Goal: Task Accomplishment & Management: Use online tool/utility

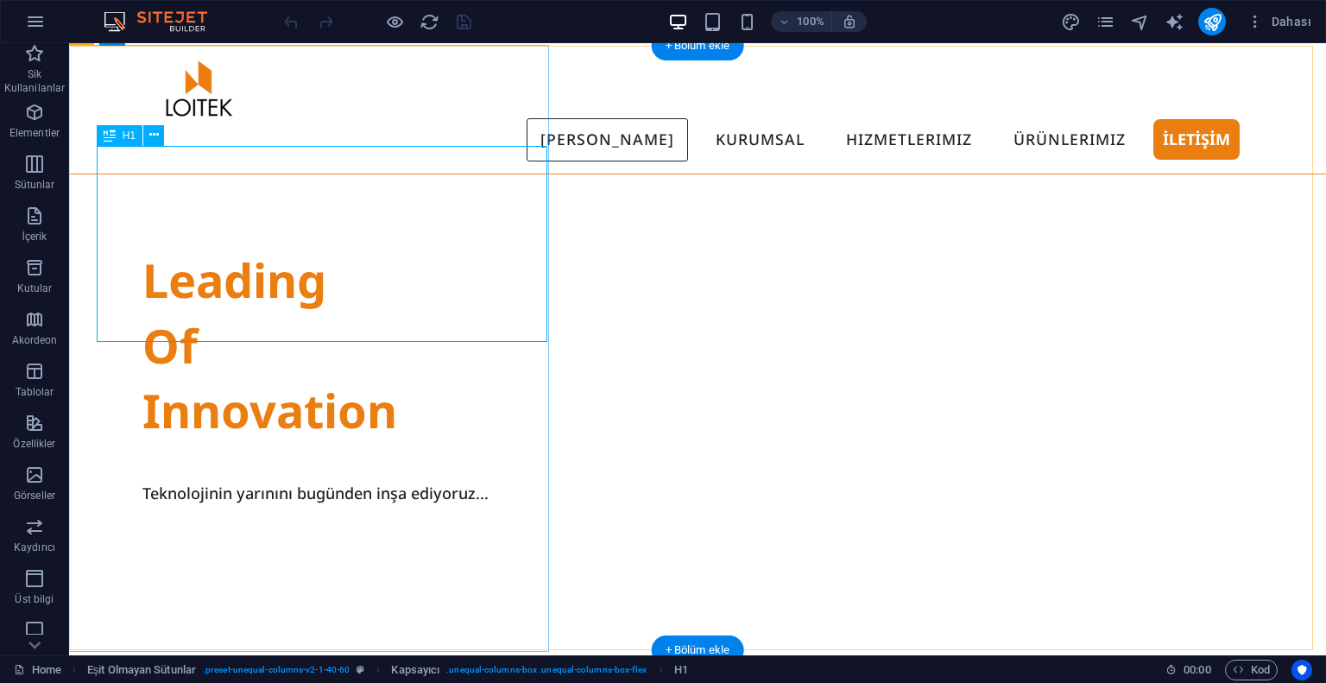
scroll to position [86, 0]
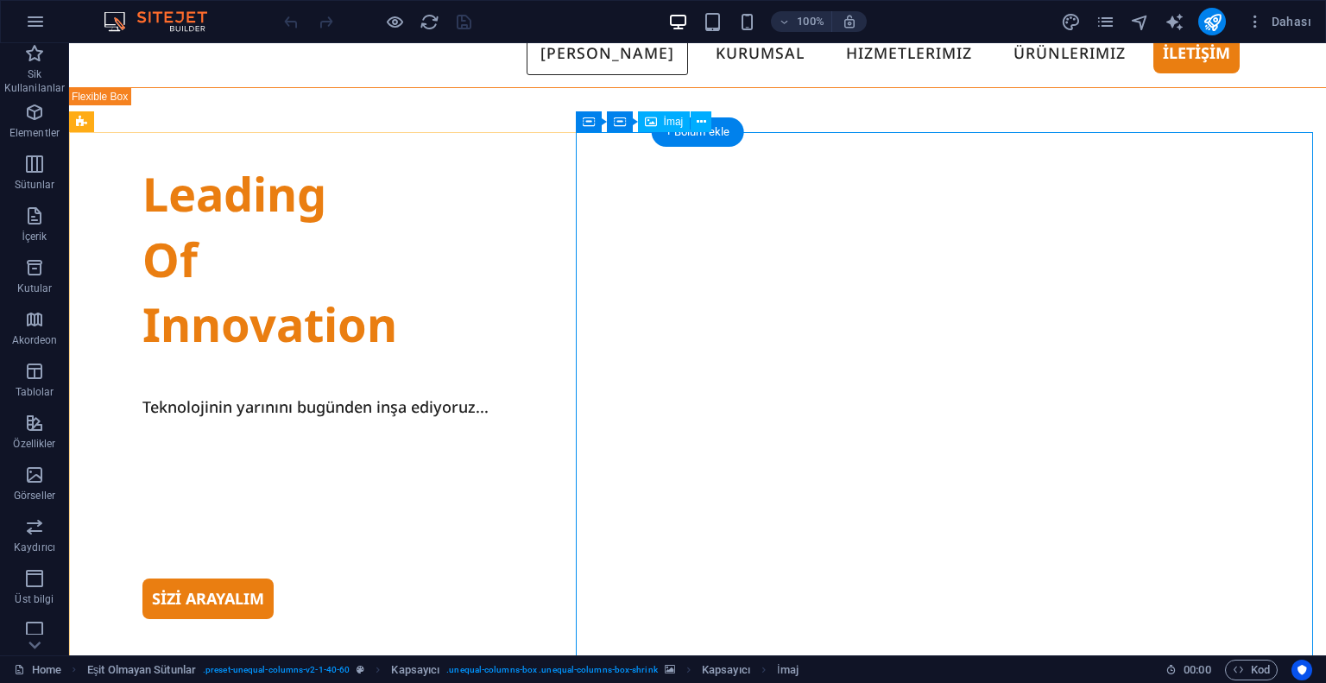
scroll to position [0, 0]
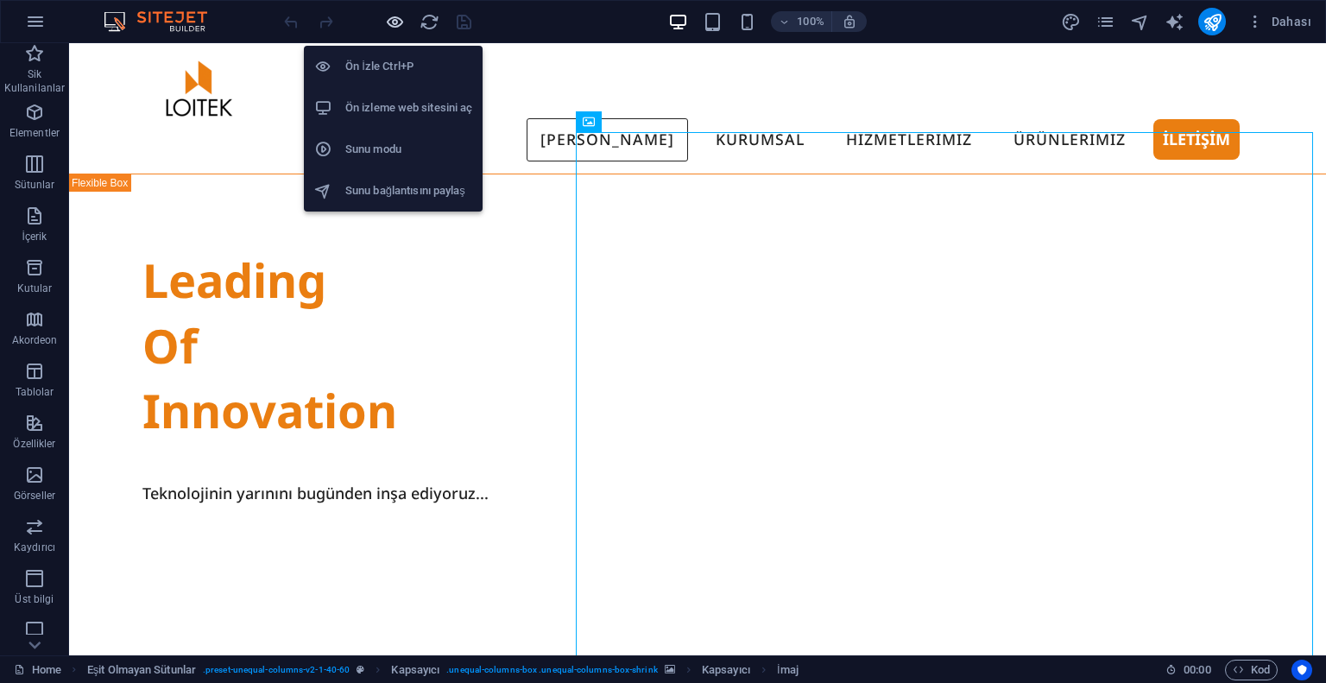
click at [393, 19] on icon "button" at bounding box center [395, 22] width 20 height 20
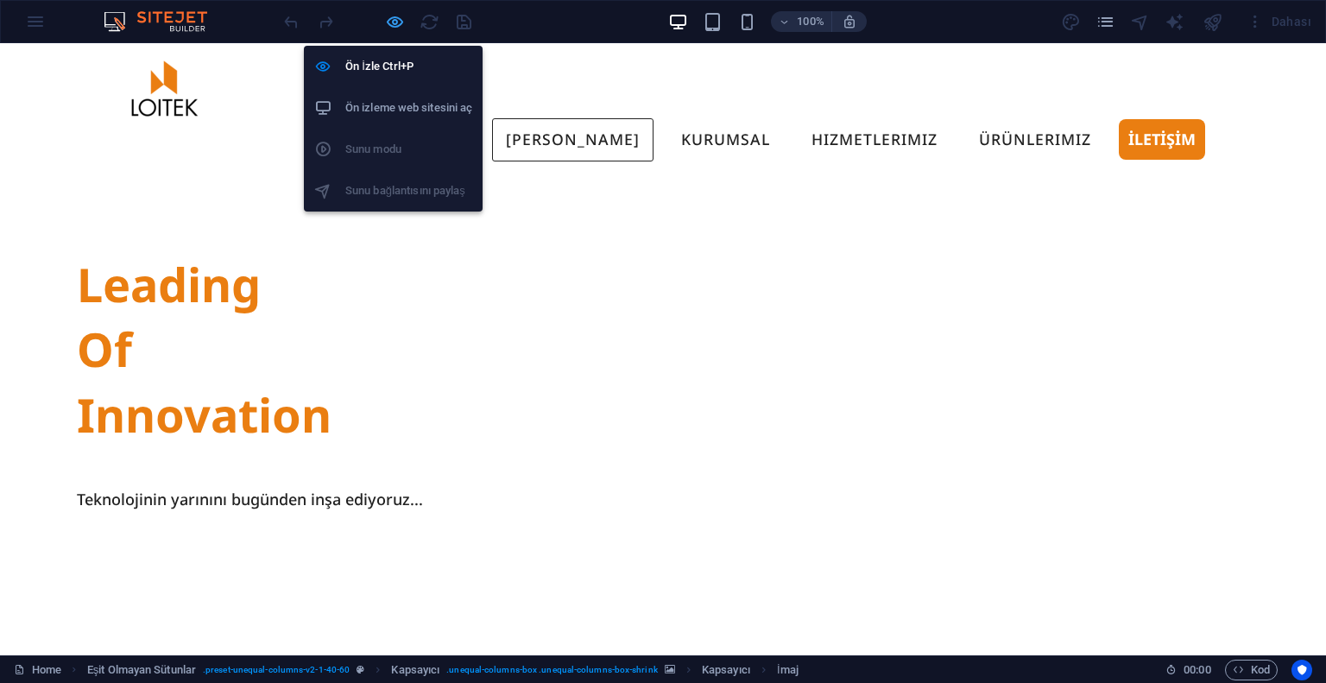
click at [394, 15] on icon "button" at bounding box center [395, 22] width 20 height 20
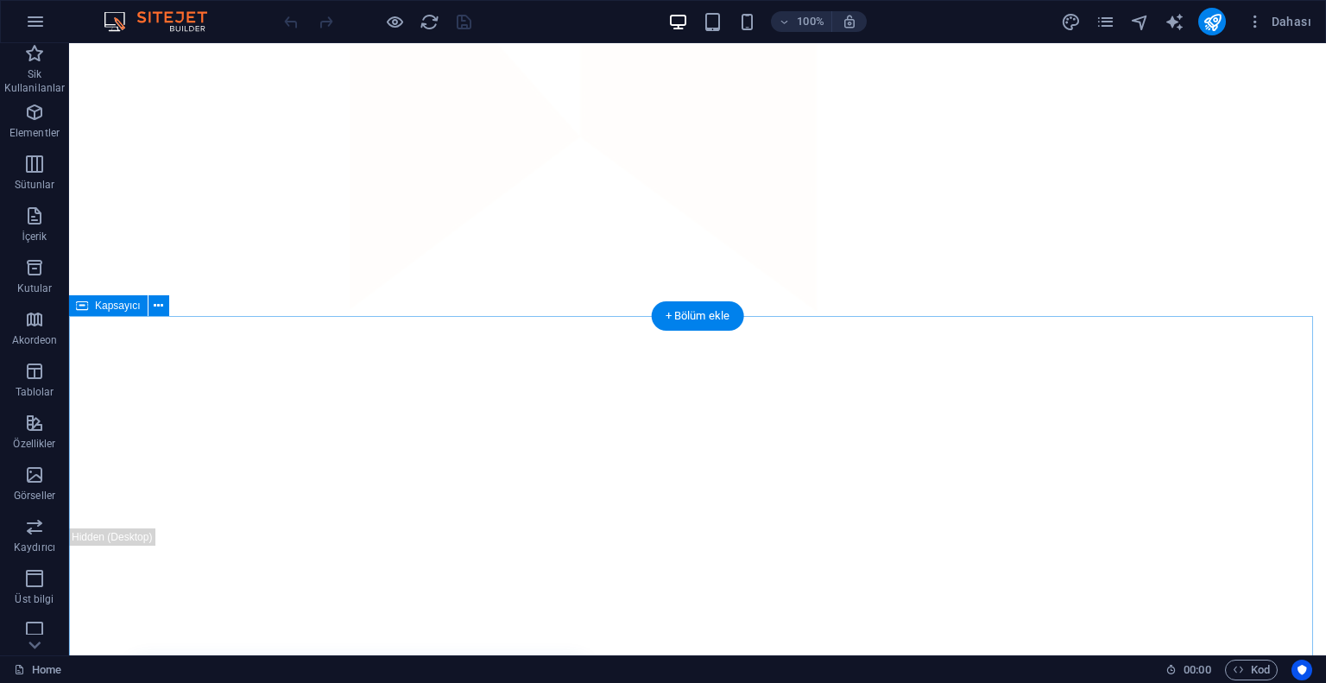
scroll to position [1727, 0]
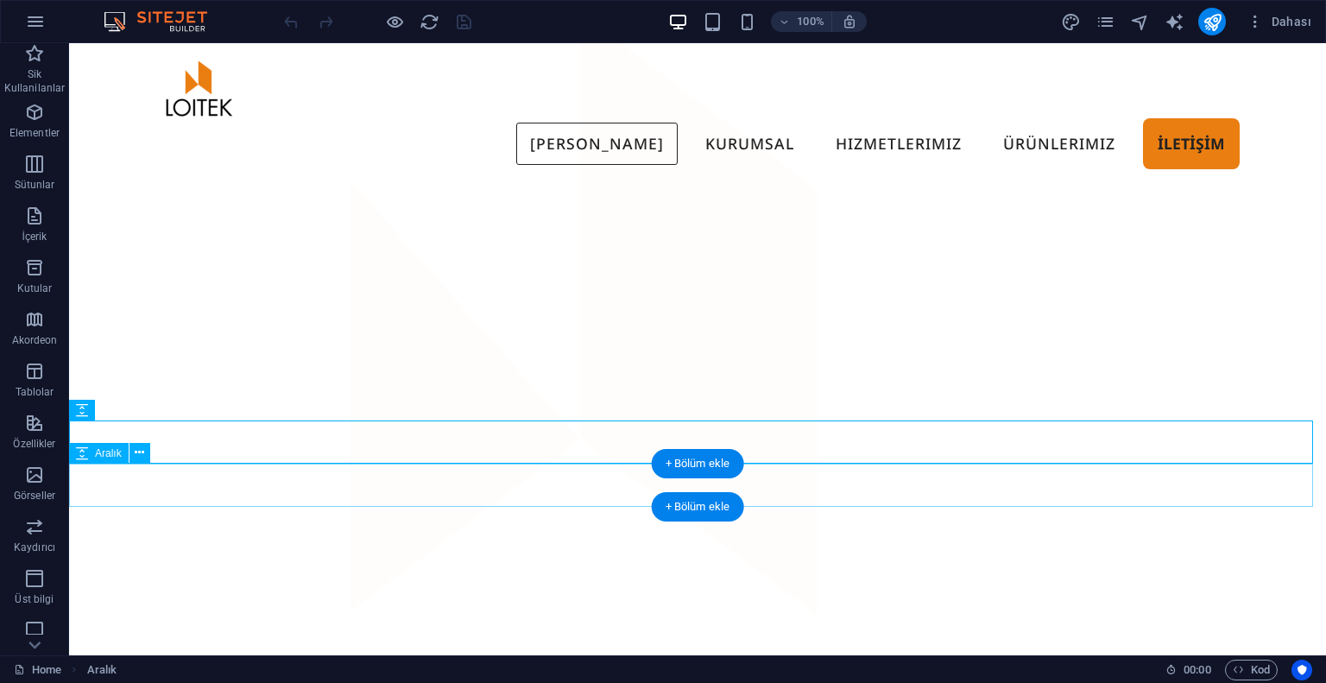
scroll to position [1468, 0]
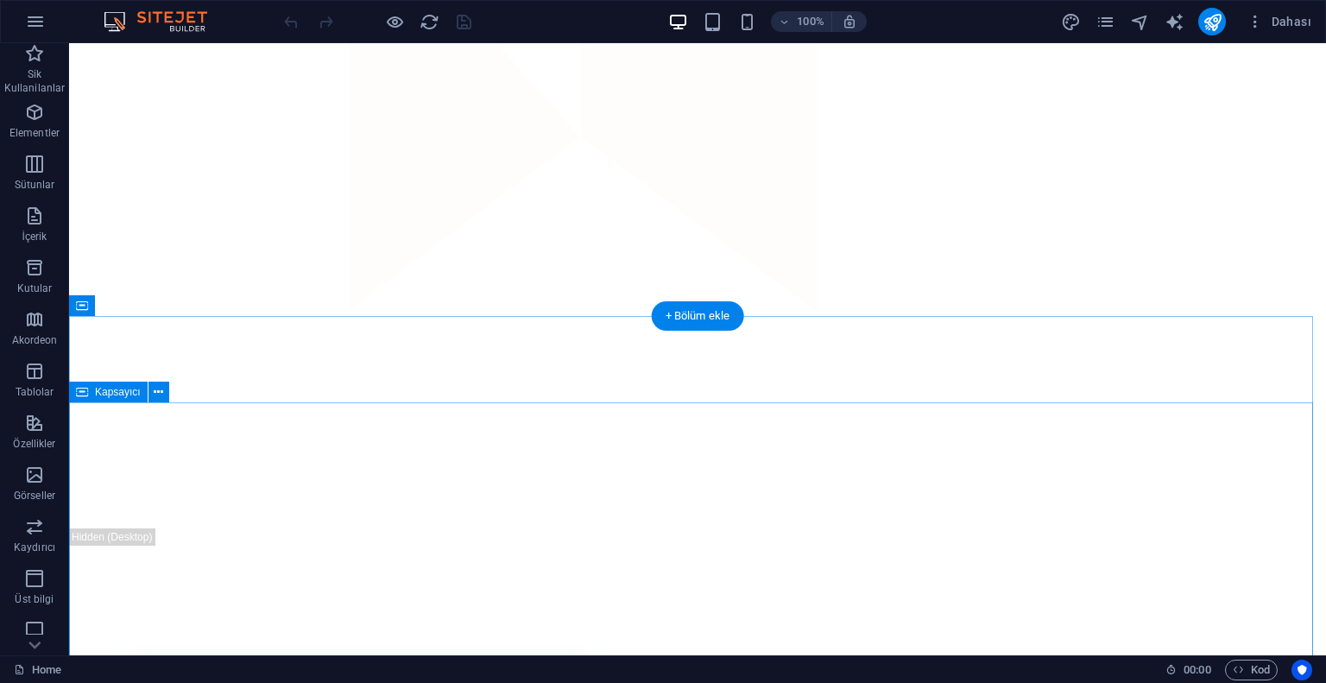
scroll to position [1641, 0]
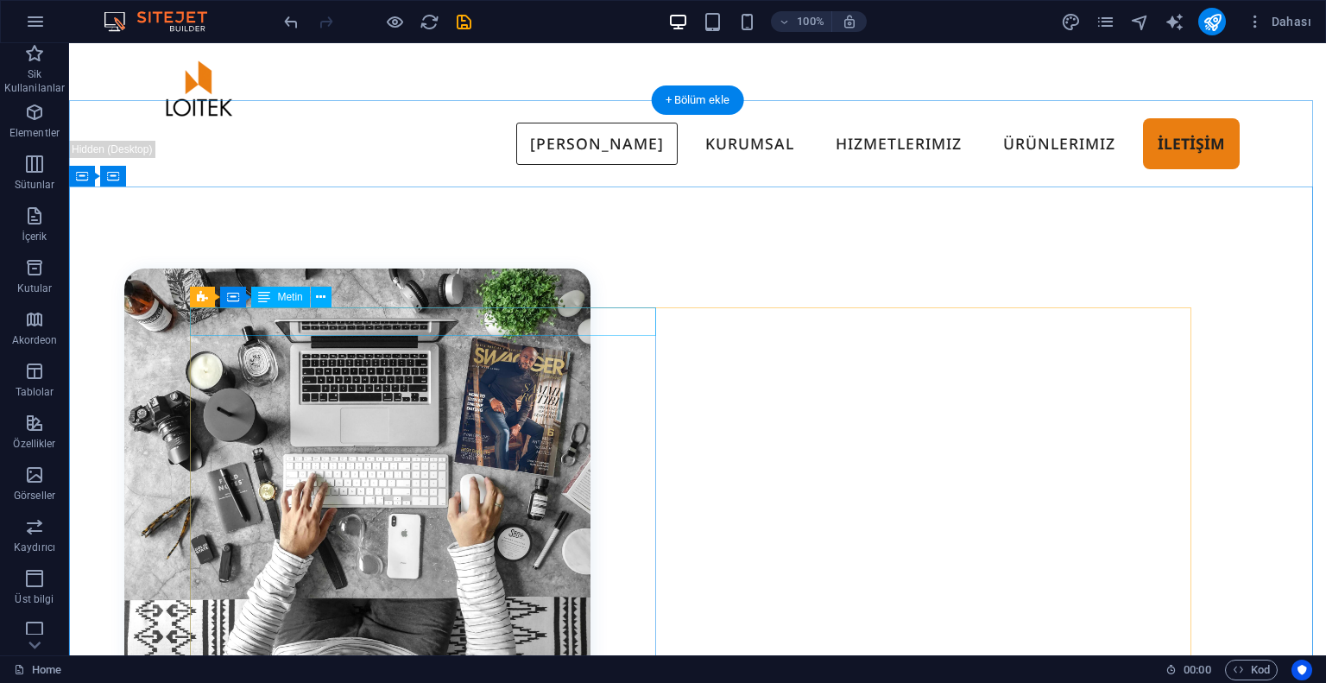
scroll to position [2072, 0]
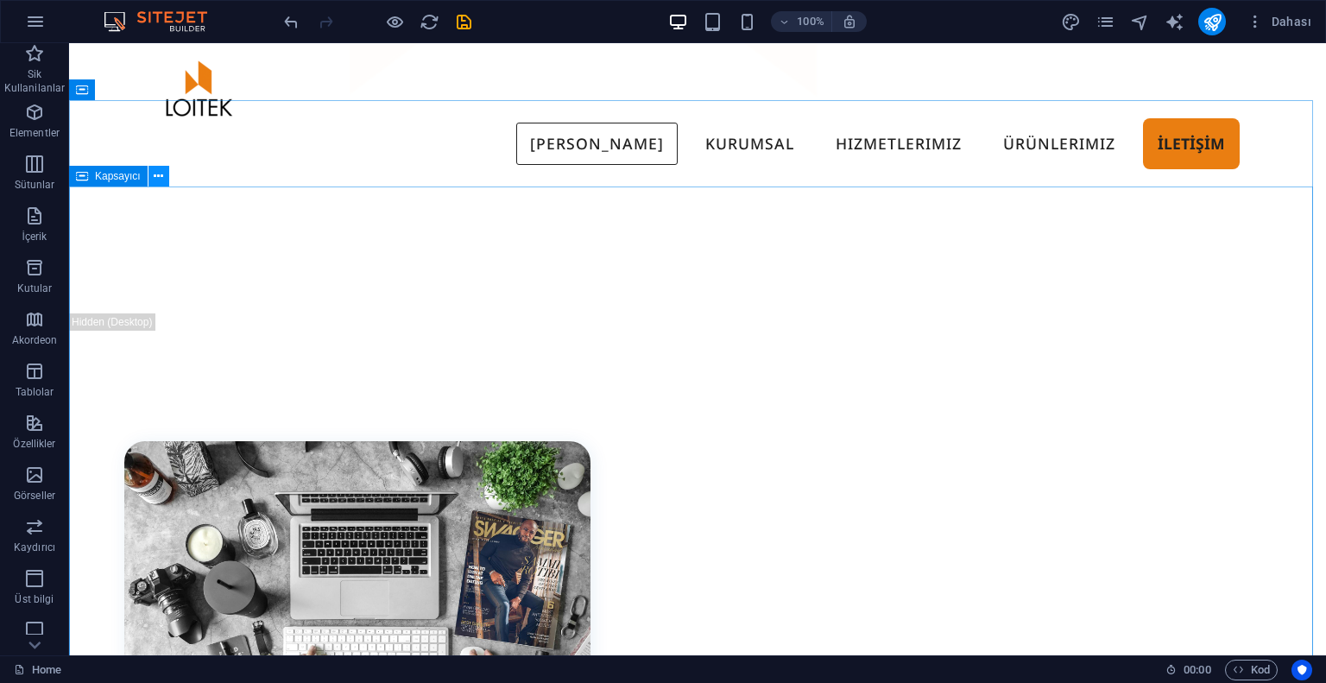
click at [155, 177] on icon at bounding box center [158, 177] width 9 height 18
click at [154, 174] on icon at bounding box center [158, 177] width 9 height 18
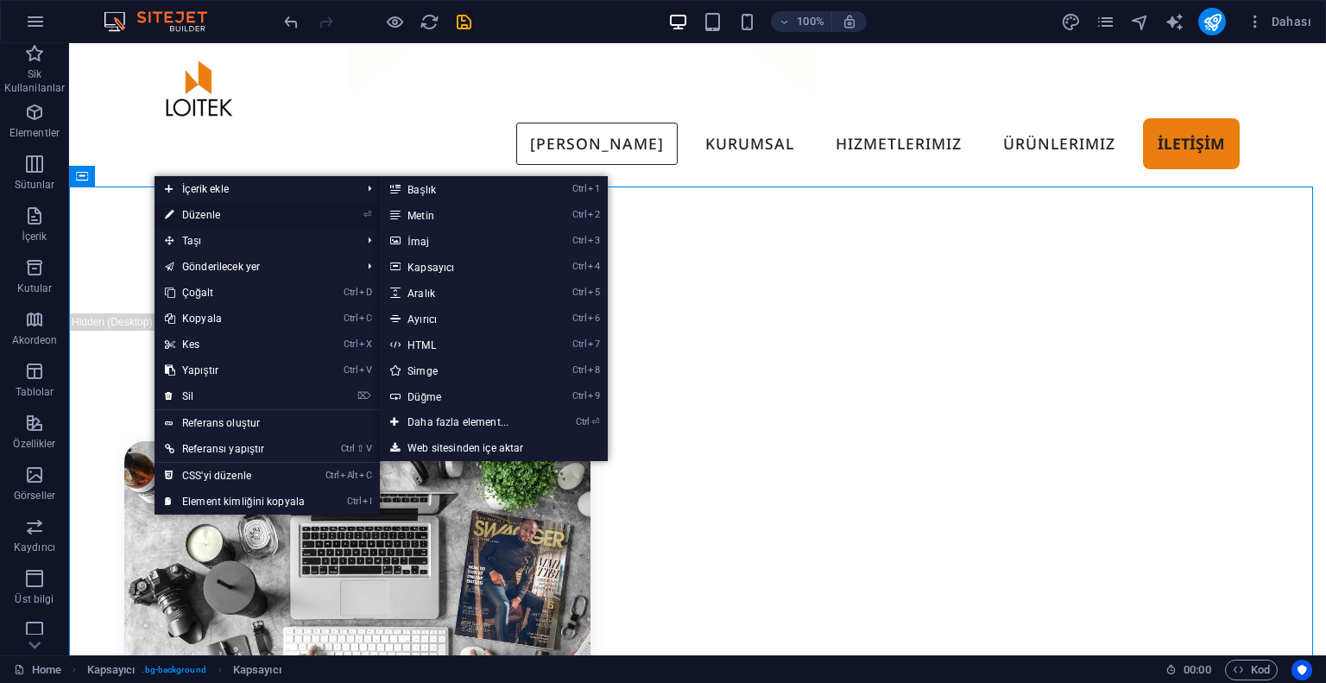
click at [195, 208] on link "⏎ Düzenle" at bounding box center [235, 215] width 161 height 26
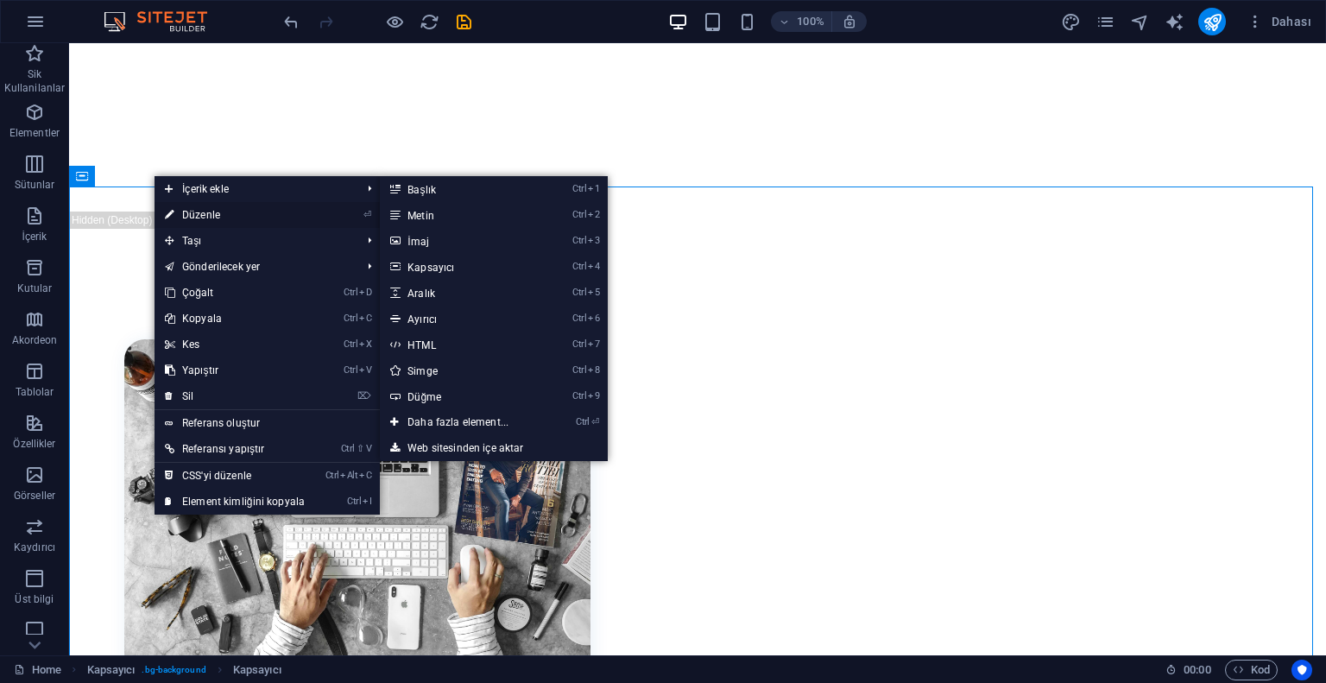
select select "rem"
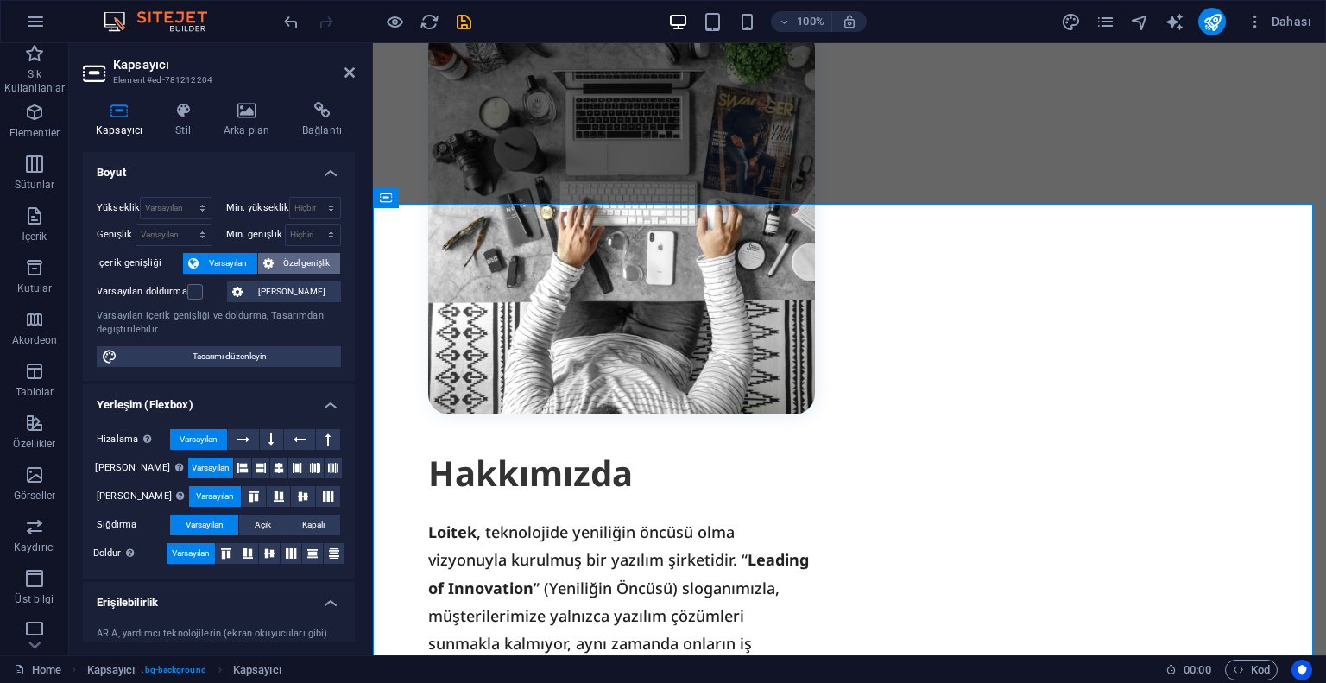
scroll to position [2033, 0]
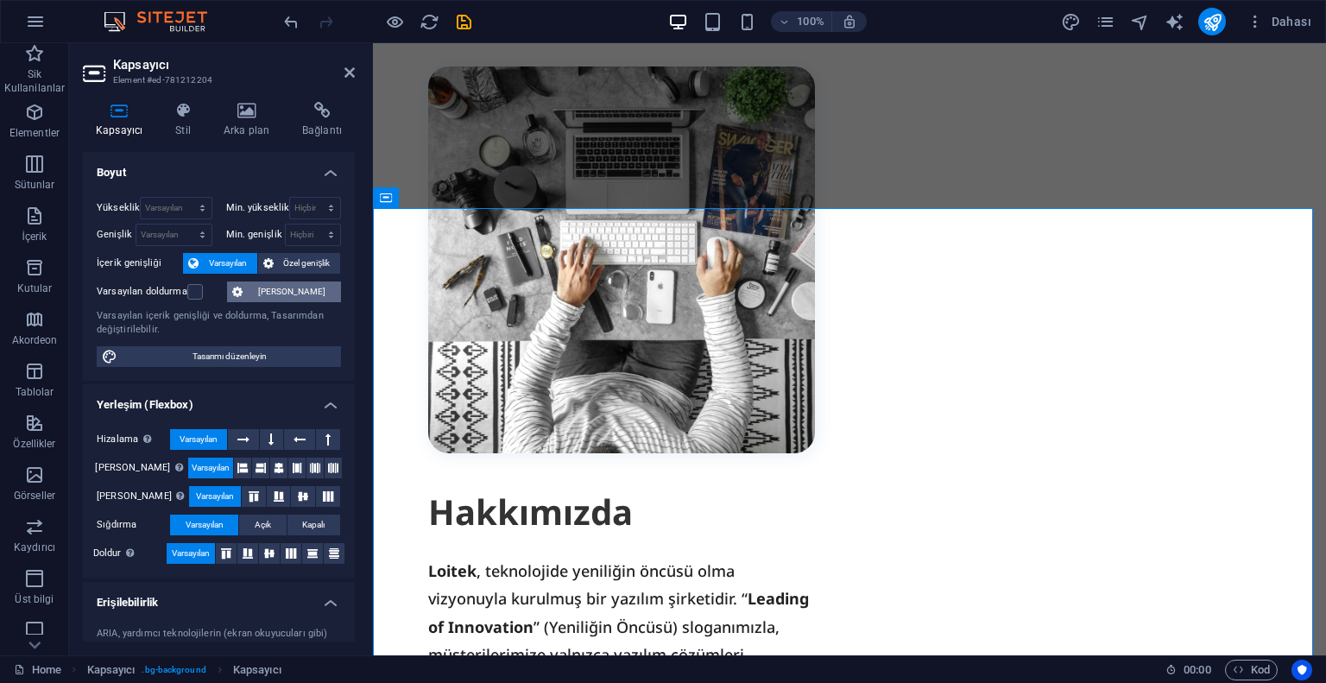
click at [275, 291] on span "[PERSON_NAME]" at bounding box center [292, 291] width 88 height 21
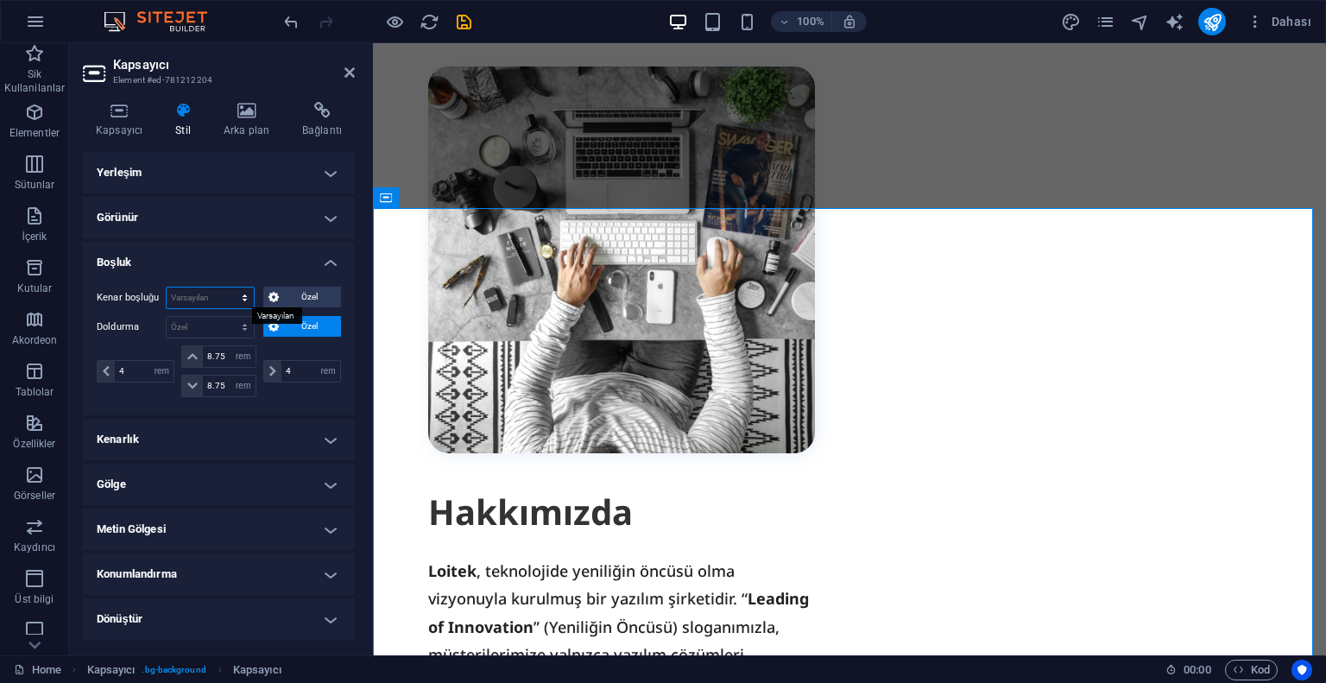
click at [242, 290] on select "Varsayılan otomatik px % rem vw vh Özel" at bounding box center [210, 298] width 87 height 21
click at [242, 293] on select "Varsayılan otomatik px % rem vw vh Özel" at bounding box center [210, 298] width 87 height 21
click at [112, 118] on icon at bounding box center [119, 110] width 73 height 17
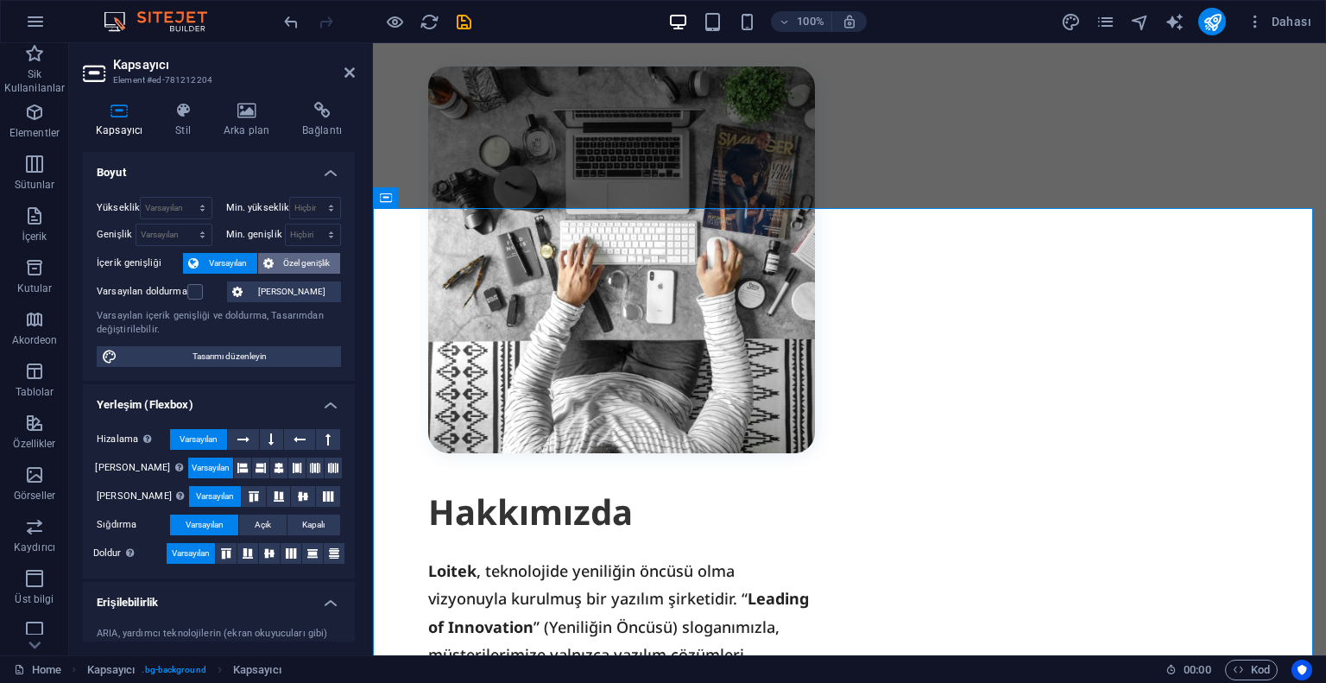
click at [279, 263] on span "Özel genişlik" at bounding box center [307, 263] width 57 height 21
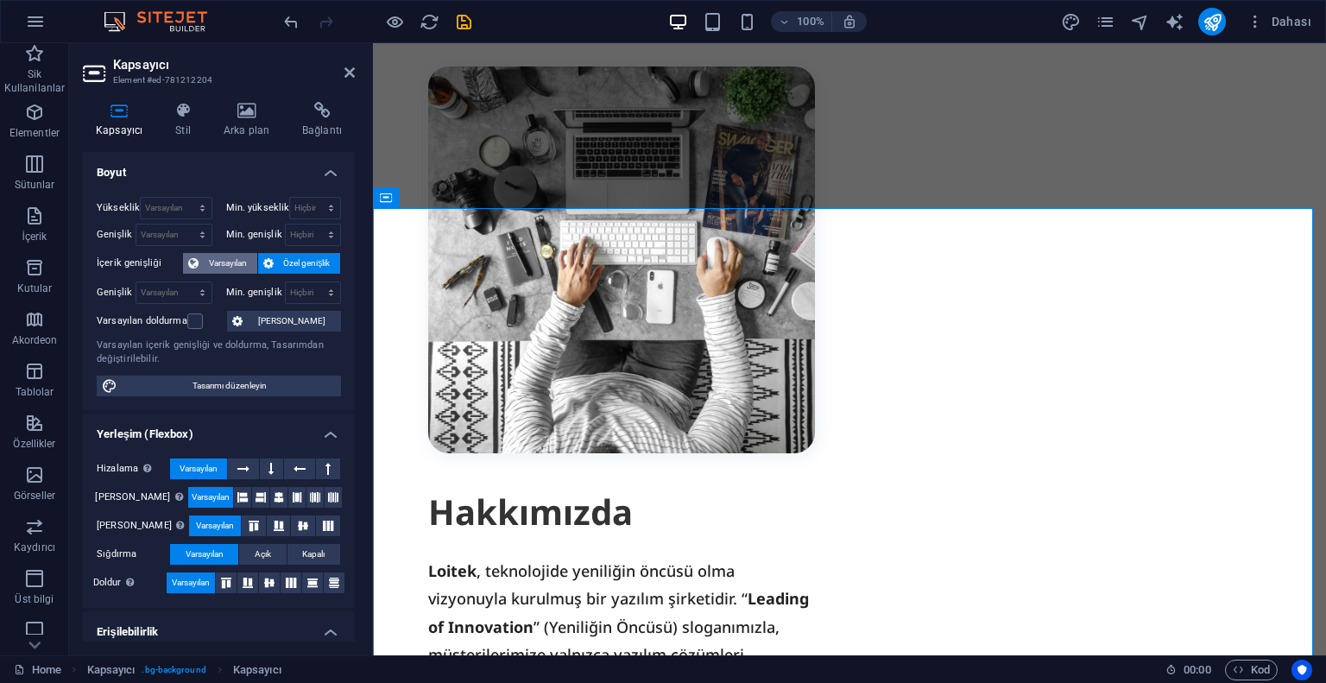
click at [237, 262] on span "Varsayılan" at bounding box center [228, 263] width 48 height 21
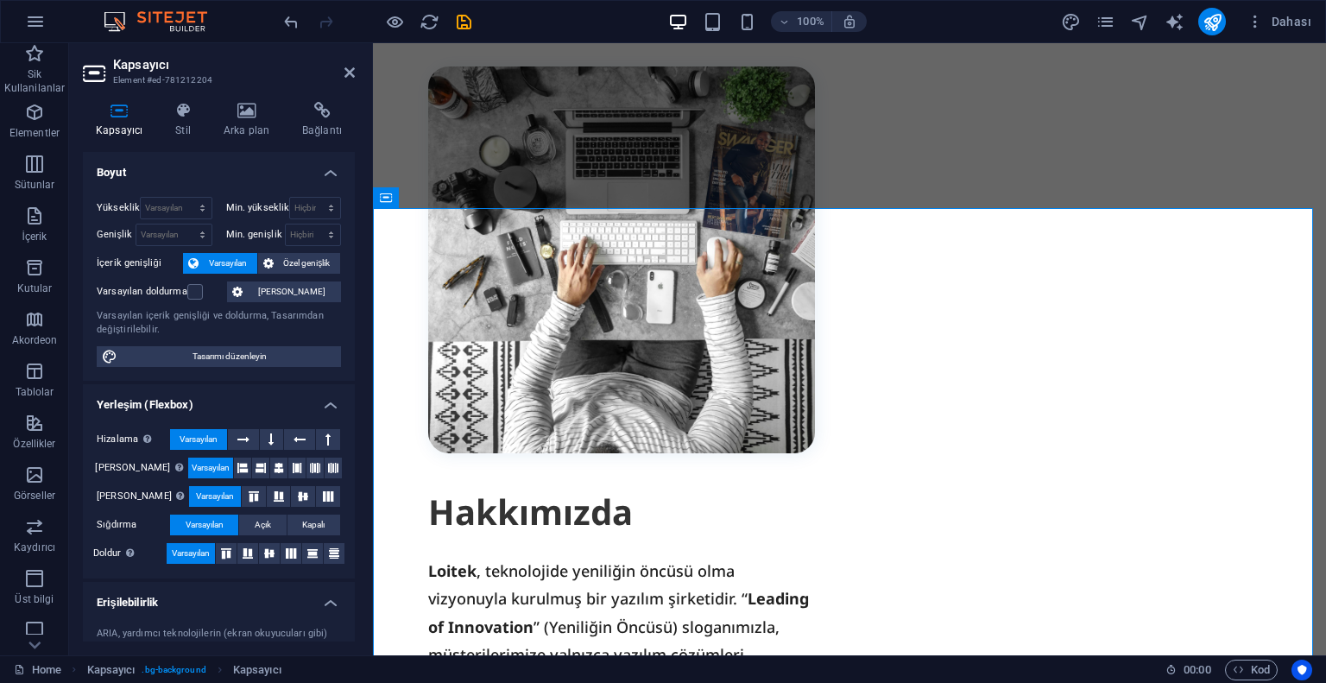
click at [188, 282] on div "Varsayılan doldurma" at bounding box center [160, 291] width 126 height 21
click at [193, 293] on label at bounding box center [195, 292] width 16 height 16
click at [0, 0] on input "Varsayılan doldurma" at bounding box center [0, 0] width 0 height 0
click at [193, 293] on label at bounding box center [195, 292] width 16 height 16
click at [0, 0] on input "Varsayılan doldurma" at bounding box center [0, 0] width 0 height 0
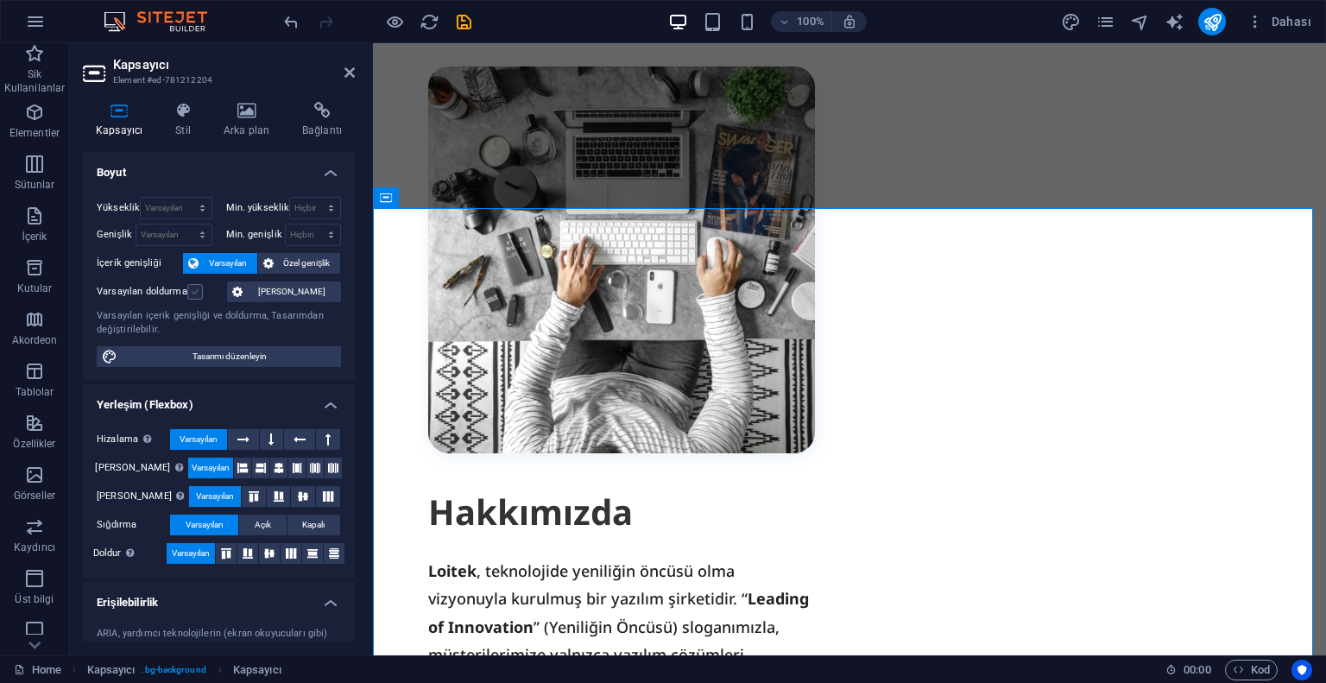
click at [193, 293] on label at bounding box center [195, 292] width 16 height 16
click at [0, 0] on input "Varsayılan doldurma" at bounding box center [0, 0] width 0 height 0
click at [193, 293] on label at bounding box center [195, 292] width 16 height 16
click at [0, 0] on input "Varsayılan doldurma" at bounding box center [0, 0] width 0 height 0
click at [193, 293] on label at bounding box center [195, 292] width 16 height 16
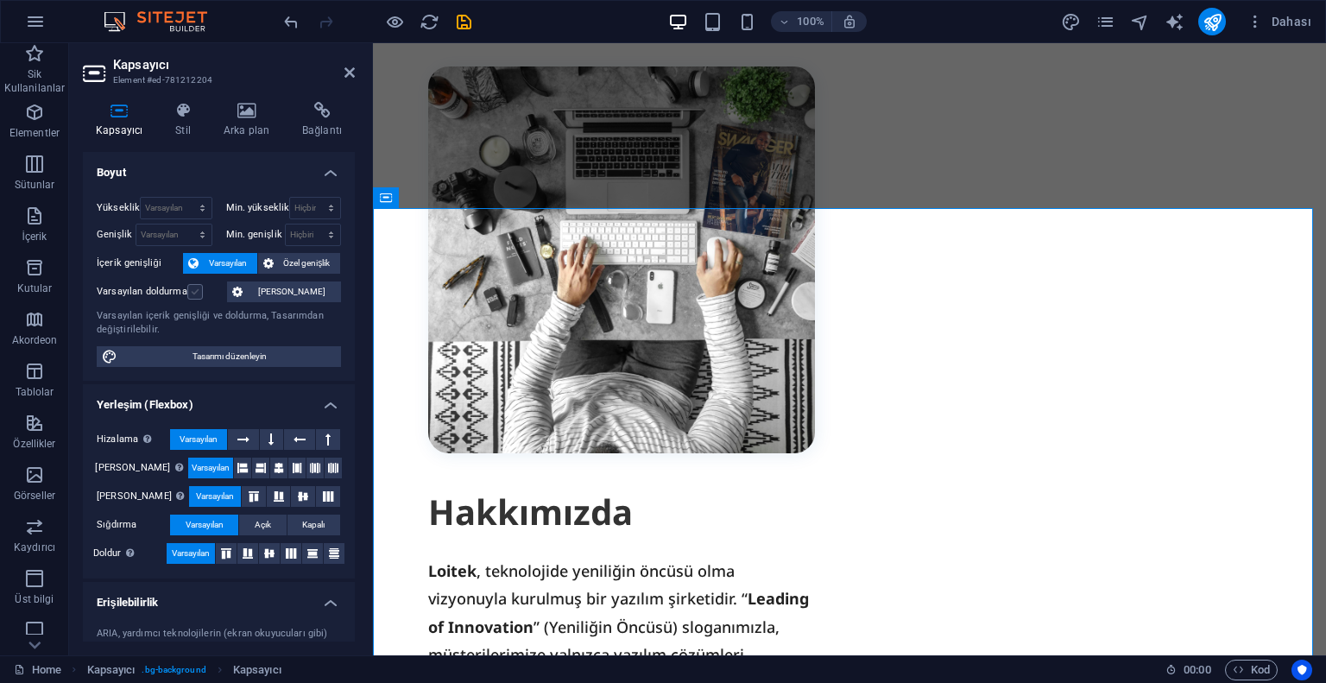
click at [0, 0] on input "Varsayılan doldurma" at bounding box center [0, 0] width 0 height 0
click at [193, 293] on label at bounding box center [195, 292] width 16 height 16
click at [0, 0] on input "Varsayılan doldurma" at bounding box center [0, 0] width 0 height 0
click at [193, 293] on label at bounding box center [195, 292] width 16 height 16
click at [0, 0] on input "Varsayılan doldurma" at bounding box center [0, 0] width 0 height 0
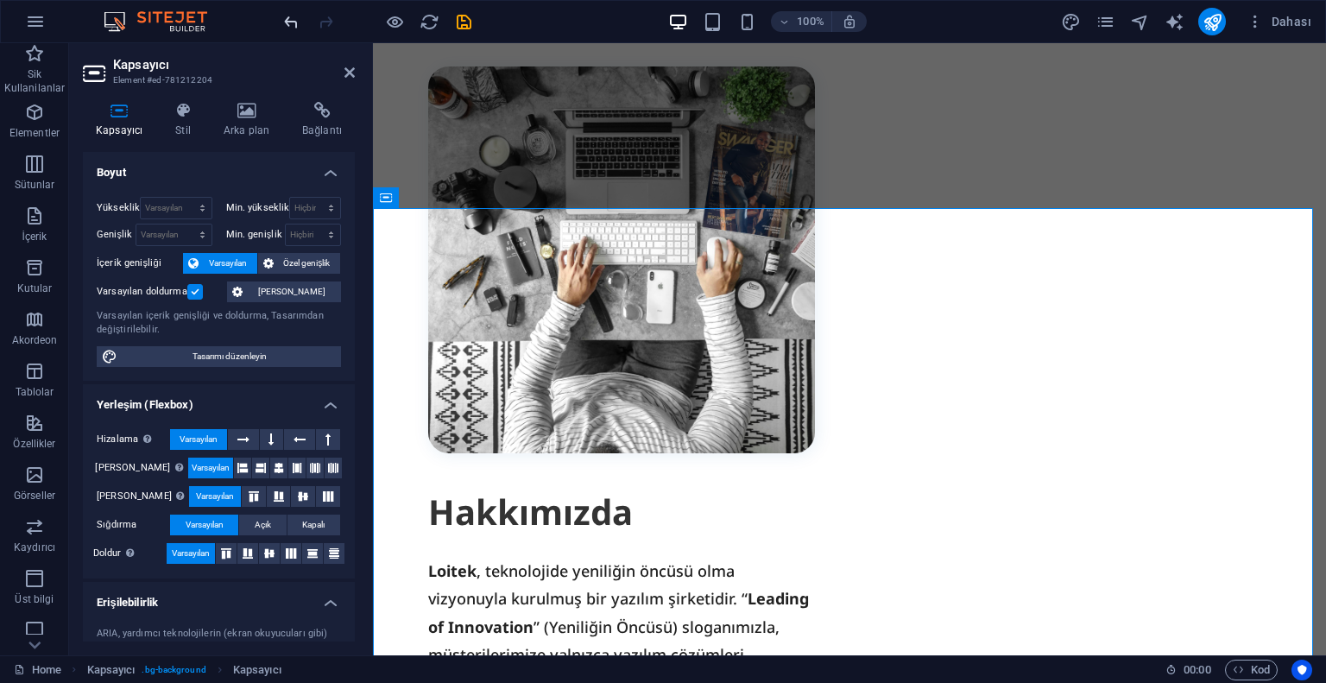
click at [288, 22] on icon "undo" at bounding box center [291, 22] width 20 height 20
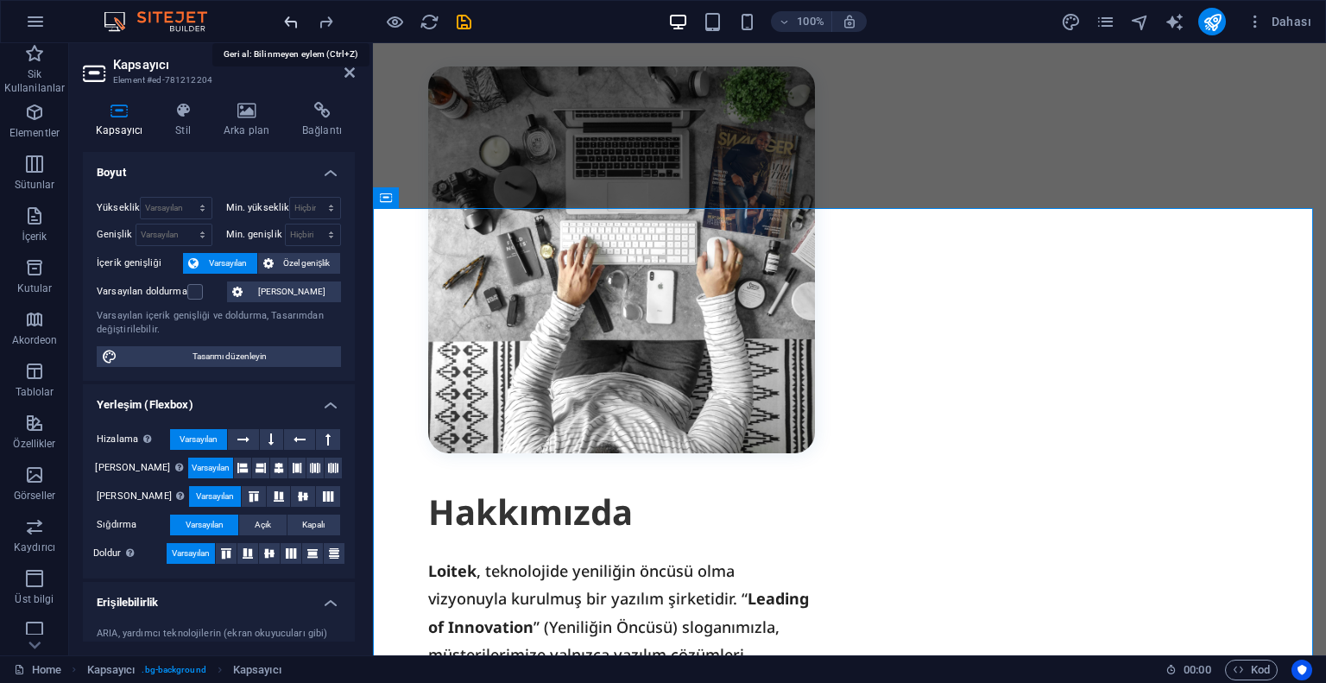
click at [288, 22] on icon "undo" at bounding box center [291, 22] width 20 height 20
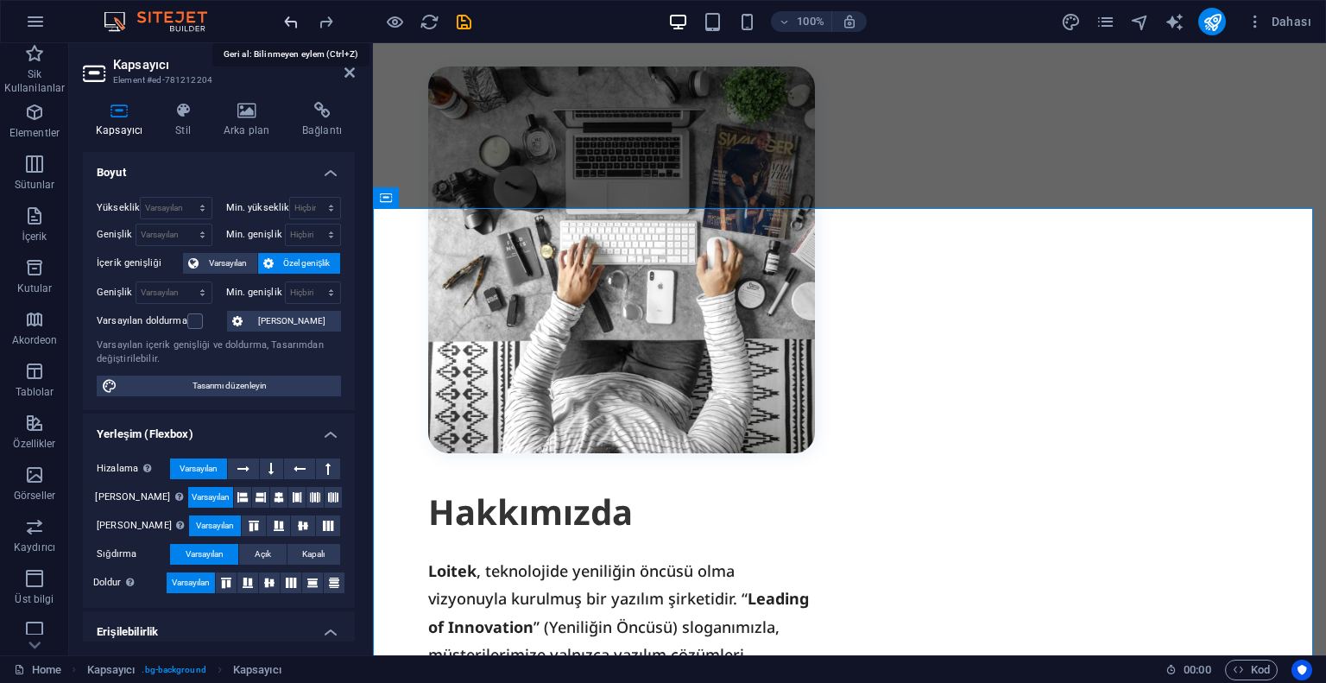
click at [288, 22] on icon "undo" at bounding box center [291, 22] width 20 height 20
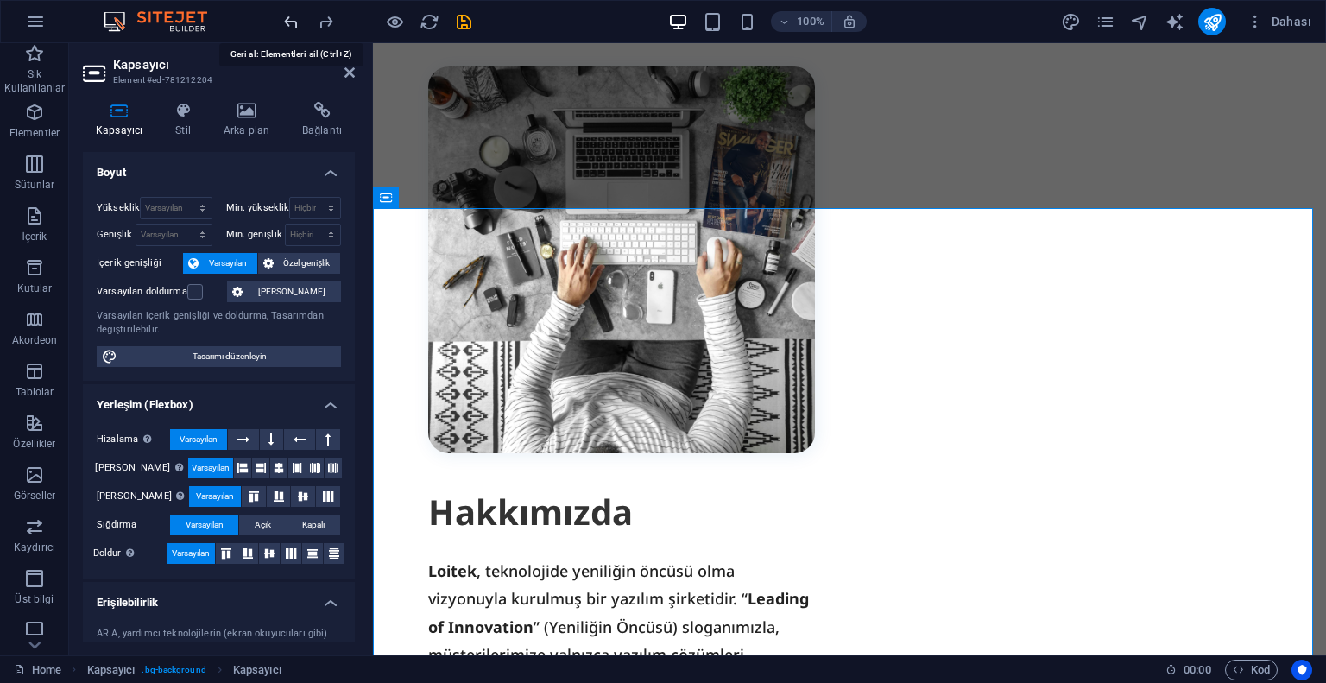
click at [288, 22] on icon "undo" at bounding box center [291, 22] width 20 height 20
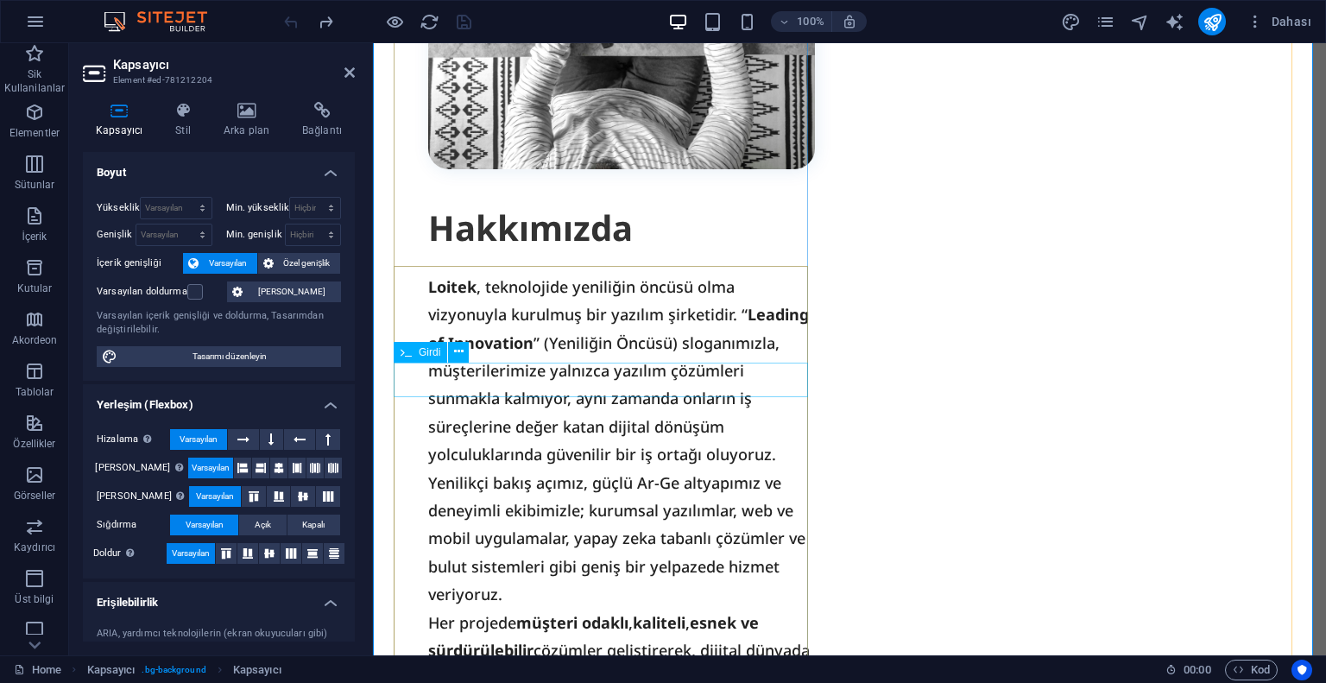
scroll to position [2490, 0]
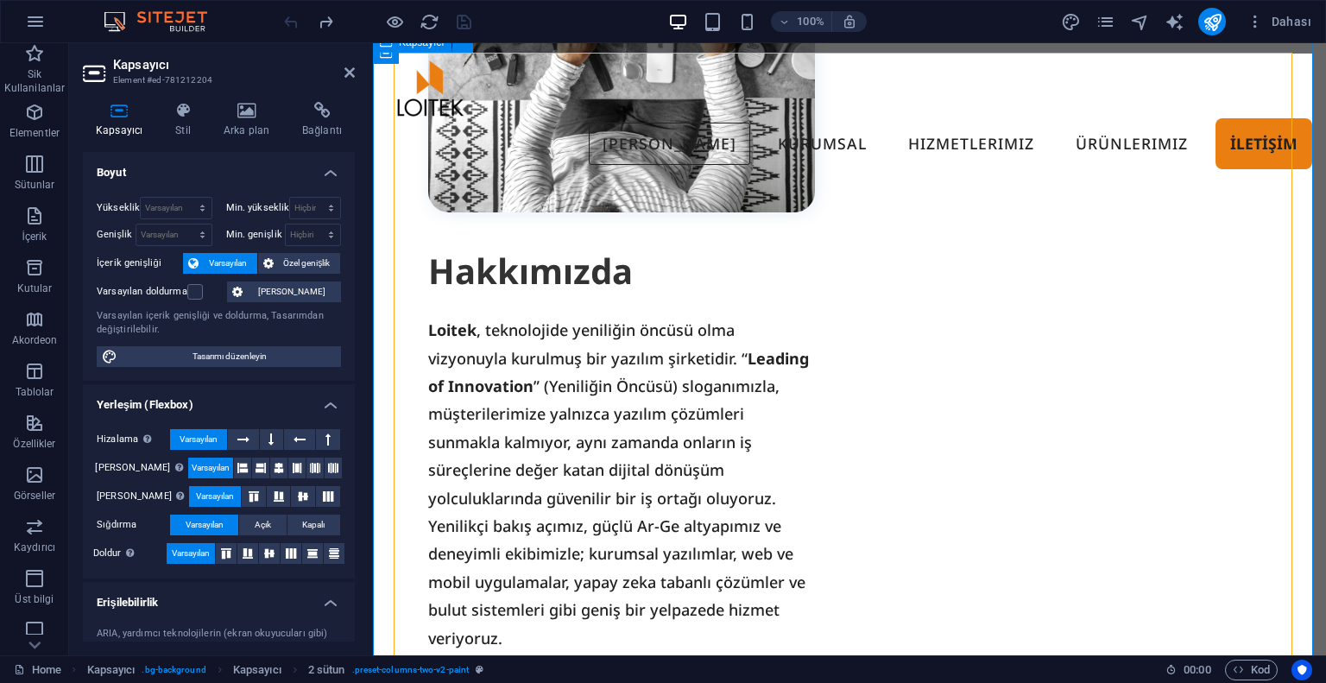
scroll to position [1972, 0]
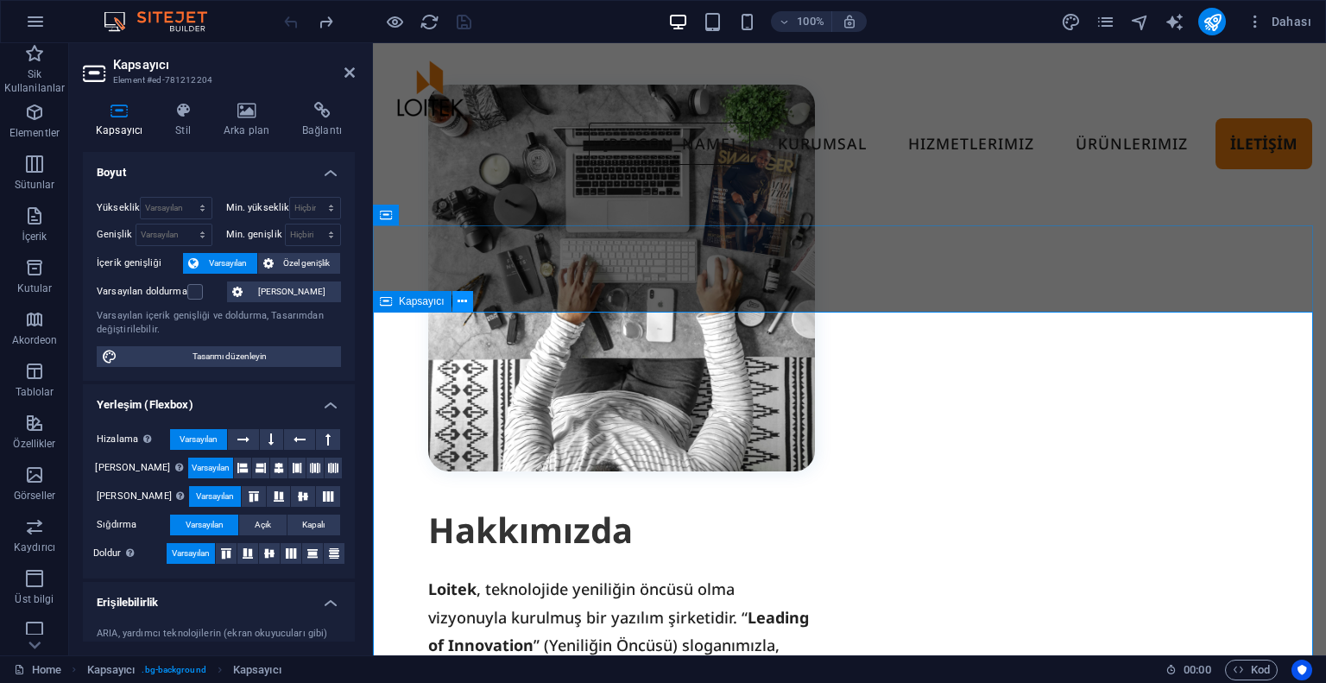
click at [461, 295] on icon at bounding box center [462, 302] width 9 height 18
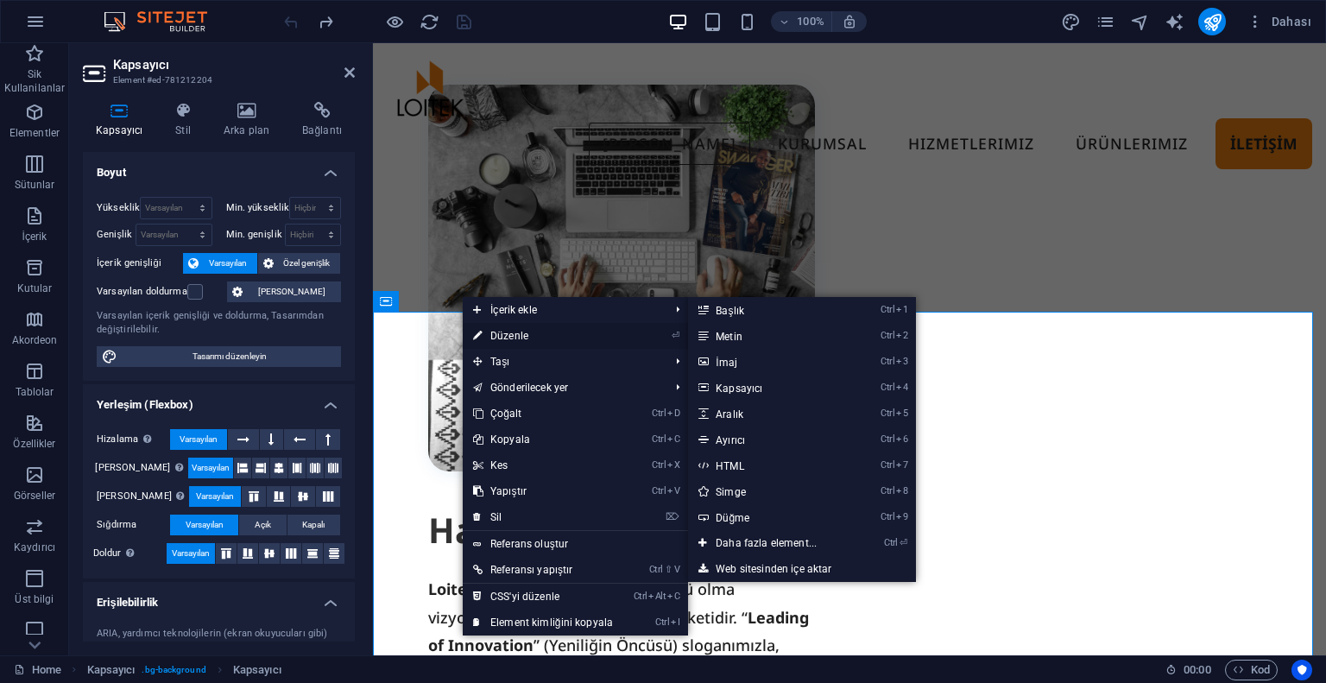
click at [535, 338] on link "⏎ Düzenle" at bounding box center [543, 336] width 161 height 26
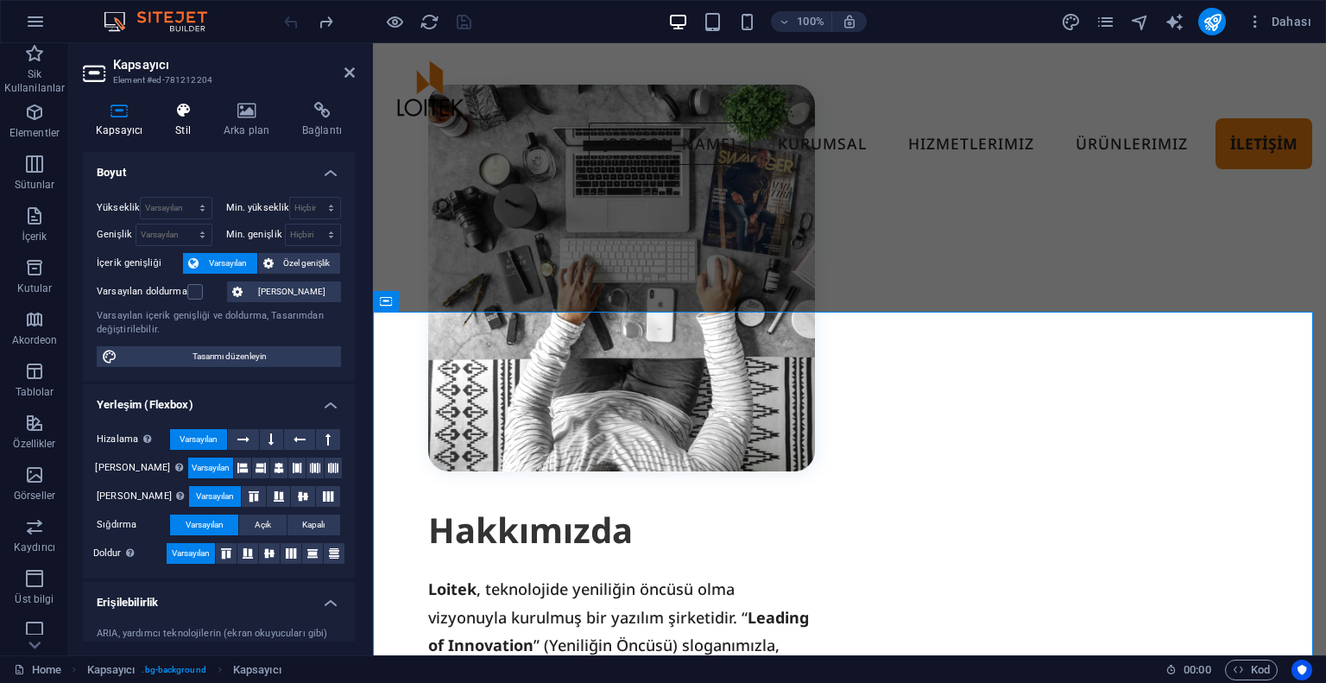
click at [192, 125] on h4 "Stil" at bounding box center [186, 120] width 48 height 36
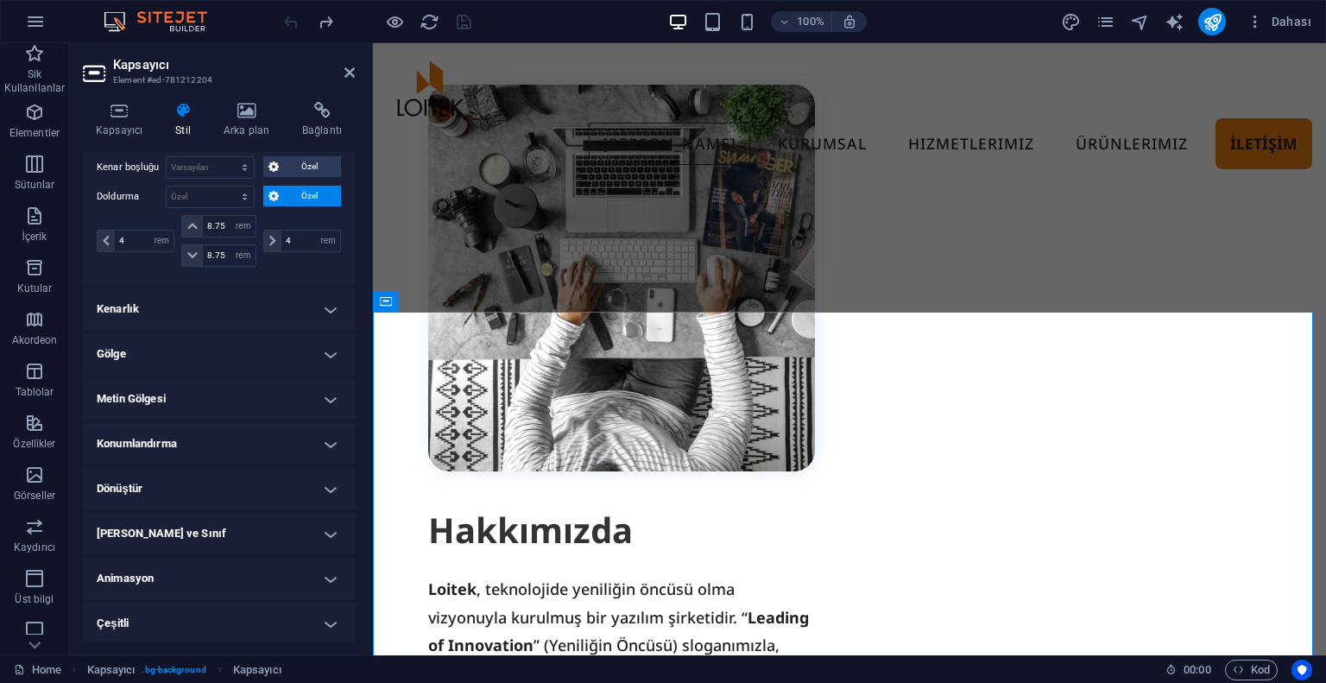
scroll to position [0, 0]
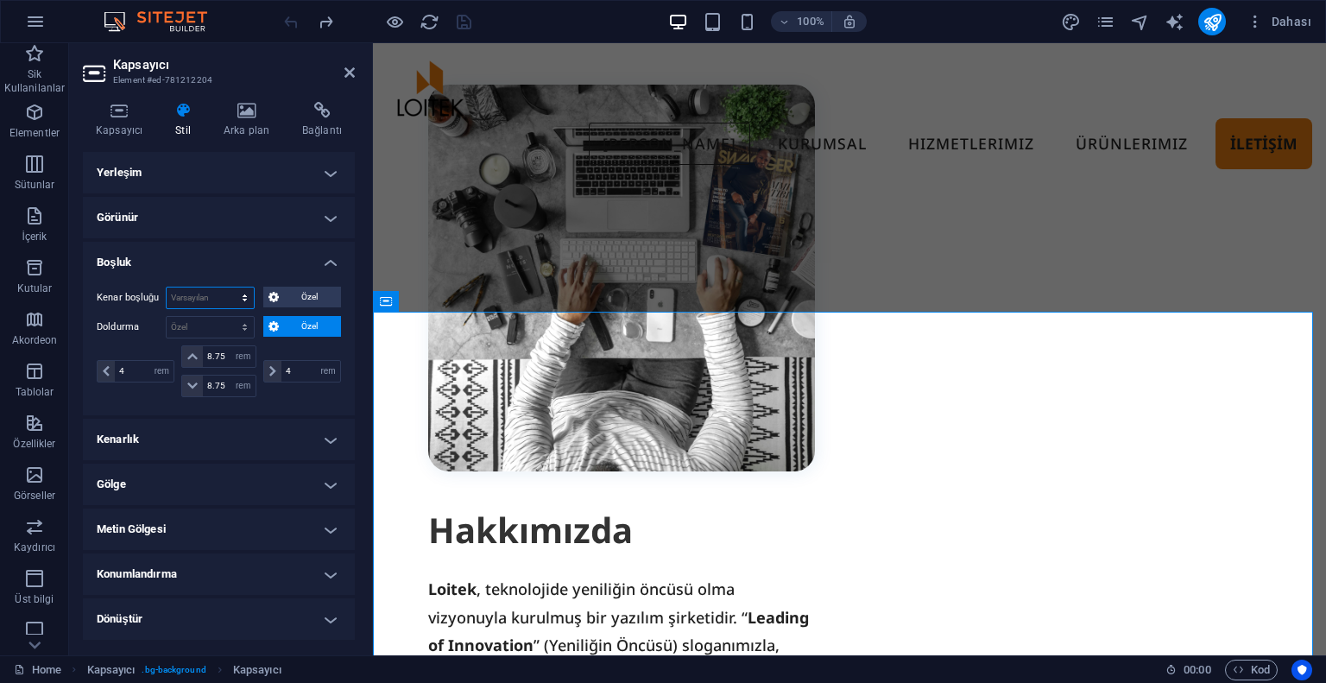
click at [237, 303] on select "Varsayılan otomatik px % rem vw vh Özel" at bounding box center [210, 298] width 87 height 21
select select "%"
click at [227, 288] on select "Varsayılan otomatik px % rem vw vh Özel" at bounding box center [210, 298] width 87 height 21
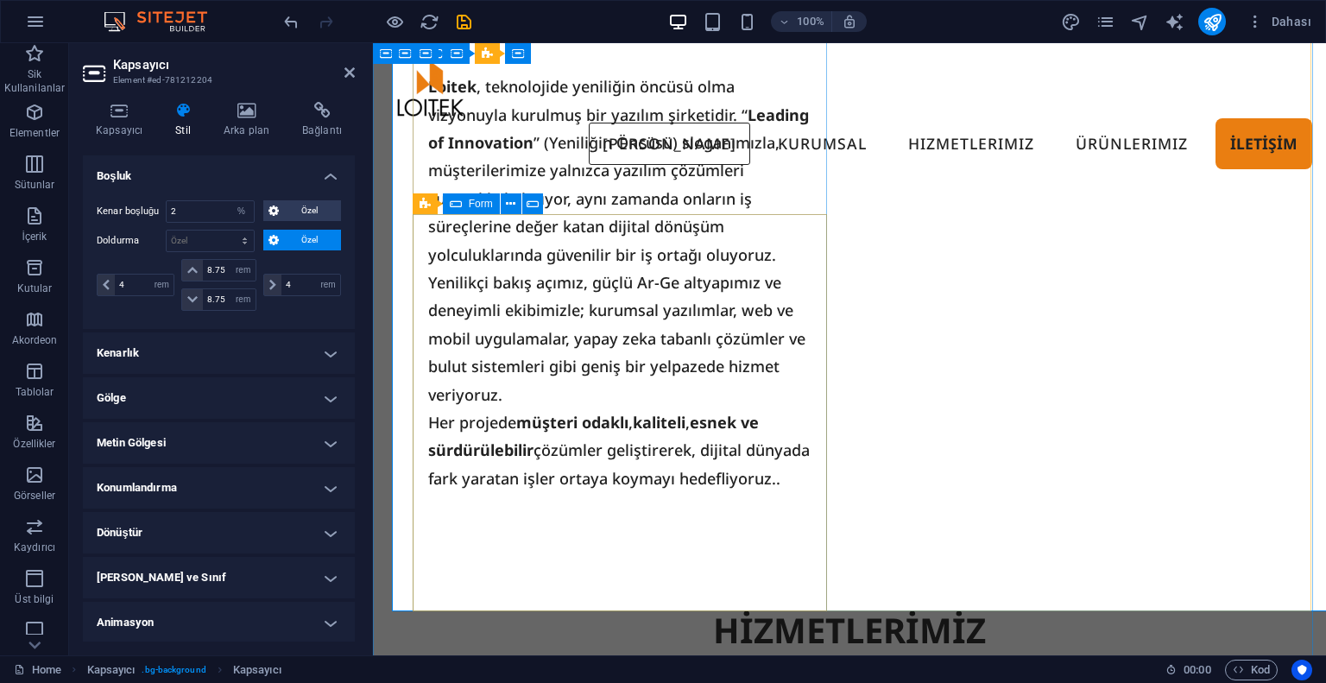
scroll to position [2388, 0]
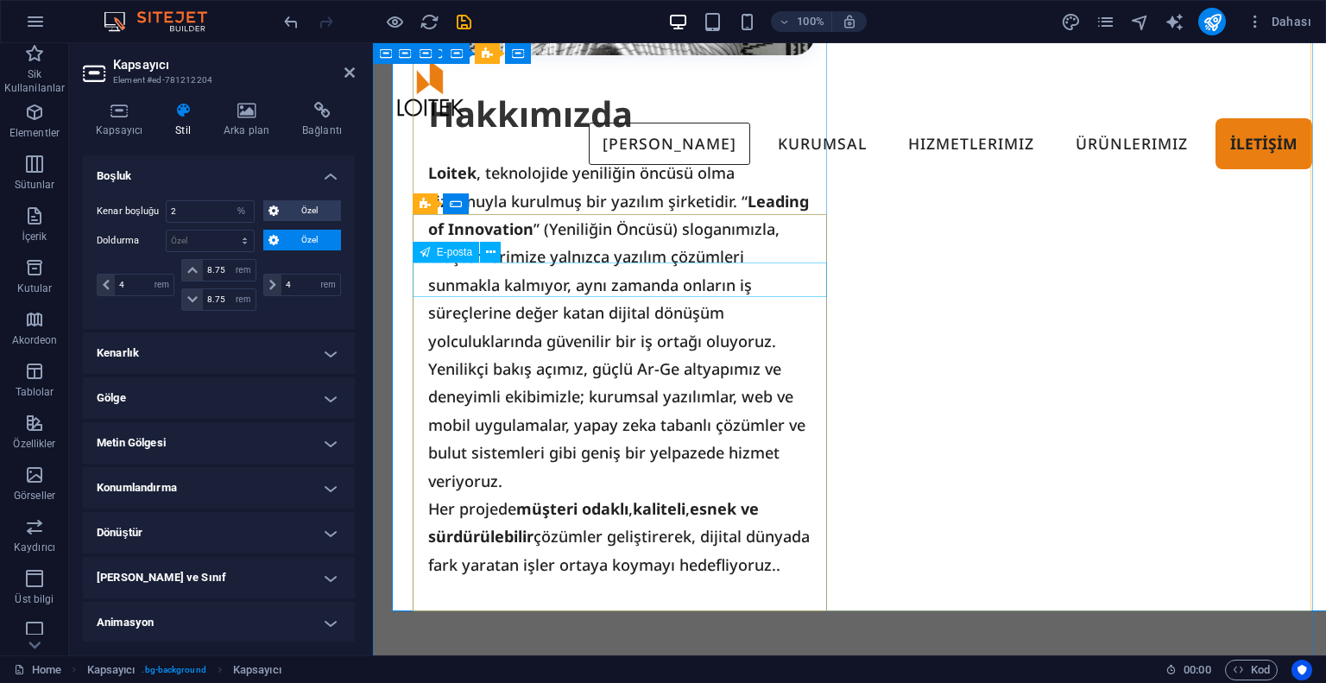
type input "100"
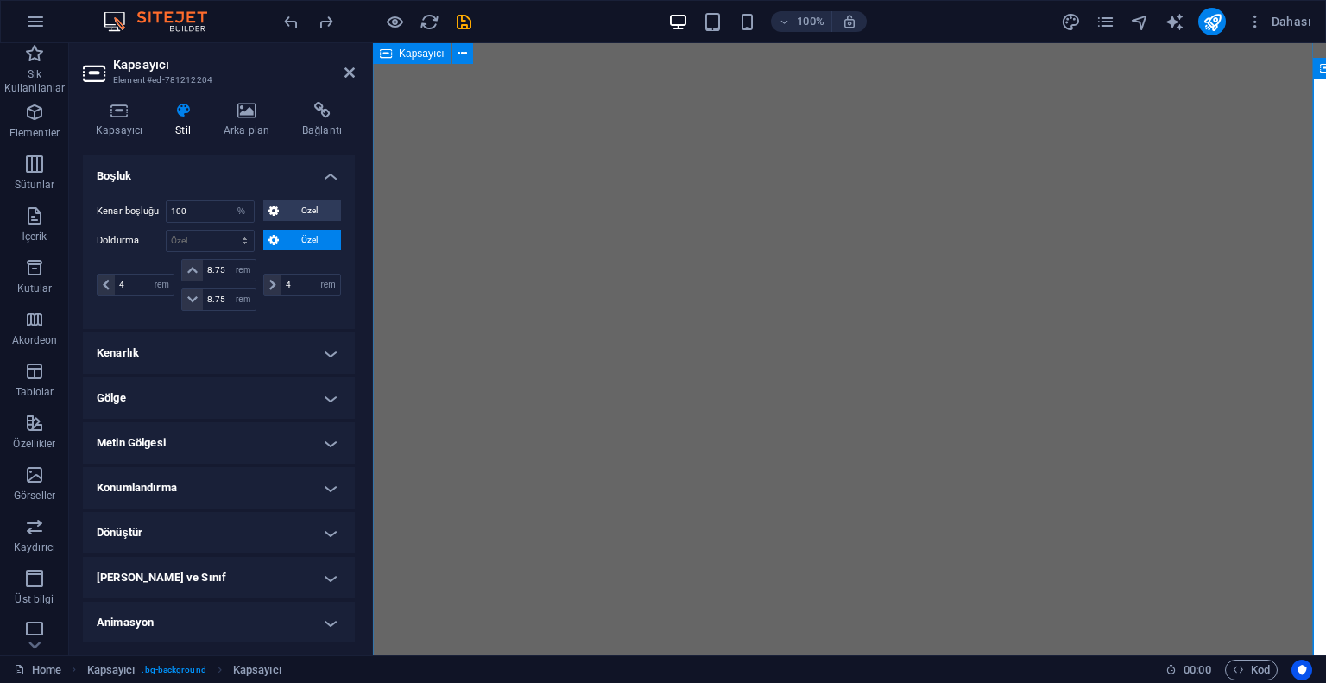
scroll to position [3222, 0]
select select "DISABLED_OPTION_VALUE"
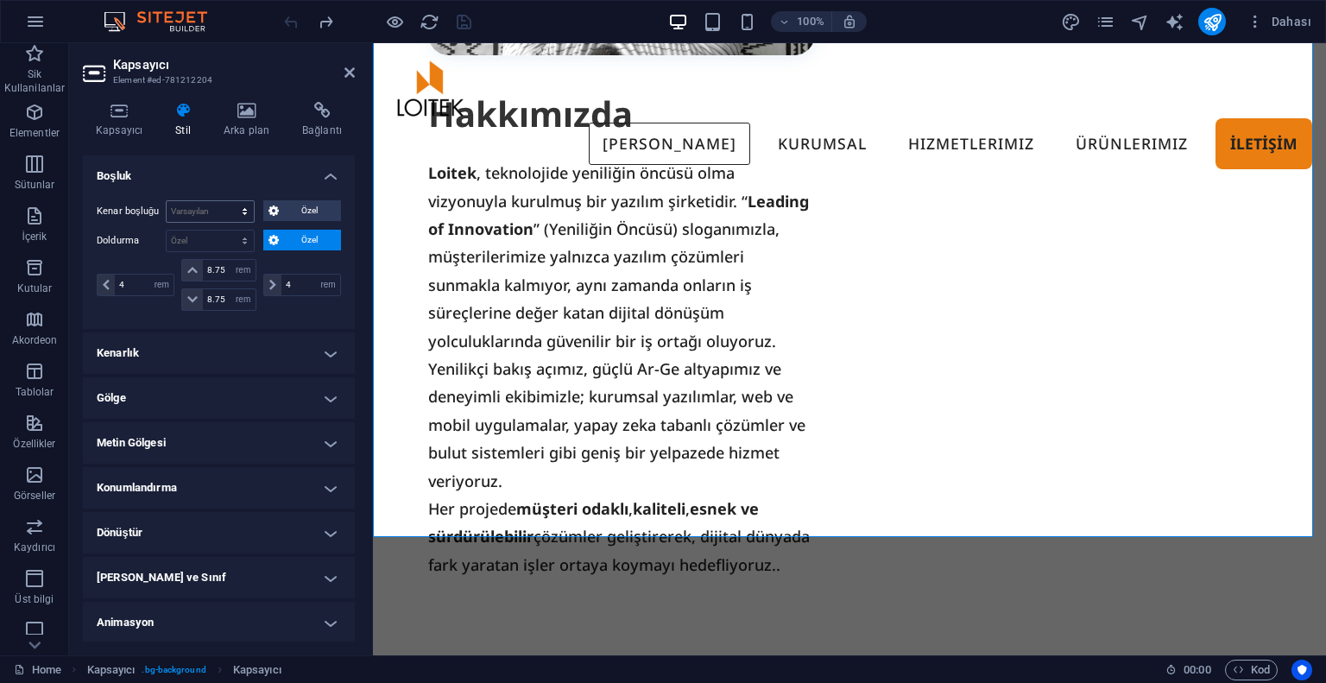
scroll to position [2283, 0]
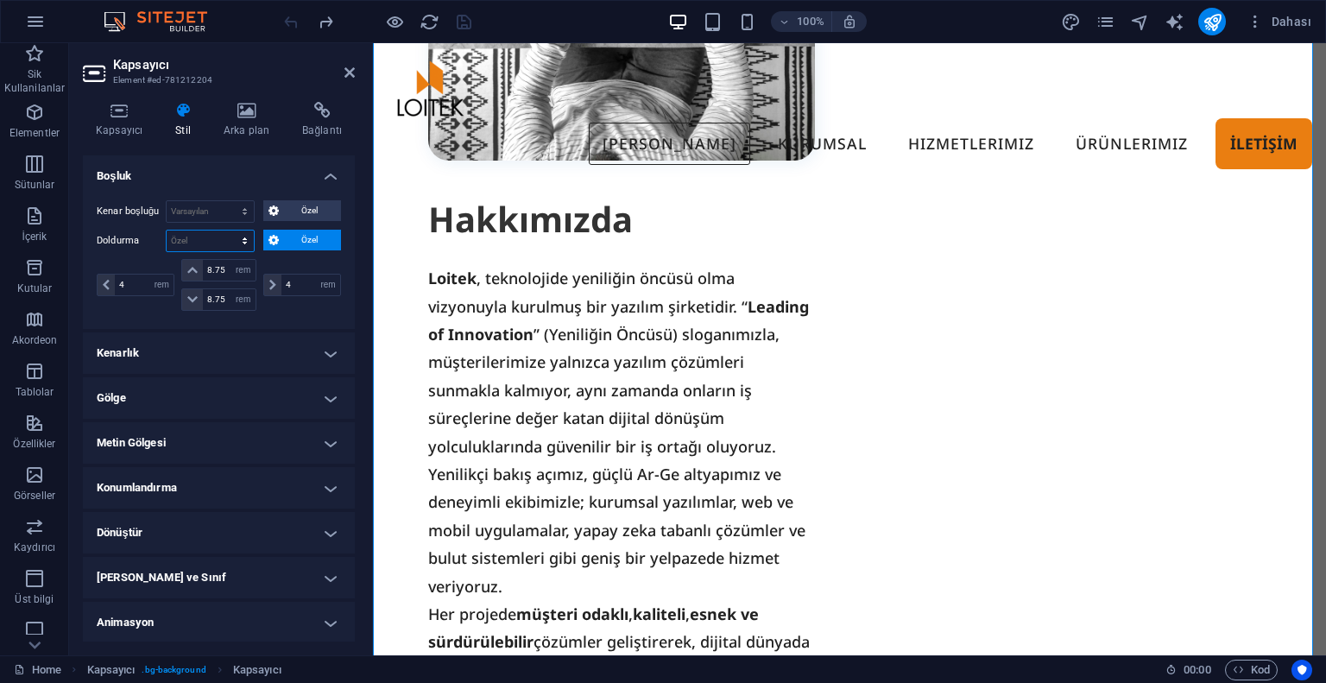
click at [231, 243] on select "Varsayılan px rem % vh vw Özel" at bounding box center [210, 241] width 87 height 21
select select "%"
click at [227, 247] on select "Varsayılan px rem % vh vw Özel" at bounding box center [210, 241] width 87 height 21
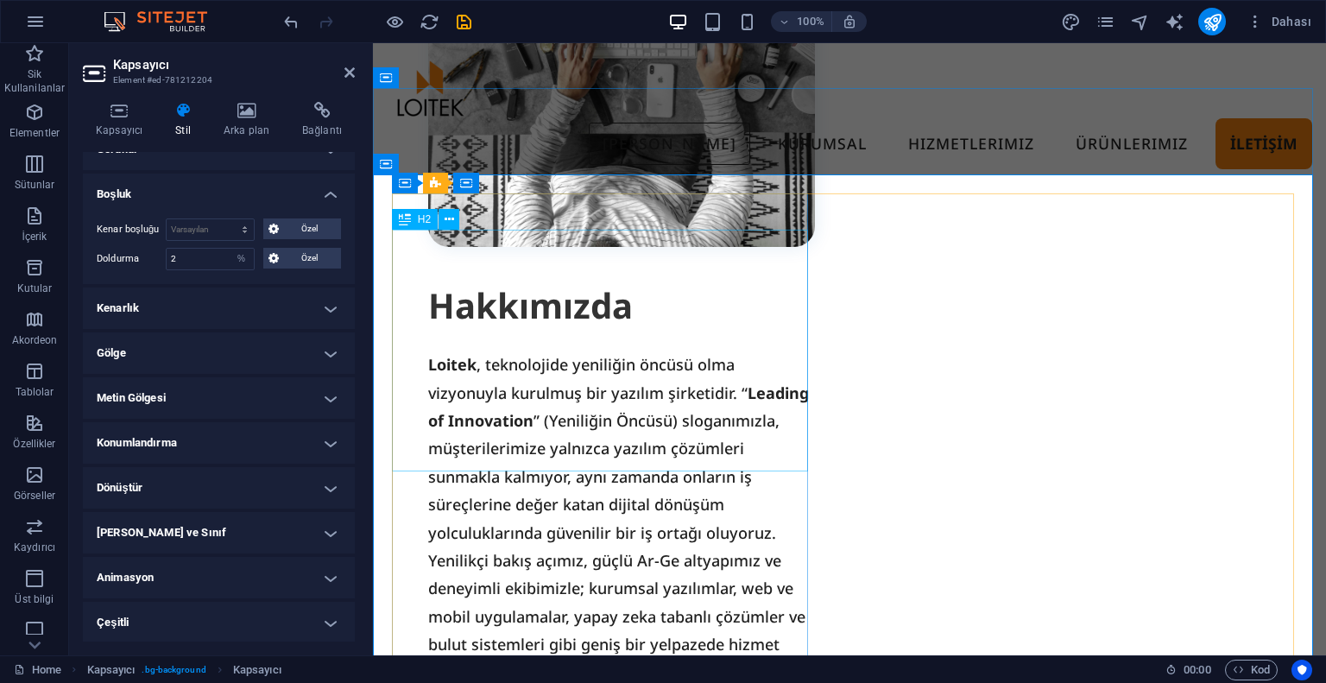
scroll to position [2110, 0]
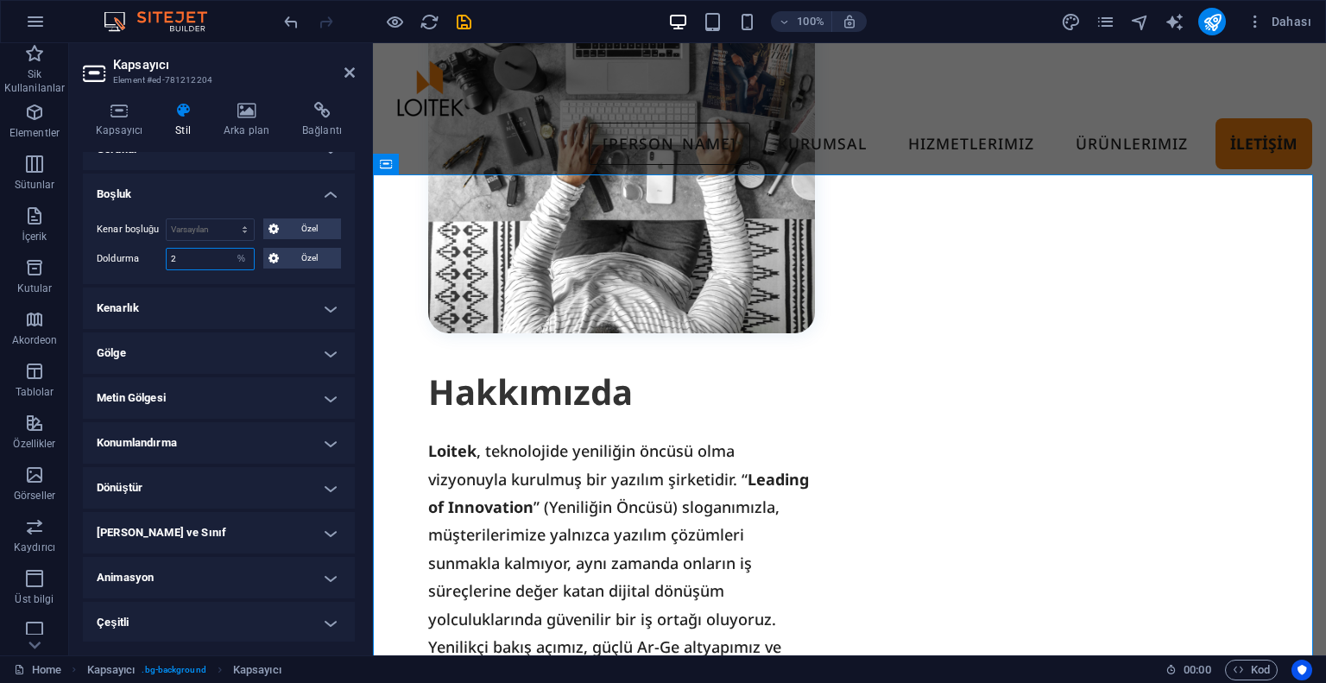
click at [212, 265] on input "2" at bounding box center [210, 259] width 87 height 21
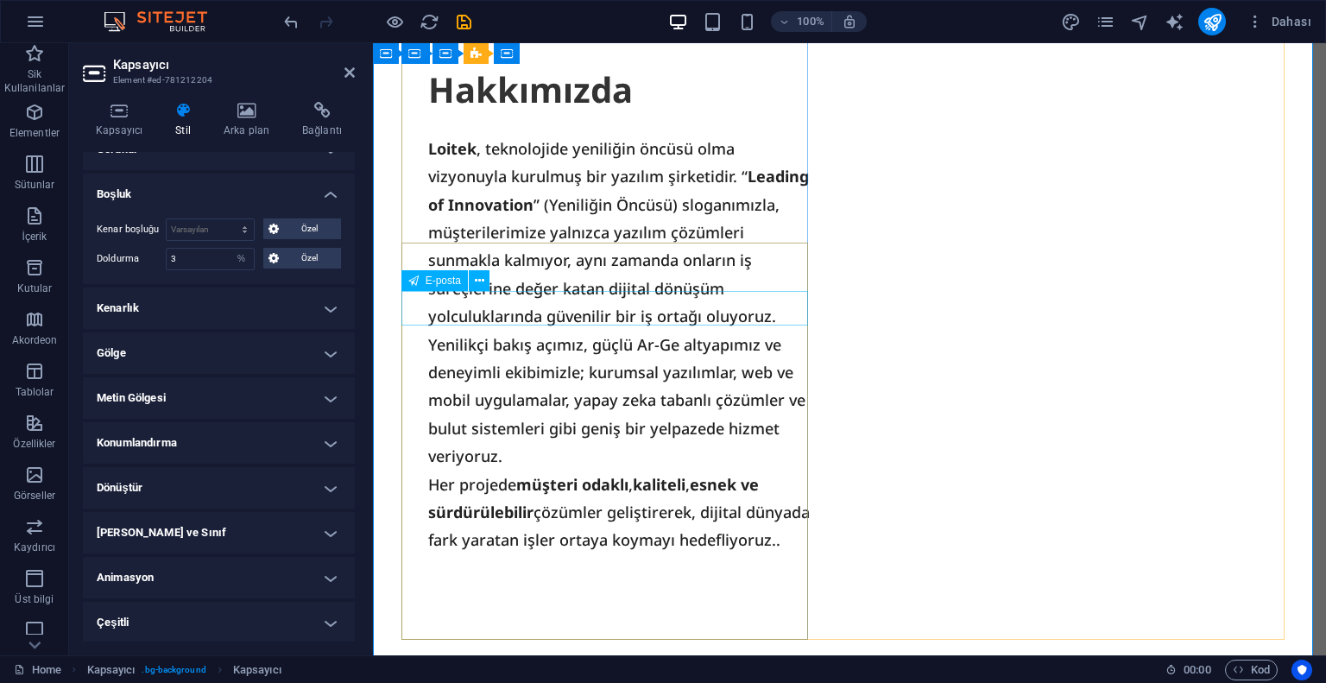
scroll to position [2369, 0]
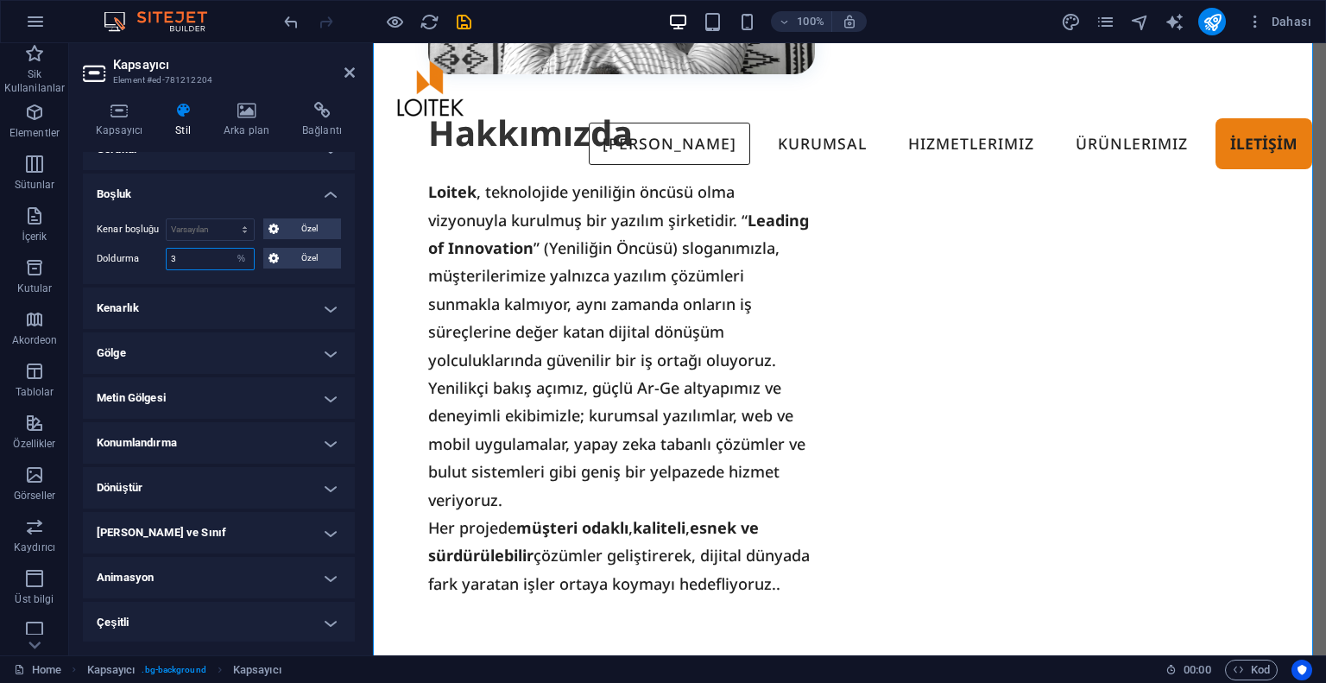
click at [181, 249] on input "3" at bounding box center [210, 259] width 87 height 21
type input "4"
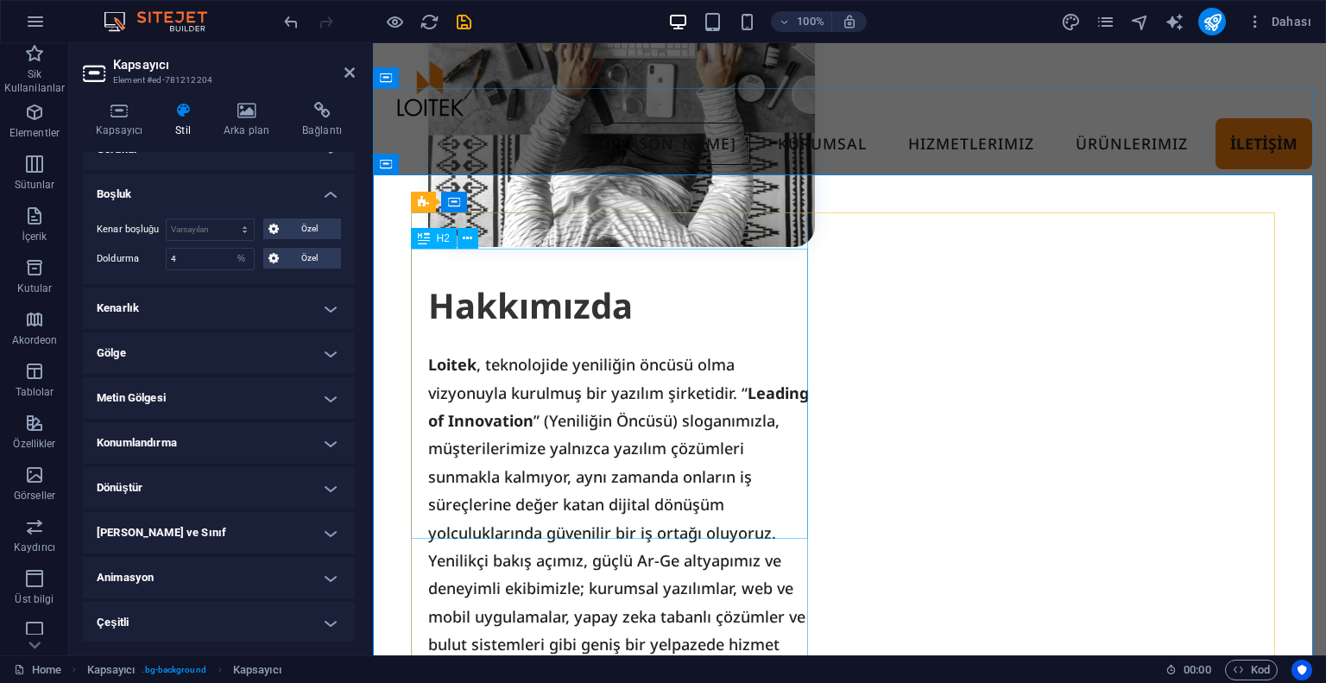
scroll to position [2110, 0]
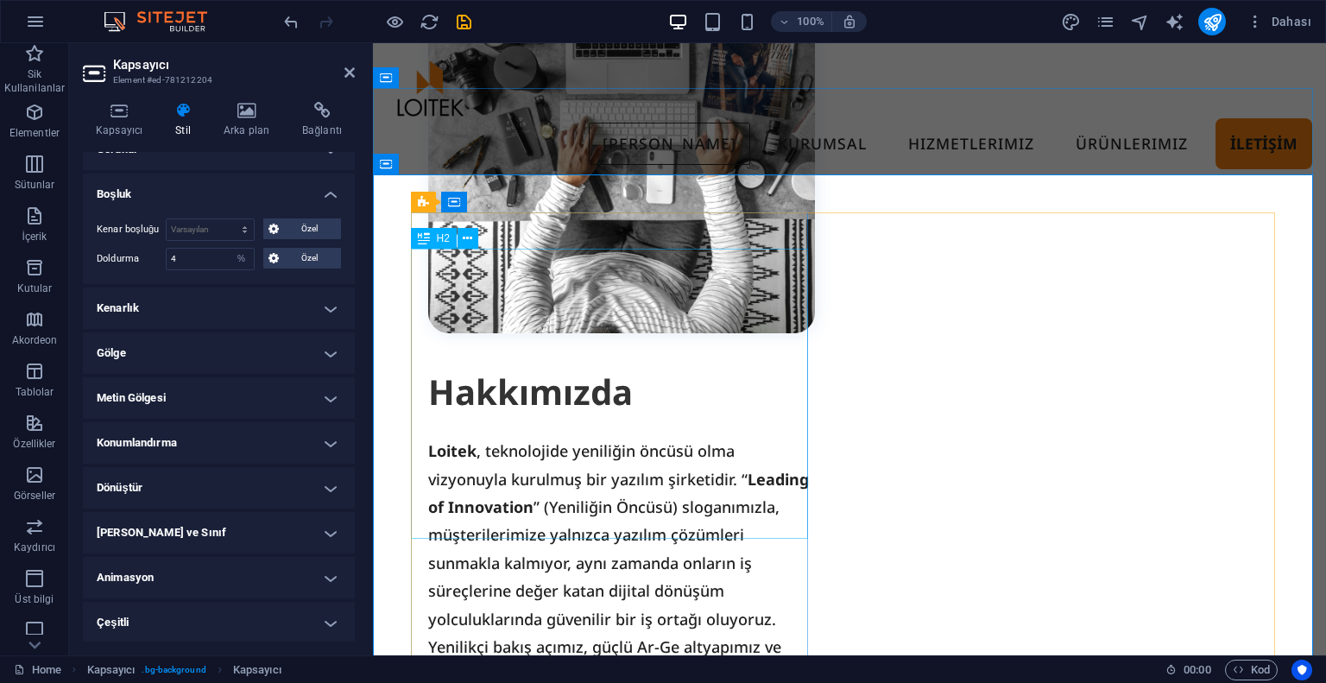
click at [486, 199] on icon at bounding box center [487, 202] width 9 height 18
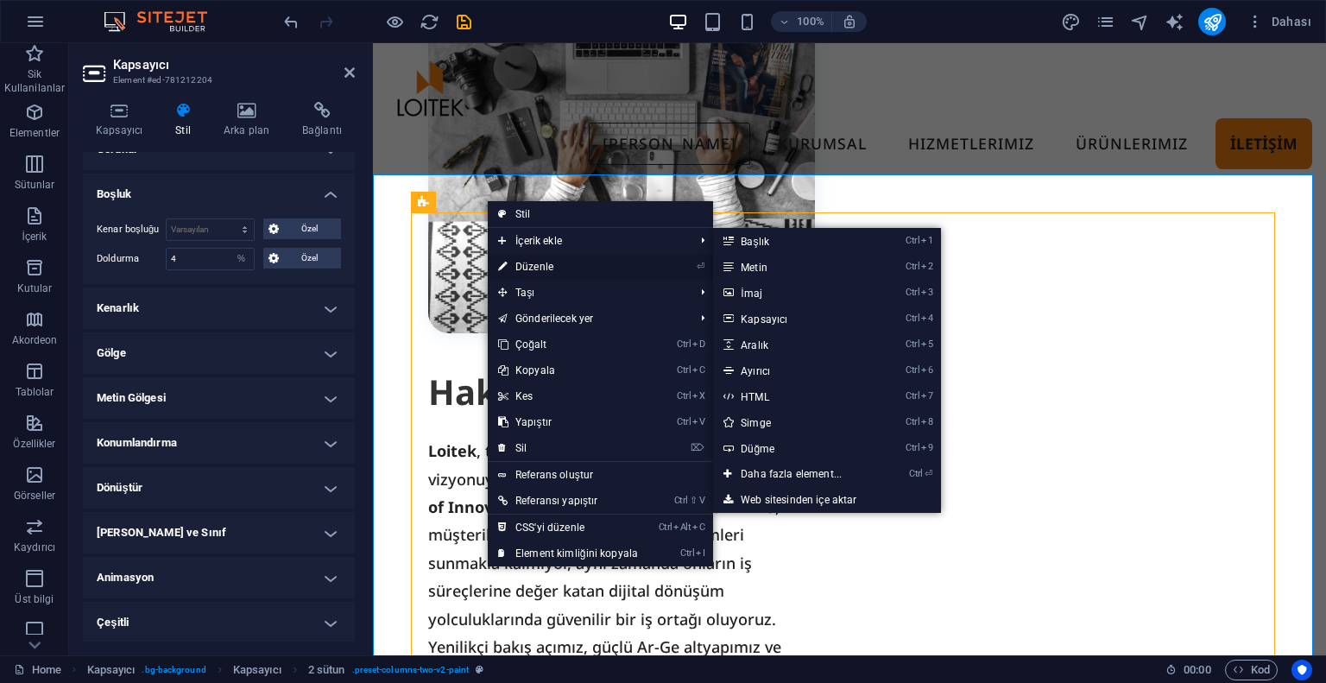
click at [517, 260] on link "⏎ Düzenle" at bounding box center [568, 267] width 161 height 26
select select "rem"
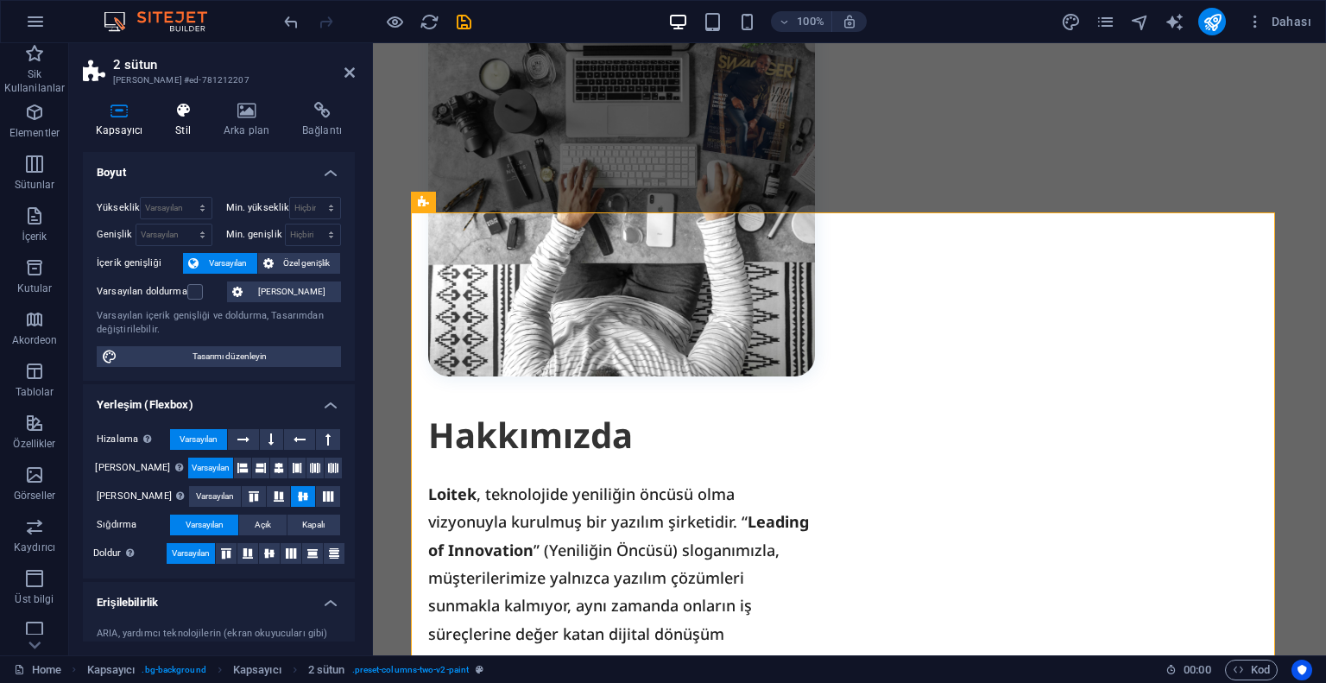
click at [199, 112] on icon at bounding box center [182, 110] width 41 height 17
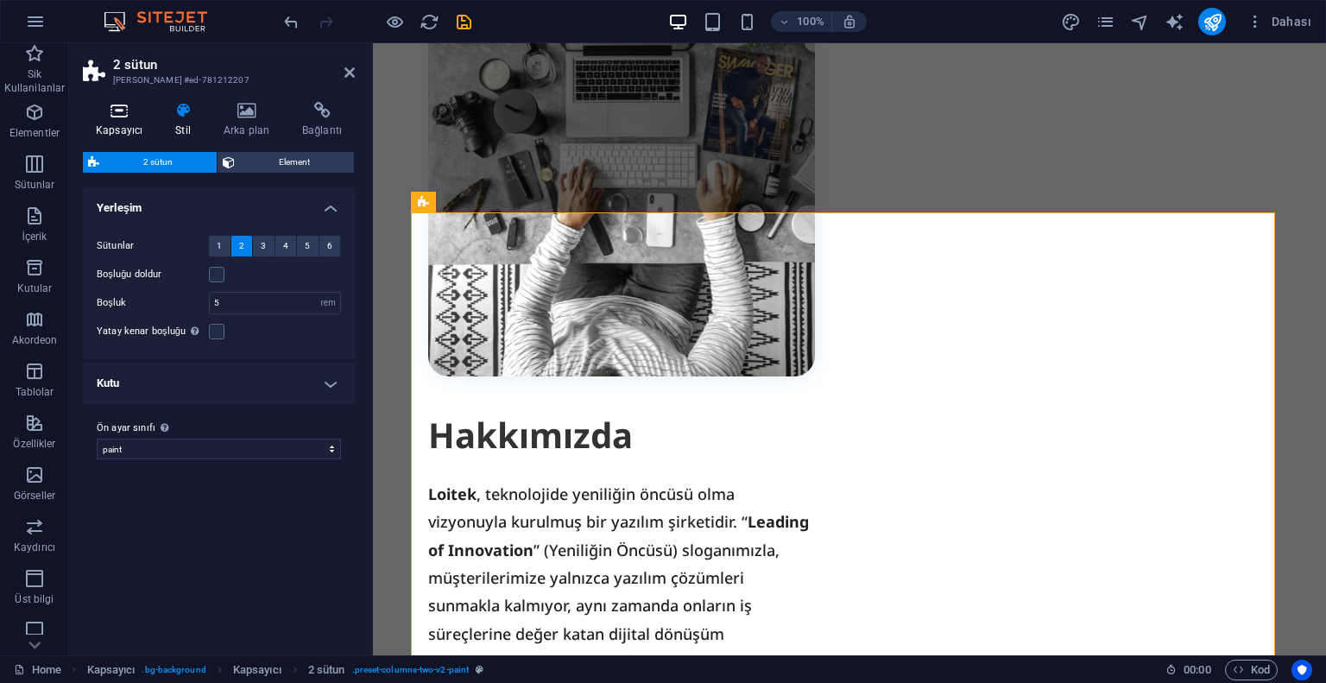
click at [119, 126] on h4 "Kapsayıcı" at bounding box center [122, 120] width 79 height 36
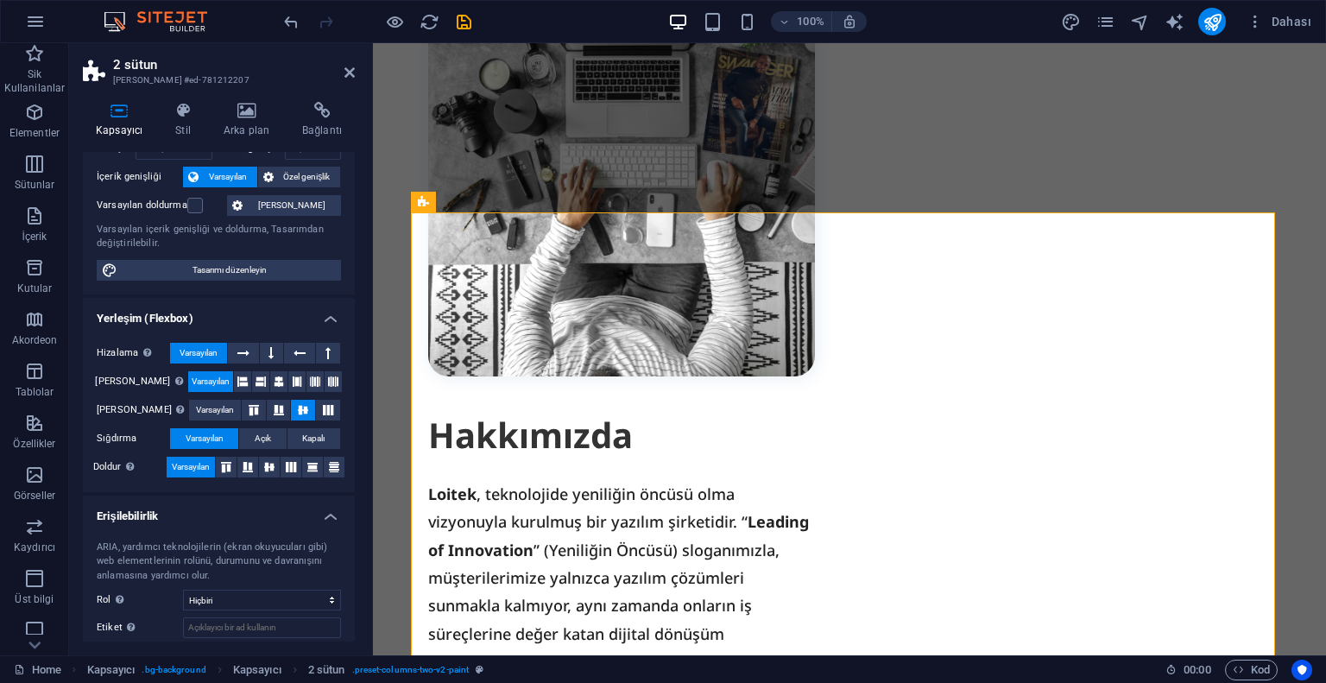
scroll to position [0, 0]
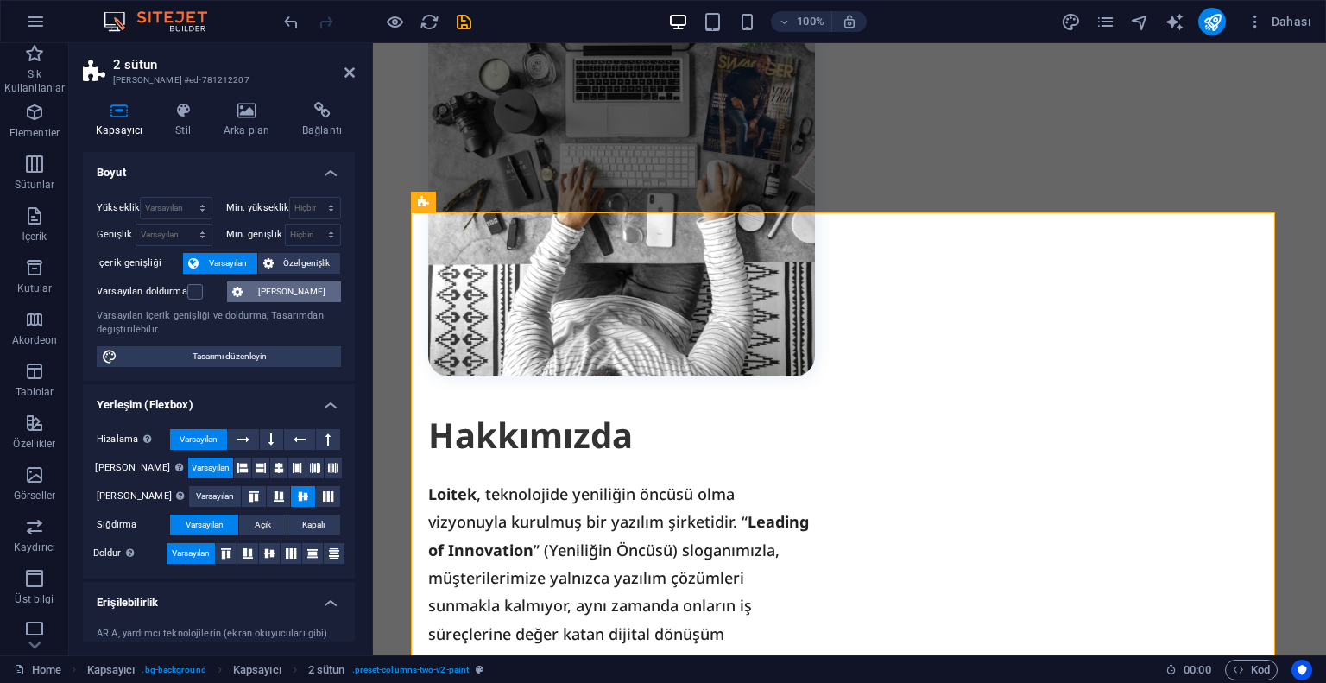
click at [274, 292] on span "[PERSON_NAME]" at bounding box center [292, 291] width 88 height 21
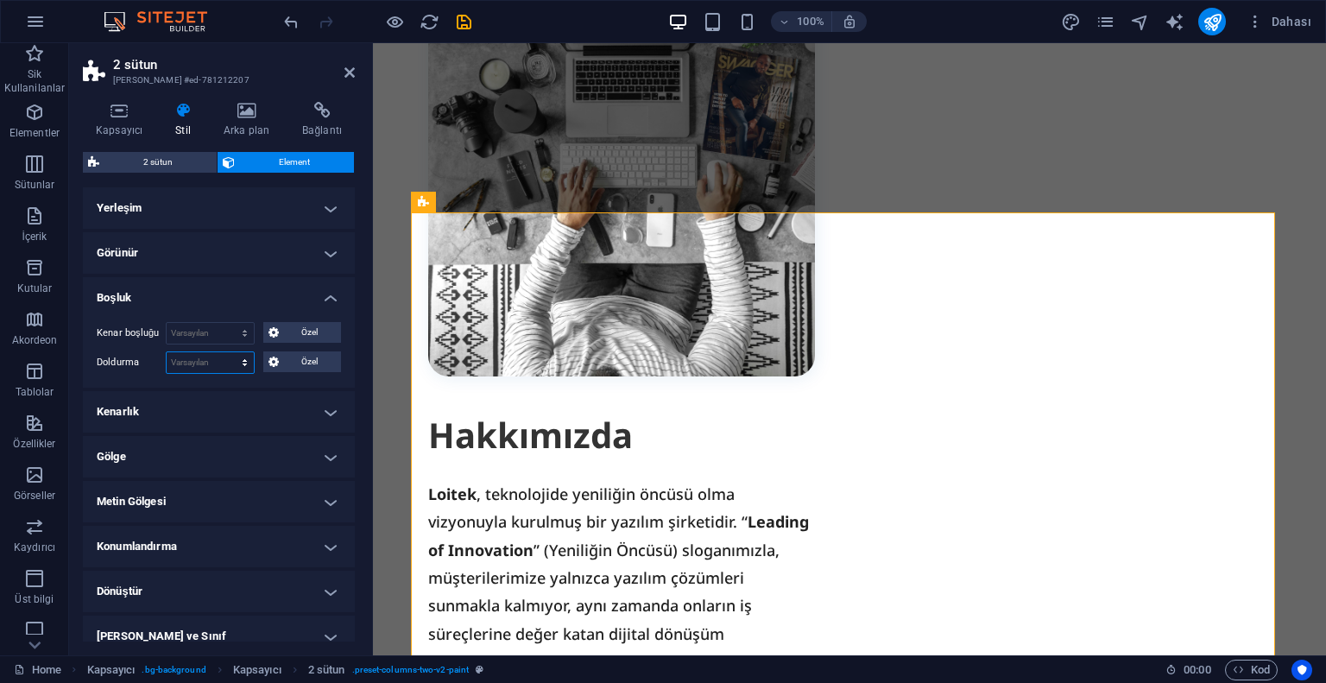
click at [187, 364] on select "Varsayılan px rem % vh vw Özel" at bounding box center [210, 362] width 87 height 21
select select "%"
click at [227, 352] on select "Varsayılan px rem % vh vw Özel" at bounding box center [210, 362] width 87 height 21
type input "2"
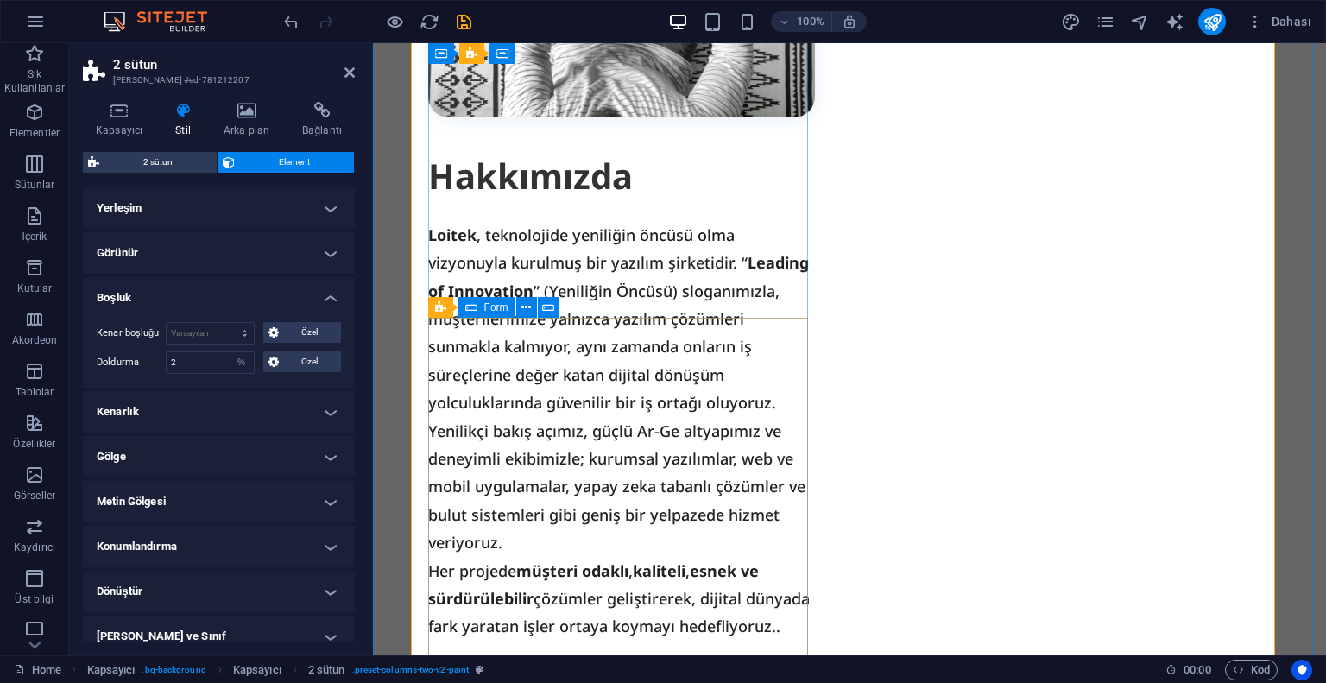
scroll to position [2283, 0]
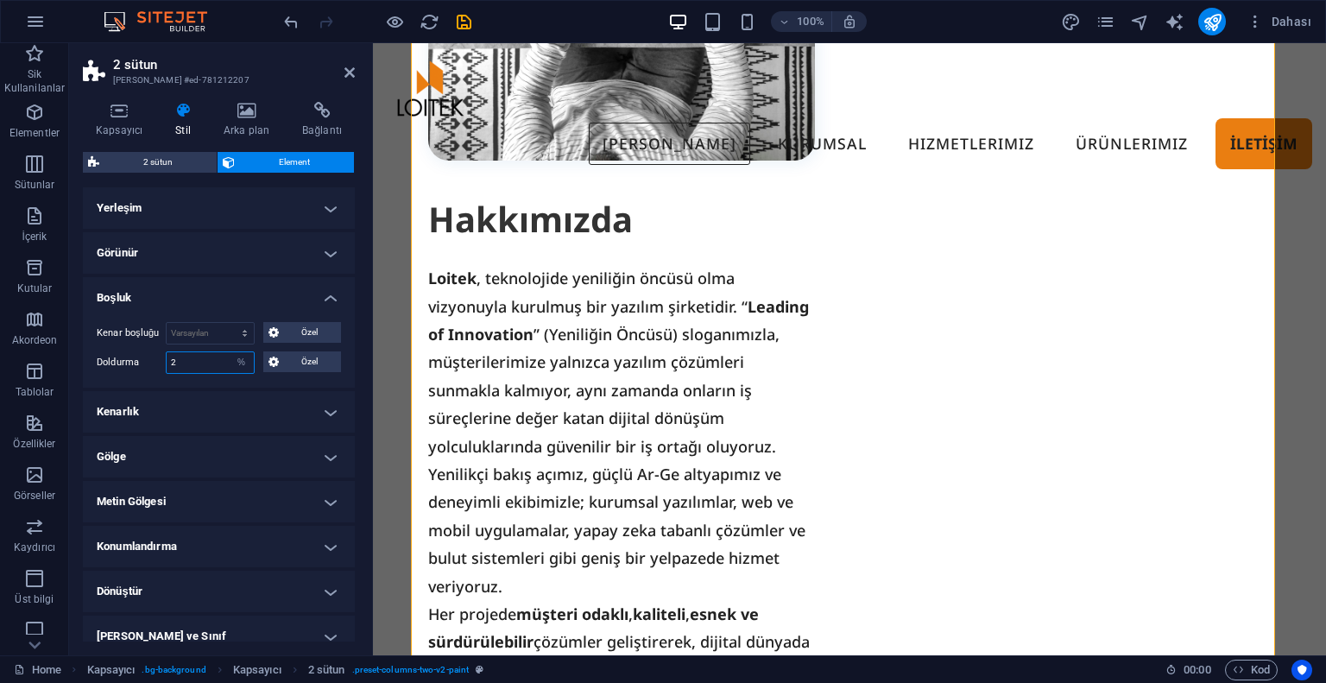
click at [197, 357] on input "2" at bounding box center [210, 362] width 87 height 21
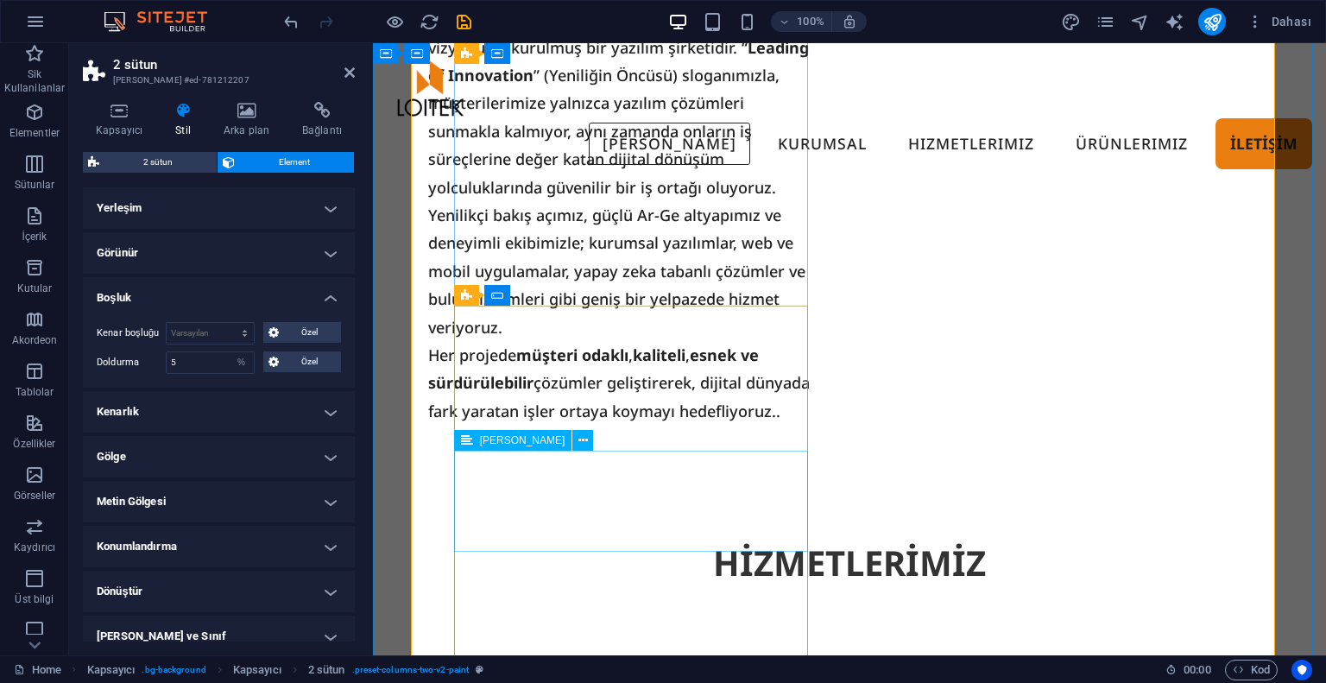
scroll to position [2456, 0]
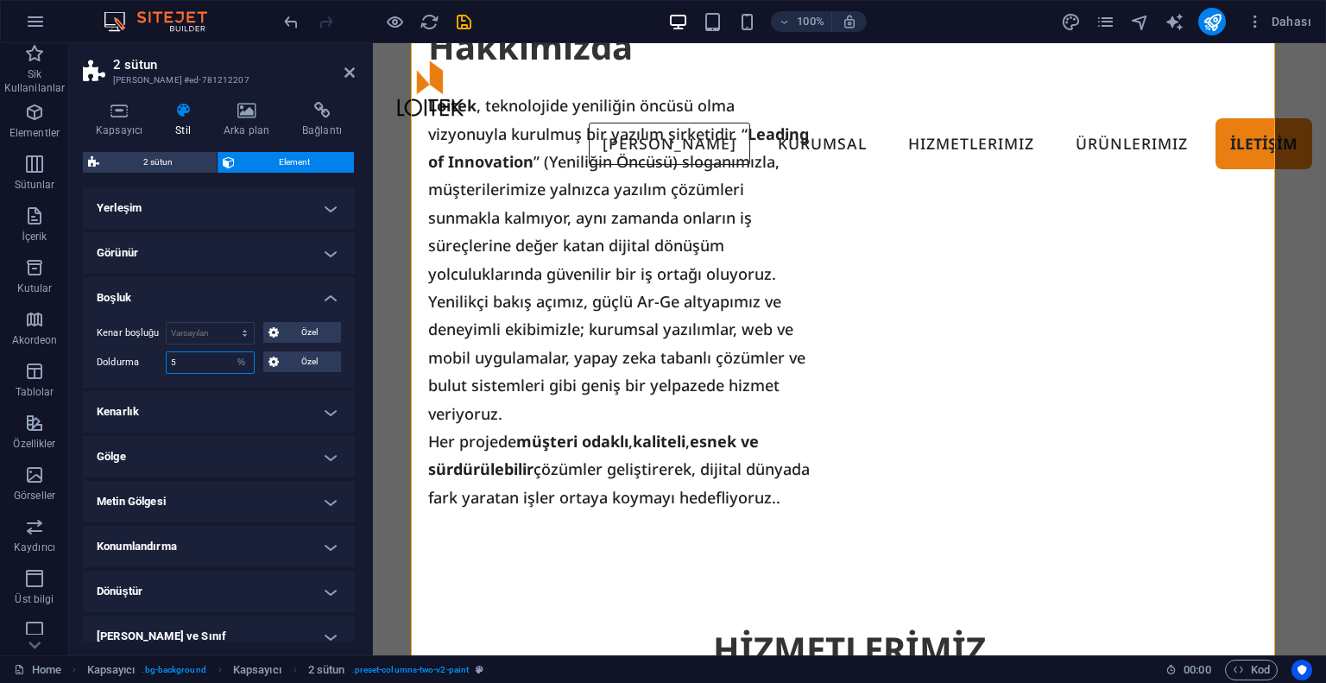
click at [211, 364] on input "5" at bounding box center [210, 362] width 87 height 21
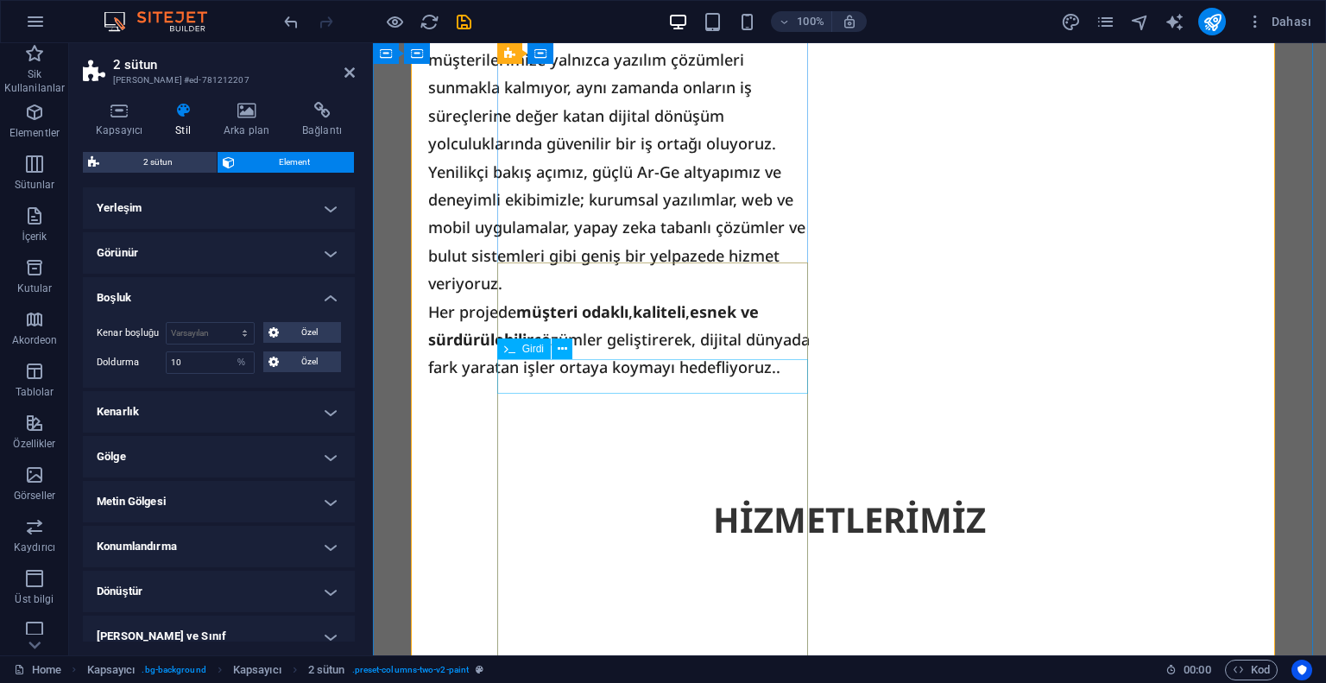
scroll to position [2542, 0]
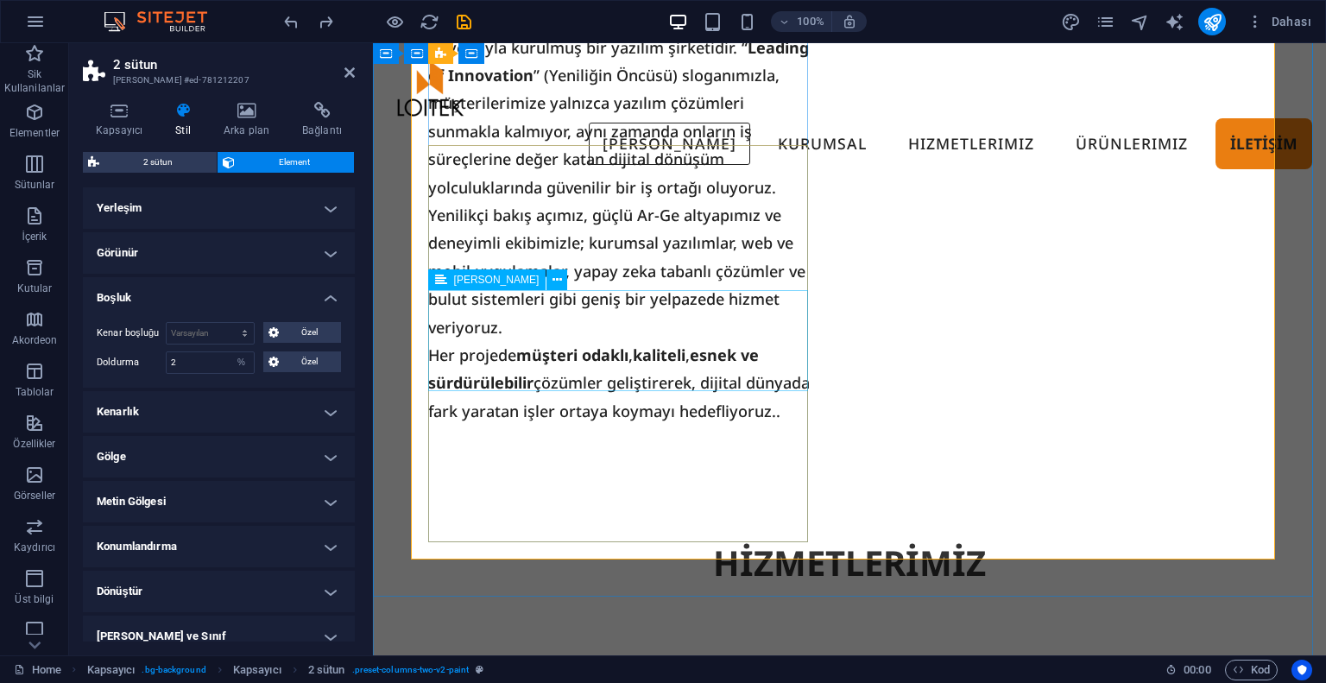
type input "100"
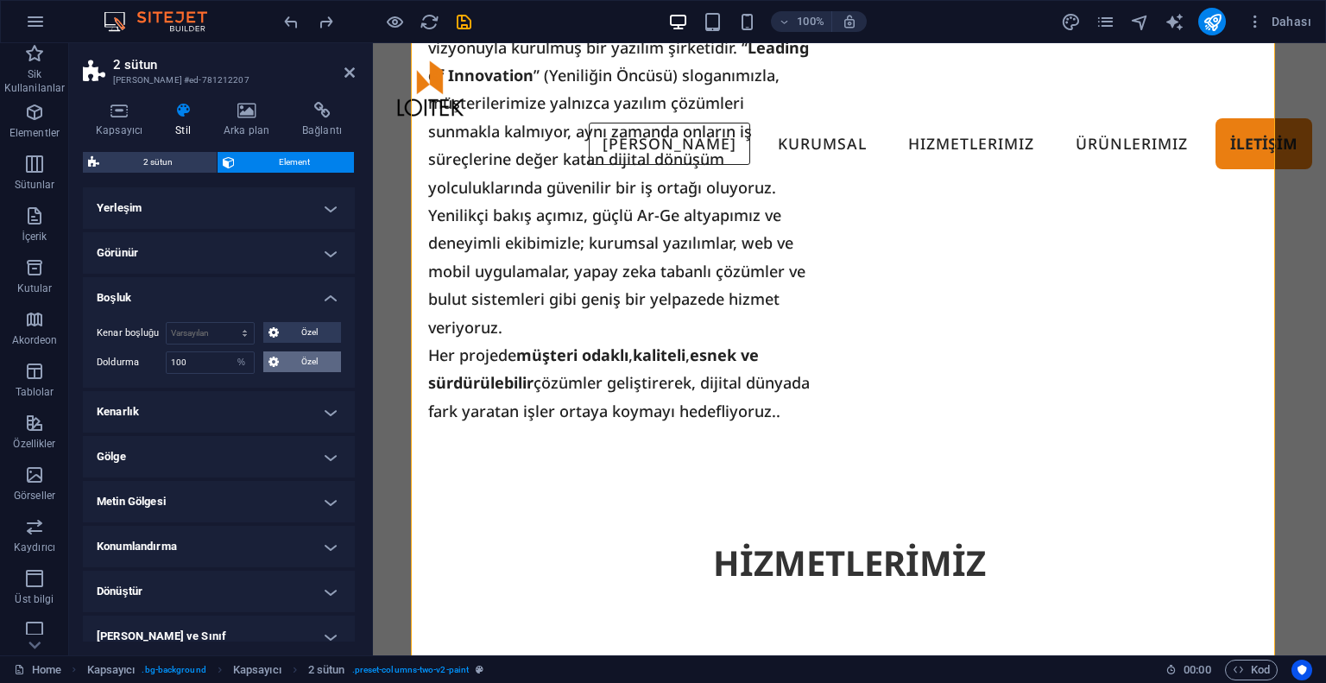
select select "DISABLED_OPTION_VALUE"
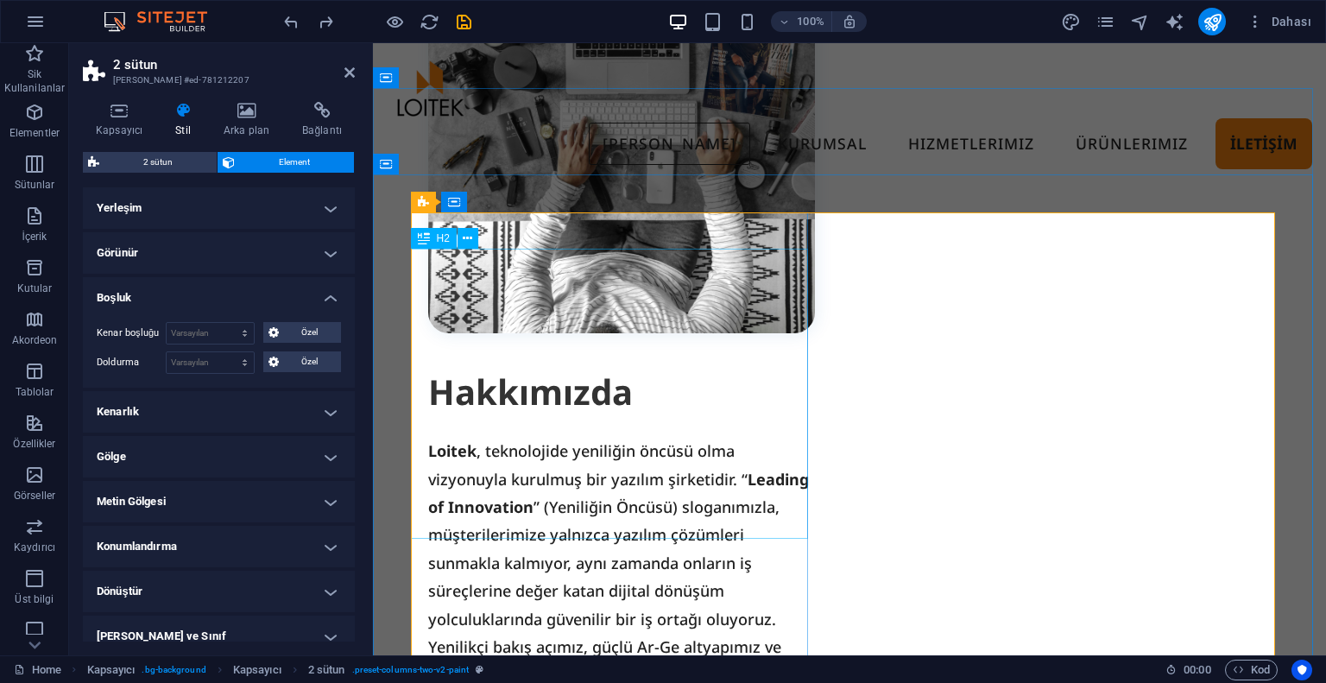
scroll to position [2283, 0]
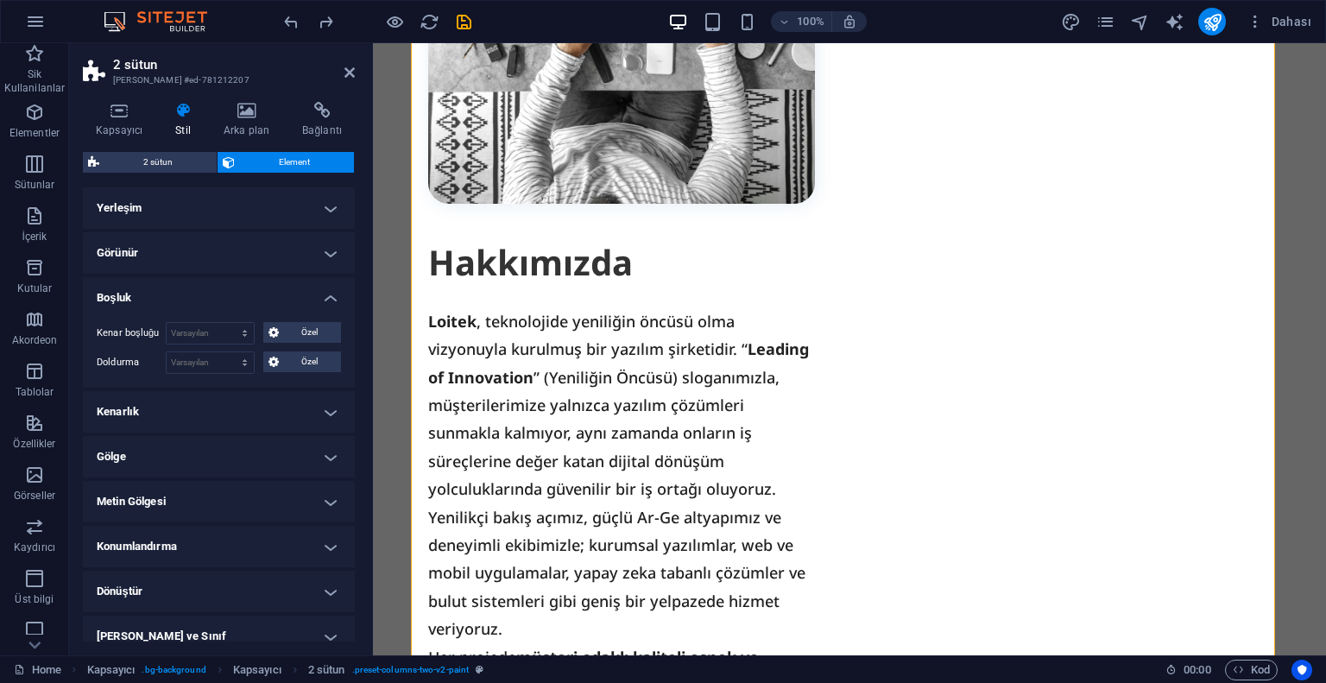
click at [347, 62] on h2 "2 sütun" at bounding box center [234, 65] width 242 height 16
click at [351, 69] on icon at bounding box center [350, 73] width 10 height 14
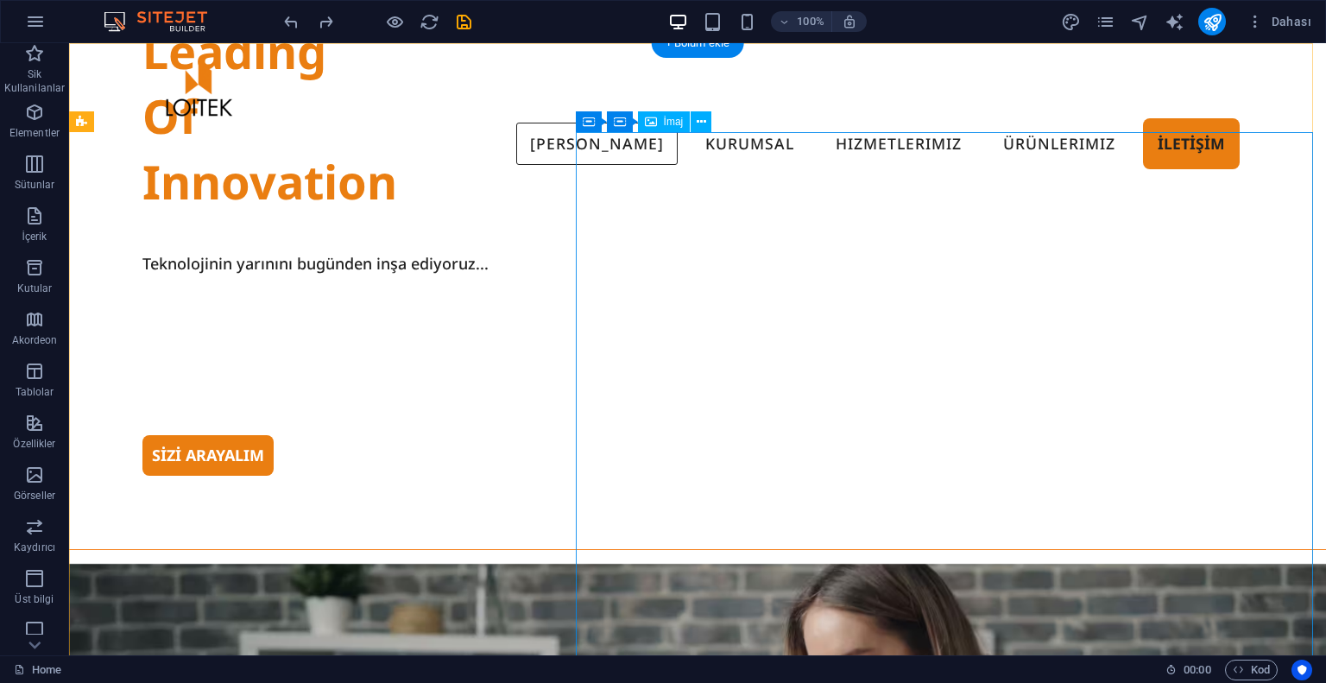
scroll to position [0, 0]
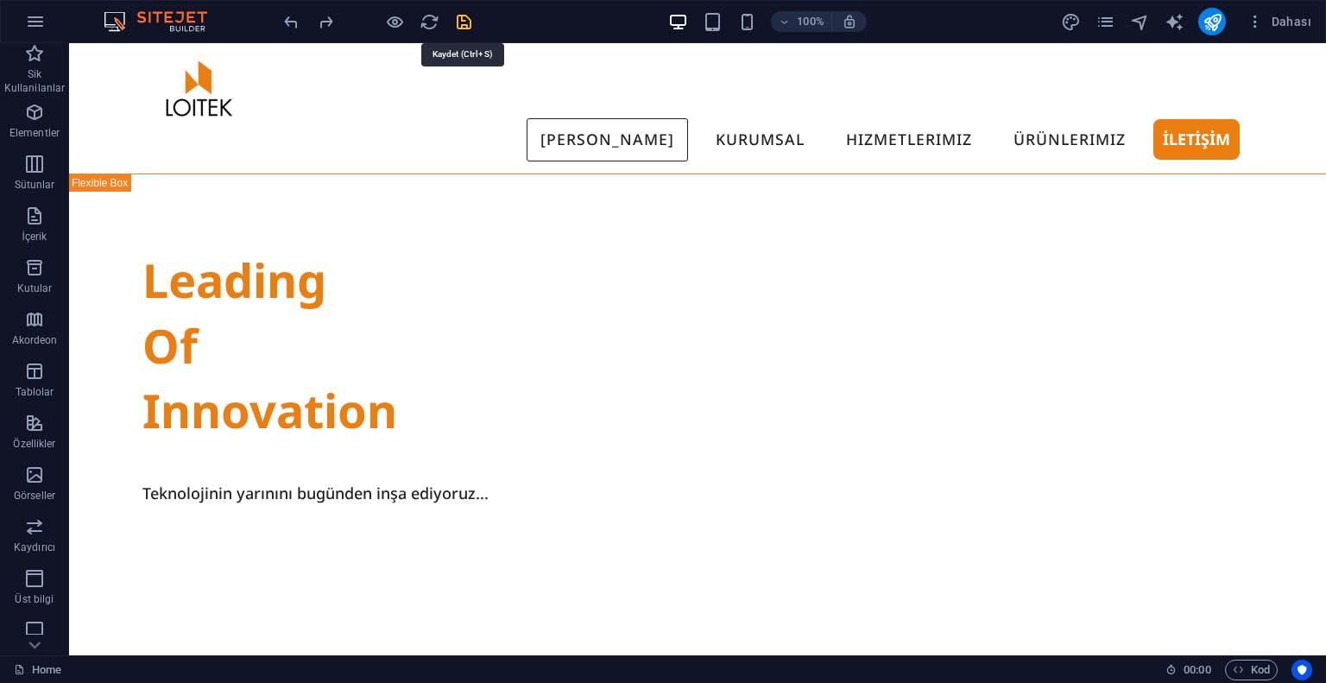
click at [465, 20] on icon "save" at bounding box center [464, 22] width 20 height 20
checkbox input "false"
click at [385, 20] on icon "button" at bounding box center [395, 22] width 20 height 20
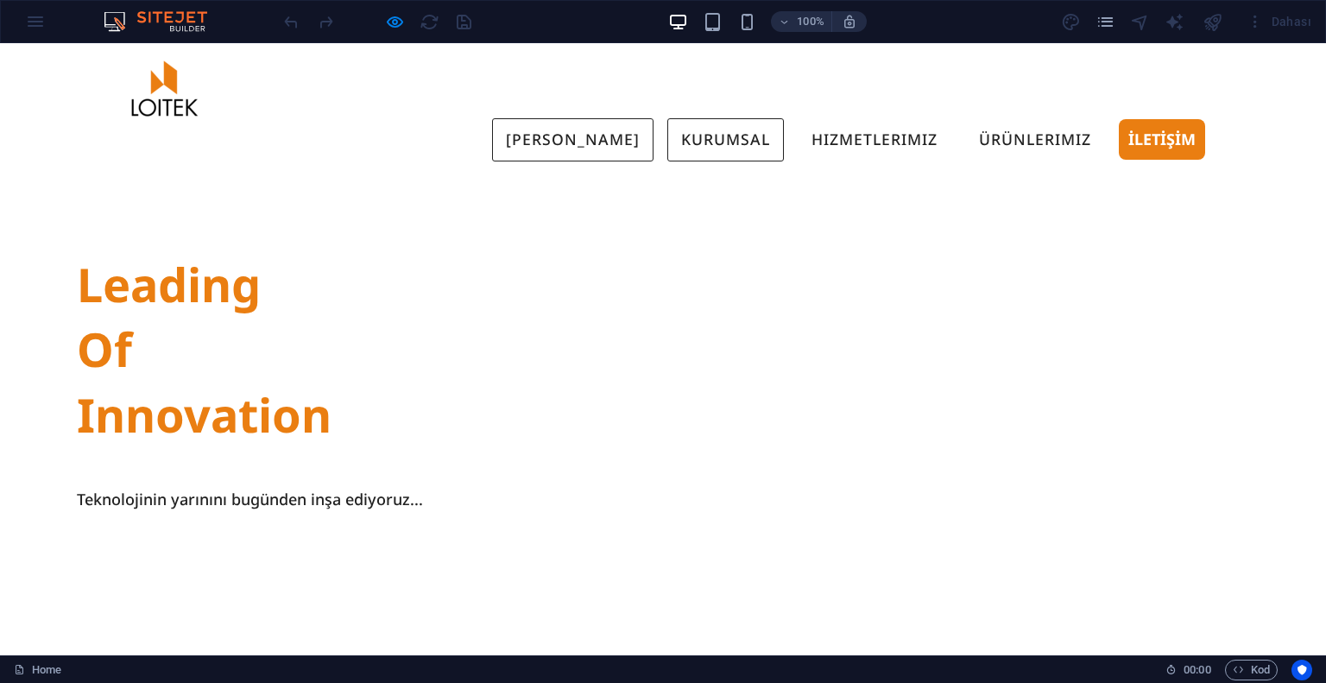
click at [688, 118] on link "KURUMSAL" at bounding box center [725, 139] width 117 height 43
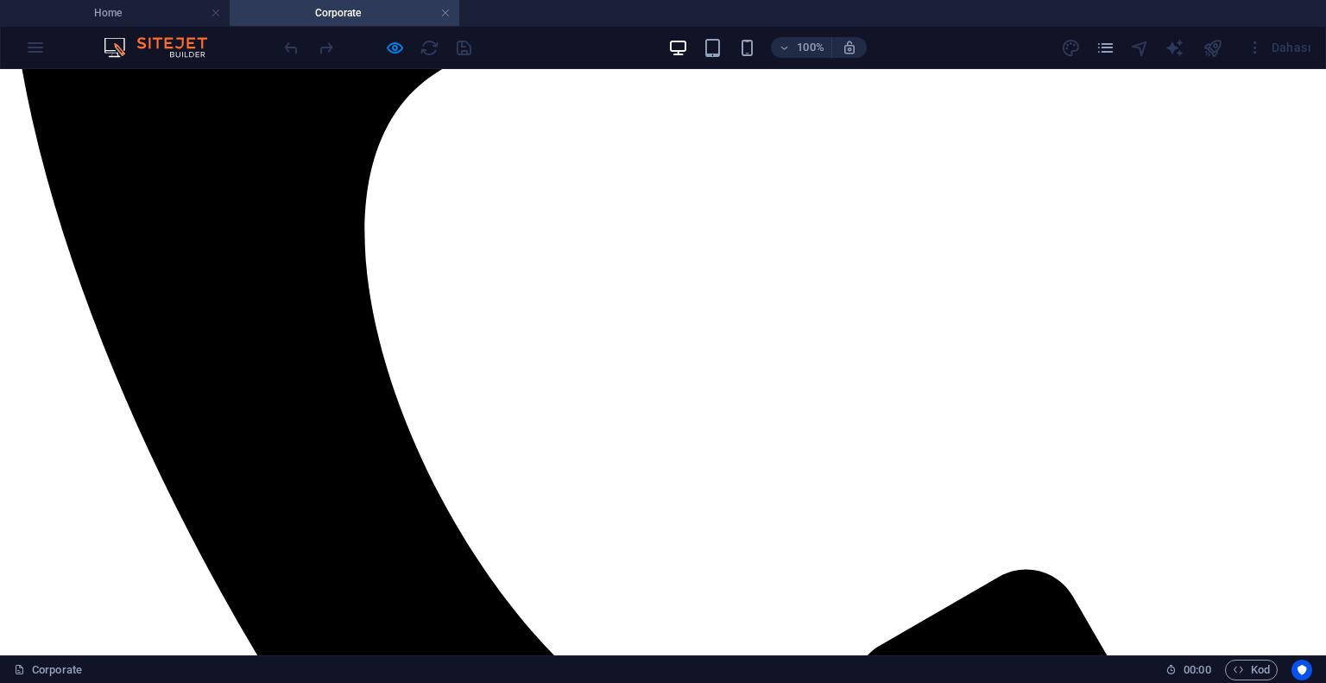
scroll to position [227, 0]
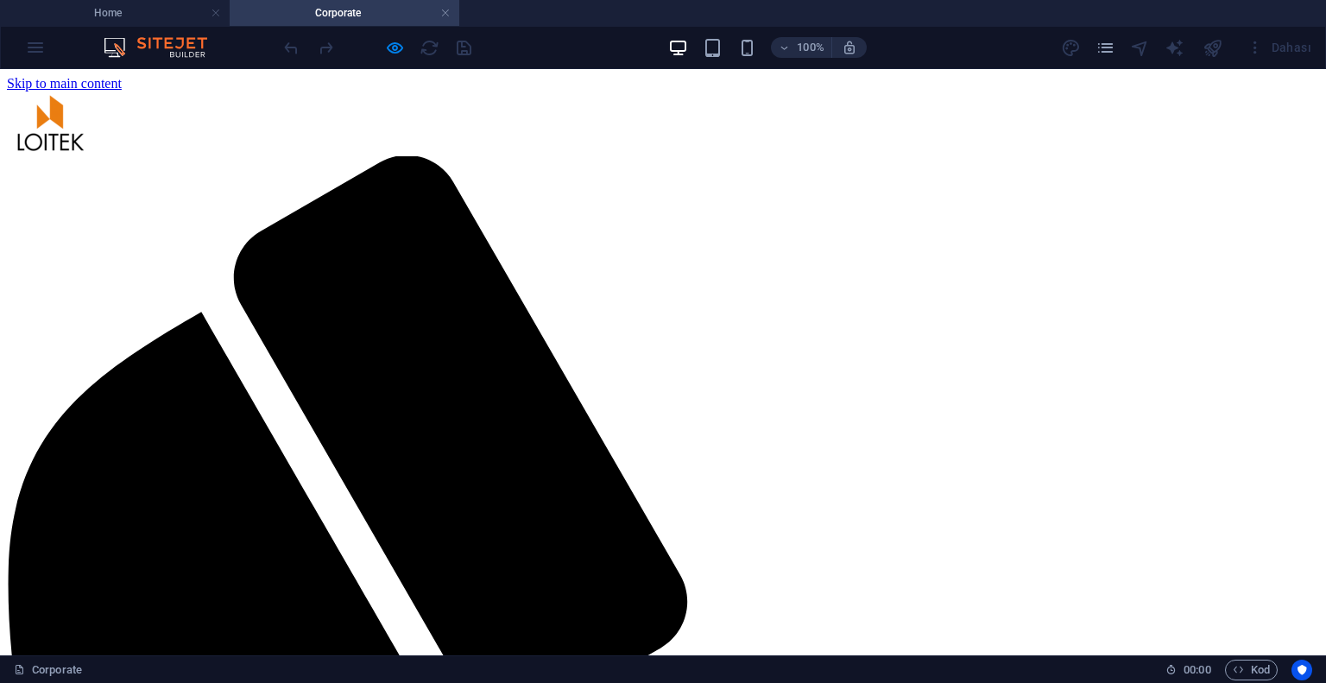
drag, startPoint x: 808, startPoint y: 127, endPoint x: 832, endPoint y: 125, distance: 23.4
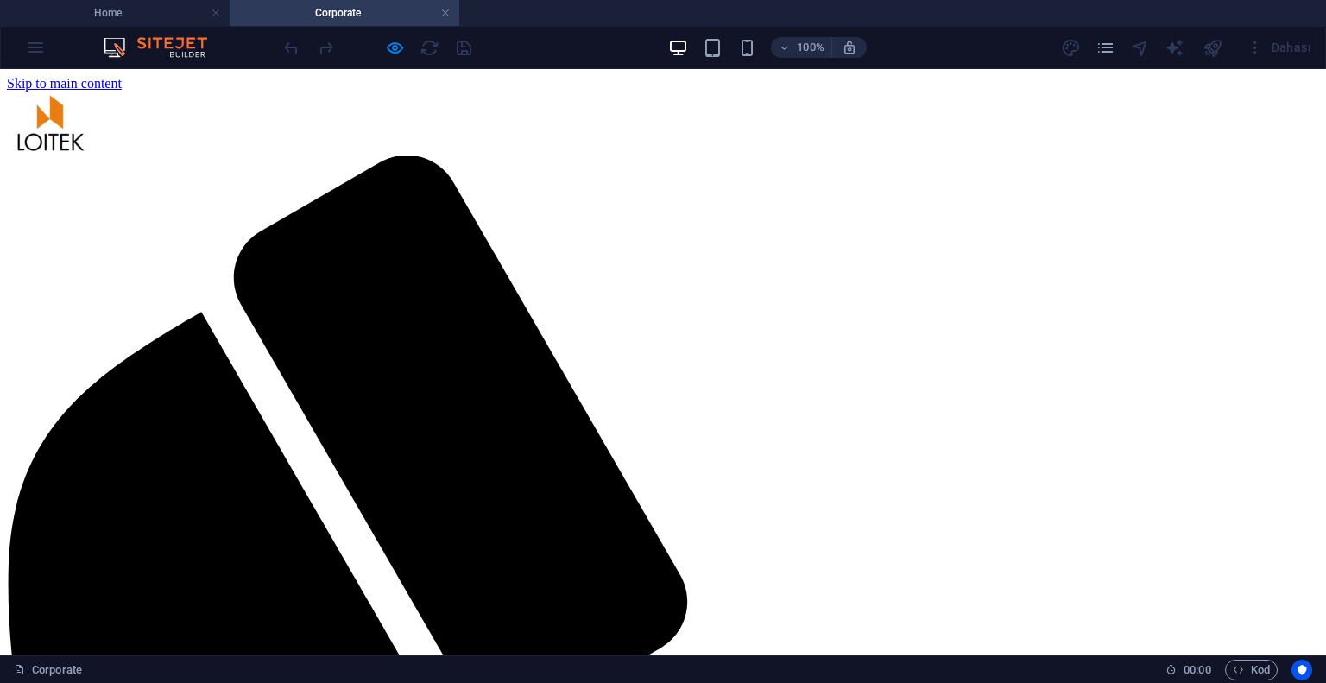
drag, startPoint x: 859, startPoint y: 120, endPoint x: 808, endPoint y: 123, distance: 51.1
drag, startPoint x: 843, startPoint y: 111, endPoint x: 892, endPoint y: 111, distance: 49.2
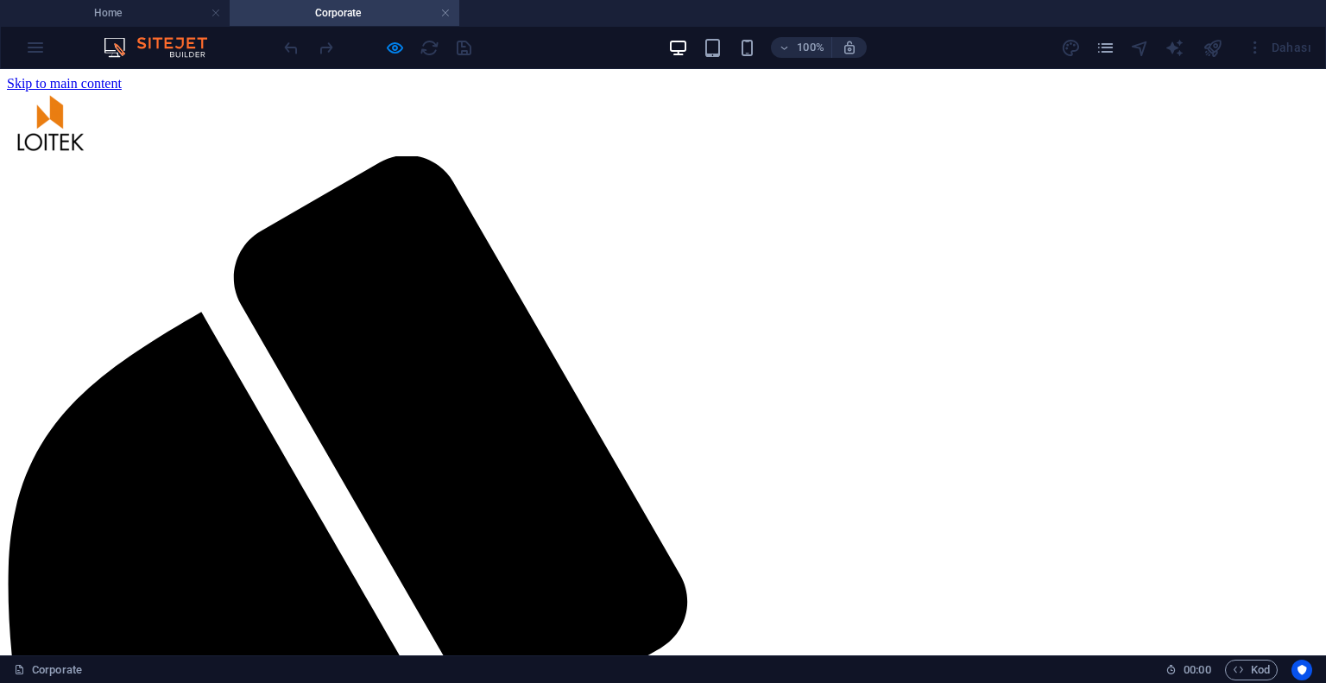
drag, startPoint x: 982, startPoint y: 107, endPoint x: 898, endPoint y: 114, distance: 84.0
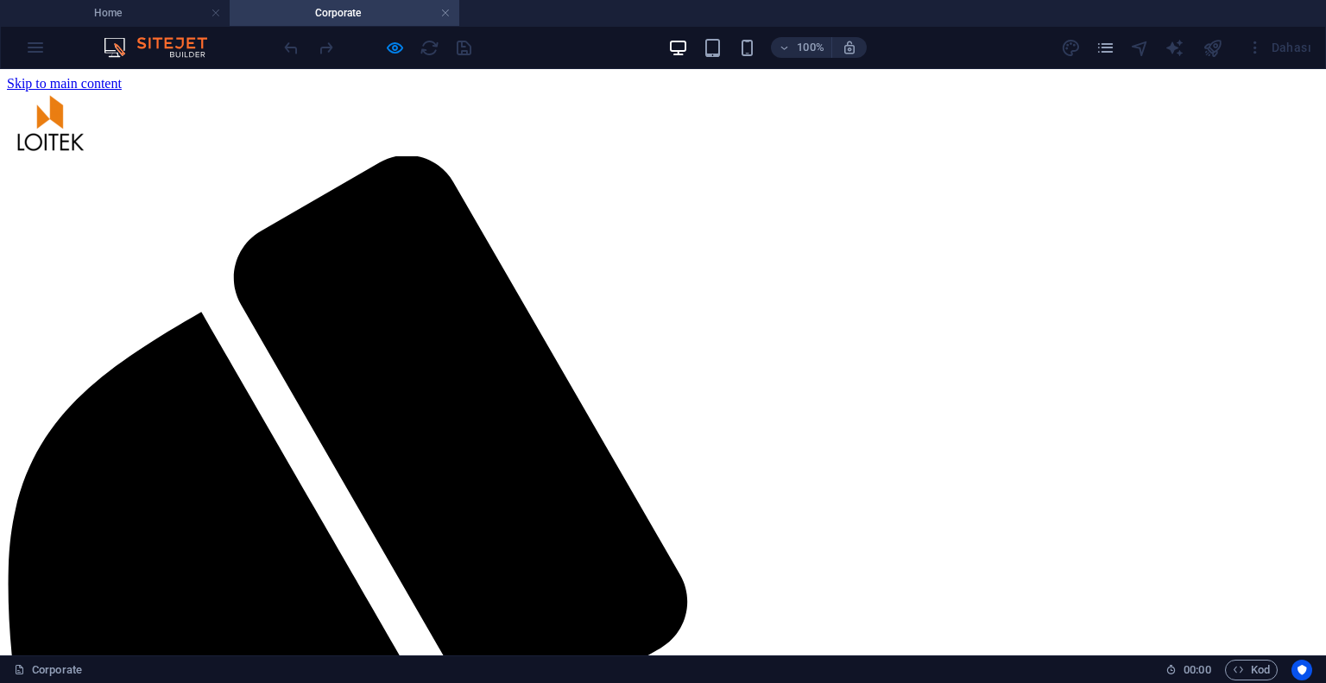
click at [449, 15] on link at bounding box center [445, 13] width 10 height 16
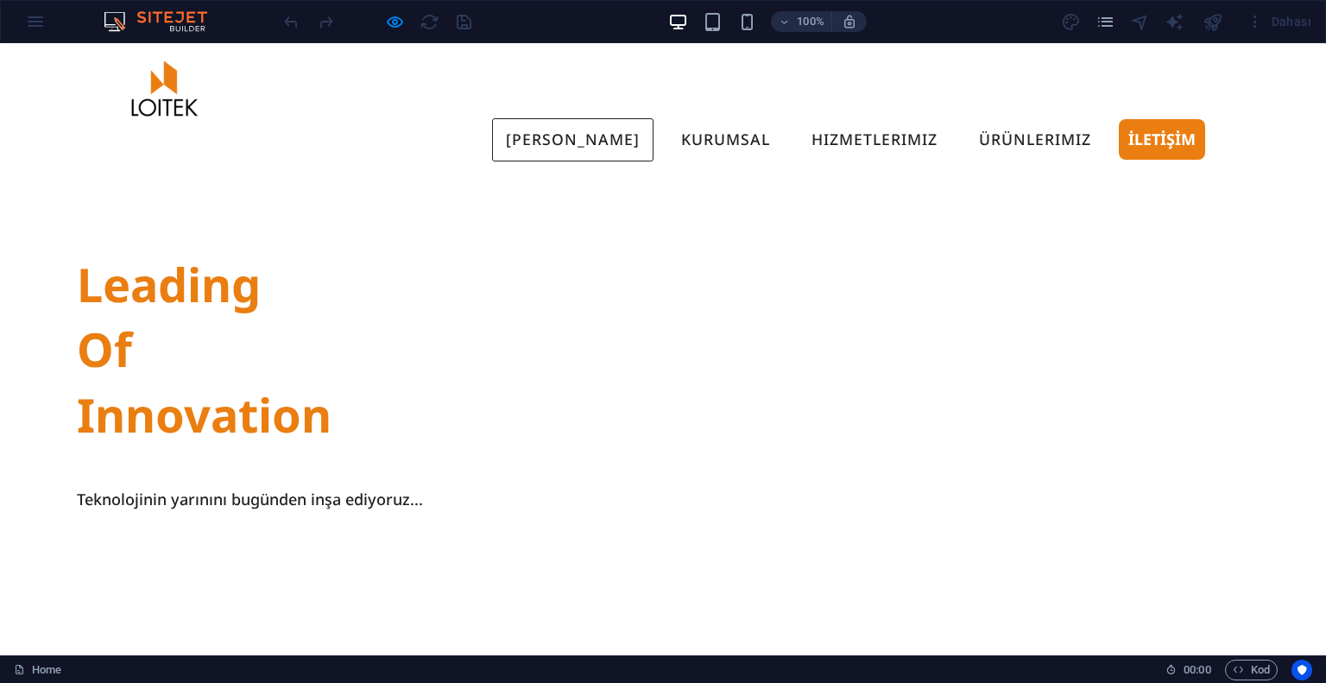
click at [449, 15] on div at bounding box center [377, 22] width 193 height 28
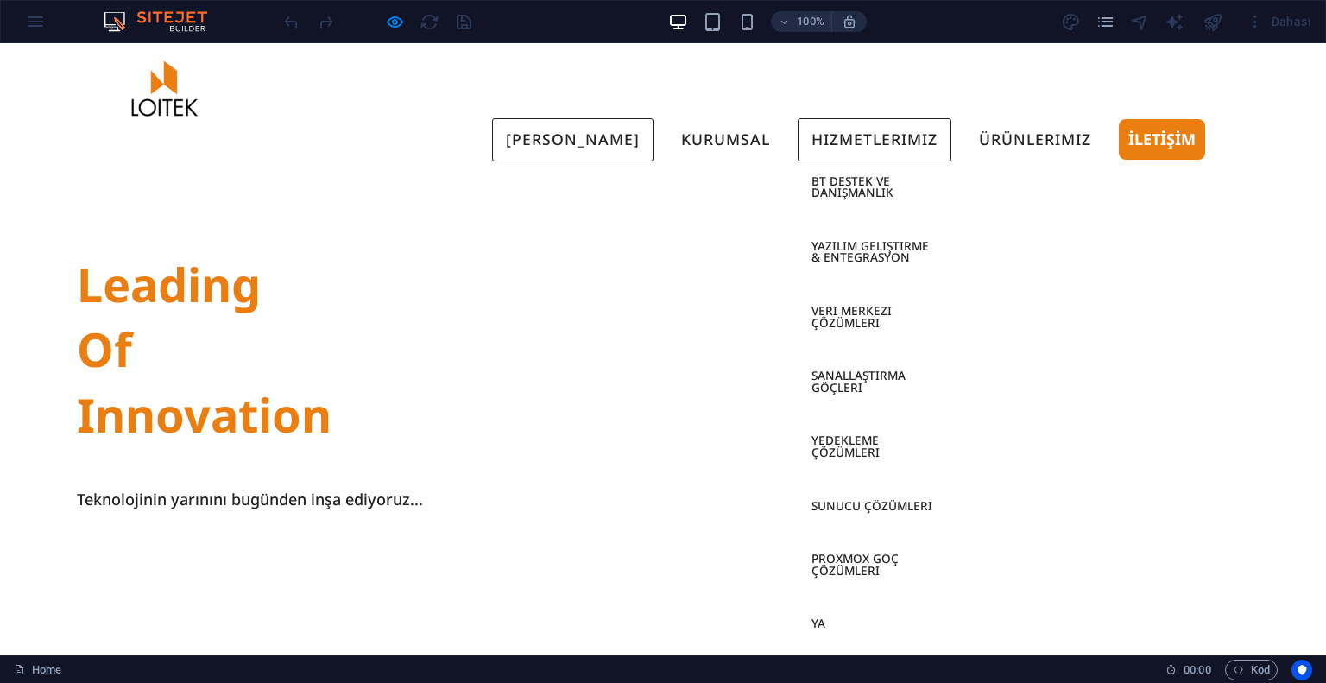
click at [900, 118] on link "Hizmetlerimiz" at bounding box center [875, 139] width 154 height 43
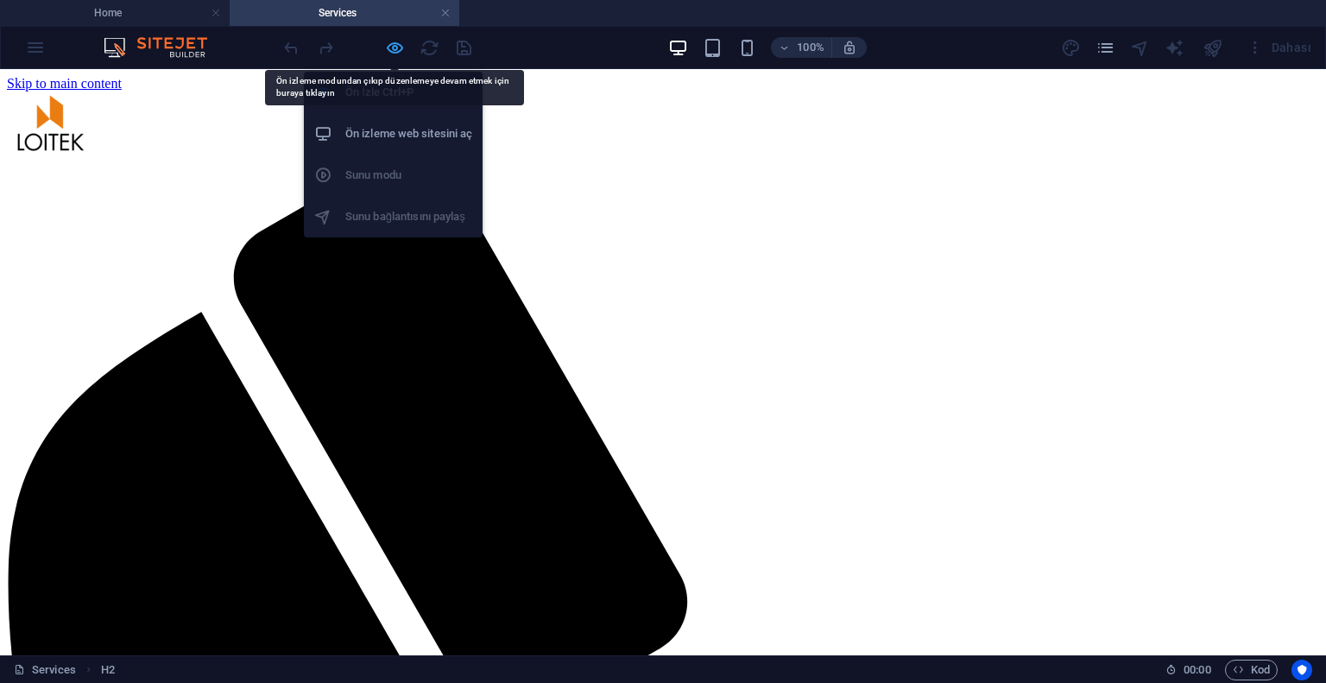
click at [385, 44] on icon "button" at bounding box center [395, 48] width 20 height 20
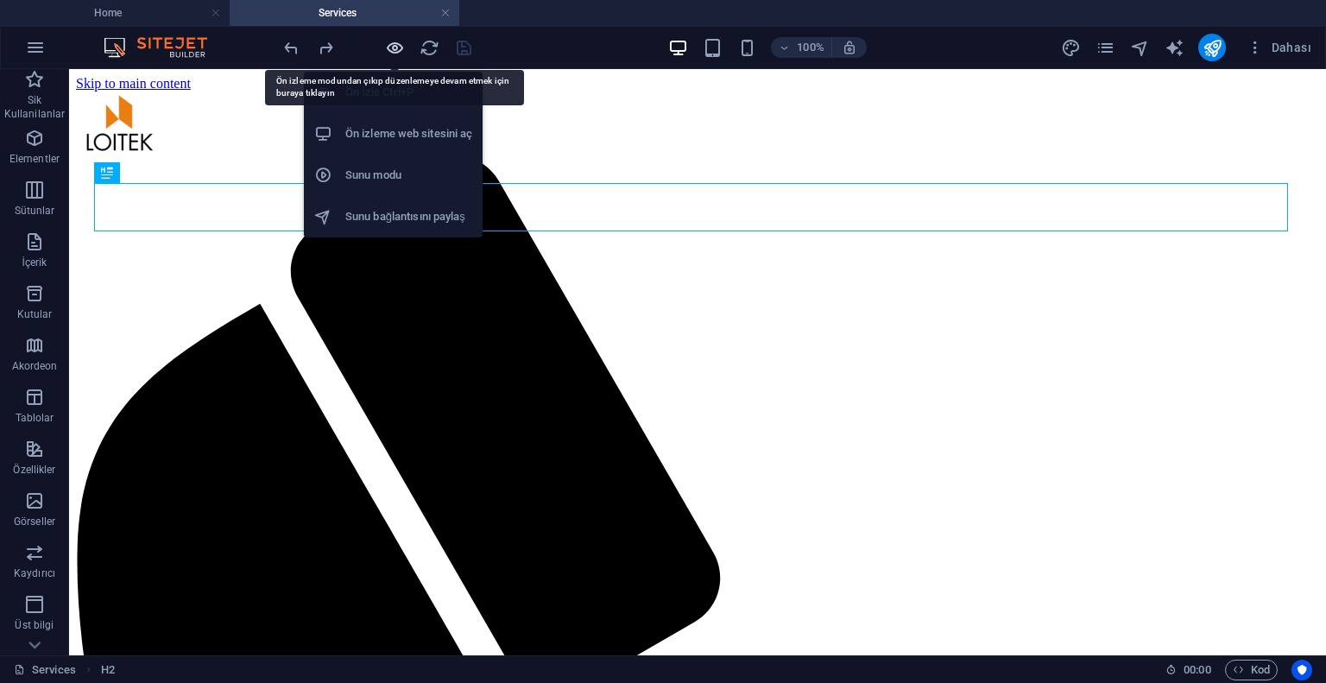
click at [394, 52] on icon "button" at bounding box center [395, 48] width 20 height 20
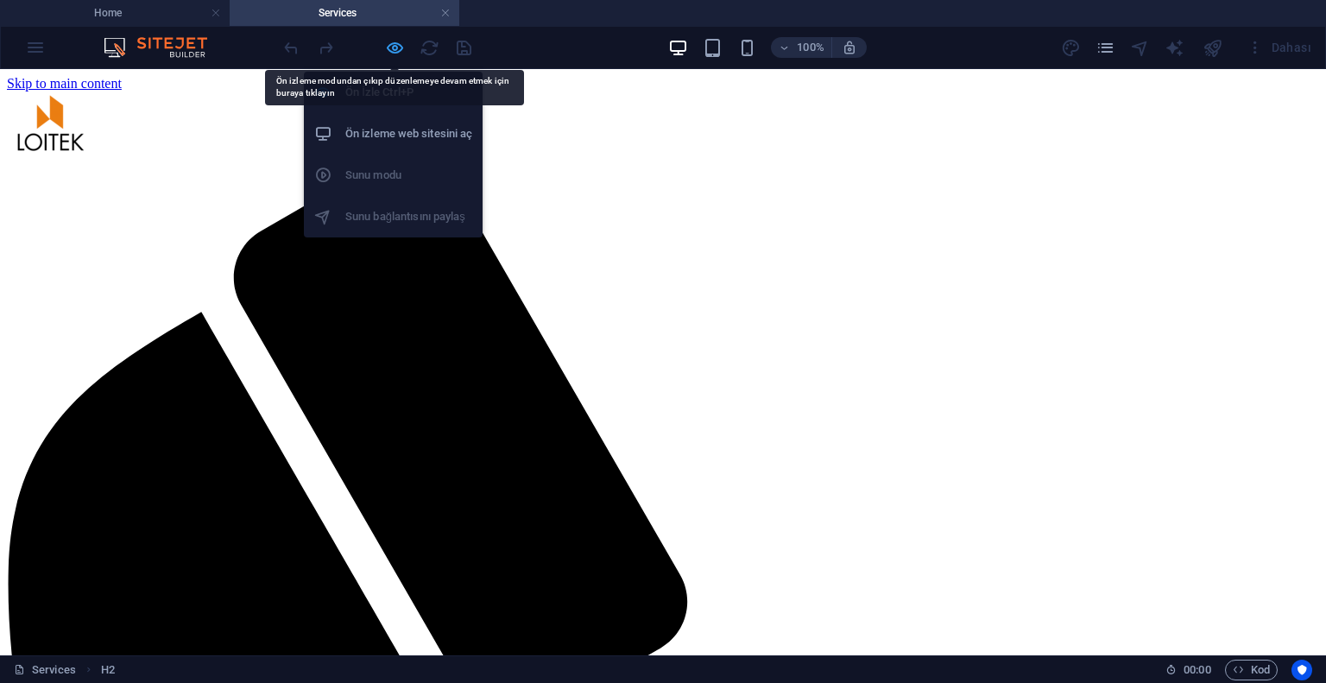
click at [399, 50] on icon "button" at bounding box center [395, 48] width 20 height 20
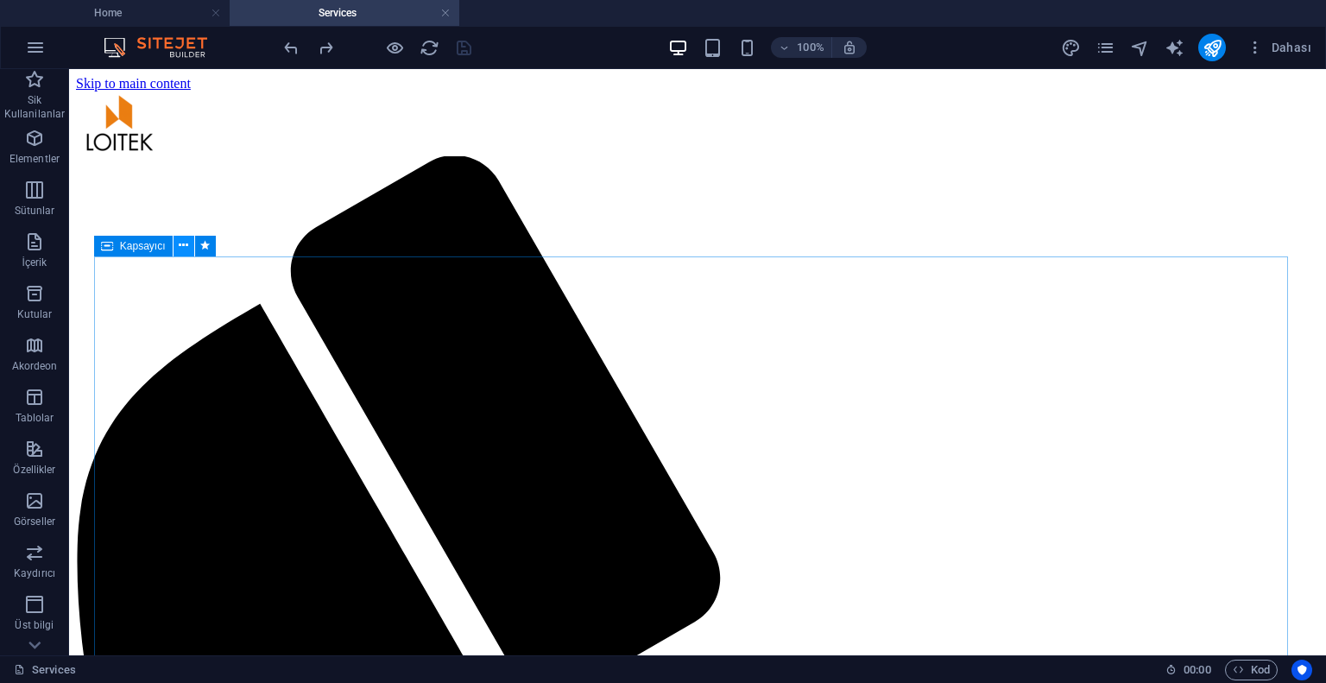
click at [176, 243] on button at bounding box center [184, 246] width 21 height 21
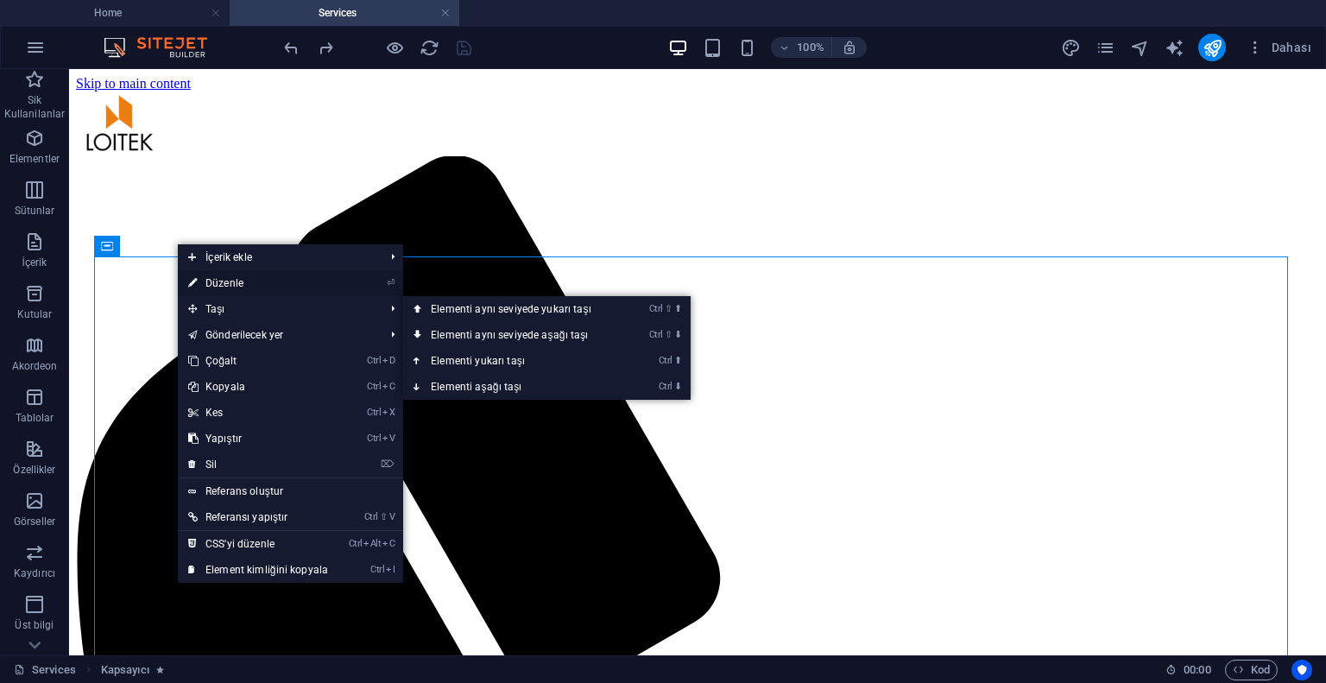
click at [252, 288] on link "⏎ Düzenle" at bounding box center [258, 283] width 161 height 26
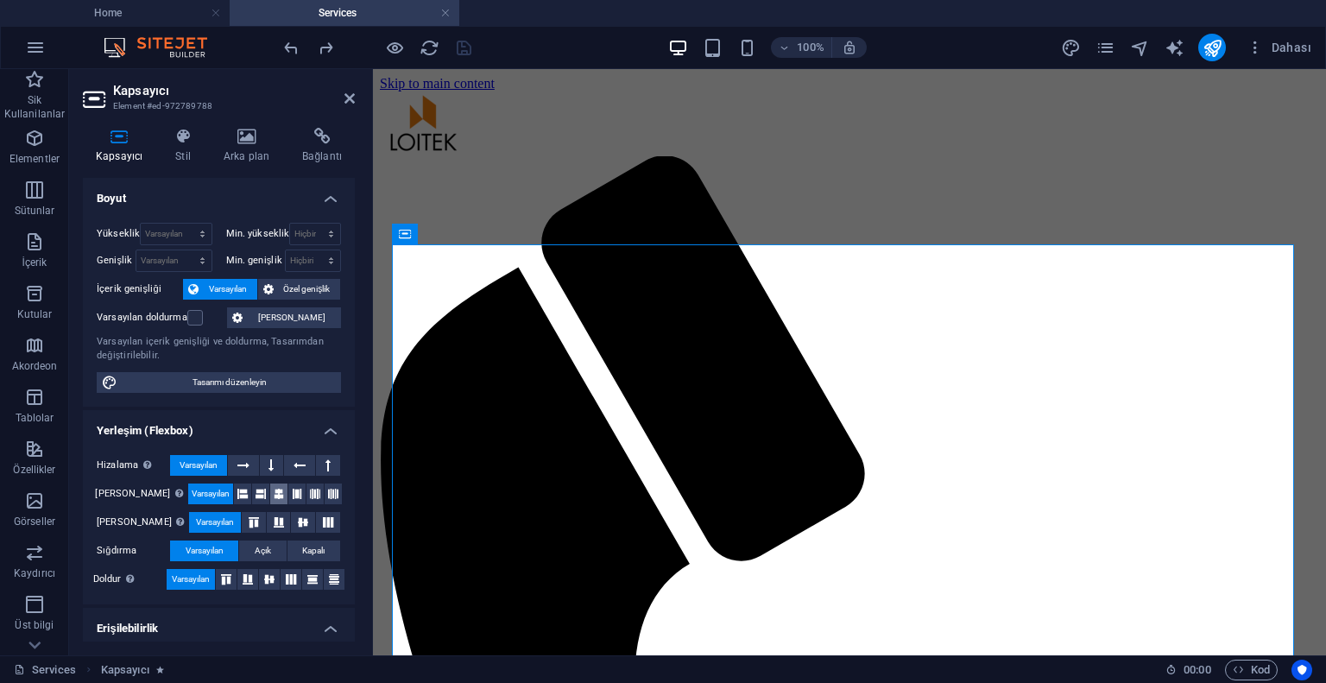
click at [274, 493] on icon at bounding box center [279, 494] width 10 height 21
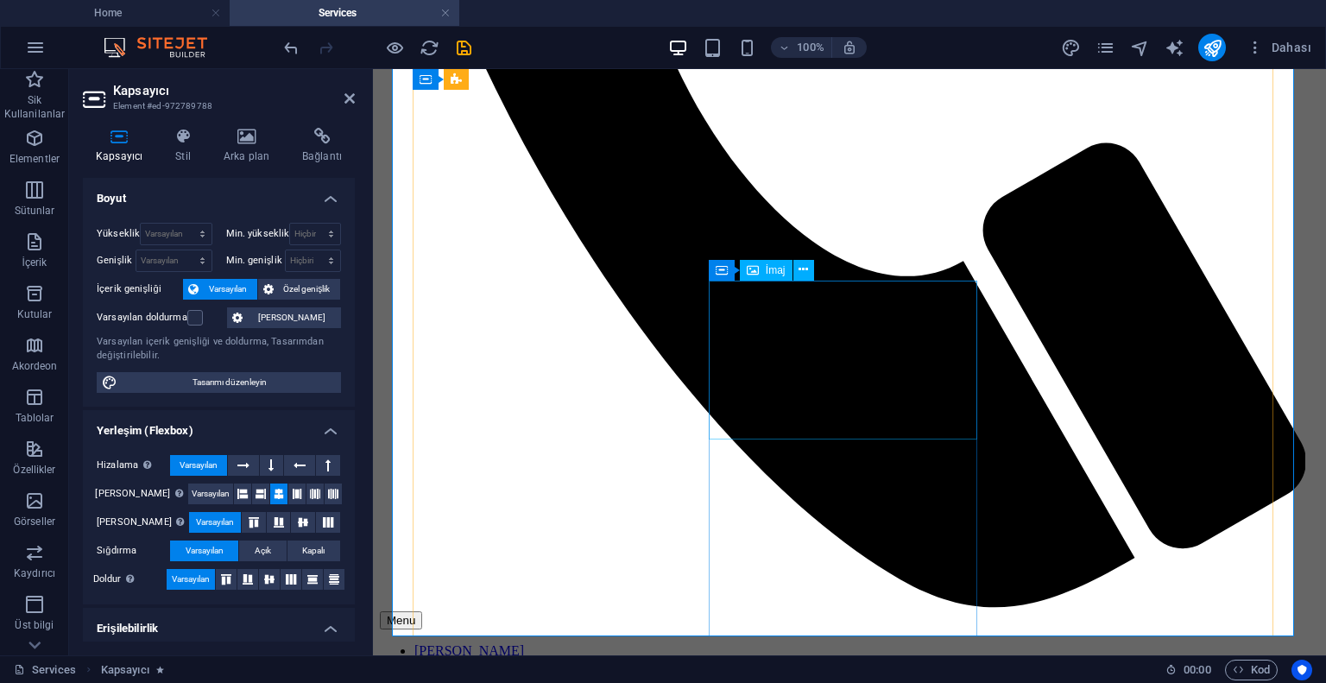
scroll to position [828, 0]
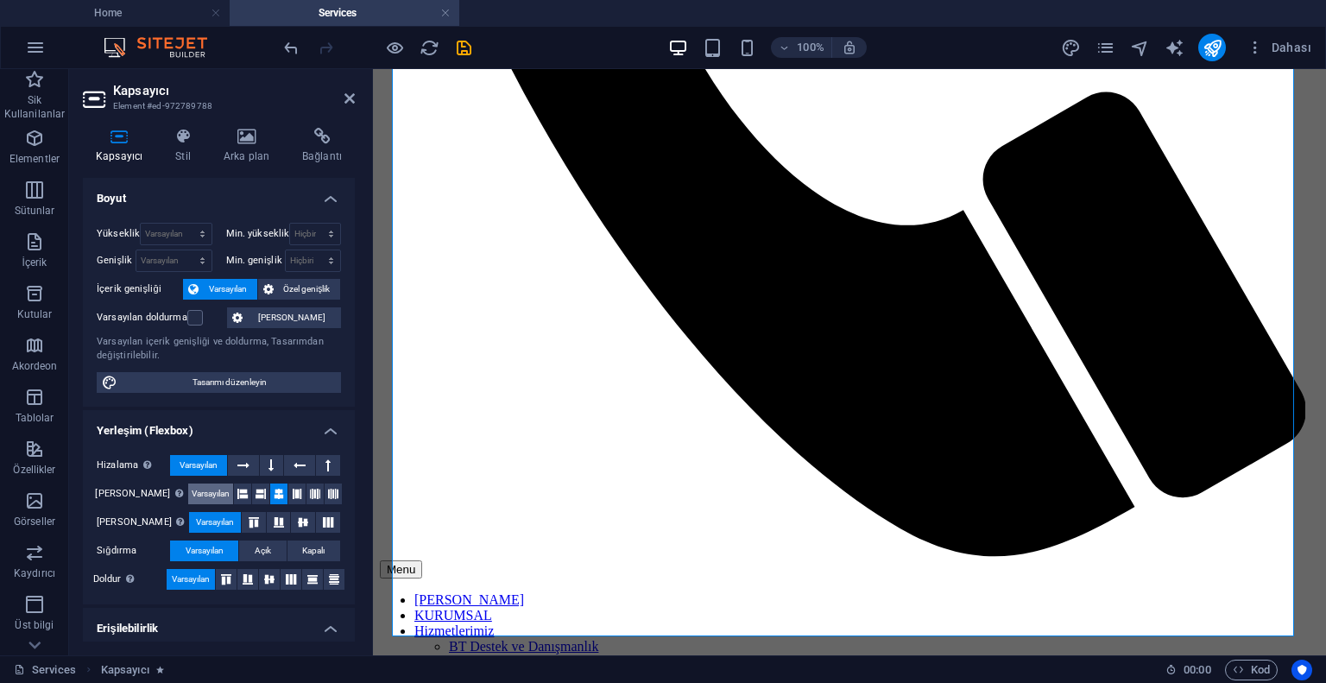
click at [193, 492] on span "Varsayılan" at bounding box center [211, 494] width 38 height 21
click at [293, 517] on icon at bounding box center [303, 522] width 21 height 10
click at [293, 521] on icon at bounding box center [303, 522] width 21 height 10
click at [196, 521] on span "Varsayılan" at bounding box center [215, 522] width 38 height 21
click at [293, 524] on icon at bounding box center [303, 522] width 21 height 10
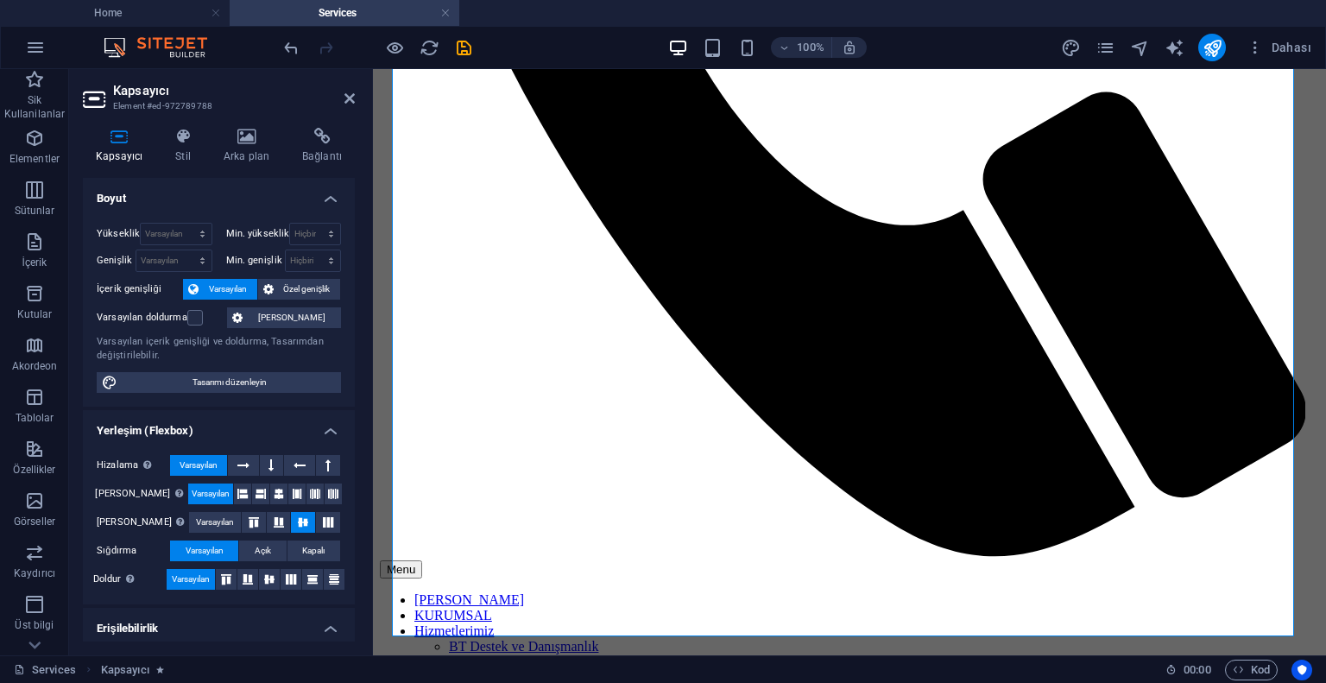
click at [293, 524] on icon at bounding box center [303, 522] width 21 height 10
click at [196, 522] on span "Varsayılan" at bounding box center [215, 522] width 38 height 21
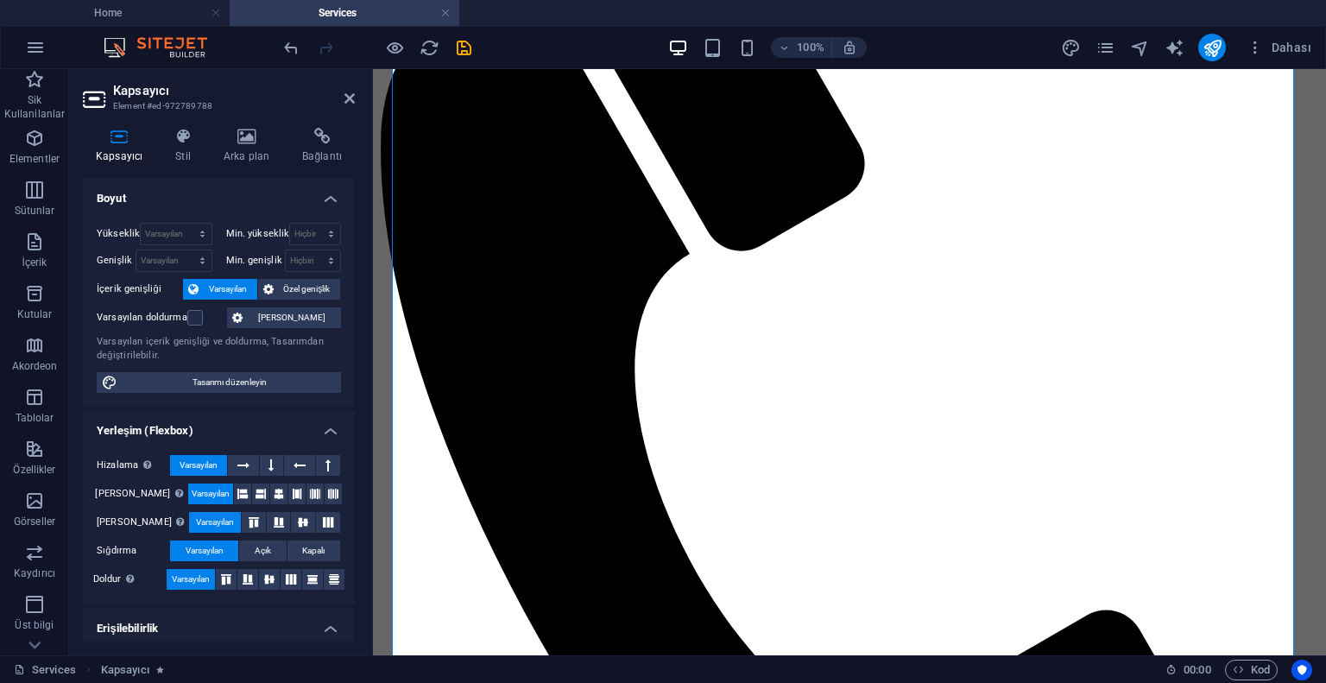
scroll to position [0, 0]
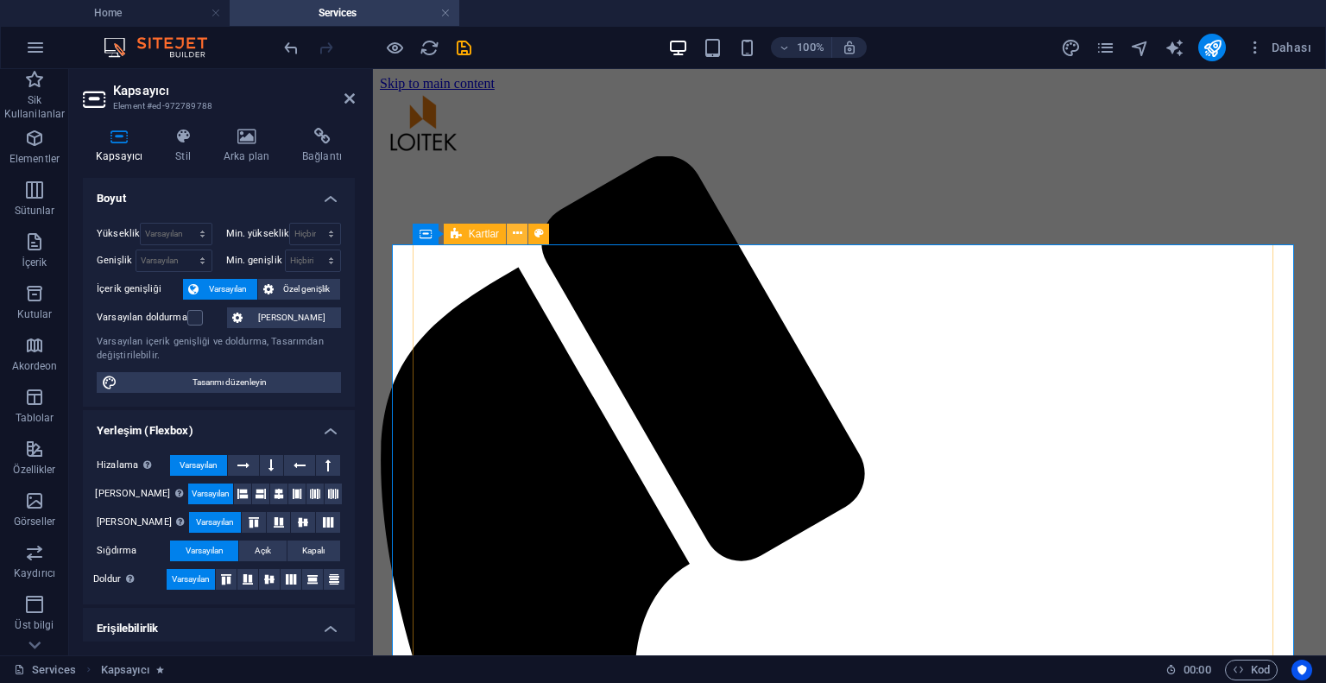
click at [527, 234] on button at bounding box center [517, 234] width 21 height 21
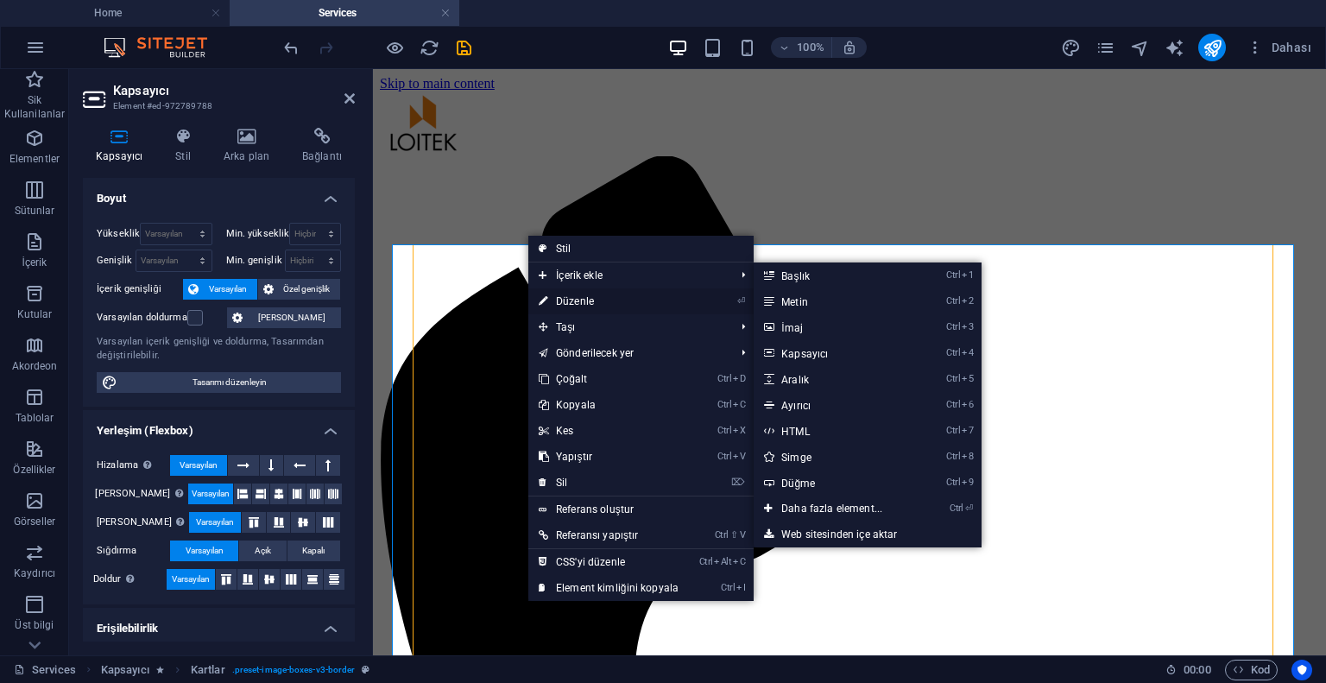
click at [559, 303] on link "⏎ Düzenle" at bounding box center [608, 301] width 161 height 26
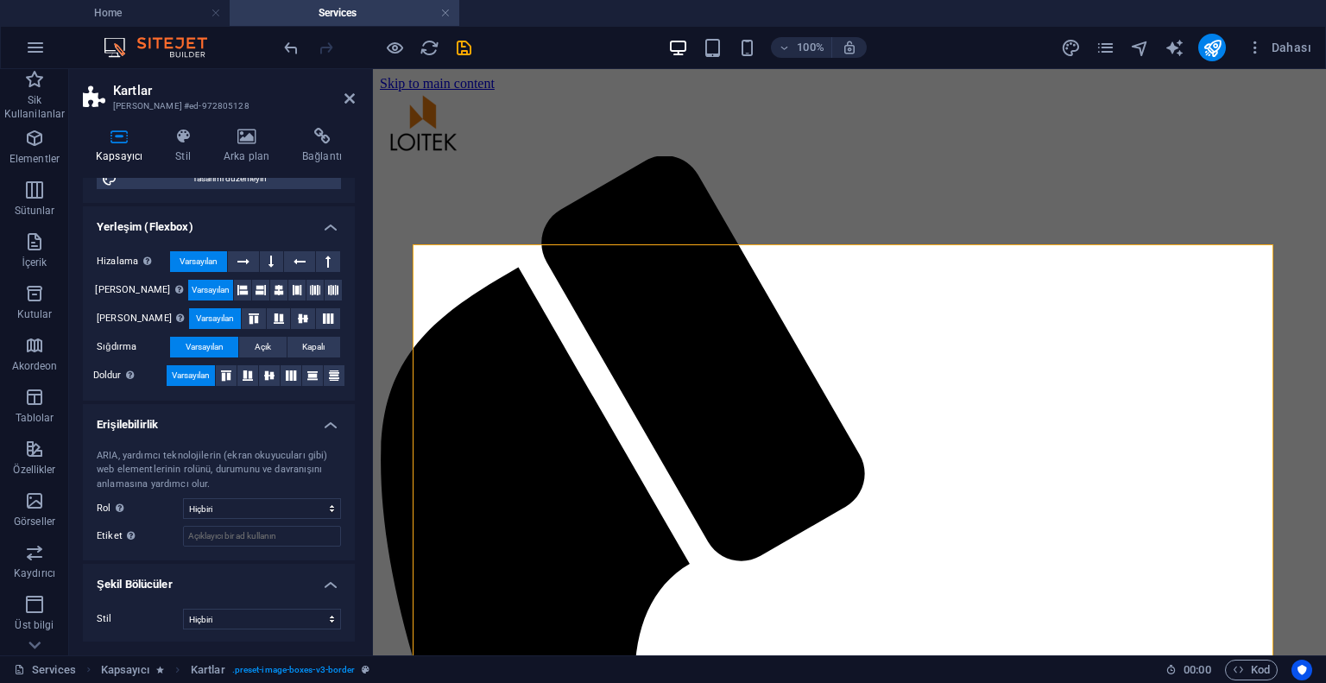
scroll to position [117, 0]
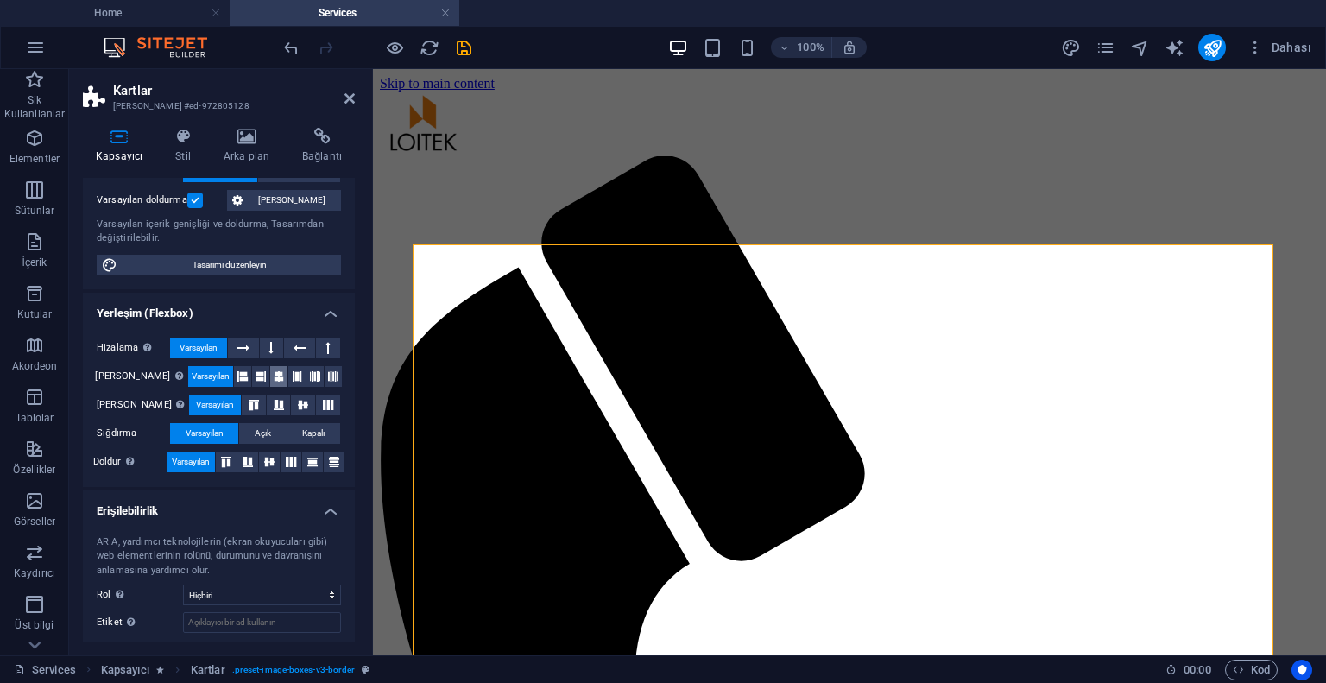
click at [274, 379] on icon at bounding box center [279, 376] width 10 height 21
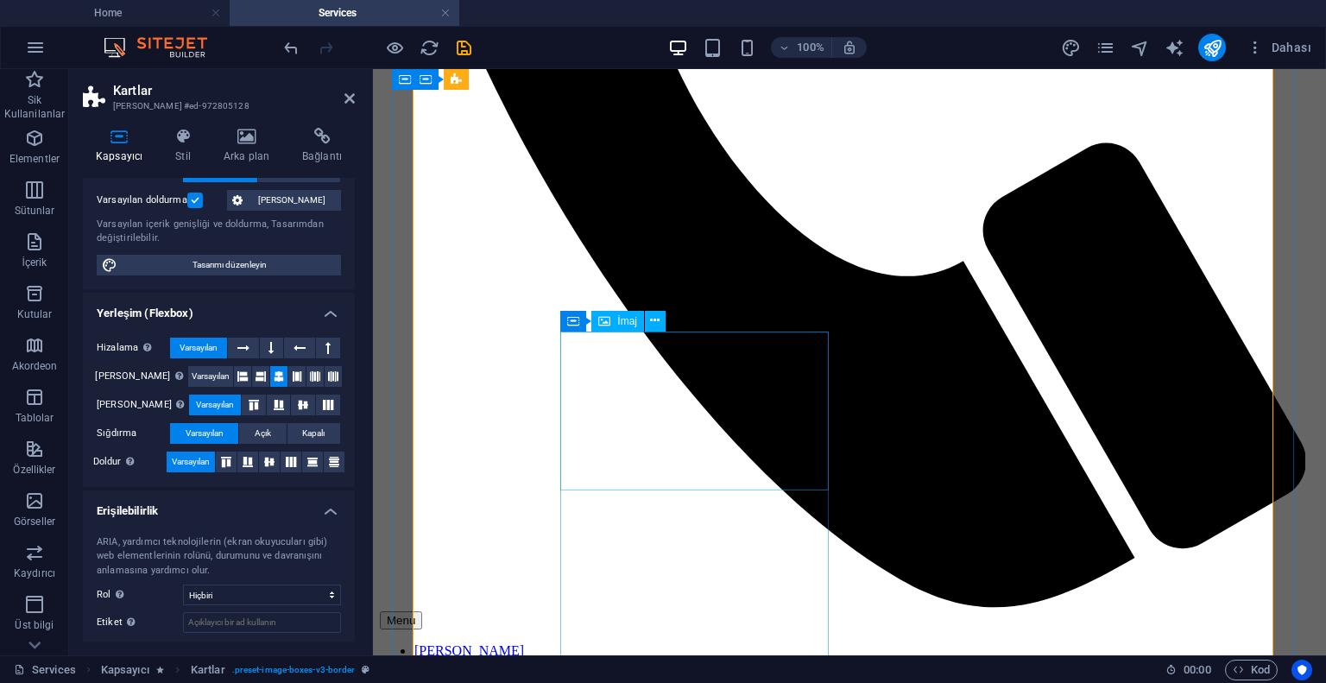
scroll to position [828, 0]
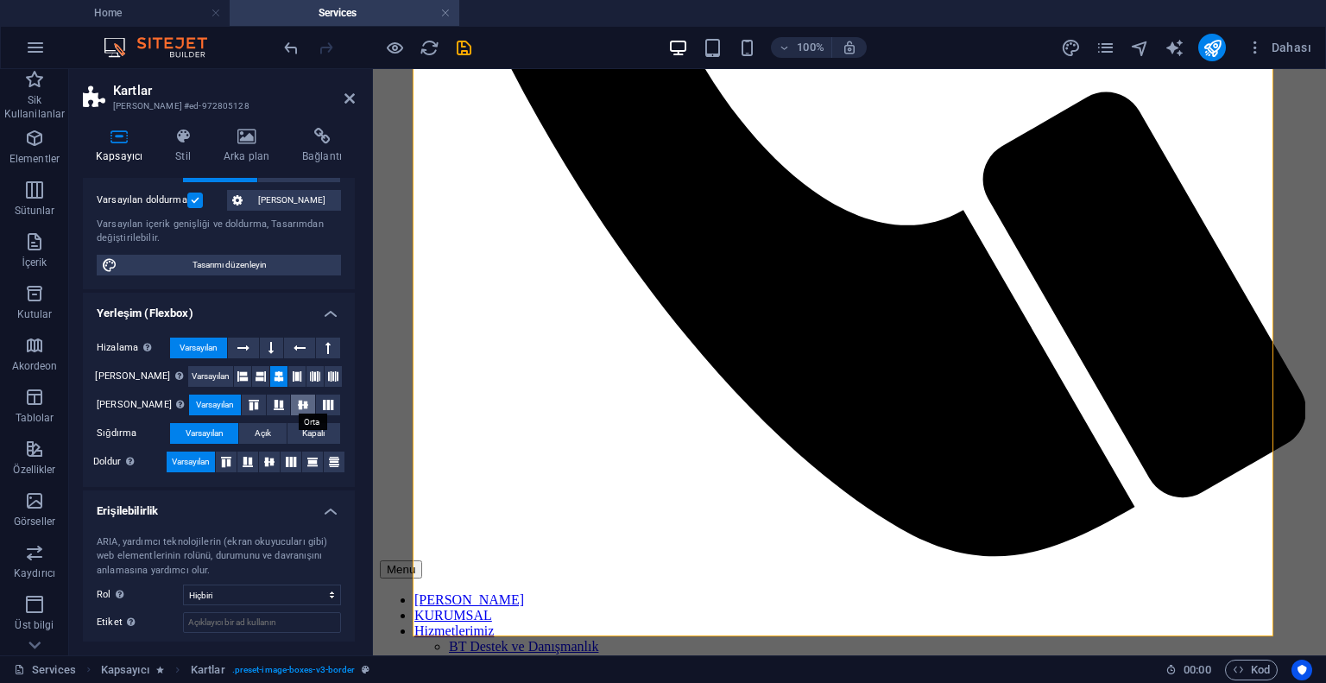
click at [296, 405] on icon at bounding box center [303, 405] width 21 height 10
click at [297, 405] on icon at bounding box center [303, 405] width 21 height 10
click at [209, 407] on span "Varsayılan" at bounding box center [215, 405] width 38 height 21
click at [275, 436] on button "Açık" at bounding box center [262, 433] width 47 height 21
click at [224, 431] on span "Varsayılan" at bounding box center [205, 433] width 38 height 21
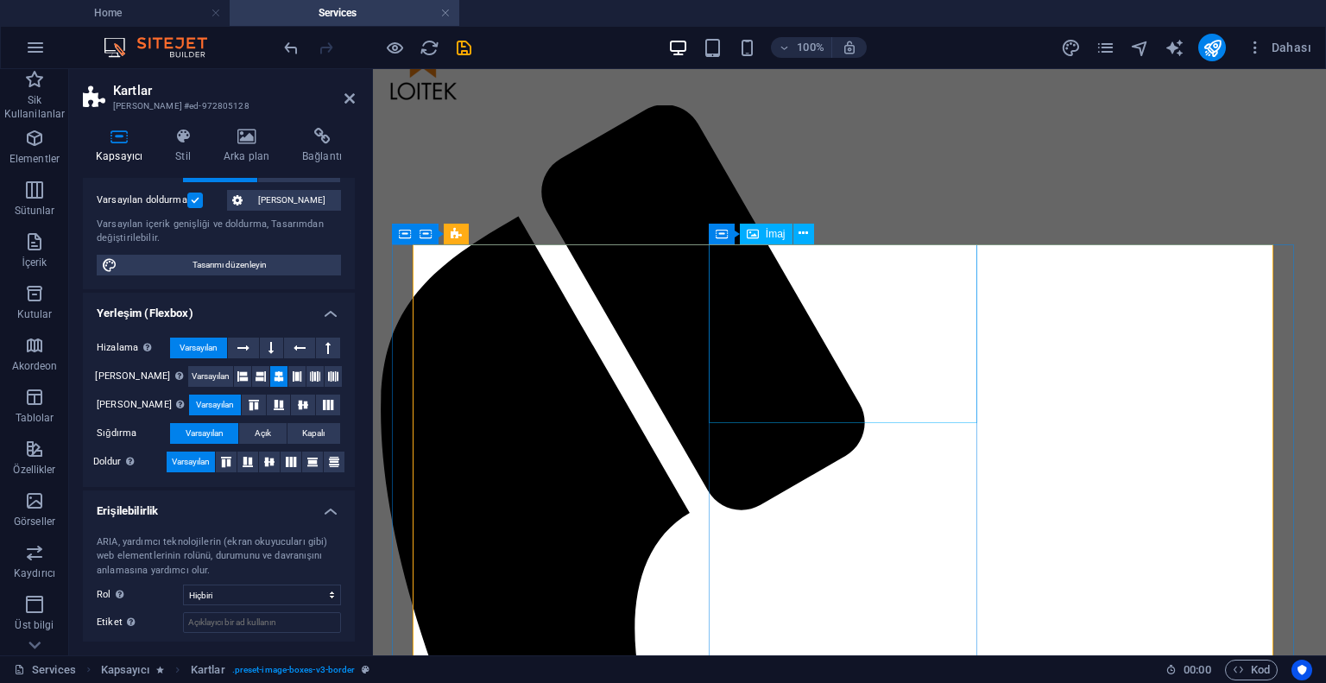
scroll to position [0, 0]
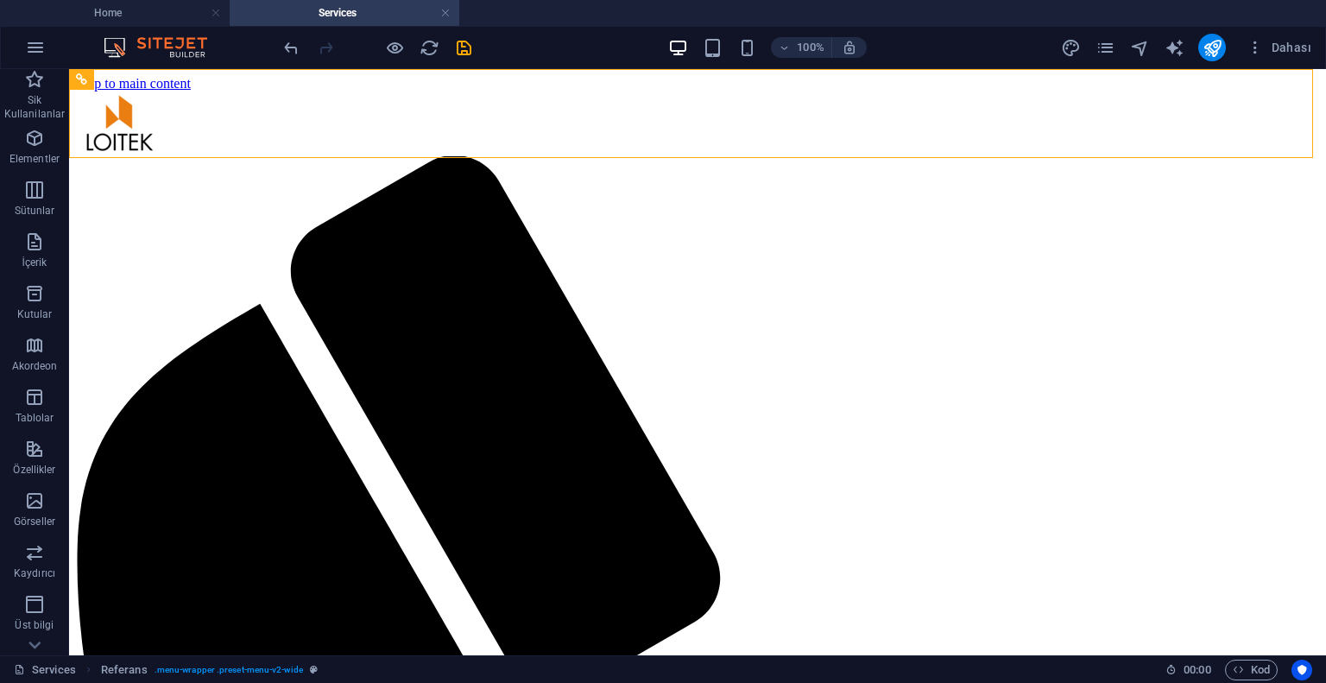
click at [459, 47] on icon "save" at bounding box center [464, 48] width 20 height 20
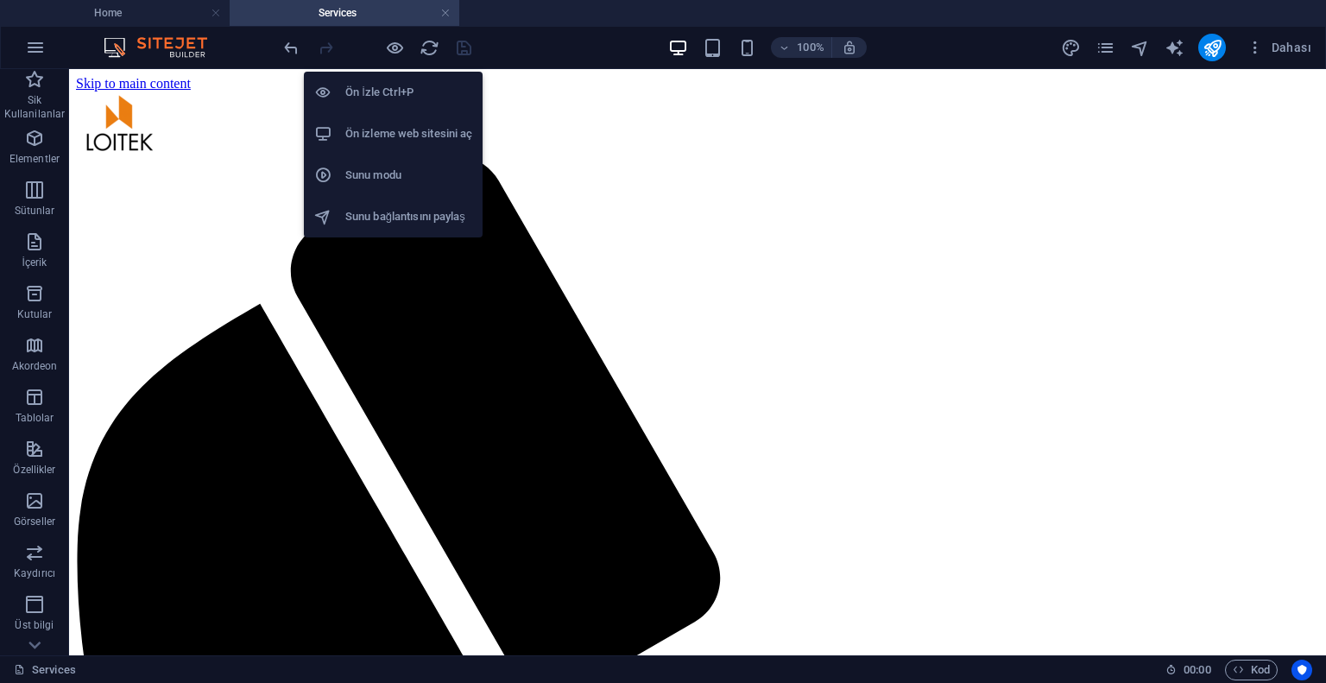
click at [386, 132] on h6 "Ön izleme web sitesini aç" at bounding box center [408, 133] width 127 height 21
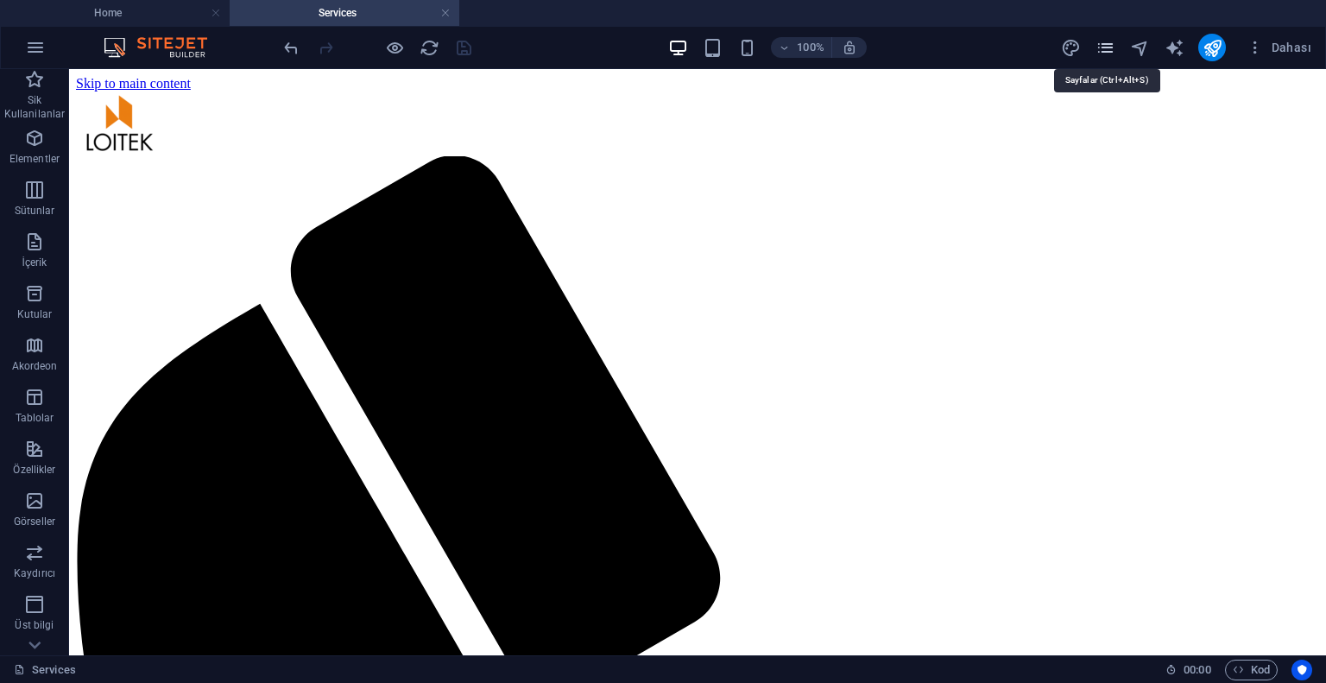
click at [1112, 47] on icon "pages" at bounding box center [1106, 48] width 20 height 20
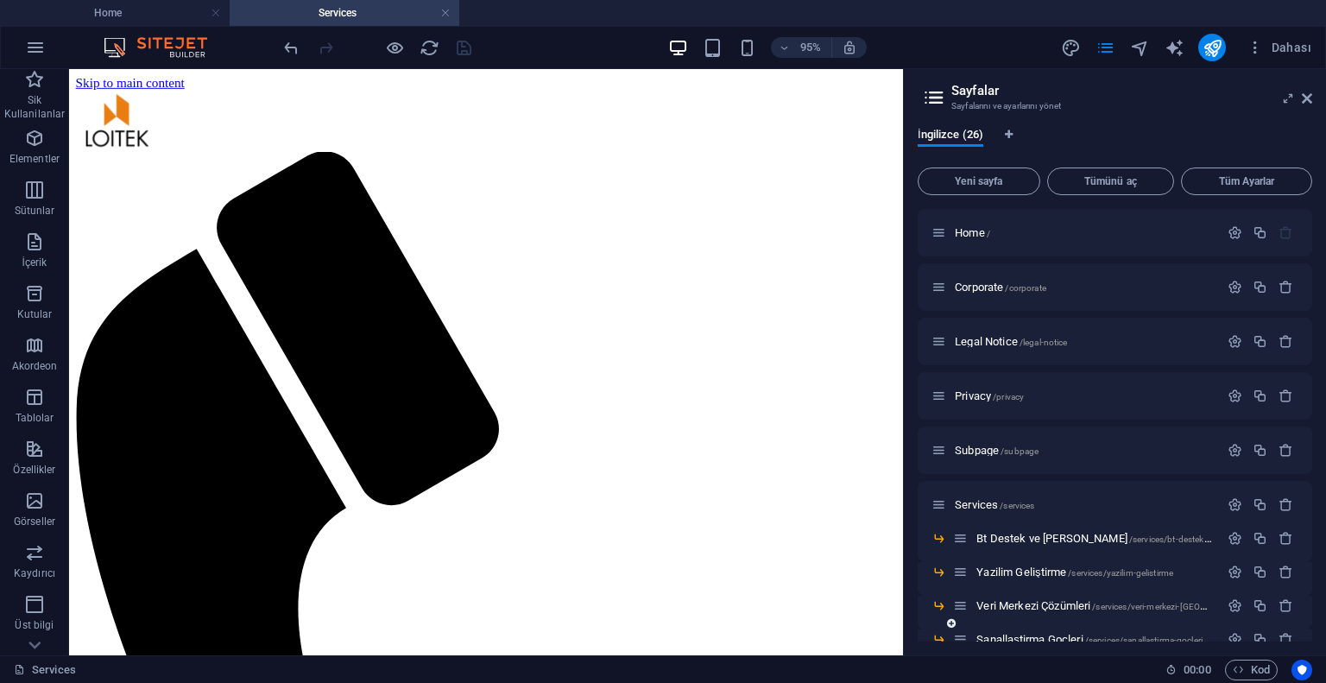
scroll to position [259, 0]
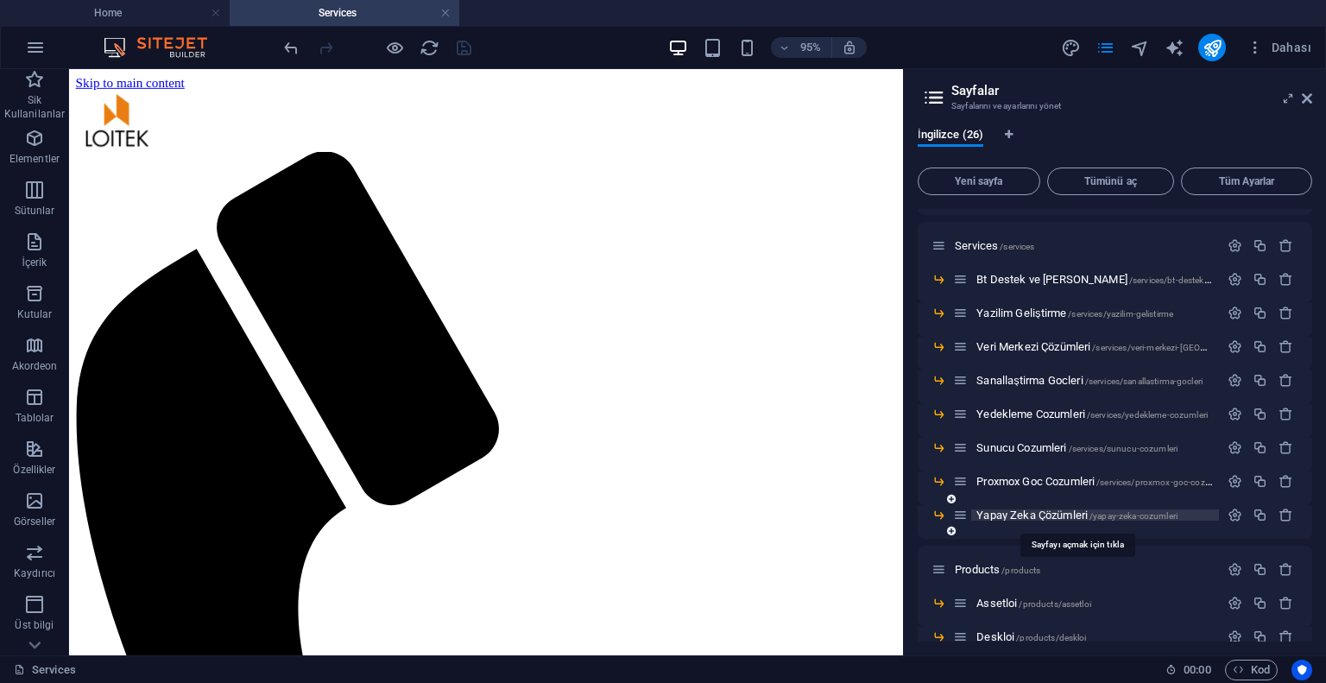
click at [1002, 515] on span "Yapay Zeka Çözümleri /yapay-zeka-cozumleri" at bounding box center [1077, 515] width 201 height 13
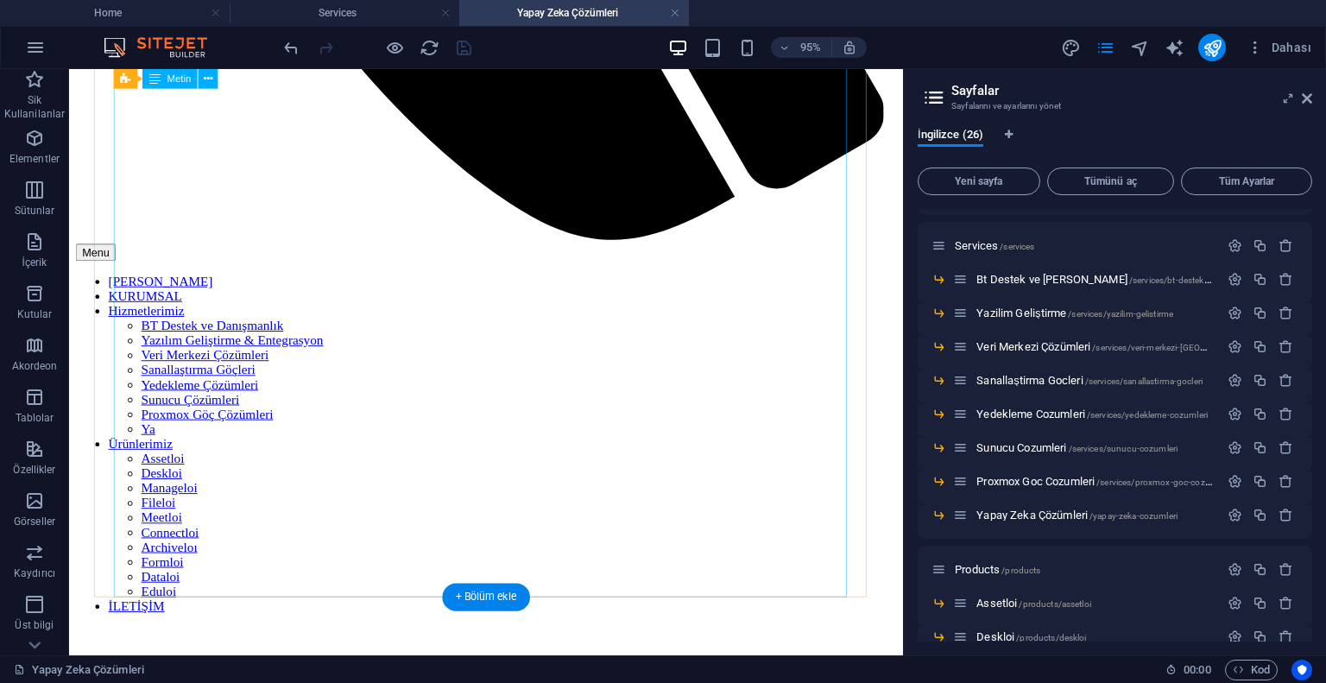
scroll to position [950, 0]
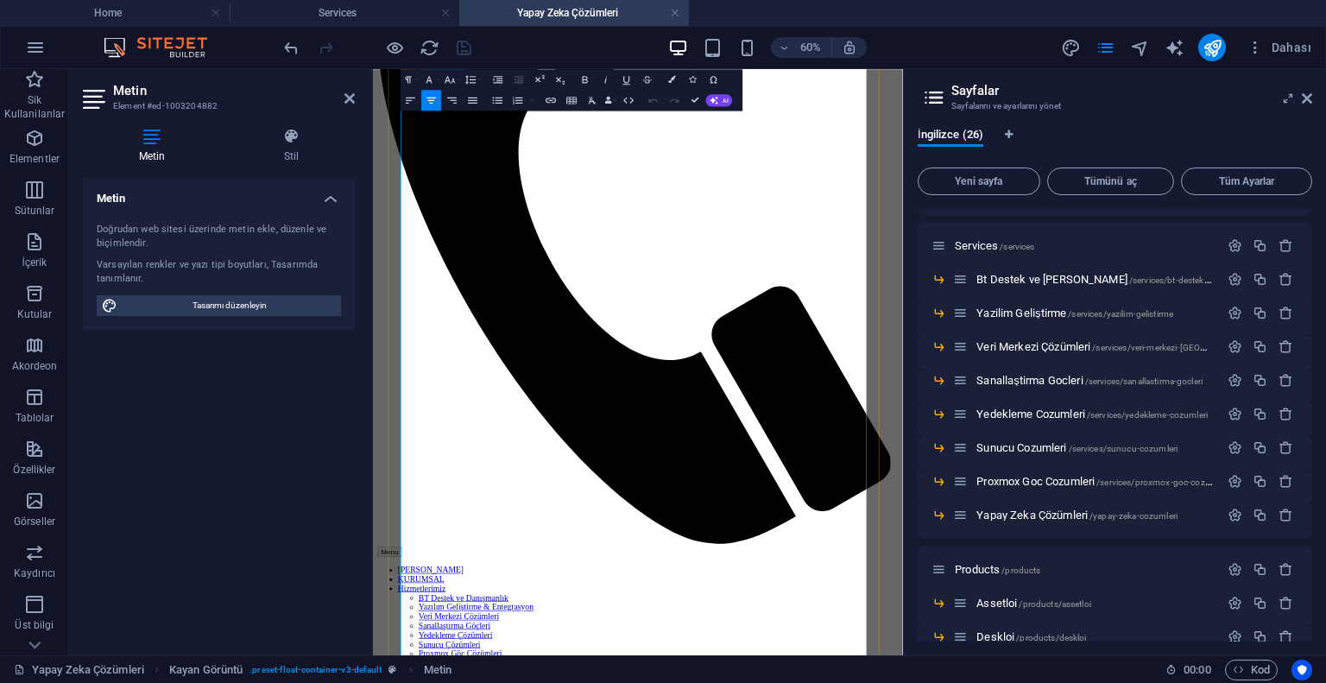
scroll to position [518, 0]
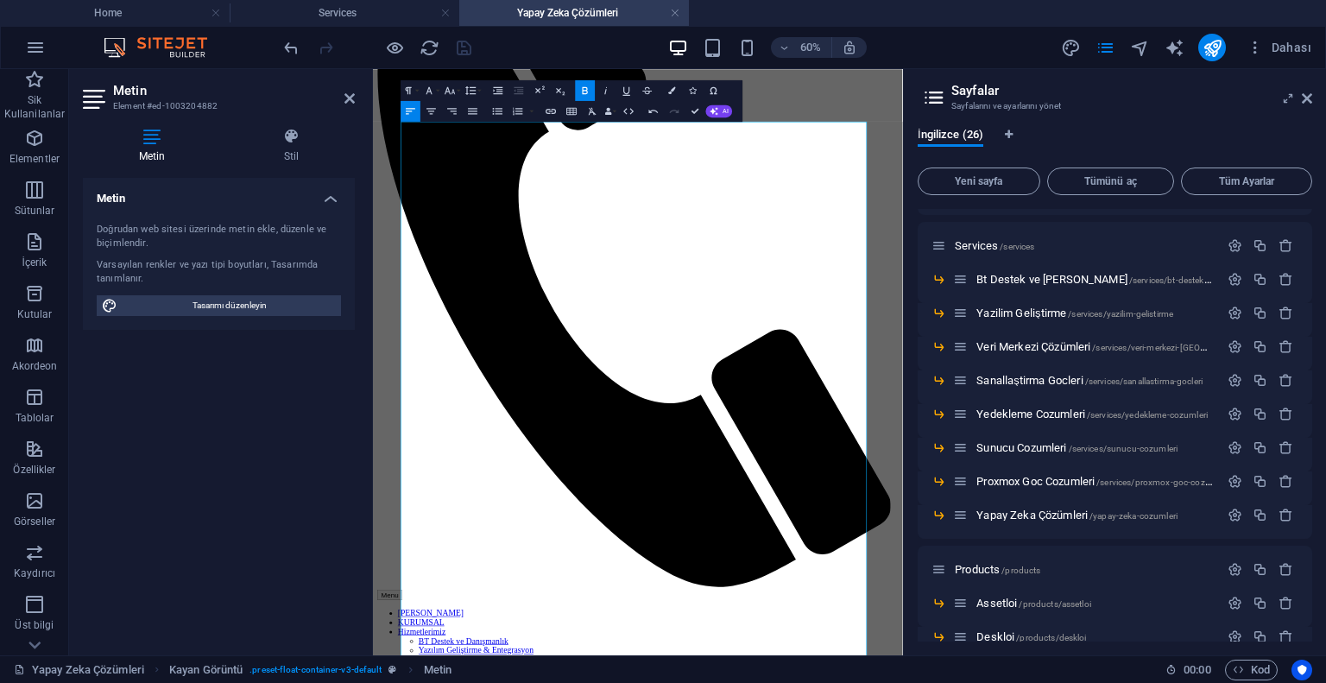
scroll to position [0, 0]
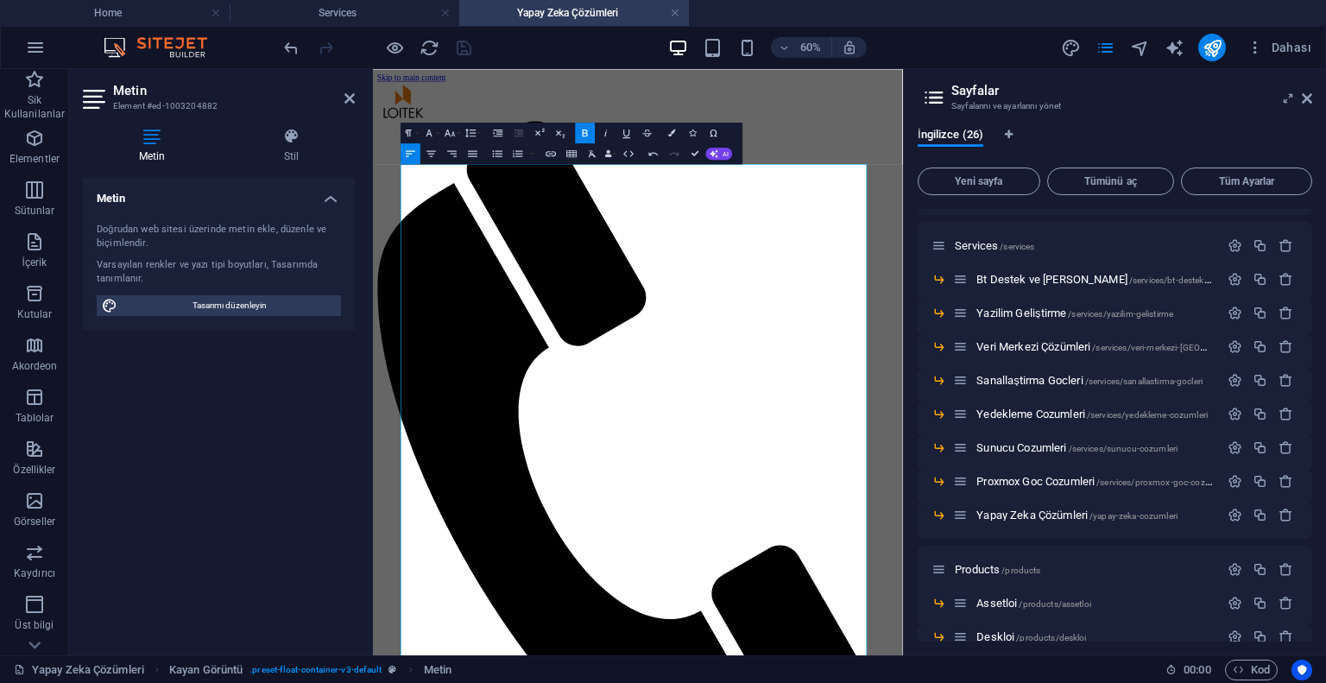
drag, startPoint x: 655, startPoint y: 776, endPoint x: 386, endPoint y: 206, distance: 631.1
copy div "LOREM IPSU DOLORSITA Consec adipis, elitseddoeiu tempori utlabor etdoloremagn a…"
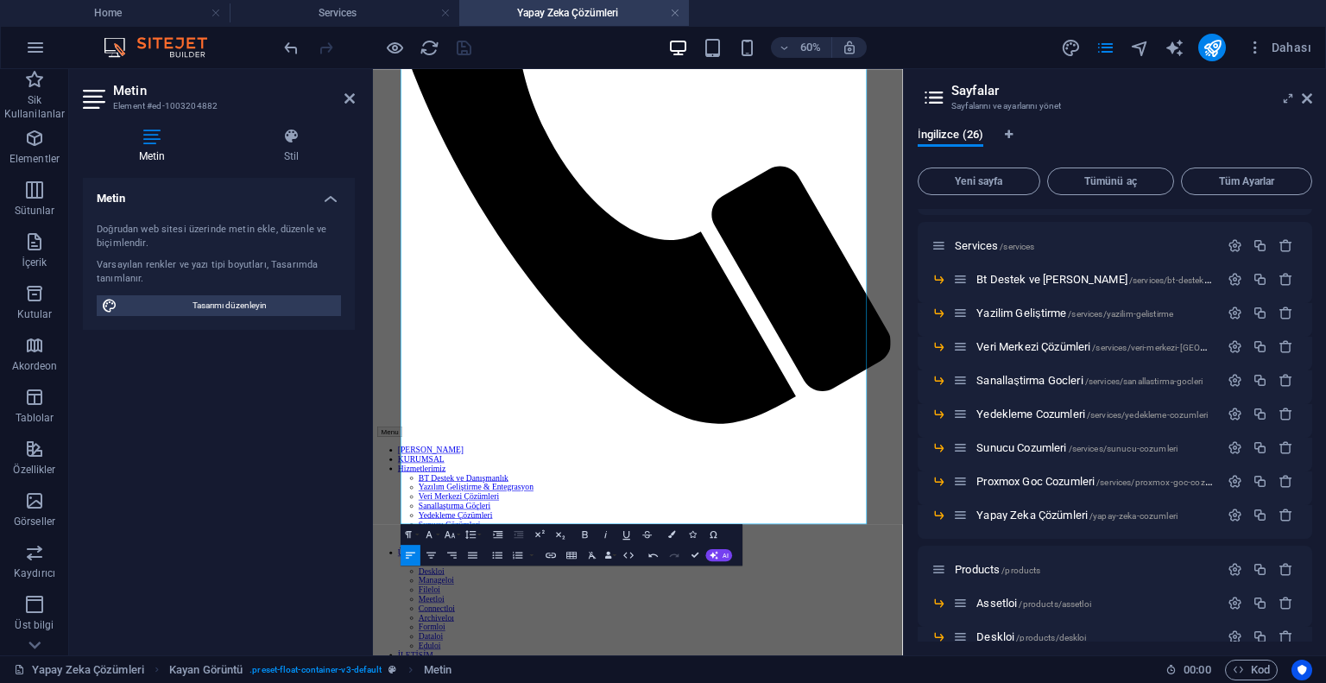
scroll to position [908, 0]
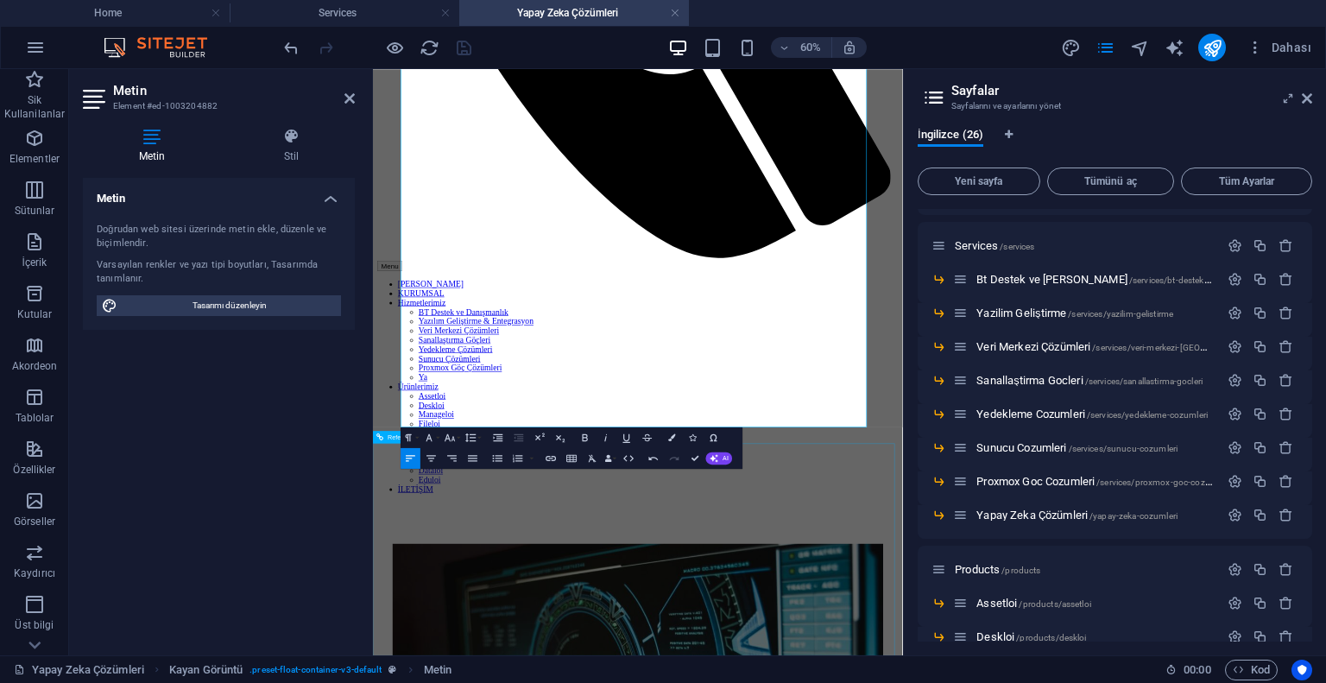
drag, startPoint x: 421, startPoint y: 317, endPoint x: 969, endPoint y: 723, distance: 682.1
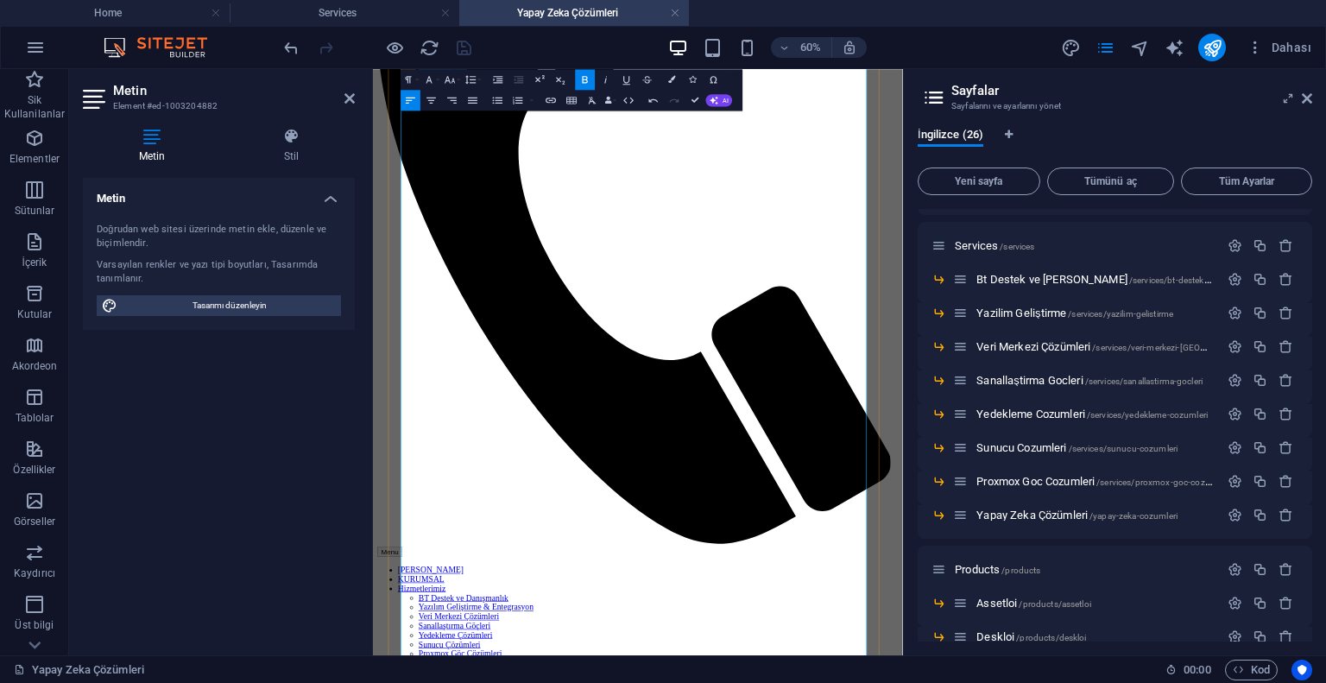
scroll to position [345, 0]
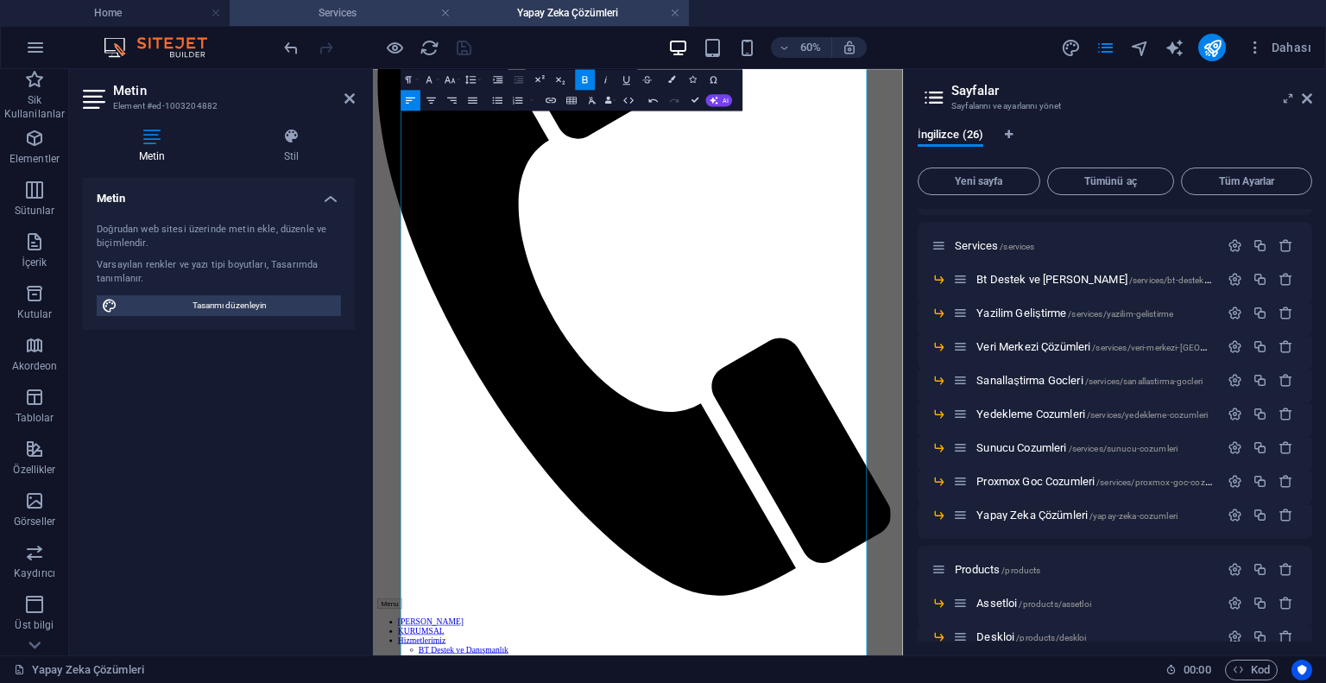
click at [360, 10] on h4 "Services" at bounding box center [345, 12] width 230 height 19
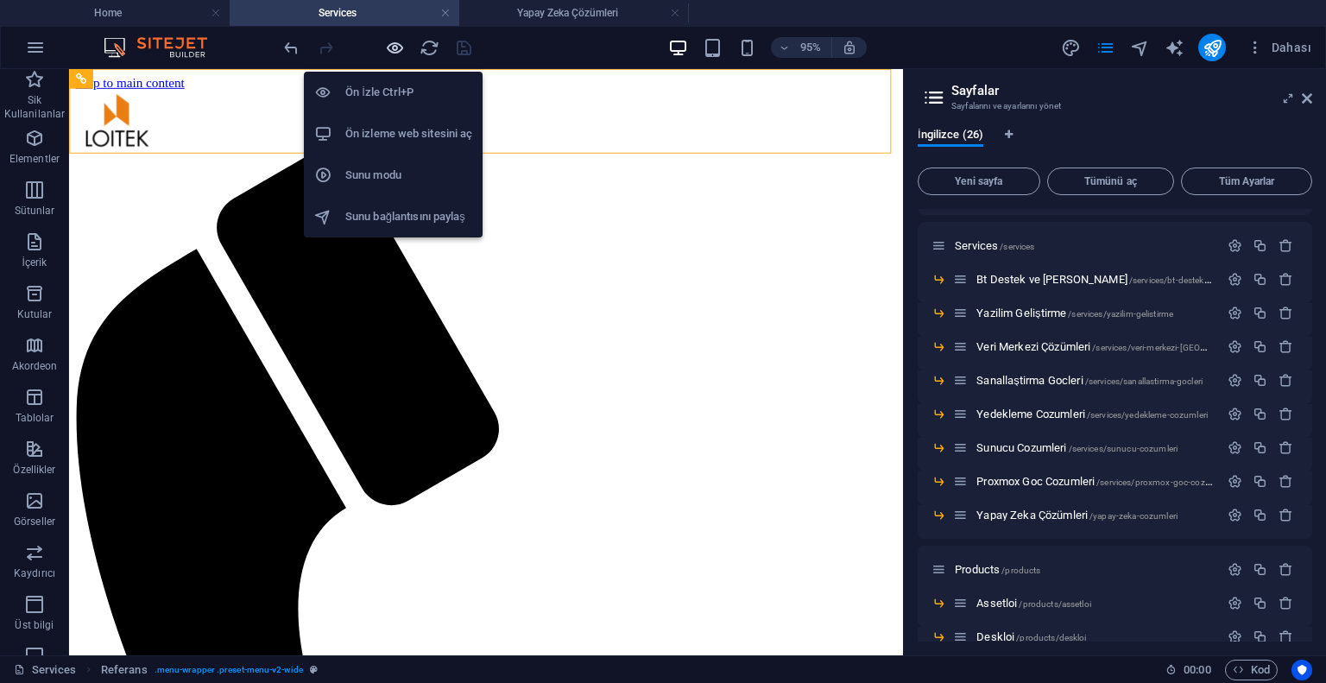
click at [401, 45] on icon "button" at bounding box center [395, 48] width 20 height 20
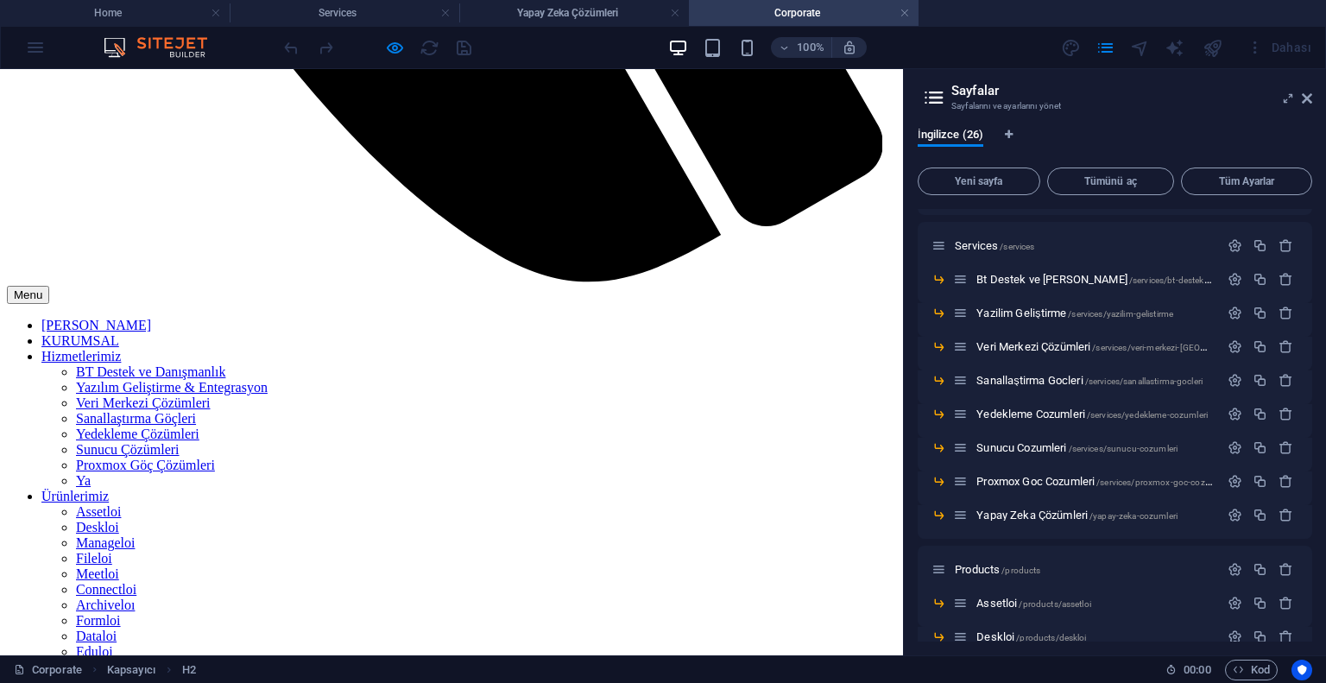
scroll to position [691, 0]
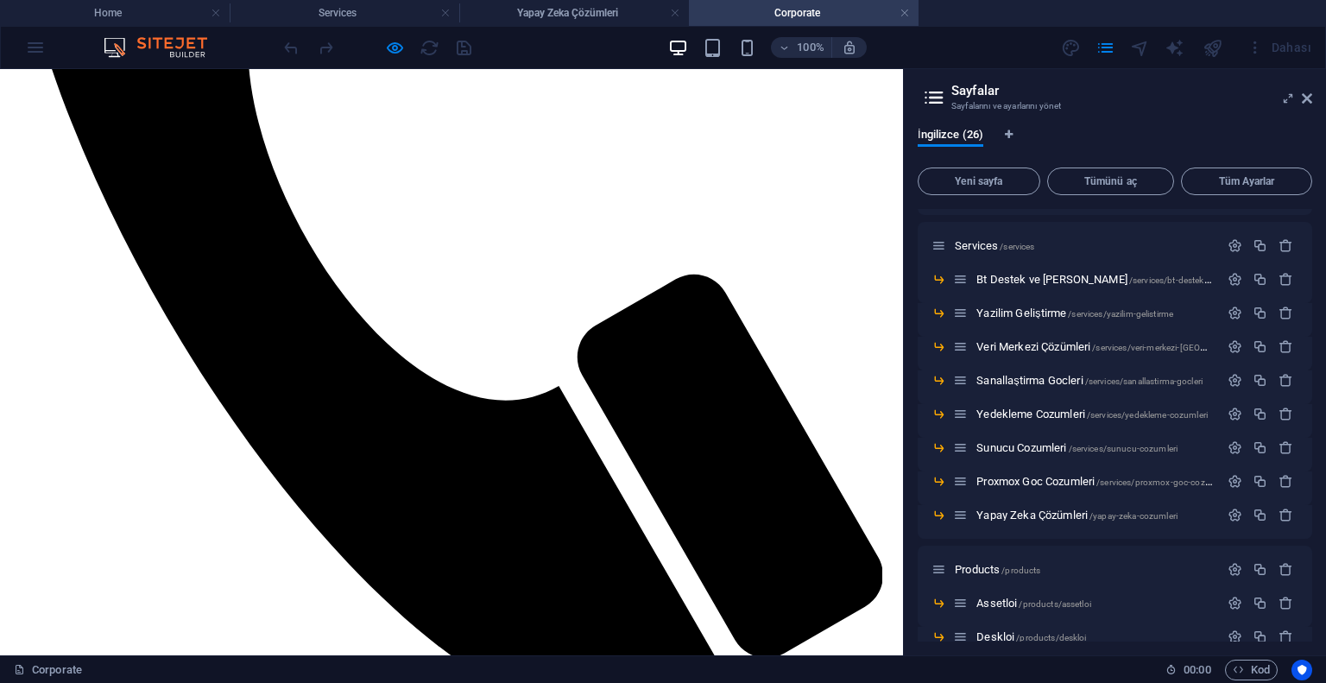
click at [569, 9] on h4 "Yapay Zeka Çözümleri" at bounding box center [574, 12] width 230 height 19
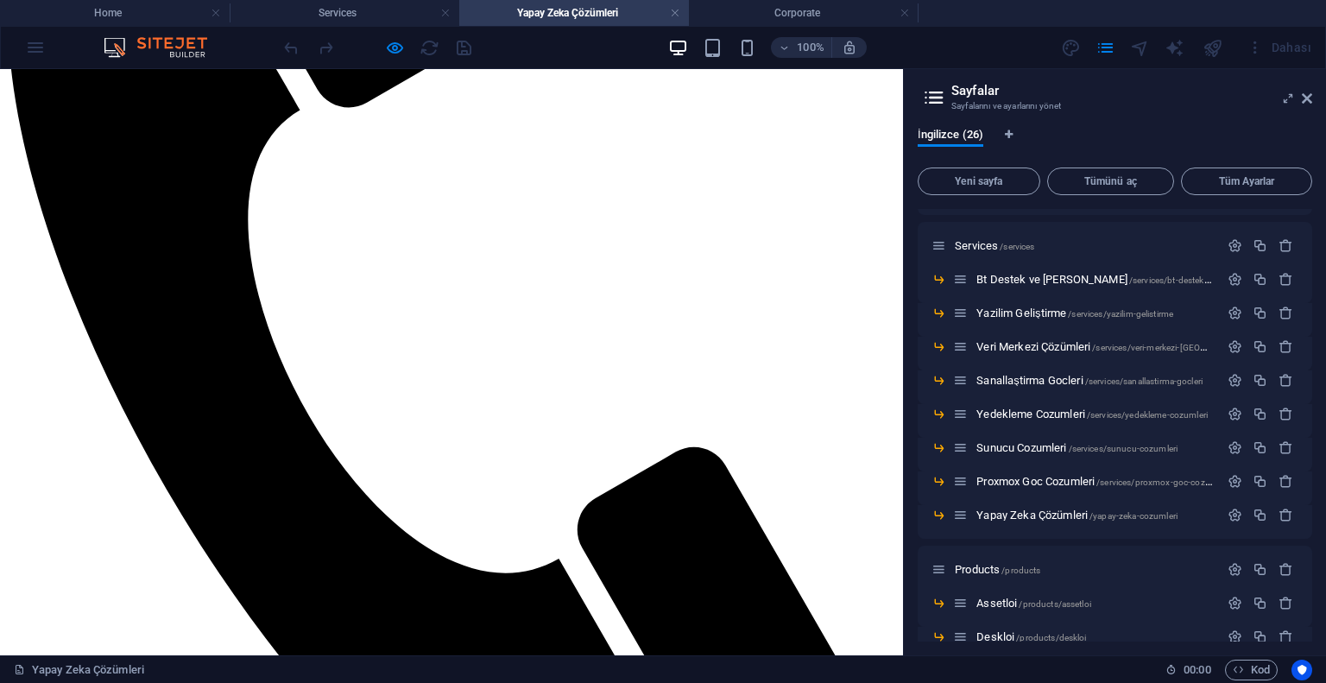
scroll to position [518, 0]
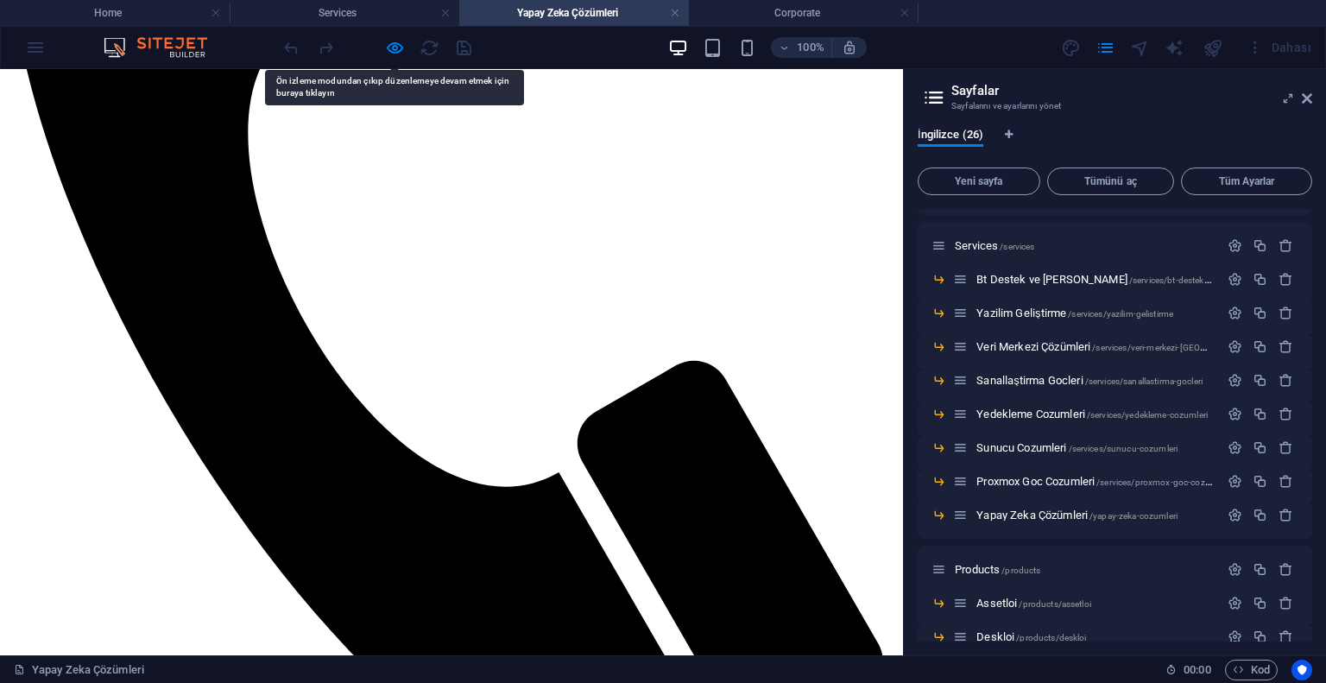
click at [792, 20] on h4 "Corporate" at bounding box center [804, 12] width 230 height 19
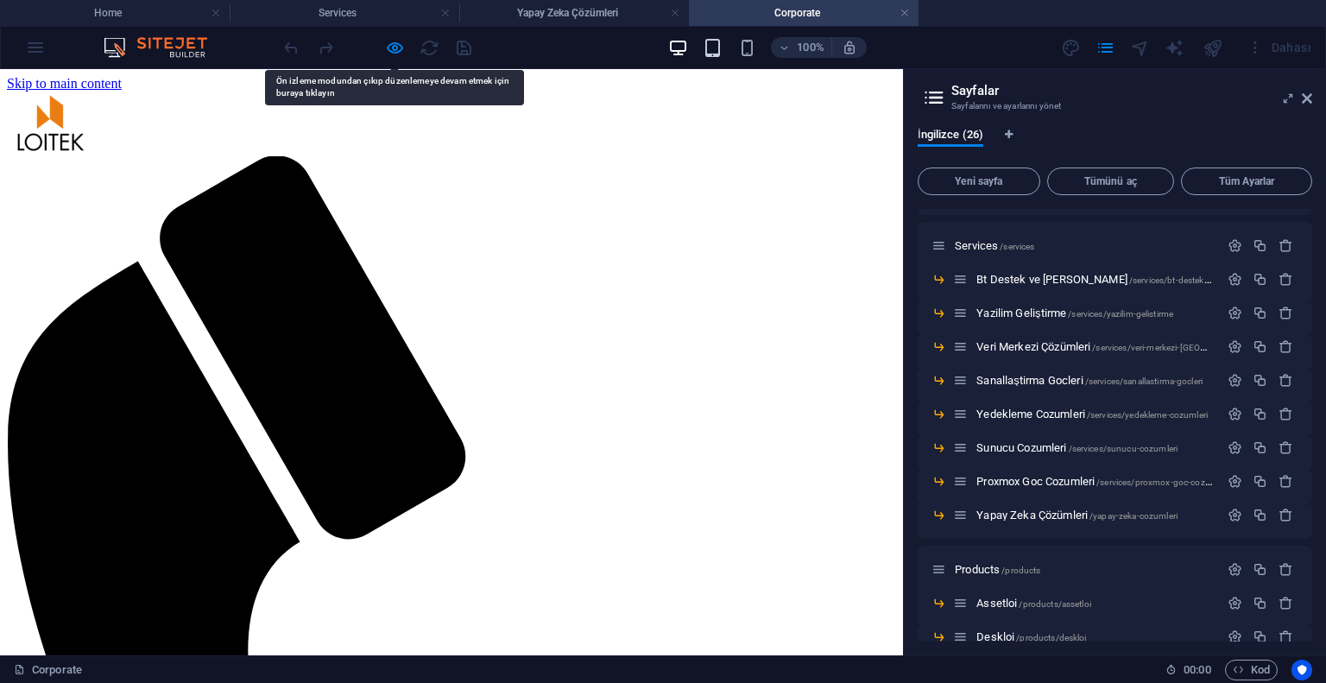
scroll to position [604, 0]
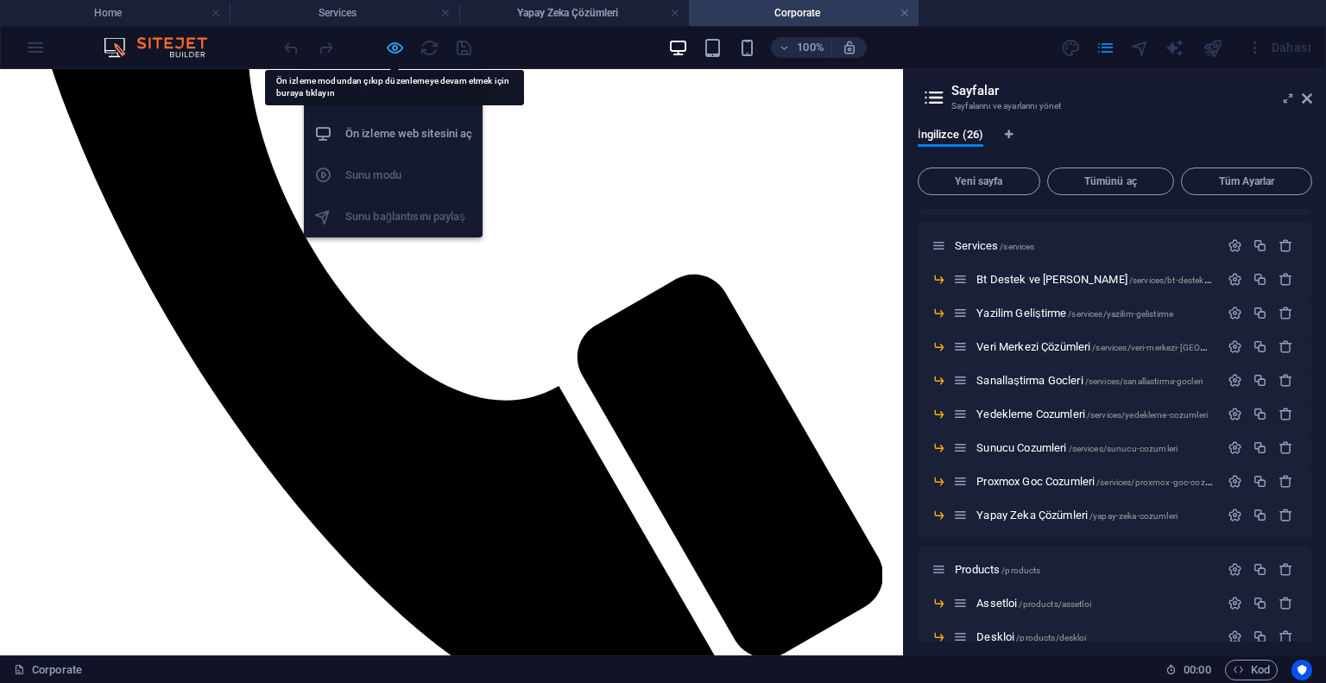
click at [387, 44] on icon "button" at bounding box center [395, 48] width 20 height 20
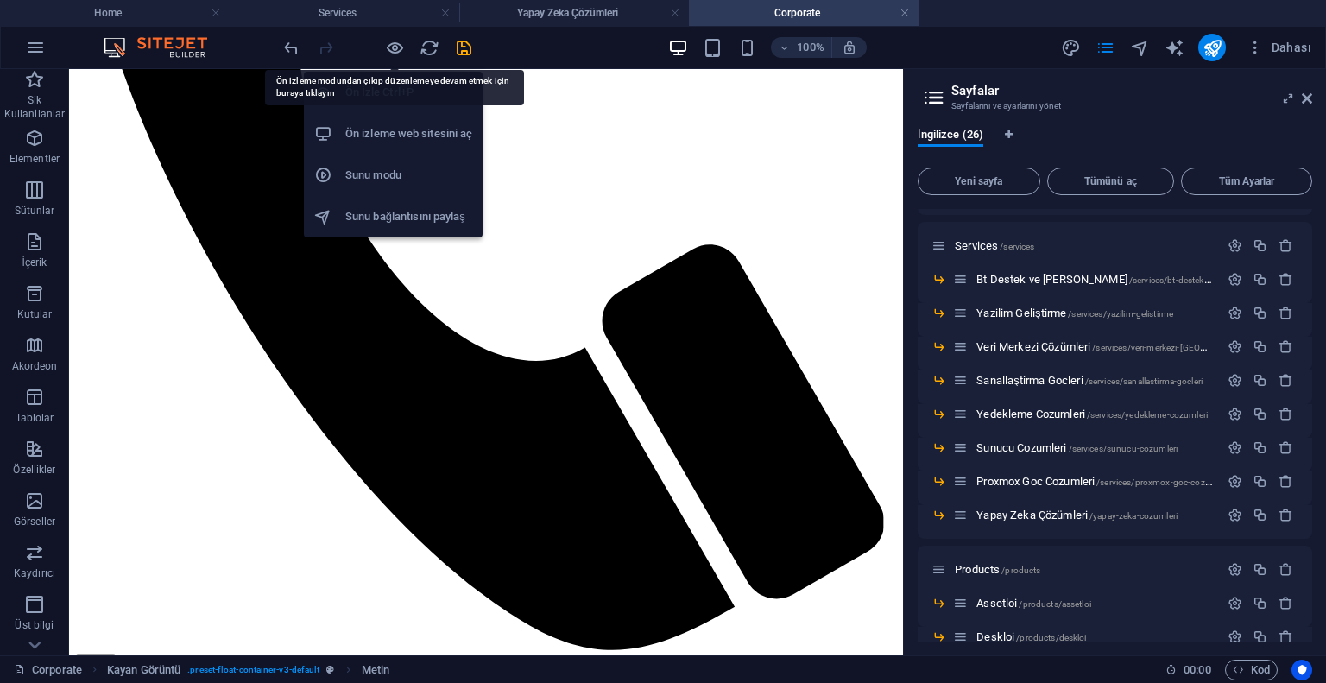
scroll to position [625, 0]
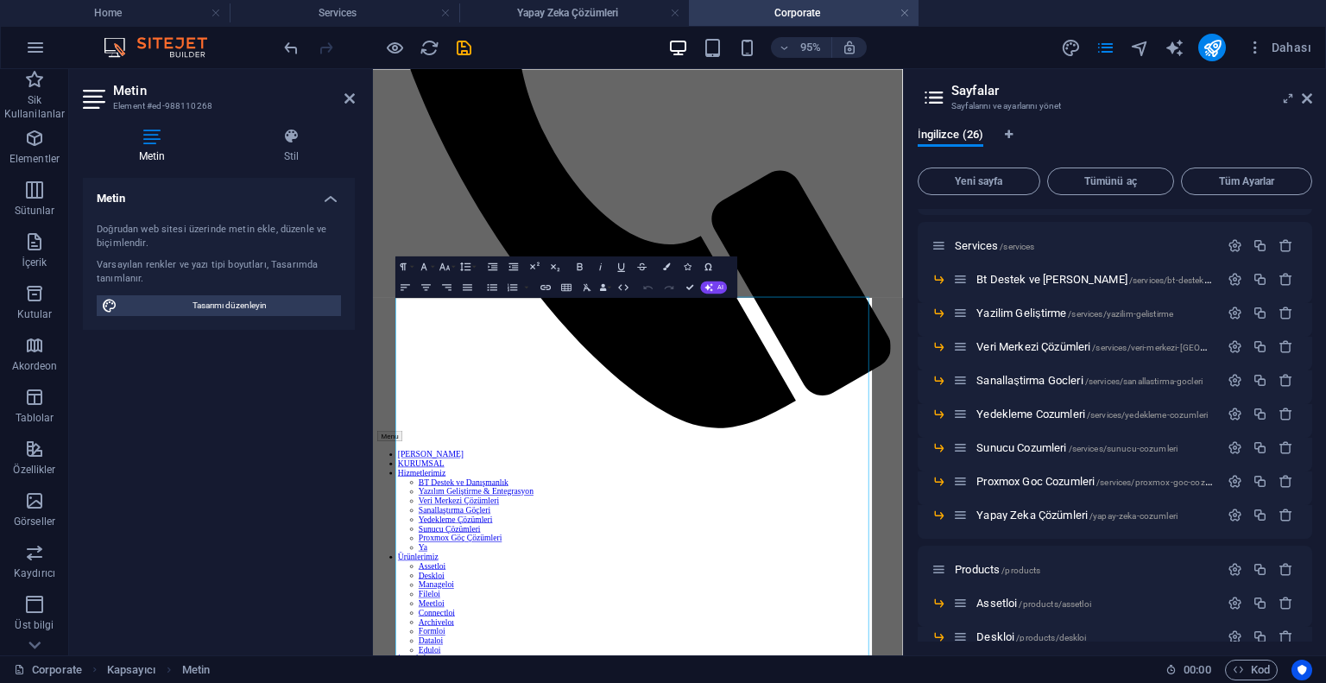
scroll to position [0, 0]
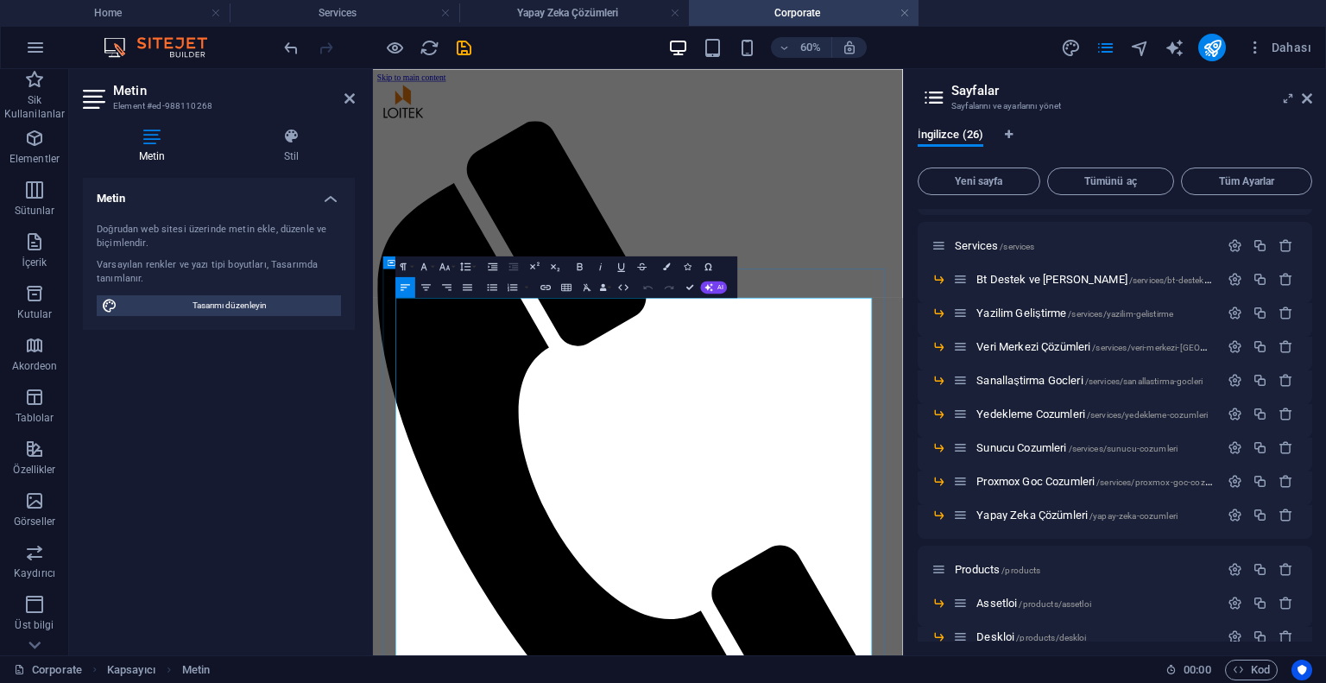
click at [408, 265] on icon "button" at bounding box center [403, 266] width 12 height 12
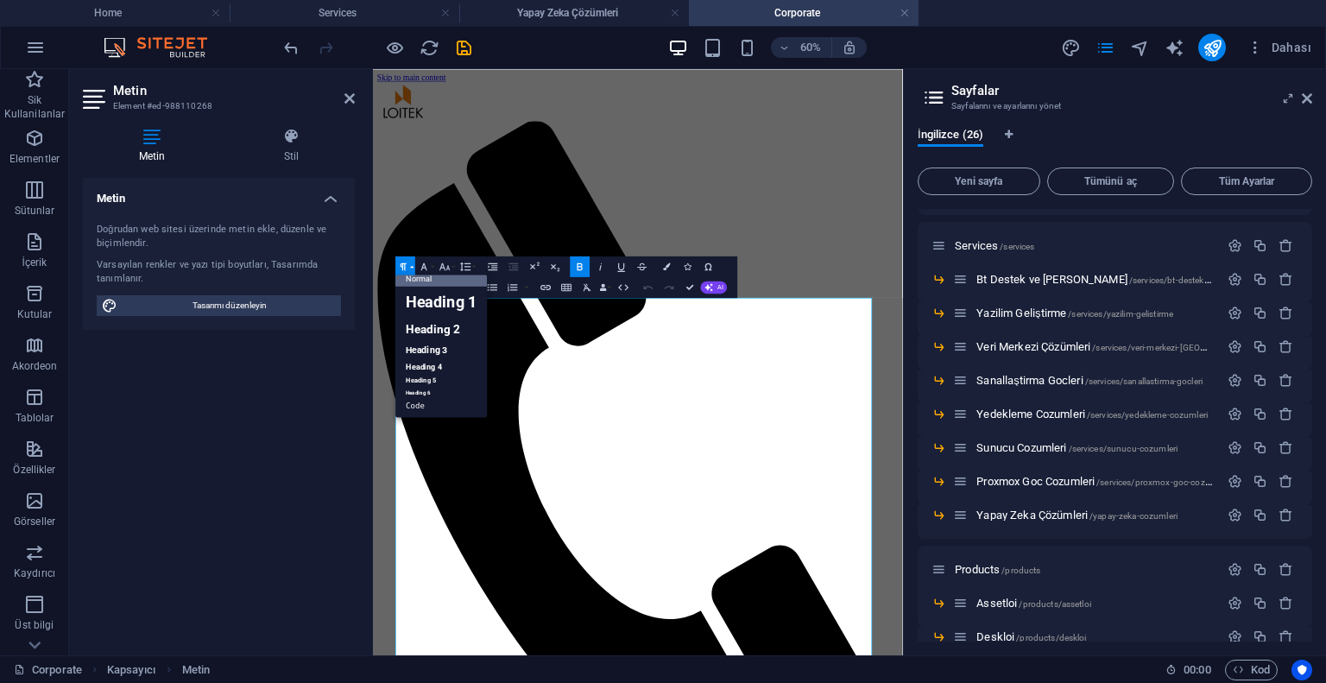
scroll to position [14, 0]
click at [417, 262] on button "Font Family" at bounding box center [426, 266] width 20 height 21
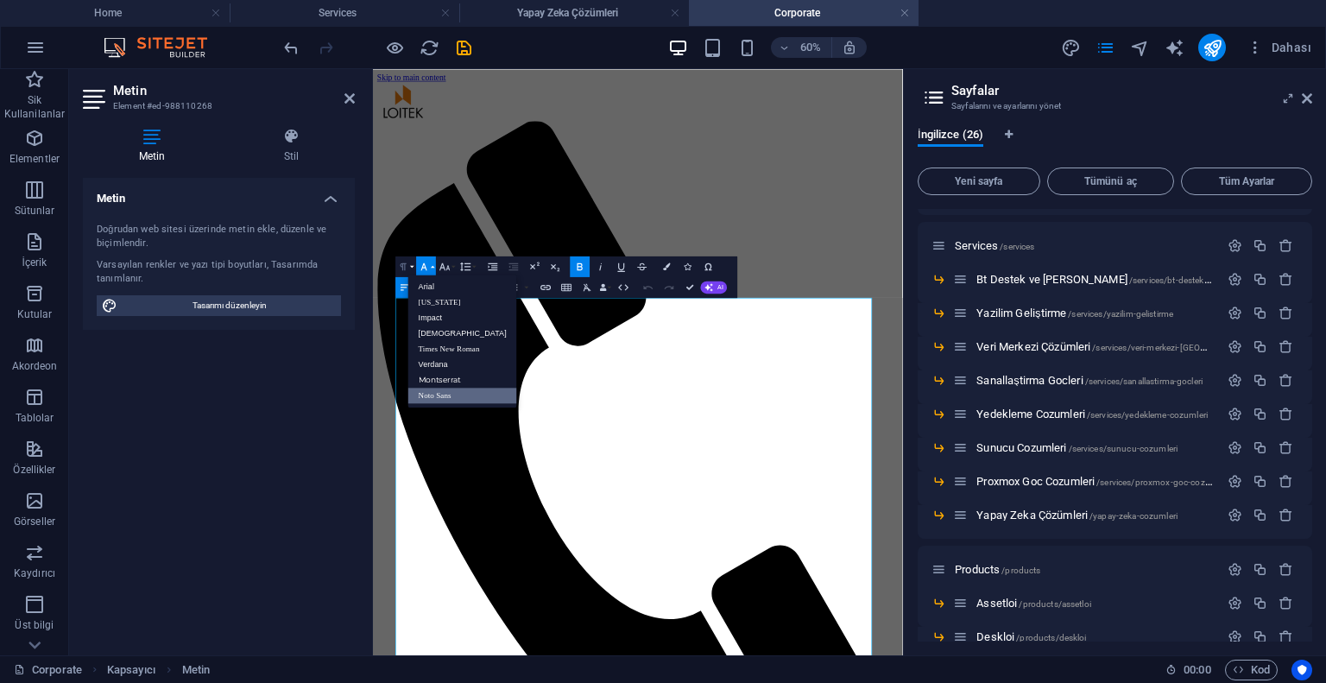
scroll to position [0, 0]
click at [407, 266] on icon "button" at bounding box center [403, 266] width 12 height 12
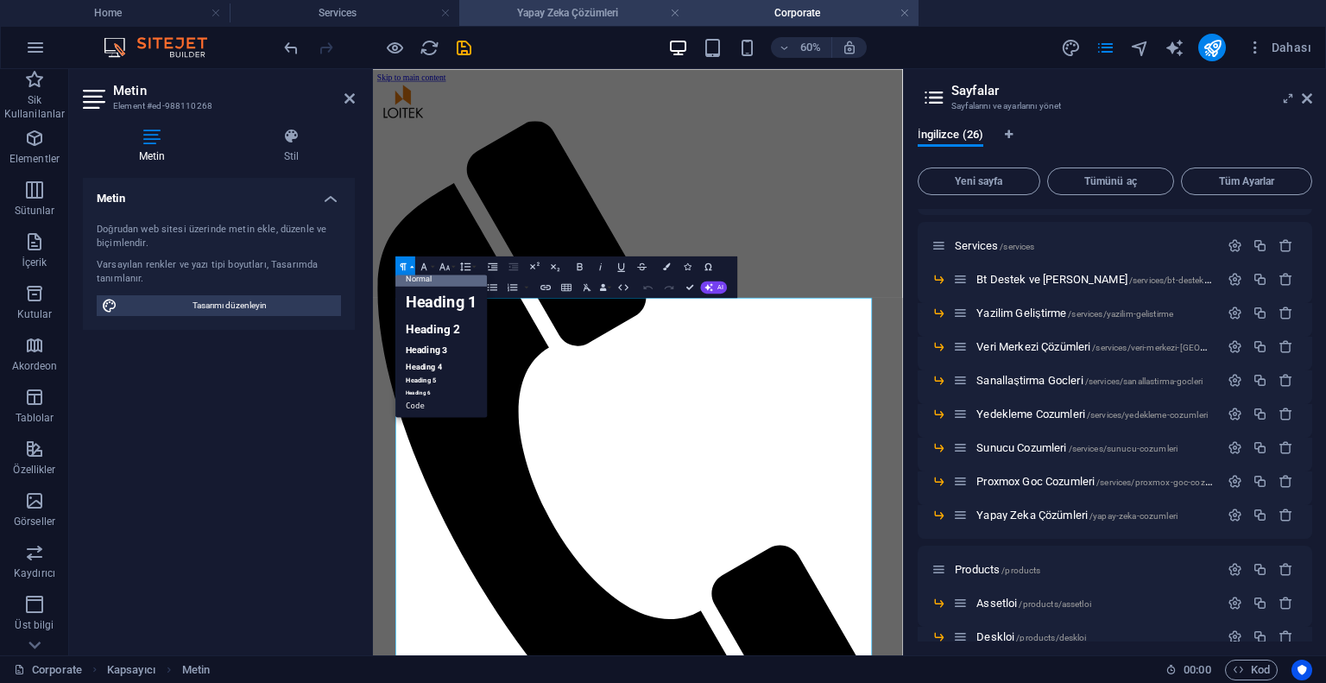
click at [598, 22] on li "Yapay Zeka Çözümleri" at bounding box center [574, 13] width 230 height 26
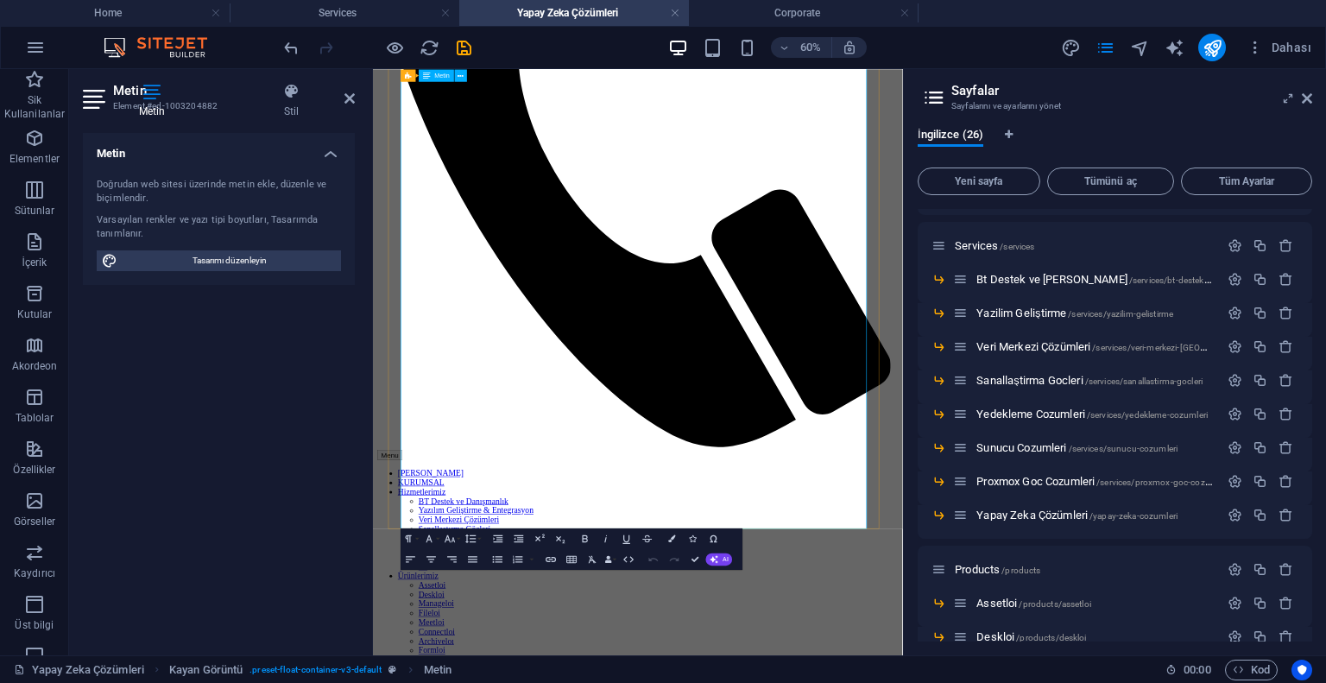
scroll to position [680, 0]
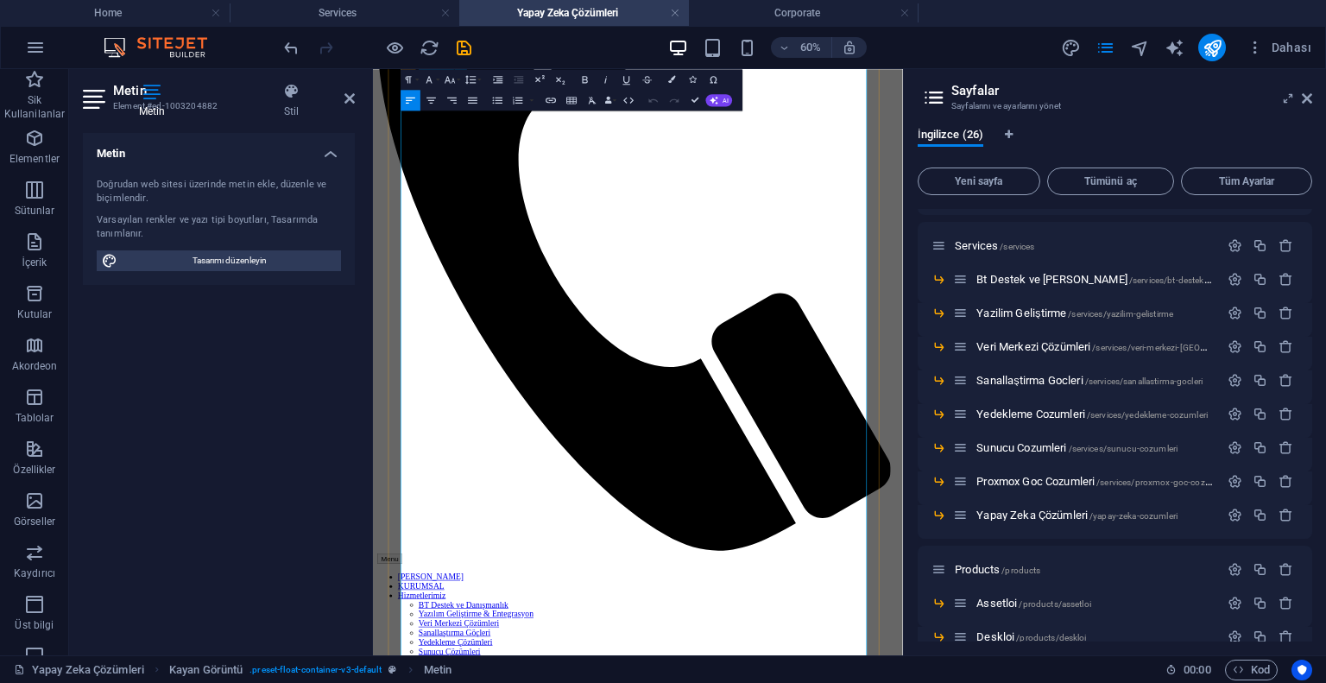
scroll to position [76, 0]
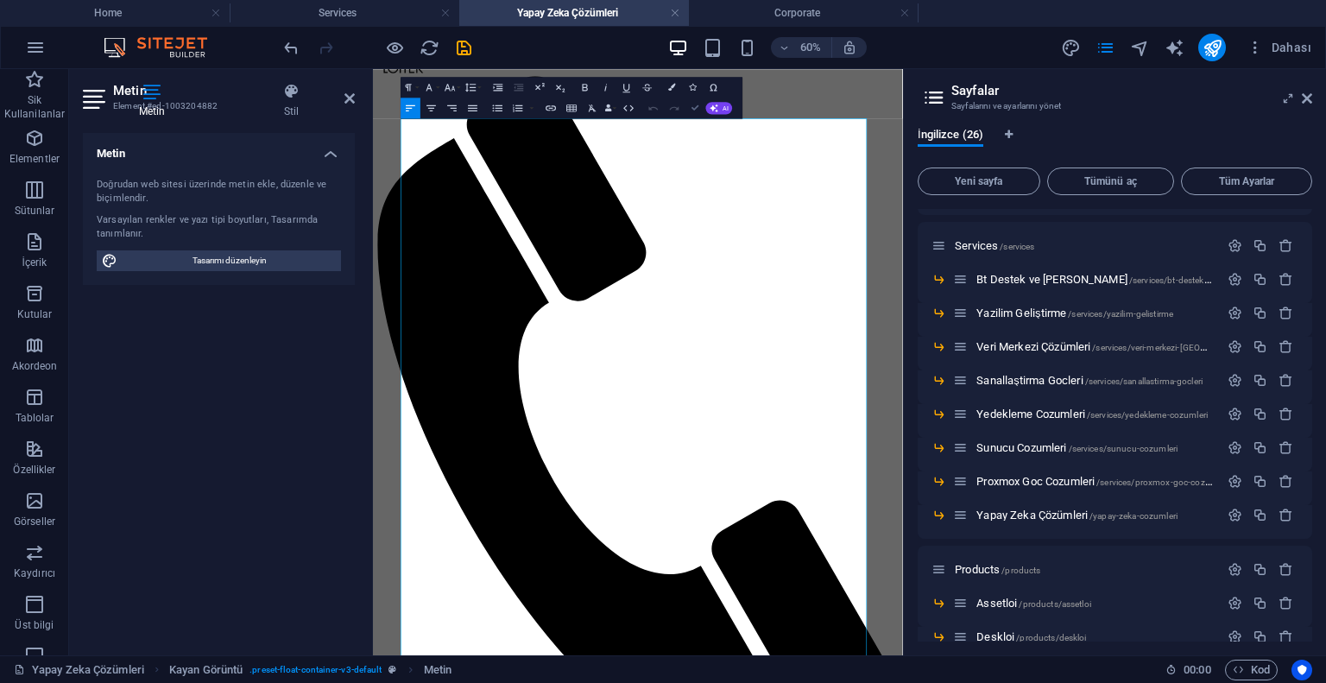
drag, startPoint x: 692, startPoint y: 103, endPoint x: 648, endPoint y: 39, distance: 77.6
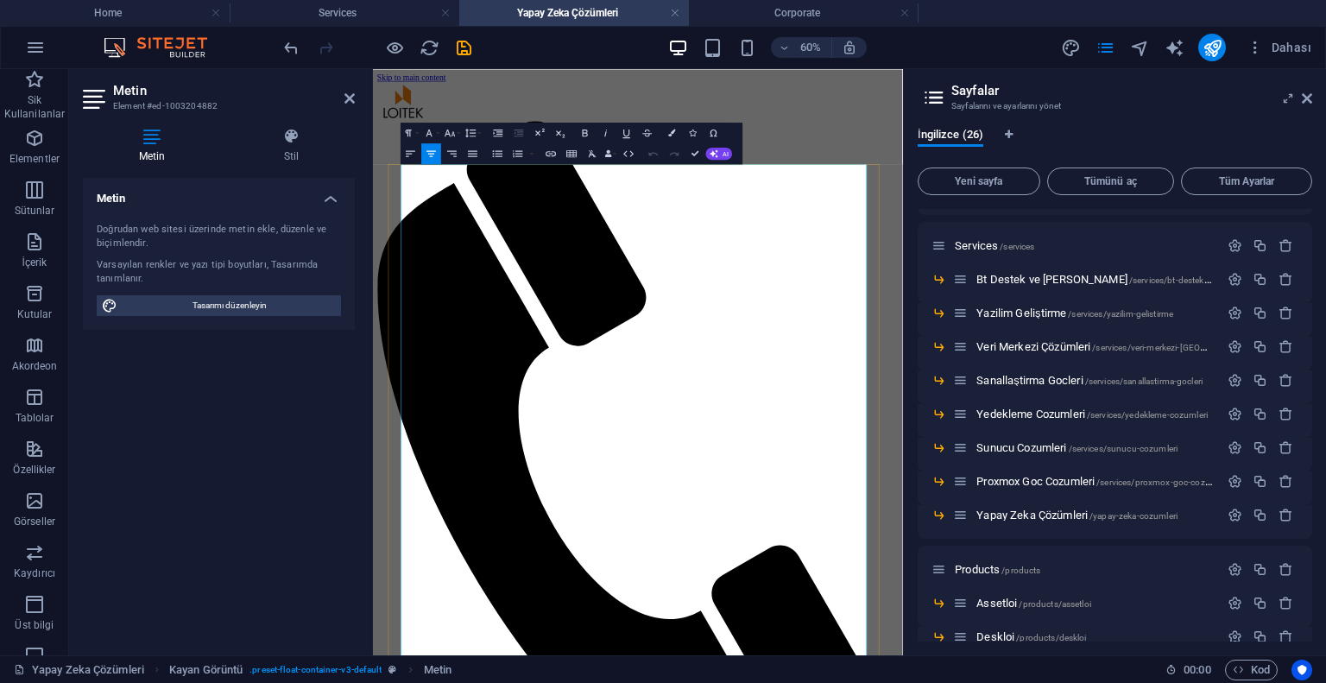
click at [408, 130] on icon "button" at bounding box center [408, 133] width 12 height 12
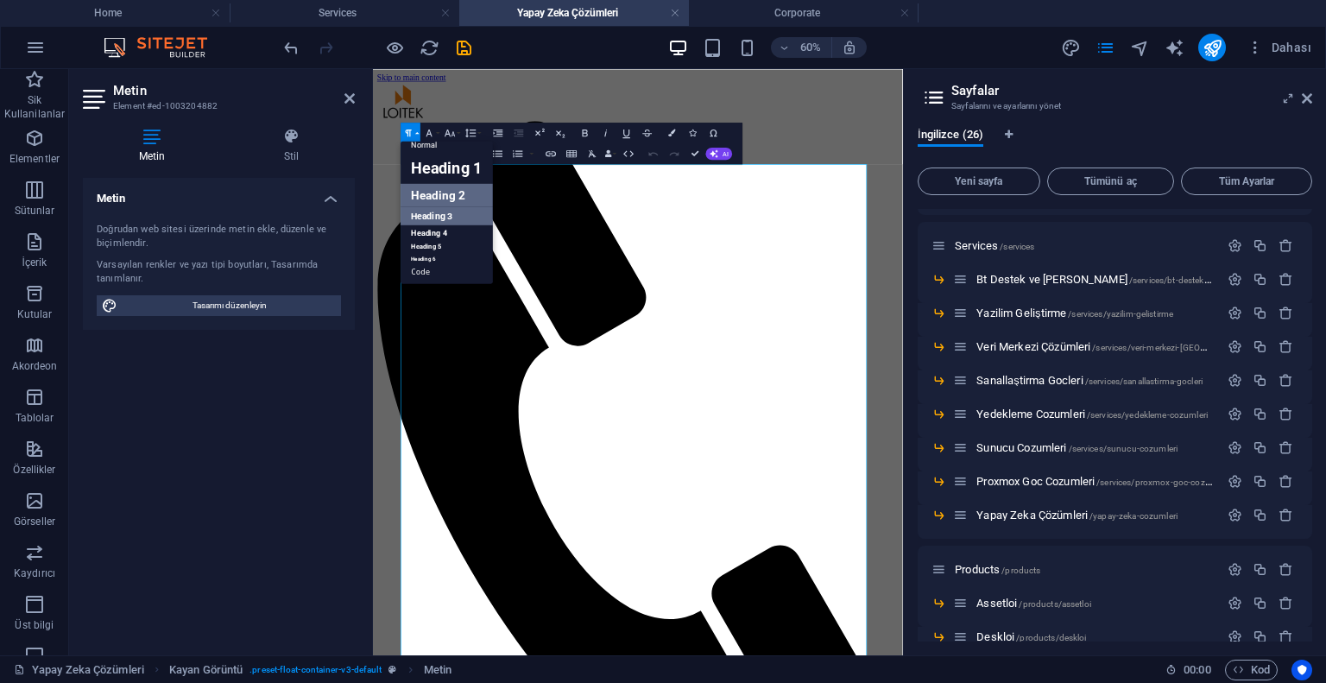
scroll to position [14, 0]
click at [441, 212] on link "Heading 3" at bounding box center [448, 216] width 92 height 18
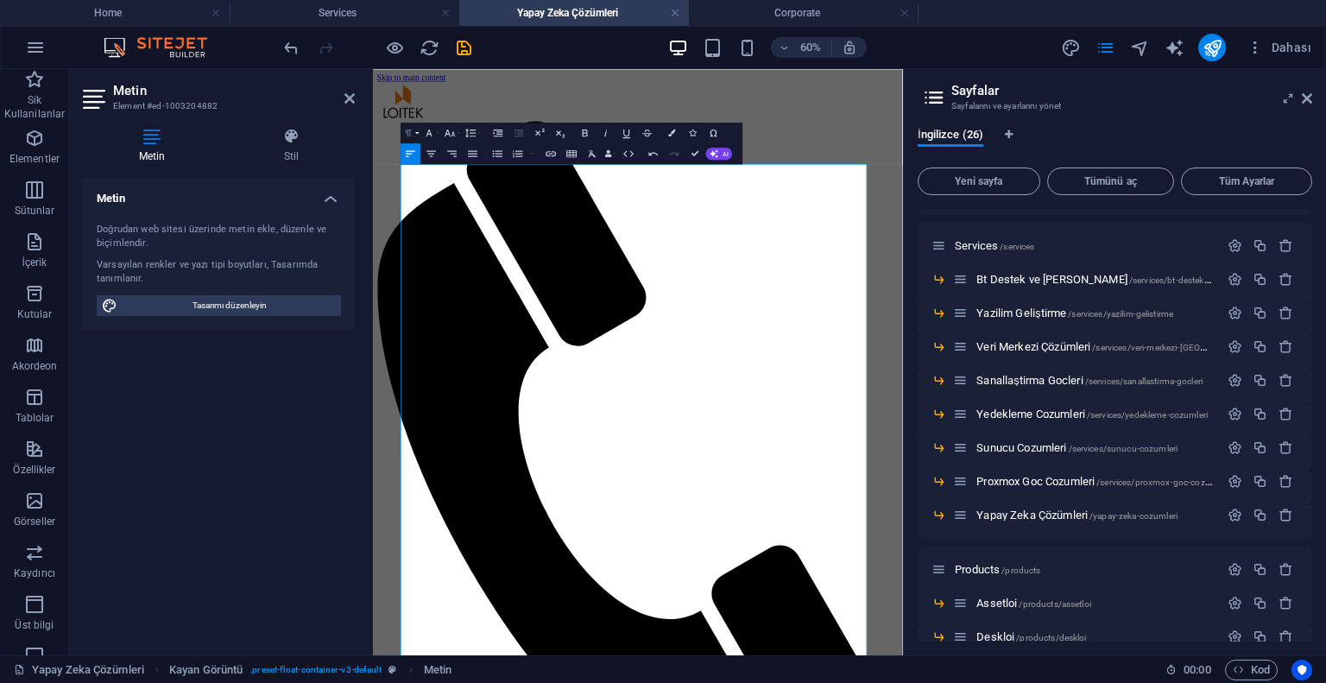
click at [413, 127] on icon "button" at bounding box center [408, 133] width 12 height 12
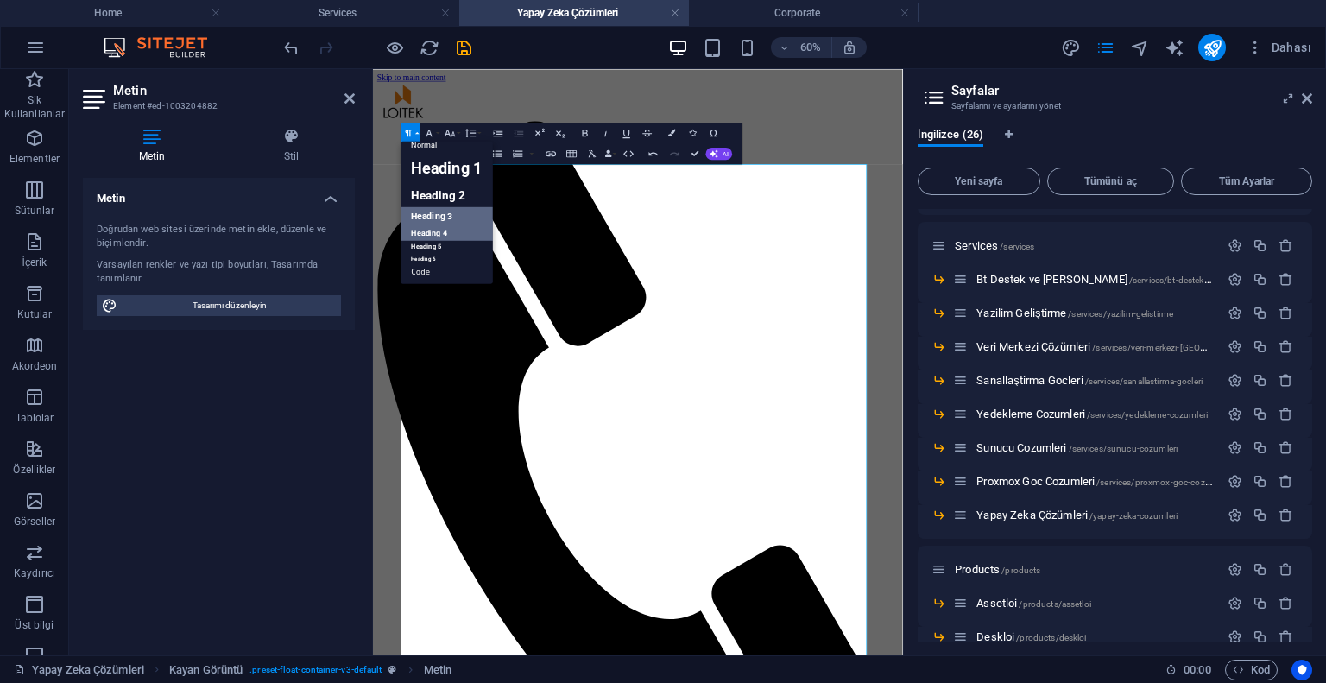
click at [421, 235] on link "Heading 4" at bounding box center [448, 233] width 92 height 16
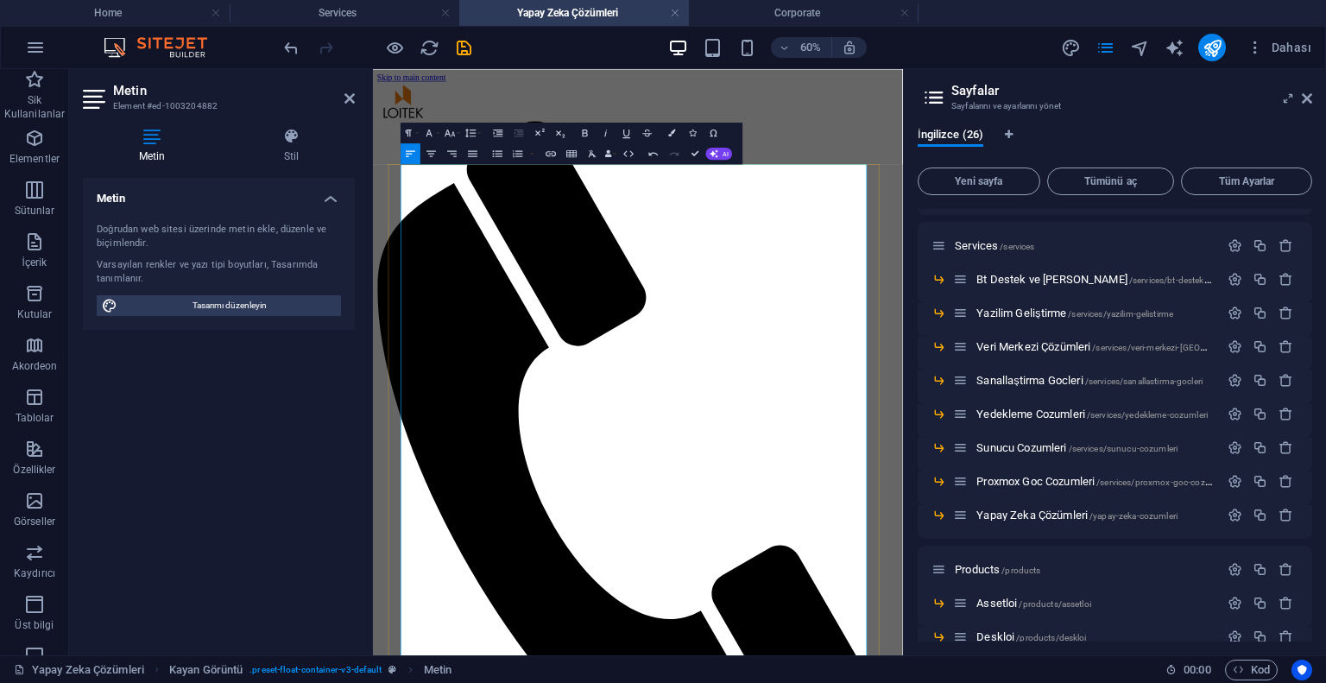
click at [412, 130] on icon "button" at bounding box center [408, 133] width 12 height 12
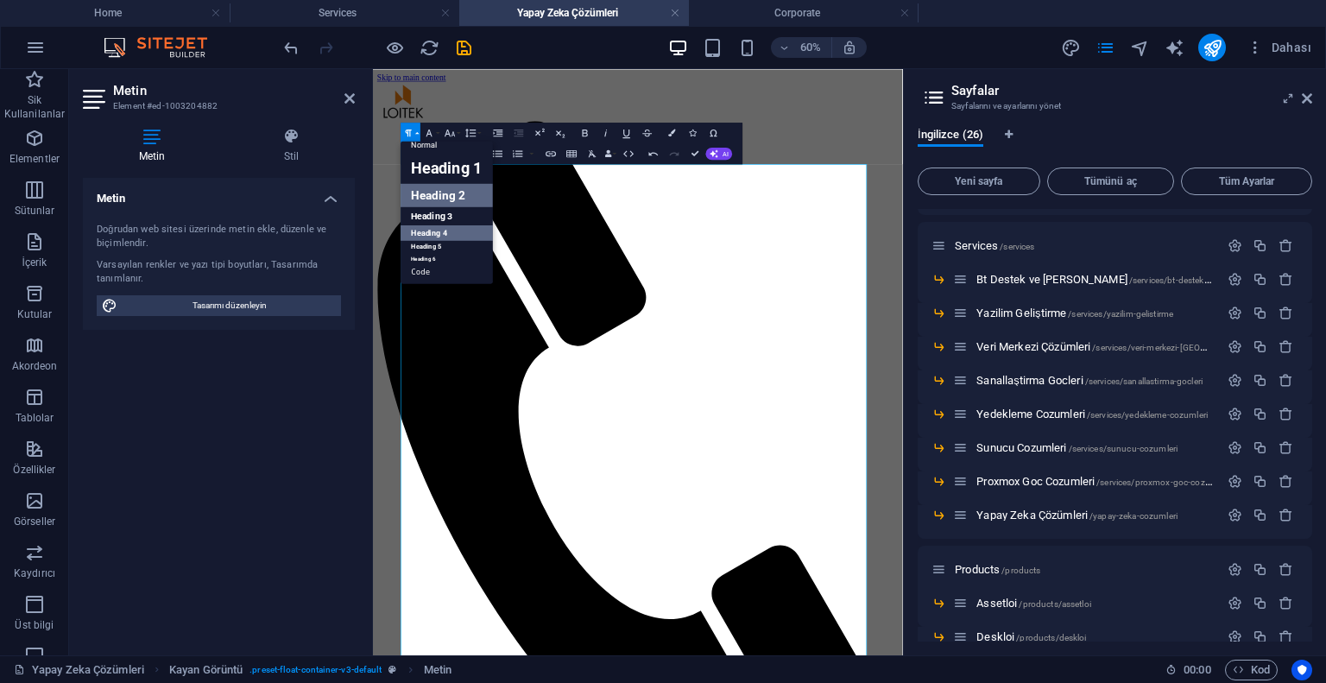
click at [435, 227] on link "Heading 4" at bounding box center [448, 233] width 92 height 16
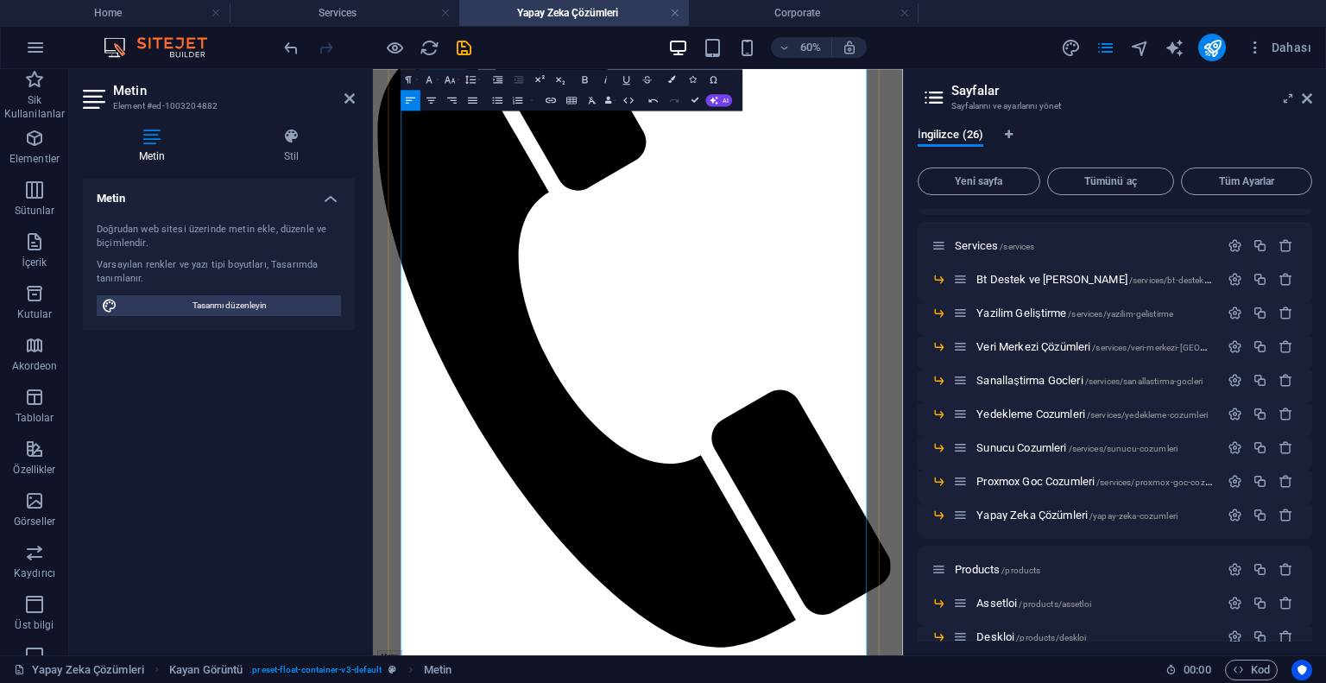
scroll to position [345, 0]
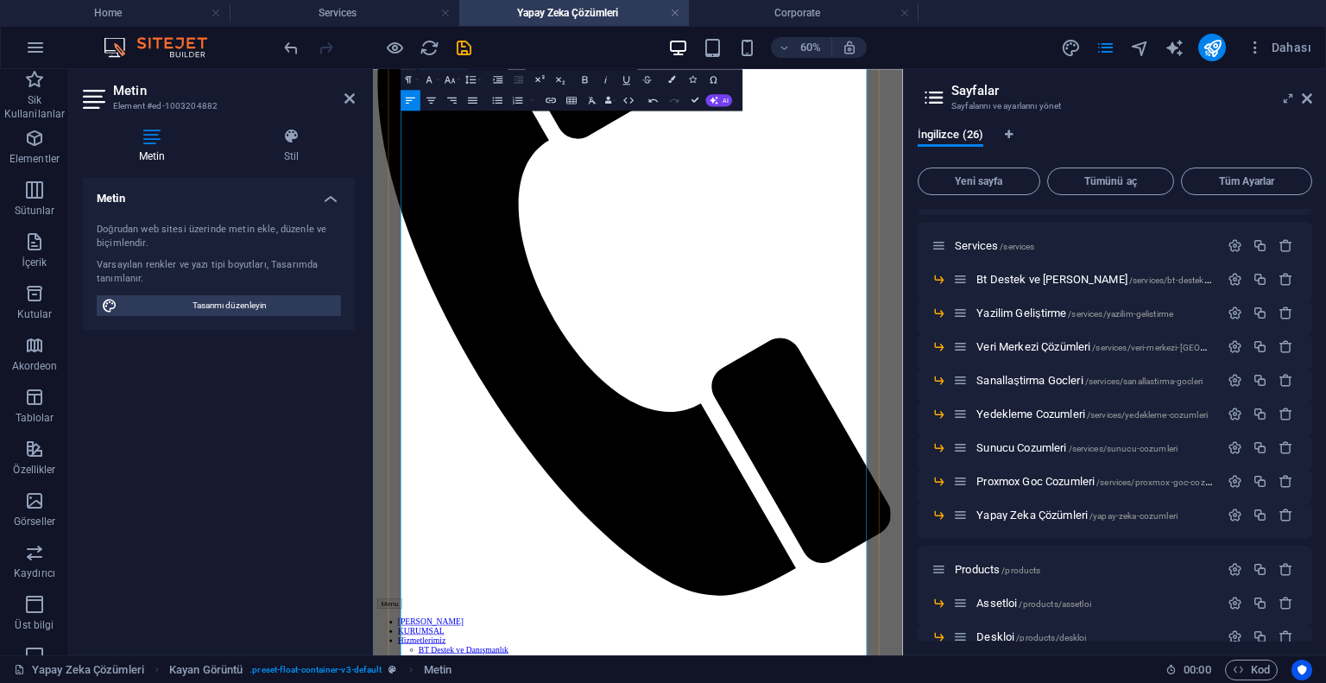
click at [409, 82] on icon "button" at bounding box center [408, 79] width 12 height 12
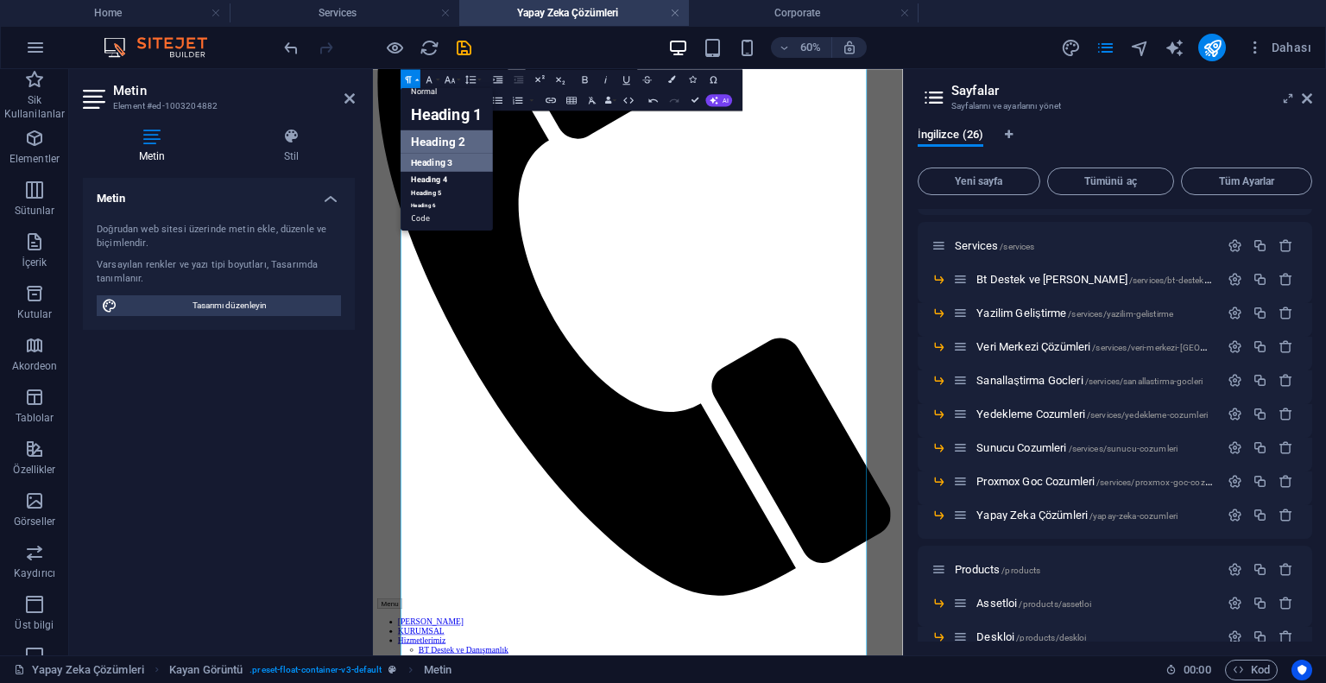
scroll to position [14, 0]
click at [439, 177] on link "Heading 4" at bounding box center [448, 180] width 92 height 16
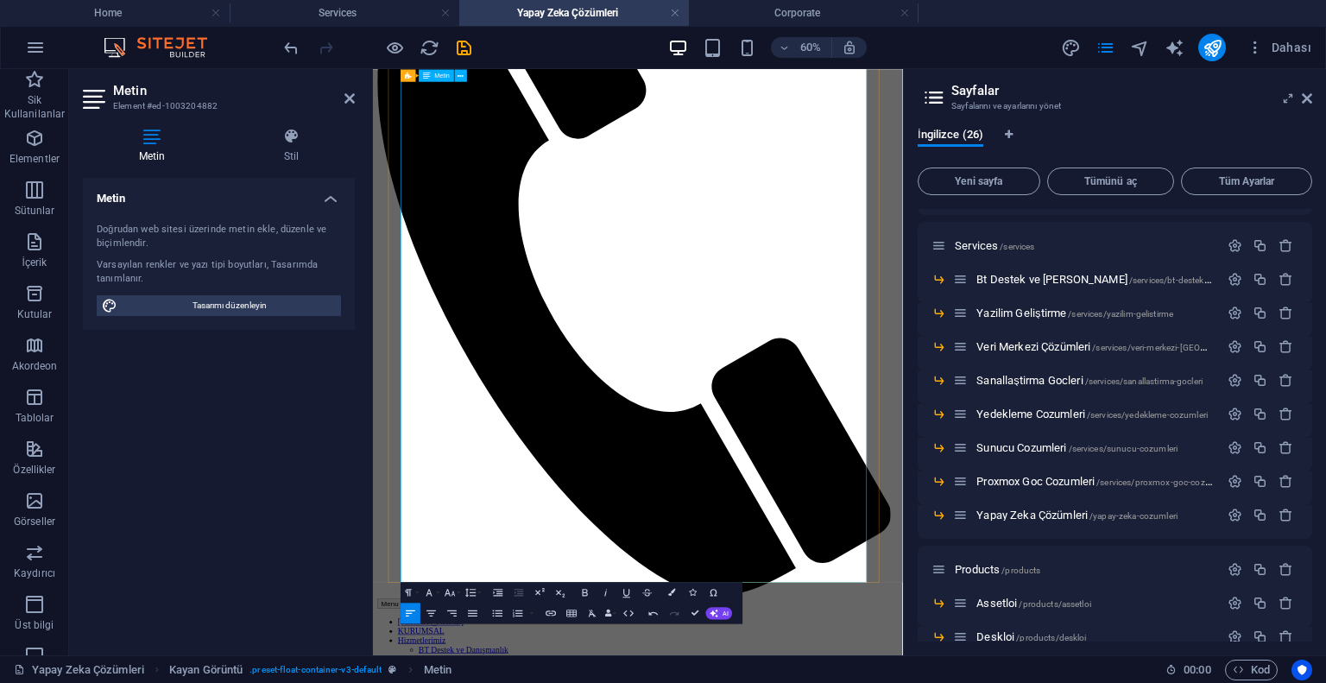
scroll to position [518, 0]
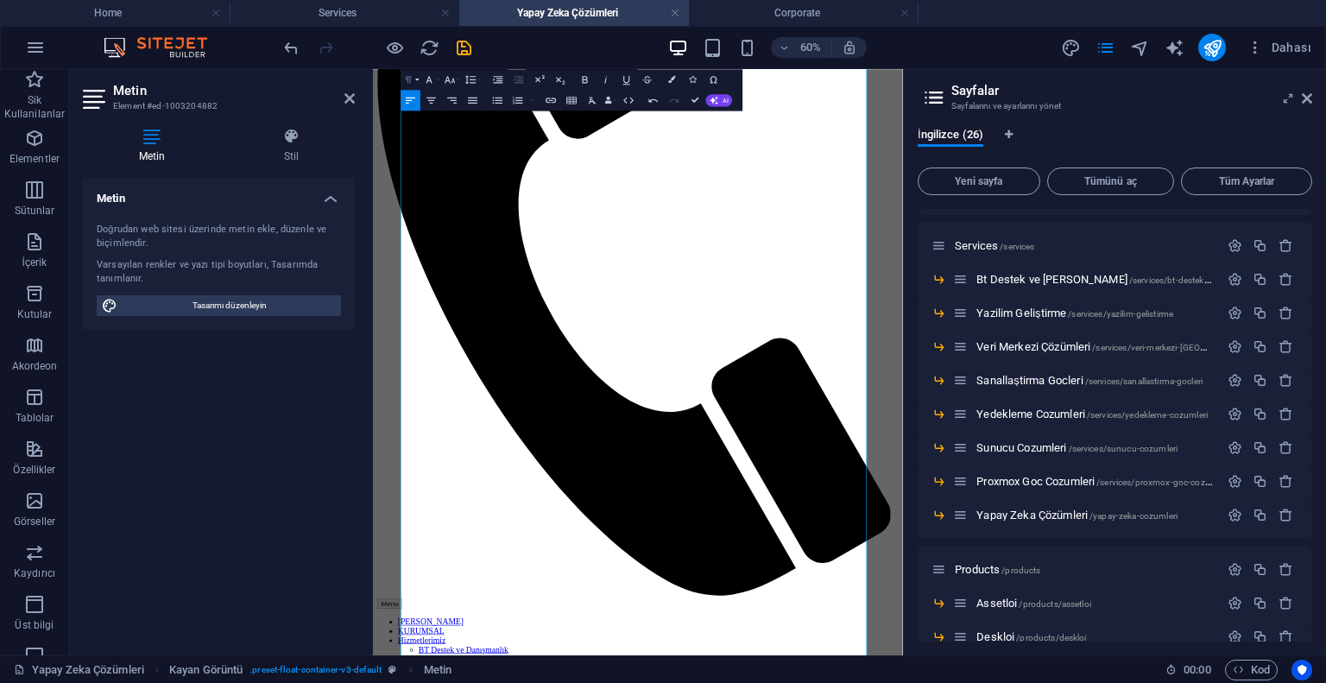
click at [412, 77] on icon "button" at bounding box center [408, 79] width 12 height 12
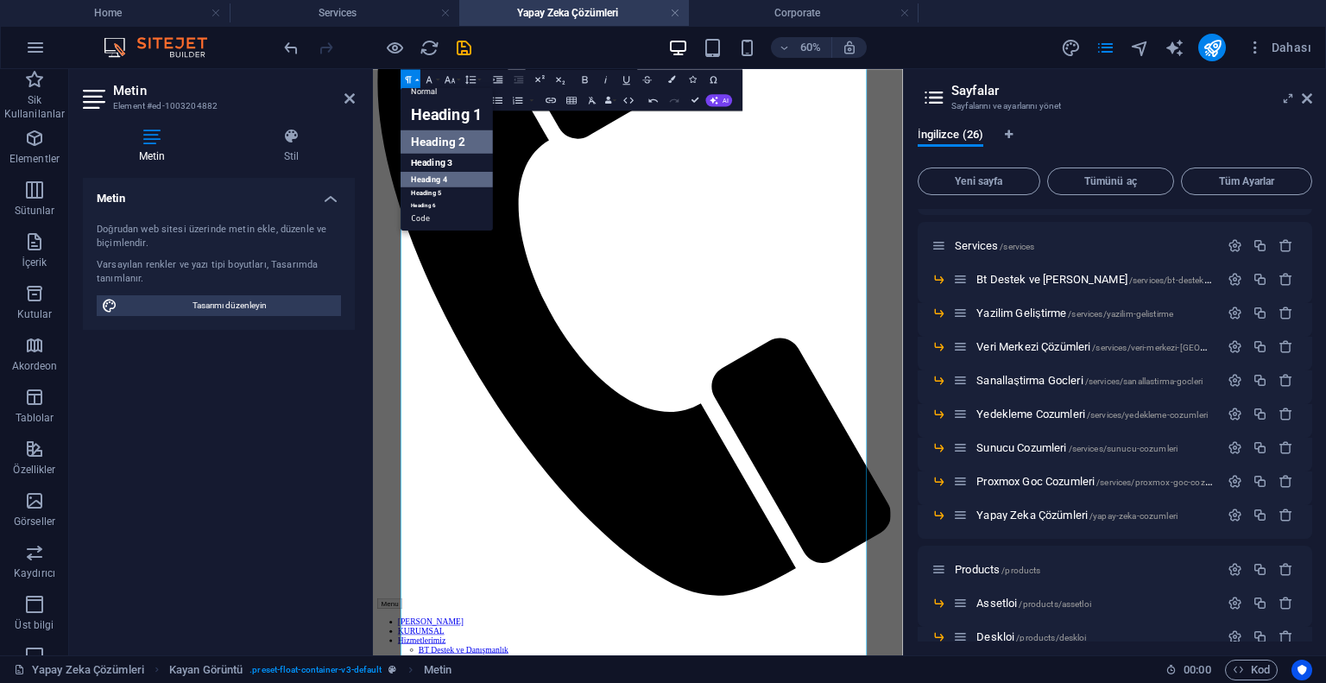
scroll to position [14, 0]
click at [430, 175] on link "Heading 4" at bounding box center [448, 180] width 92 height 16
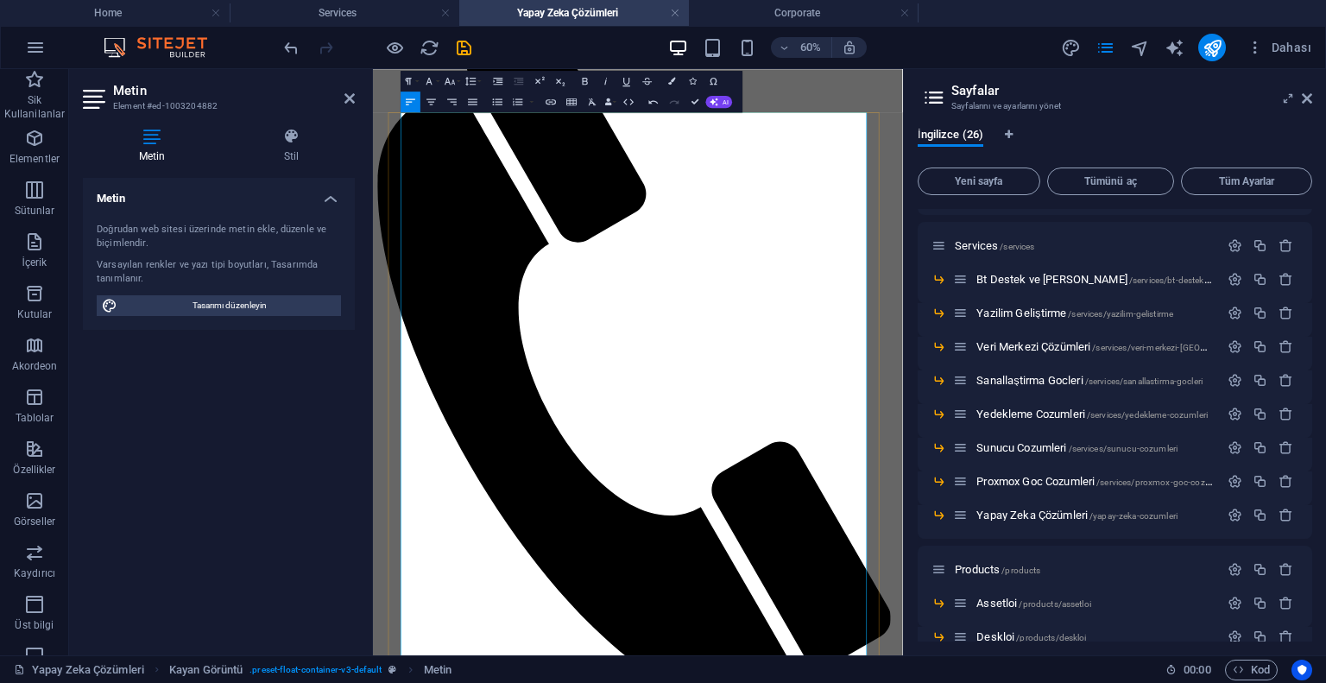
scroll to position [0, 0]
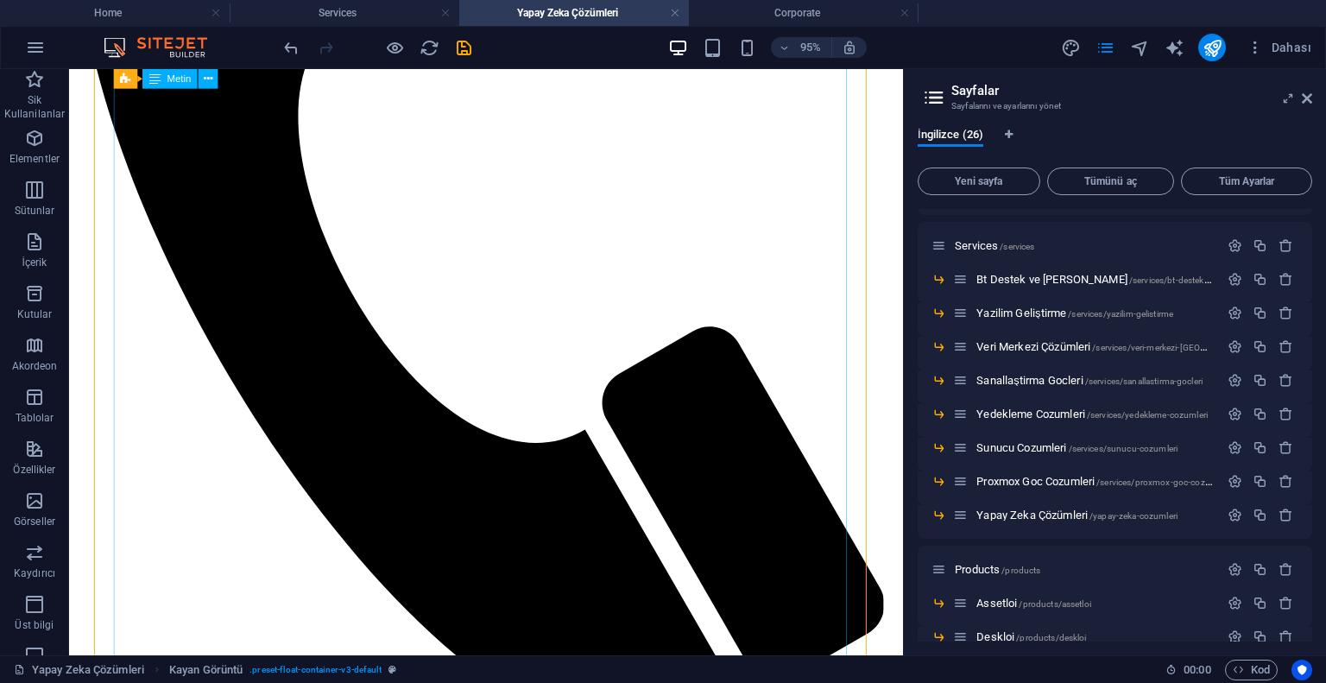
scroll to position [863, 0]
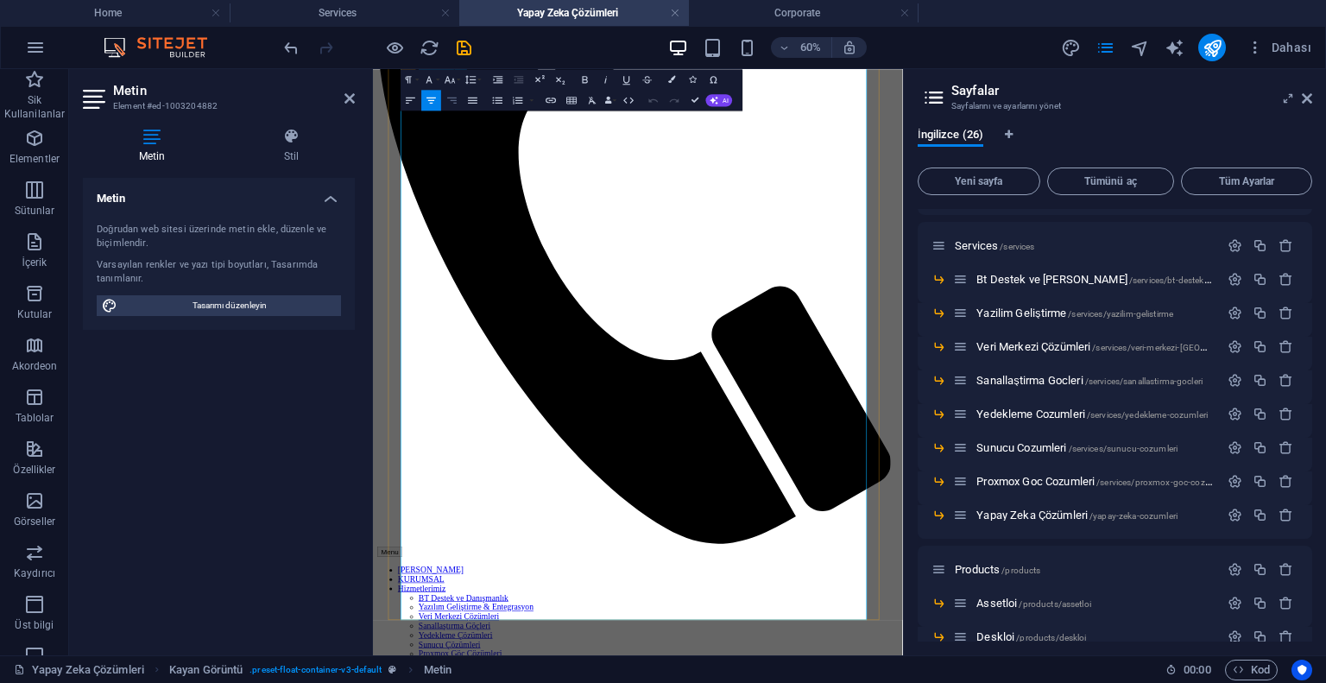
scroll to position [604, 0]
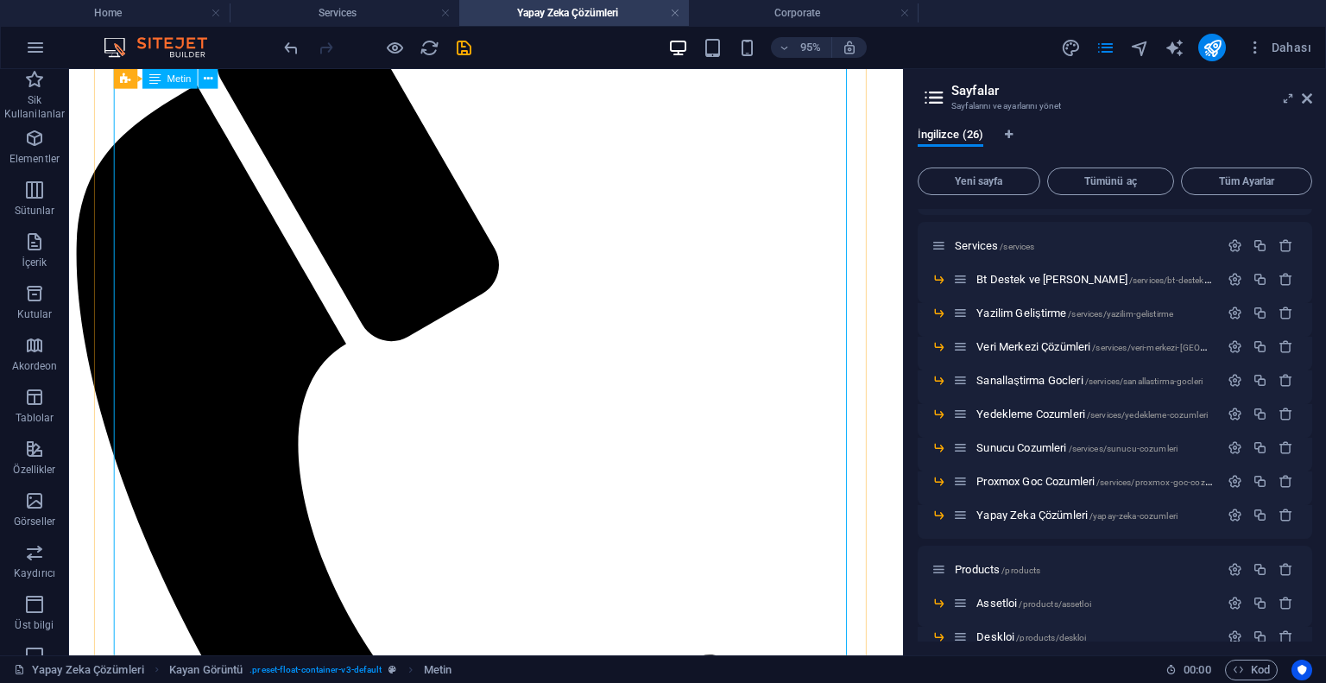
scroll to position [0, 0]
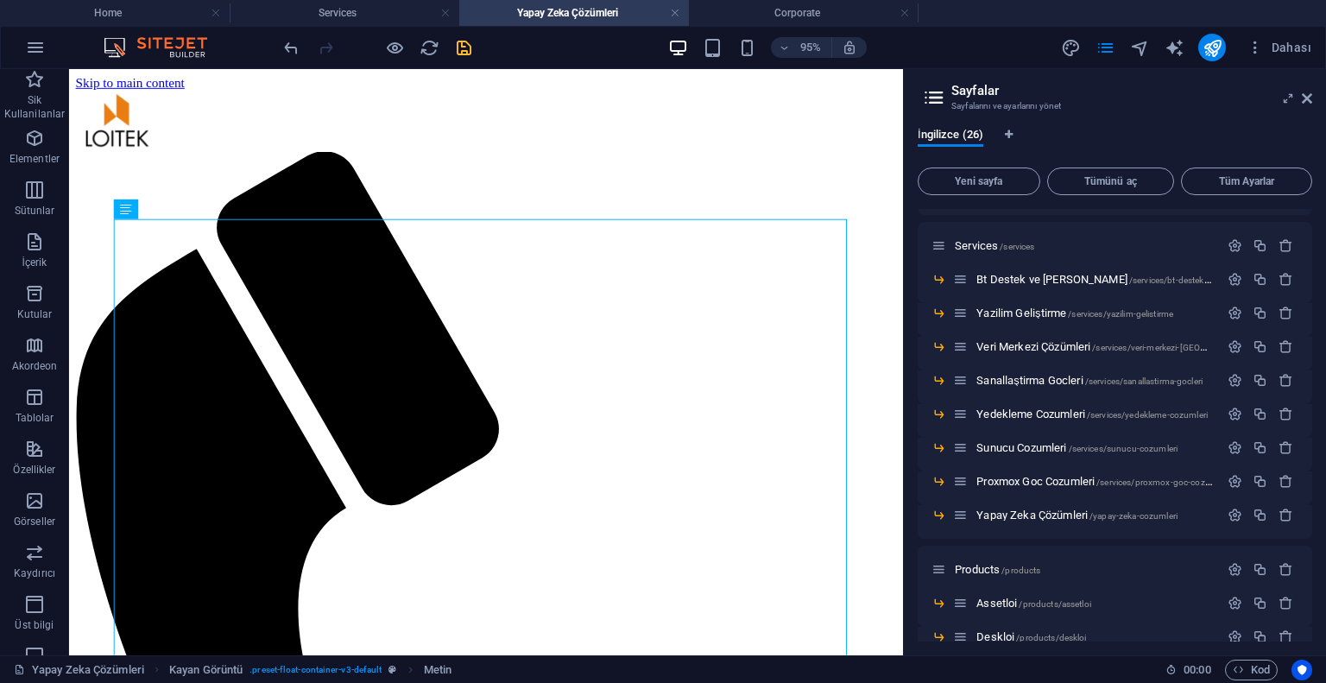
click at [462, 42] on icon "save" at bounding box center [464, 48] width 20 height 20
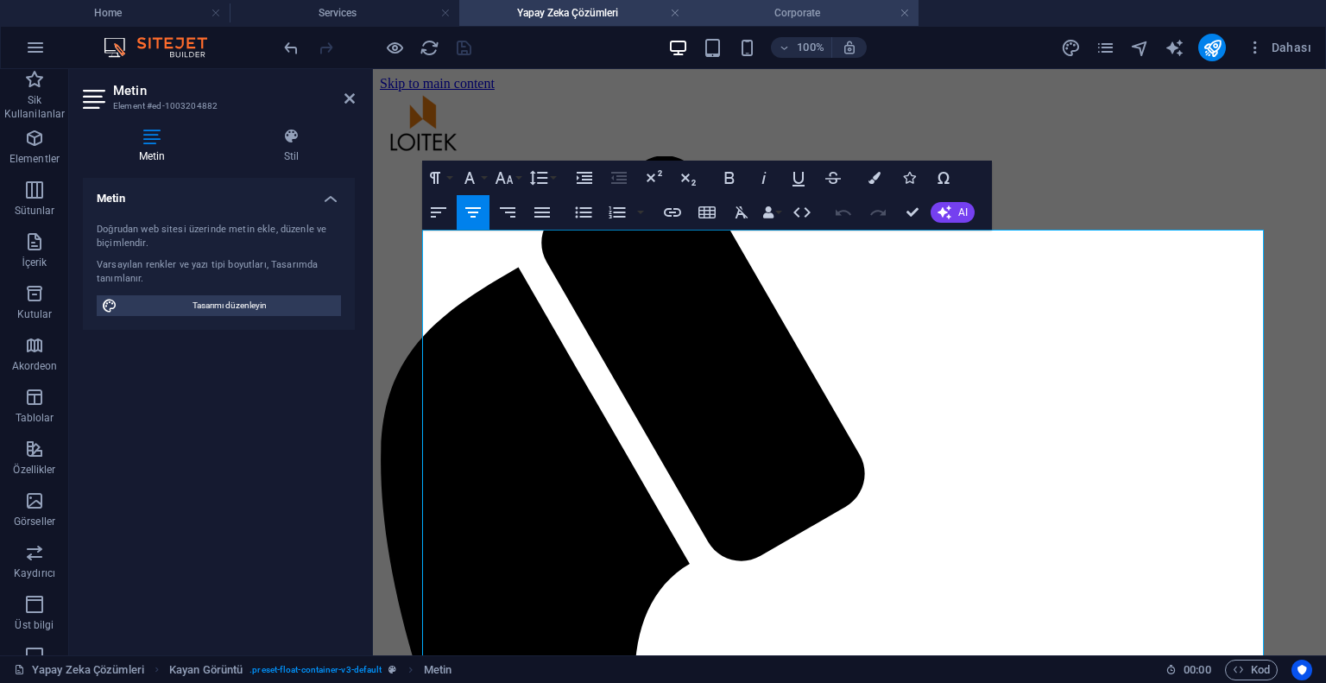
click at [822, 7] on h4 "Corporate" at bounding box center [804, 12] width 230 height 19
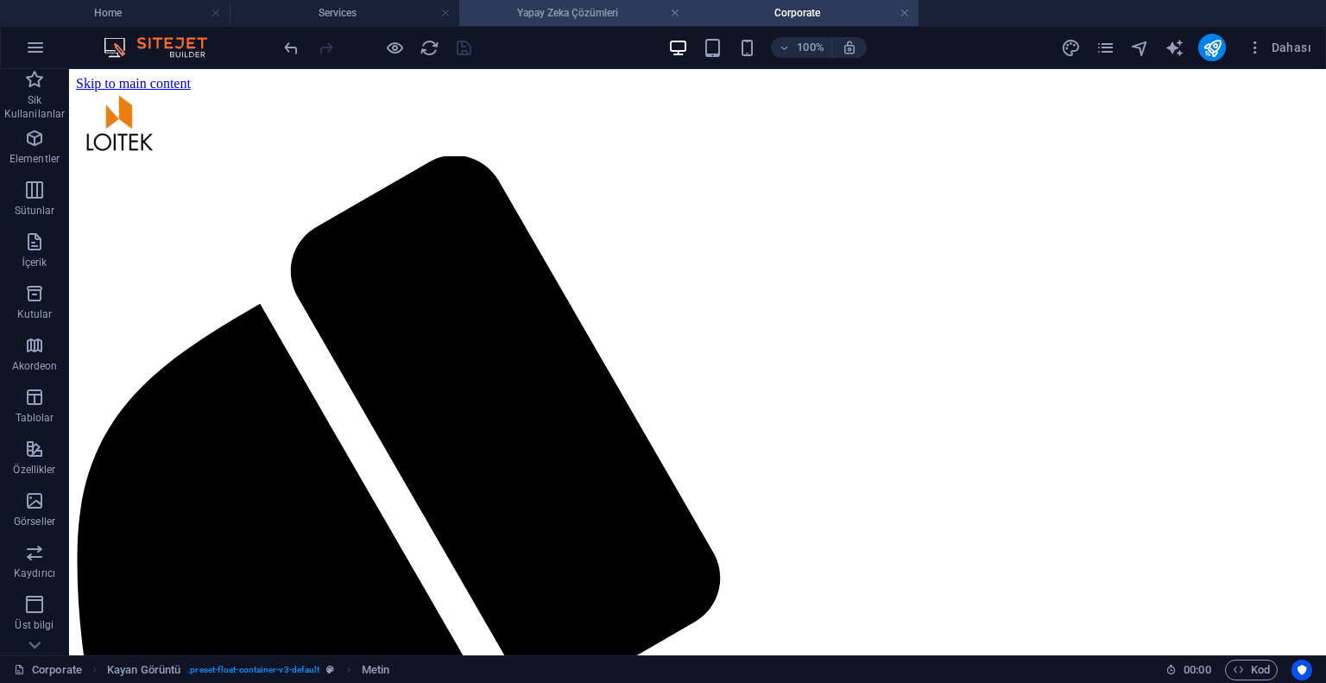
click at [527, 12] on h4 "Yapay Zeka Çözümleri" at bounding box center [574, 12] width 230 height 19
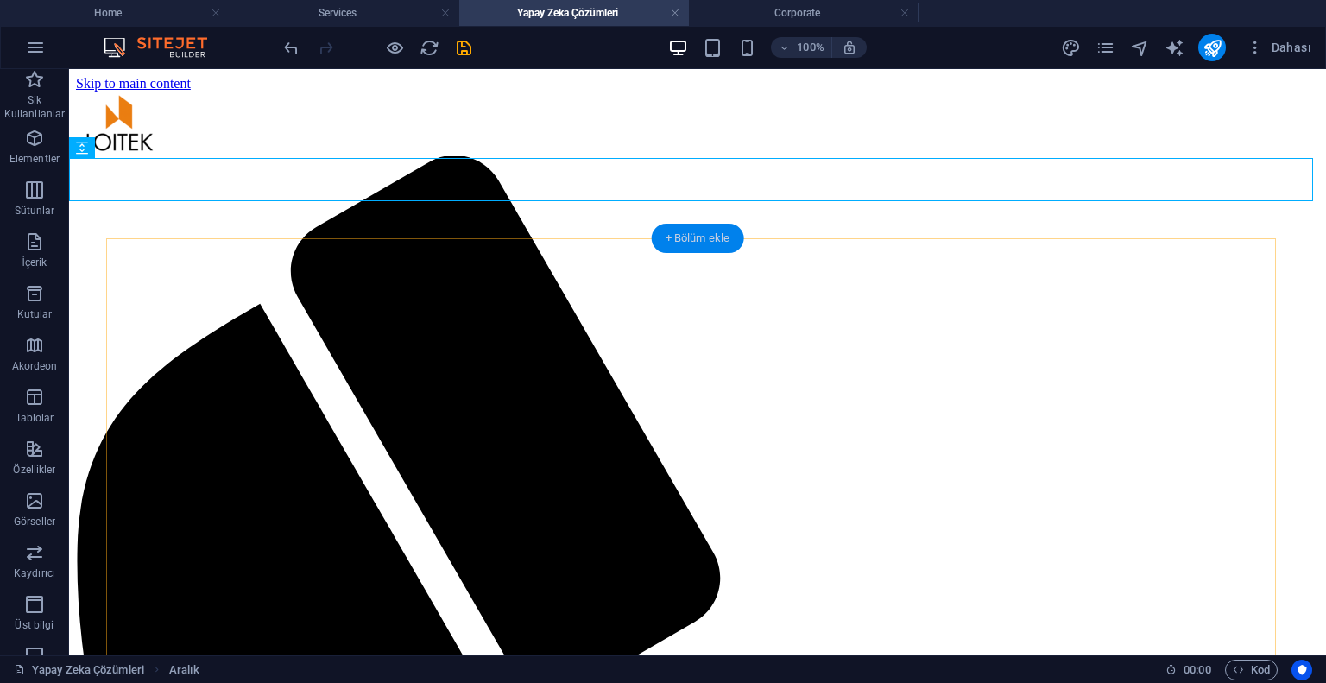
click at [682, 233] on div "+ Bölüm ekle" at bounding box center [698, 238] width 92 height 29
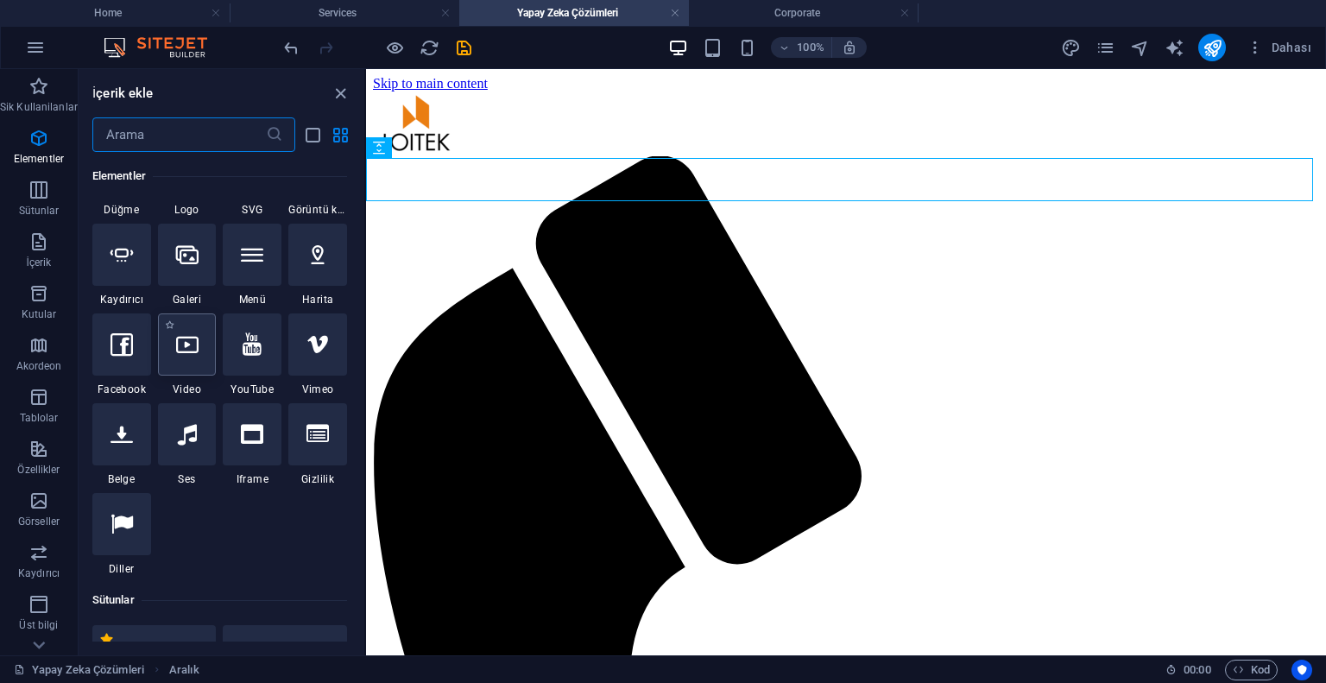
scroll to position [313, 0]
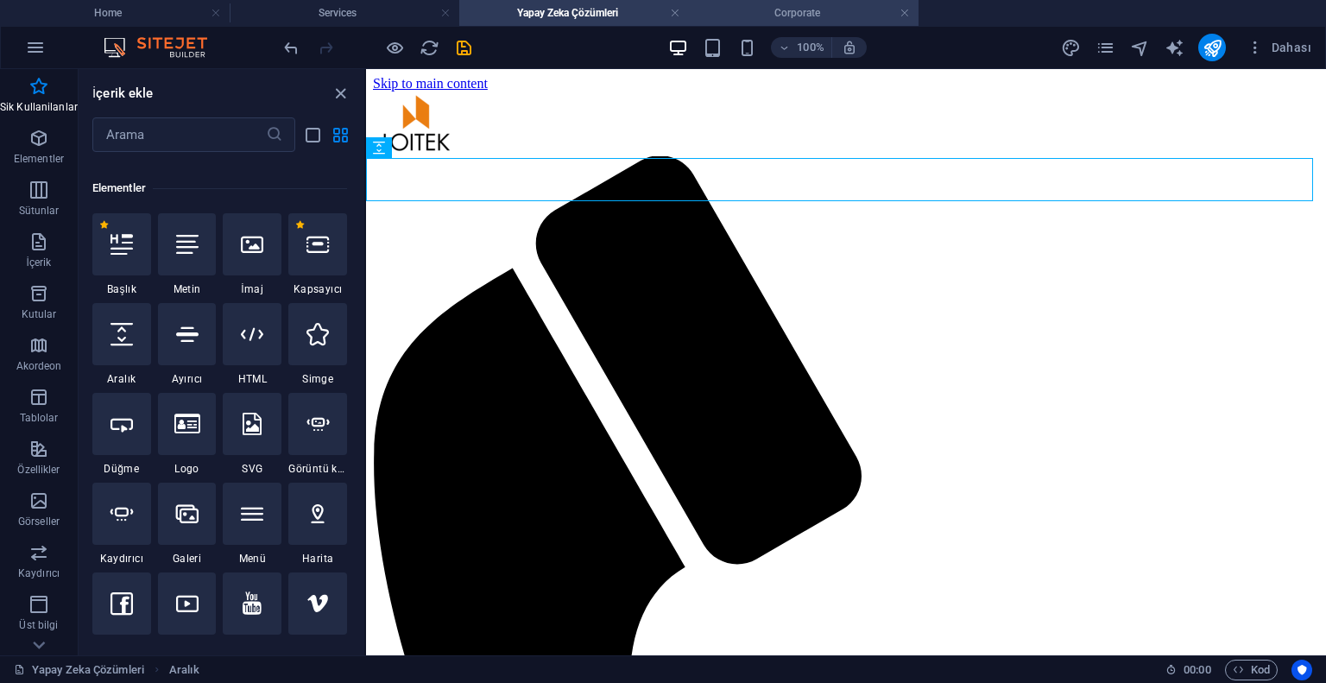
click at [773, 9] on h4 "Corporate" at bounding box center [804, 12] width 230 height 19
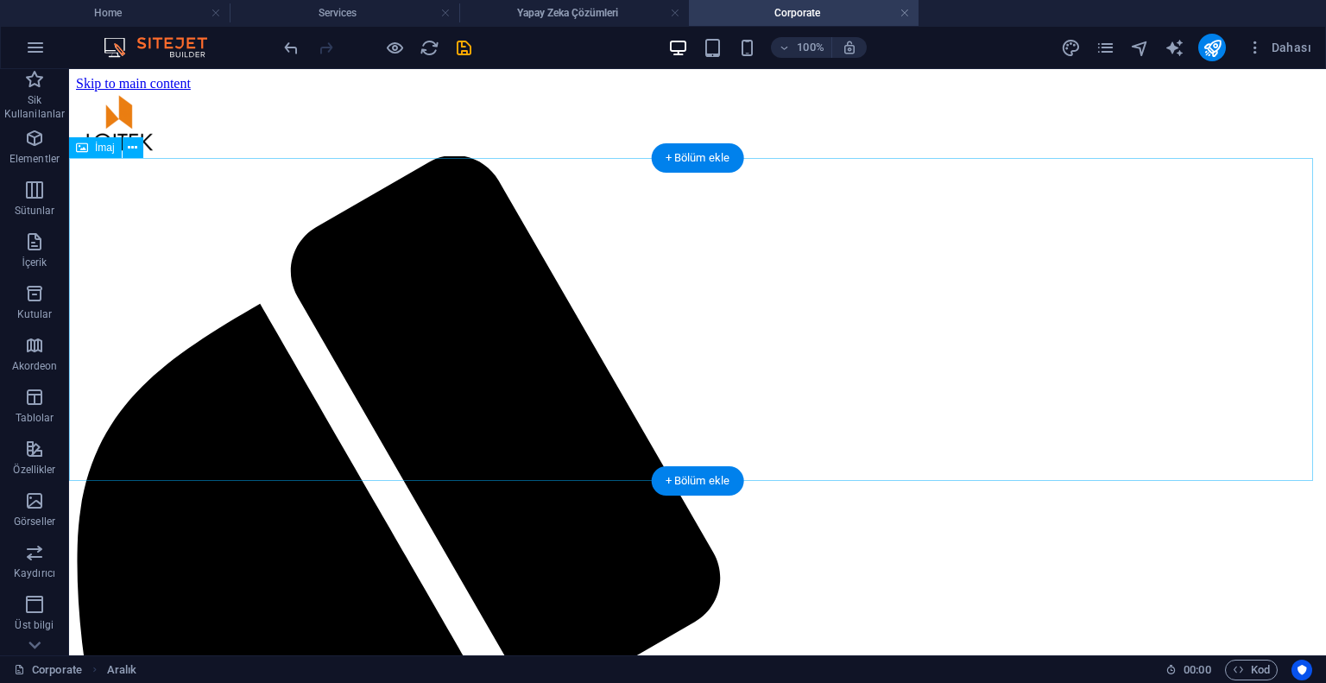
select select "%"
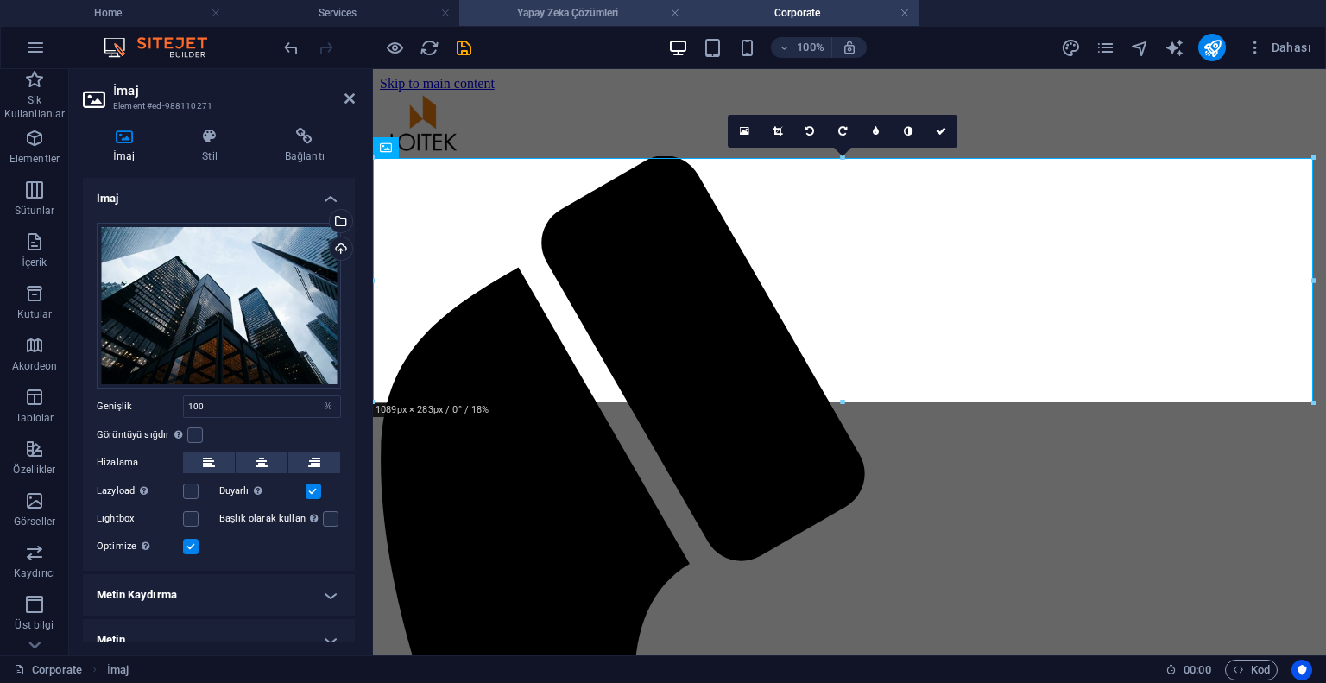
click at [513, 9] on h4 "Yapay Zeka Çözümleri" at bounding box center [574, 12] width 230 height 19
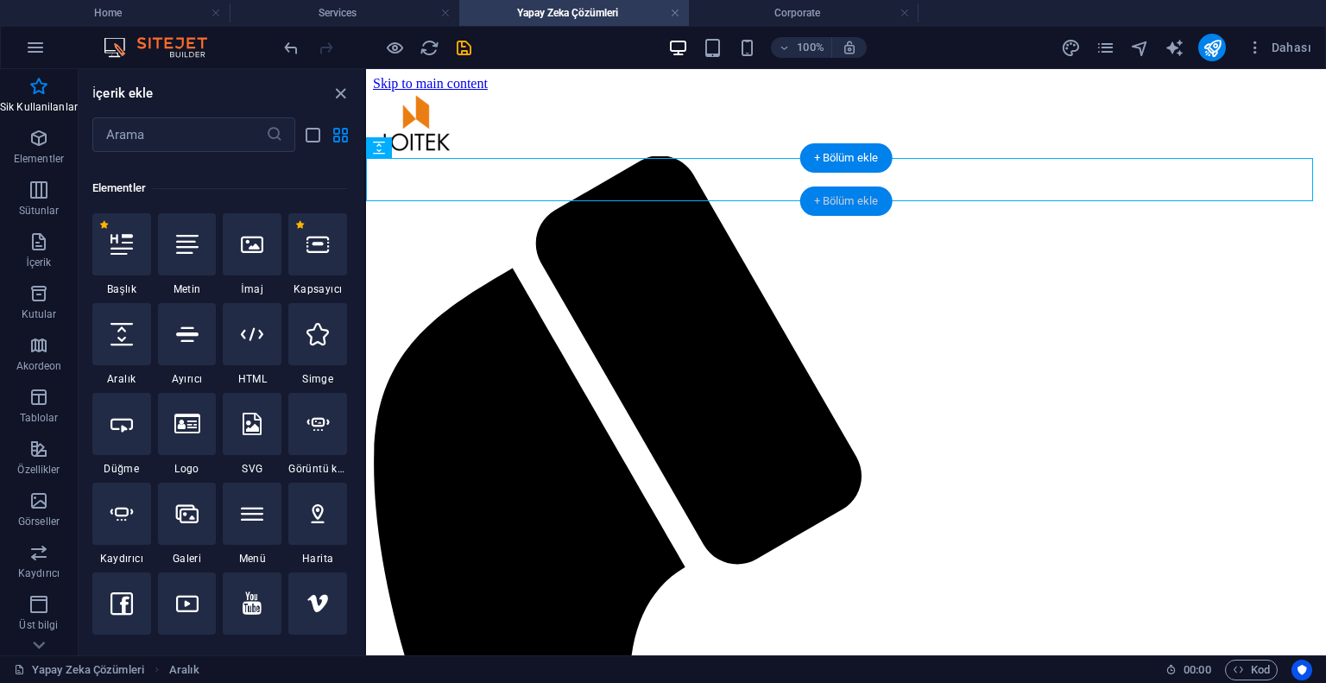
click at [833, 209] on div "+ Bölüm ekle" at bounding box center [846, 201] width 92 height 29
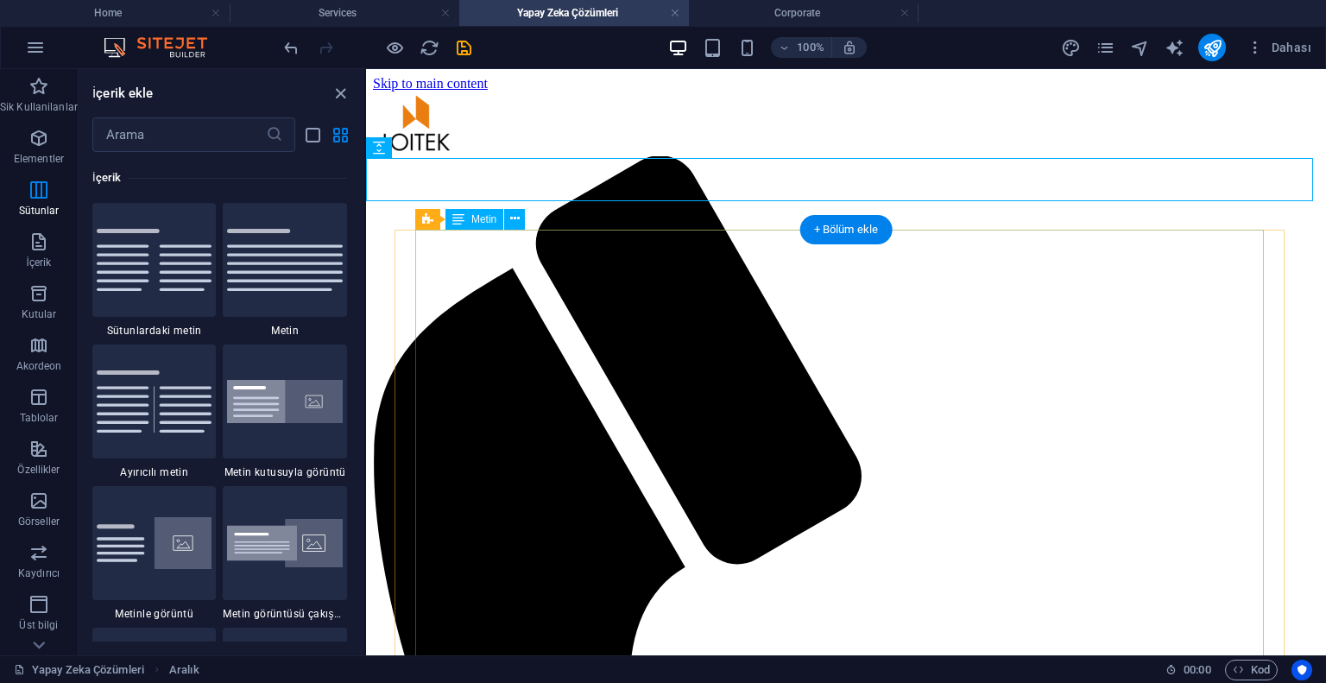
scroll to position [3163, 0]
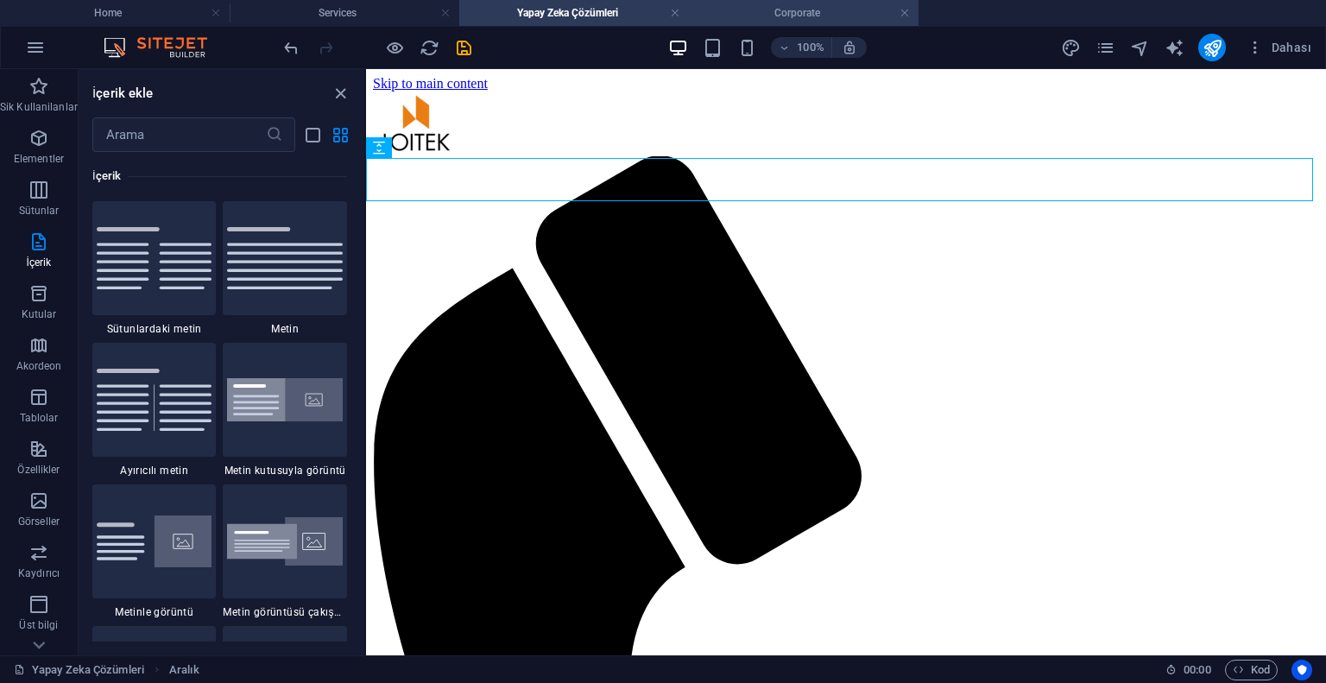
click at [769, 9] on h4 "Corporate" at bounding box center [804, 12] width 230 height 19
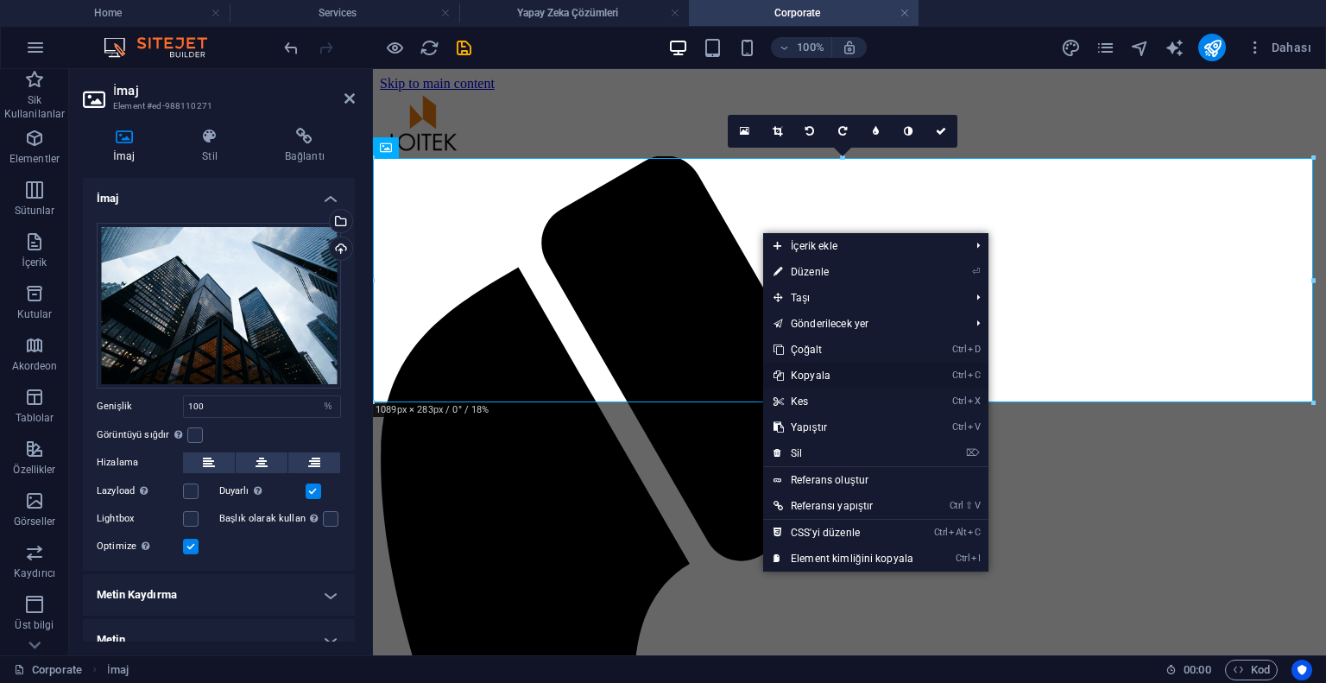
click at [801, 376] on link "Ctrl C Kopyala" at bounding box center [843, 376] width 161 height 26
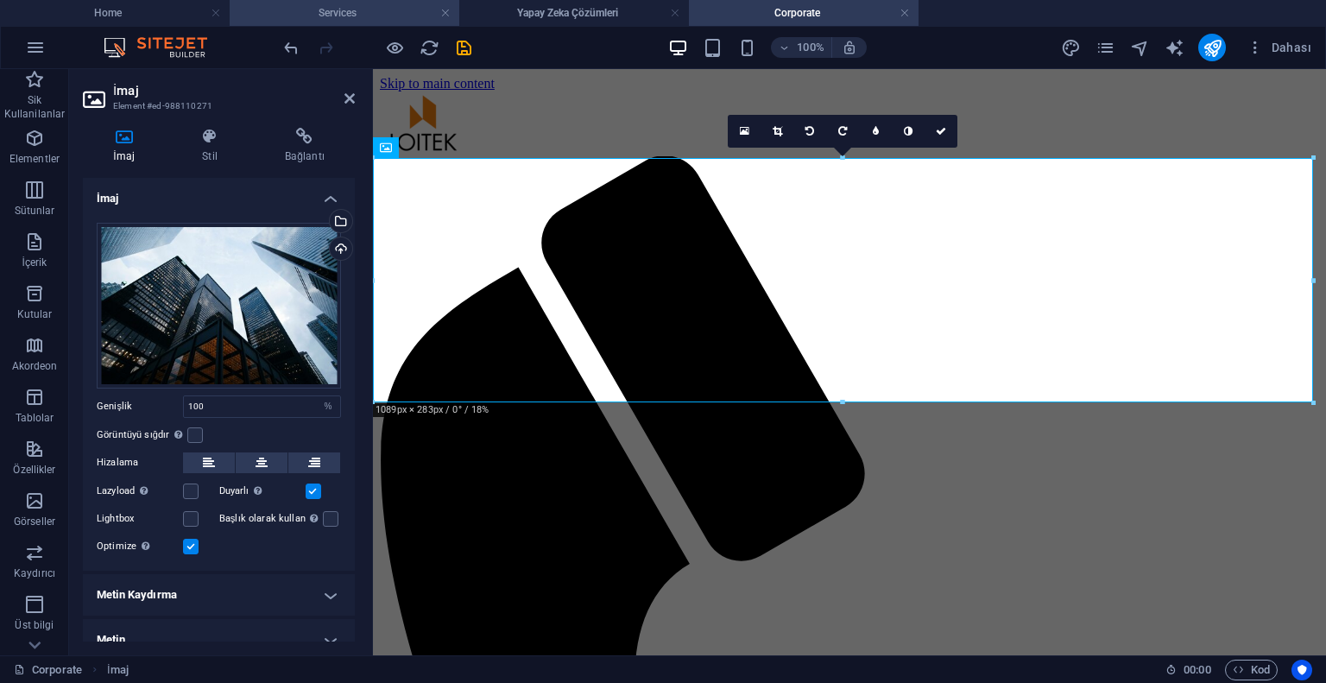
click at [390, 7] on h4 "Services" at bounding box center [345, 12] width 230 height 19
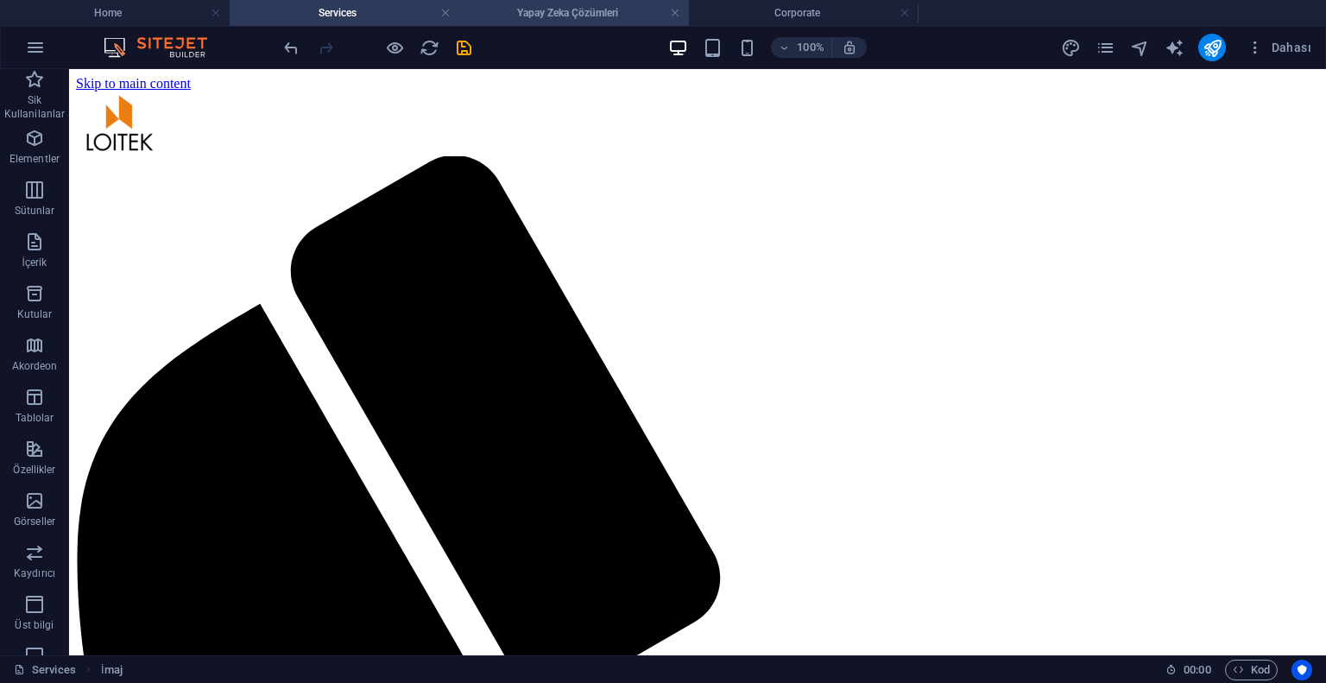
click at [543, 18] on h4 "Yapay Zeka Çözümleri" at bounding box center [574, 12] width 230 height 19
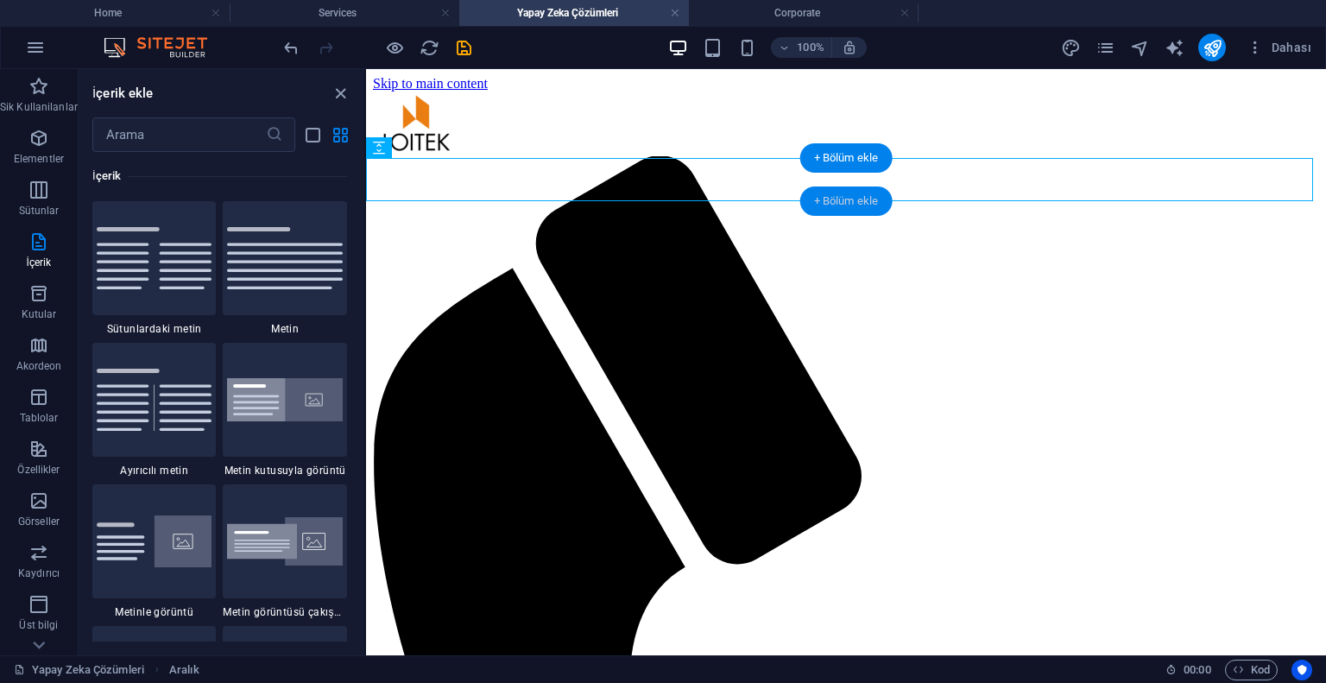
click at [843, 197] on div "+ Bölüm ekle" at bounding box center [846, 201] width 92 height 29
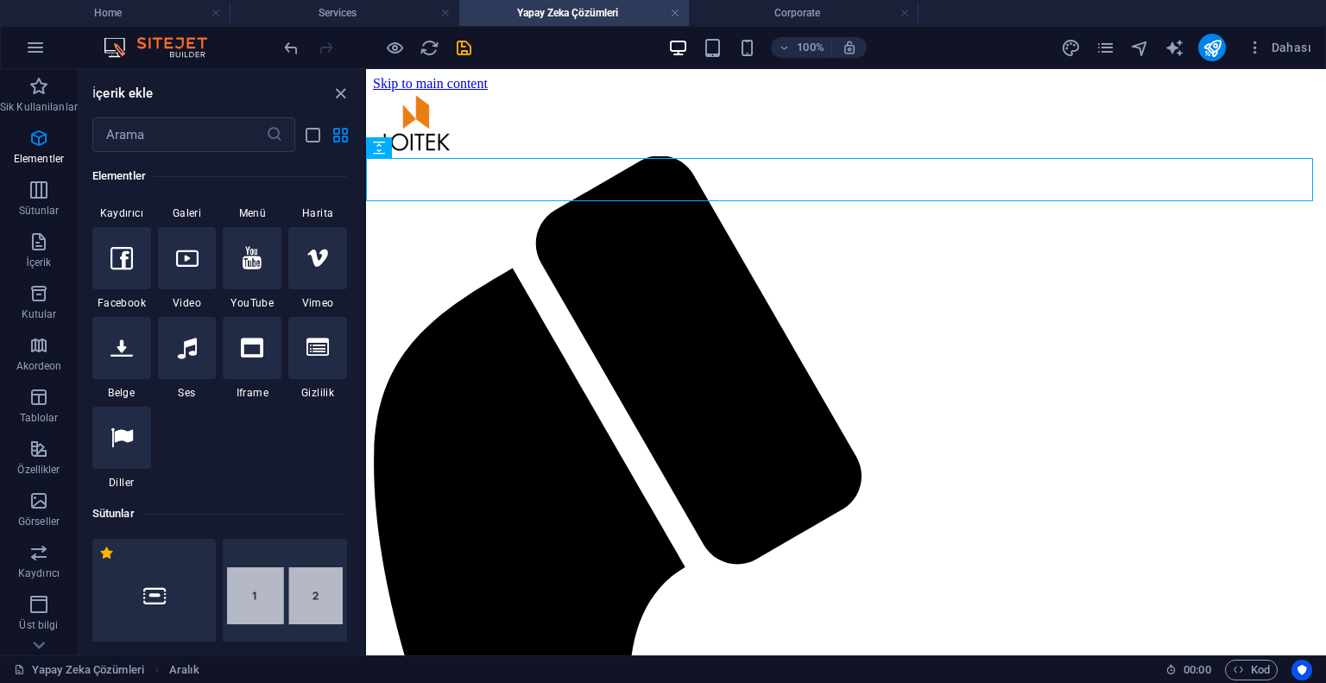
scroll to position [141, 0]
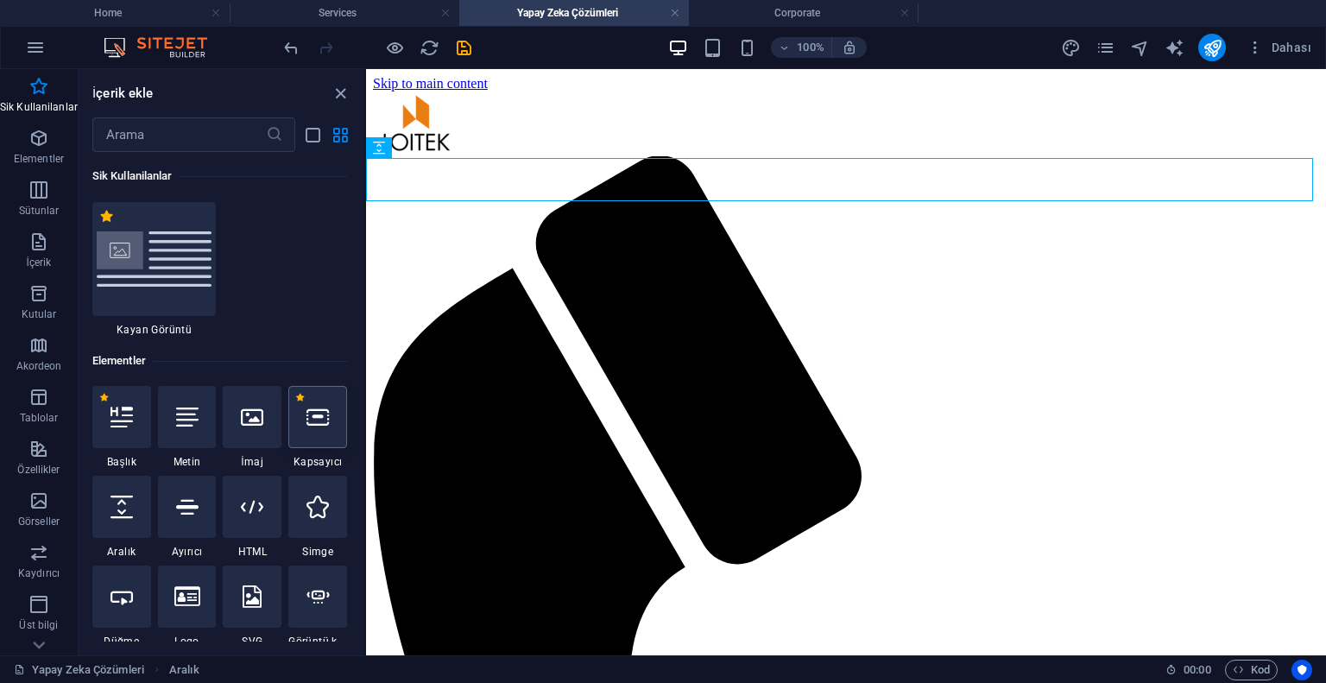
click at [307, 427] on icon at bounding box center [318, 417] width 22 height 22
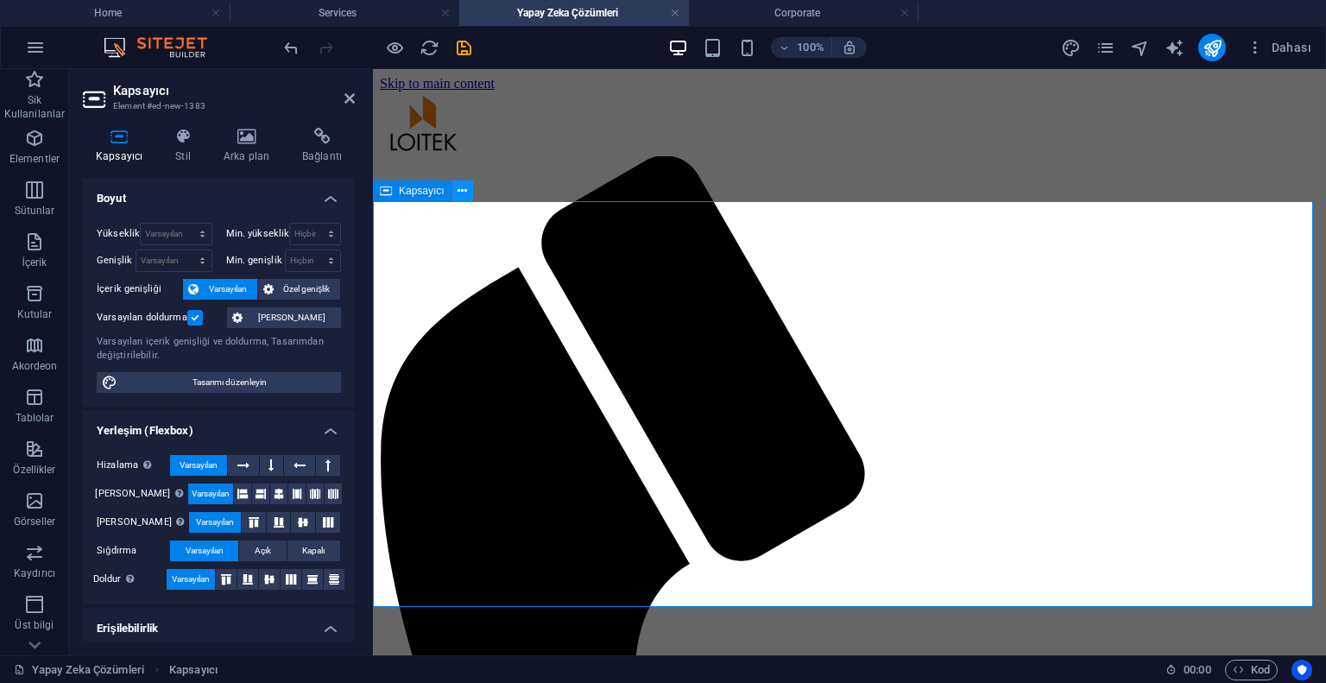
click at [466, 193] on icon at bounding box center [462, 191] width 9 height 18
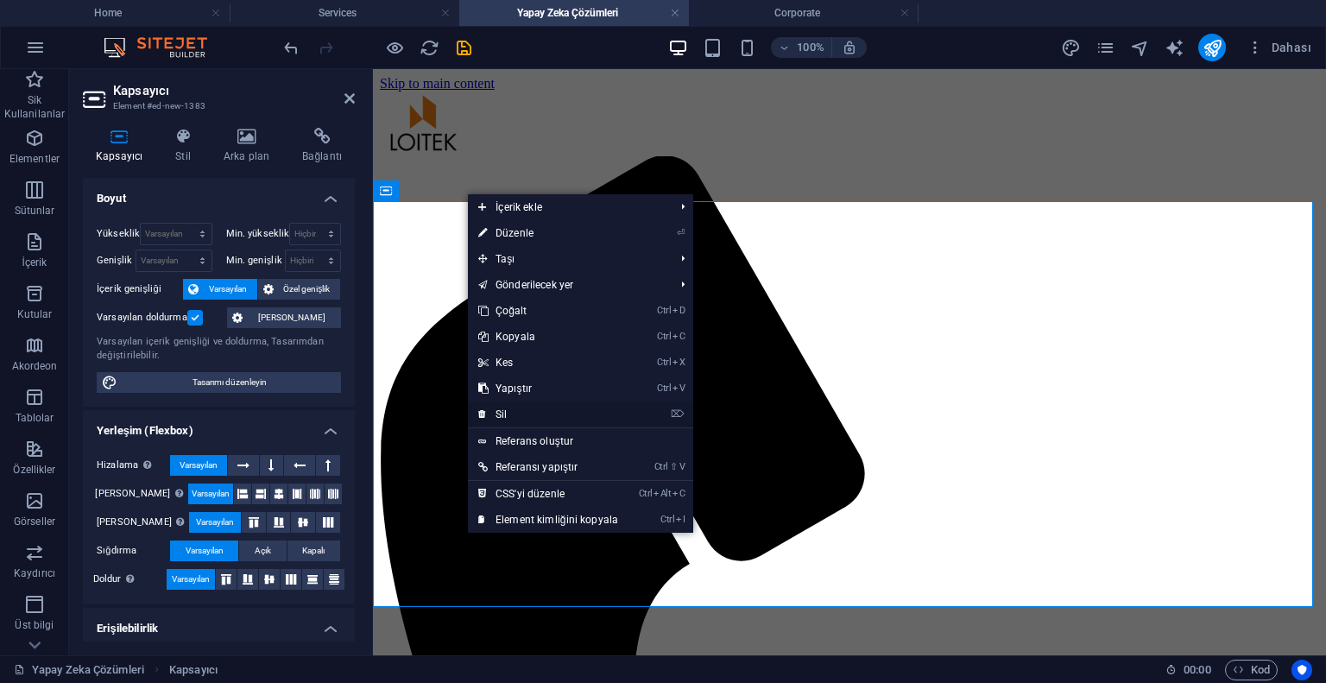
click at [531, 414] on link "⌦ Sil" at bounding box center [548, 415] width 161 height 26
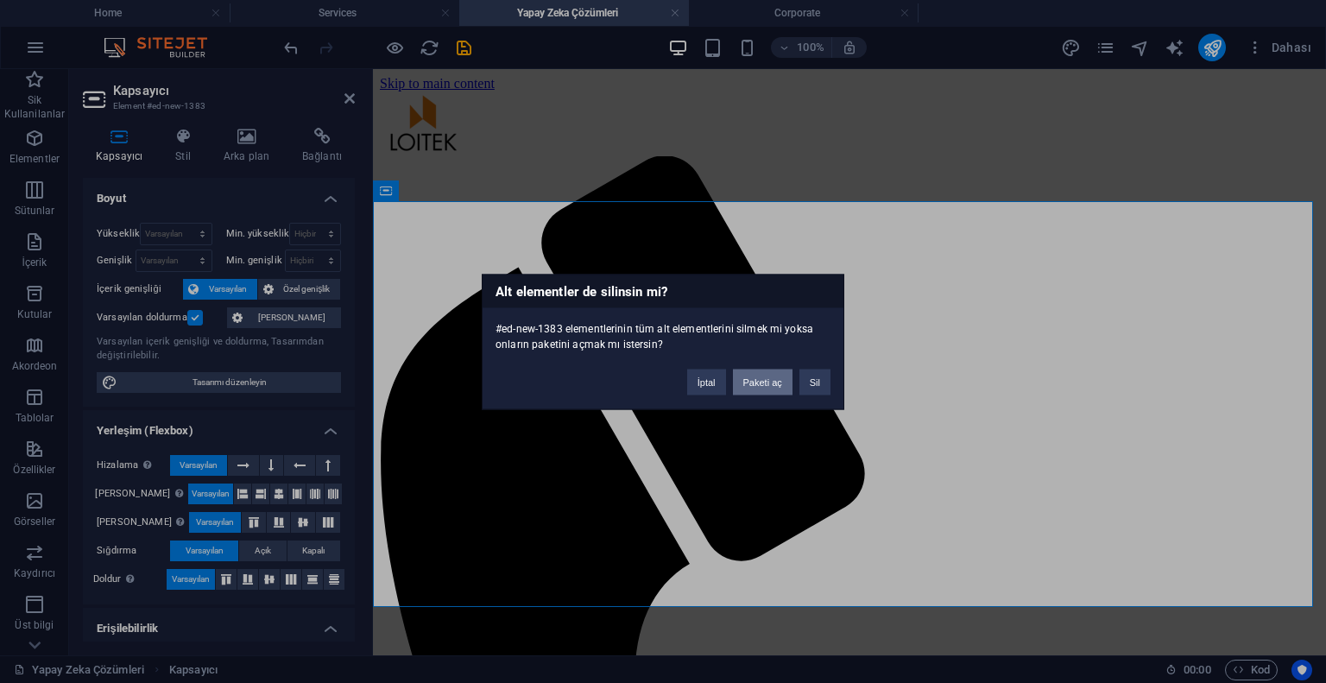
drag, startPoint x: 764, startPoint y: 386, endPoint x: 694, endPoint y: 313, distance: 100.8
click at [764, 386] on button "Paketi aç" at bounding box center [763, 382] width 60 height 26
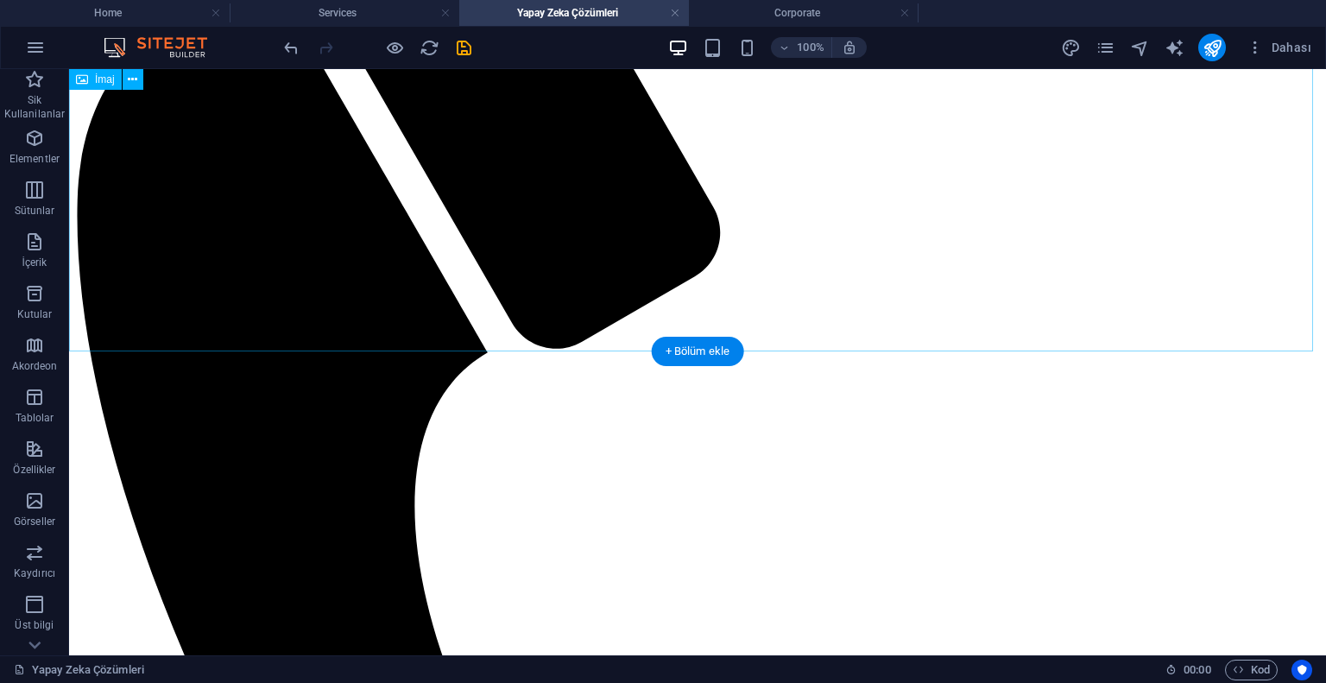
scroll to position [173, 0]
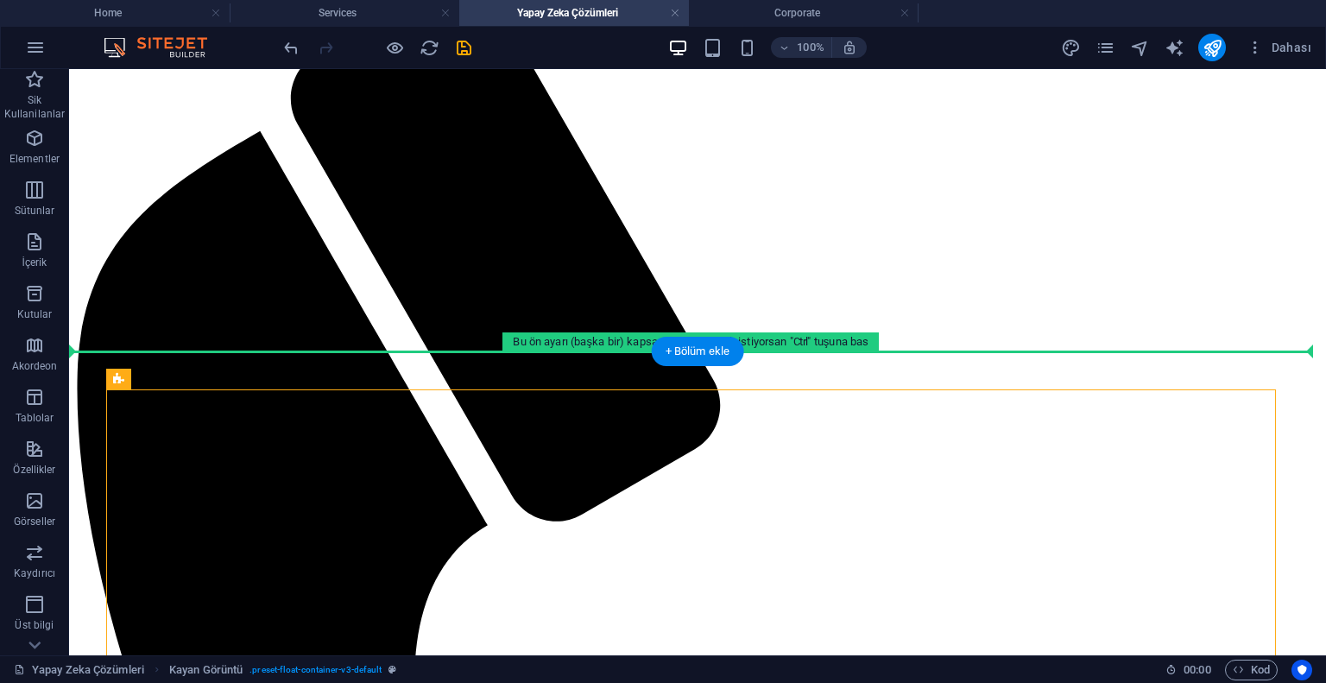
drag, startPoint x: 941, startPoint y: 496, endPoint x: 844, endPoint y: 252, distance: 262.3
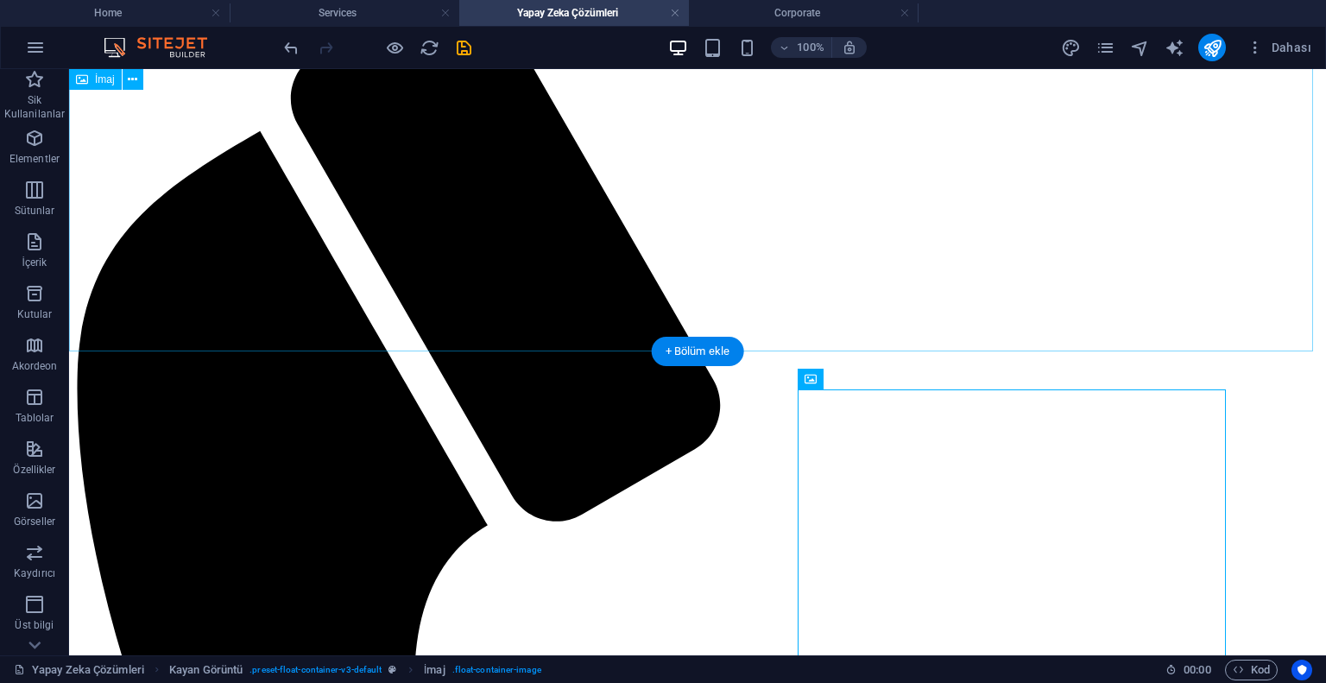
select select "%"
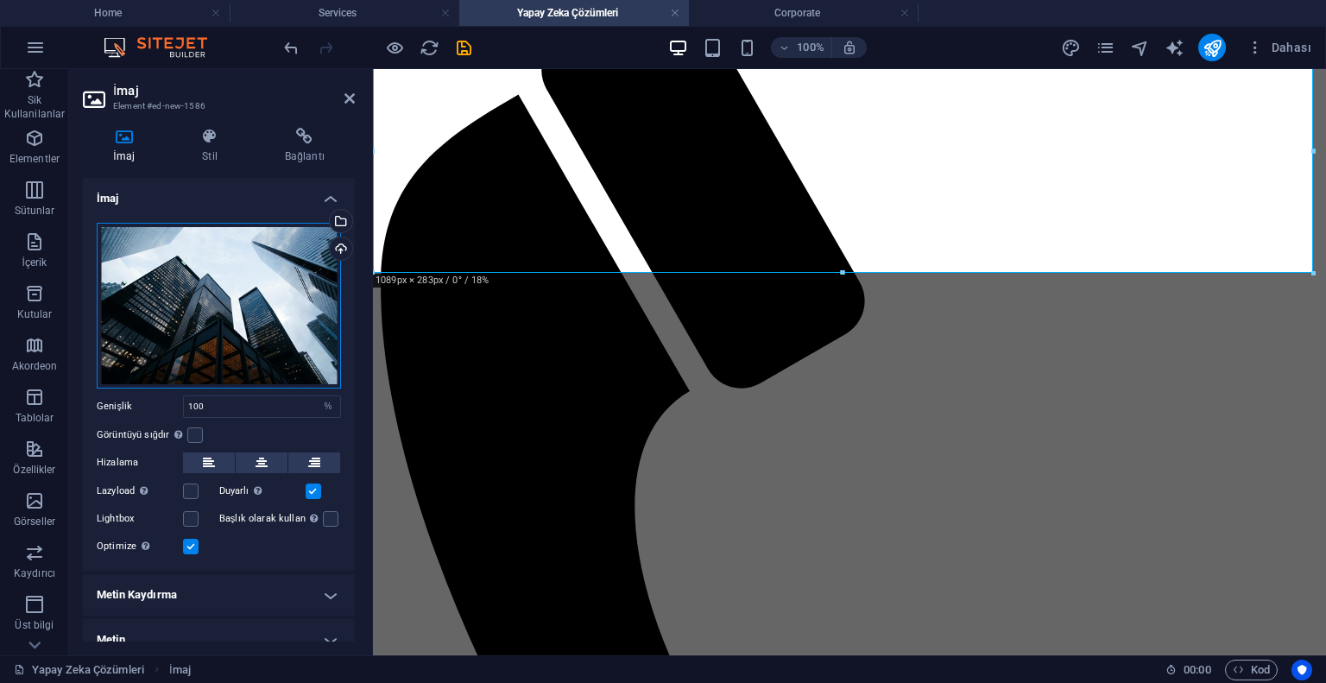
click at [98, 286] on div "Dosyaları buraya sürükleyin, dosyaları seçmek için tıklayın veya Dosyalardan ya…" at bounding box center [219, 306] width 244 height 166
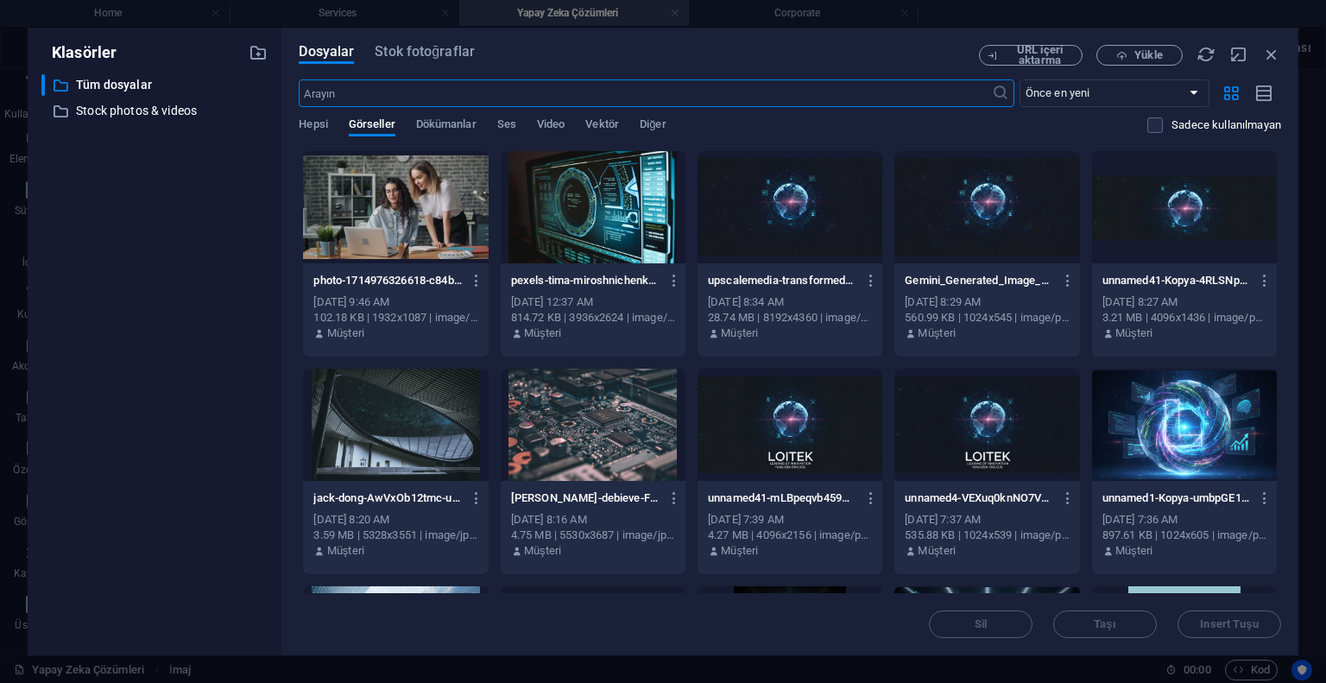
click at [568, 208] on div at bounding box center [593, 207] width 185 height 112
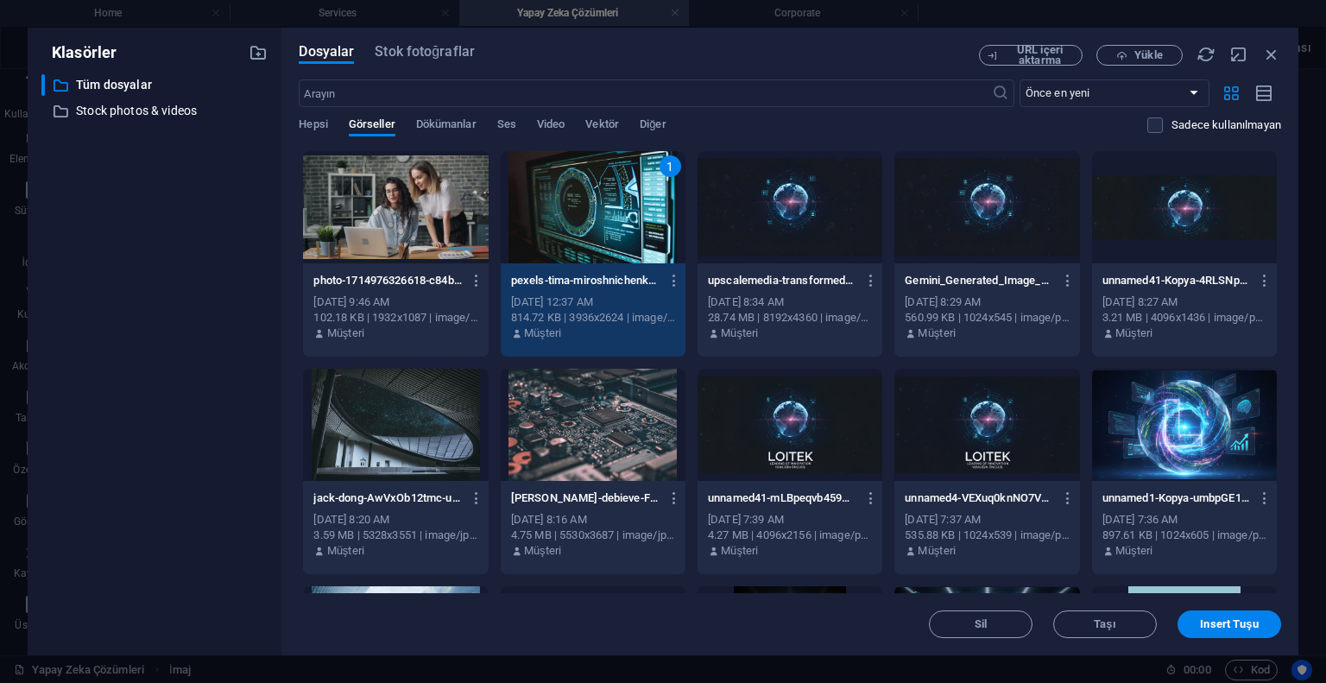
click at [568, 208] on div "1" at bounding box center [593, 207] width 185 height 112
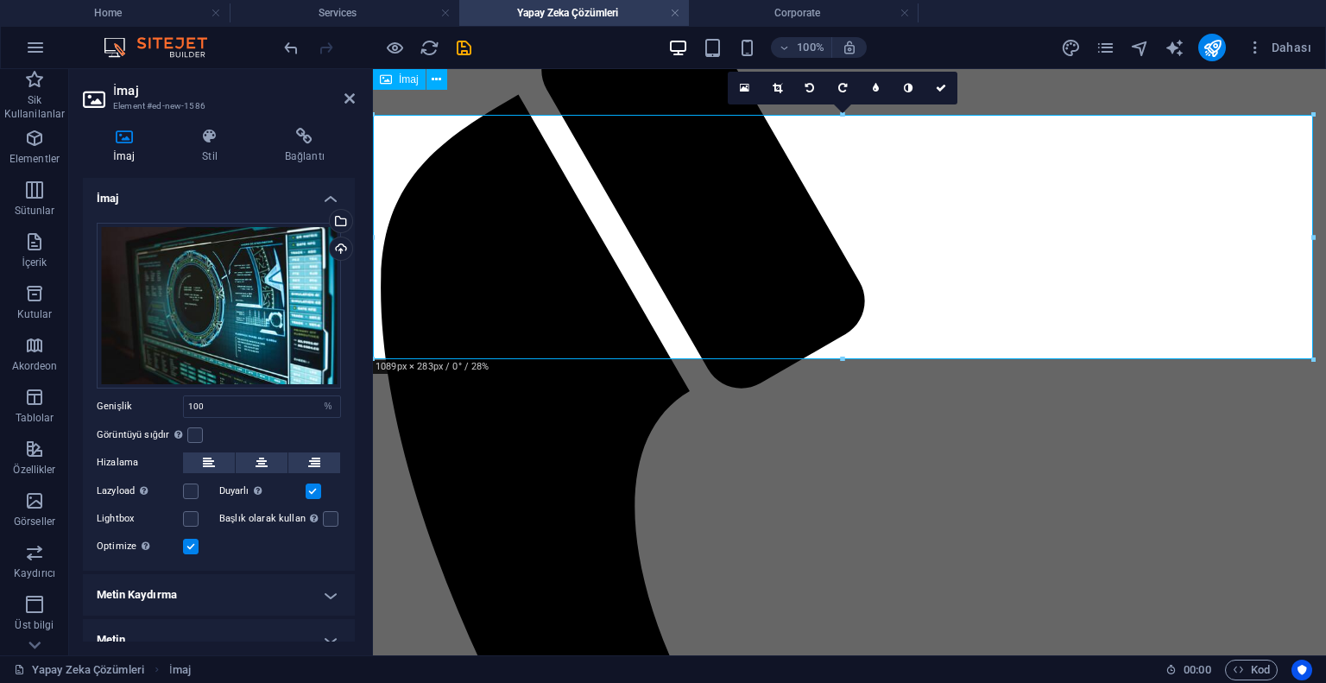
scroll to position [0, 0]
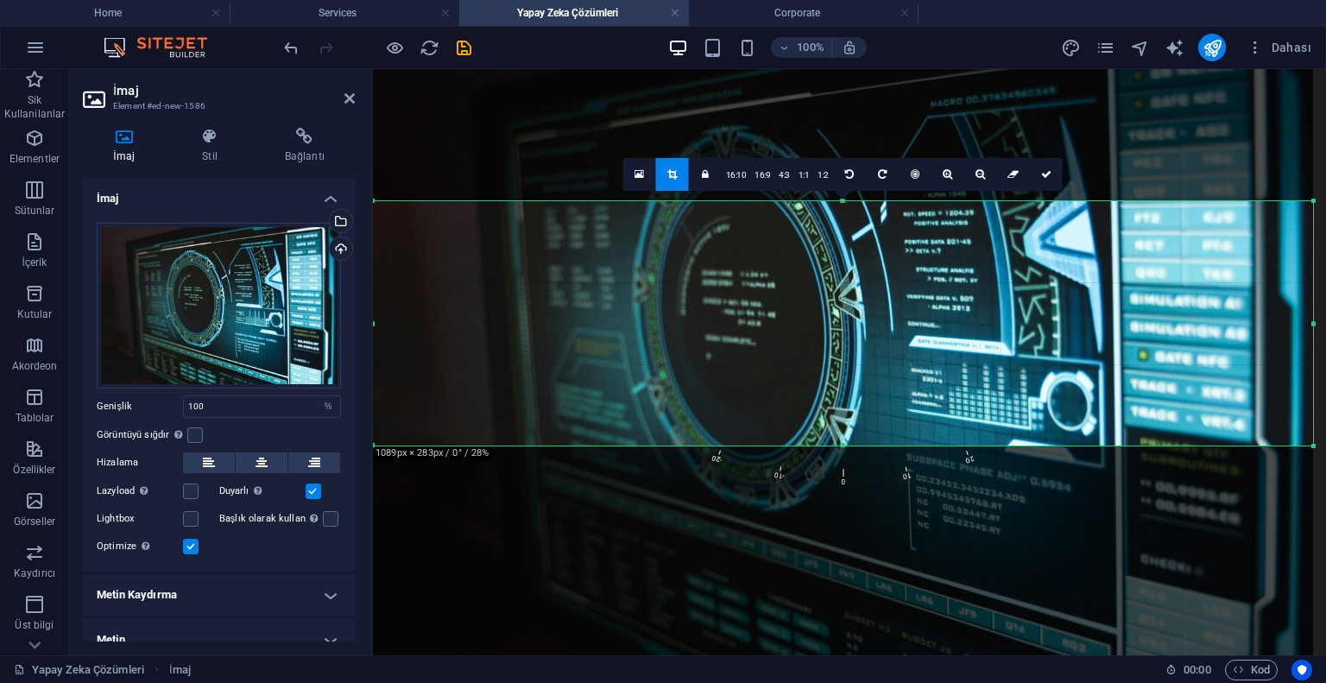
drag, startPoint x: 684, startPoint y: 289, endPoint x: 685, endPoint y: 317, distance: 27.6
click at [685, 317] on div at bounding box center [843, 346] width 940 height 627
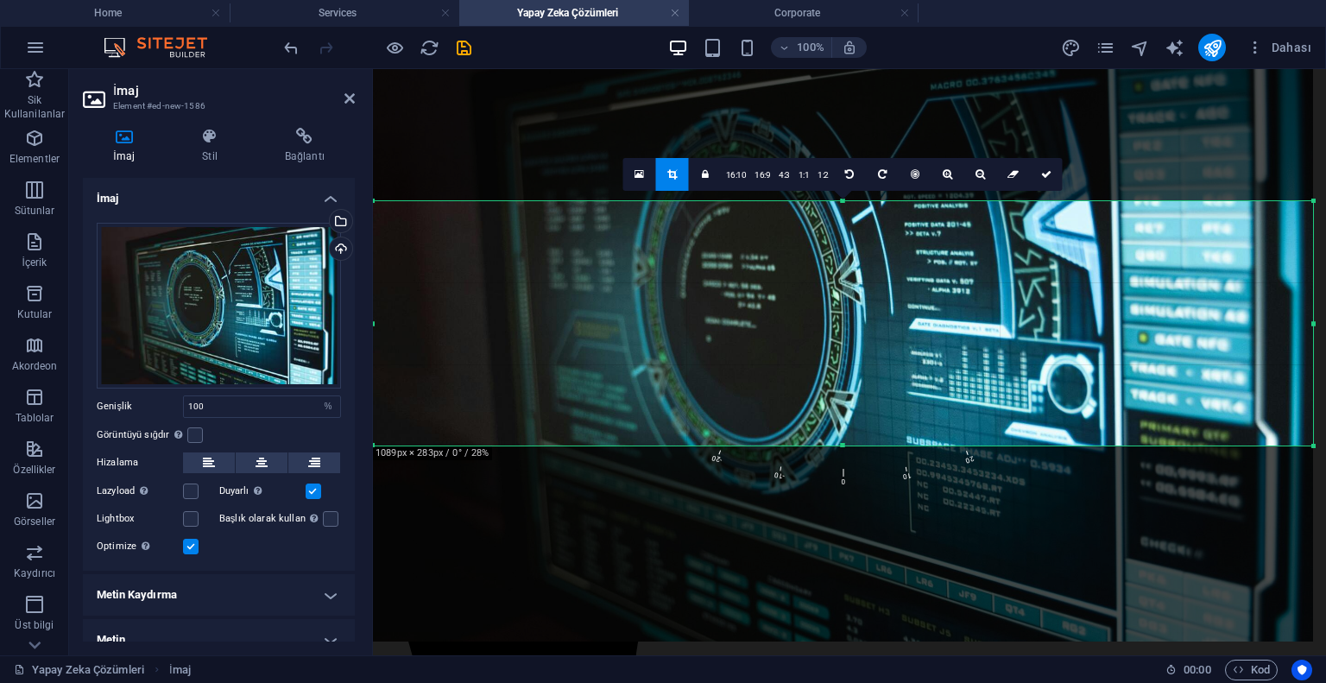
drag, startPoint x: 657, startPoint y: 345, endPoint x: 655, endPoint y: 323, distance: 22.5
click at [655, 323] on div at bounding box center [843, 329] width 940 height 627
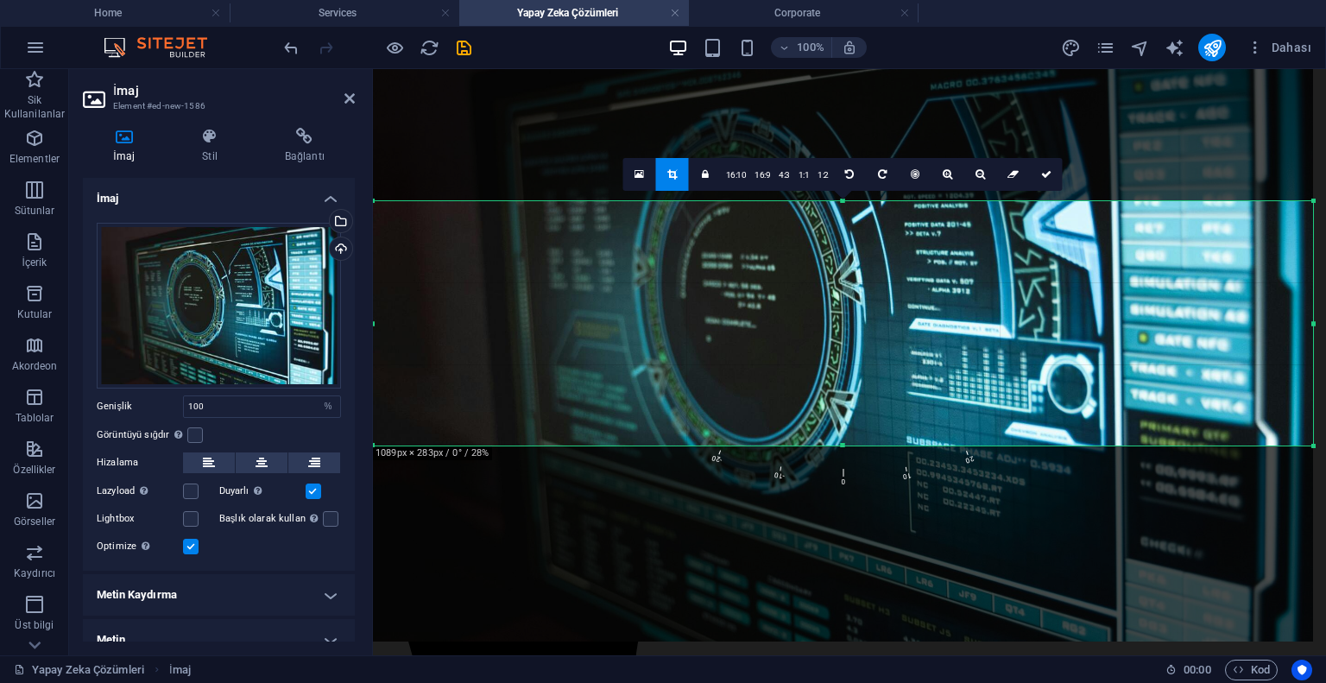
click at [767, 327] on div at bounding box center [843, 329] width 940 height 627
click at [741, 180] on link "16:10" at bounding box center [736, 175] width 29 height 33
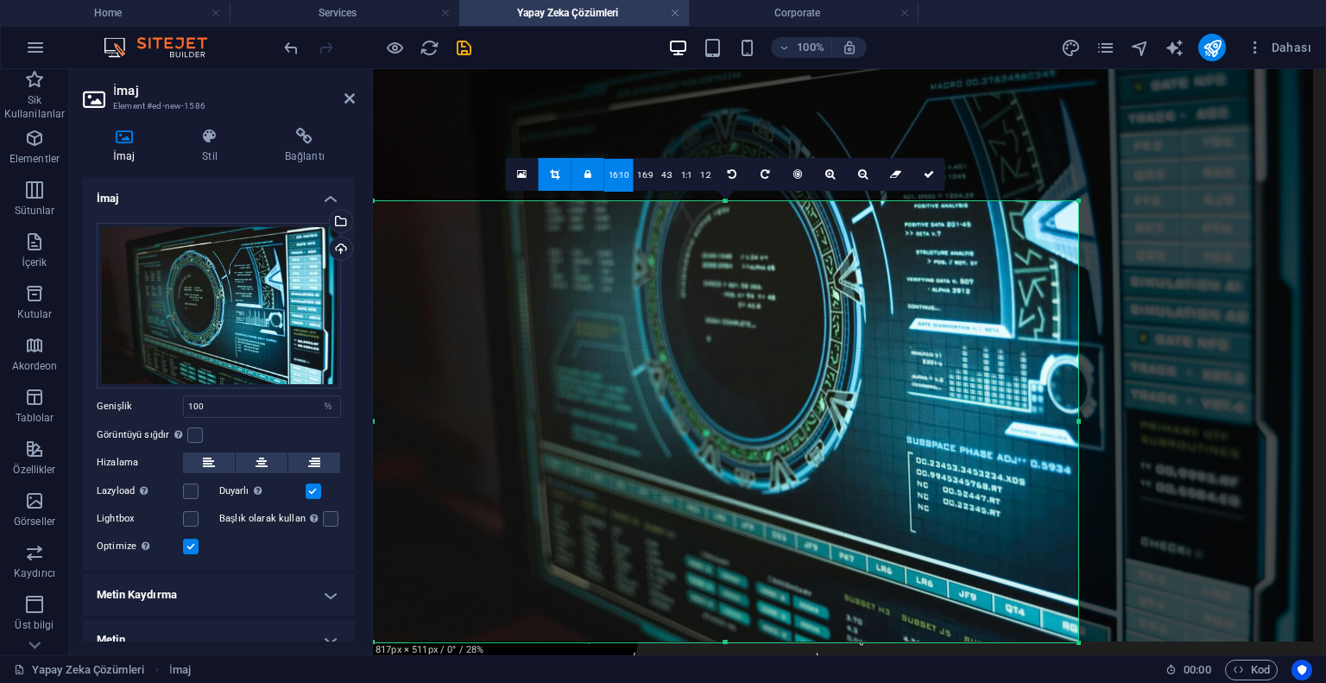
type input "816"
select select "px"
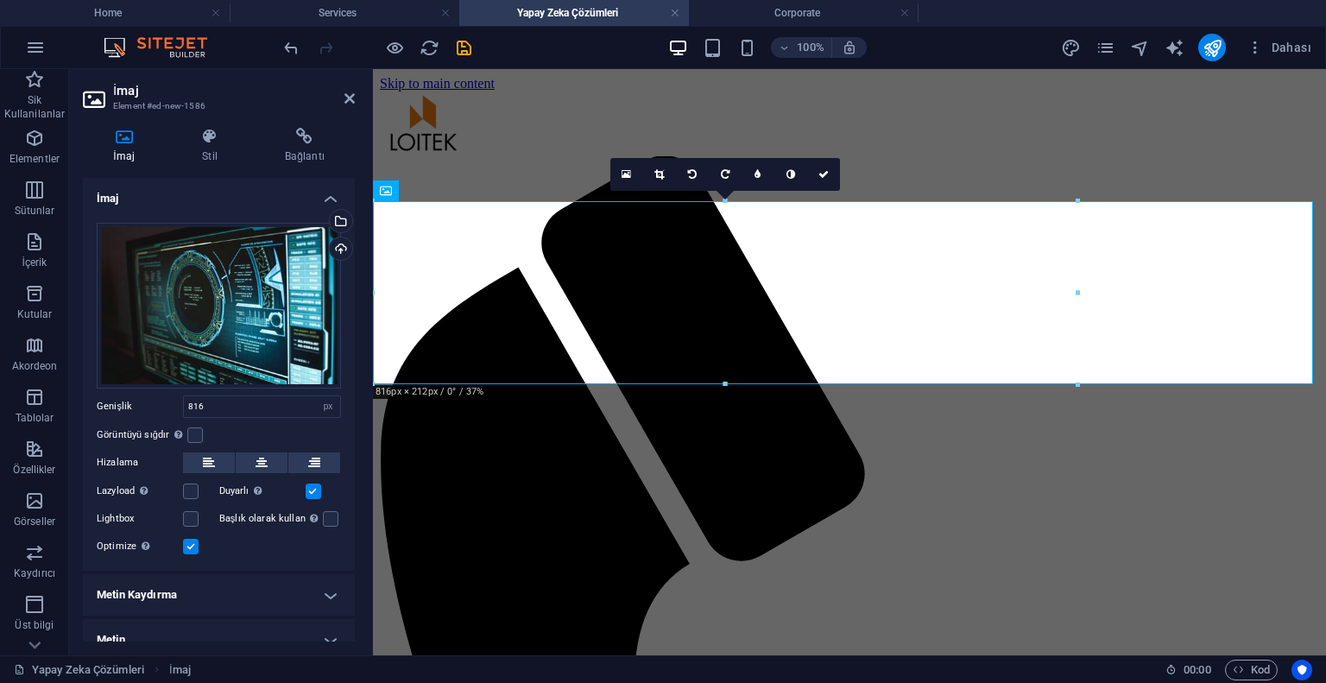
type input "100"
select select "%"
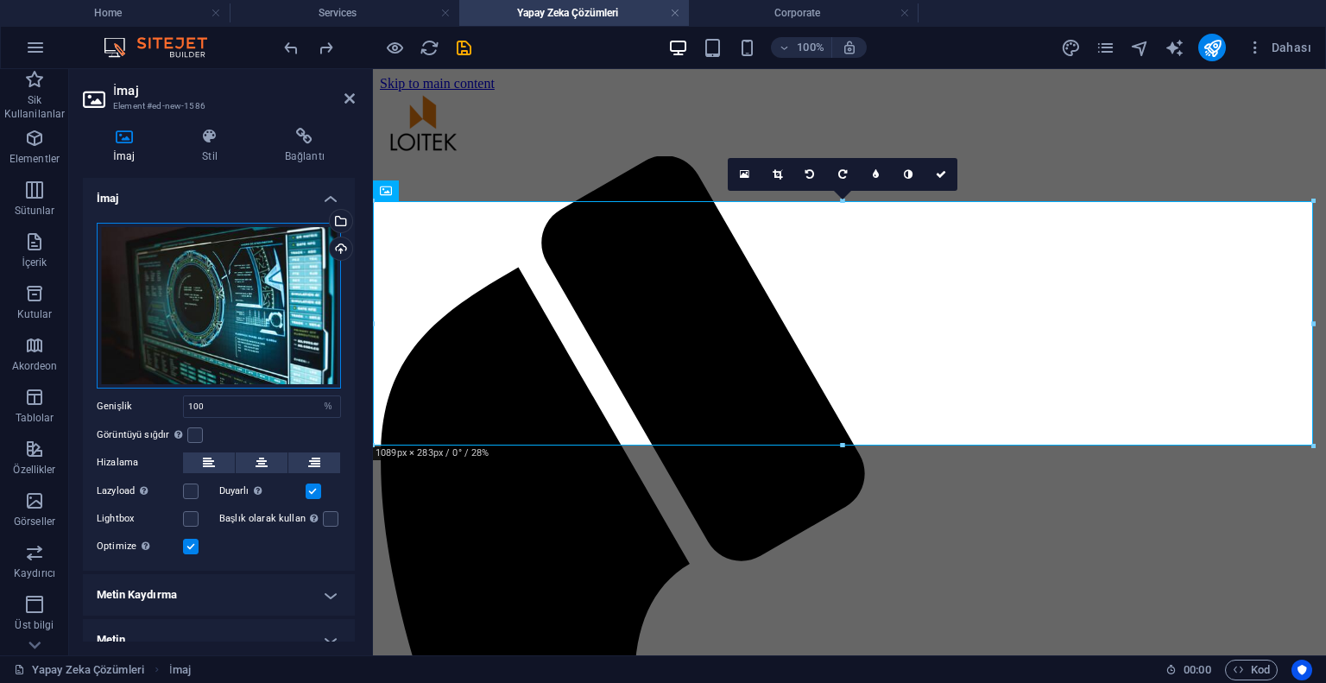
click at [192, 281] on div "Dosyaları buraya sürükleyin, dosyaları seçmek için tıklayın veya Dosyalardan ya…" at bounding box center [219, 306] width 244 height 166
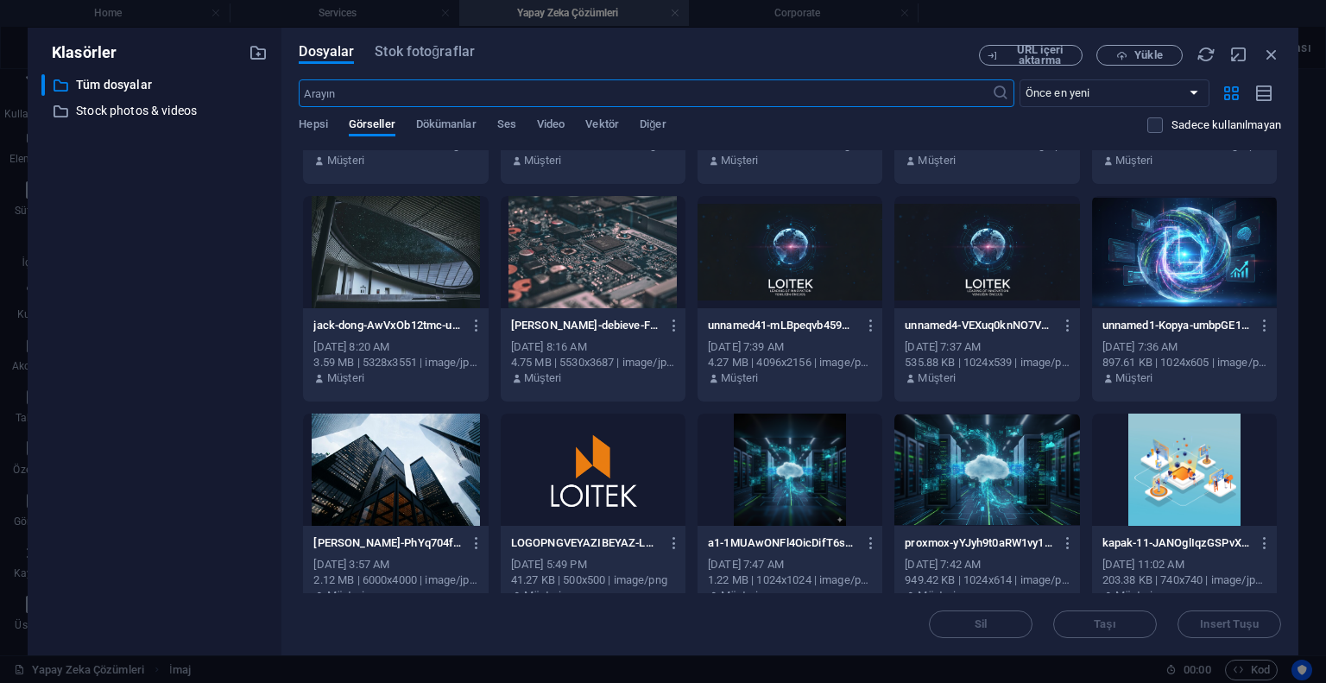
scroll to position [86, 0]
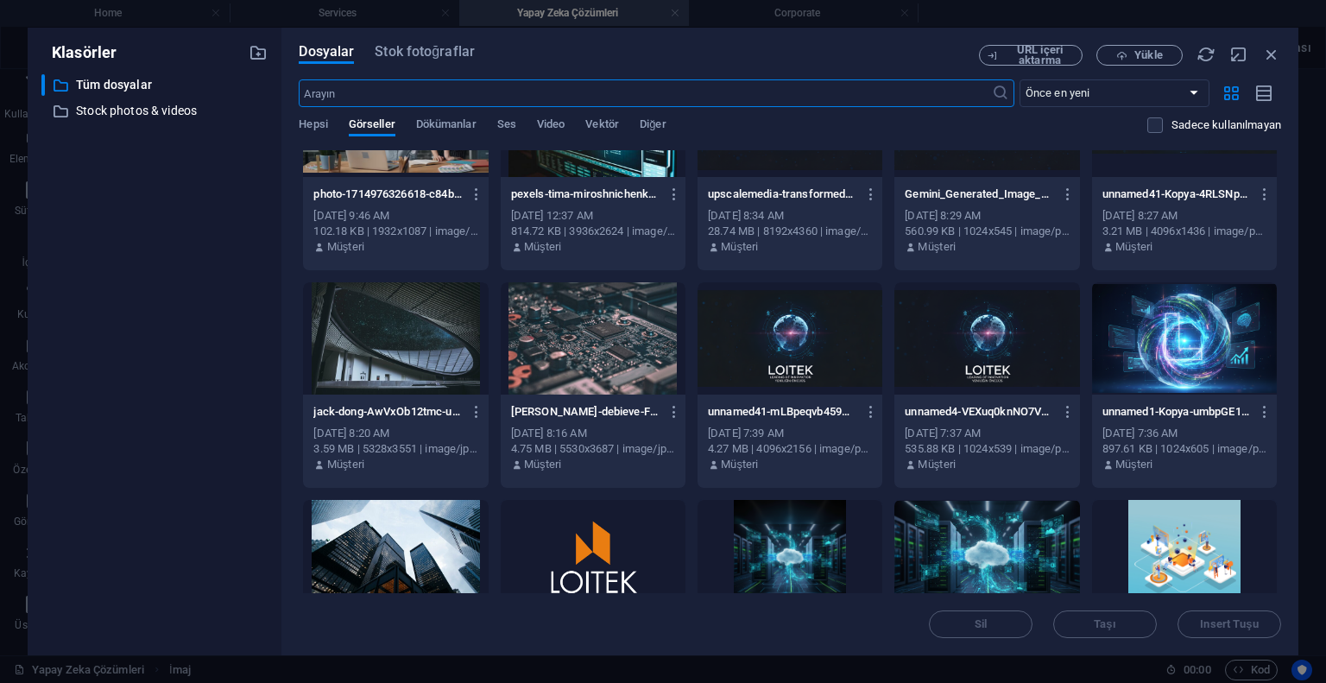
click at [1191, 360] on div at bounding box center [1184, 338] width 185 height 112
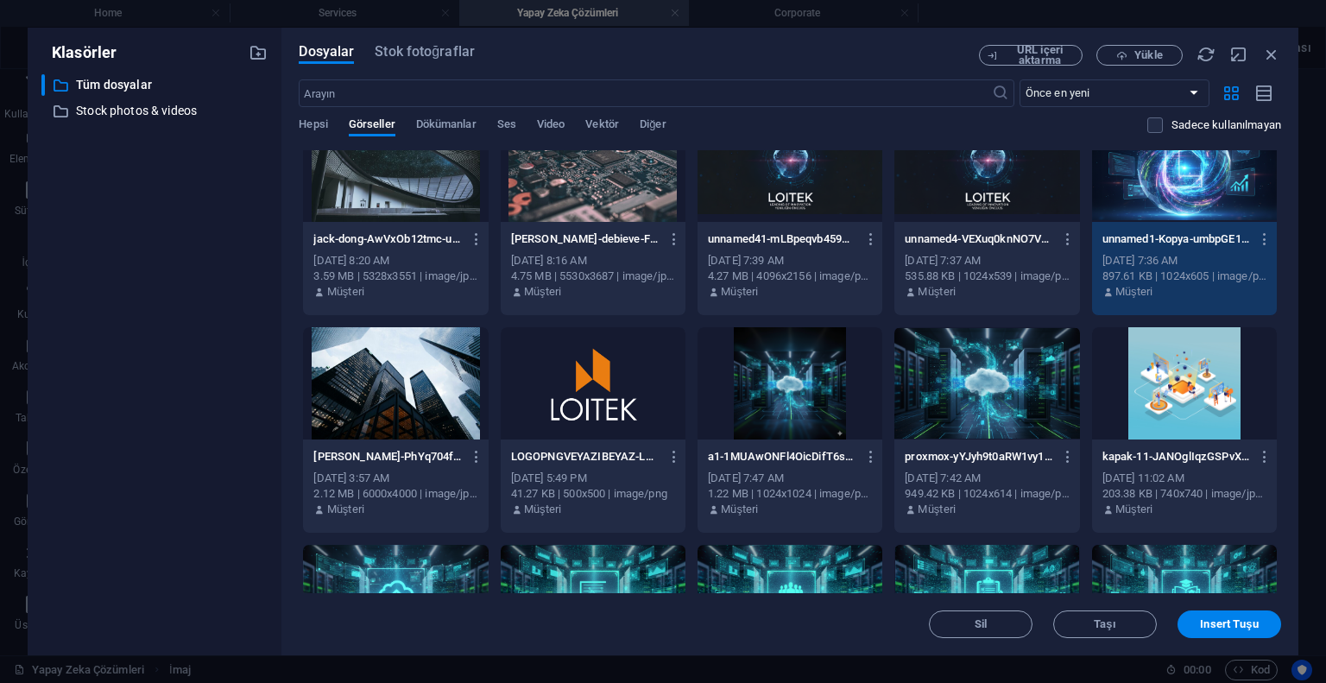
scroll to position [173, 0]
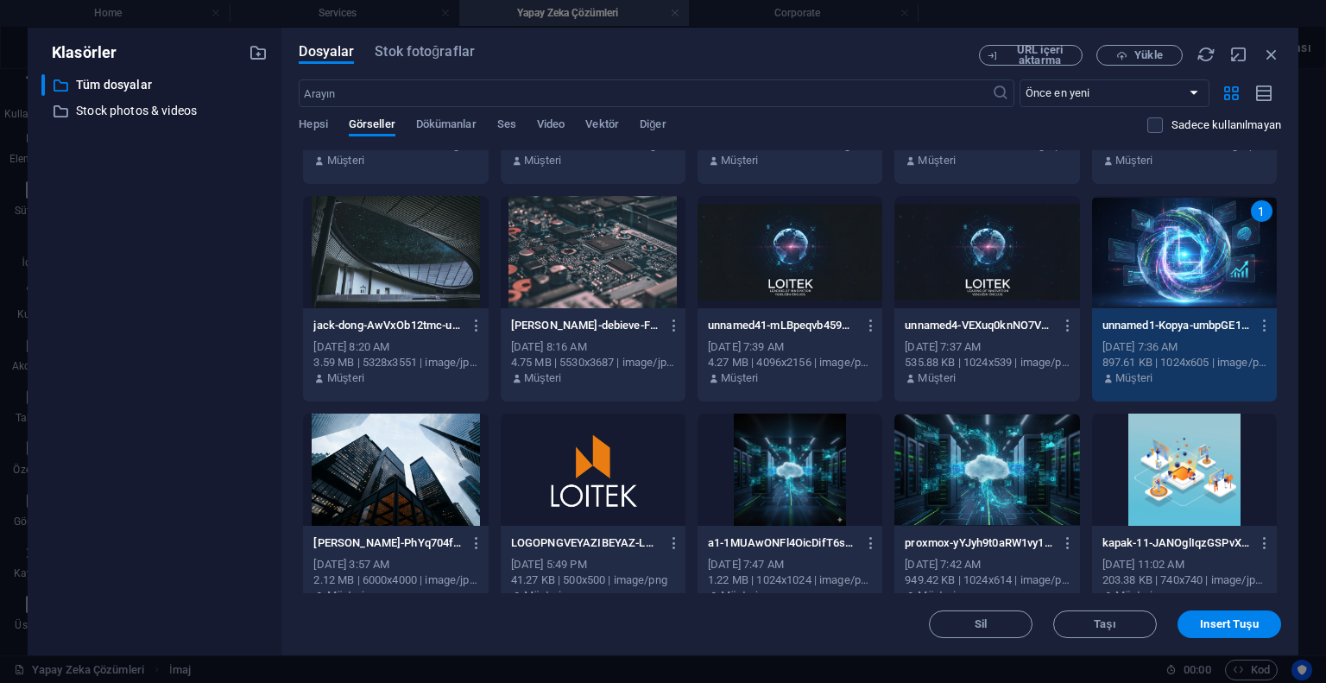
click at [1159, 264] on div "1" at bounding box center [1184, 252] width 185 height 112
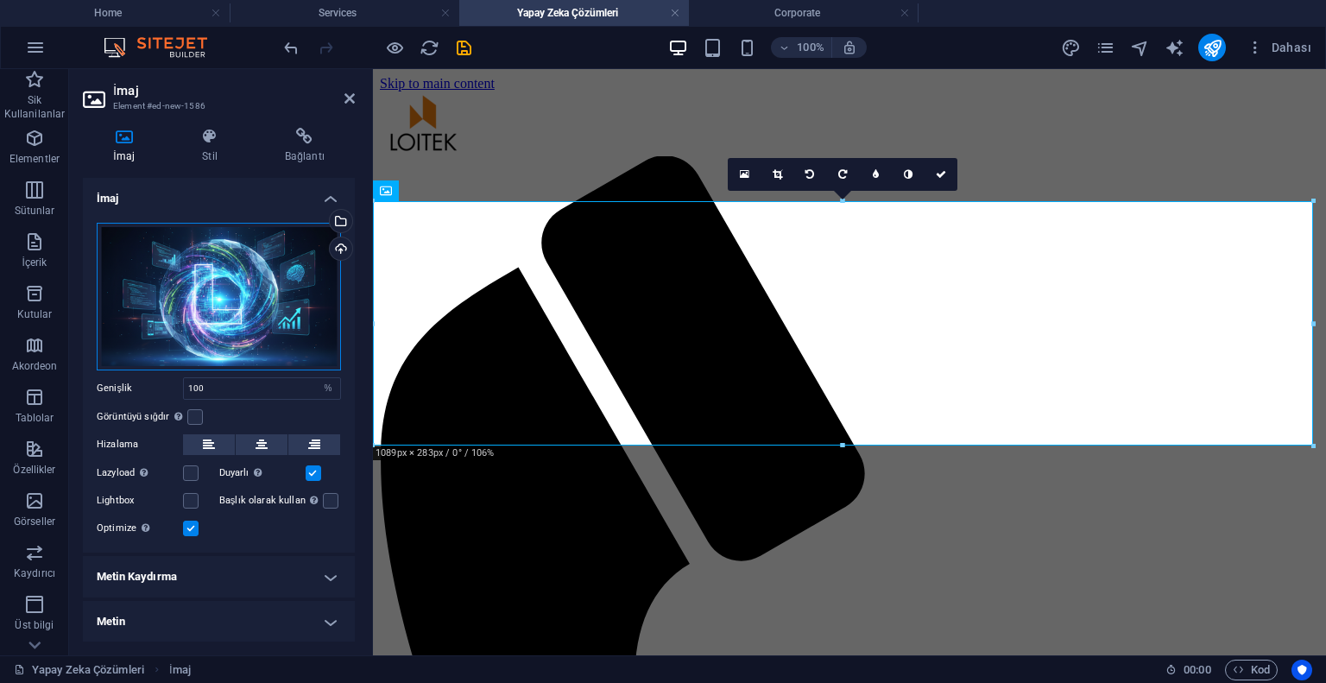
click at [237, 329] on div "Dosyaları buraya sürükleyin, dosyaları seçmek için tıklayın veya Dosyalardan ya…" at bounding box center [219, 297] width 244 height 148
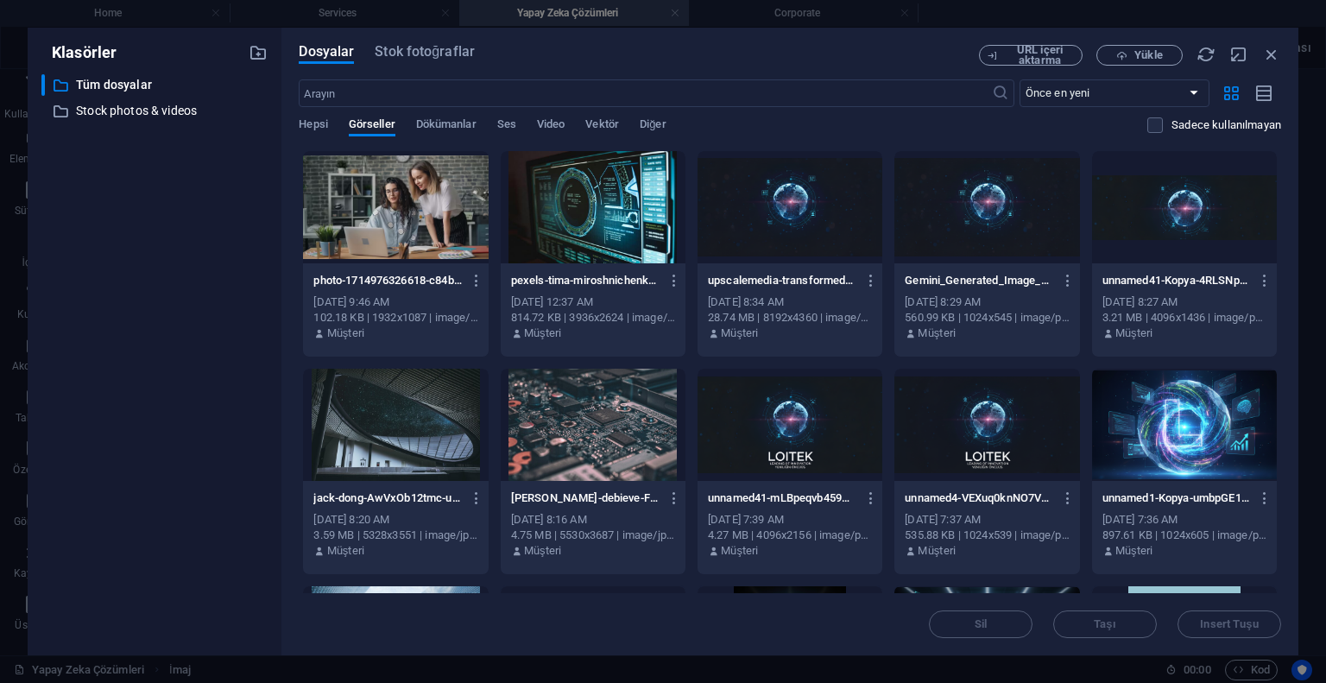
click at [565, 212] on div at bounding box center [593, 207] width 185 height 112
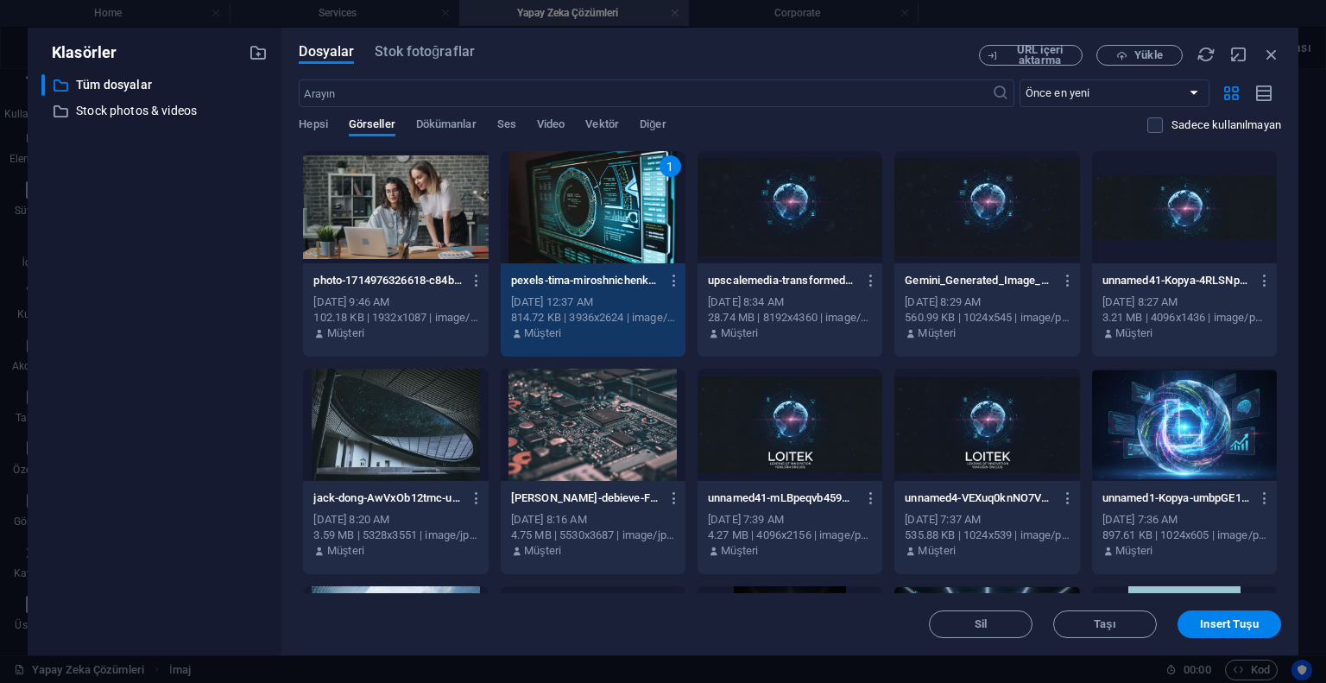
click at [420, 211] on div at bounding box center [395, 207] width 185 height 112
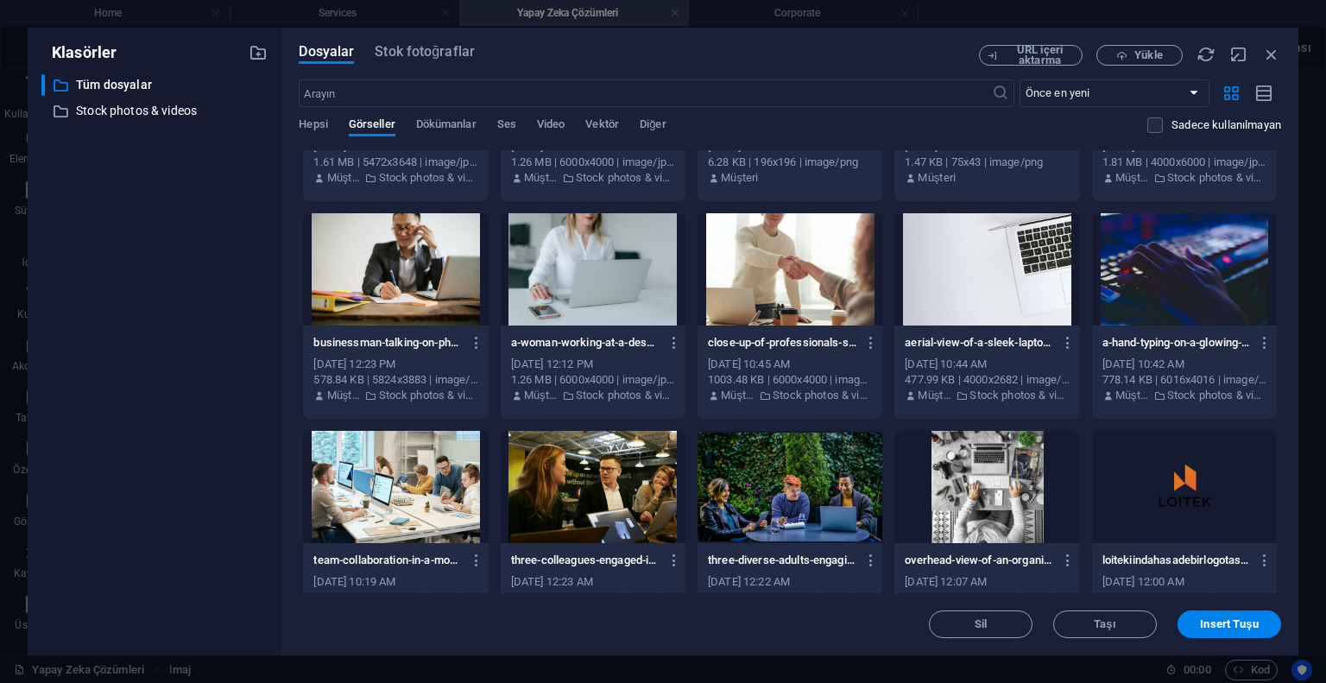
scroll to position [2245, 0]
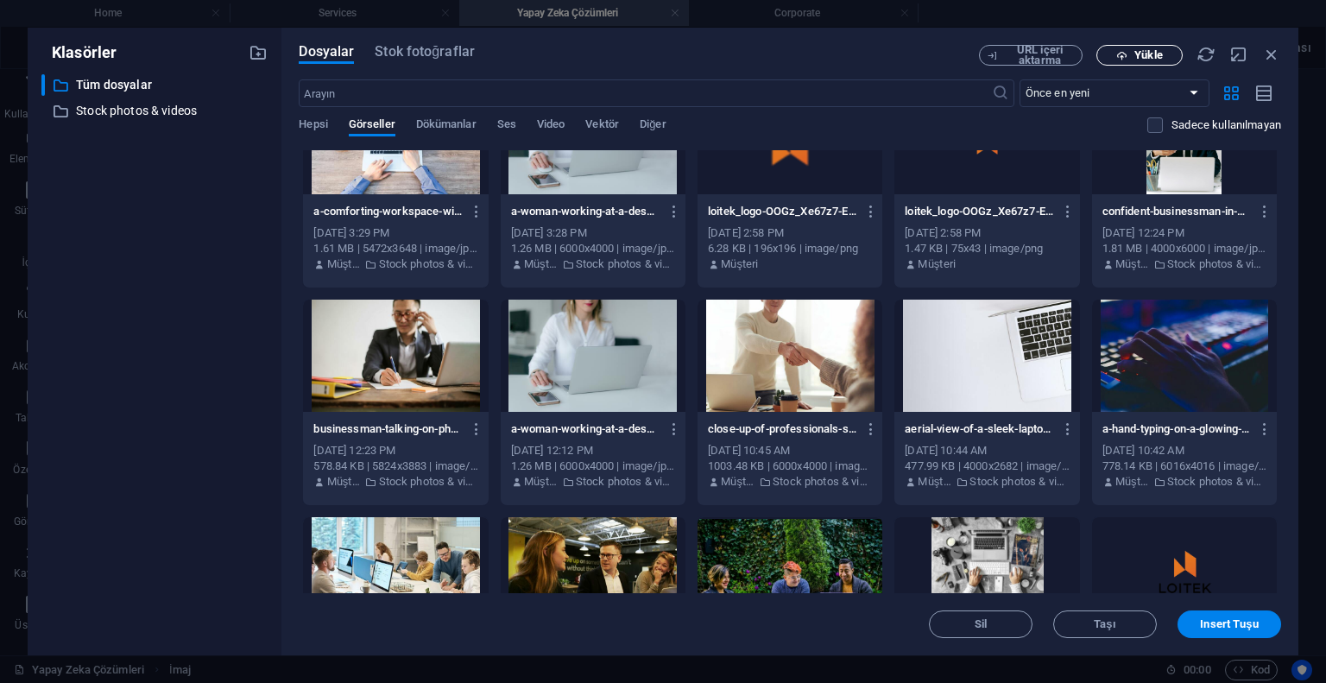
click at [1172, 60] on span "Yükle" at bounding box center [1139, 55] width 71 height 11
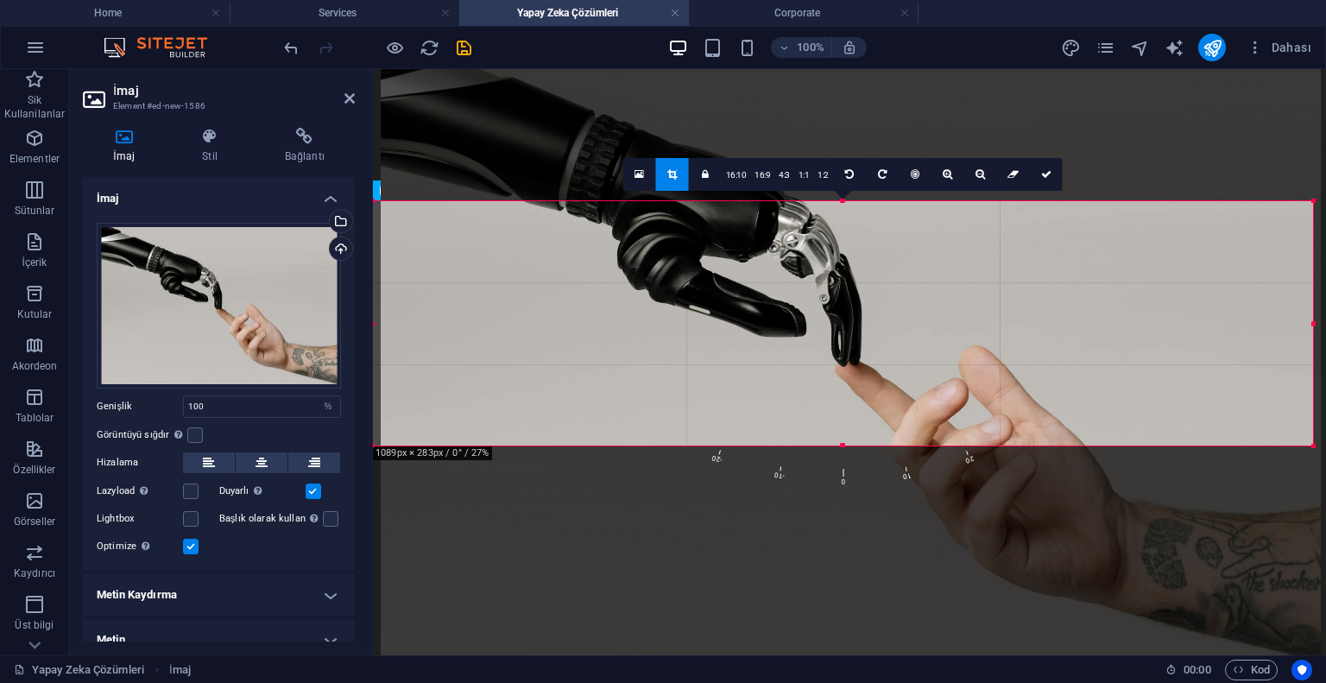
drag, startPoint x: 410, startPoint y: 296, endPoint x: 791, endPoint y: 394, distance: 393.1
click at [791, 394] on div at bounding box center [851, 351] width 940 height 627
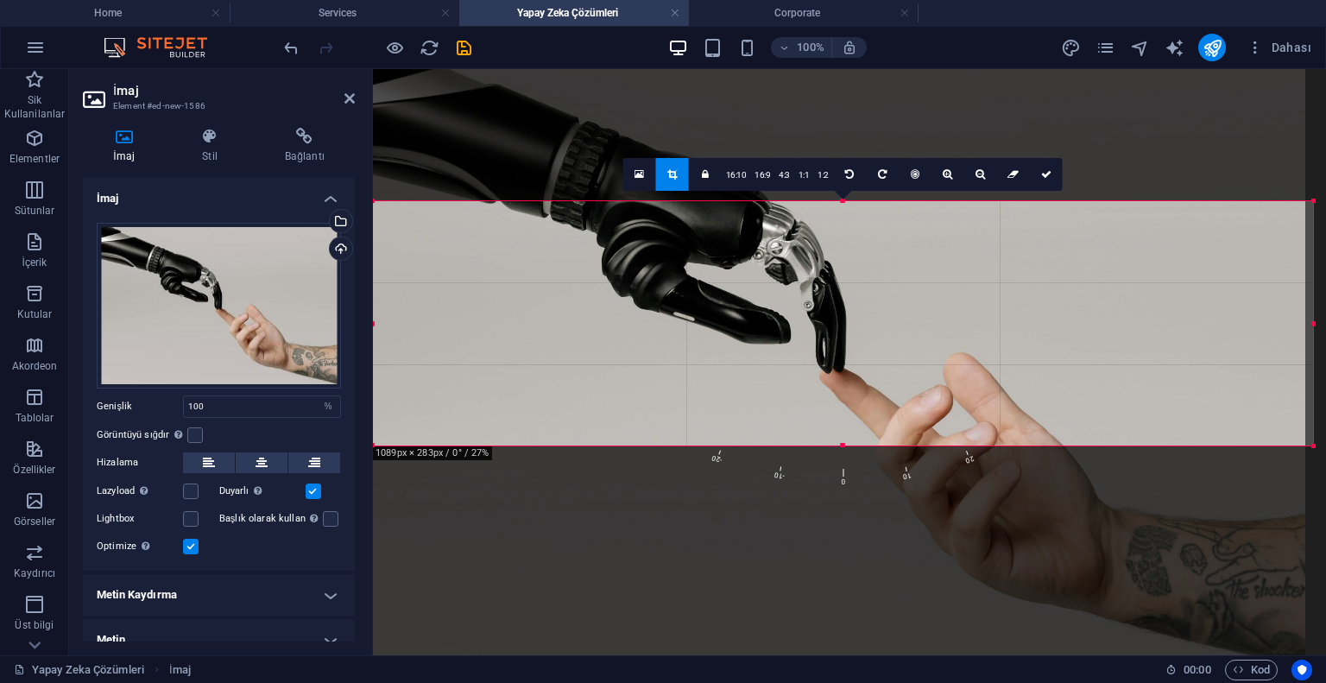
drag, startPoint x: 791, startPoint y: 394, endPoint x: 783, endPoint y: 400, distance: 9.8
click at [783, 400] on div at bounding box center [835, 358] width 940 height 627
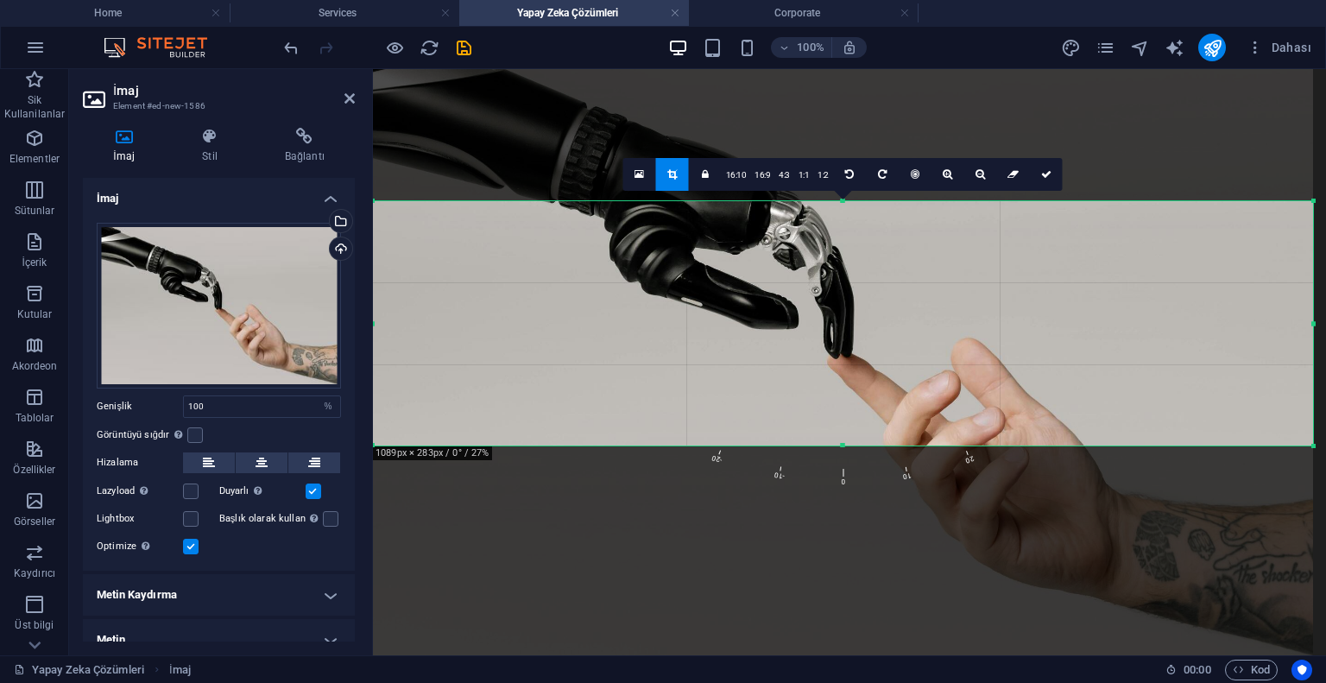
drag, startPoint x: 425, startPoint y: 331, endPoint x: 798, endPoint y: 384, distance: 376.8
click at [798, 384] on div at bounding box center [843, 343] width 940 height 627
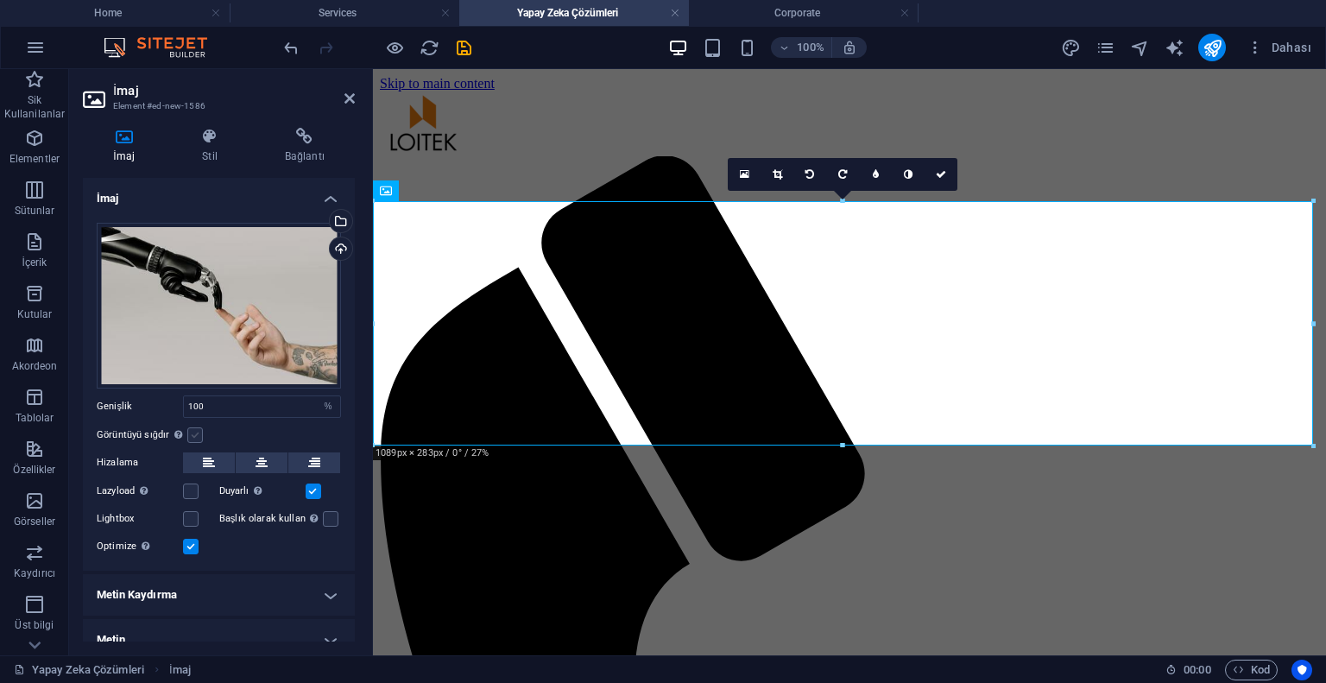
click at [197, 427] on label at bounding box center [195, 435] width 16 height 16
click at [0, 0] on input "Görüntüyü sığdır Görüntüyü otomatik olarak sabit bir genişliğe ve yüksekliğe sı…" at bounding box center [0, 0] width 0 height 0
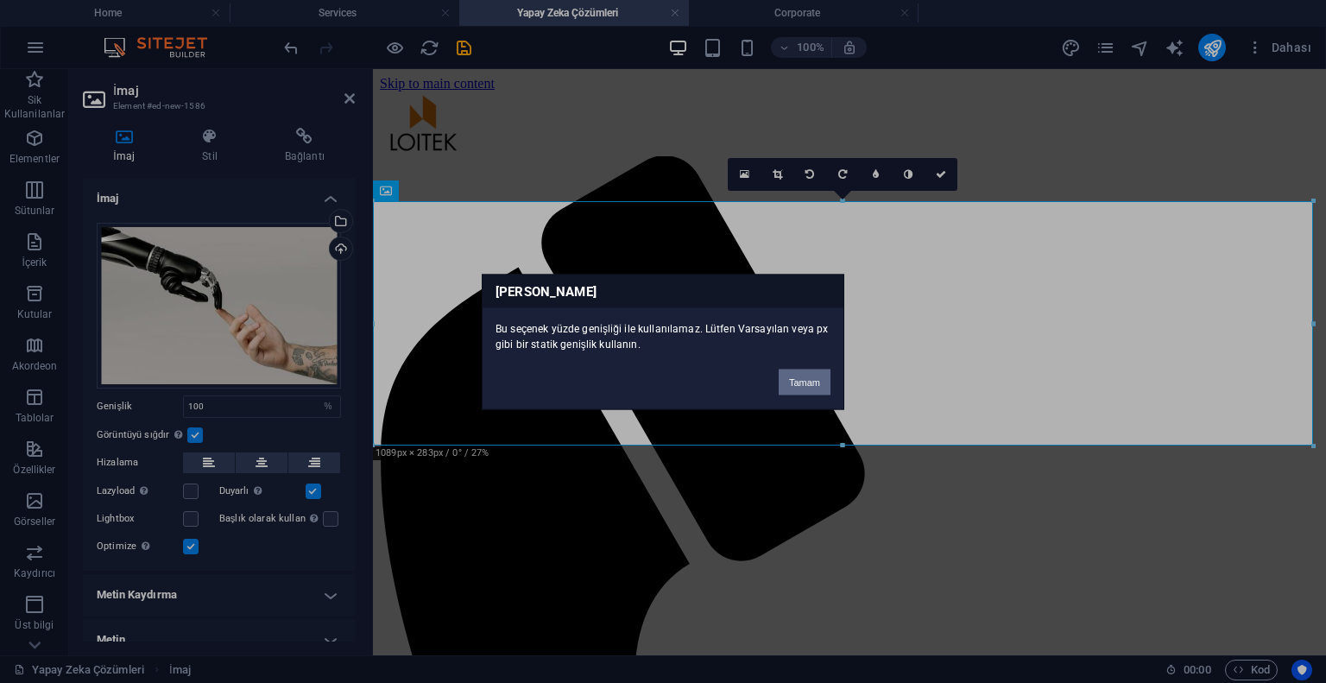
drag, startPoint x: 827, startPoint y: 376, endPoint x: 450, endPoint y: 307, distance: 383.4
click at [827, 376] on button "Tamam" at bounding box center [805, 382] width 52 height 26
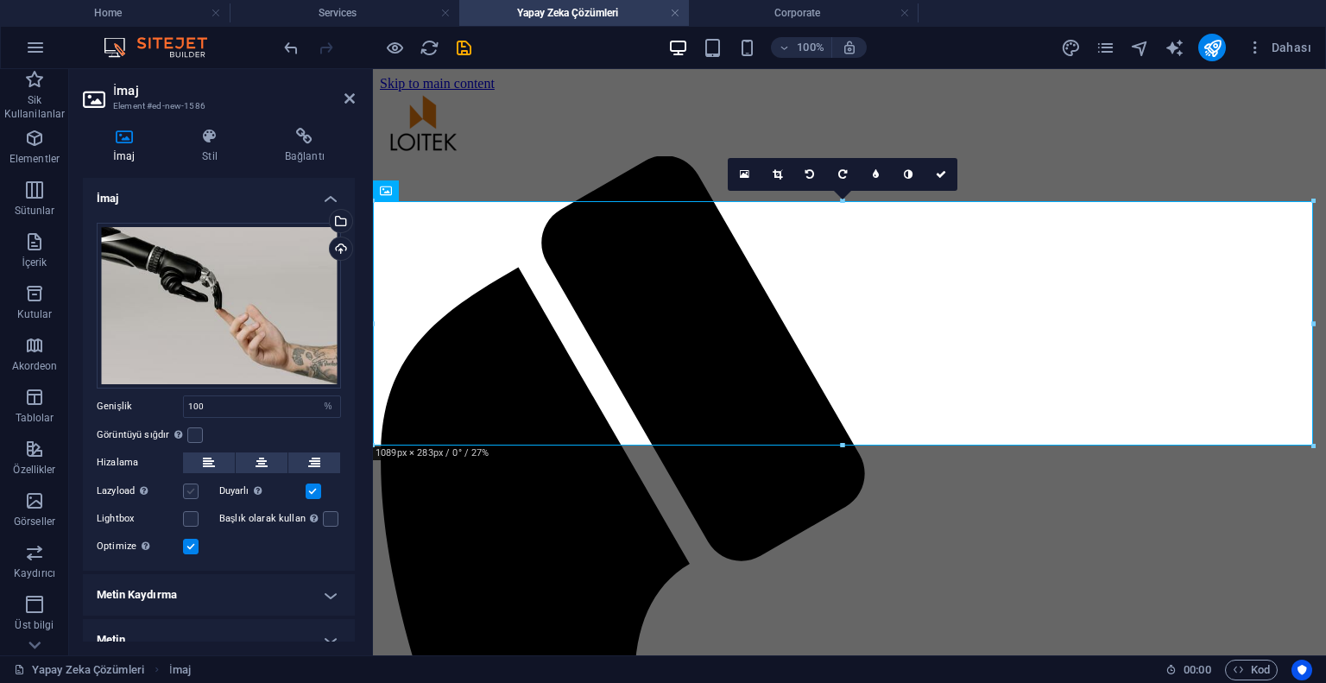
click at [198, 486] on label at bounding box center [191, 492] width 16 height 16
click at [0, 0] on input "Lazyload Sayfa yüklendikten sonra görüntülerin yüklenmesi, sayfa hızını artırır." at bounding box center [0, 0] width 0 height 0
click at [194, 493] on label at bounding box center [191, 492] width 16 height 16
click at [0, 0] on input "Lazyload Sayfa yüklendikten sonra görüntülerin yüklenmesi, sayfa hızını artırır." at bounding box center [0, 0] width 0 height 0
click at [187, 509] on div "Lightbox" at bounding box center [158, 519] width 123 height 21
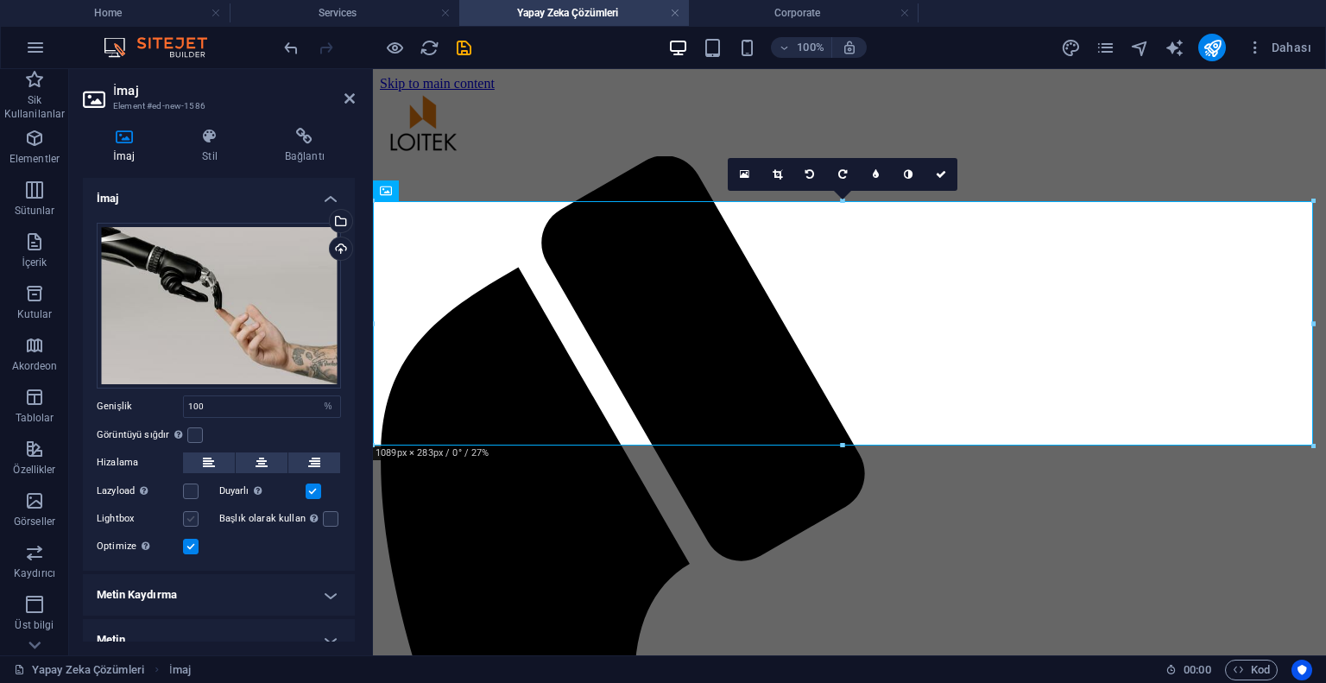
click at [187, 513] on label at bounding box center [191, 519] width 16 height 16
click at [0, 0] on input "Lightbox" at bounding box center [0, 0] width 0 height 0
click at [187, 513] on label at bounding box center [191, 519] width 16 height 16
click at [0, 0] on input "Lightbox" at bounding box center [0, 0] width 0 height 0
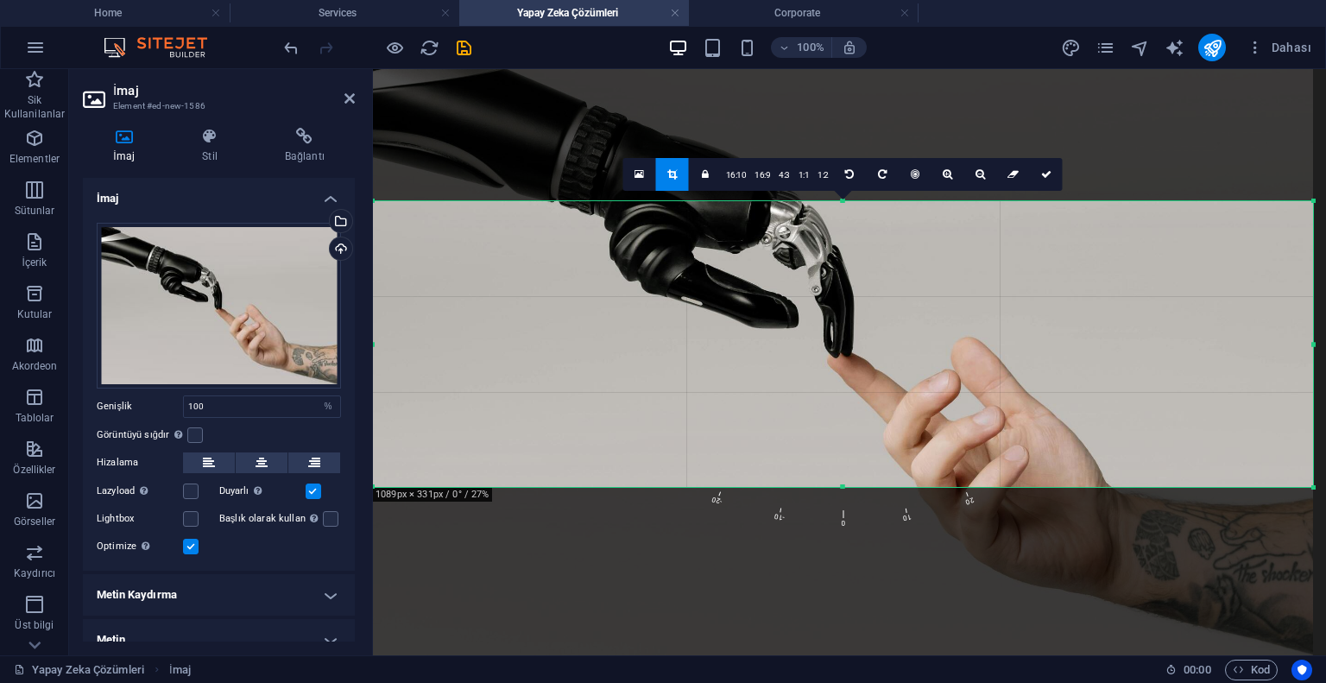
drag, startPoint x: 843, startPoint y: 445, endPoint x: 842, endPoint y: 490, distance: 45.8
click at [842, 490] on div at bounding box center [843, 487] width 940 height 6
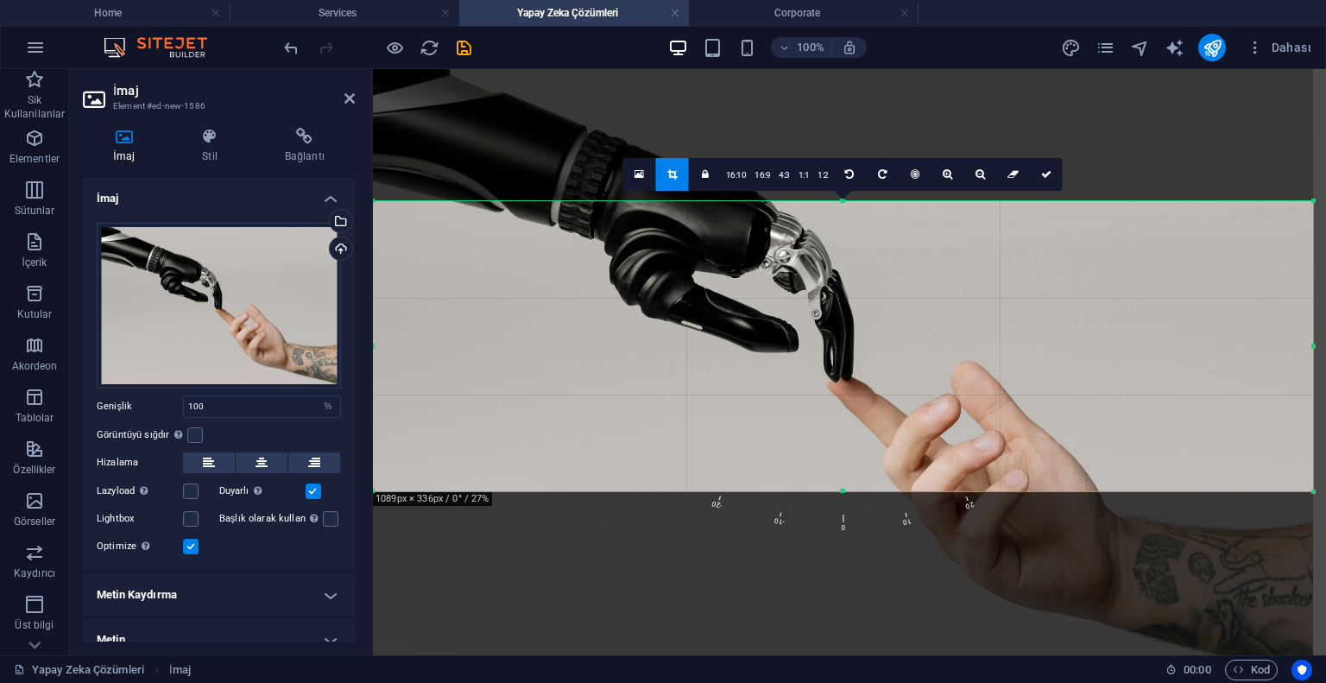
drag, startPoint x: 829, startPoint y: 413, endPoint x: 456, endPoint y: 368, distance: 375.7
click at [829, 437] on div at bounding box center [843, 367] width 940 height 627
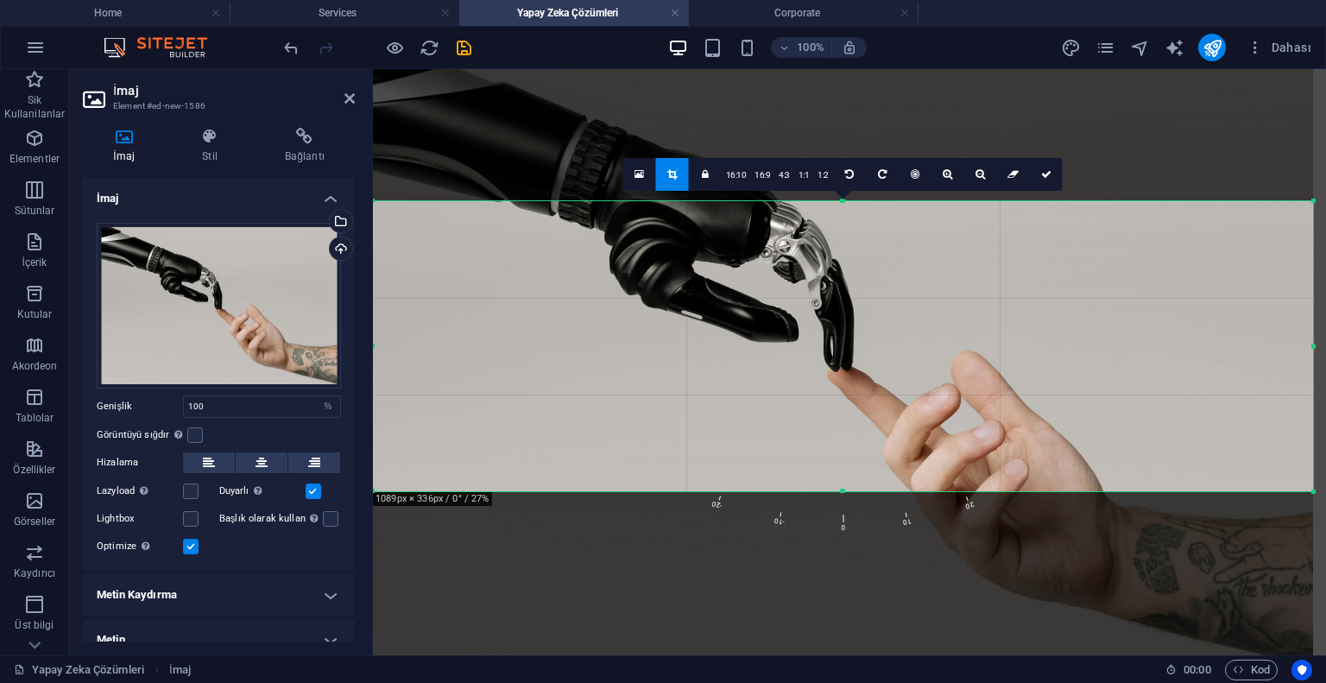
drag, startPoint x: 776, startPoint y: 438, endPoint x: 779, endPoint y: 427, distance: 10.7
click at [779, 427] on div at bounding box center [843, 356] width 940 height 627
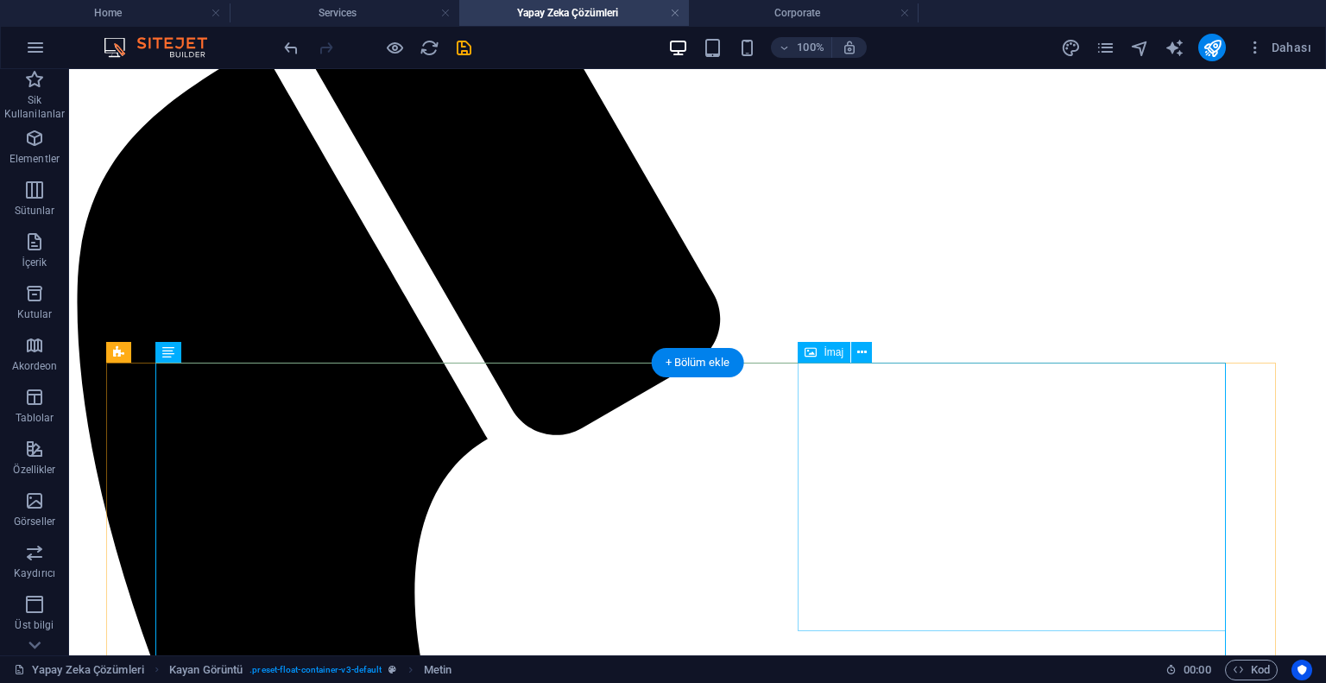
scroll to position [432, 0]
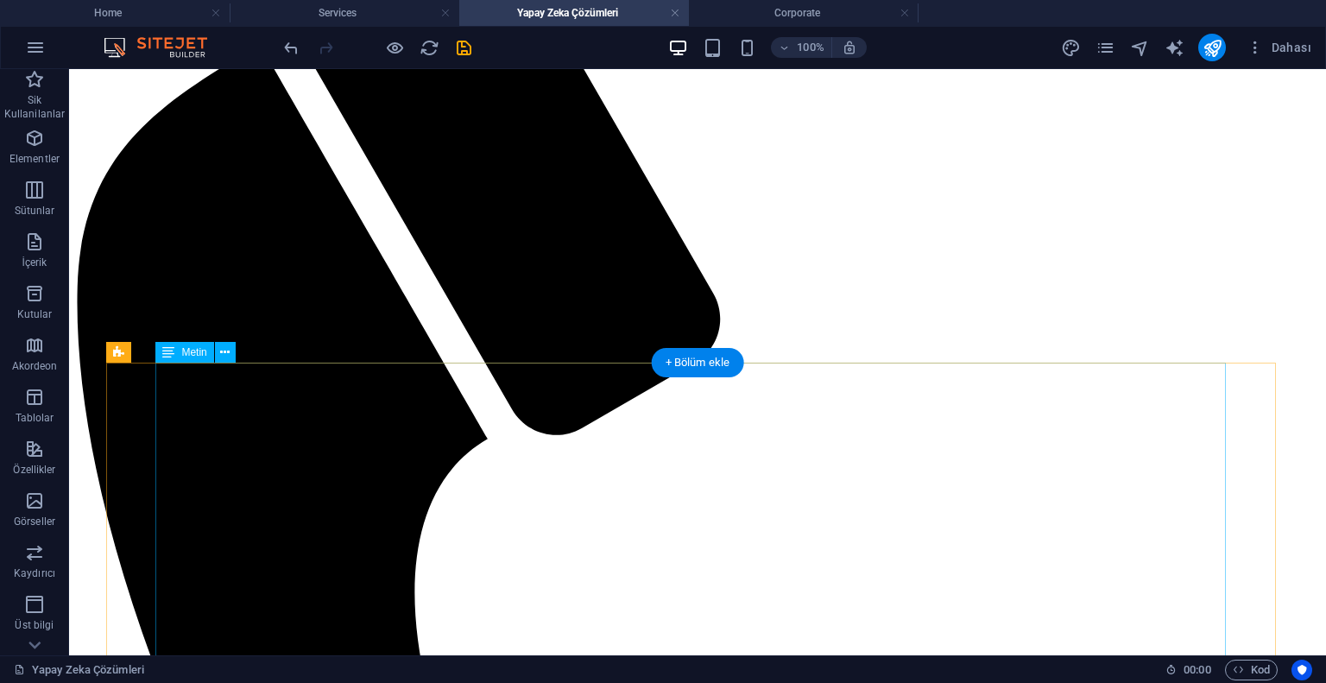
scroll to position [173, 0]
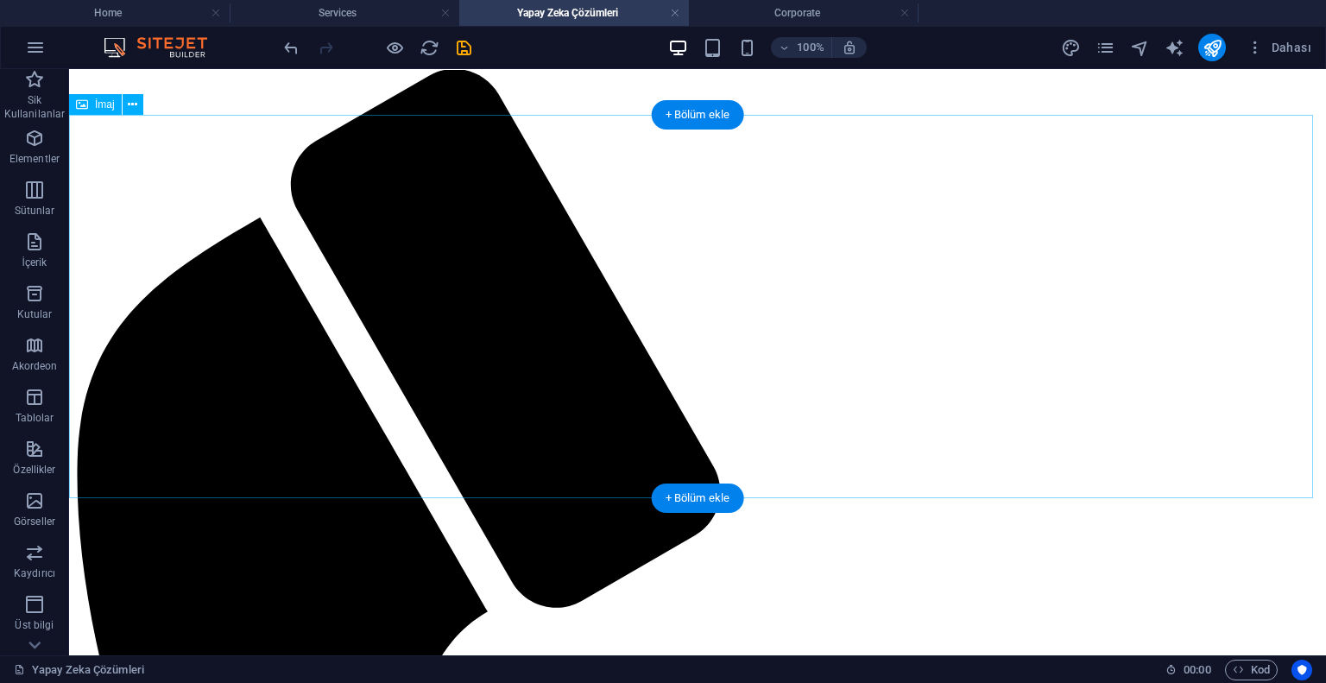
scroll to position [0, 0]
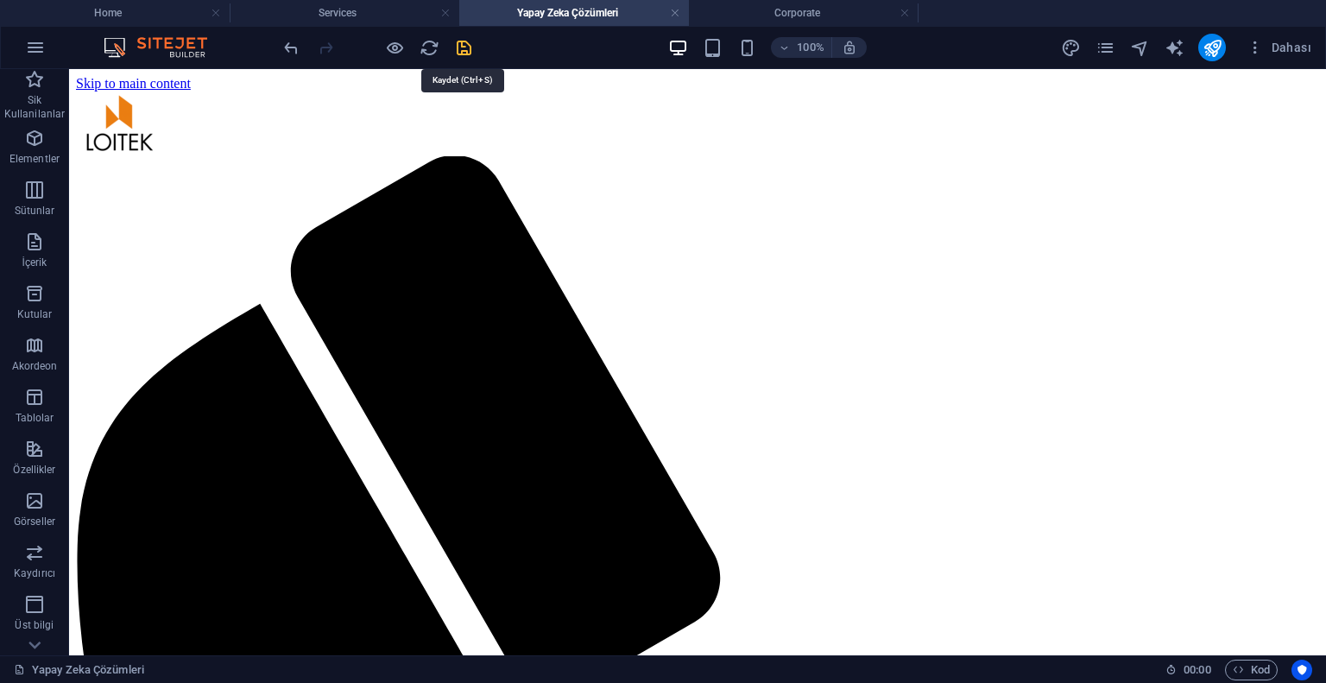
click at [465, 53] on icon "save" at bounding box center [464, 48] width 20 height 20
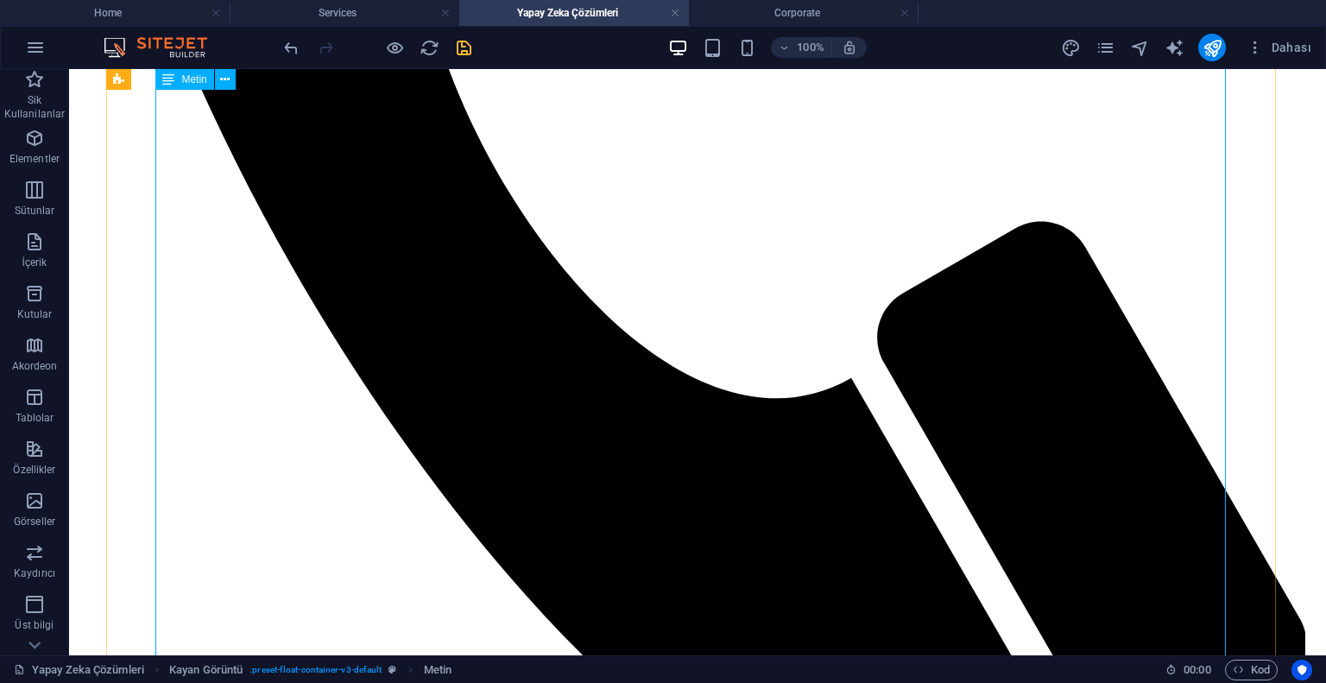
scroll to position [1209, 0]
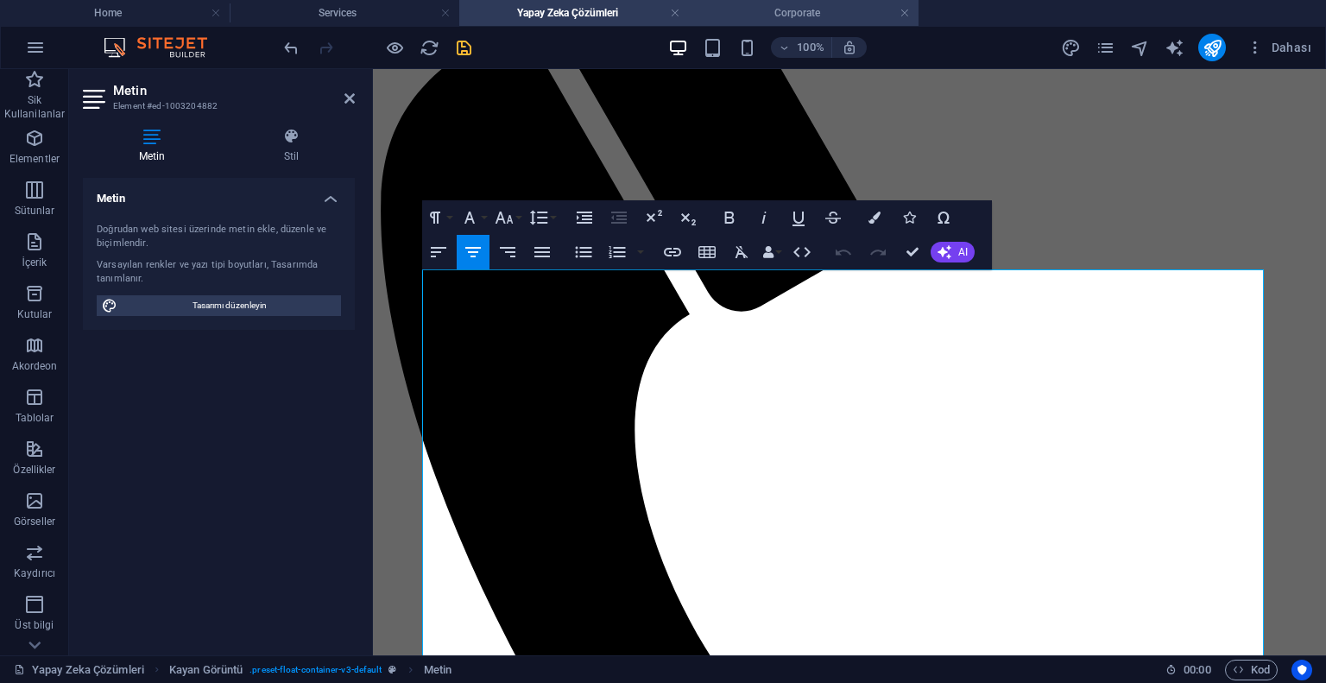
click at [760, 6] on h4 "Corporate" at bounding box center [804, 12] width 230 height 19
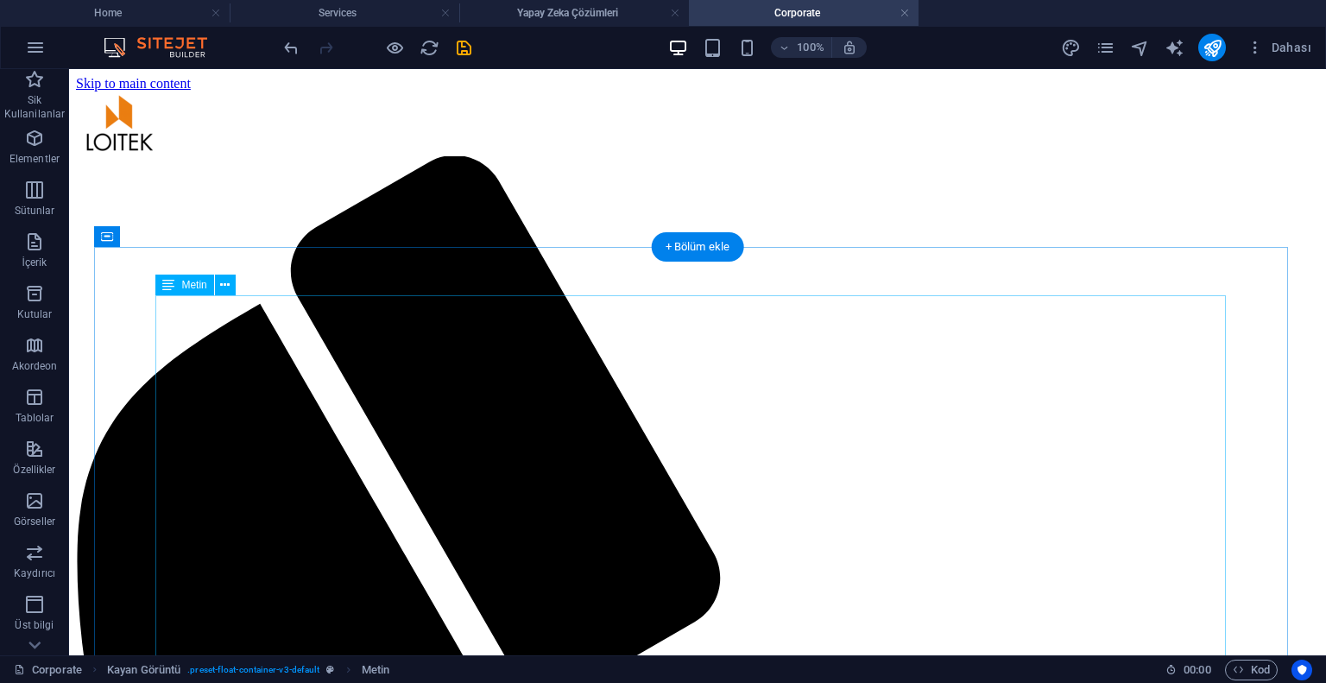
scroll to position [518, 0]
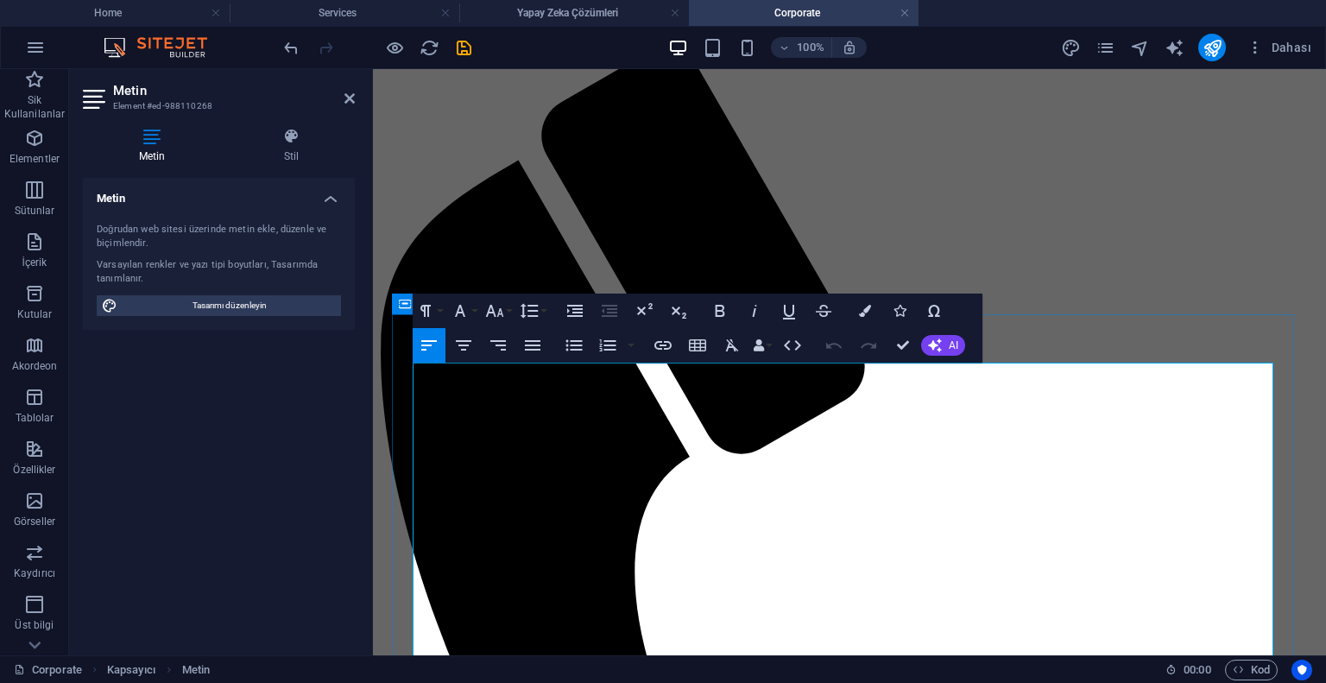
scroll to position [366, 0]
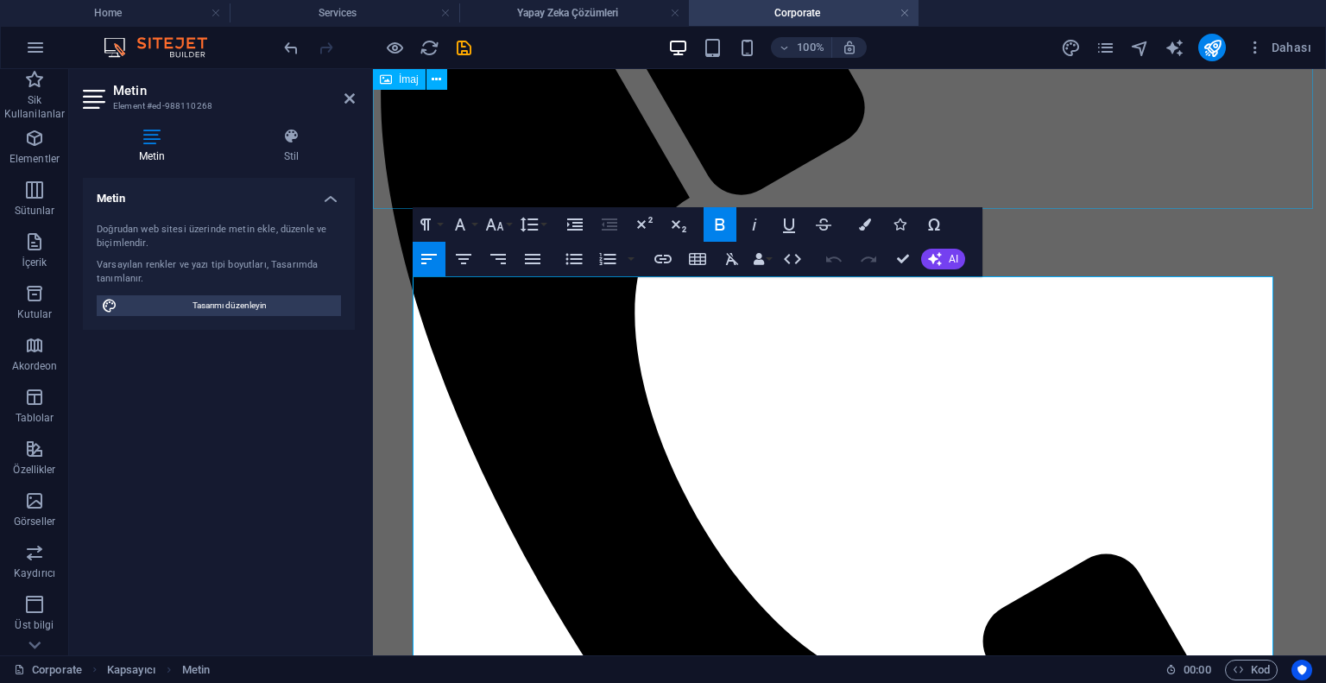
scroll to position [193, 0]
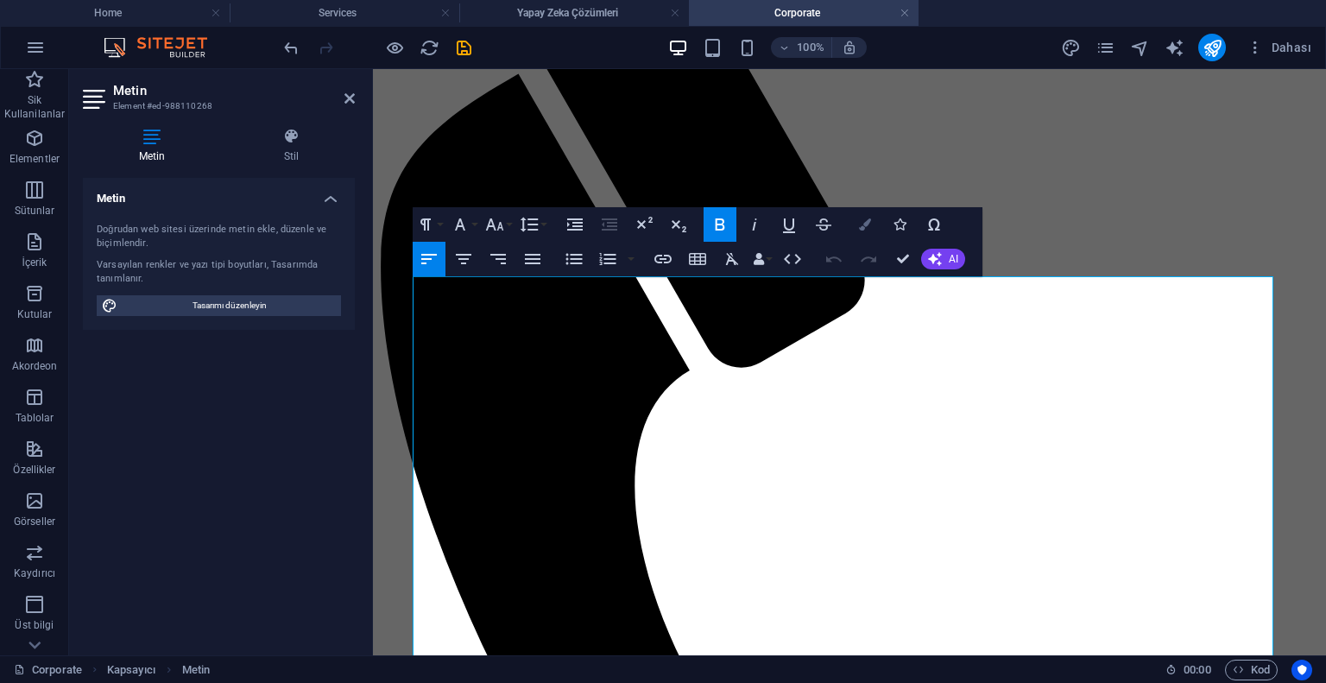
click at [870, 227] on icon "button" at bounding box center [865, 224] width 12 height 12
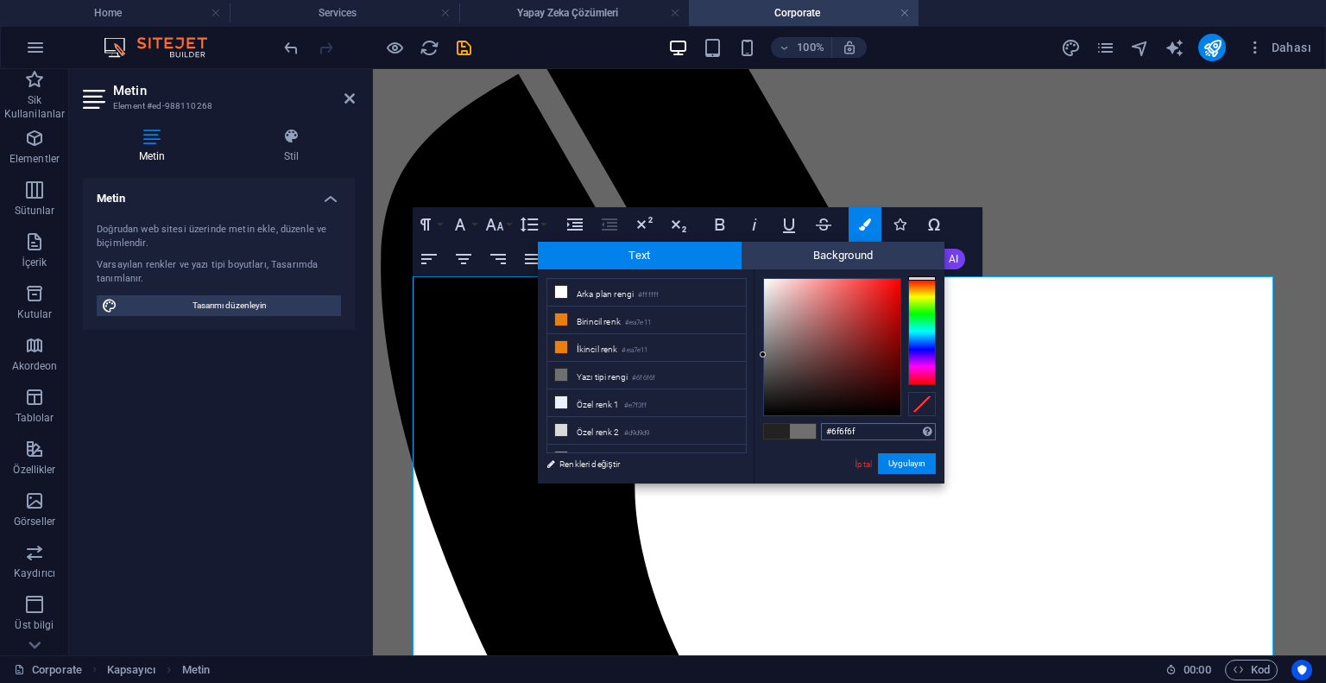
click at [855, 433] on input "#6f6f6f" at bounding box center [878, 431] width 115 height 17
click at [858, 462] on link "İptal" at bounding box center [864, 464] width 20 height 13
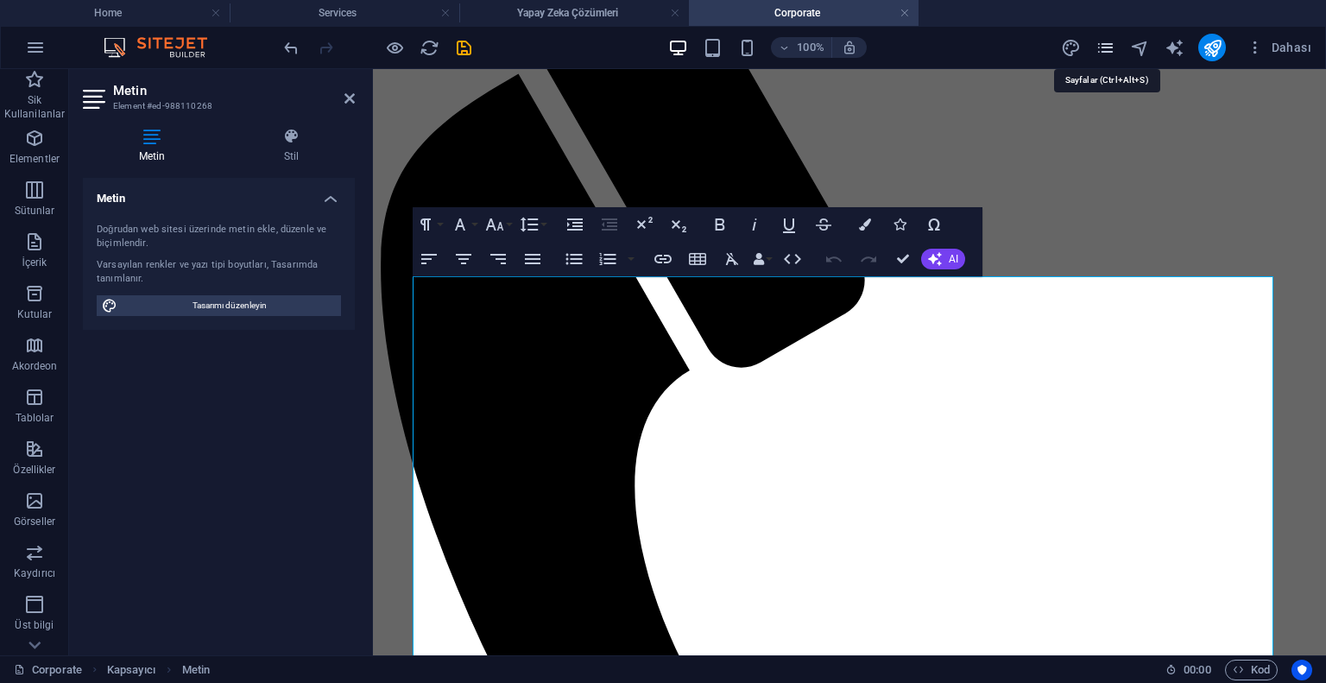
click at [1109, 41] on icon "pages" at bounding box center [1106, 48] width 20 height 20
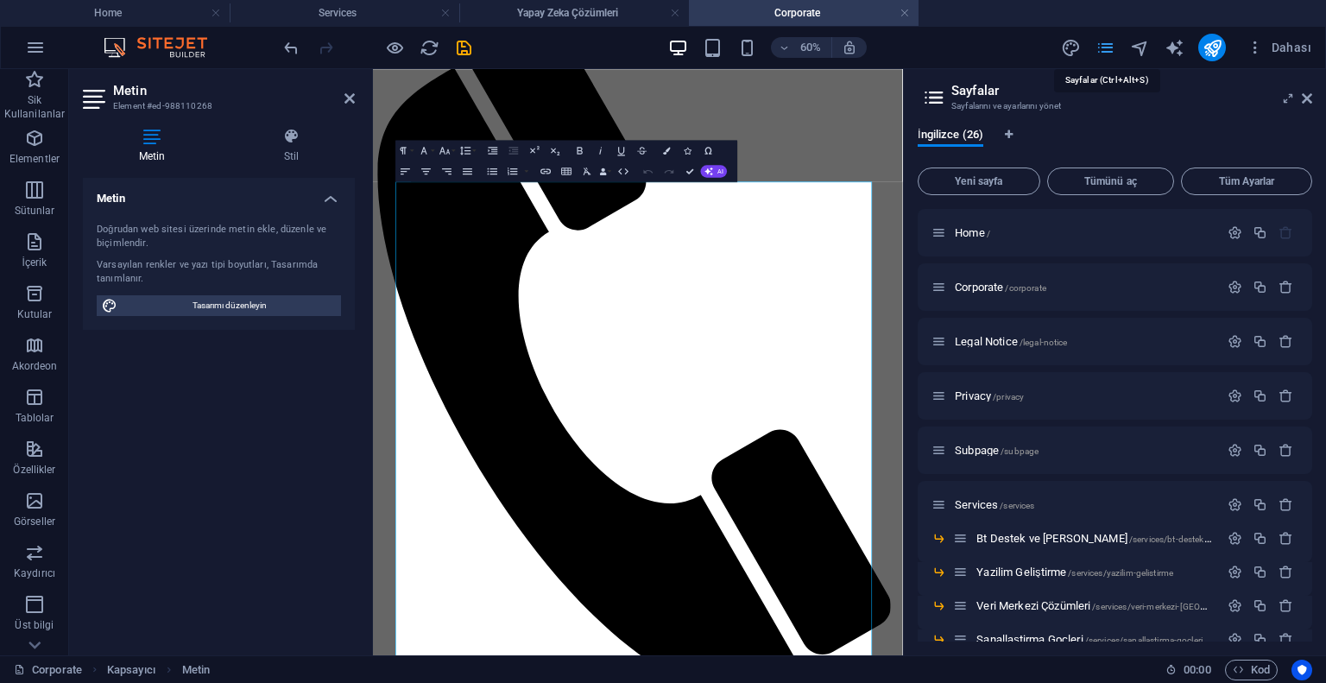
click at [1109, 41] on icon "pages" at bounding box center [1106, 48] width 20 height 20
click at [1071, 49] on icon "design" at bounding box center [1071, 48] width 20 height 20
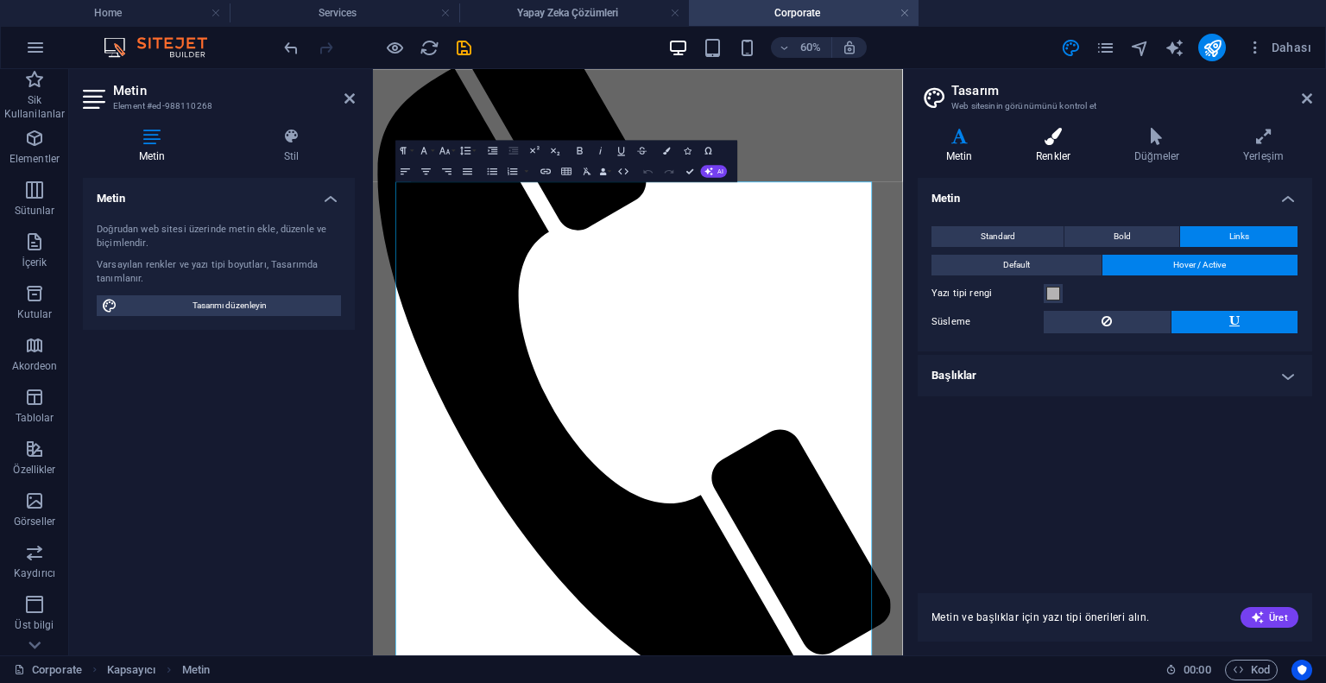
click at [1066, 147] on h4 "Renkler" at bounding box center [1057, 146] width 98 height 36
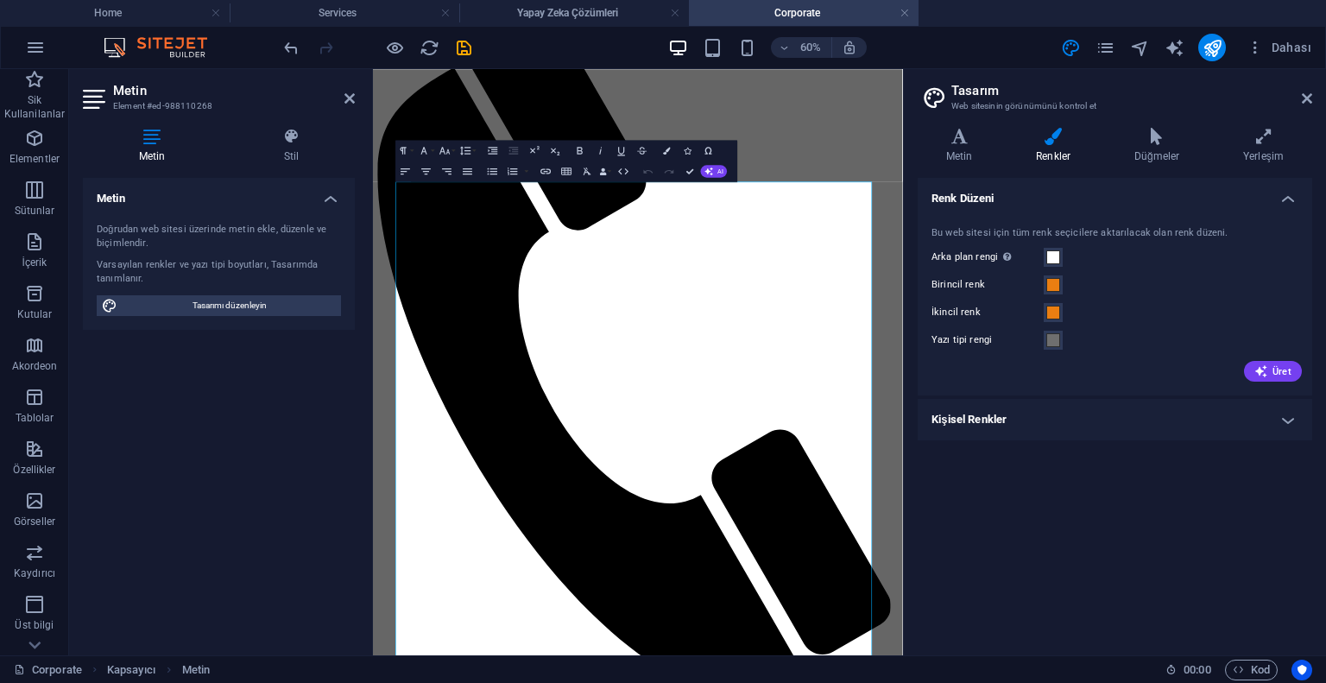
click at [1011, 139] on icon at bounding box center [1054, 136] width 92 height 17
click at [944, 157] on h4 "Metin" at bounding box center [963, 146] width 90 height 36
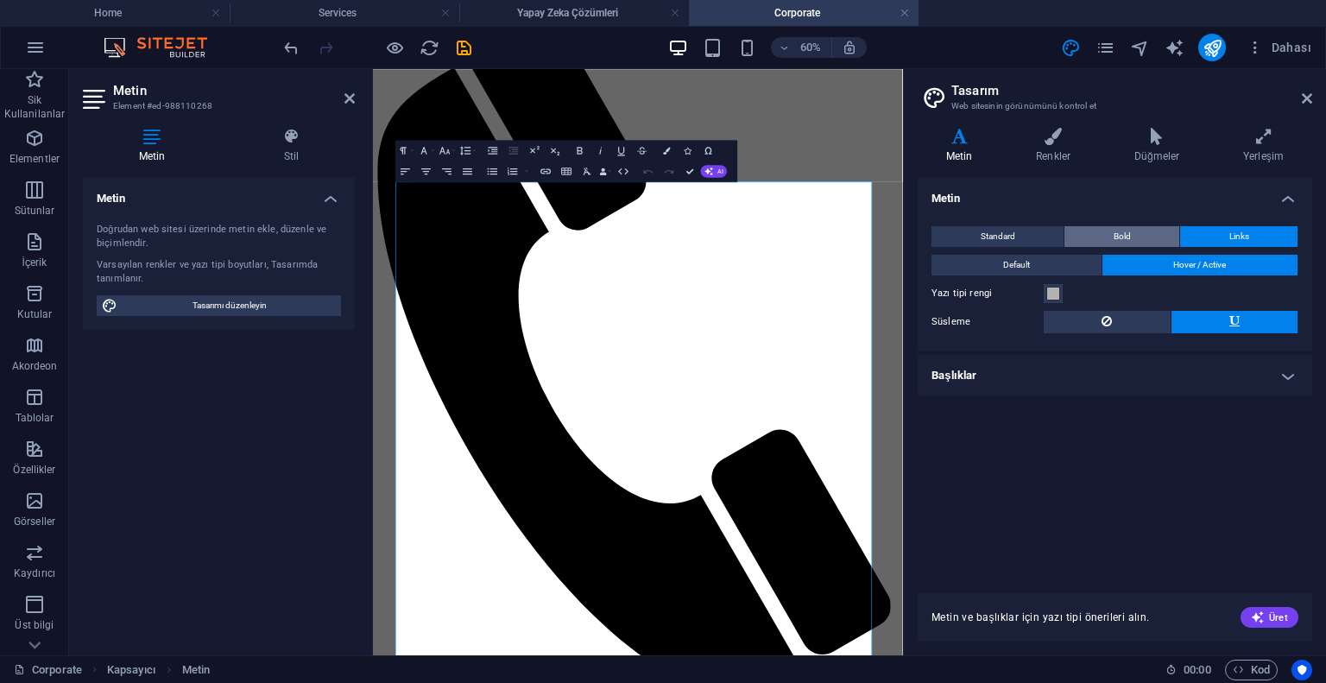
click at [1100, 239] on button "Bold" at bounding box center [1122, 236] width 115 height 21
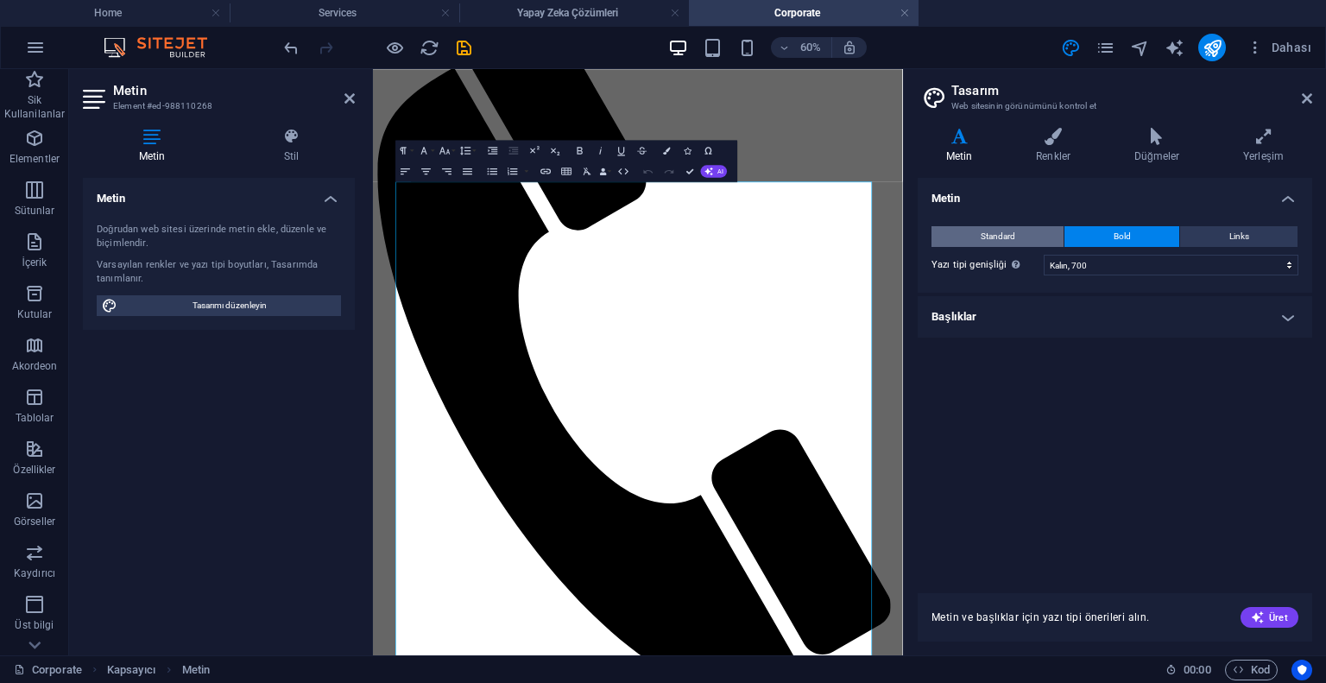
click at [1031, 237] on button "Standard" at bounding box center [998, 236] width 132 height 21
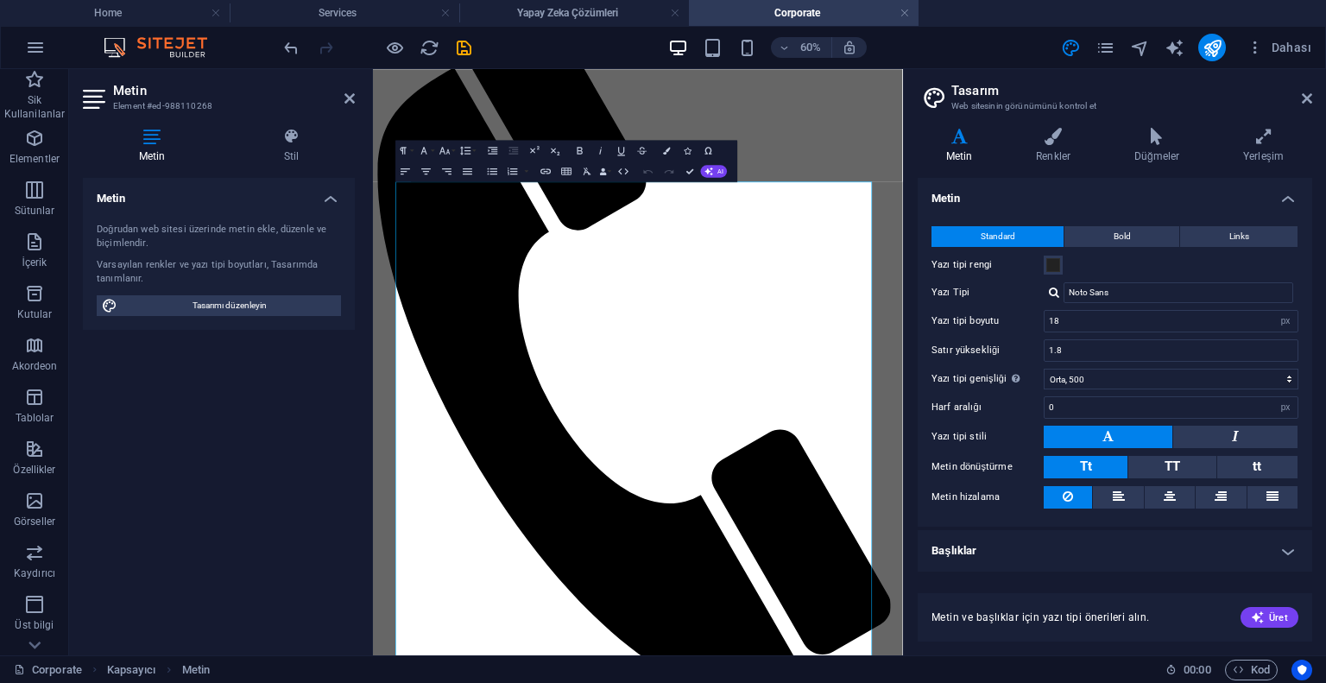
click at [1001, 541] on h4 "Başlıklar" at bounding box center [1115, 550] width 395 height 41
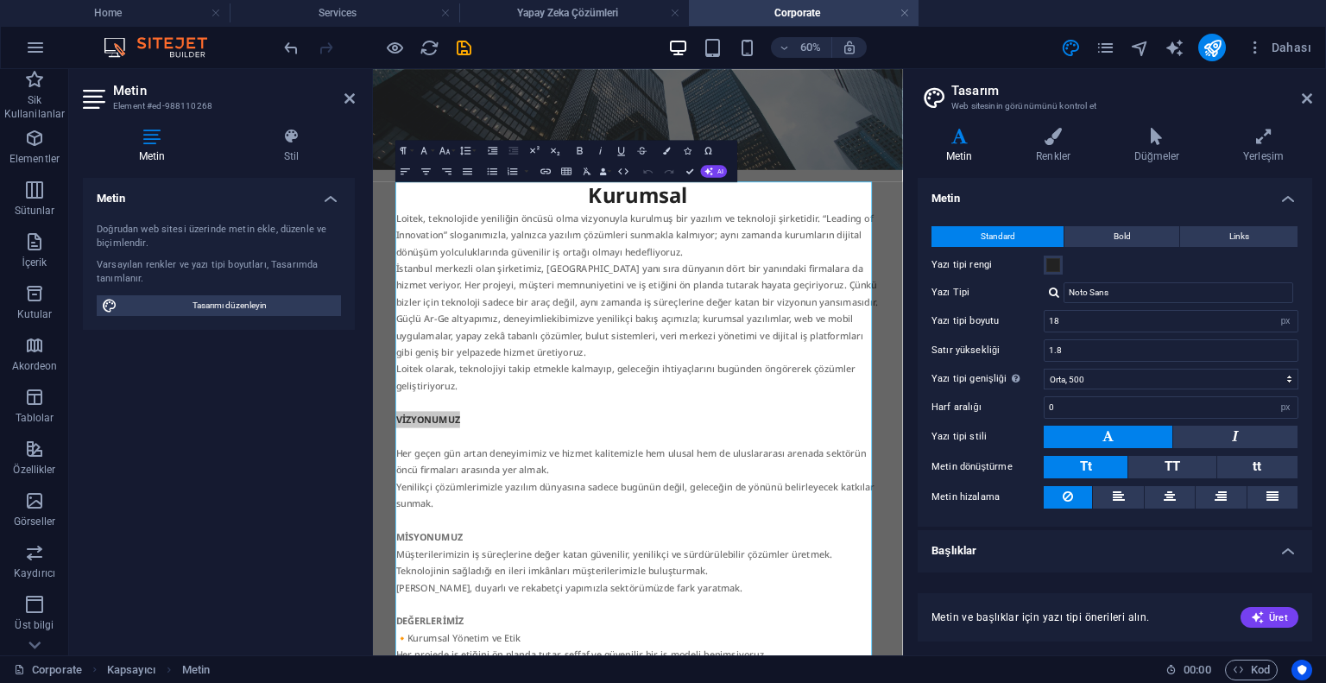
scroll to position [345, 0]
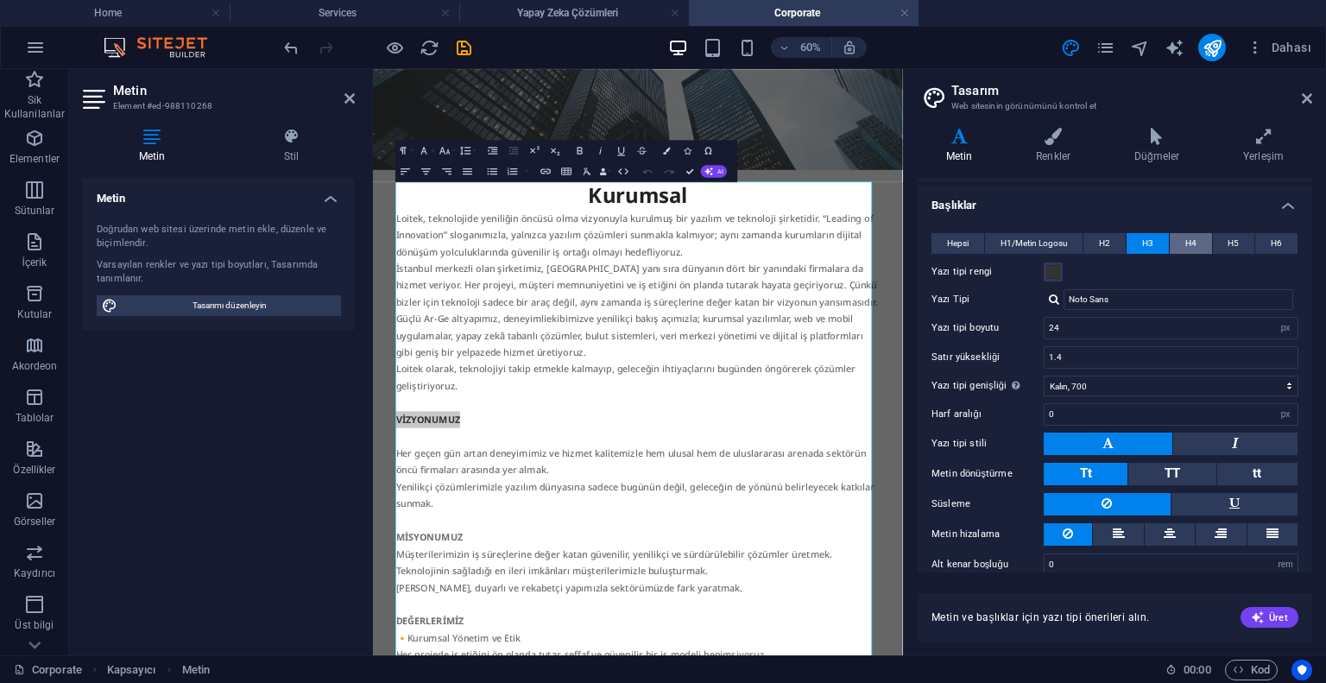
click at [1181, 250] on button "H4" at bounding box center [1191, 243] width 42 height 21
click at [1048, 269] on span at bounding box center [1054, 272] width 14 height 14
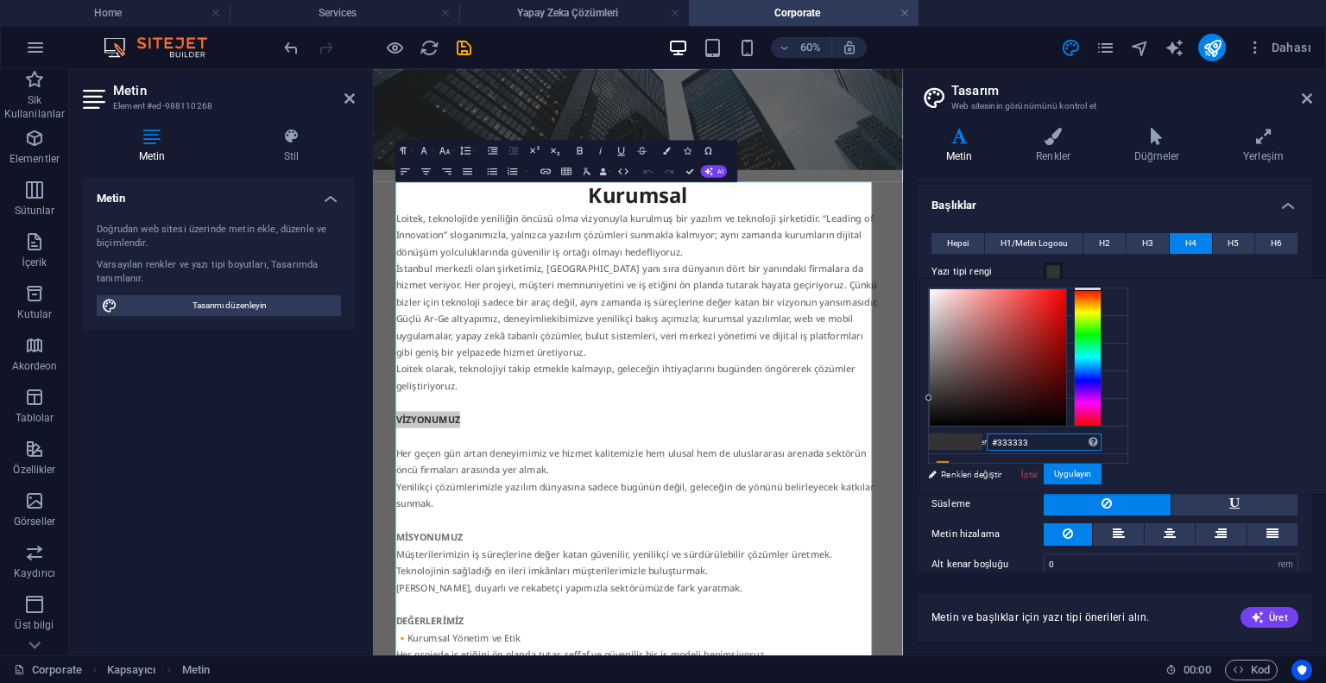
click at [1102, 448] on input "#333333" at bounding box center [1044, 441] width 115 height 17
paste input "6f6f6f"
type input "#6f6f6f"
click at [1102, 469] on button "Uygulayın" at bounding box center [1073, 474] width 58 height 21
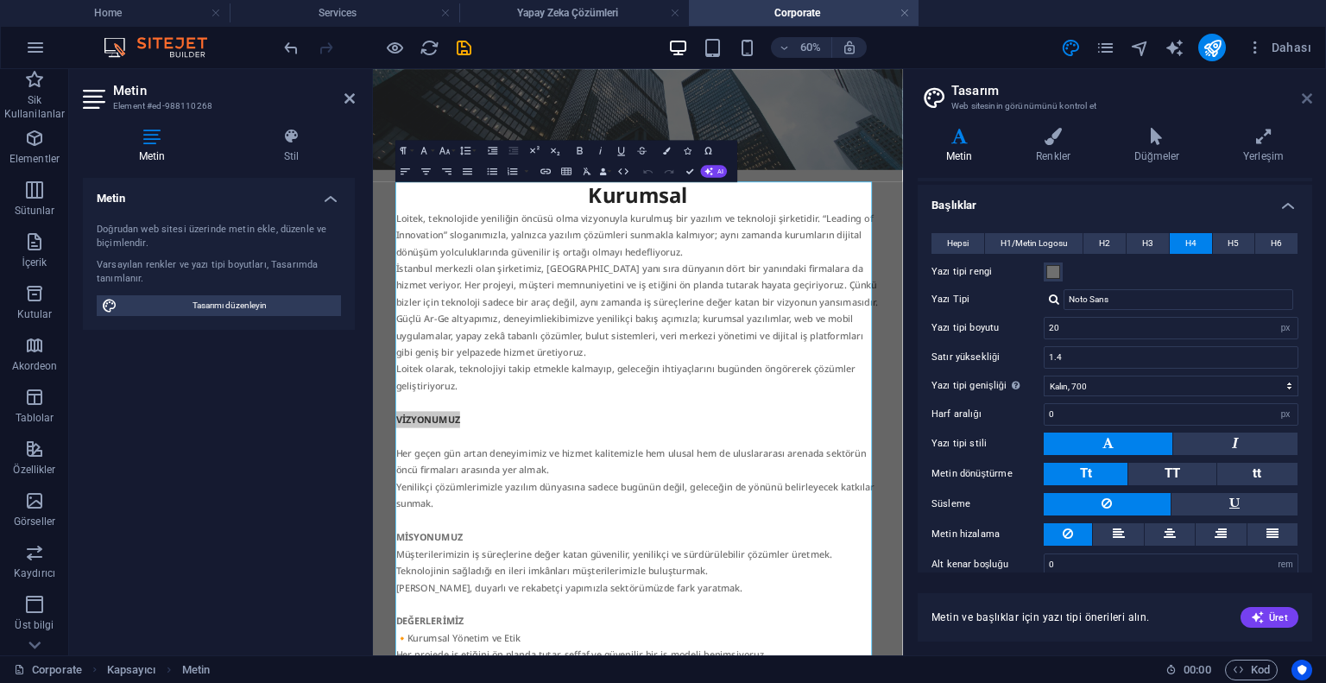
click at [1302, 99] on icon at bounding box center [1307, 99] width 10 height 14
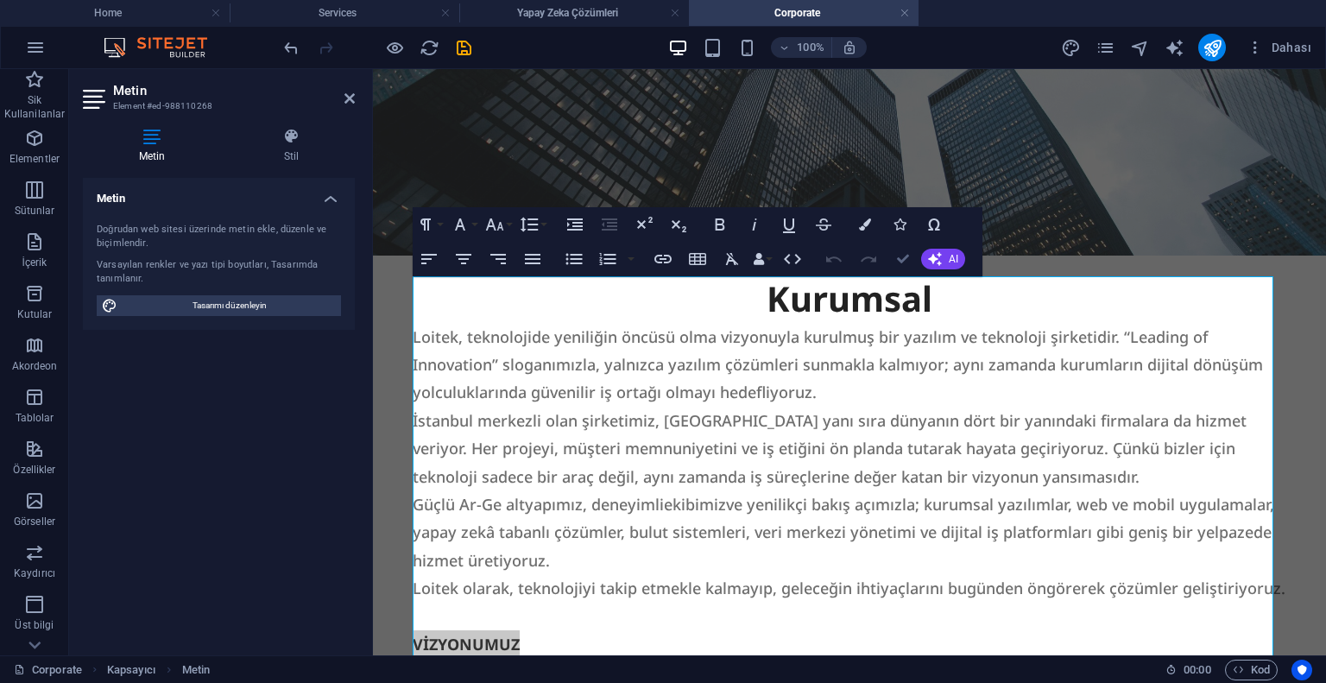
drag, startPoint x: 898, startPoint y: 264, endPoint x: 829, endPoint y: 194, distance: 98.3
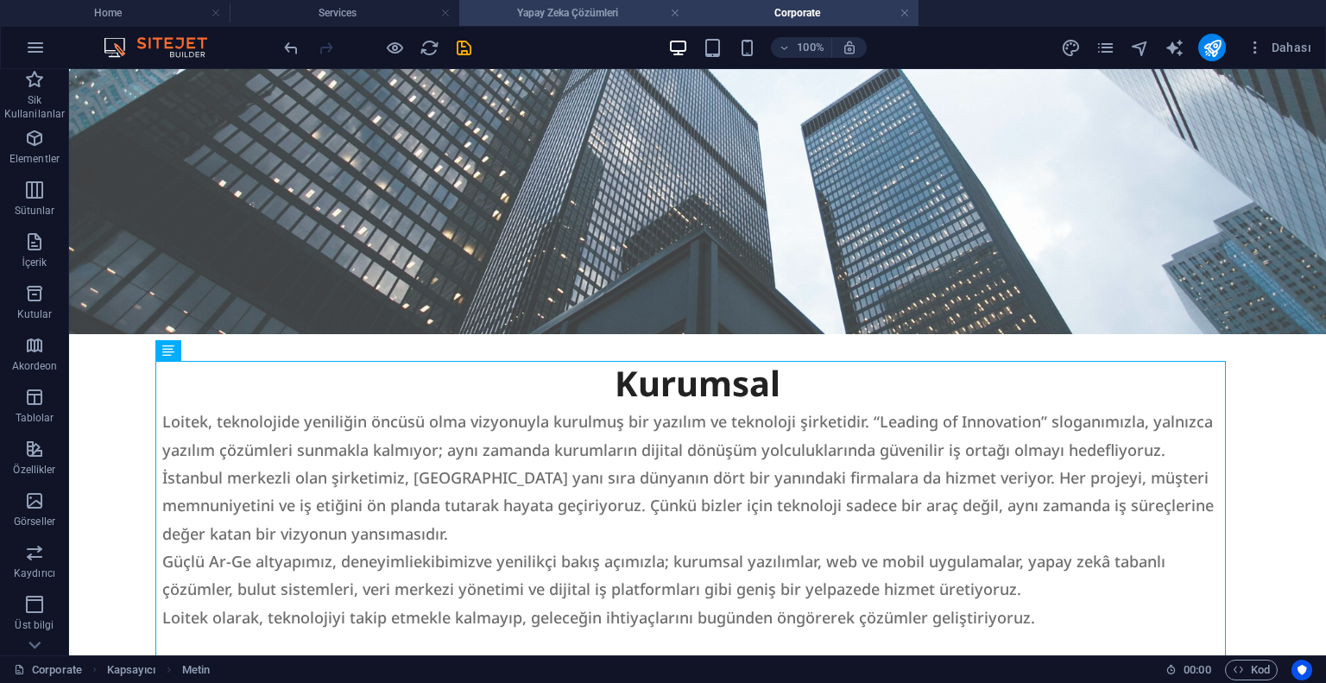
click at [499, 6] on h4 "Yapay Zeka Çözümleri" at bounding box center [574, 12] width 230 height 19
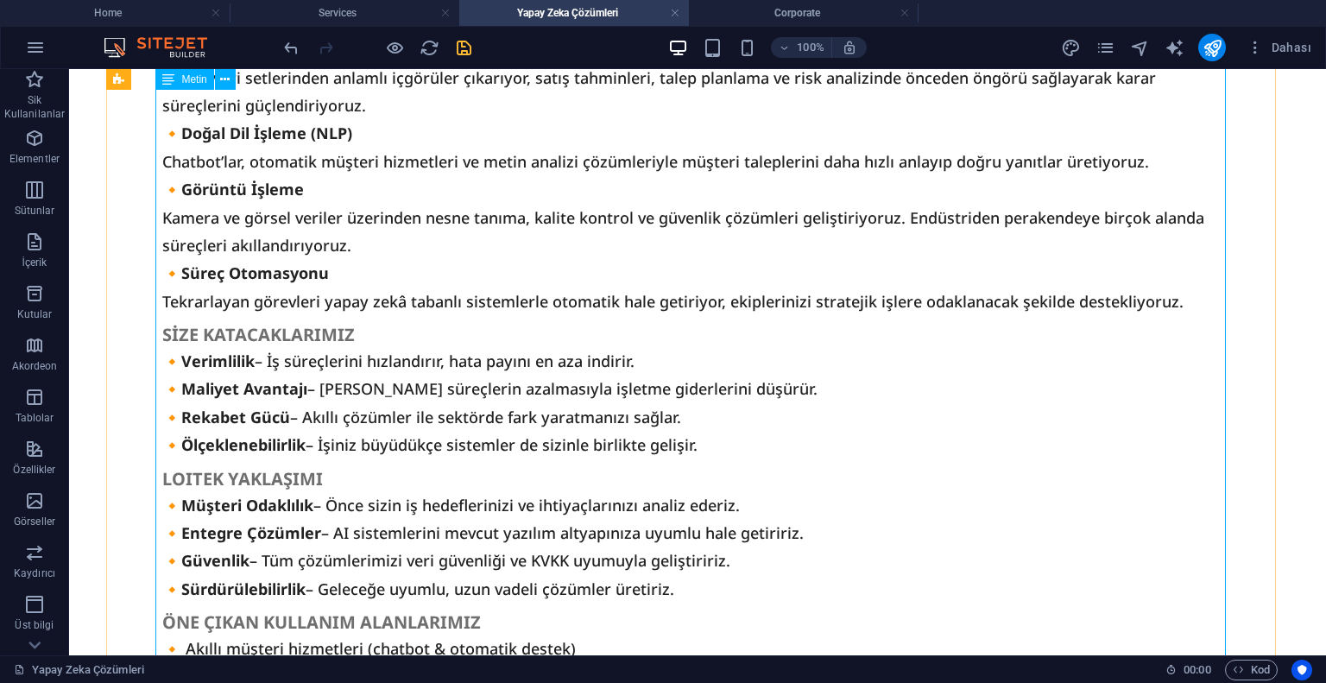
scroll to position [929, 0]
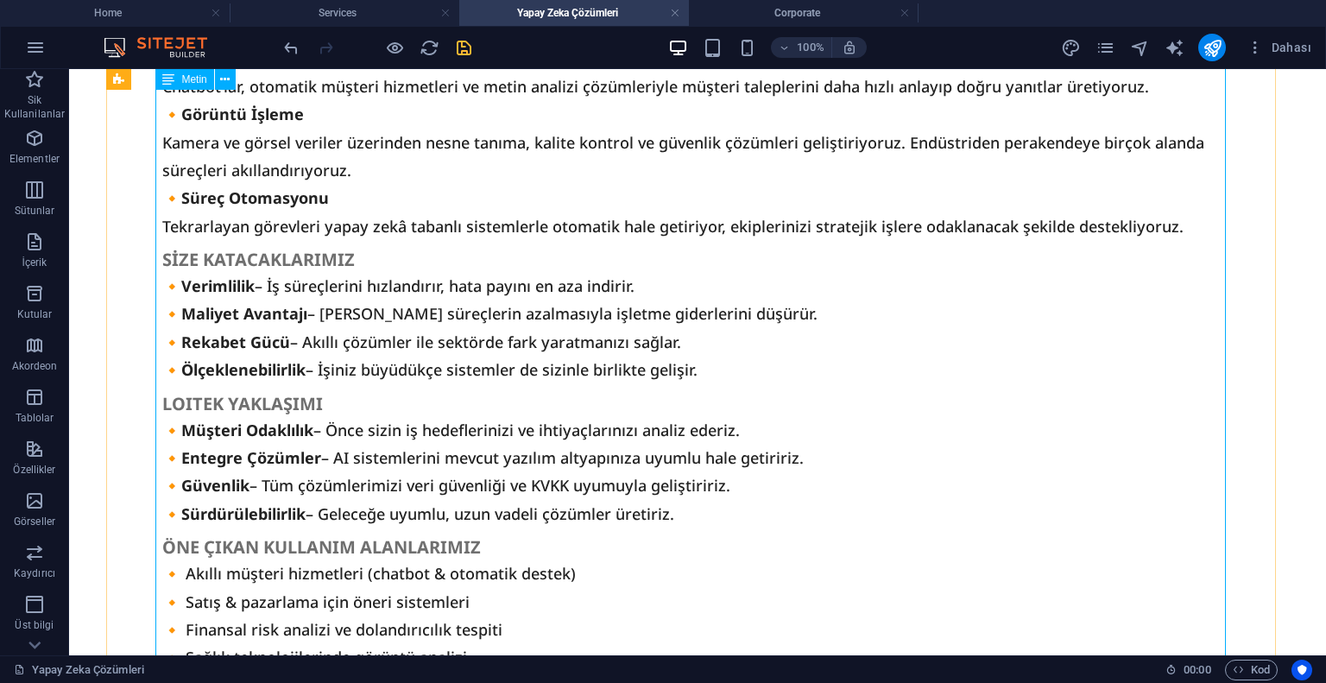
click at [259, 376] on div "YAPAY ZEKA ÇÖZÜMLERİ Loitek olarak, işletmelerin dijital dönüşüm yolculuklarınd…" at bounding box center [697, 251] width 1071 height 1023
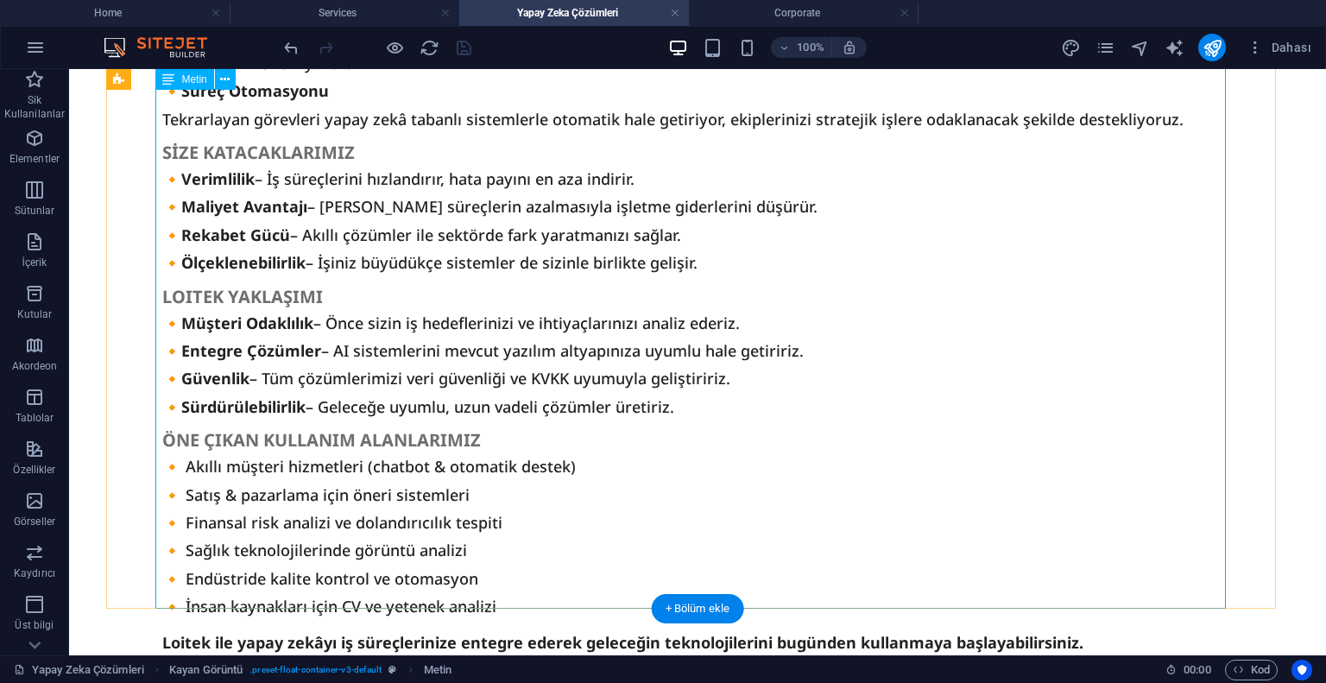
scroll to position [1375, 0]
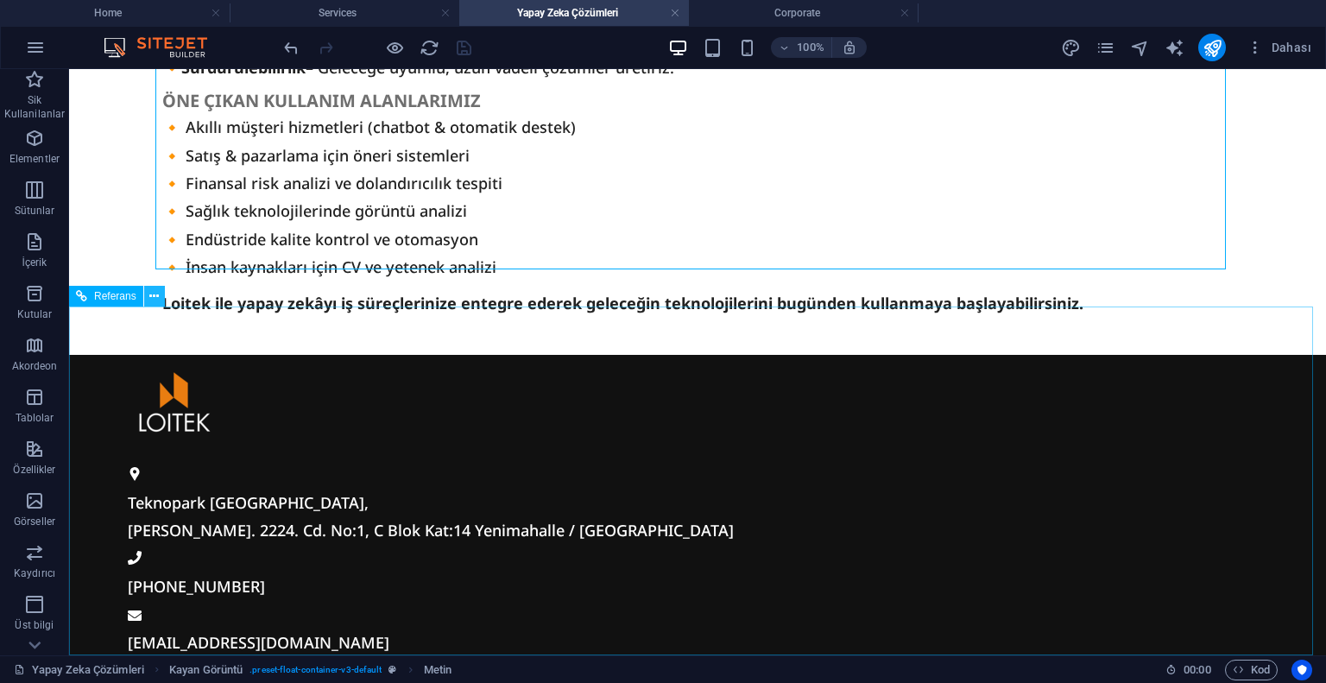
click at [157, 292] on icon at bounding box center [153, 297] width 9 height 18
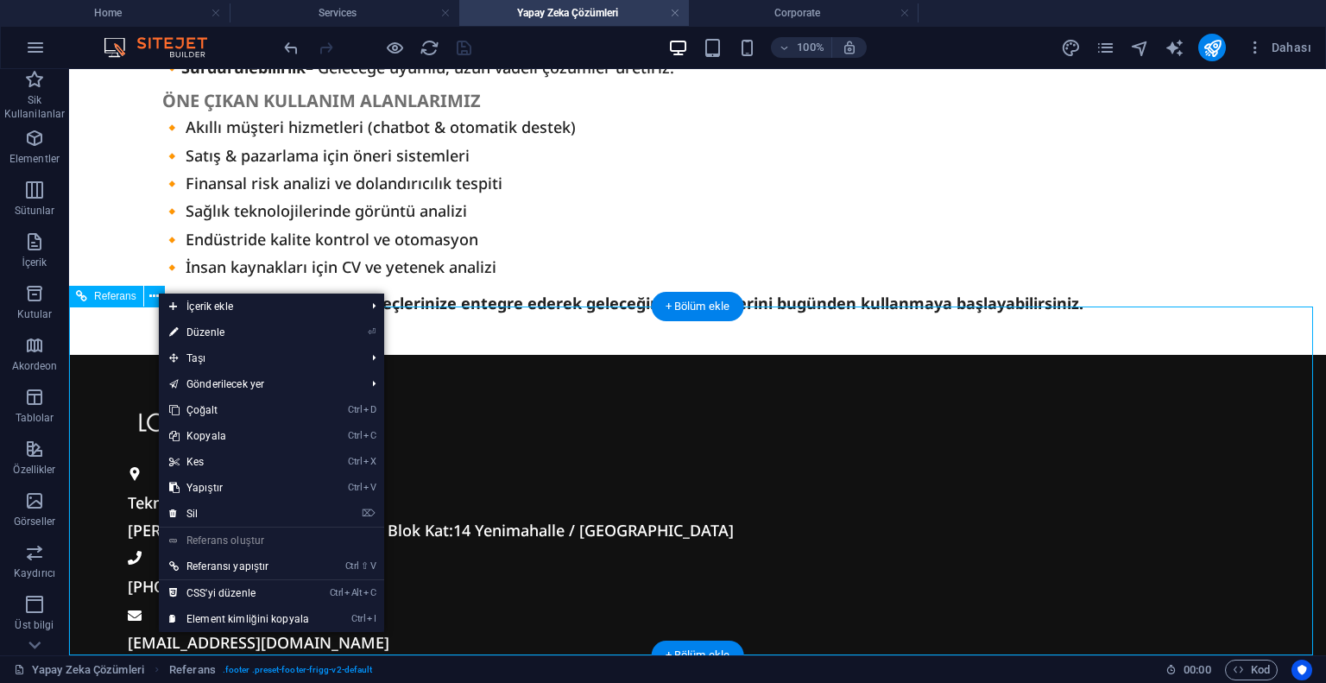
click at [515, 392] on div at bounding box center [663, 401] width 1071 height 92
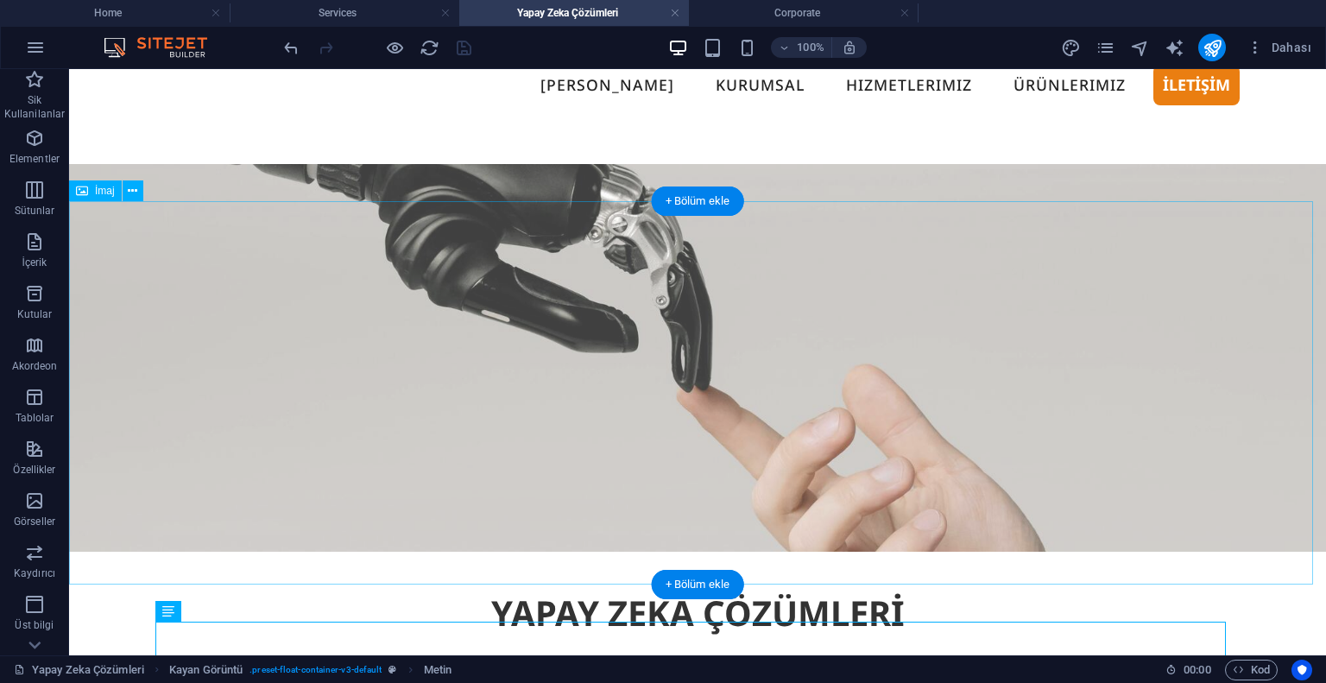
scroll to position [0, 0]
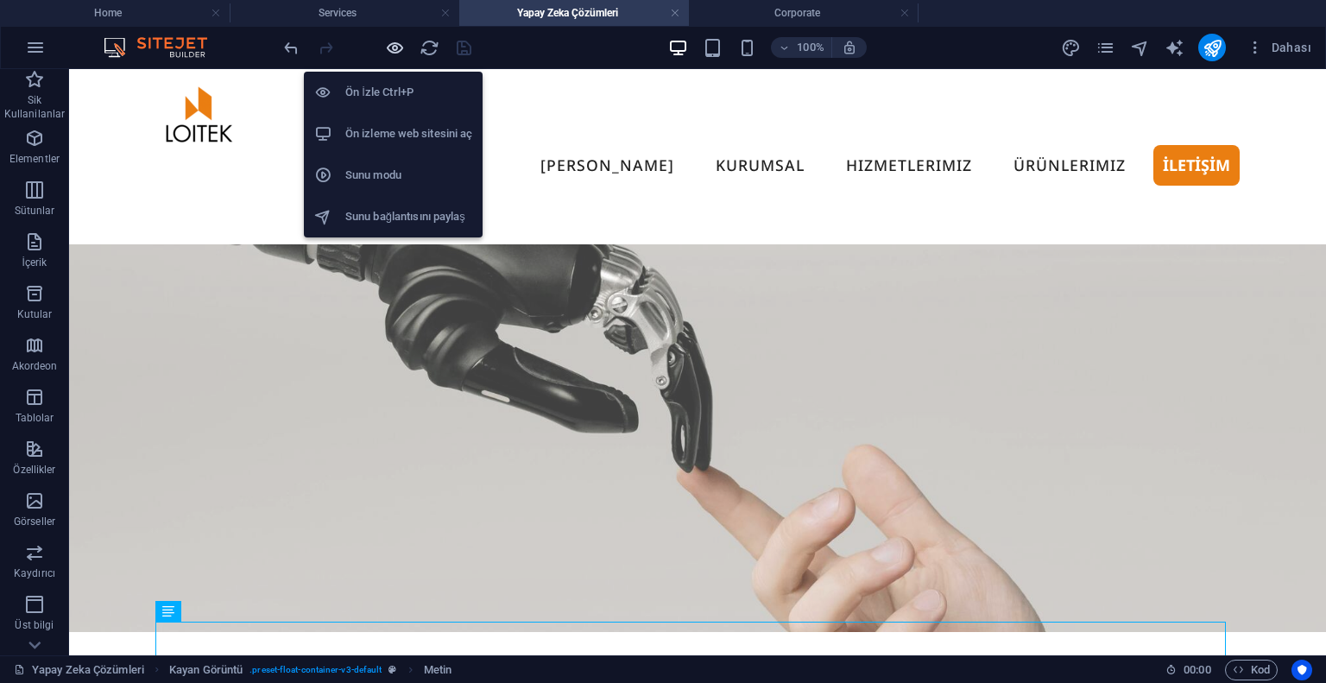
click at [395, 41] on icon "button" at bounding box center [395, 48] width 20 height 20
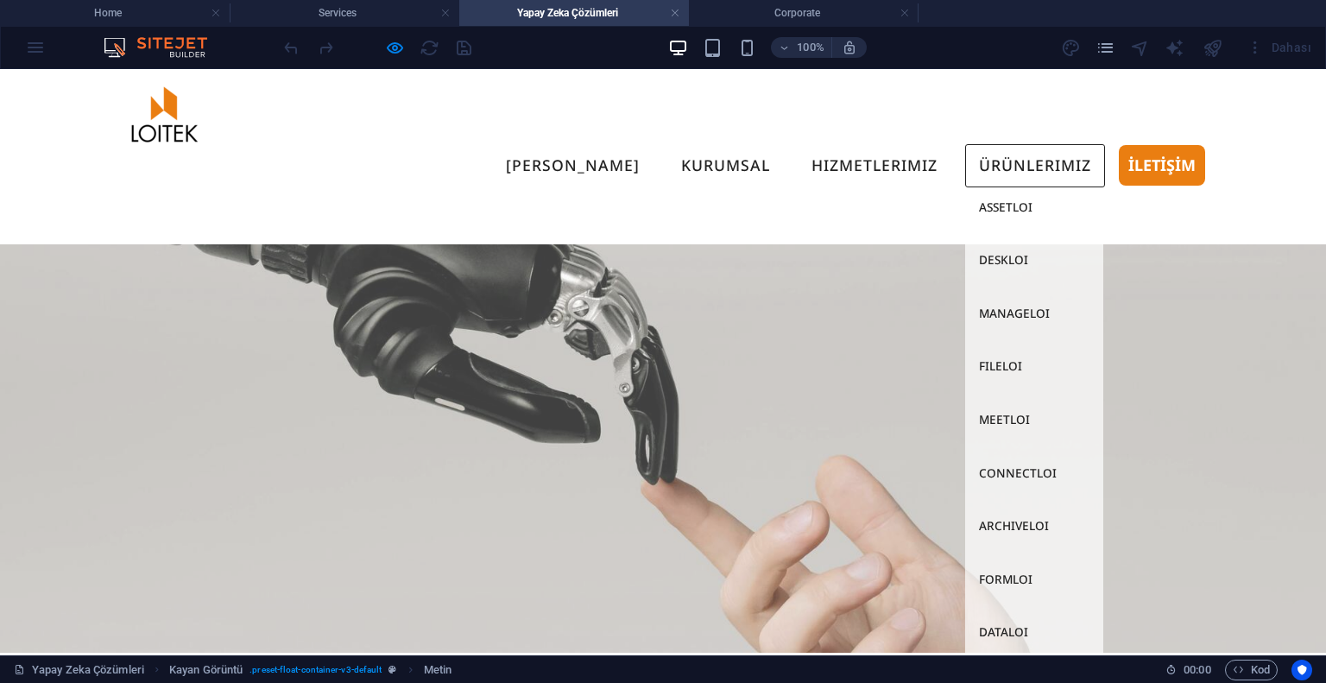
click at [981, 144] on link "Ürünlerimiz" at bounding box center [1035, 165] width 140 height 43
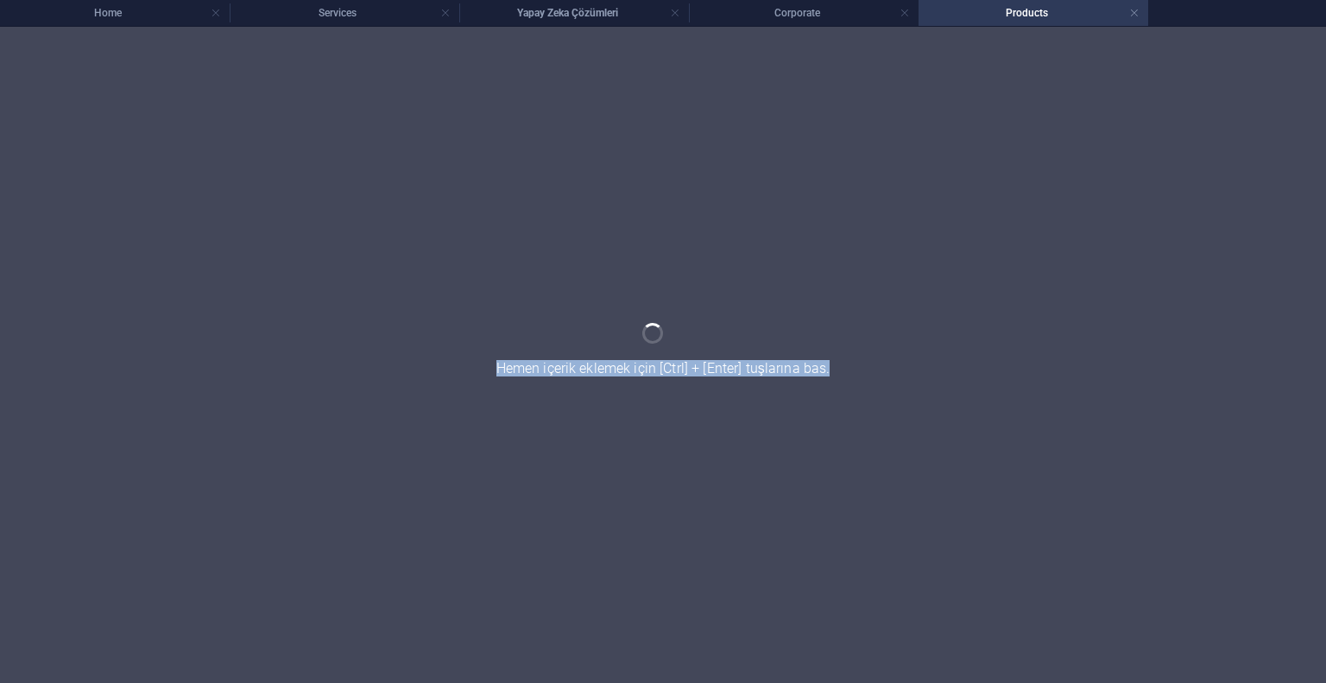
click at [981, 117] on div at bounding box center [663, 355] width 1326 height 656
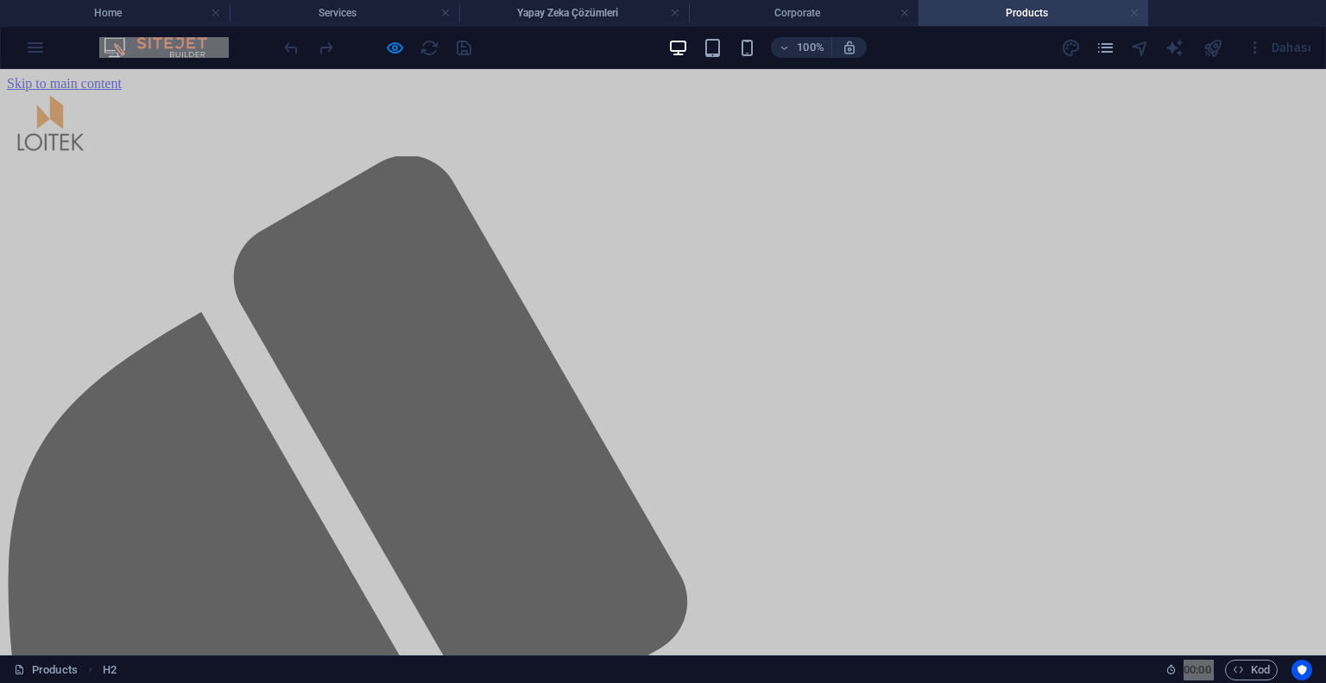
click at [1133, 5] on link at bounding box center [1134, 13] width 10 height 16
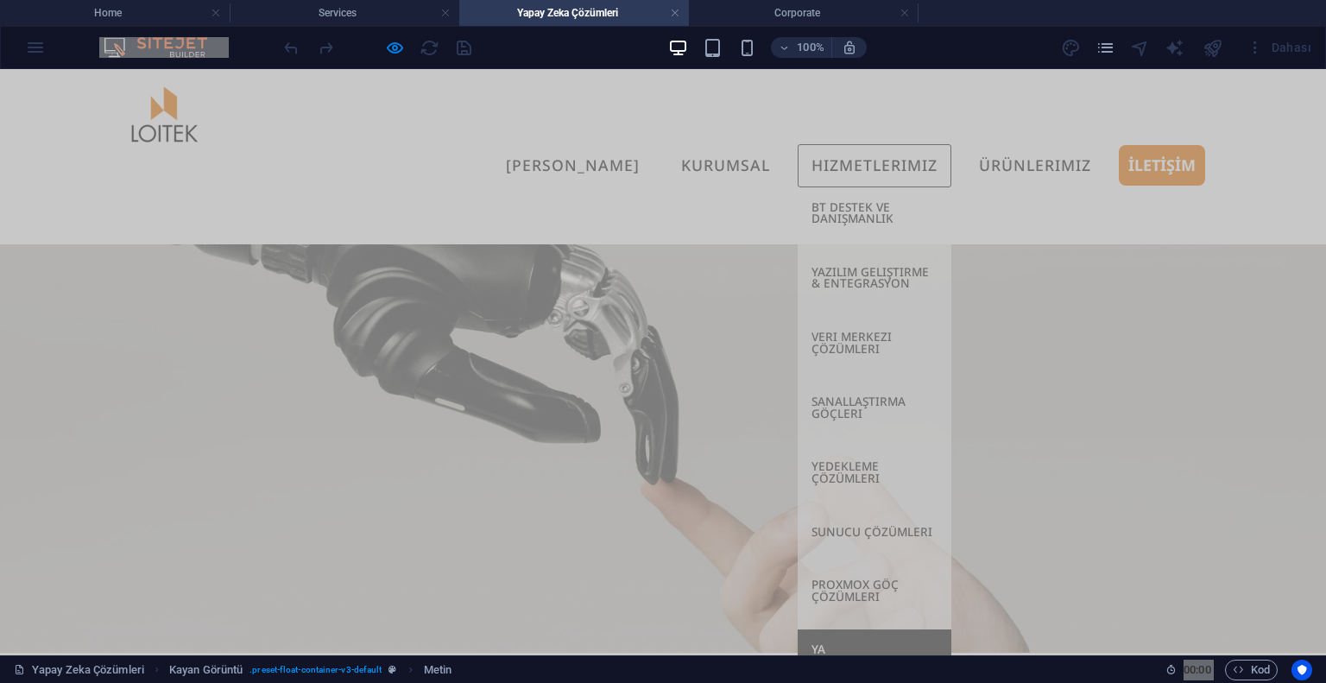
click at [878, 144] on link "Hizmetlerimiz" at bounding box center [875, 165] width 154 height 43
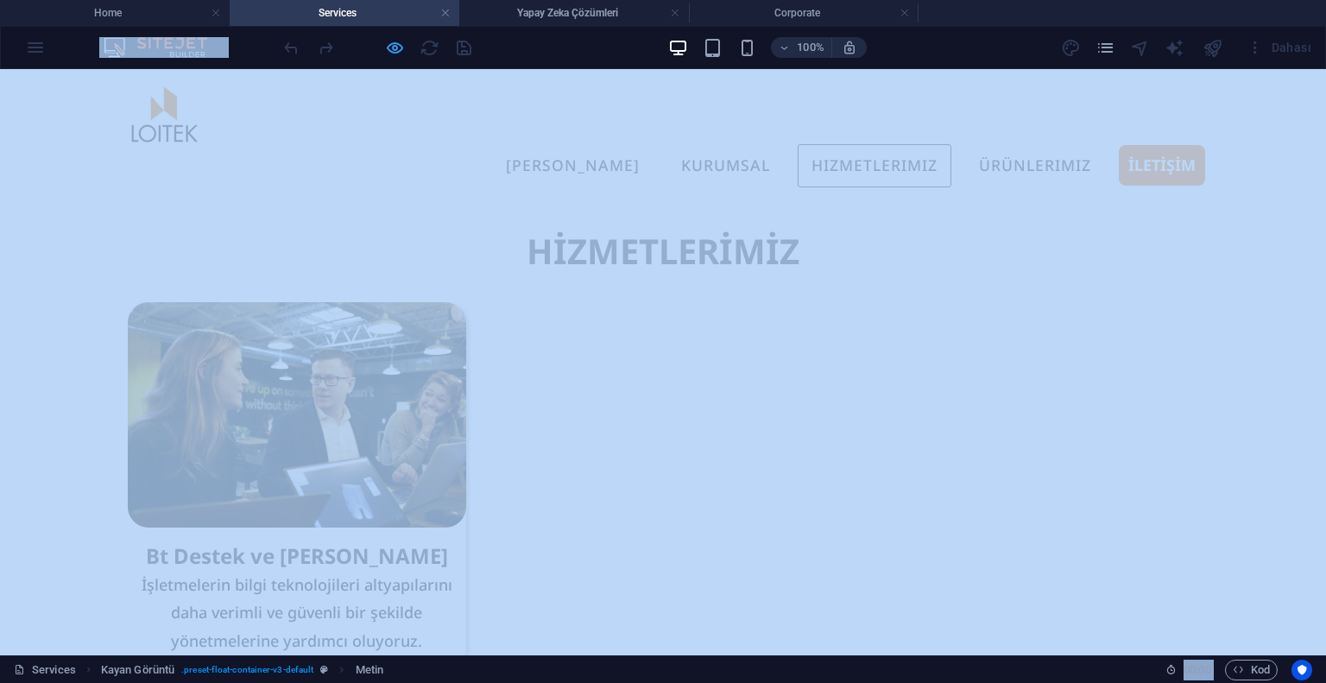
click at [395, 51] on icon "button" at bounding box center [395, 48] width 20 height 20
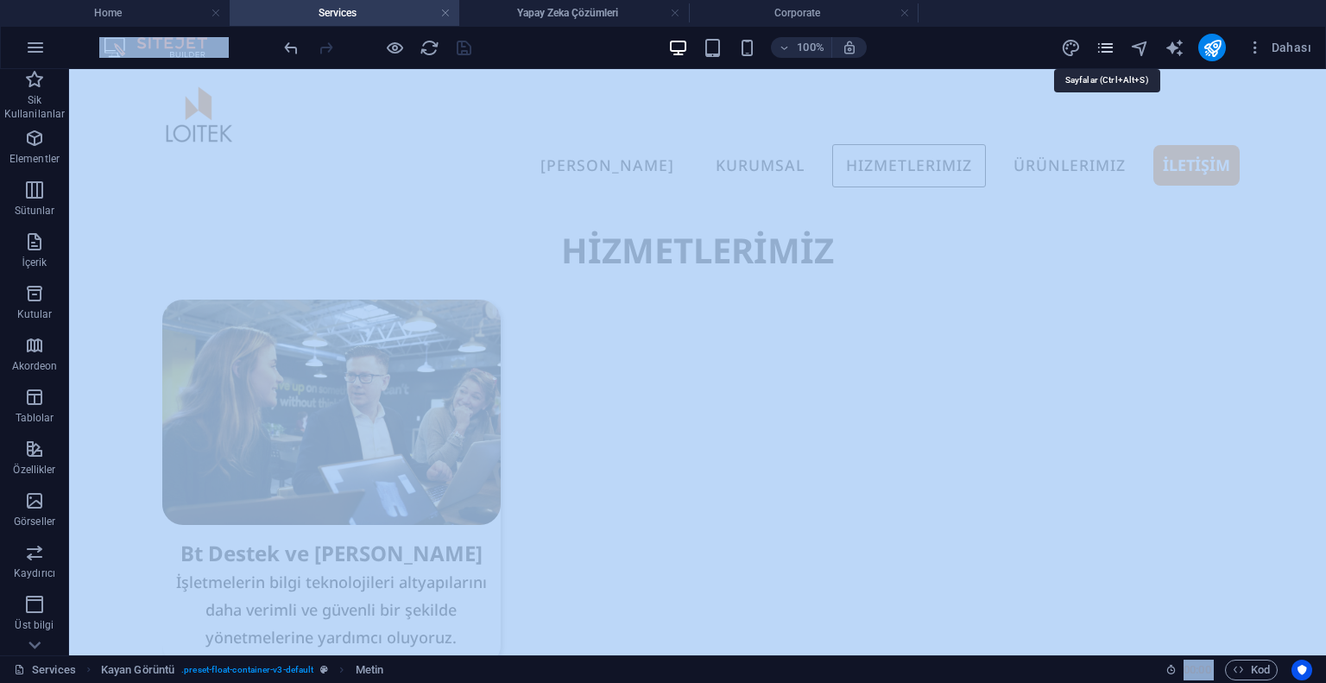
click at [1108, 44] on icon "pages" at bounding box center [1106, 48] width 20 height 20
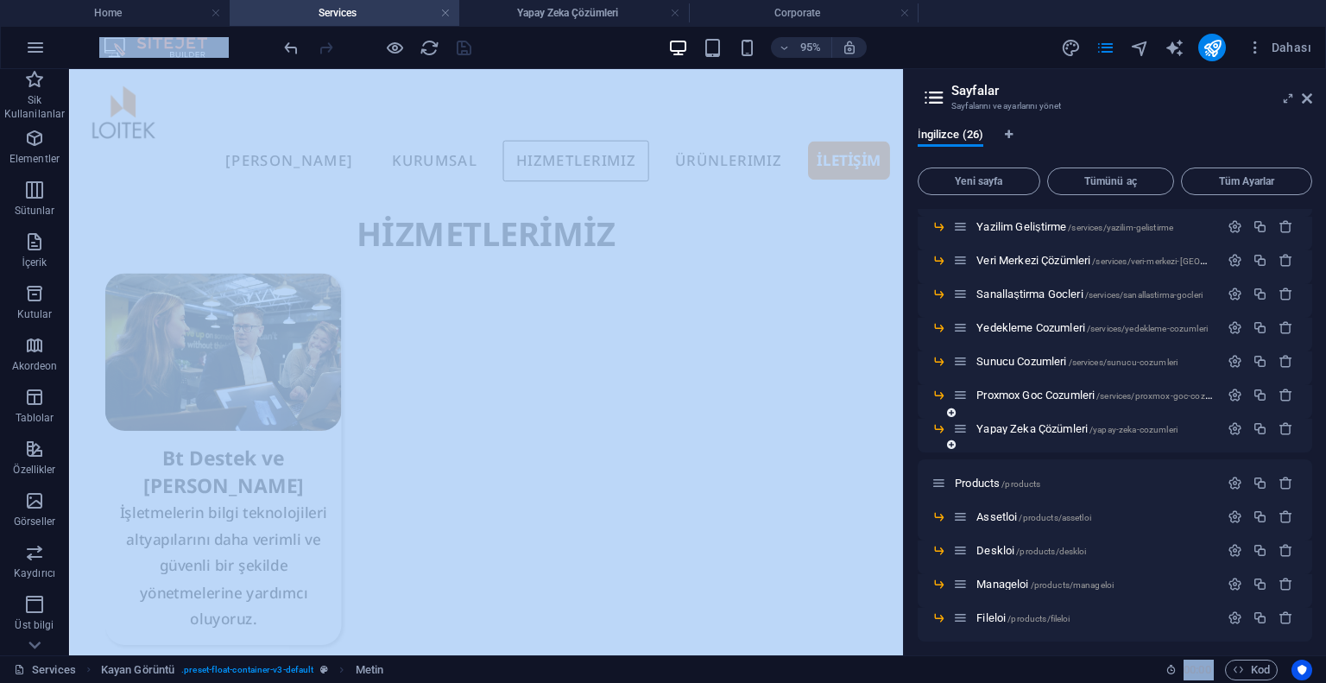
scroll to position [432, 0]
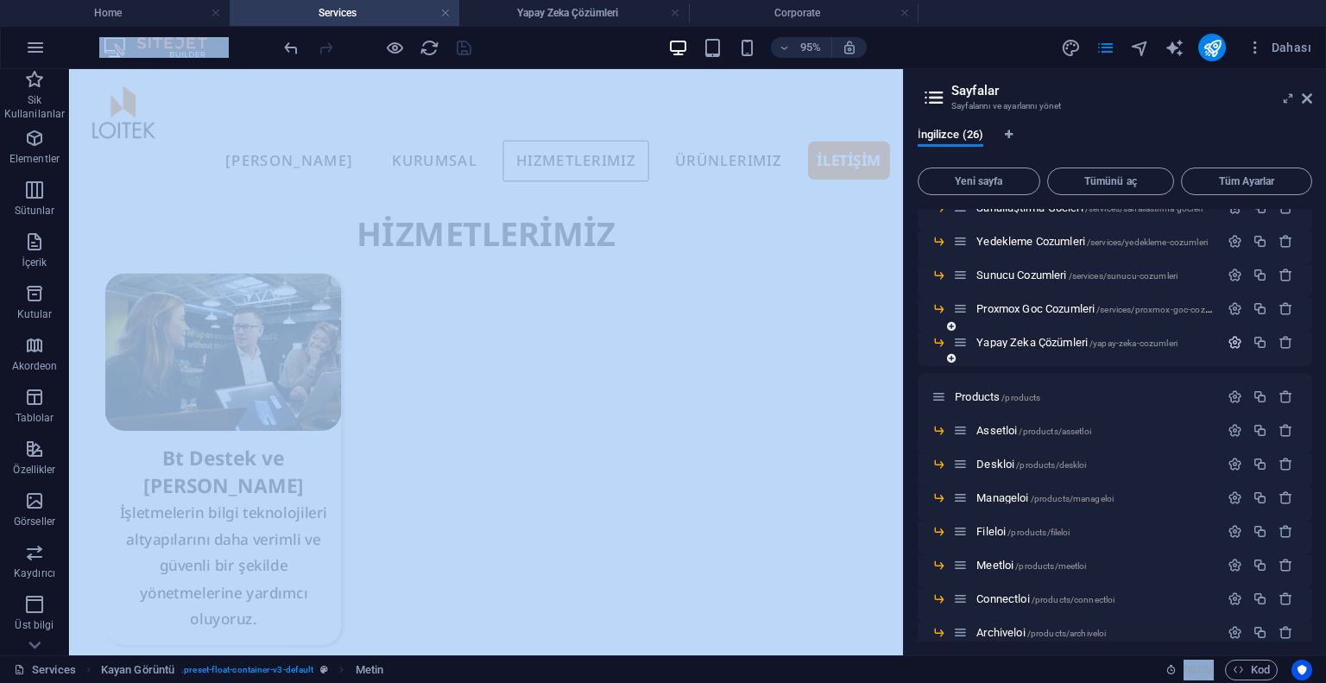
click at [1235, 341] on icon "button" at bounding box center [1235, 342] width 15 height 15
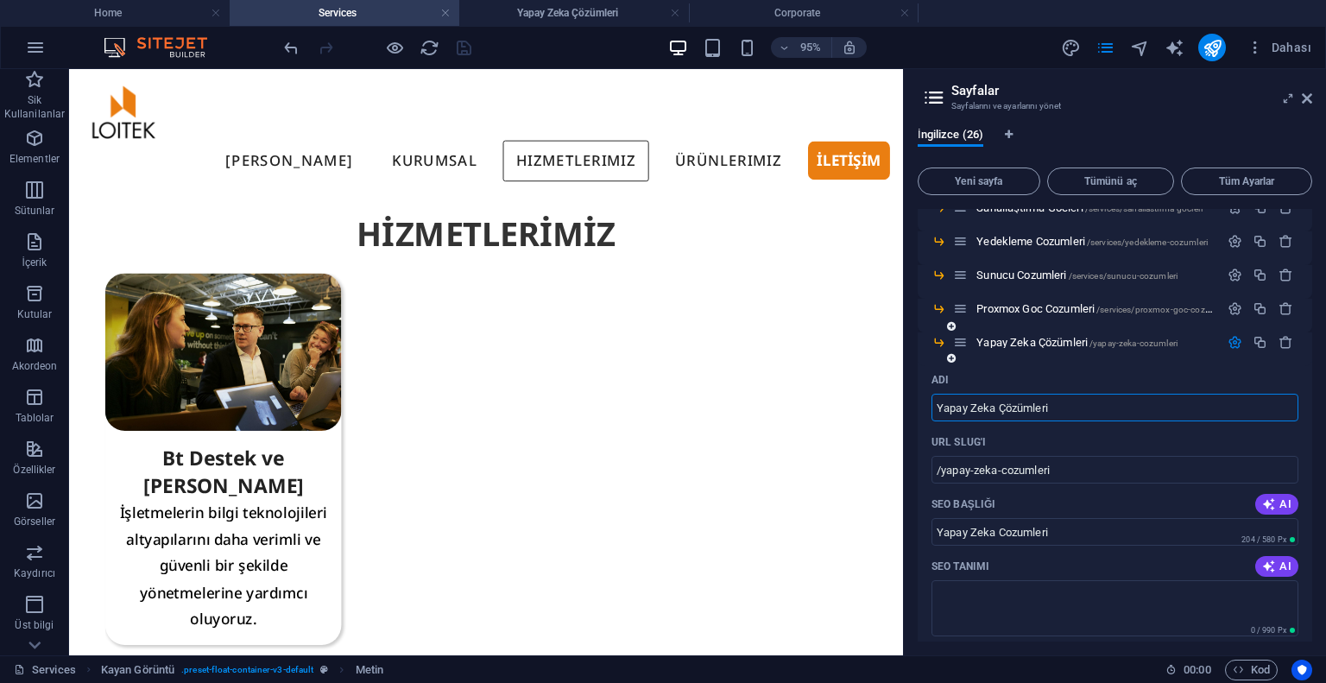
scroll to position [345, 0]
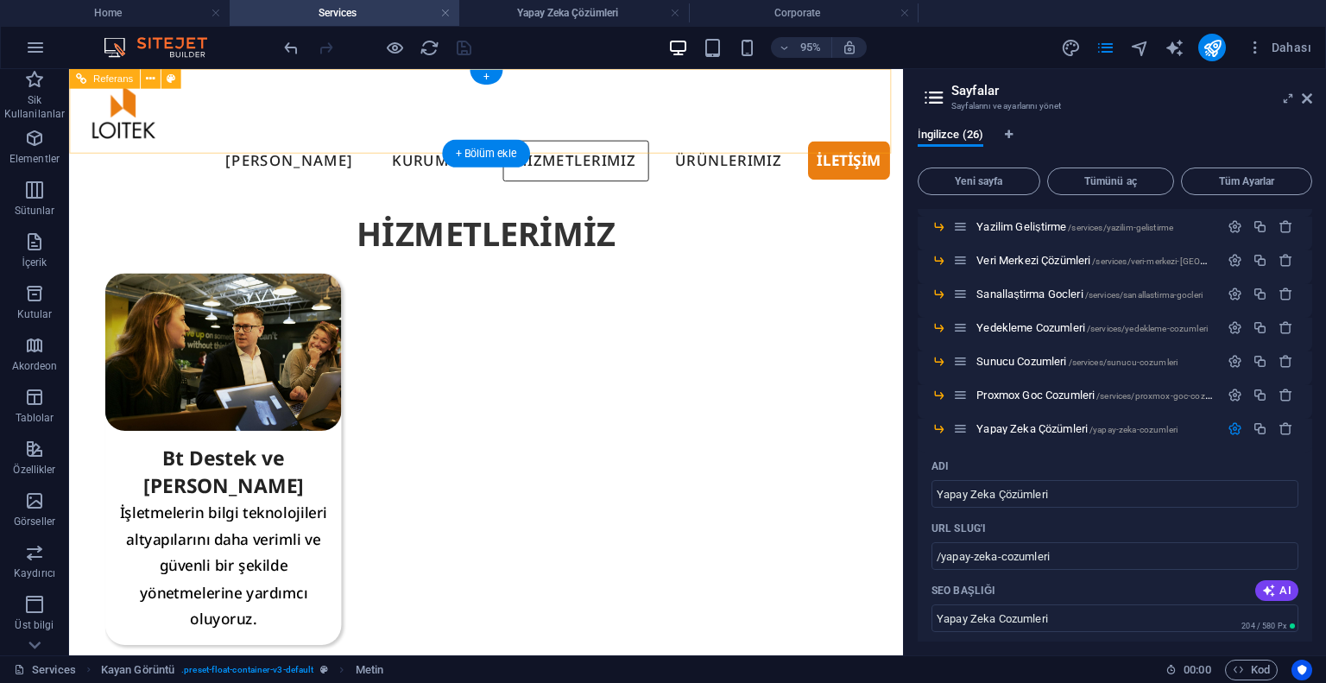
click at [140, 112] on div at bounding box center [508, 113] width 851 height 61
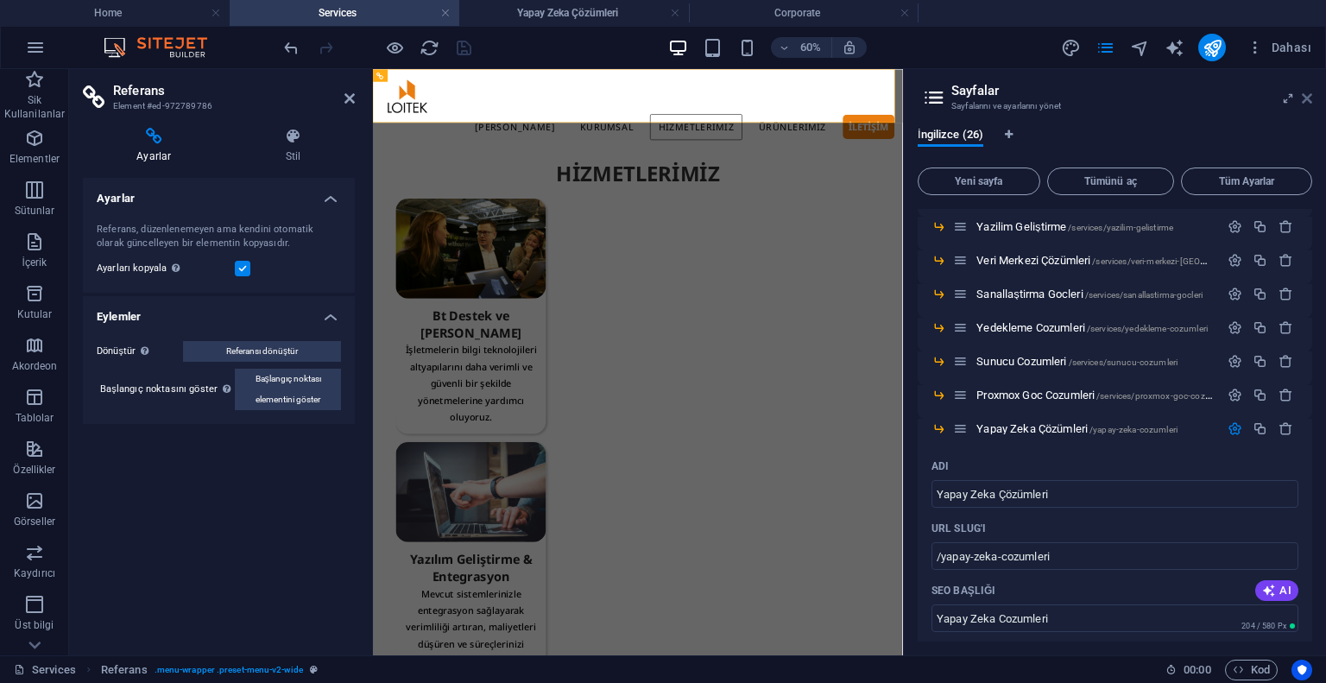
click at [1307, 98] on icon at bounding box center [1307, 99] width 10 height 14
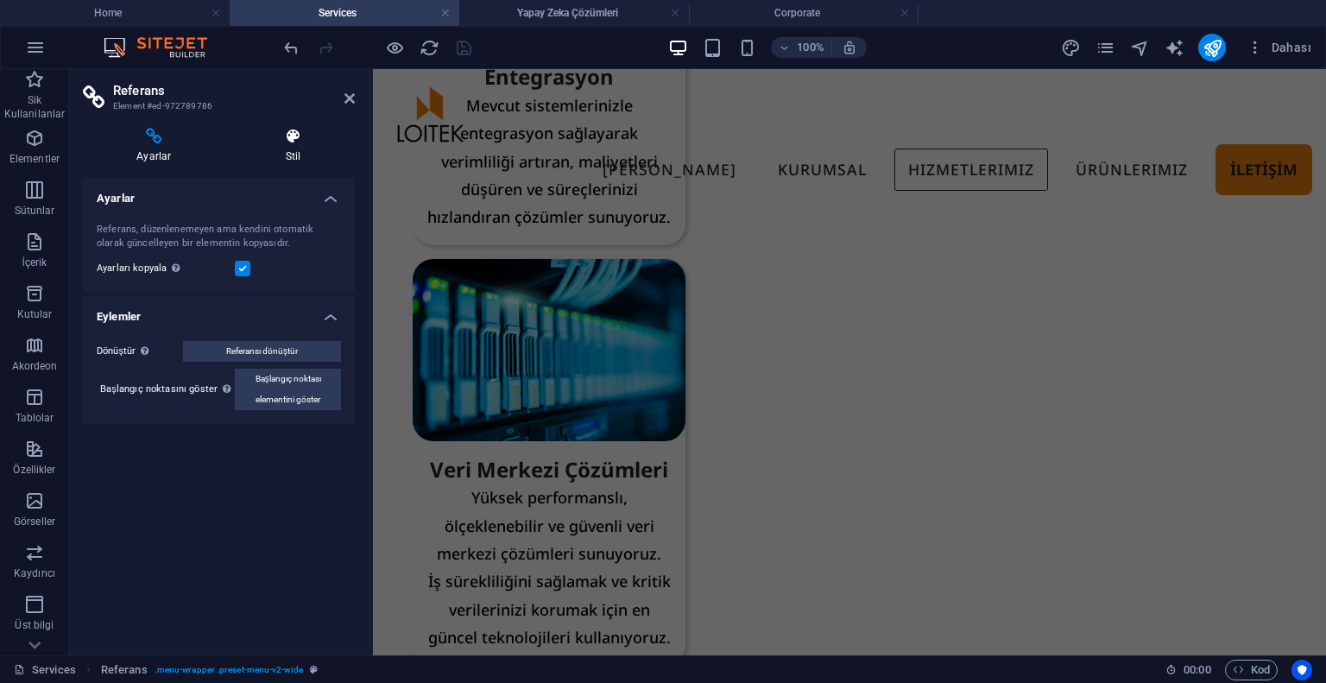
scroll to position [742, 0]
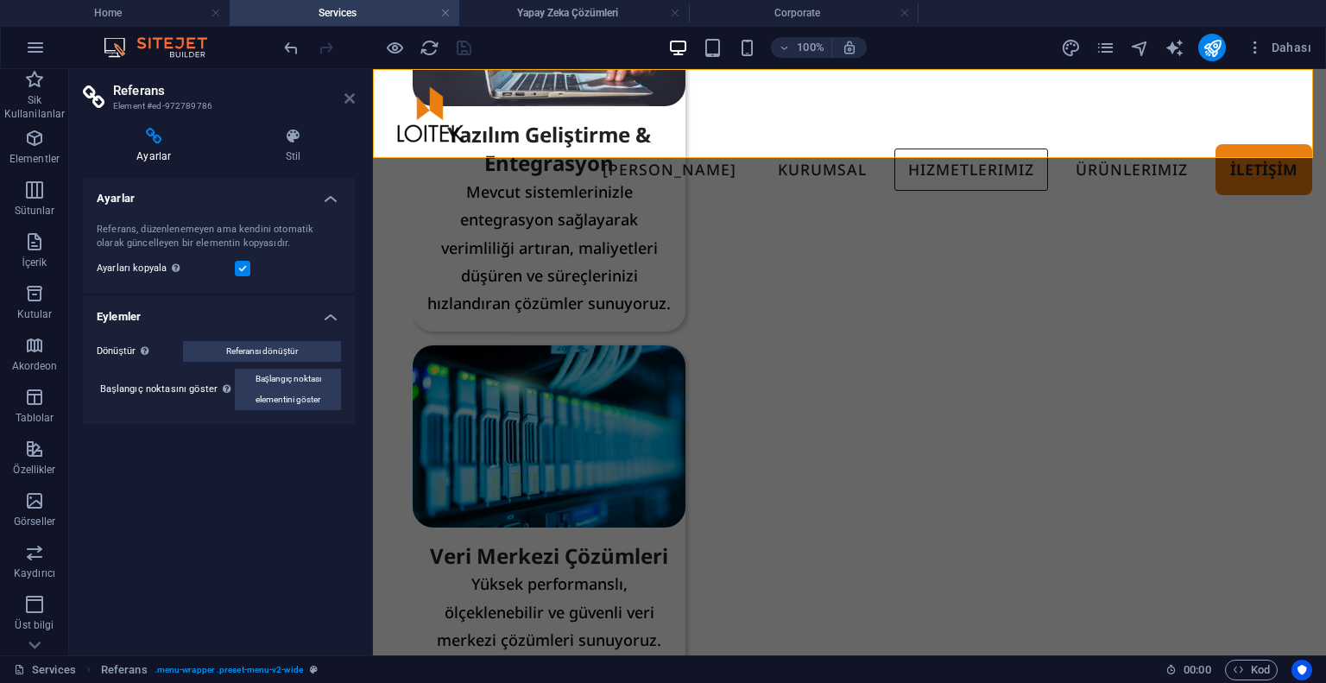
drag, startPoint x: 348, startPoint y: 103, endPoint x: 300, endPoint y: 127, distance: 53.3
click at [348, 103] on icon at bounding box center [350, 99] width 10 height 14
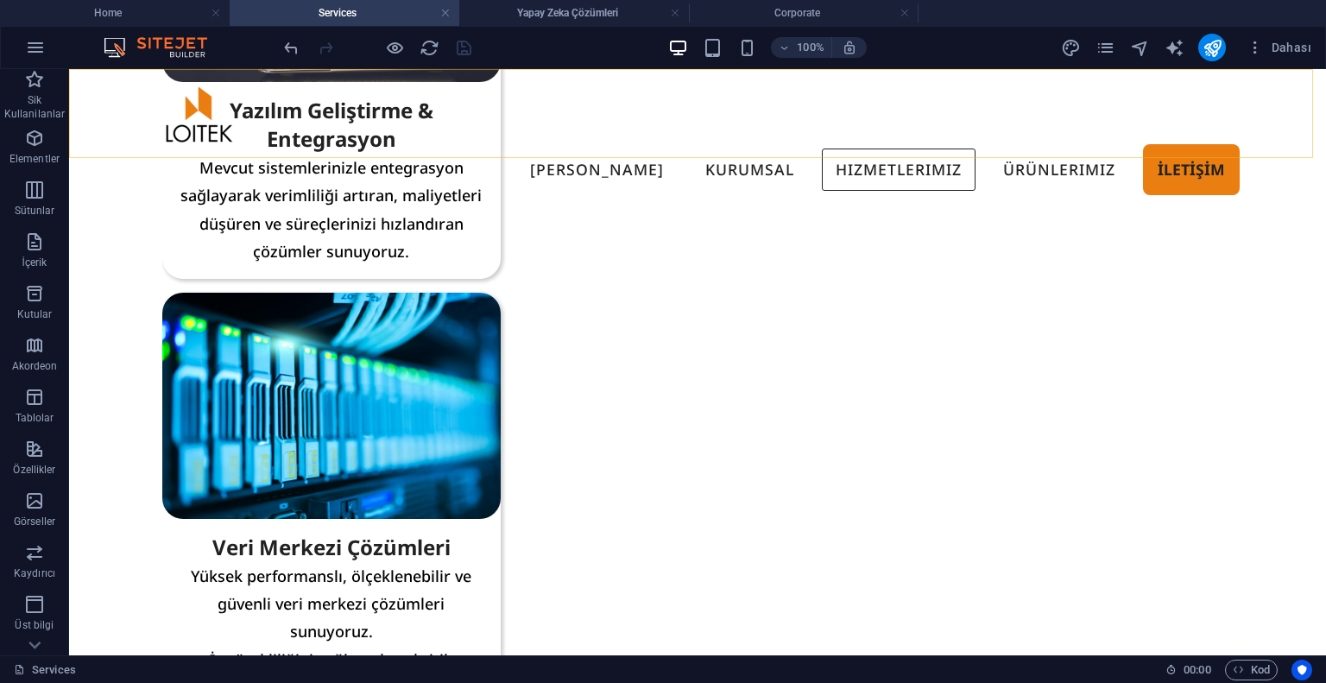
scroll to position [608, 0]
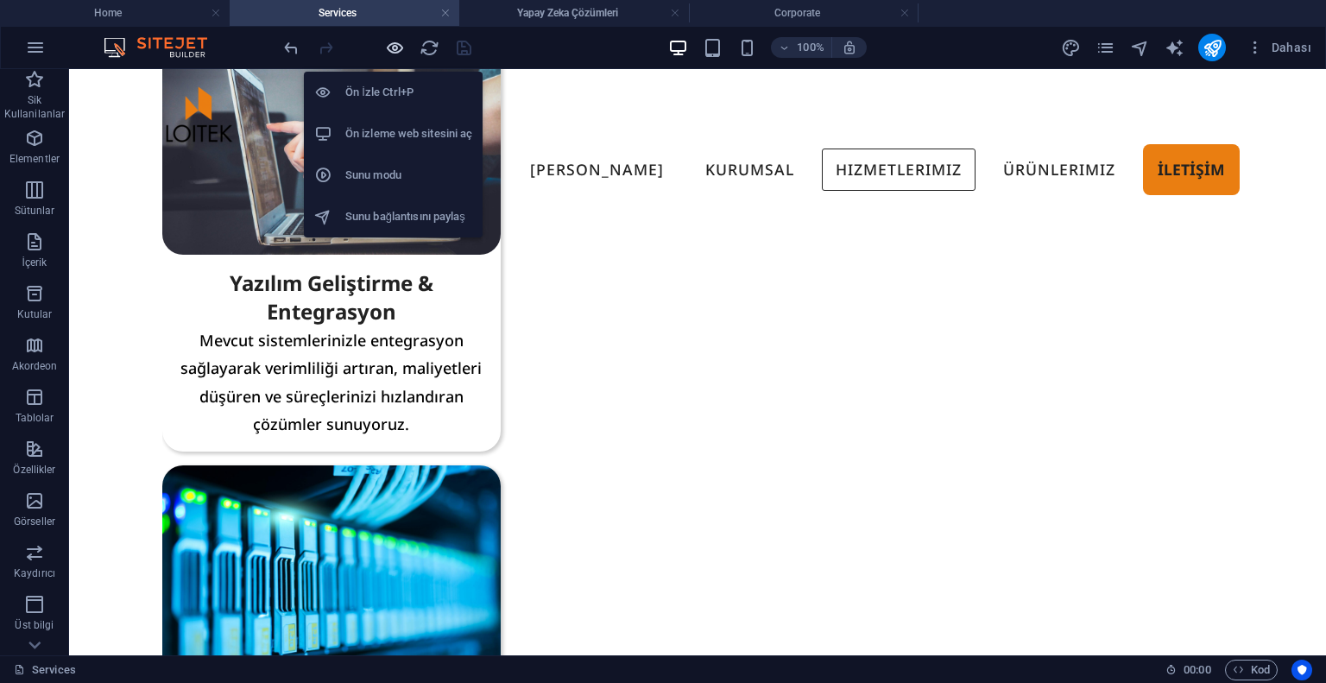
click at [394, 47] on icon "button" at bounding box center [395, 48] width 20 height 20
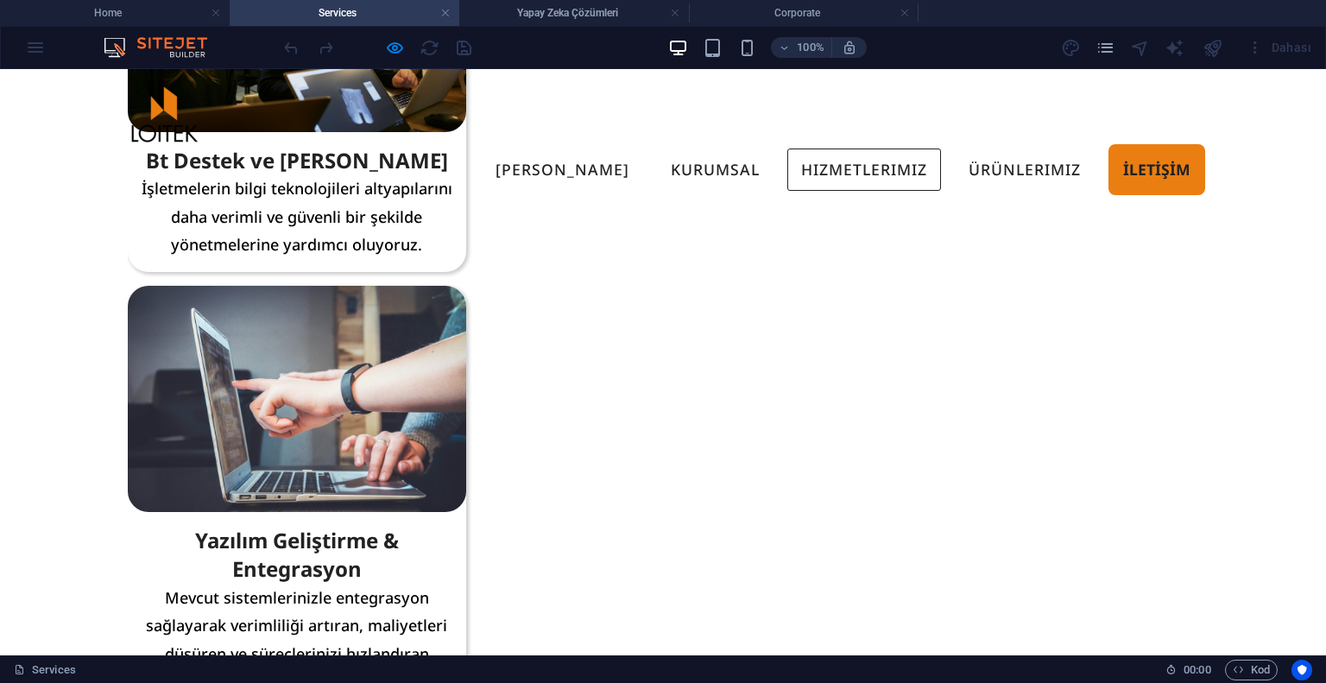
scroll to position [0, 0]
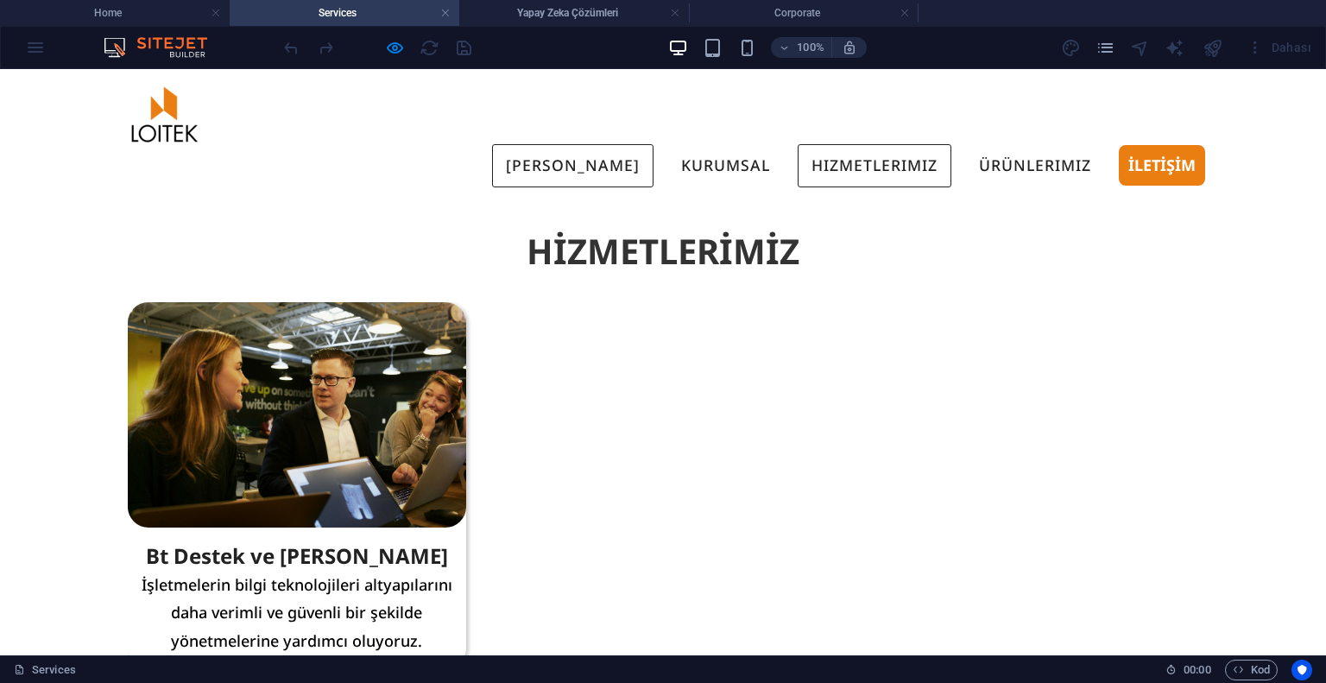
click at [586, 144] on link "[PERSON_NAME]" at bounding box center [572, 165] width 161 height 43
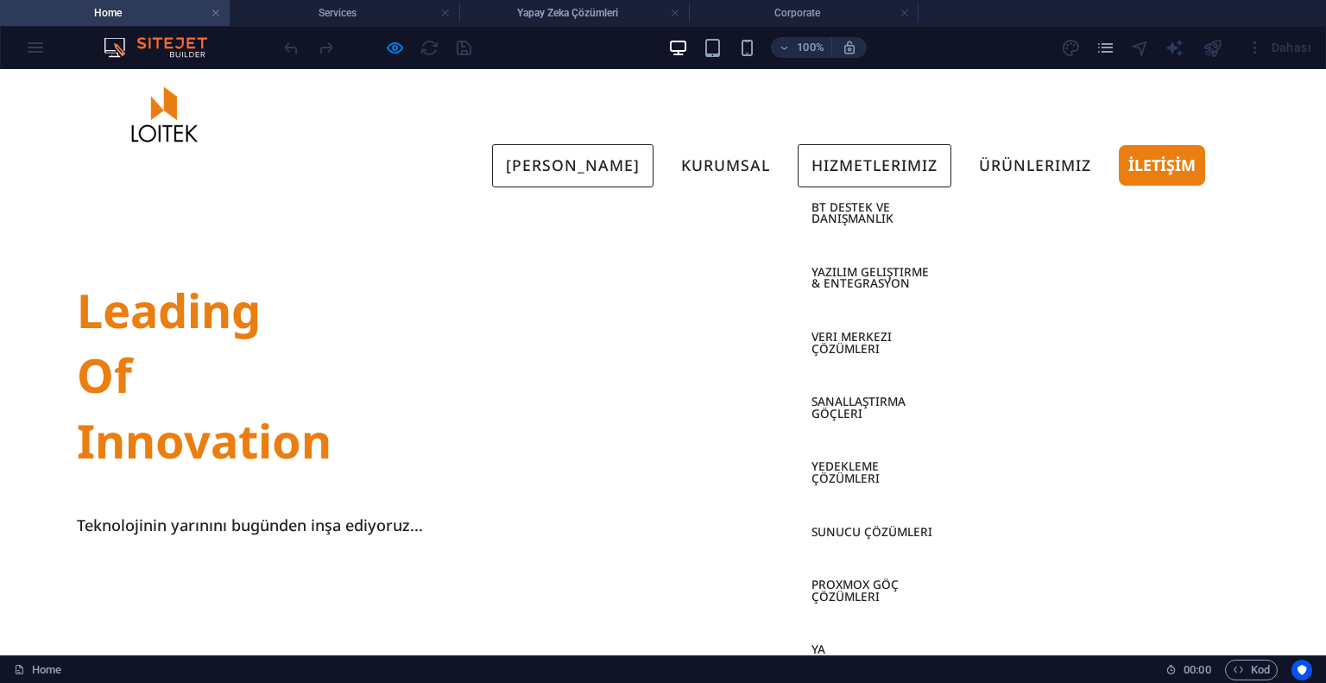
click at [882, 144] on link "Hizmetlerimiz" at bounding box center [875, 165] width 154 height 43
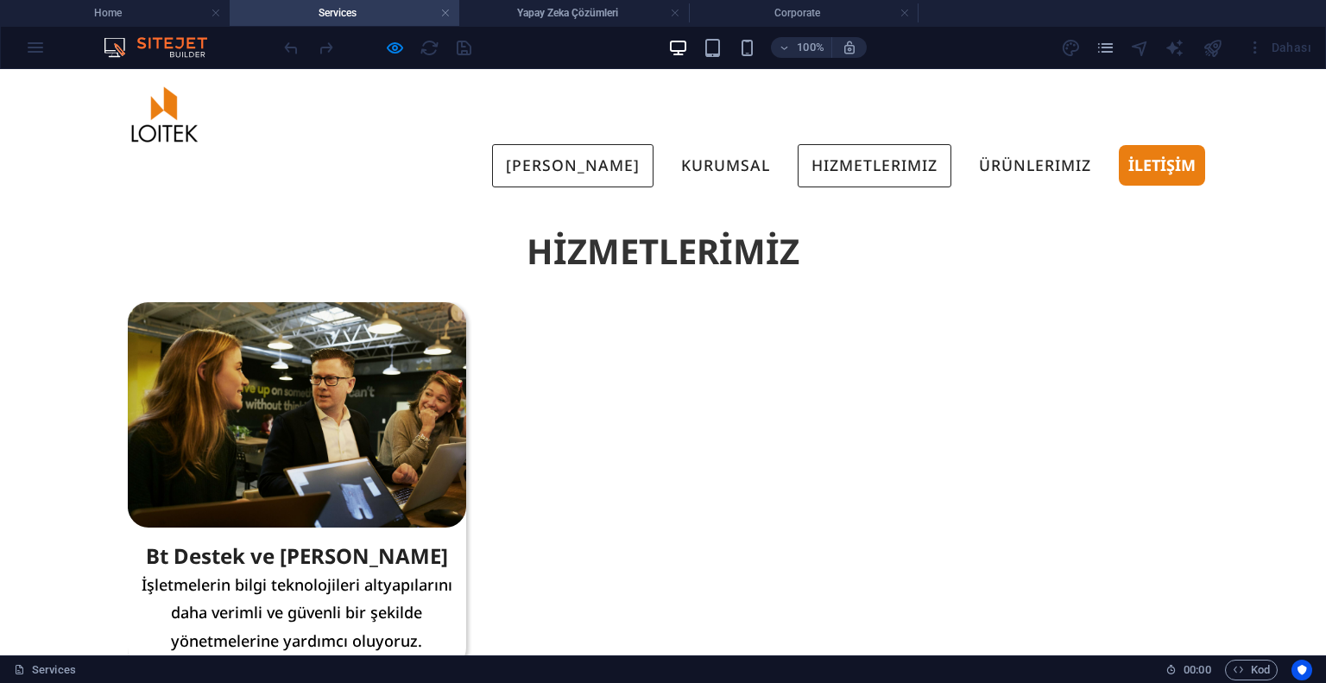
click at [621, 144] on link "[PERSON_NAME]" at bounding box center [572, 165] width 161 height 43
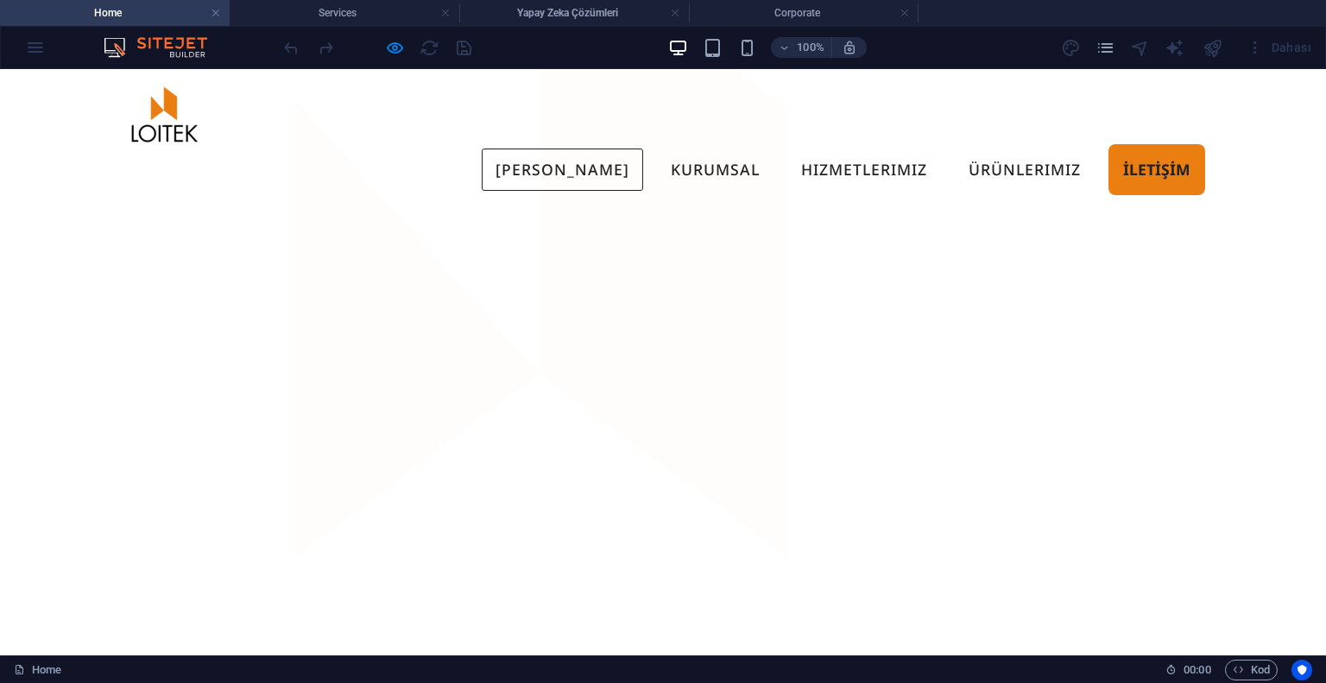
scroll to position [1468, 0]
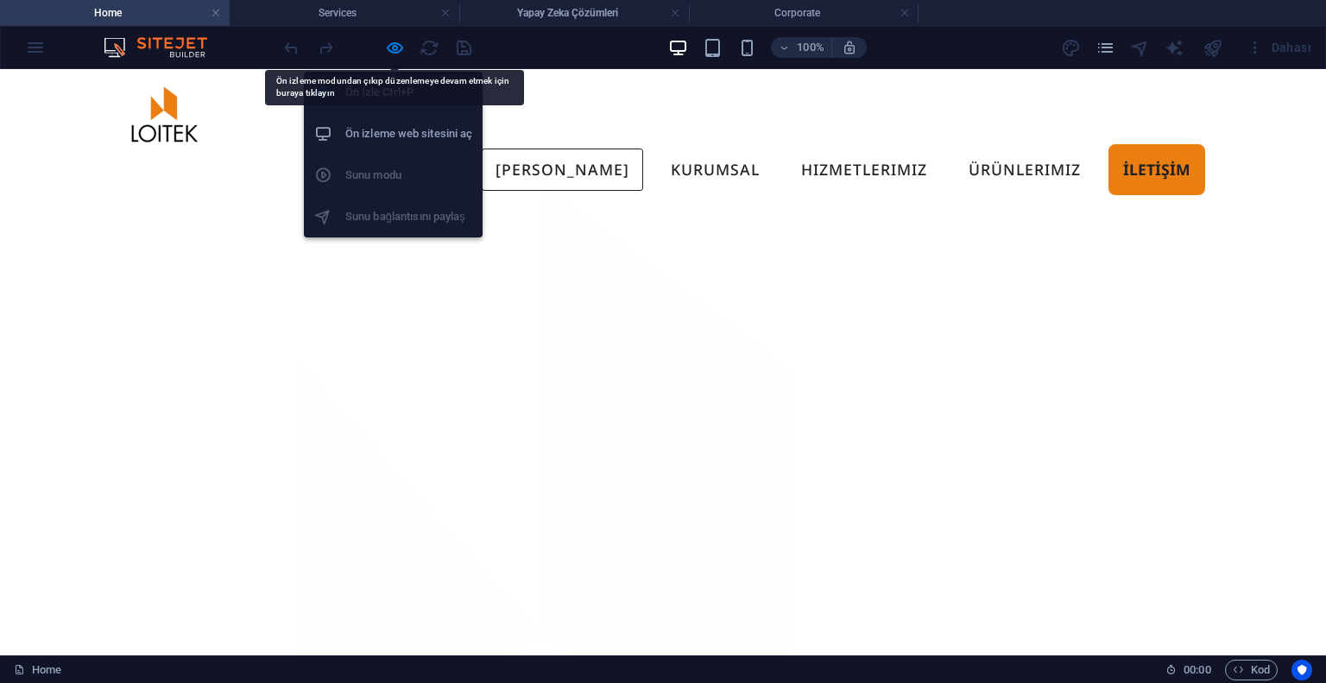
click at [374, 144] on li "Ön izleme web sitesini aç" at bounding box center [393, 133] width 179 height 41
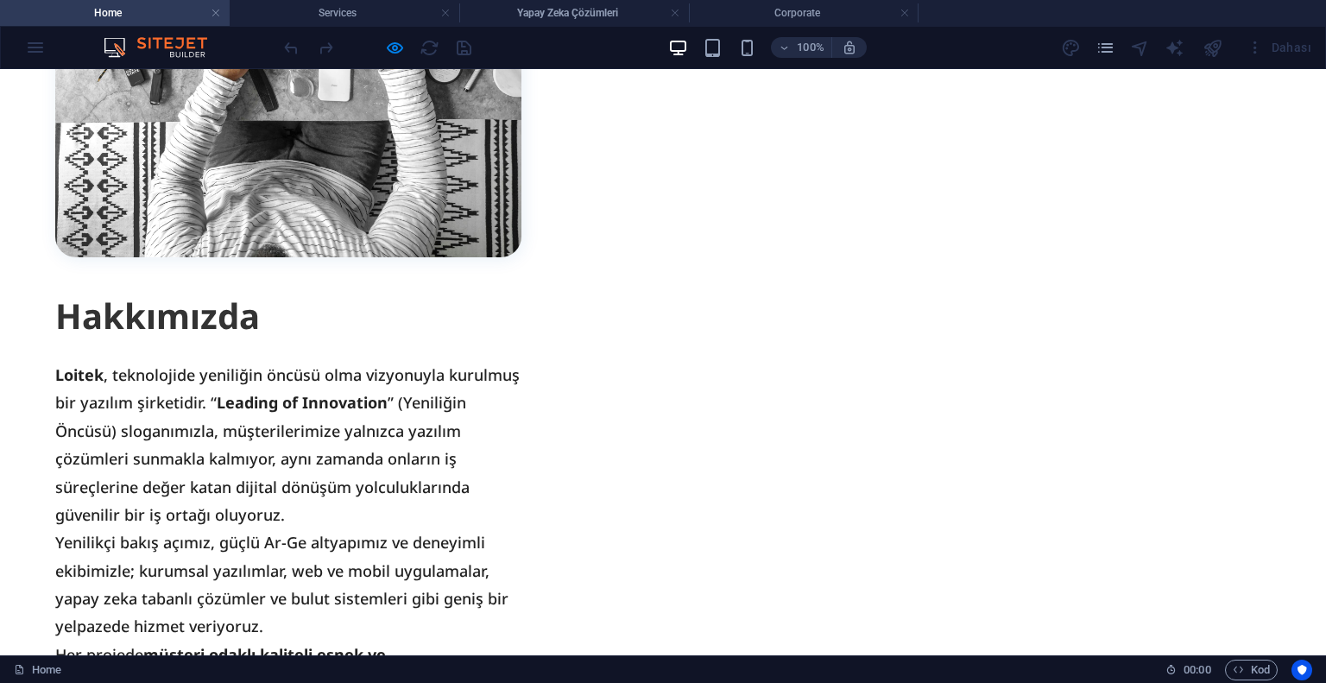
scroll to position [3115, 0]
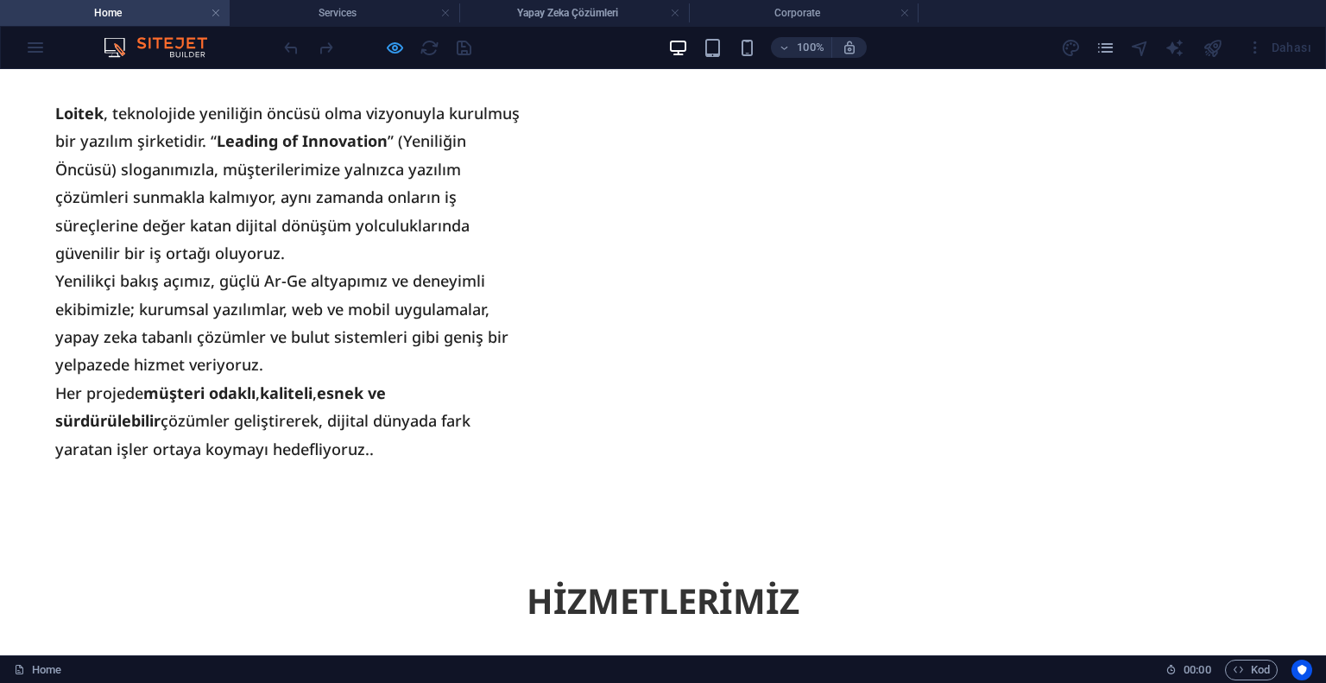
click at [389, 38] on icon "button" at bounding box center [395, 48] width 20 height 20
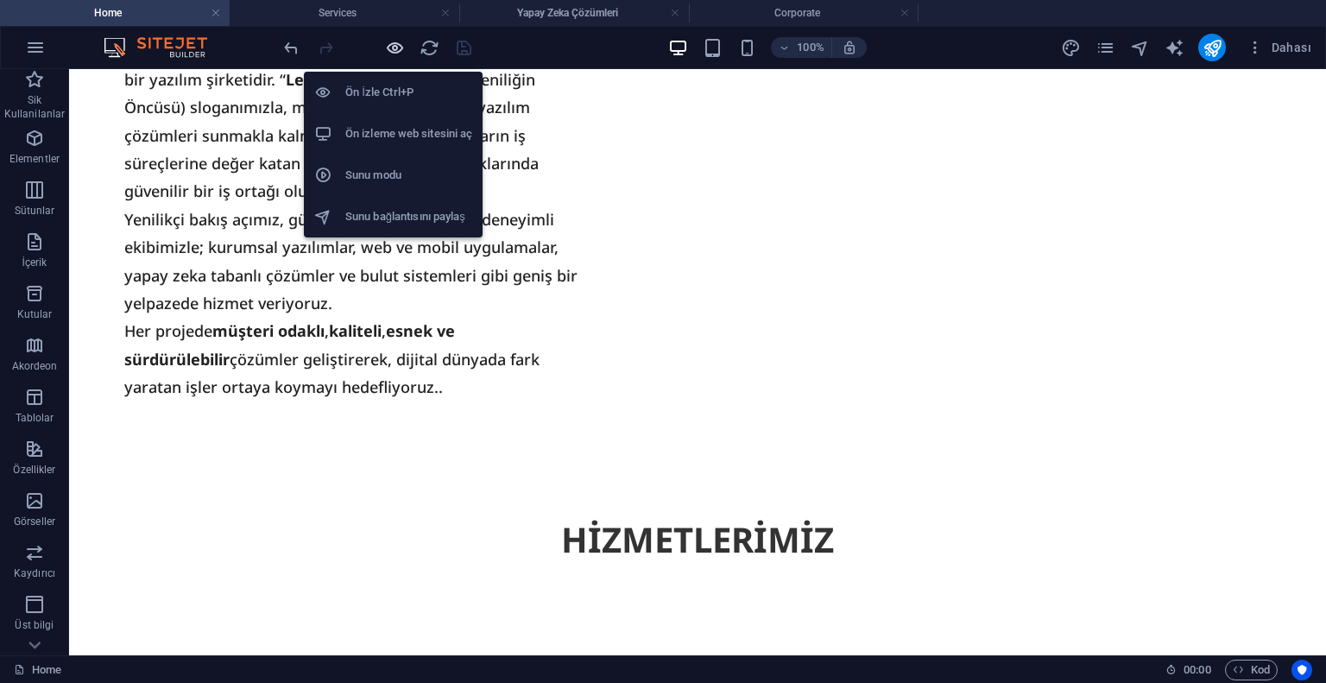
scroll to position [3102, 0]
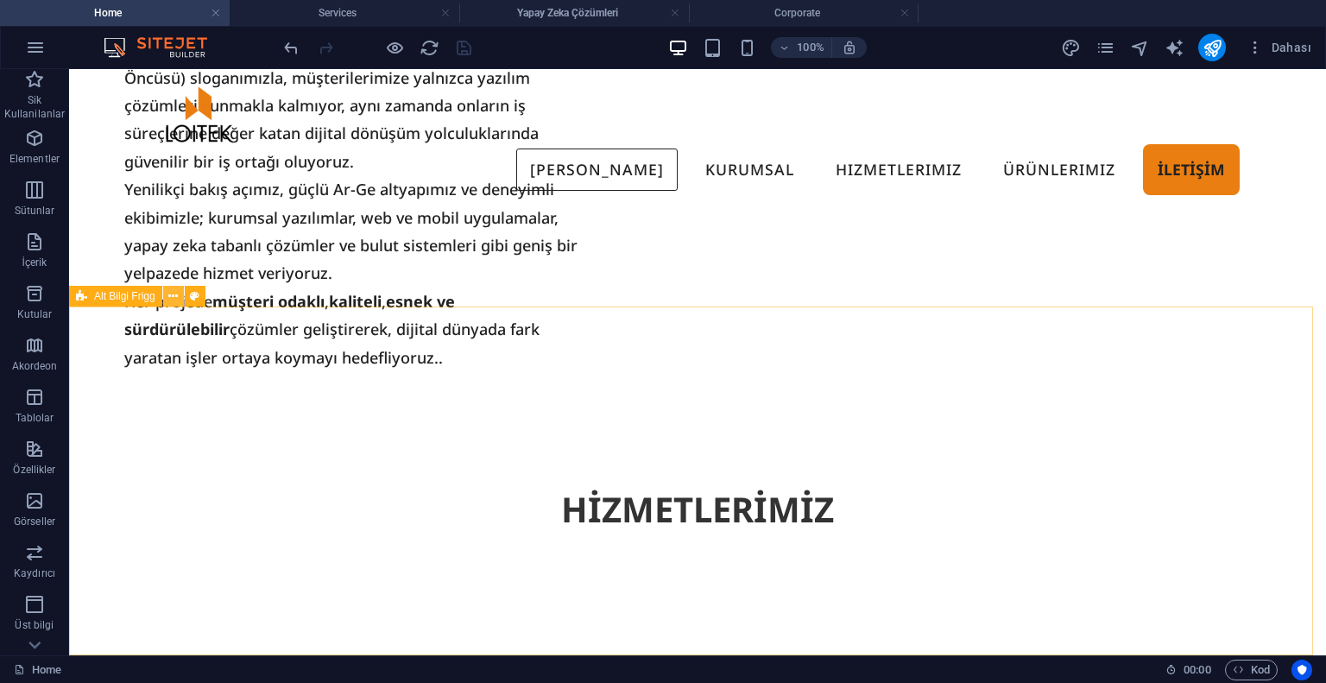
click at [169, 295] on icon at bounding box center [172, 297] width 9 height 18
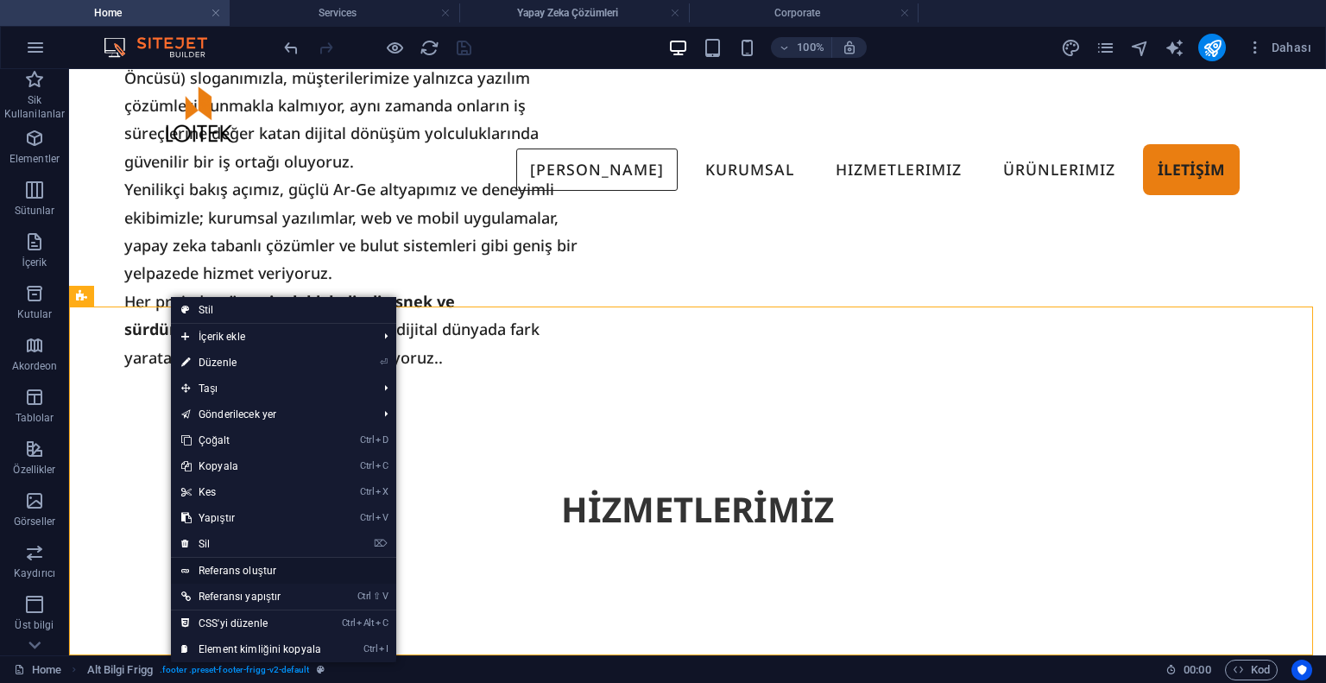
click at [222, 572] on link "Referans oluştur" at bounding box center [283, 571] width 225 height 26
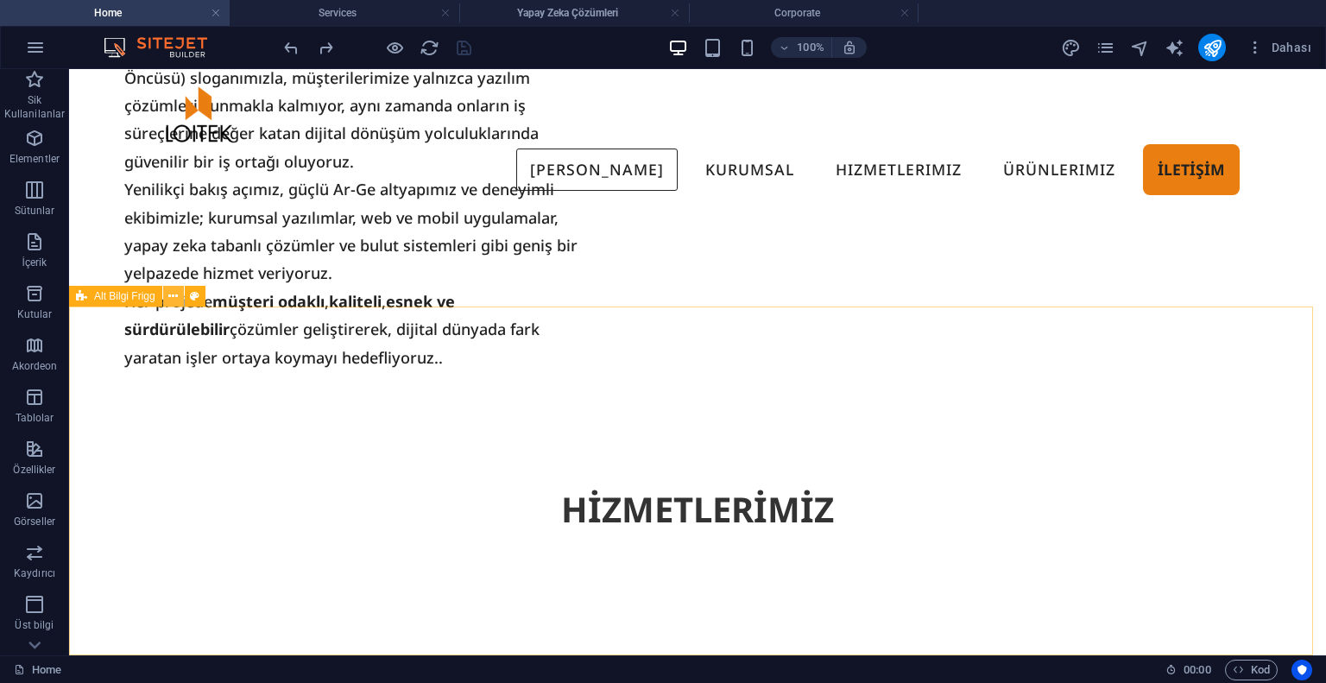
click at [177, 290] on icon at bounding box center [172, 297] width 9 height 18
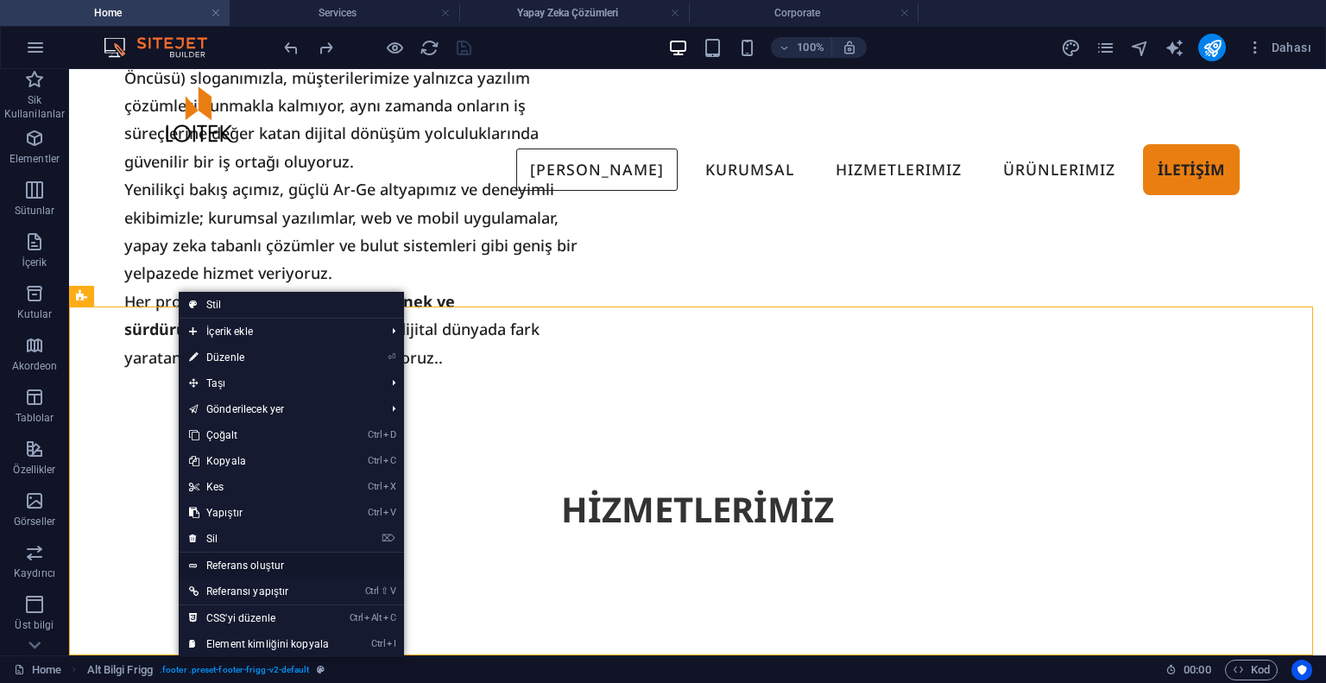
click at [242, 569] on link "Referans oluştur" at bounding box center [291, 566] width 225 height 26
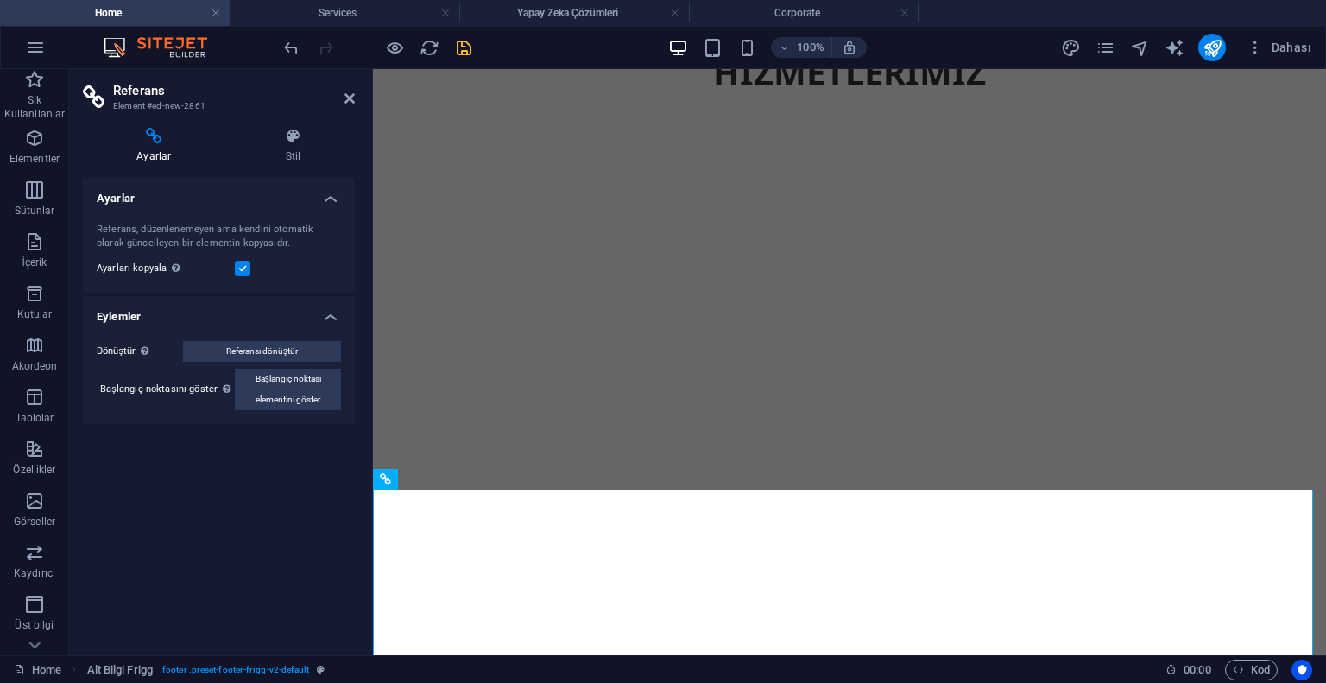
scroll to position [3537, 0]
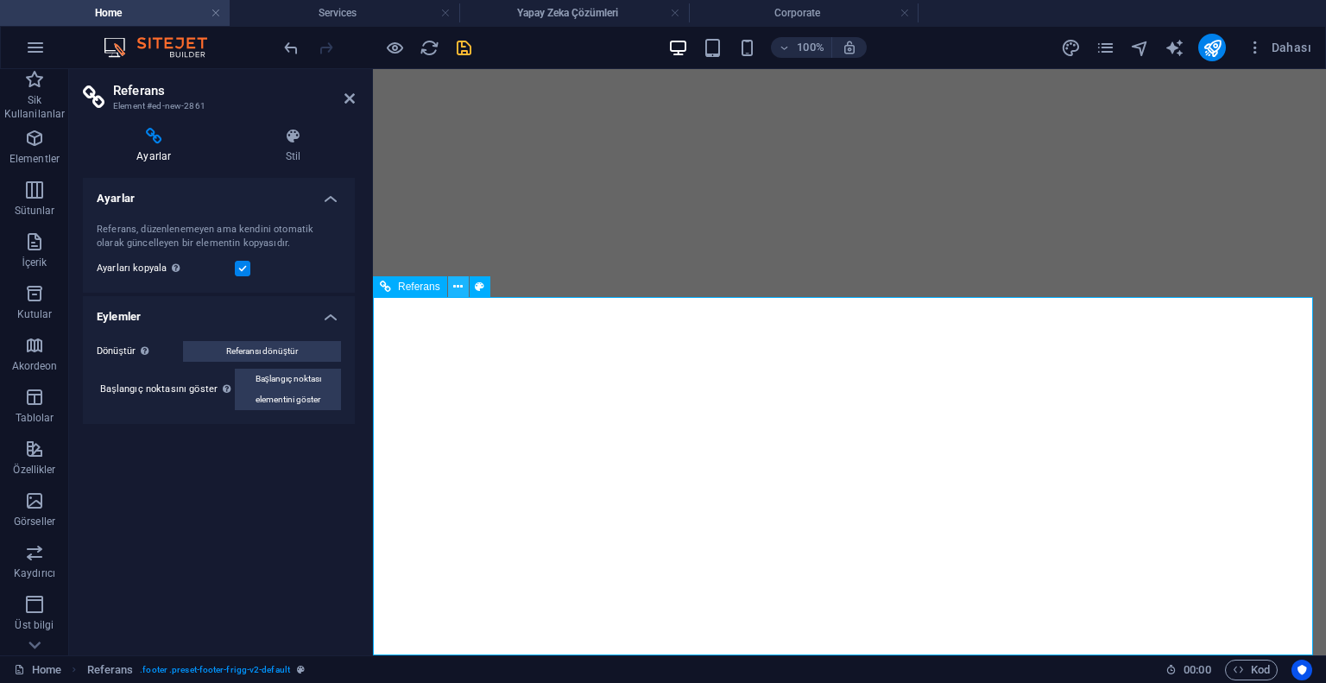
click at [460, 281] on icon at bounding box center [457, 287] width 9 height 18
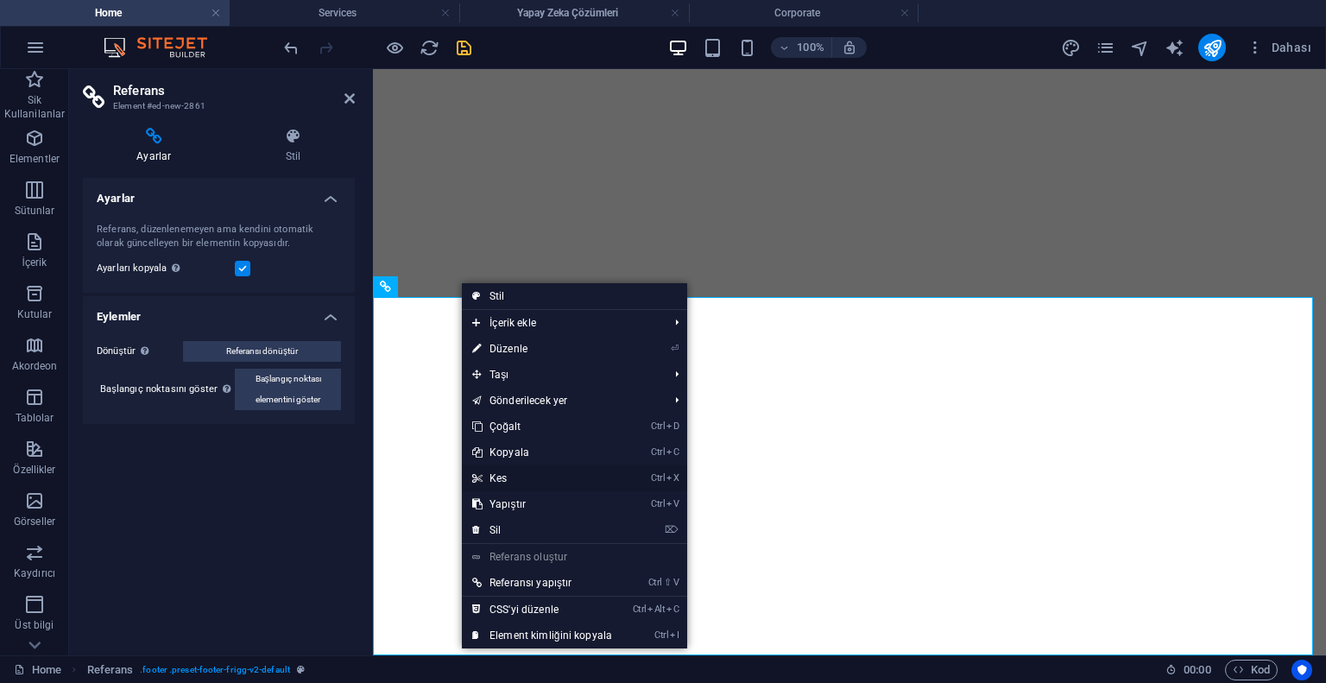
click at [514, 481] on link "Ctrl X Kes" at bounding box center [542, 478] width 161 height 26
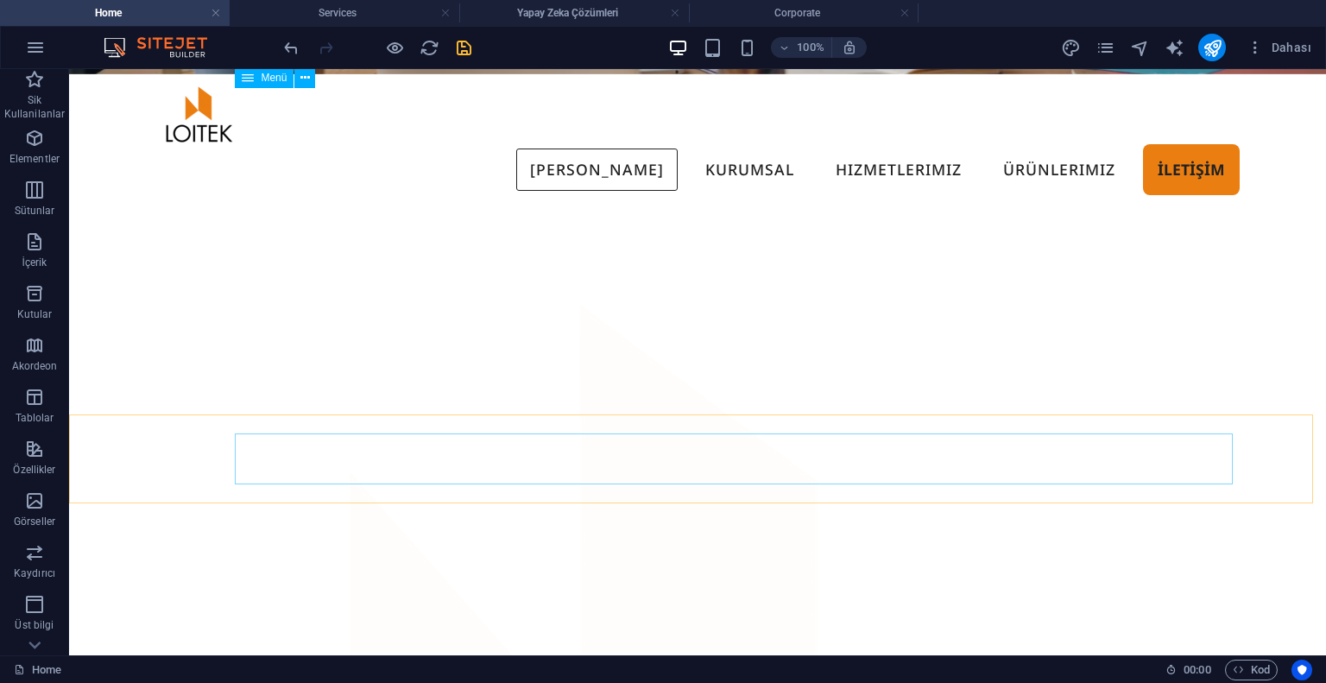
scroll to position [1029, 0]
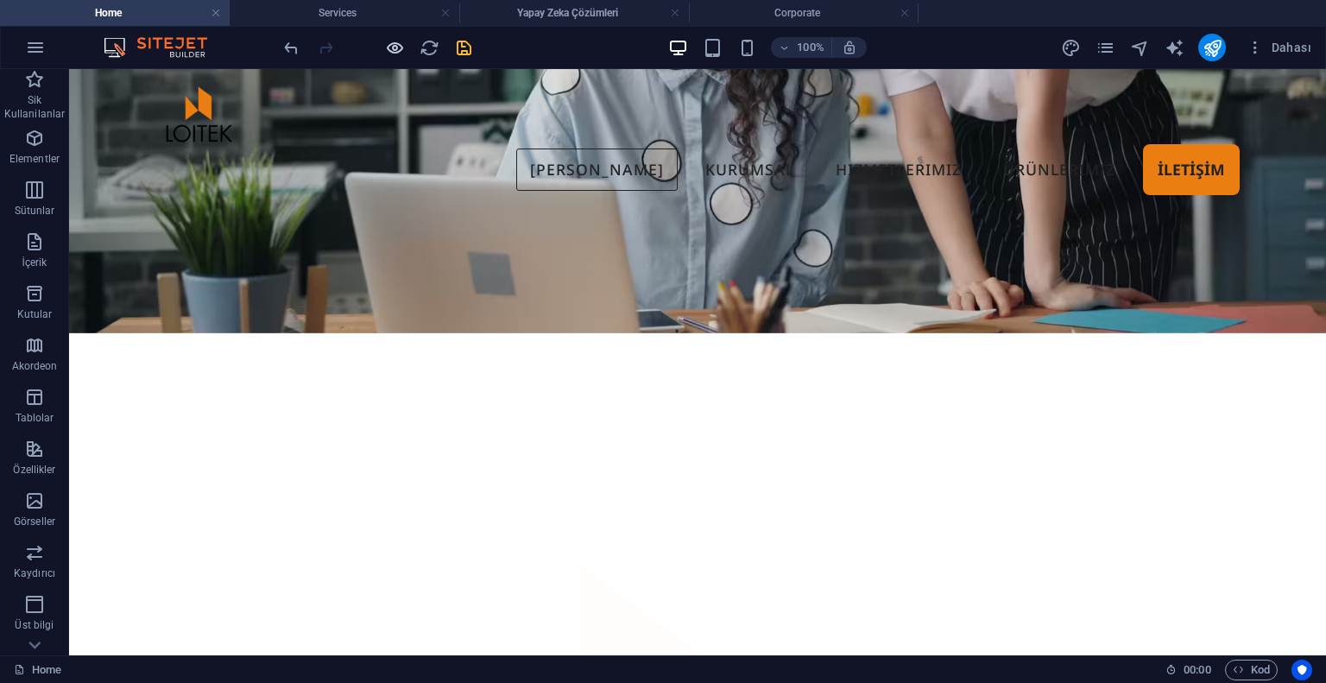
click at [390, 44] on icon "button" at bounding box center [395, 48] width 20 height 20
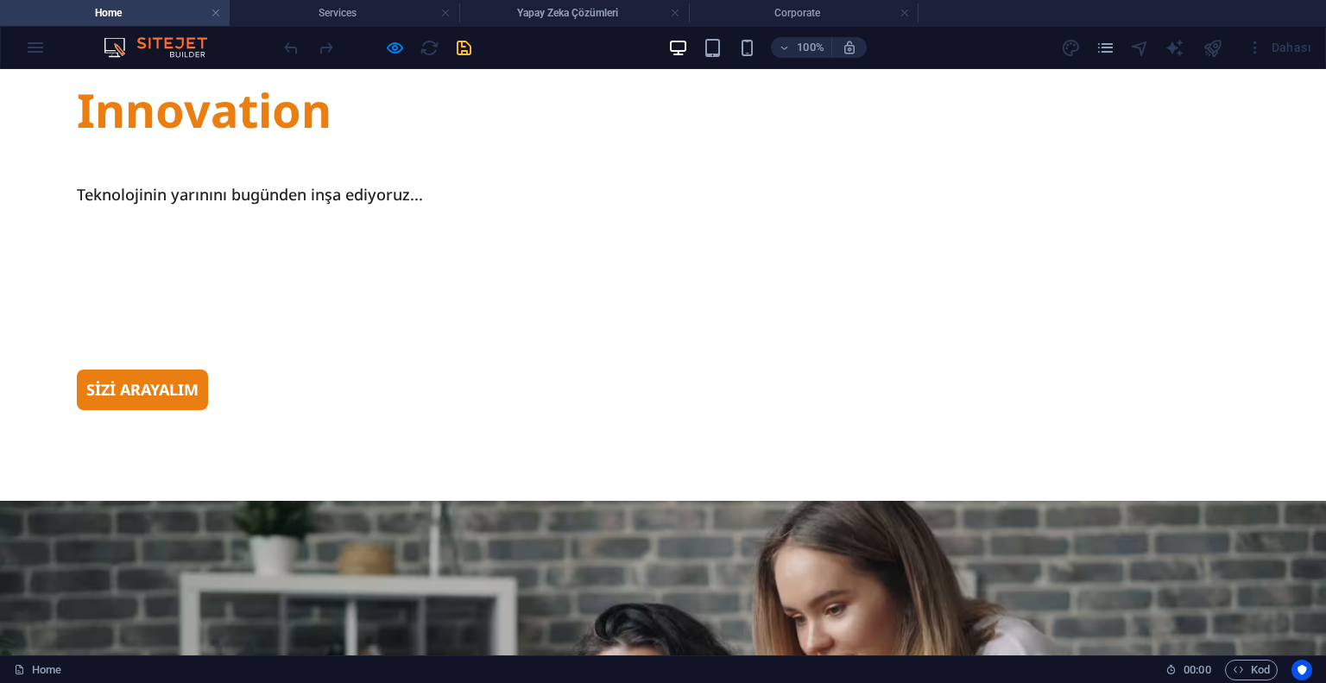
scroll to position [0, 0]
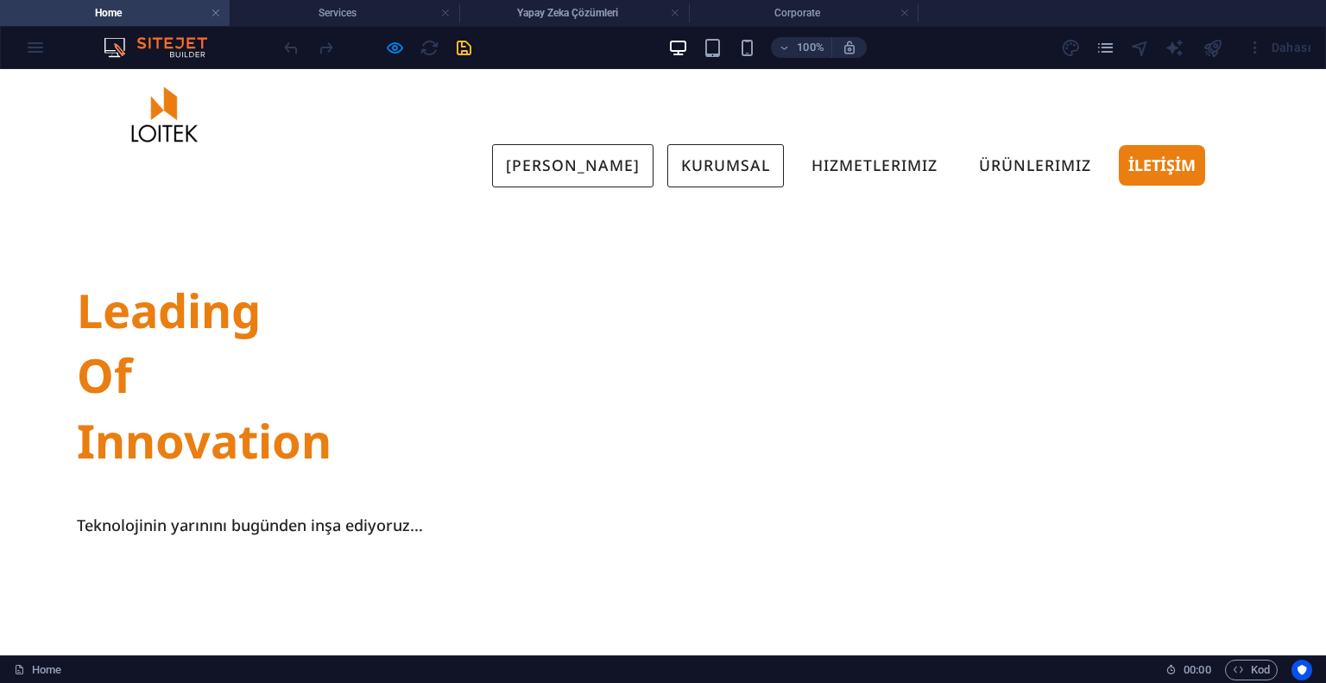
click at [722, 144] on link "KURUMSAL" at bounding box center [725, 165] width 117 height 43
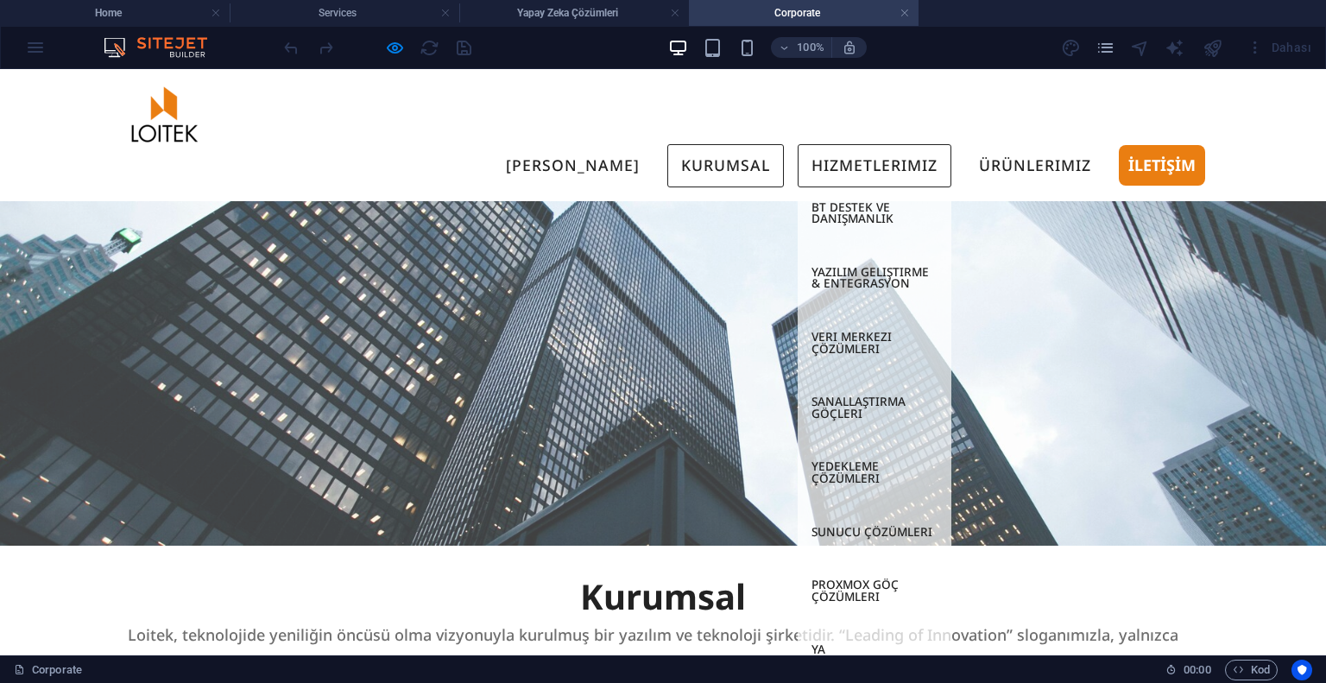
click at [819, 144] on link "Hizmetlerimiz" at bounding box center [875, 165] width 154 height 43
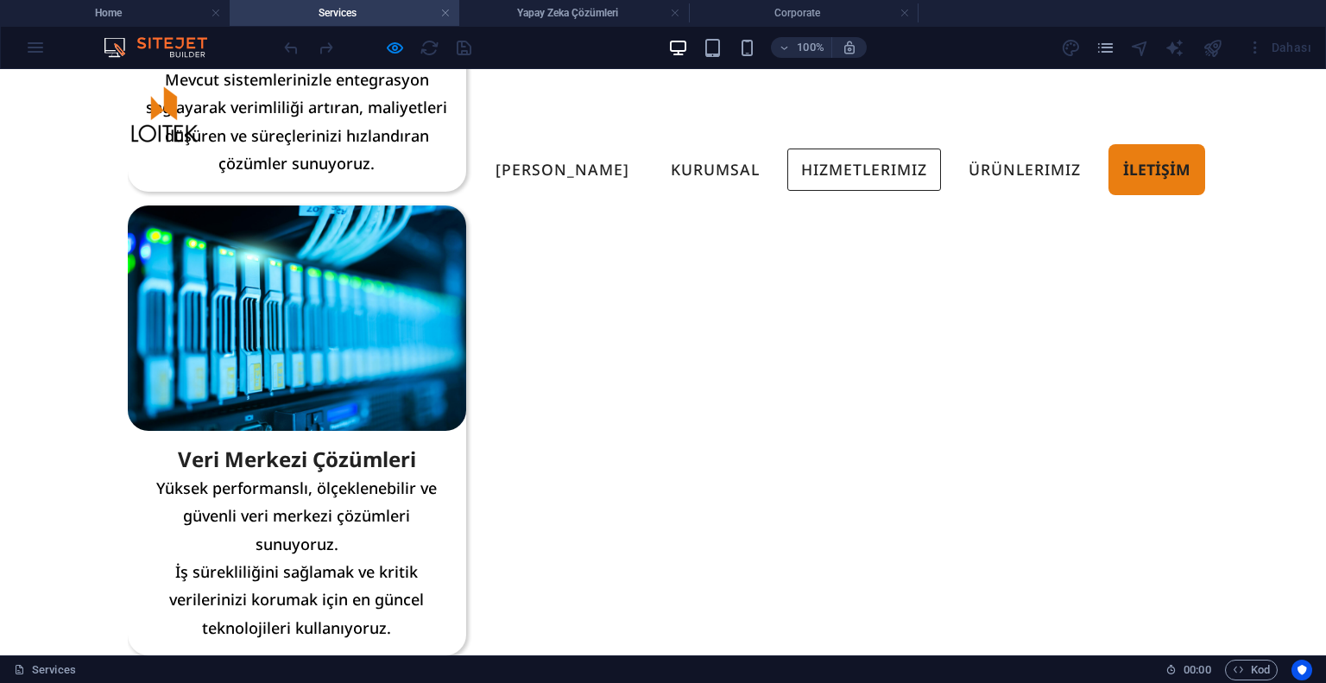
scroll to position [699, 0]
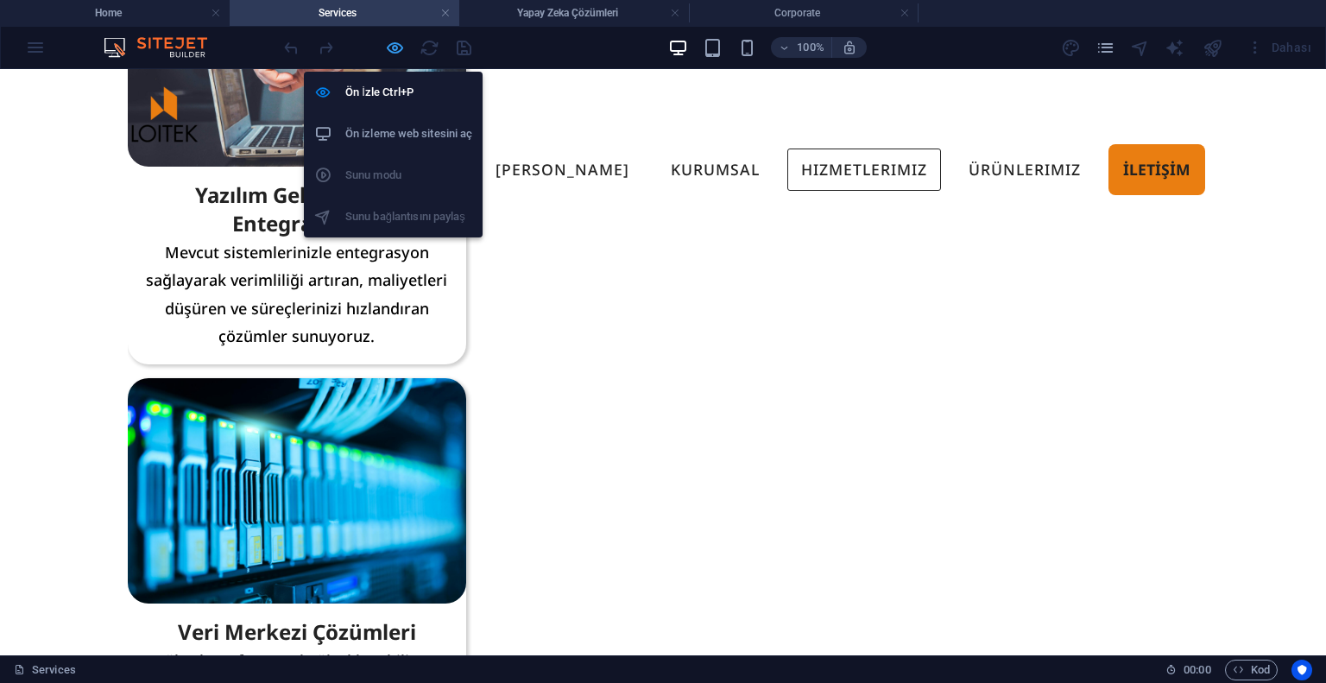
click at [394, 47] on icon "button" at bounding box center [395, 48] width 20 height 20
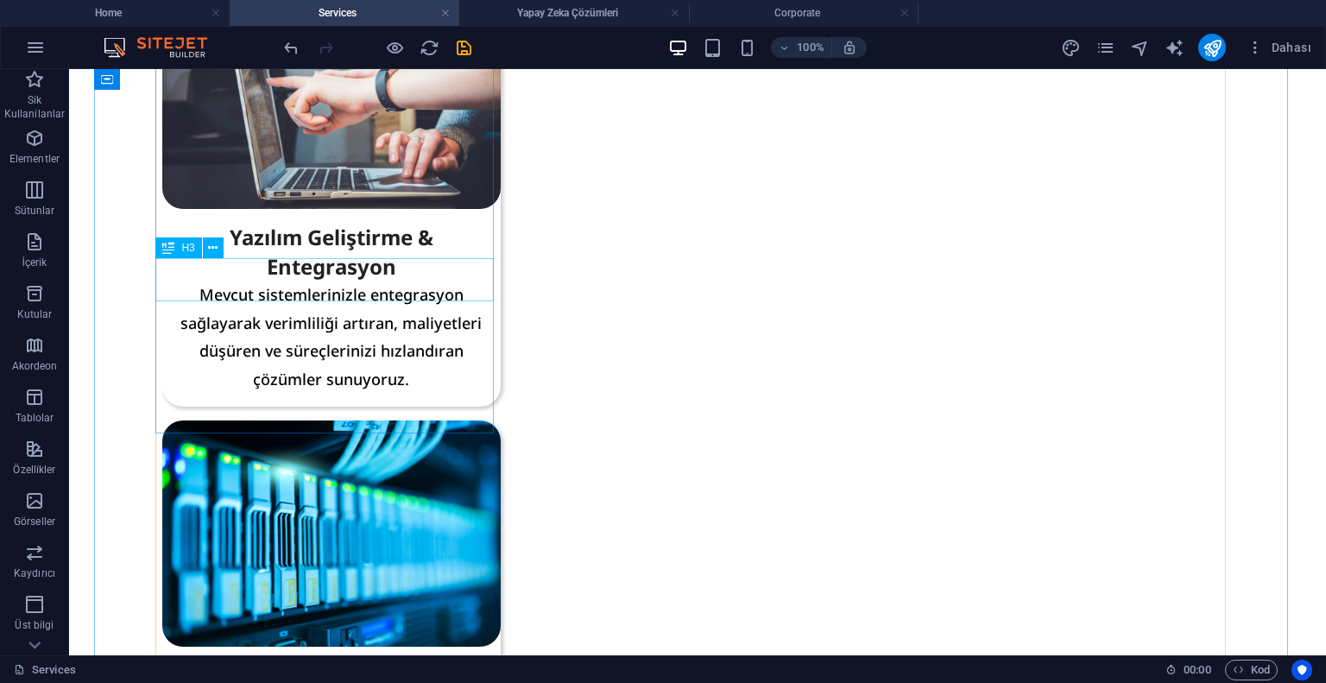
scroll to position [867, 0]
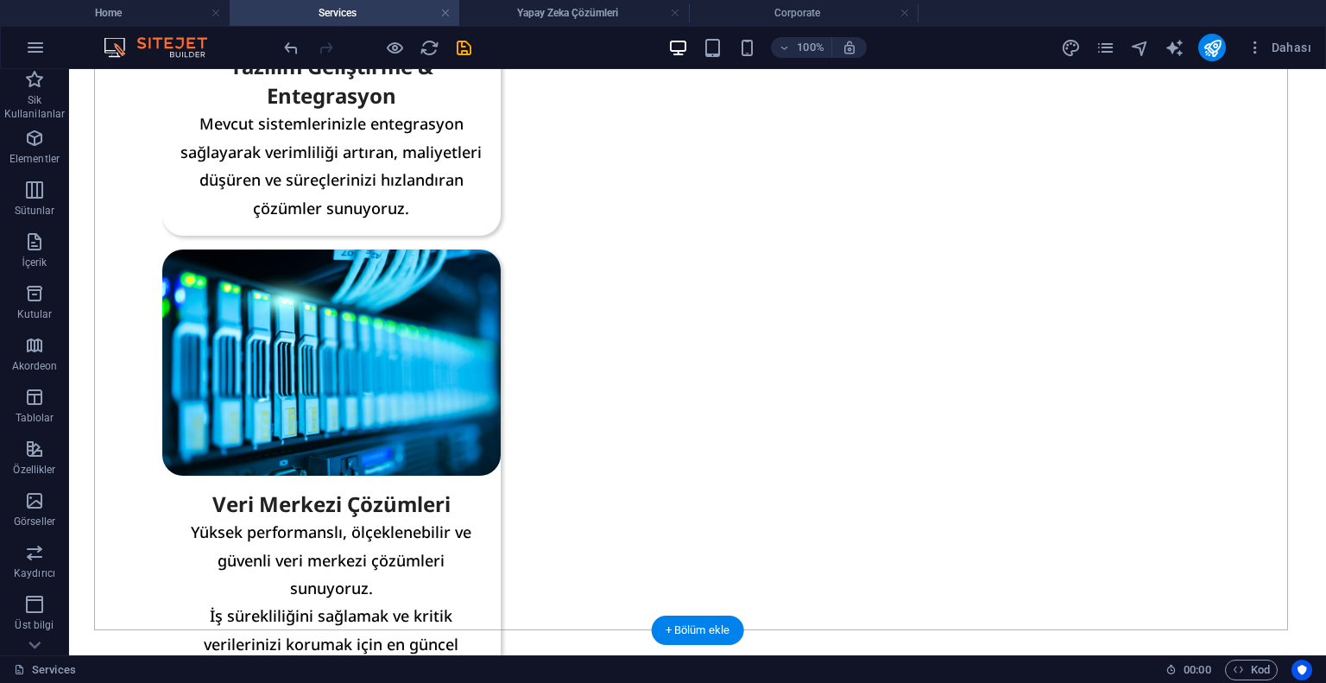
click at [692, 625] on div "+ Bölüm ekle" at bounding box center [698, 630] width 92 height 29
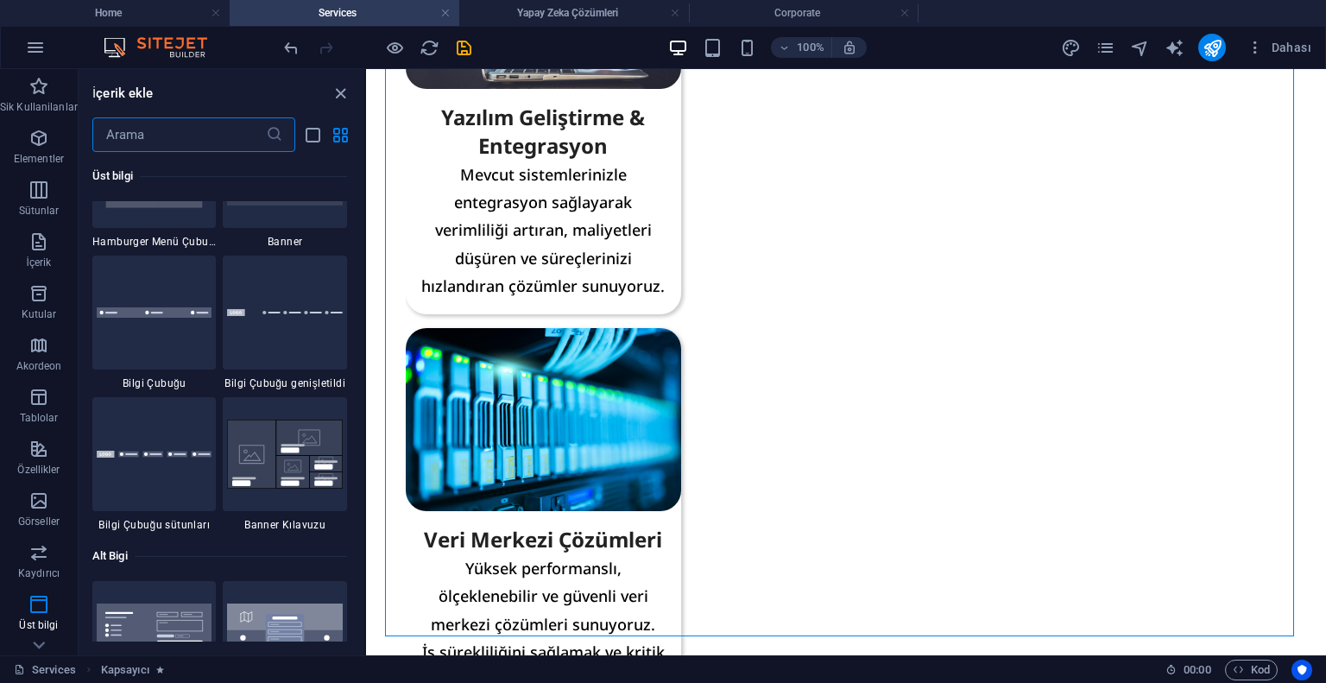
scroll to position [190, 0]
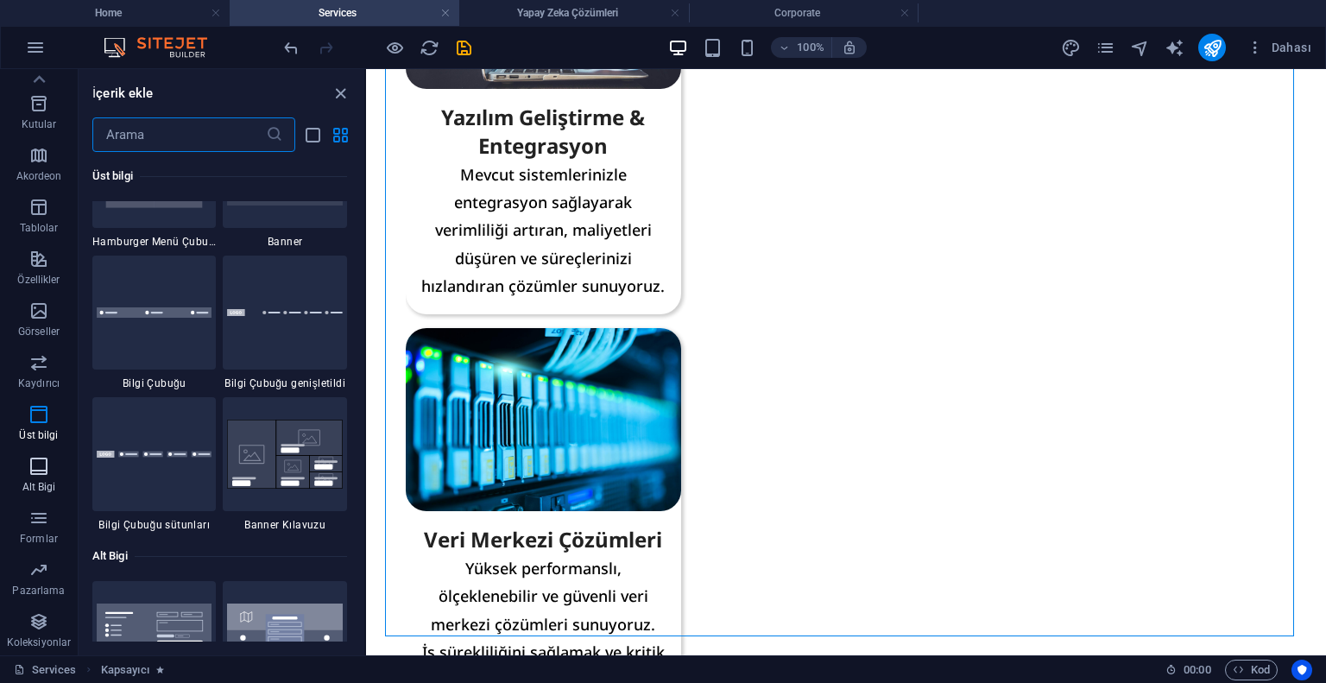
click at [39, 472] on icon "button" at bounding box center [38, 466] width 21 height 21
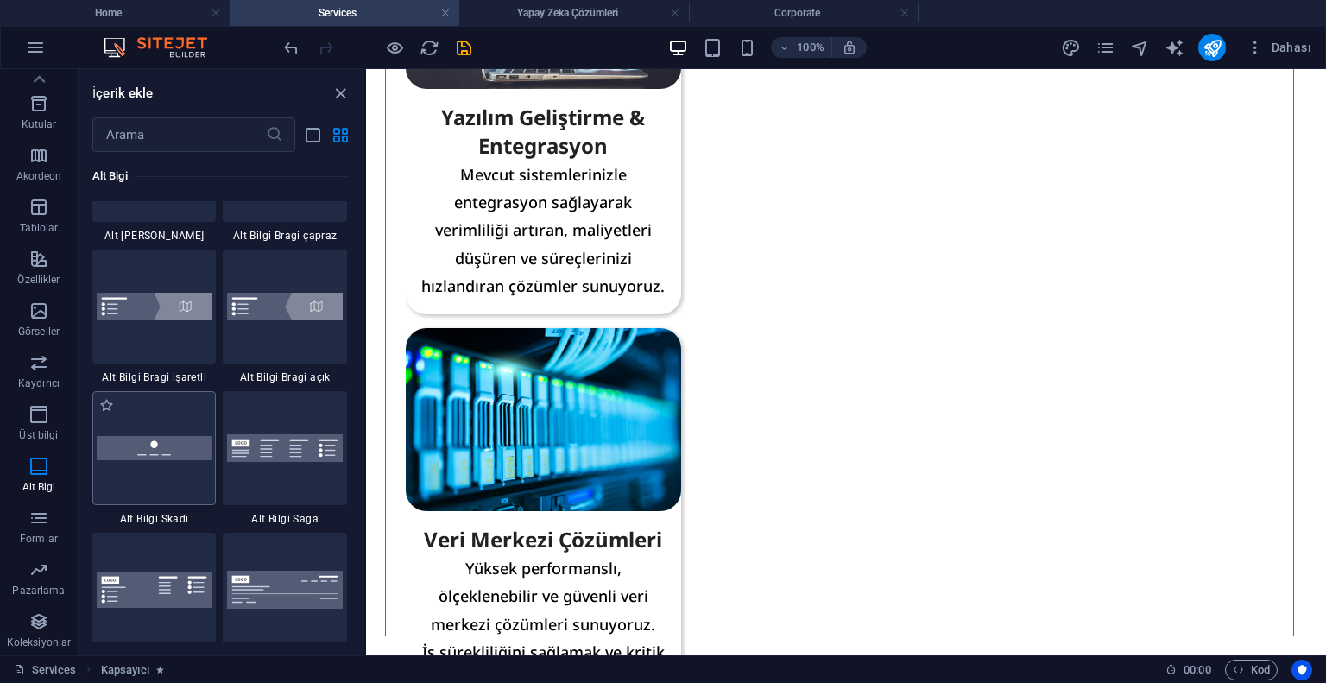
scroll to position [12264, 0]
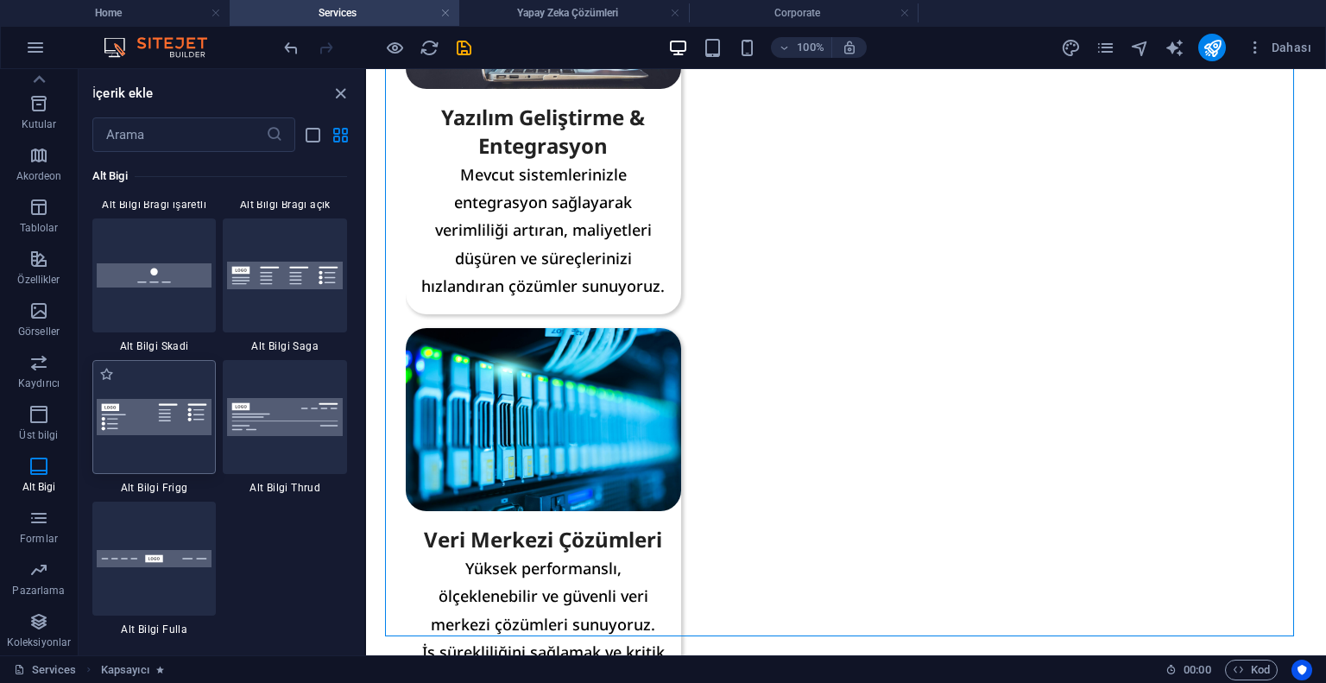
click at [150, 458] on div at bounding box center [154, 417] width 124 height 114
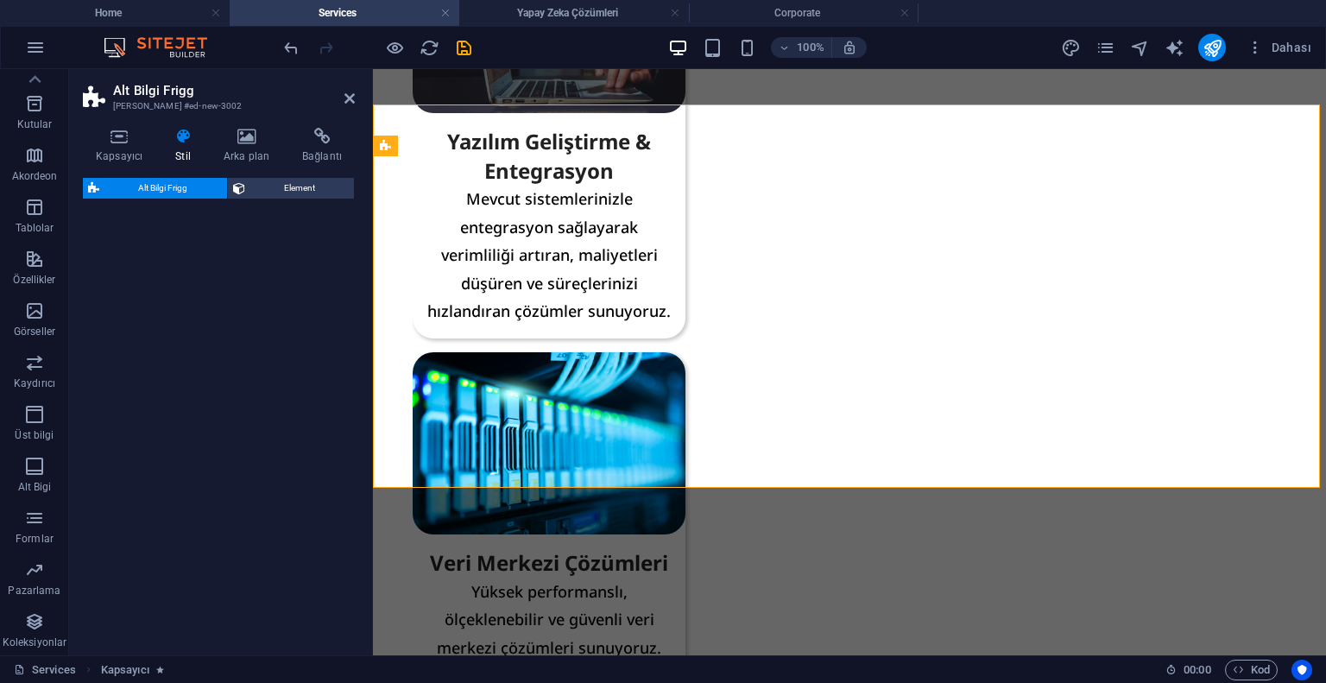
select select "rem"
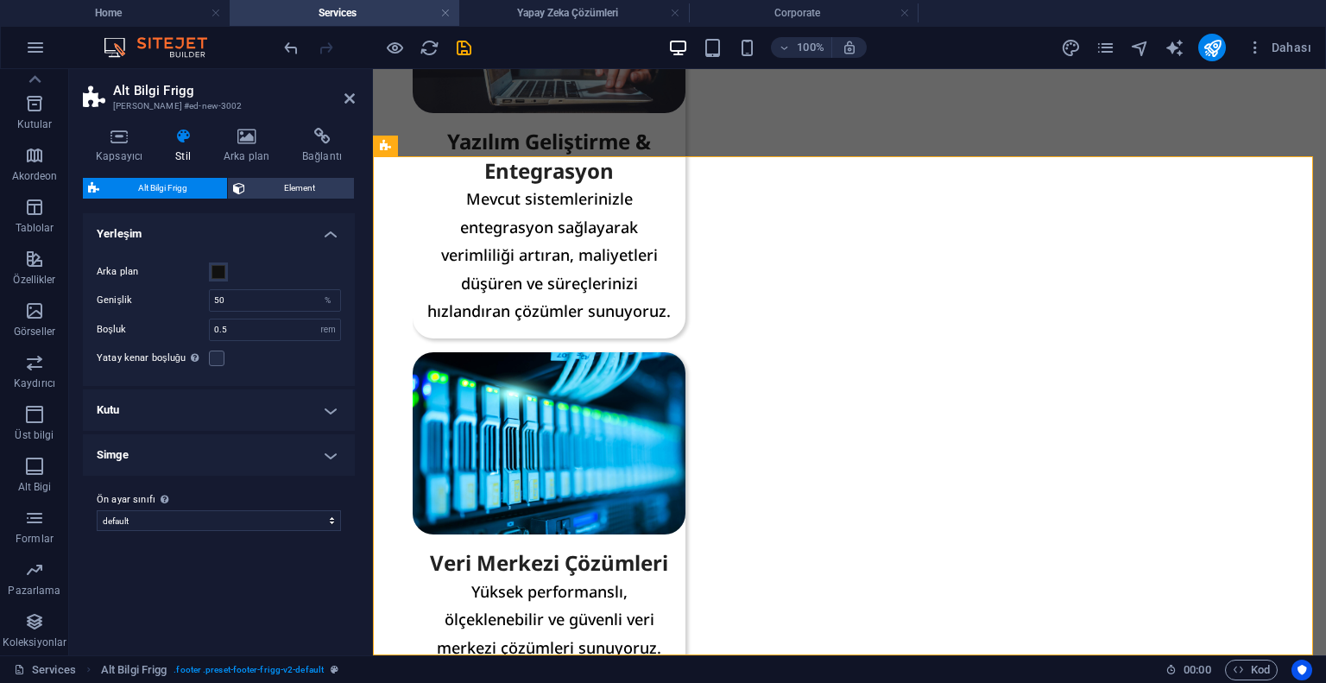
scroll to position [1327, 0]
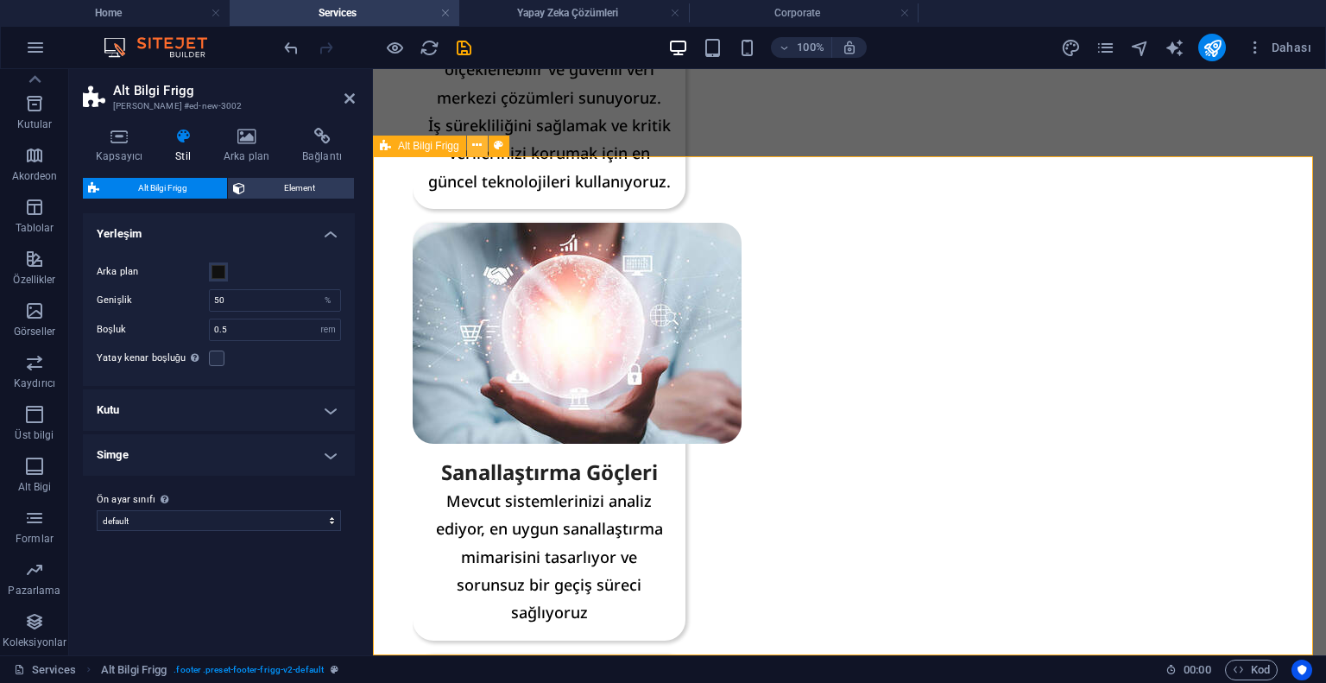
click at [477, 145] on icon at bounding box center [476, 145] width 9 height 18
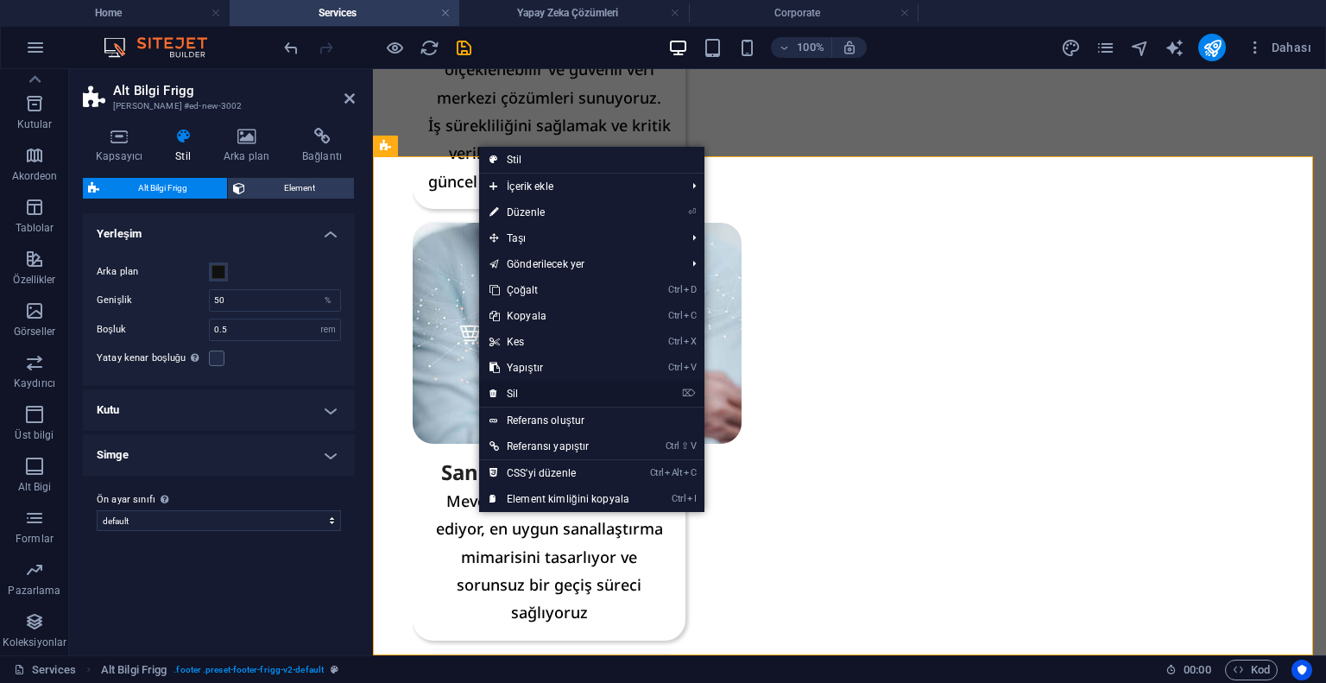
click at [522, 387] on link "⌦ Sil" at bounding box center [559, 394] width 161 height 26
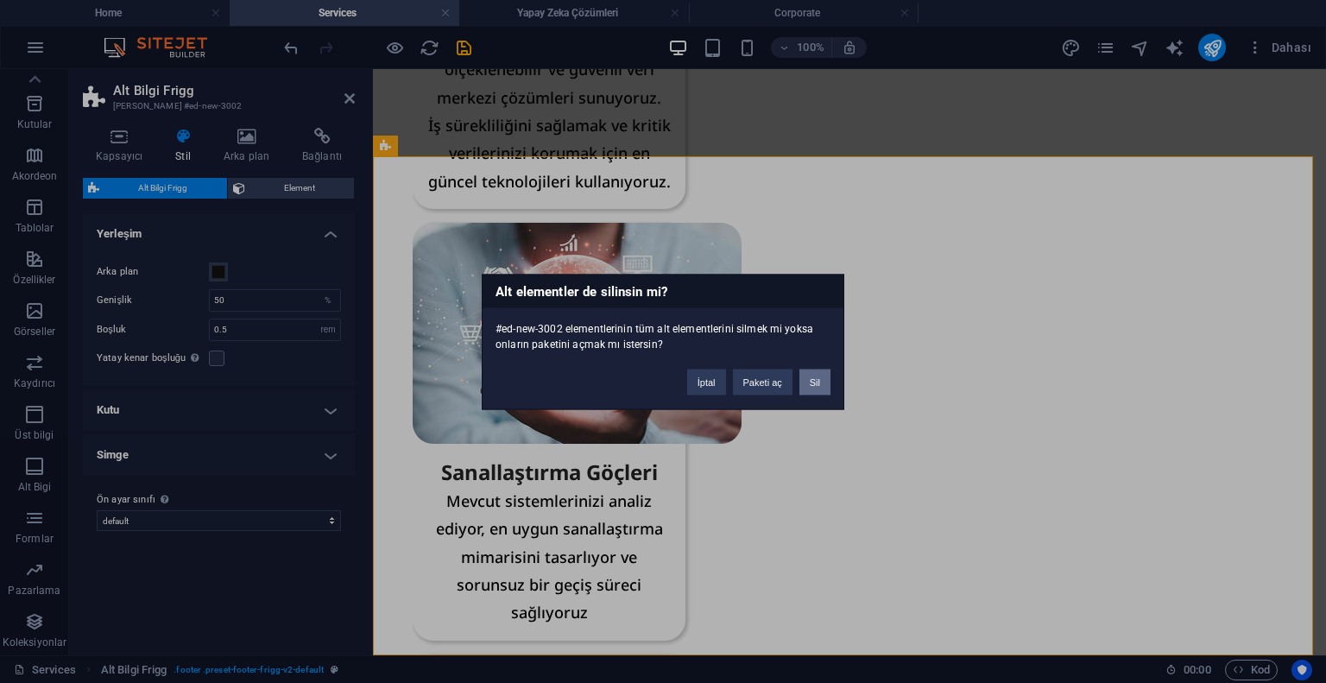
click at [822, 376] on button "Sil" at bounding box center [815, 382] width 31 height 26
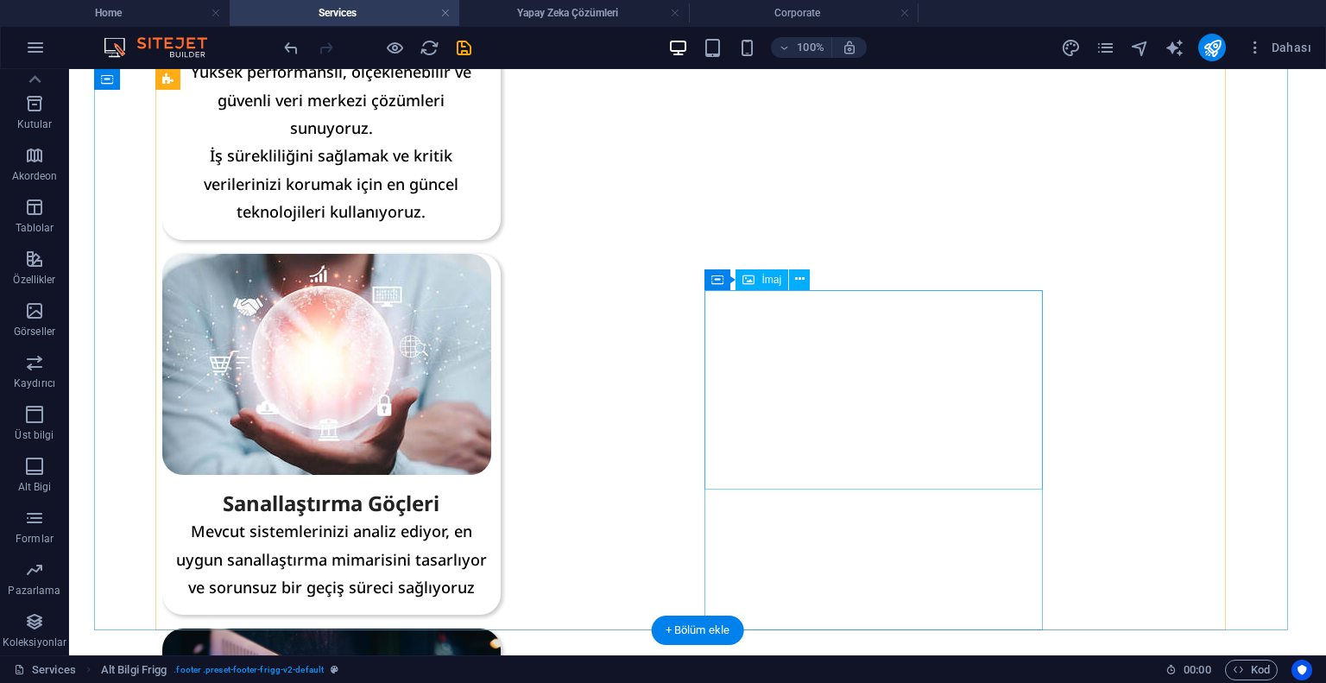
scroll to position [867, 0]
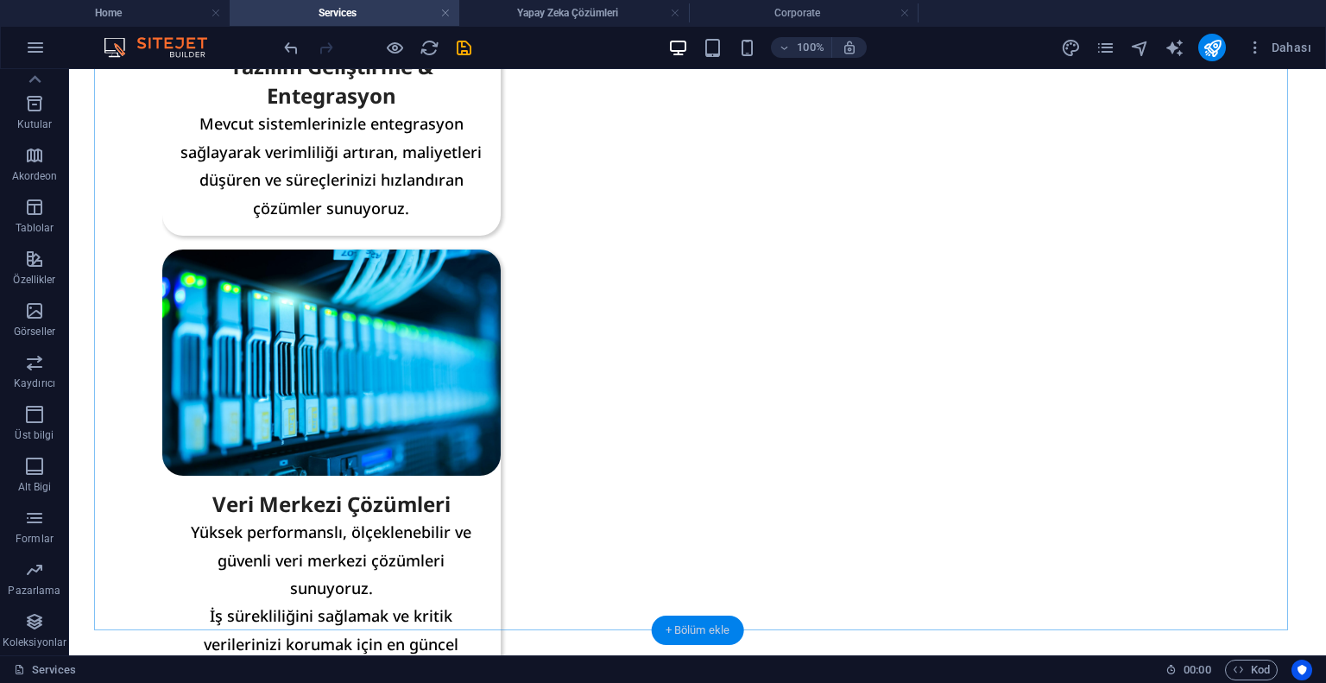
drag, startPoint x: 698, startPoint y: 618, endPoint x: 308, endPoint y: 485, distance: 411.5
click at [698, 618] on div "+ Bölüm ekle" at bounding box center [698, 630] width 92 height 29
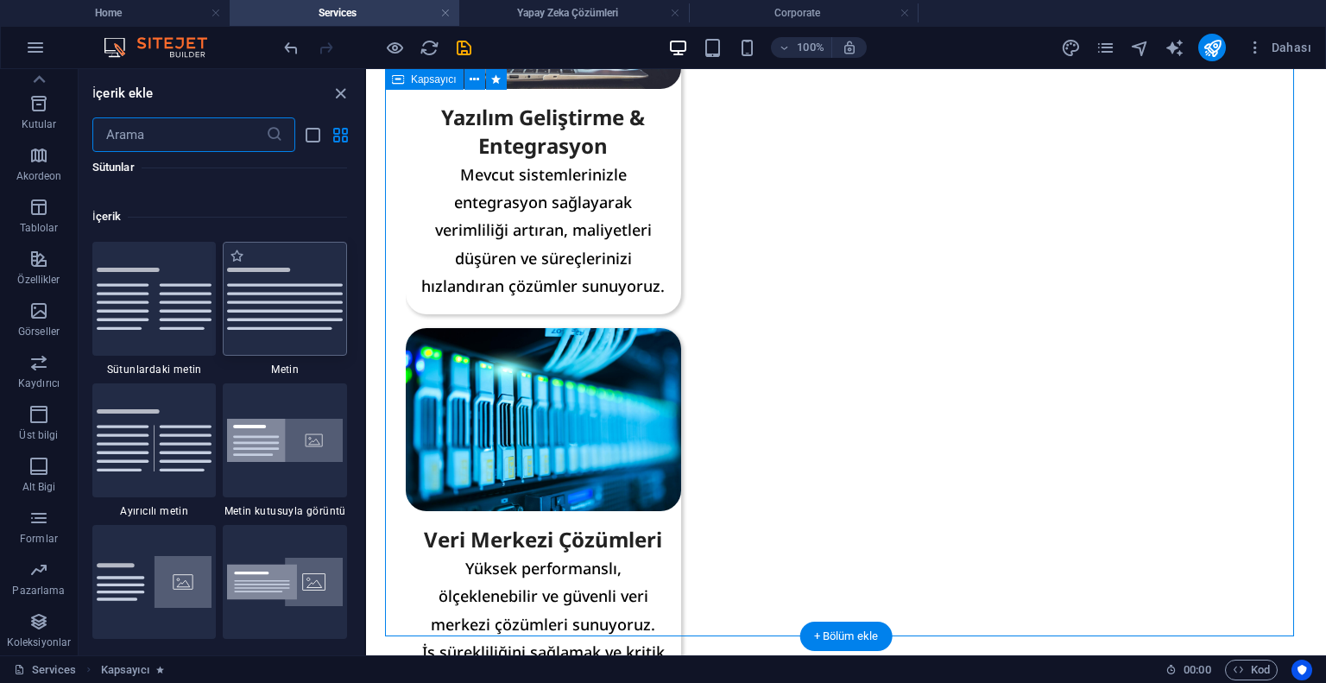
scroll to position [3163, 0]
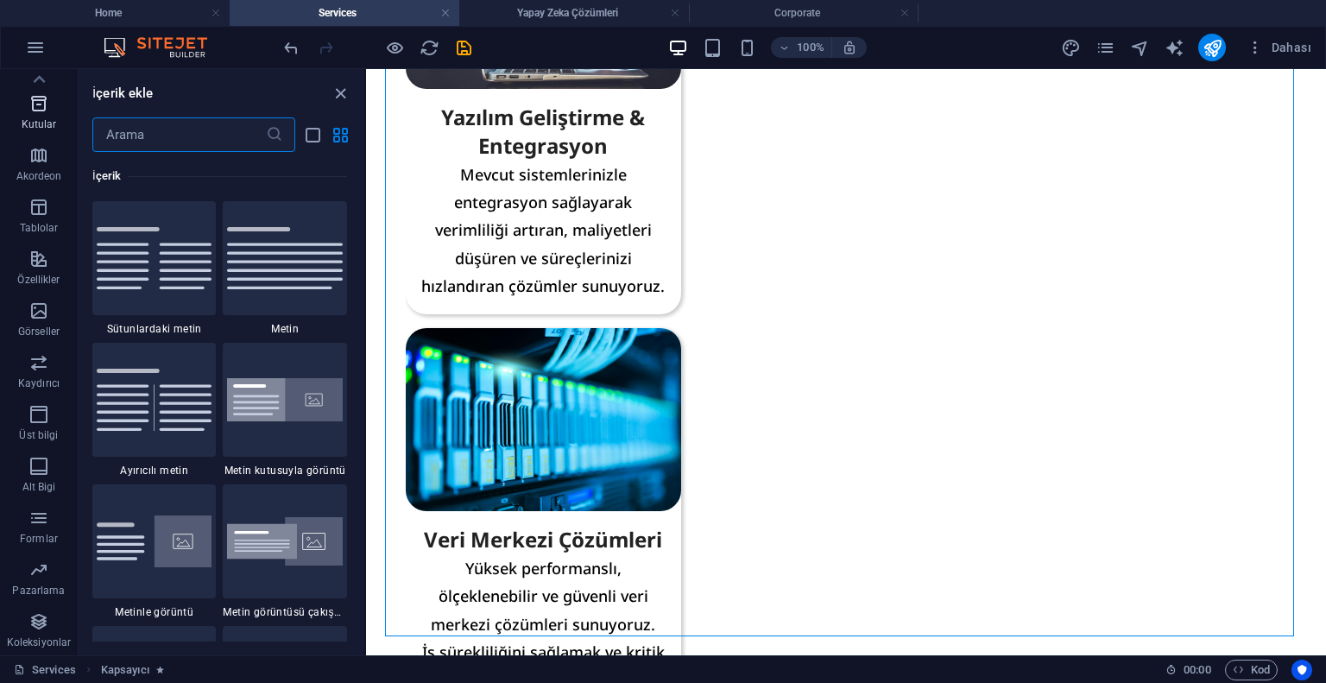
click at [42, 123] on p "Kutular" at bounding box center [39, 124] width 35 height 14
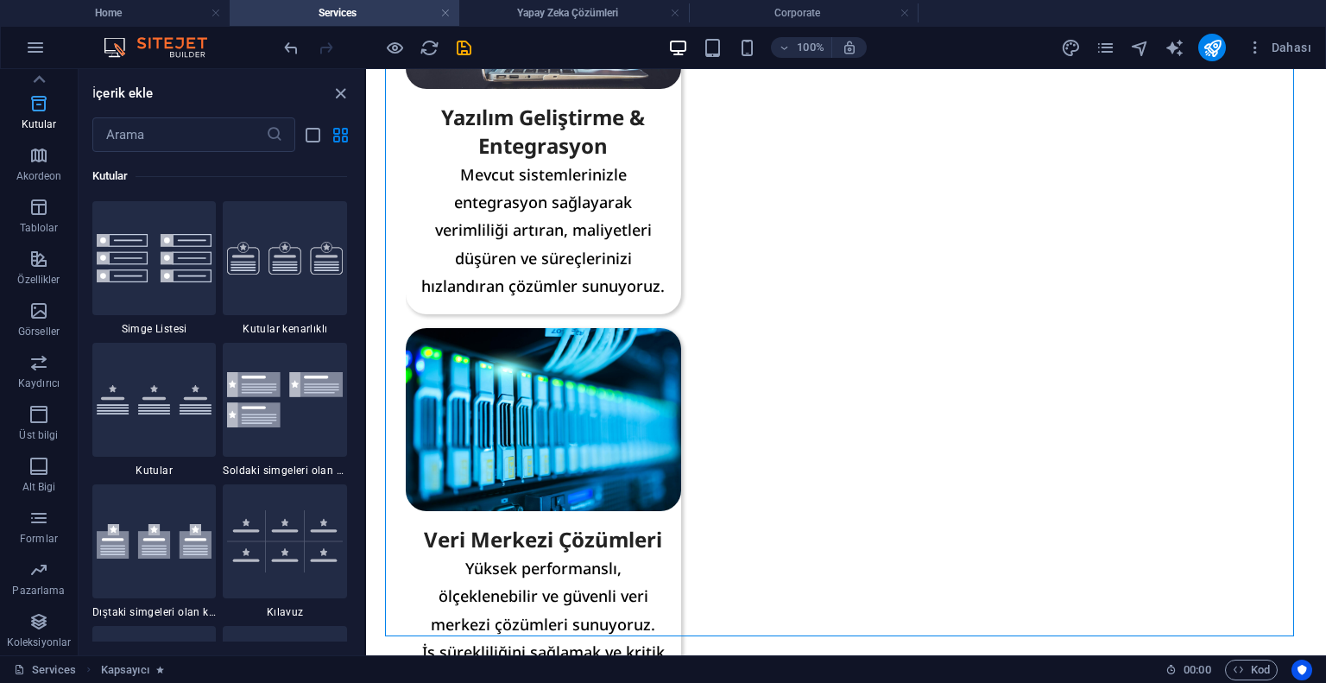
scroll to position [0, 0]
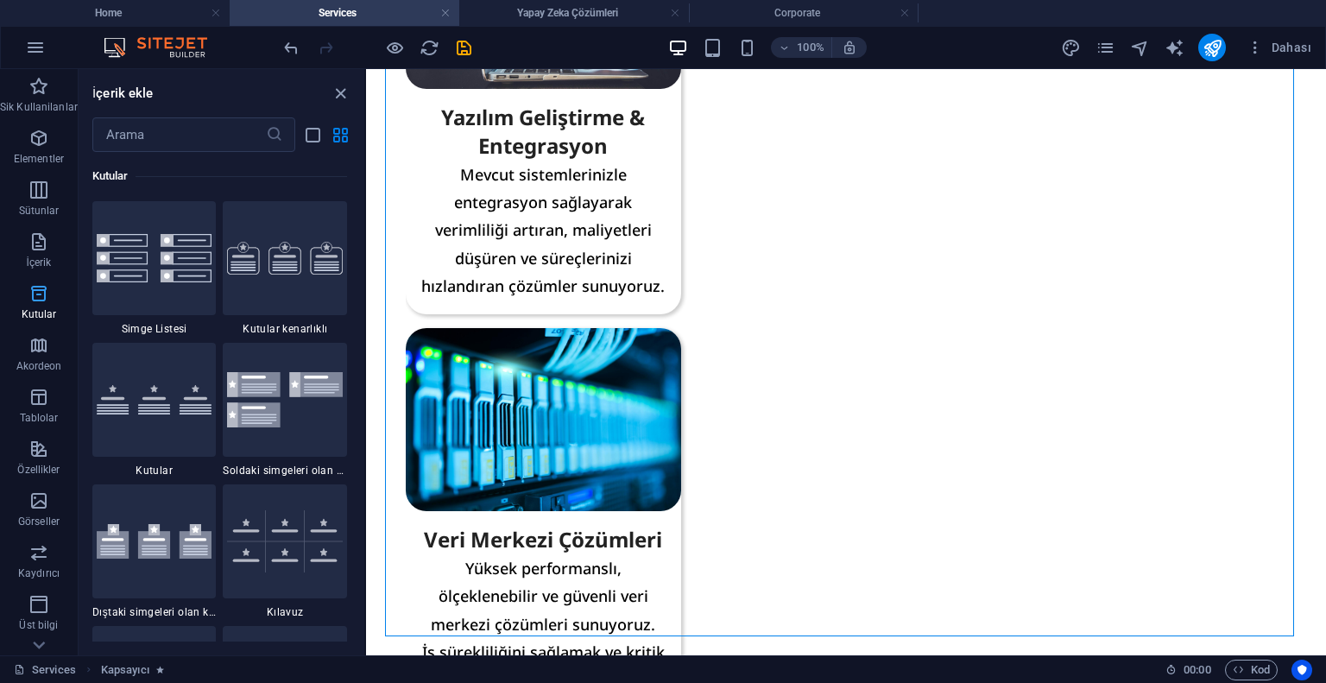
click at [42, 123] on button "Elementler" at bounding box center [39, 147] width 78 height 52
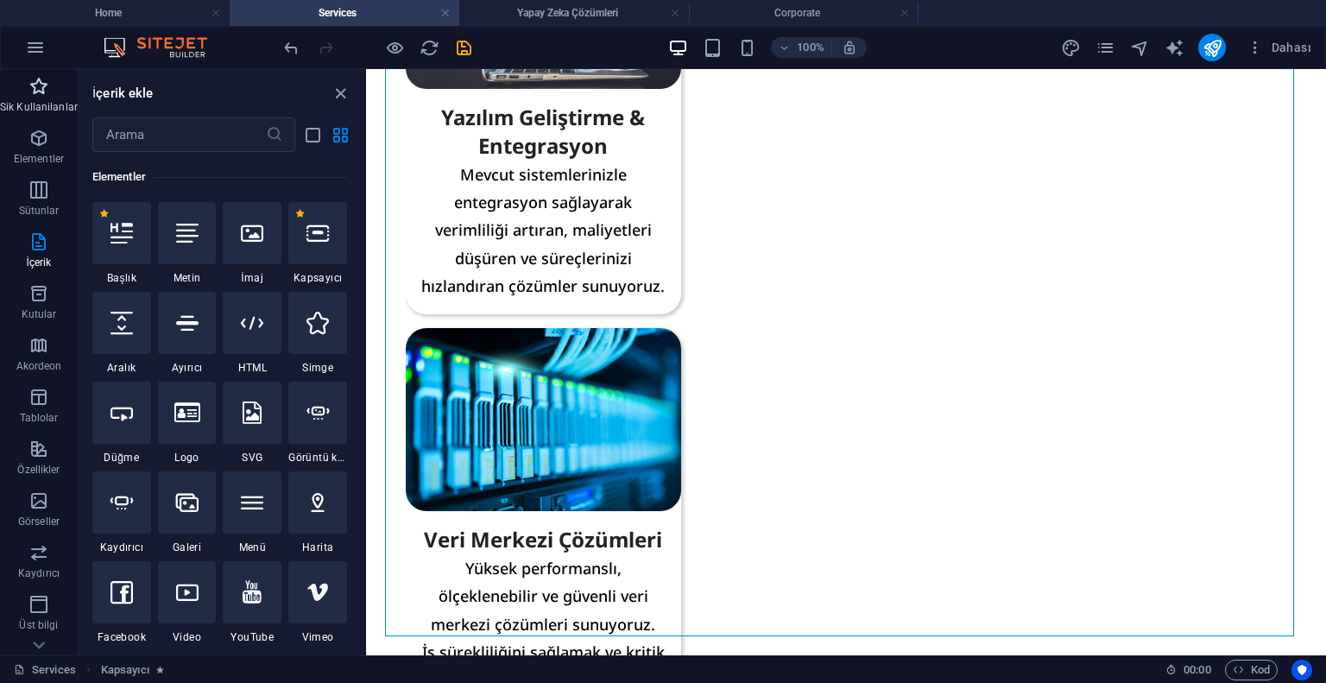
click at [38, 106] on p "Sik Kullanilanlar" at bounding box center [39, 107] width 78 height 14
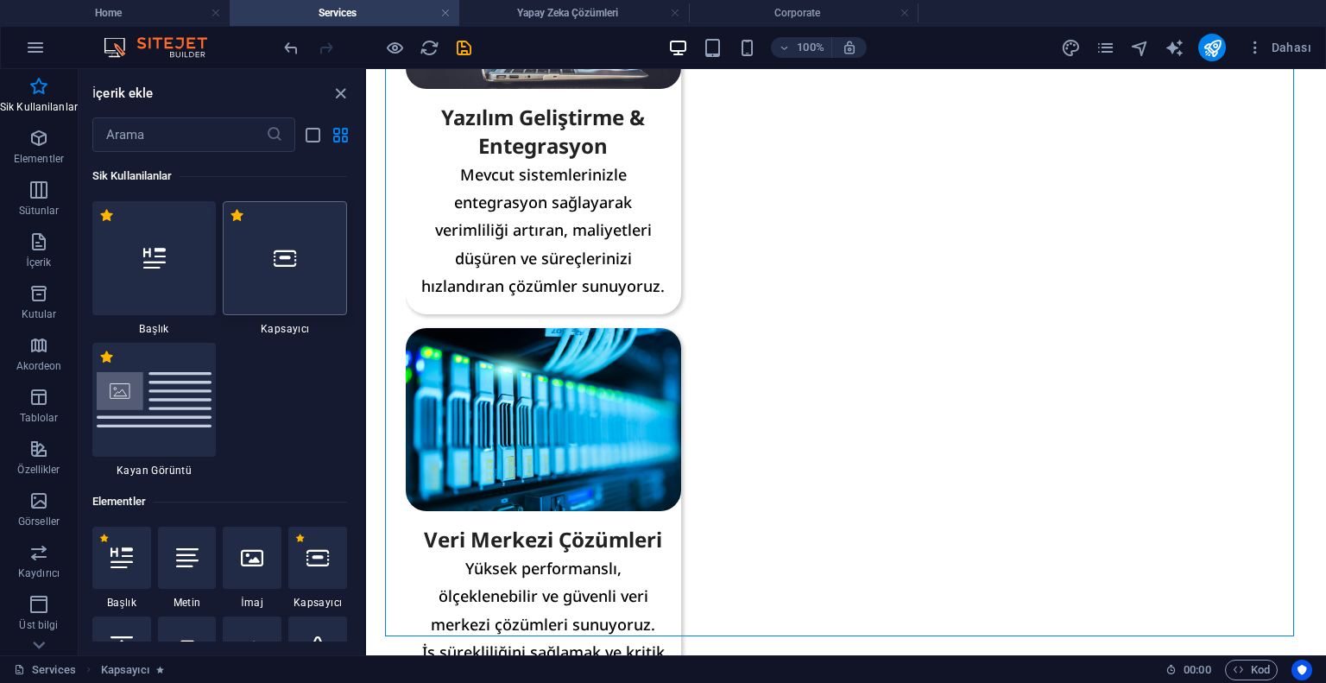
click at [277, 293] on div at bounding box center [285, 258] width 124 height 114
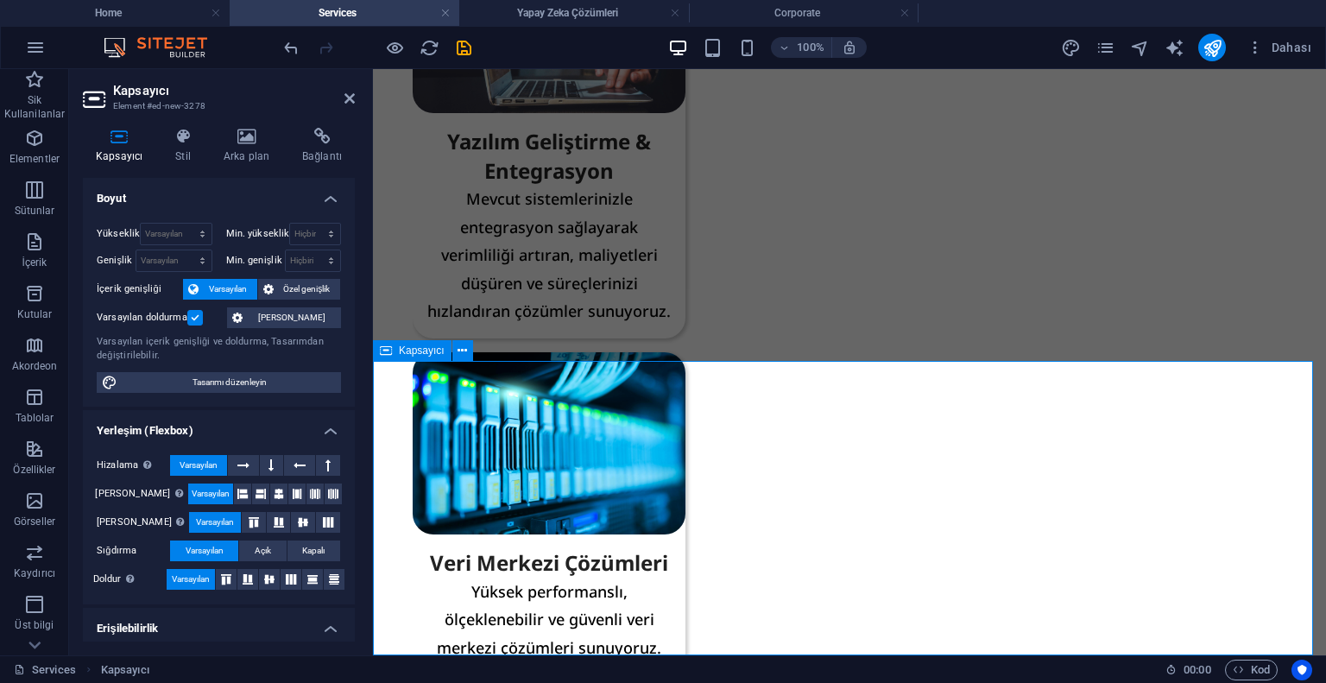
scroll to position [1122, 0]
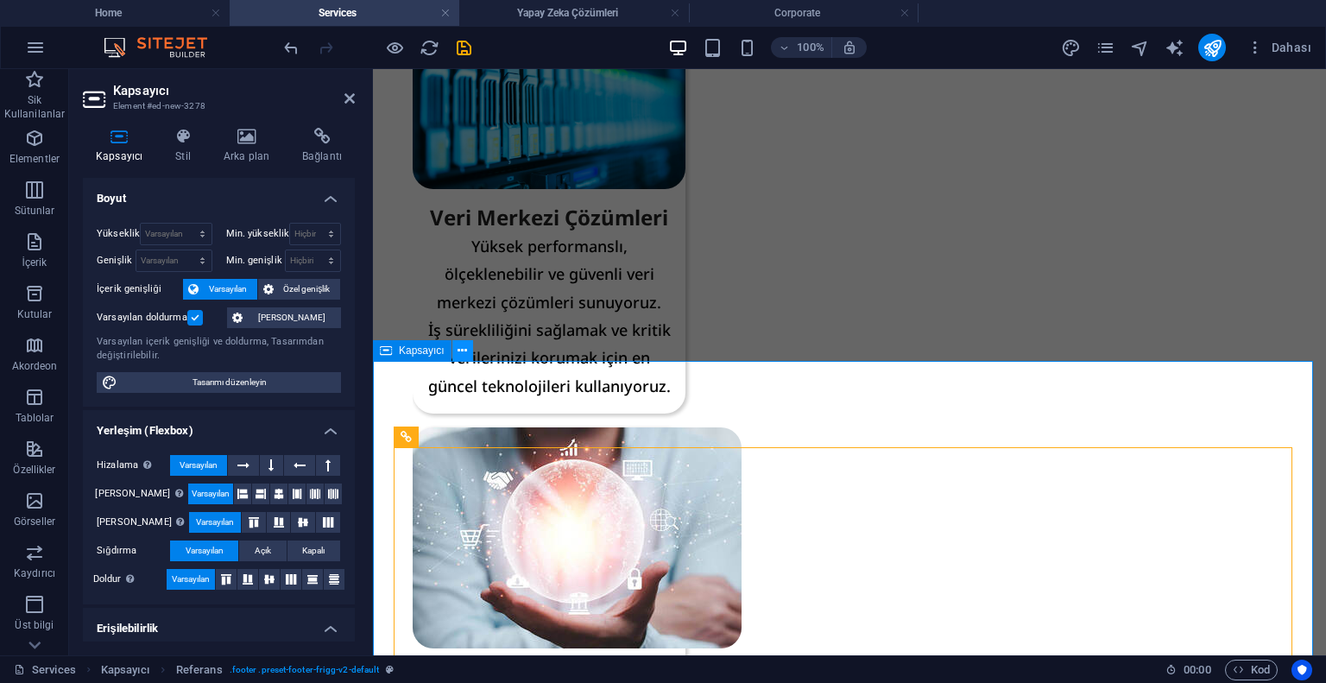
click at [458, 352] on icon at bounding box center [462, 351] width 9 height 18
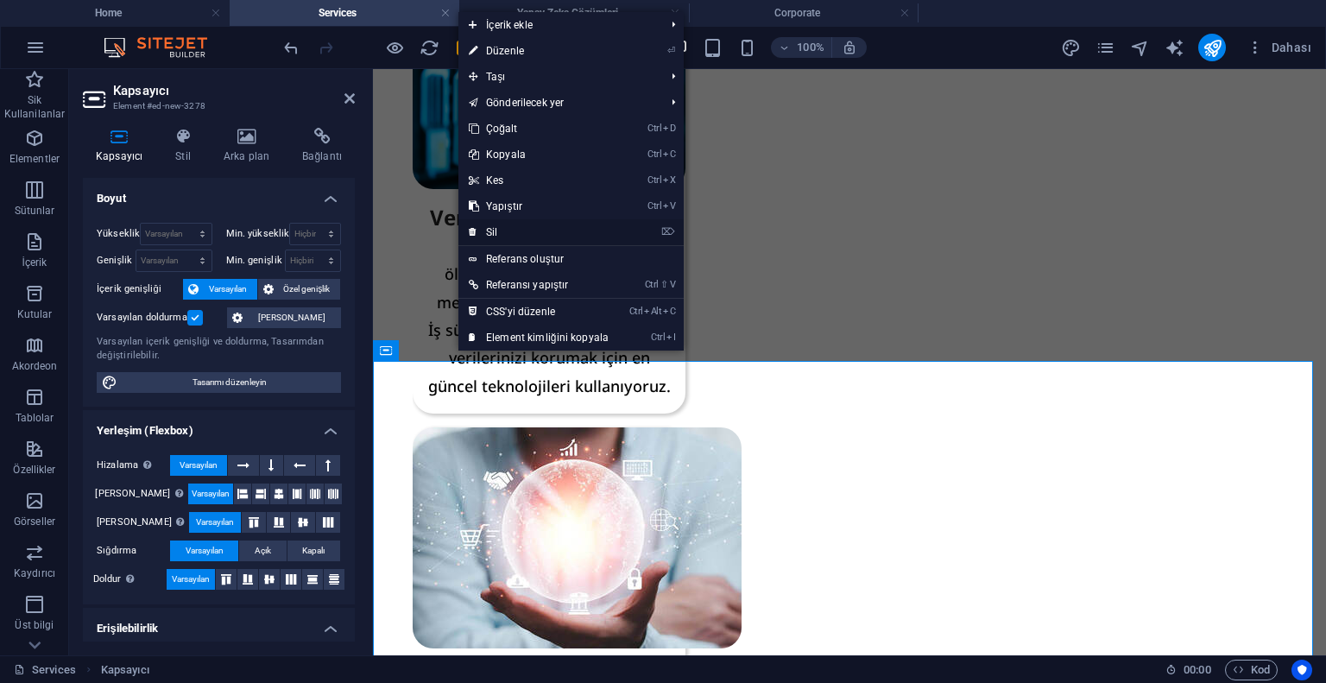
click at [532, 239] on link "⌦ Sil" at bounding box center [538, 232] width 161 height 26
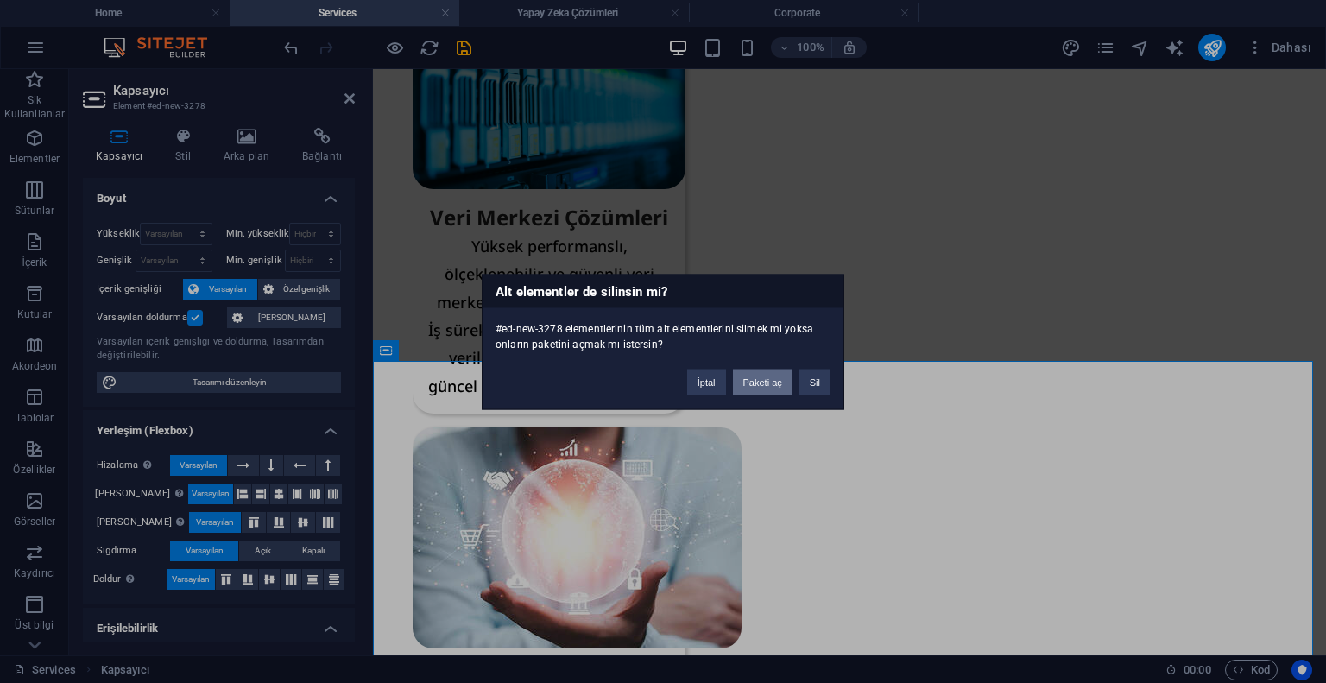
drag, startPoint x: 787, startPoint y: 382, endPoint x: 717, endPoint y: 313, distance: 98.3
click at [787, 382] on button "Paketi aç" at bounding box center [763, 382] width 60 height 26
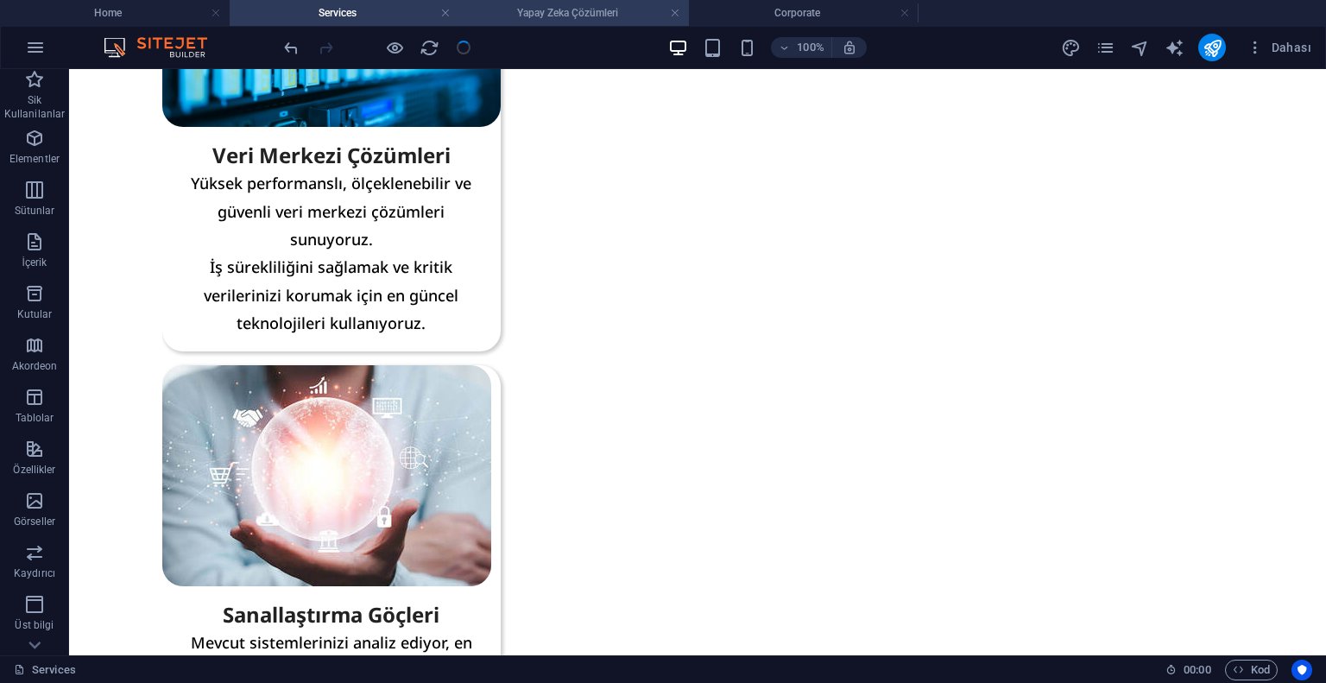
click at [532, 18] on h4 "Yapay Zeka Çözümleri" at bounding box center [574, 12] width 230 height 19
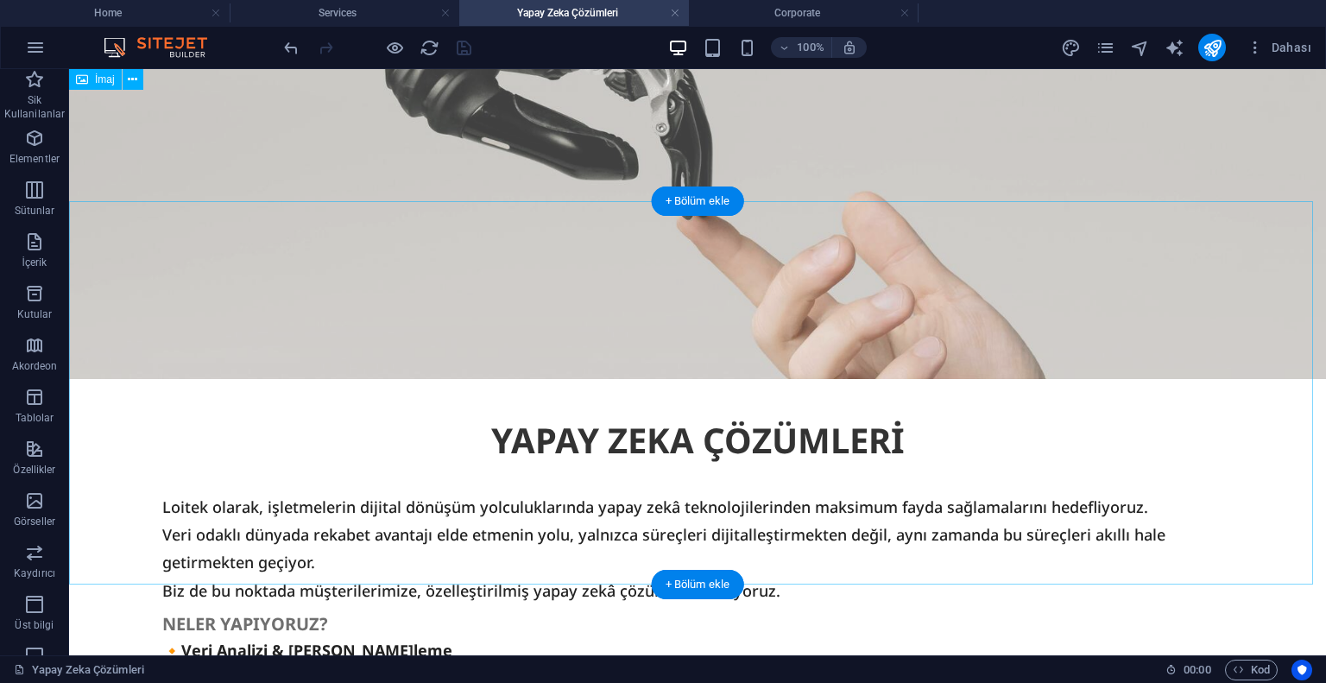
scroll to position [0, 0]
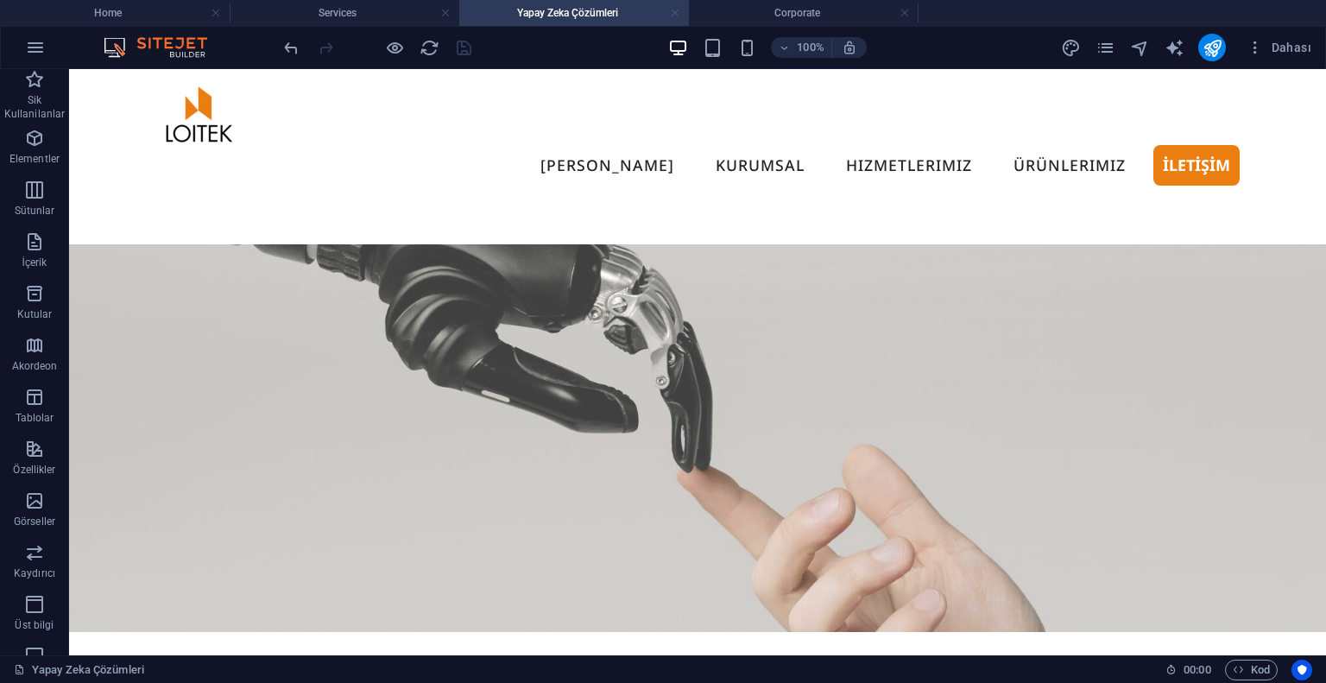
click at [676, 11] on link at bounding box center [675, 13] width 10 height 16
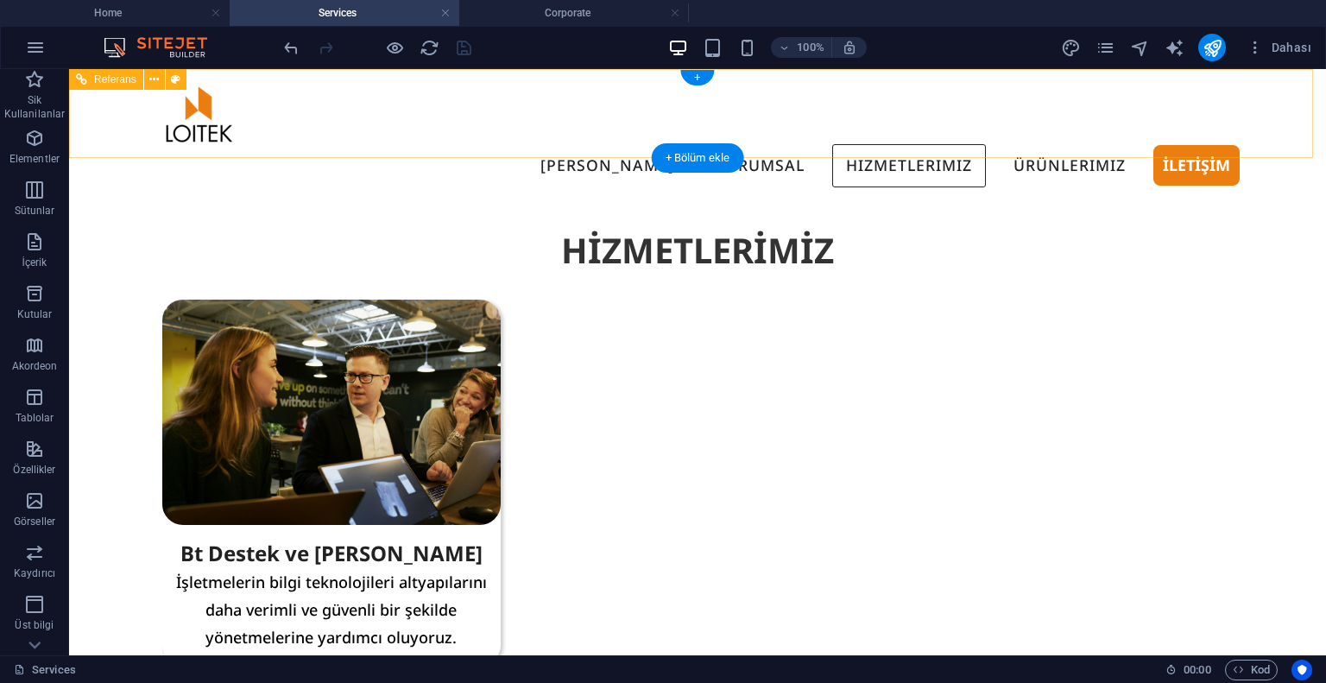
click at [1024, 144] on nav "[PERSON_NAME] KURUMSAL Hizmetlerimiz BT Destek ve Danışmanlık Yazılım Geliştirm…" at bounding box center [697, 165] width 1085 height 43
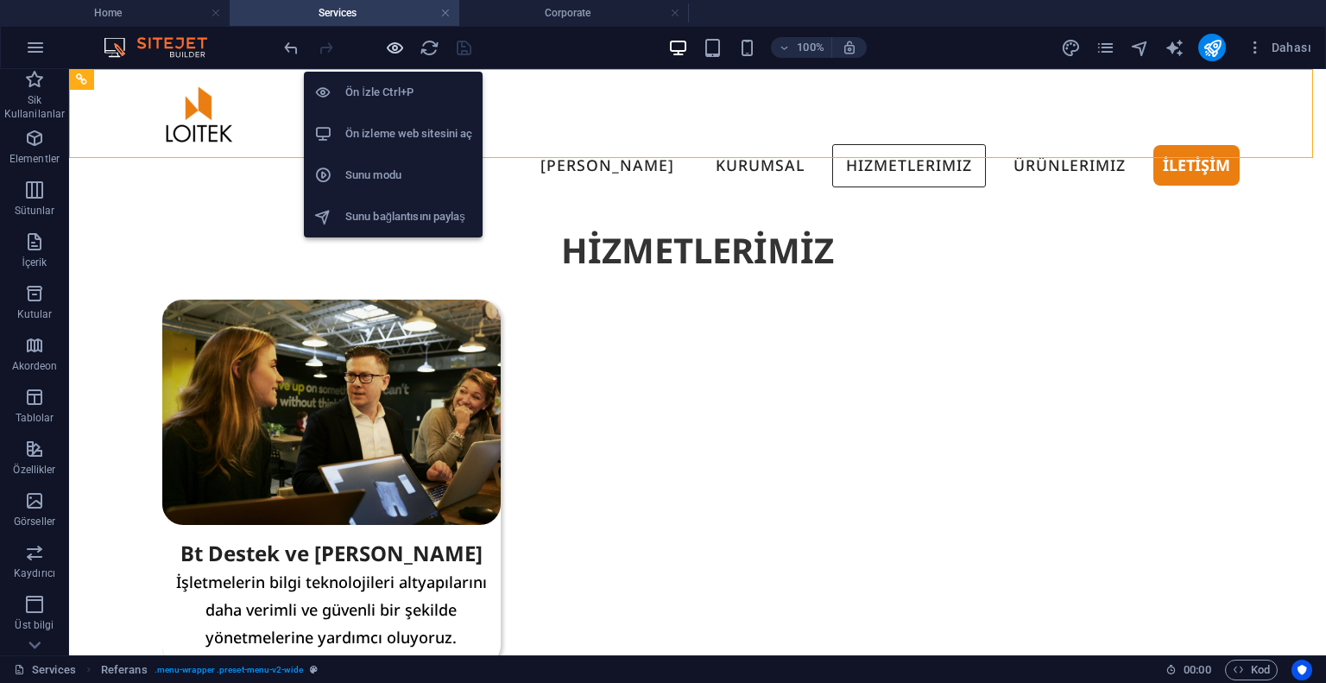
drag, startPoint x: 397, startPoint y: 43, endPoint x: 694, endPoint y: 7, distance: 299.2
click at [397, 43] on icon "button" at bounding box center [395, 48] width 20 height 20
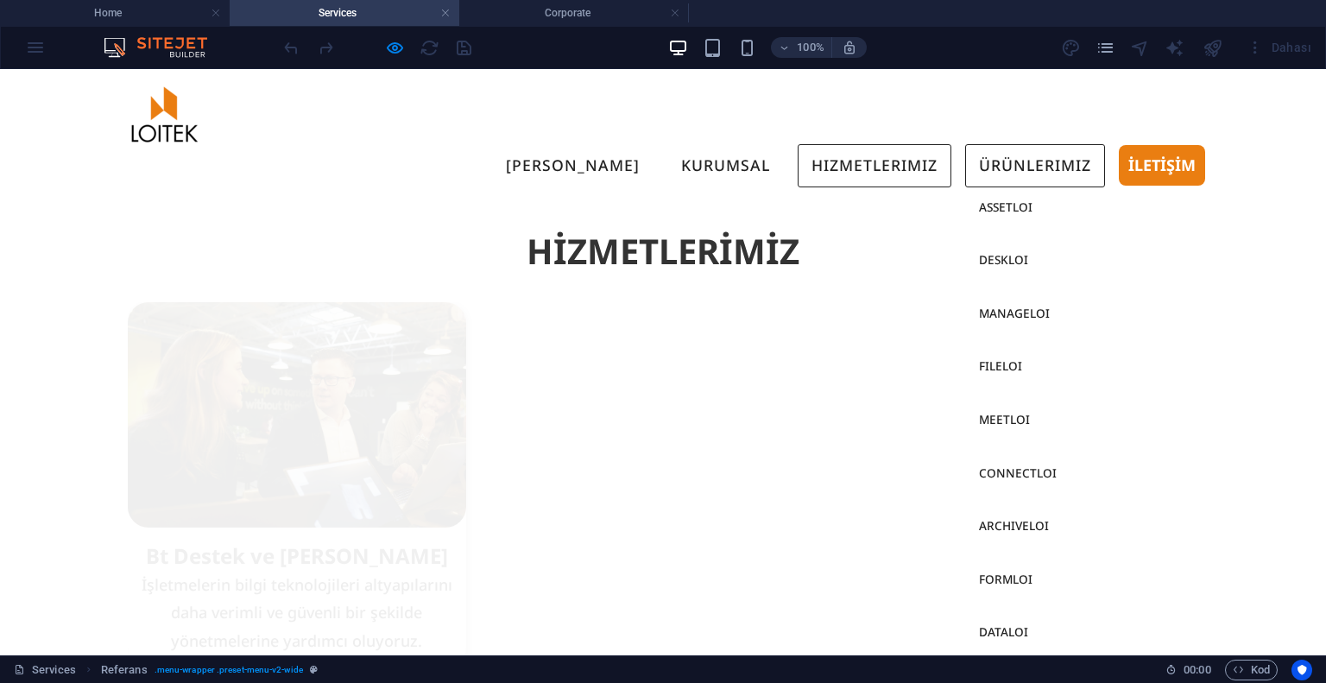
click at [978, 144] on link "Ürünlerimiz" at bounding box center [1035, 165] width 140 height 43
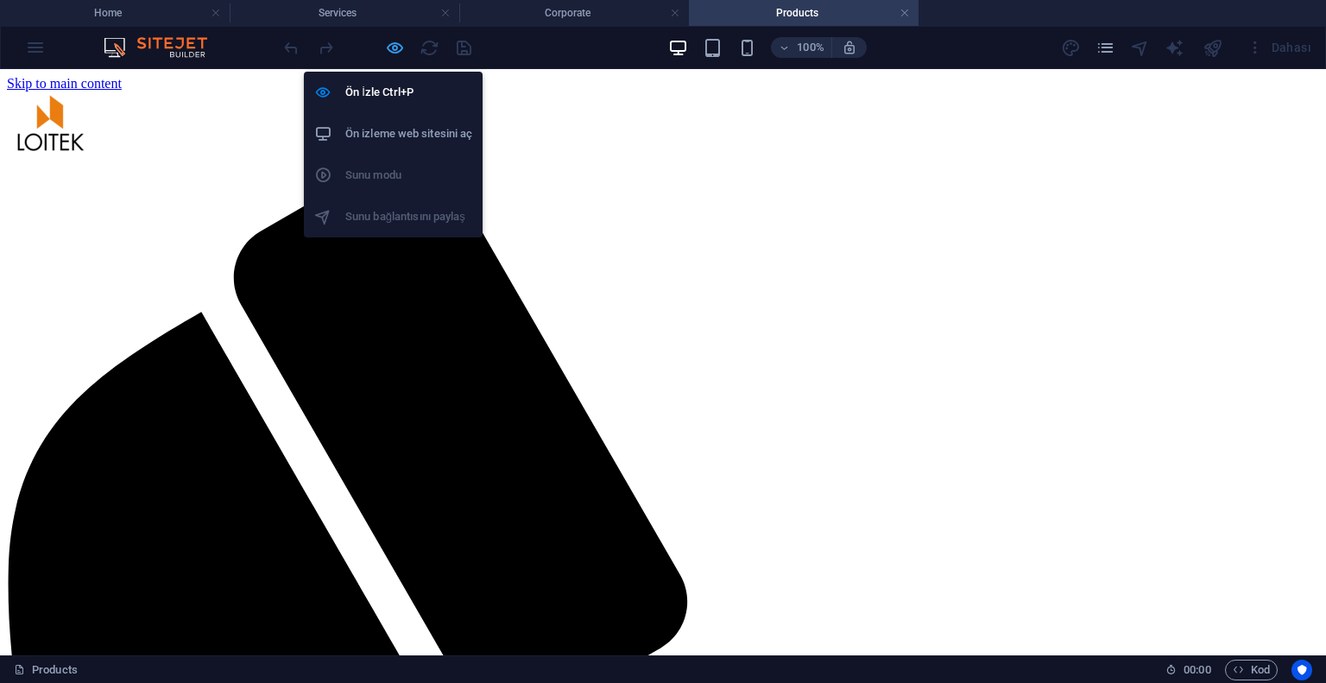
click at [385, 38] on icon "button" at bounding box center [395, 48] width 20 height 20
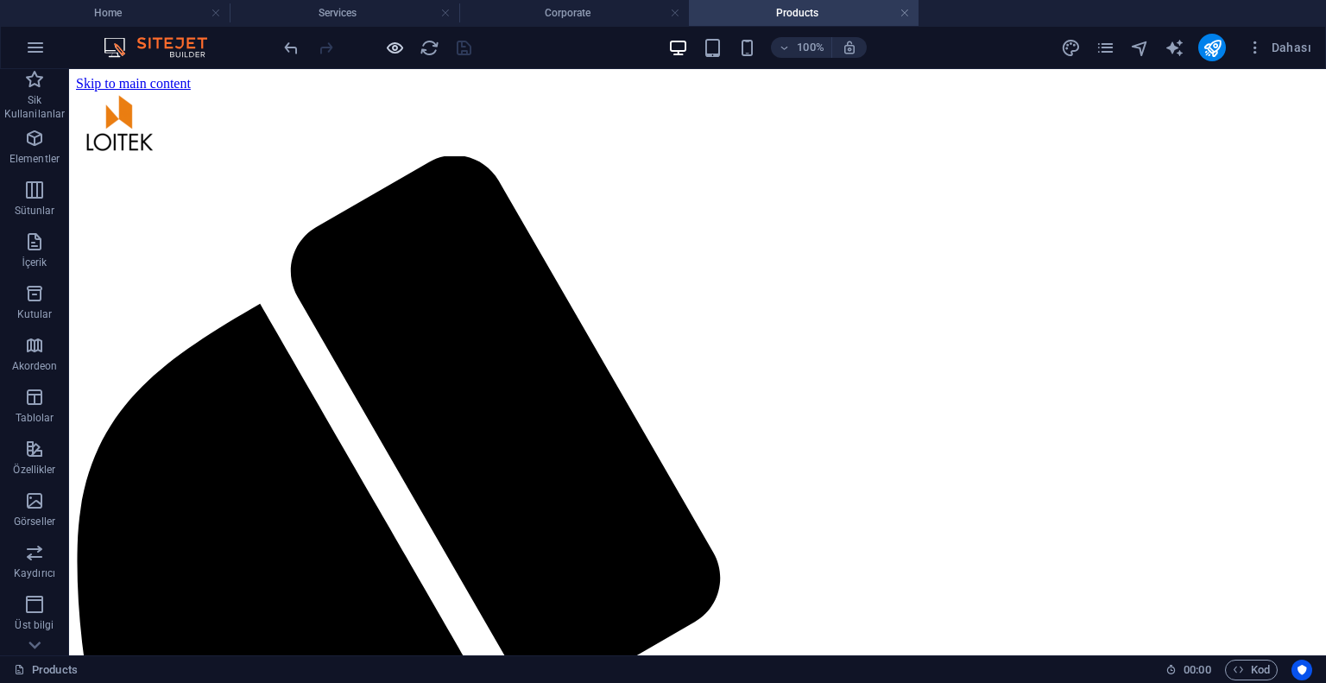
click at [381, 48] on div at bounding box center [377, 48] width 193 height 28
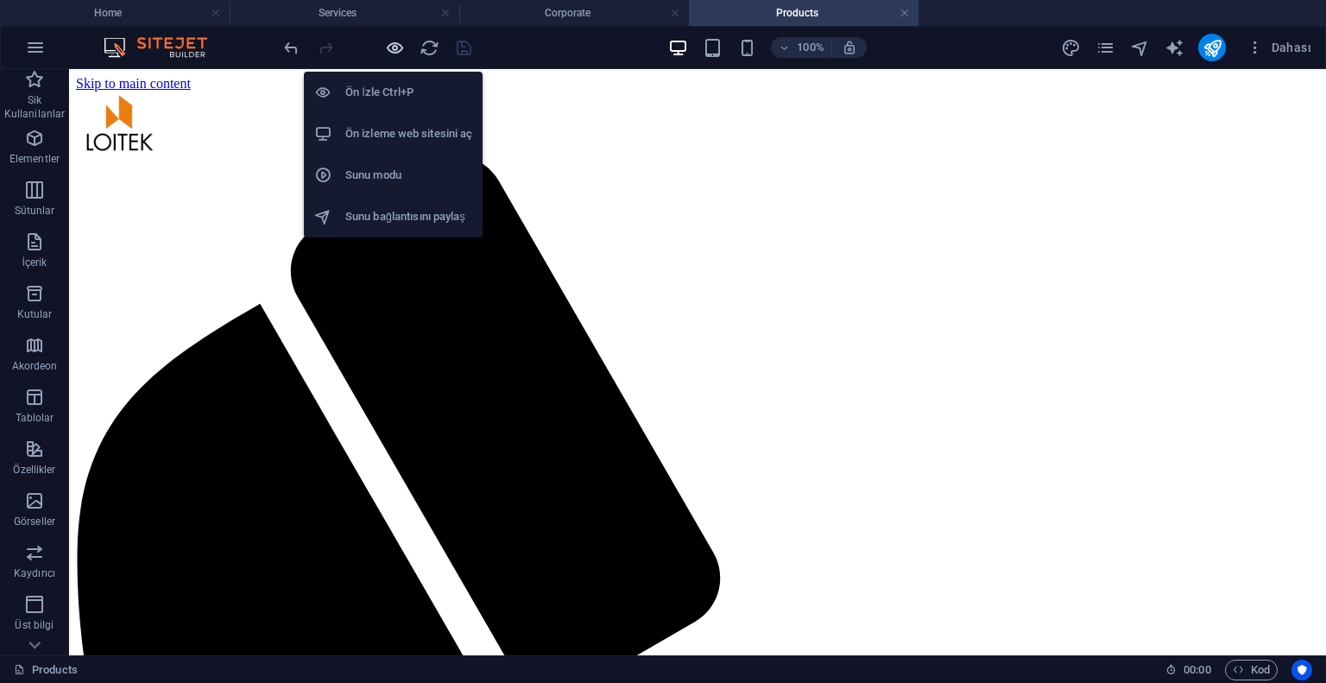
click at [389, 47] on icon "button" at bounding box center [395, 48] width 20 height 20
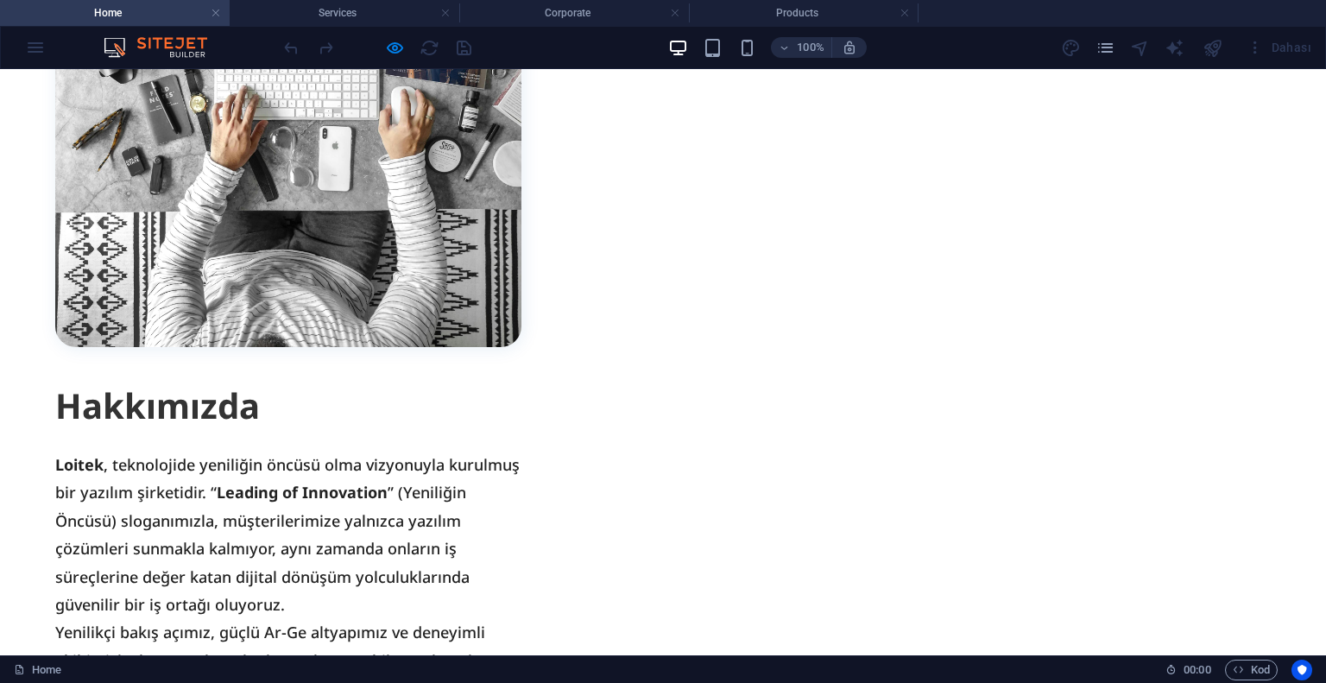
scroll to position [2331, 0]
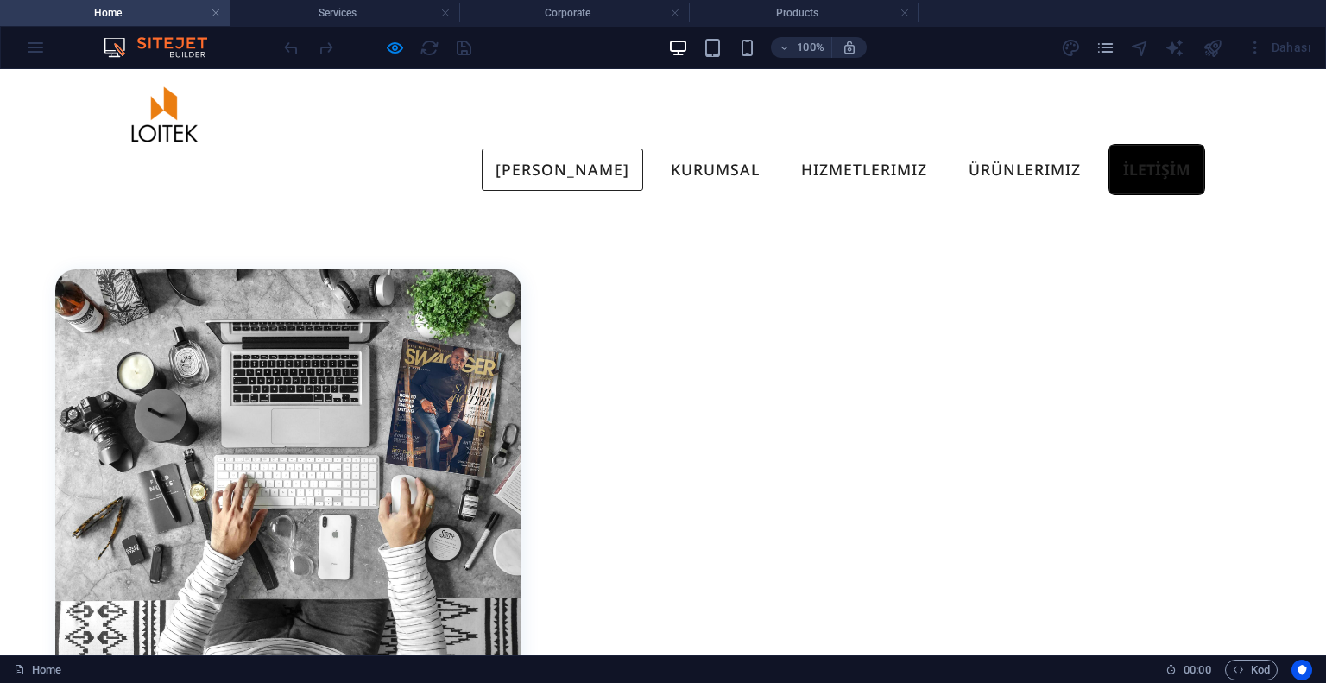
click at [1136, 144] on link "İLETİŞİM" at bounding box center [1157, 169] width 97 height 51
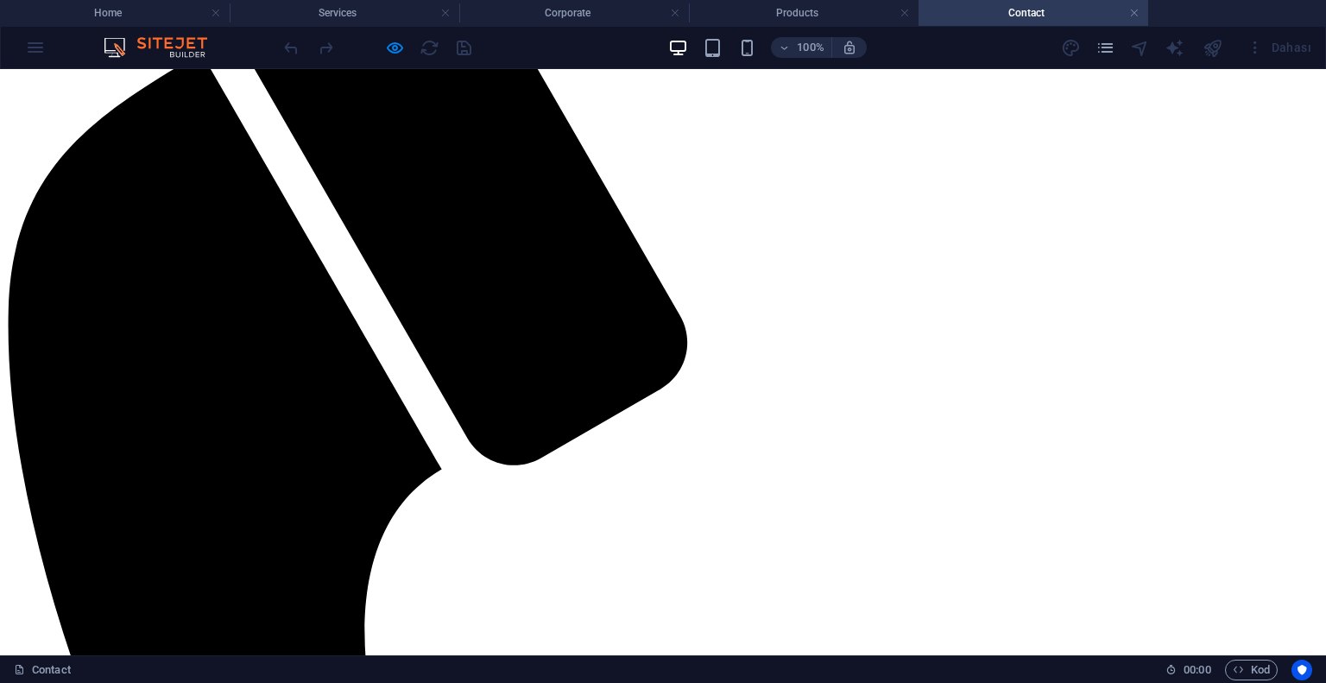
scroll to position [432, 0]
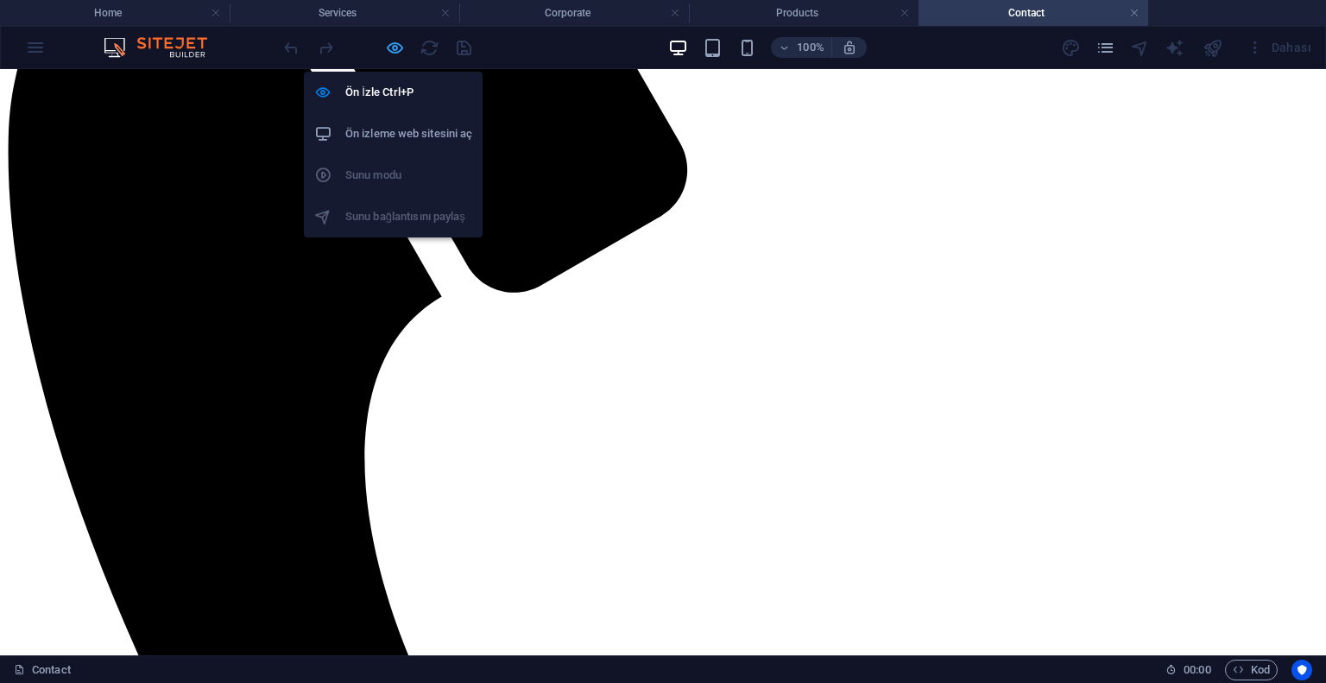
click at [395, 42] on icon "button" at bounding box center [395, 48] width 20 height 20
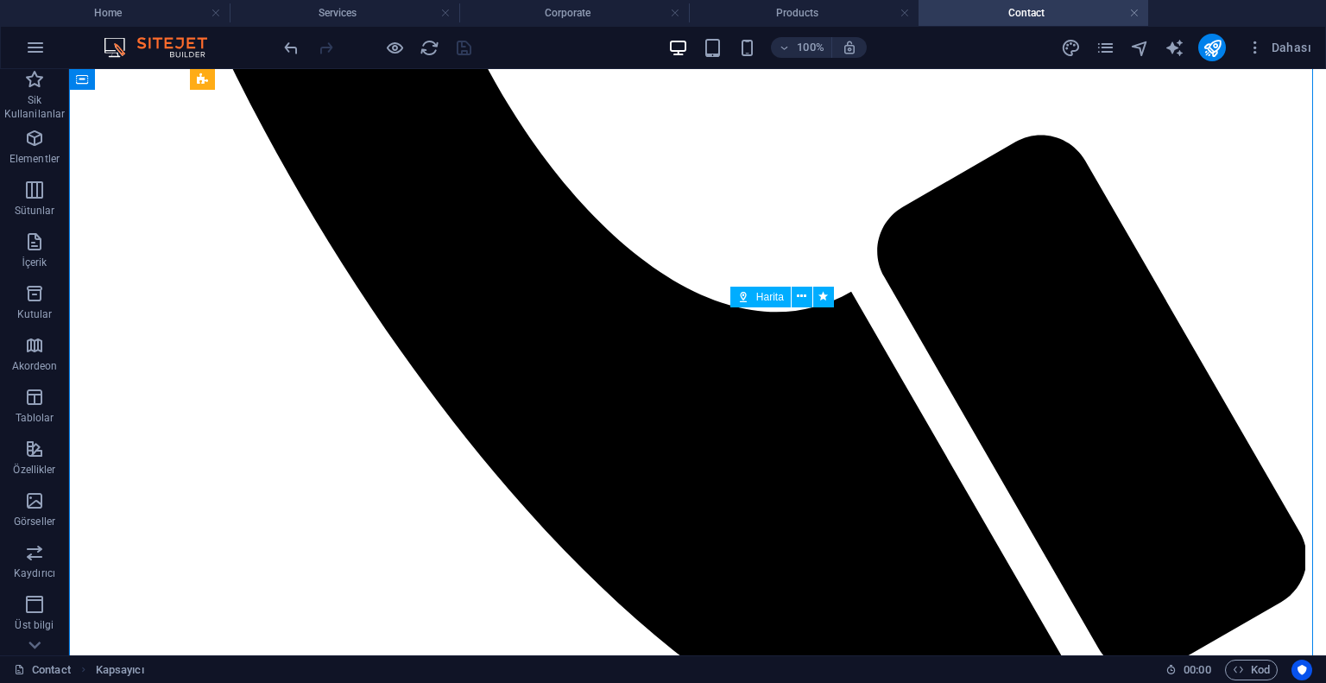
scroll to position [1209, 0]
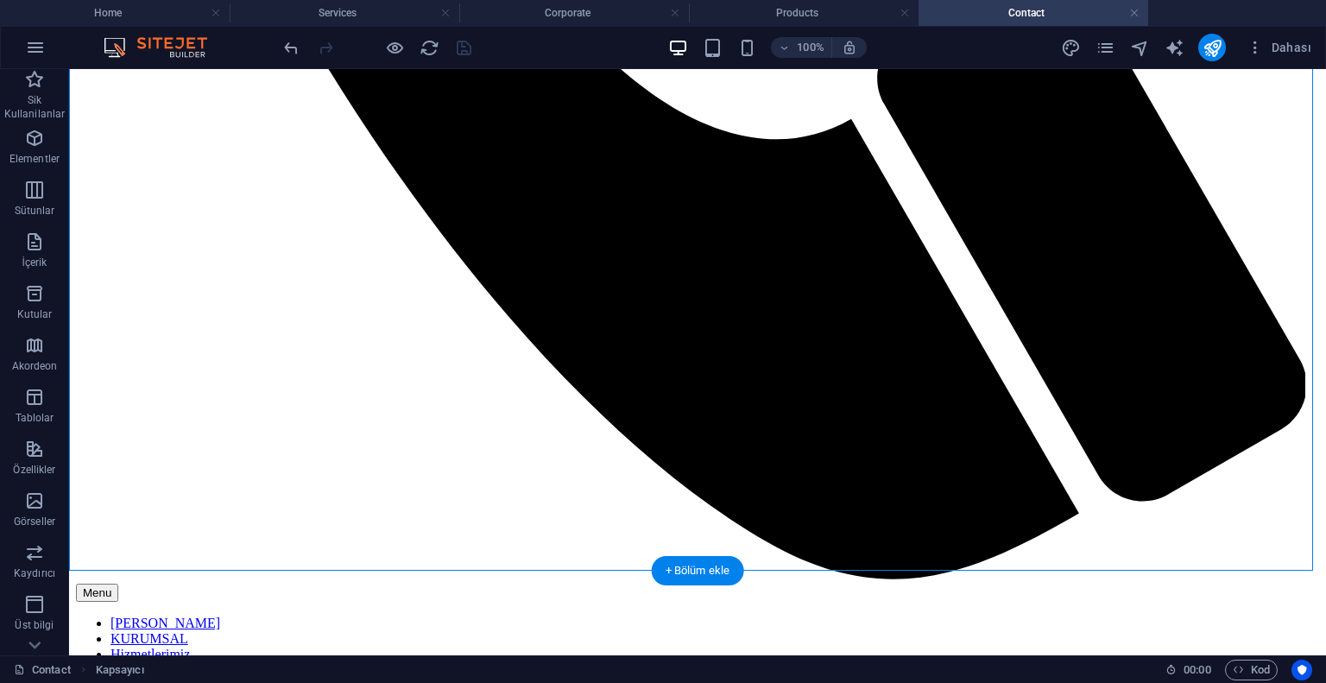
drag, startPoint x: 895, startPoint y: 395, endPoint x: 687, endPoint y: 564, distance: 268.2
click at [704, 568] on div "+ Bölüm ekle" at bounding box center [698, 570] width 92 height 29
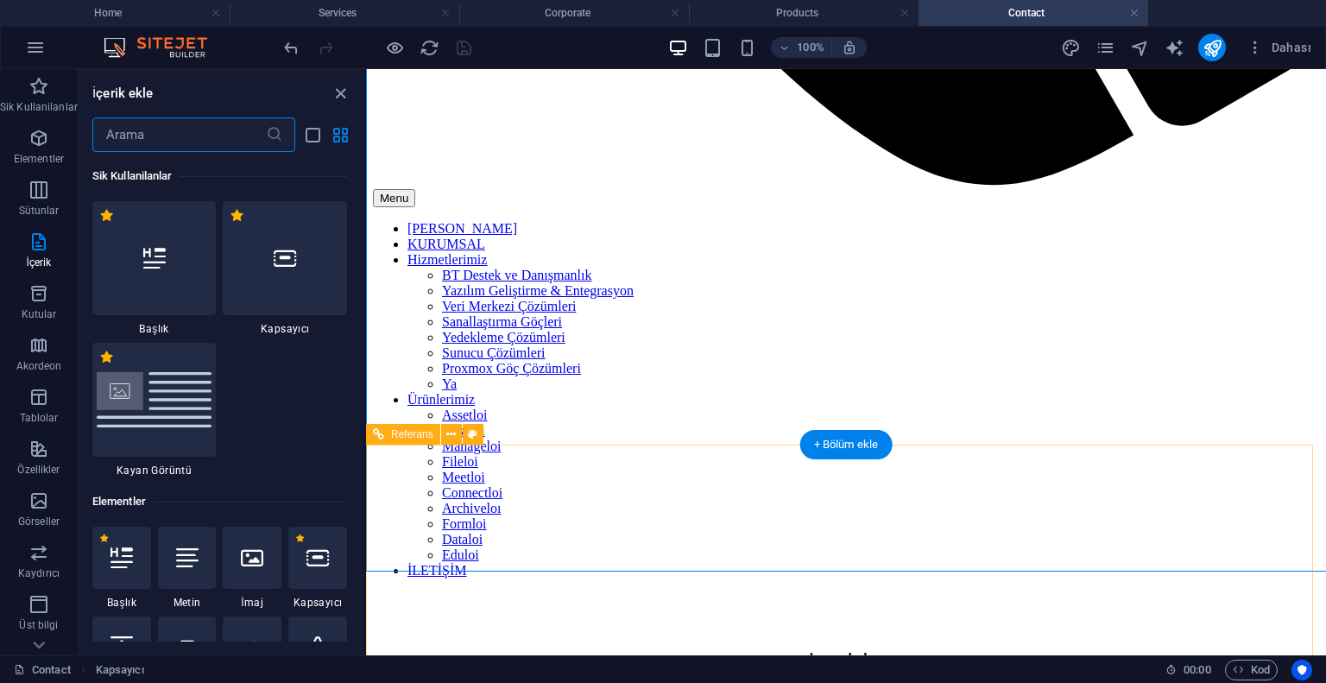
scroll to position [1208, 0]
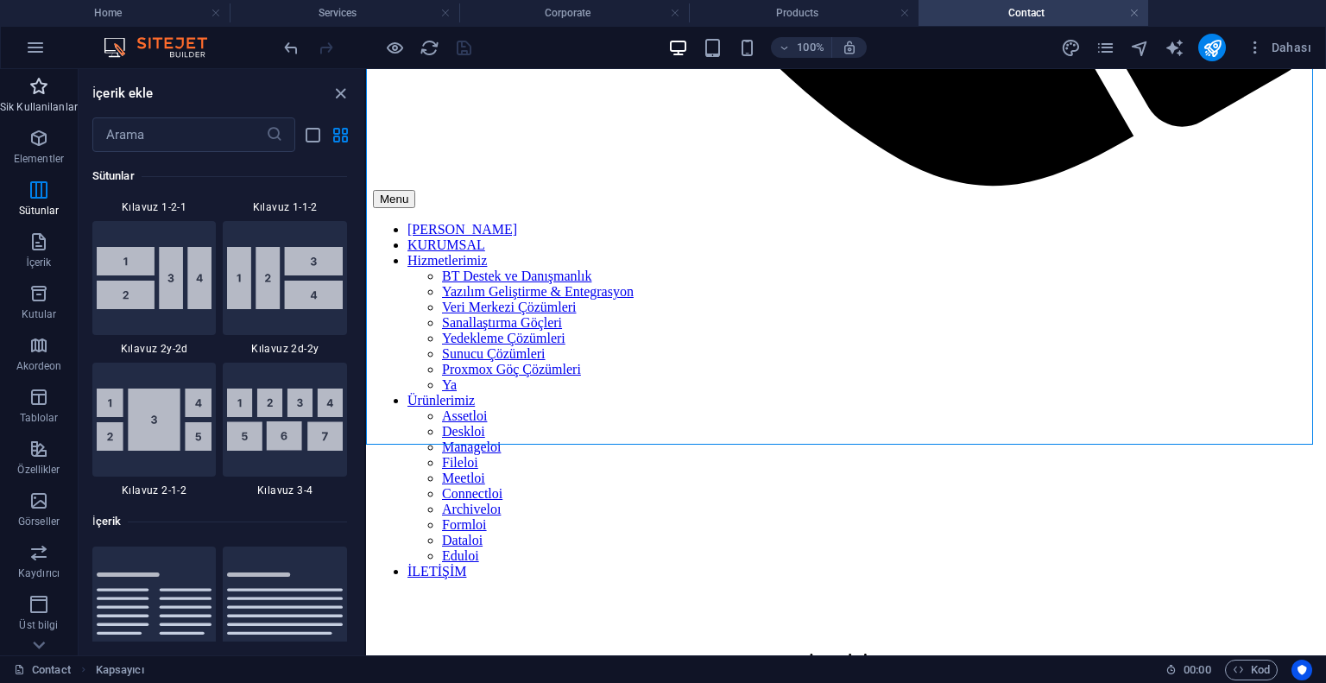
click at [24, 69] on button "Sik Kullanilanlar" at bounding box center [39, 95] width 78 height 52
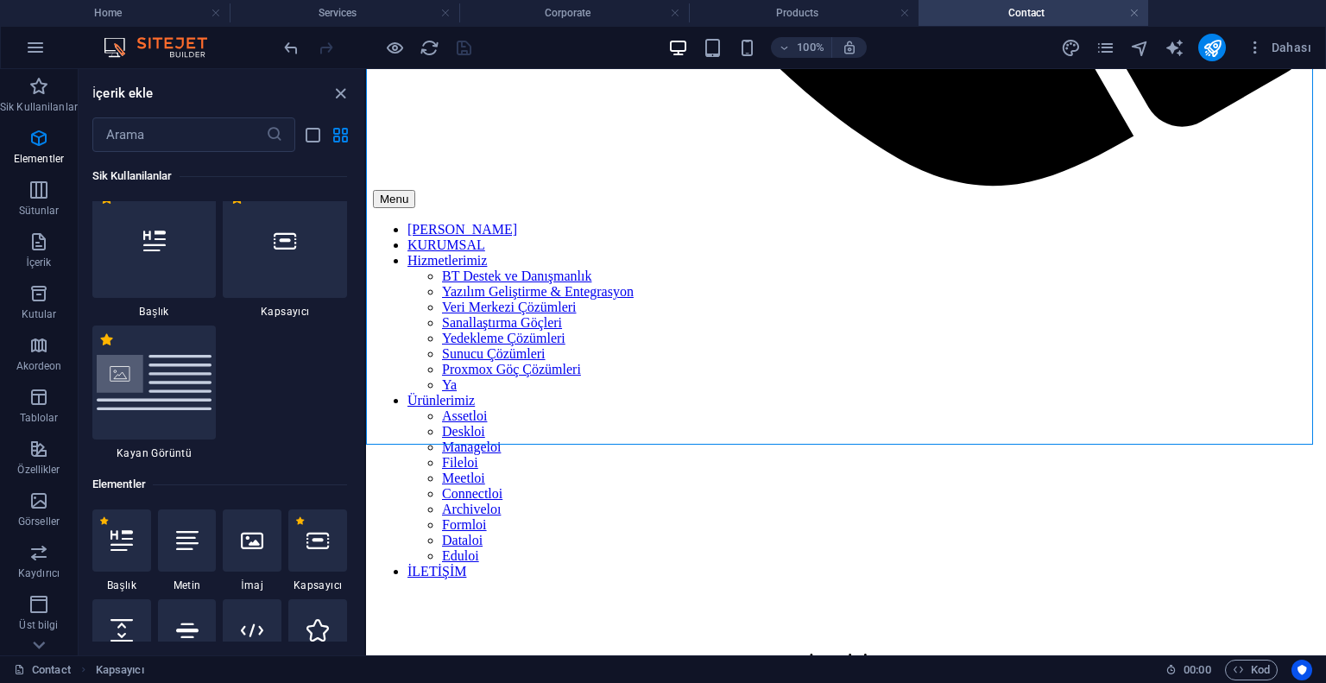
scroll to position [0, 0]
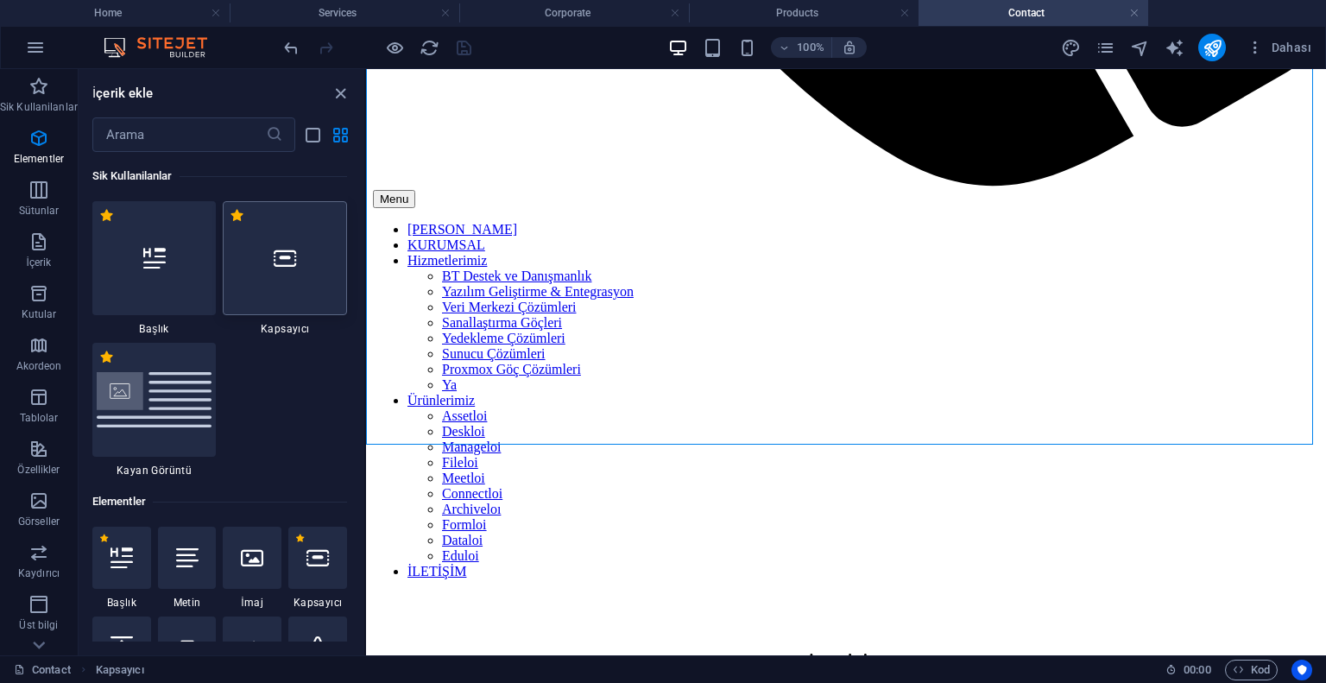
click at [269, 262] on div at bounding box center [285, 258] width 124 height 114
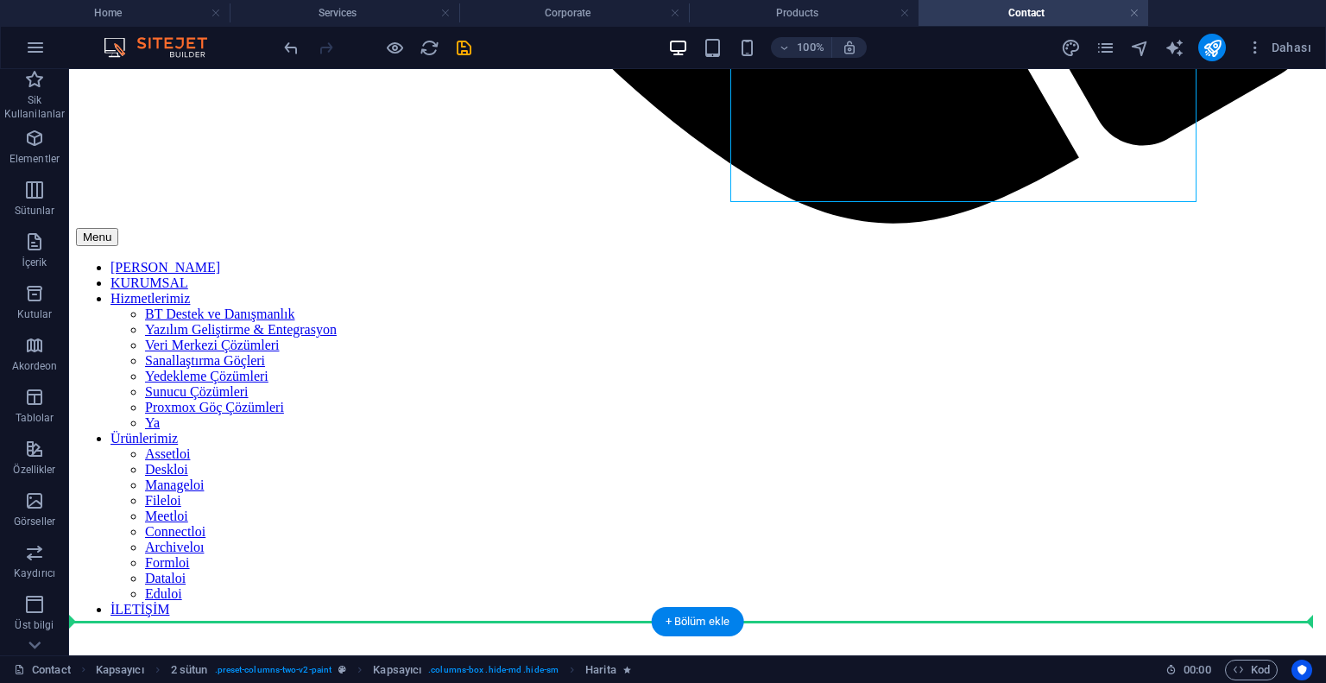
scroll to position [1591, 0]
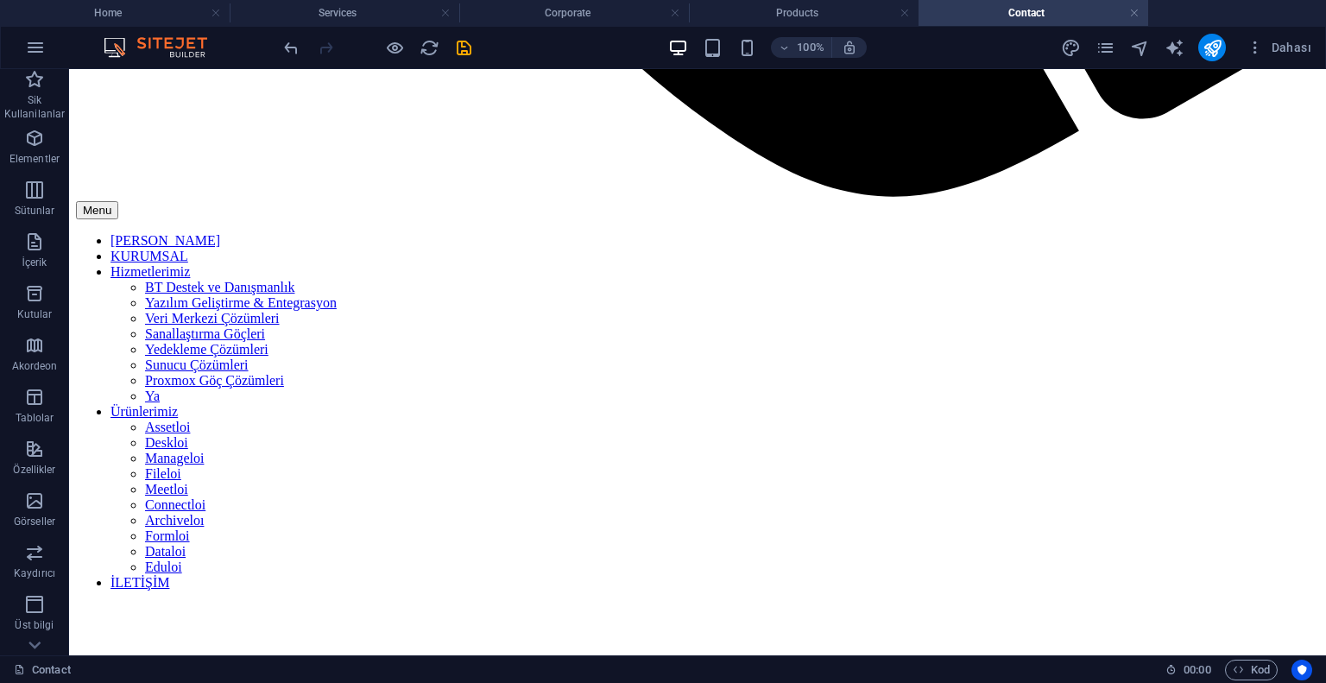
drag, startPoint x: 1036, startPoint y: 203, endPoint x: 731, endPoint y: 341, distance: 334.6
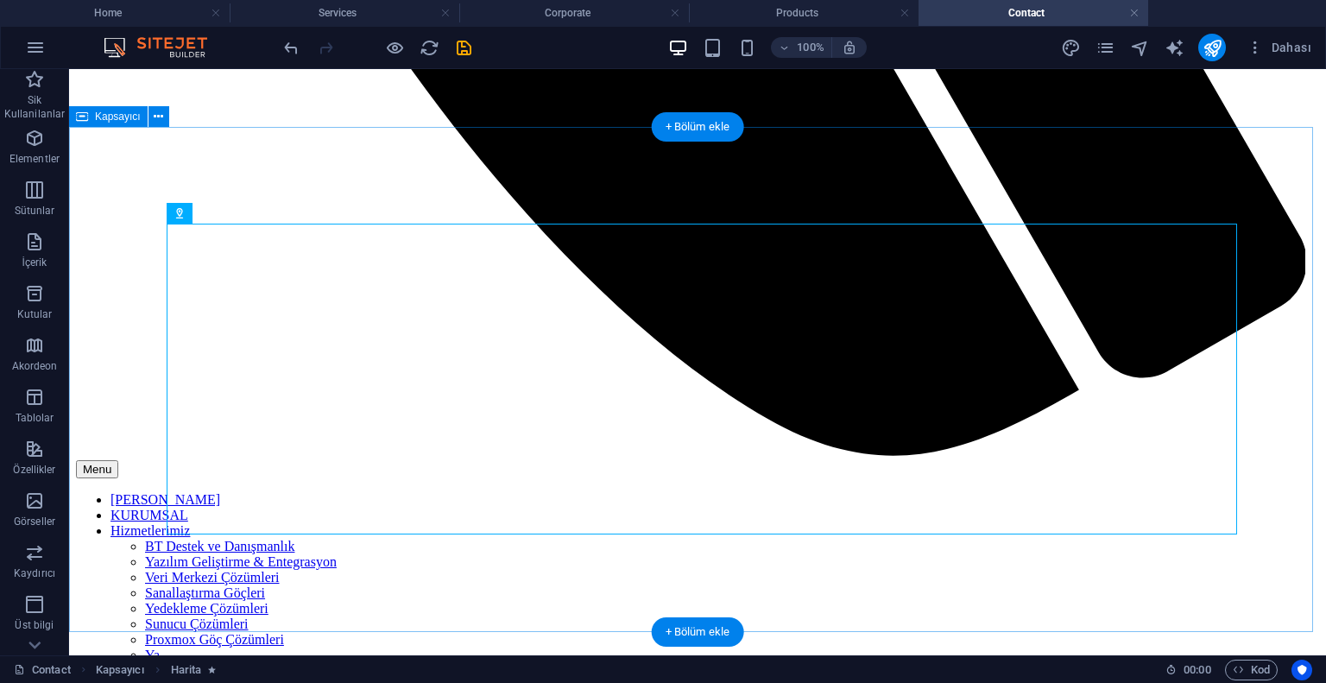
scroll to position [1073, 0]
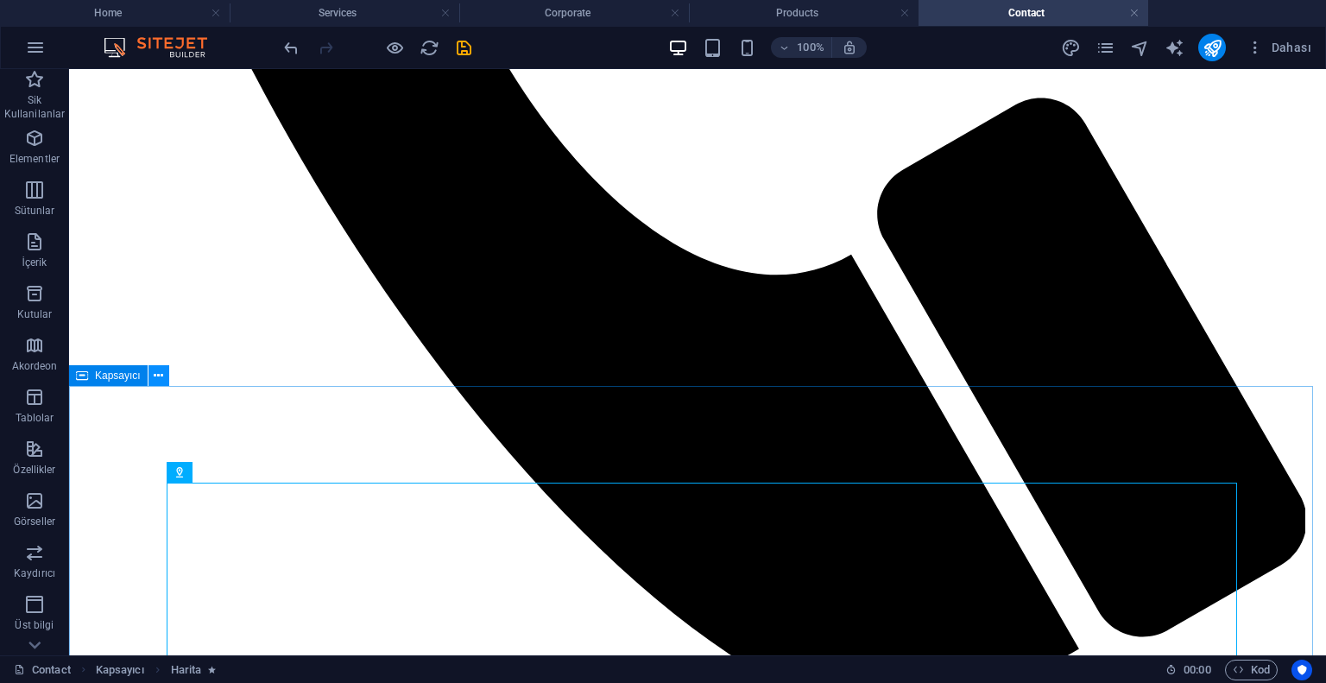
click at [159, 378] on icon at bounding box center [158, 376] width 9 height 18
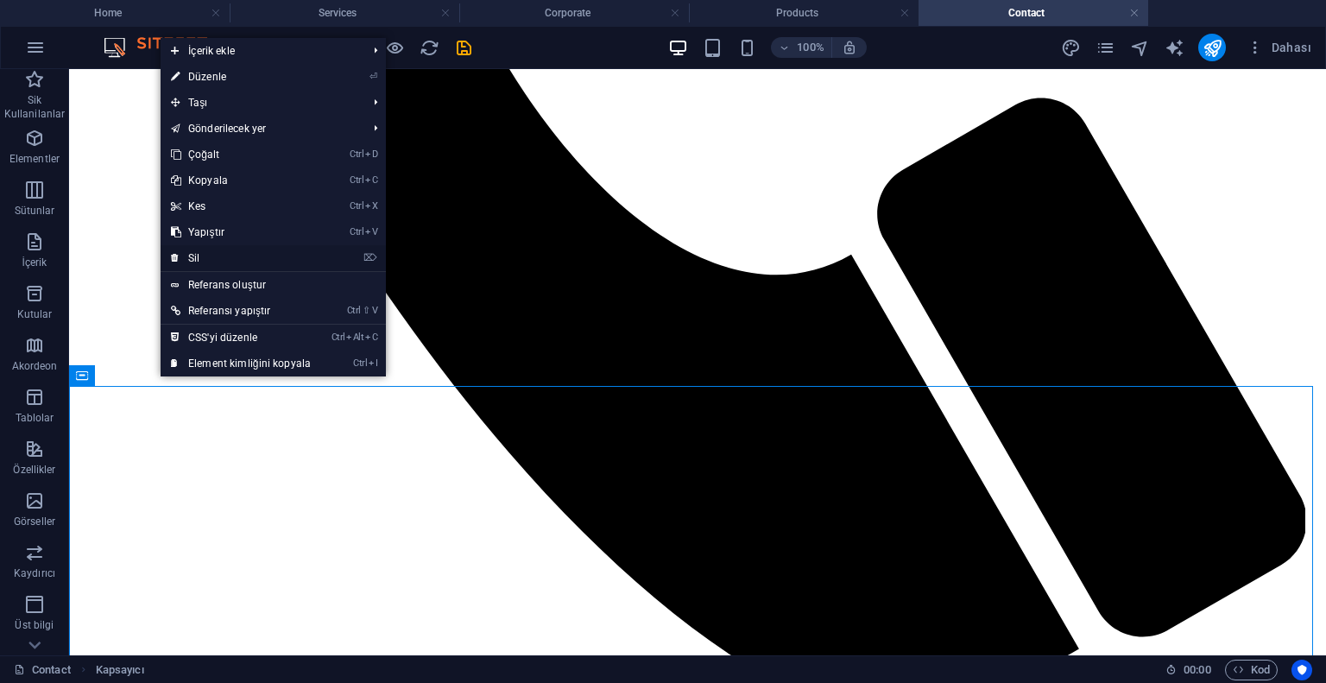
click at [243, 256] on link "⌦ Sil" at bounding box center [241, 258] width 161 height 26
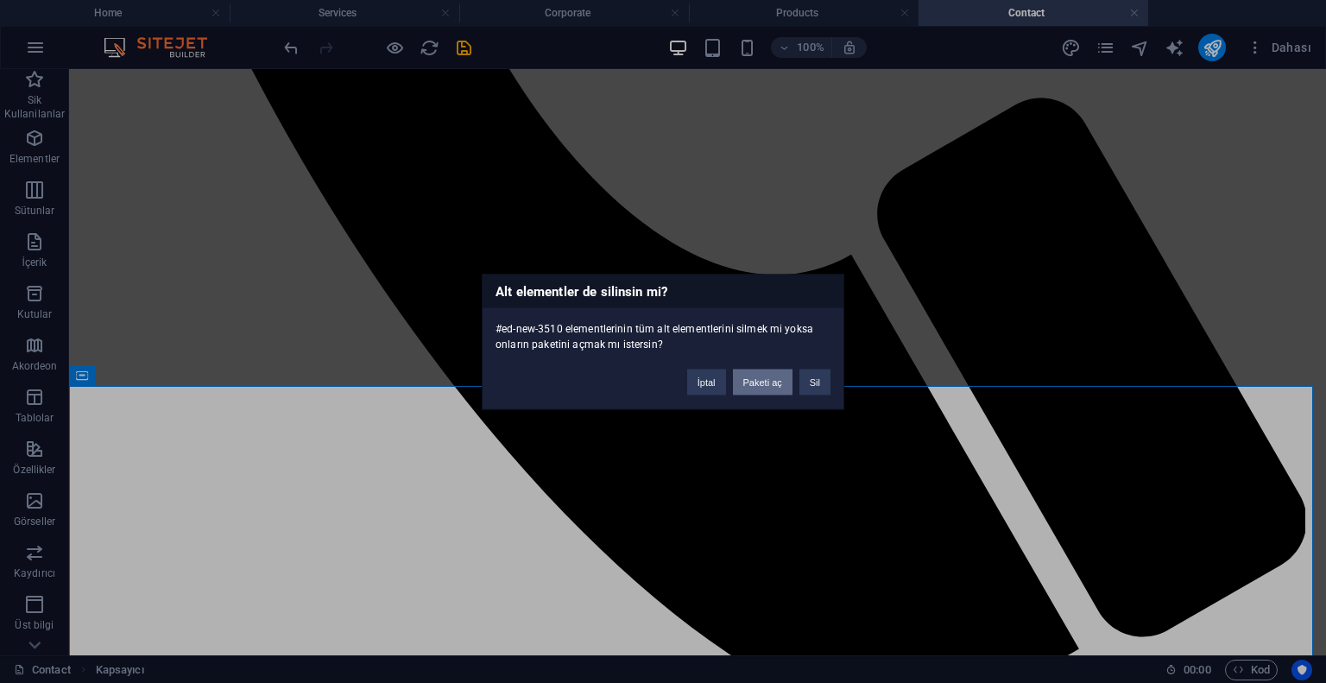
drag, startPoint x: 781, startPoint y: 383, endPoint x: 692, endPoint y: 320, distance: 108.3
click at [781, 383] on button "Paketi aç" at bounding box center [763, 382] width 60 height 26
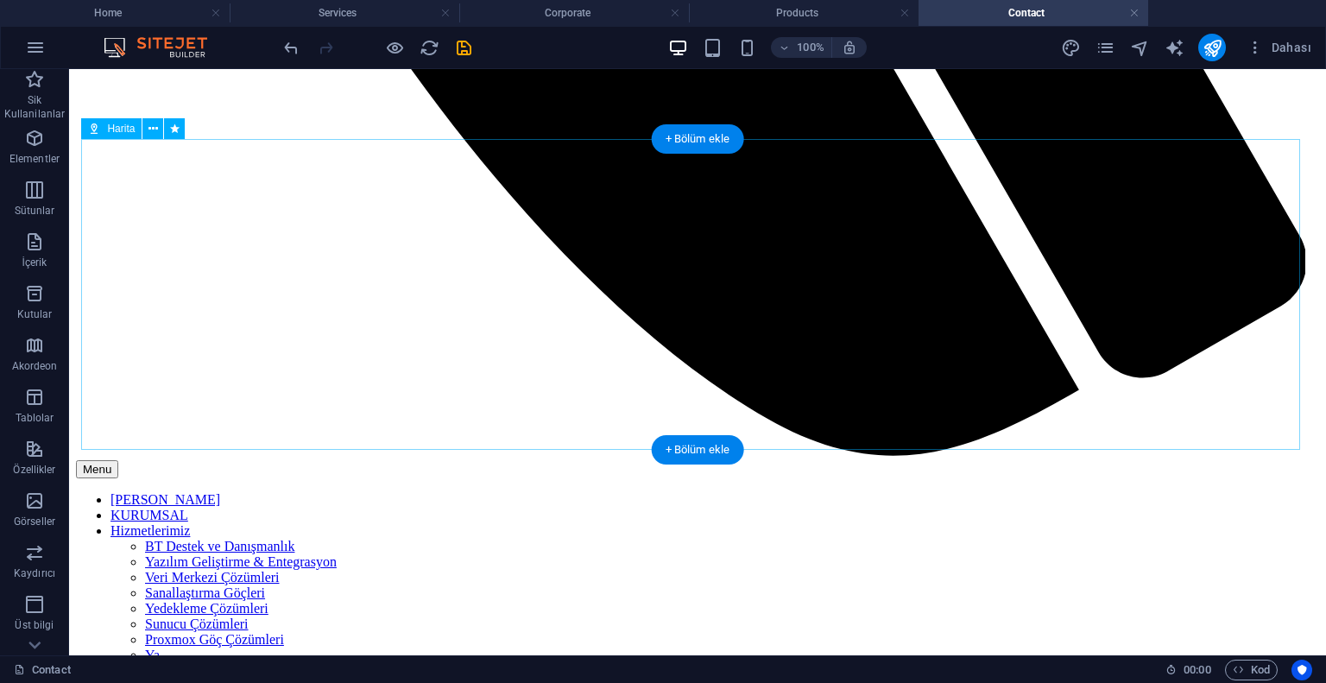
scroll to position [1246, 0]
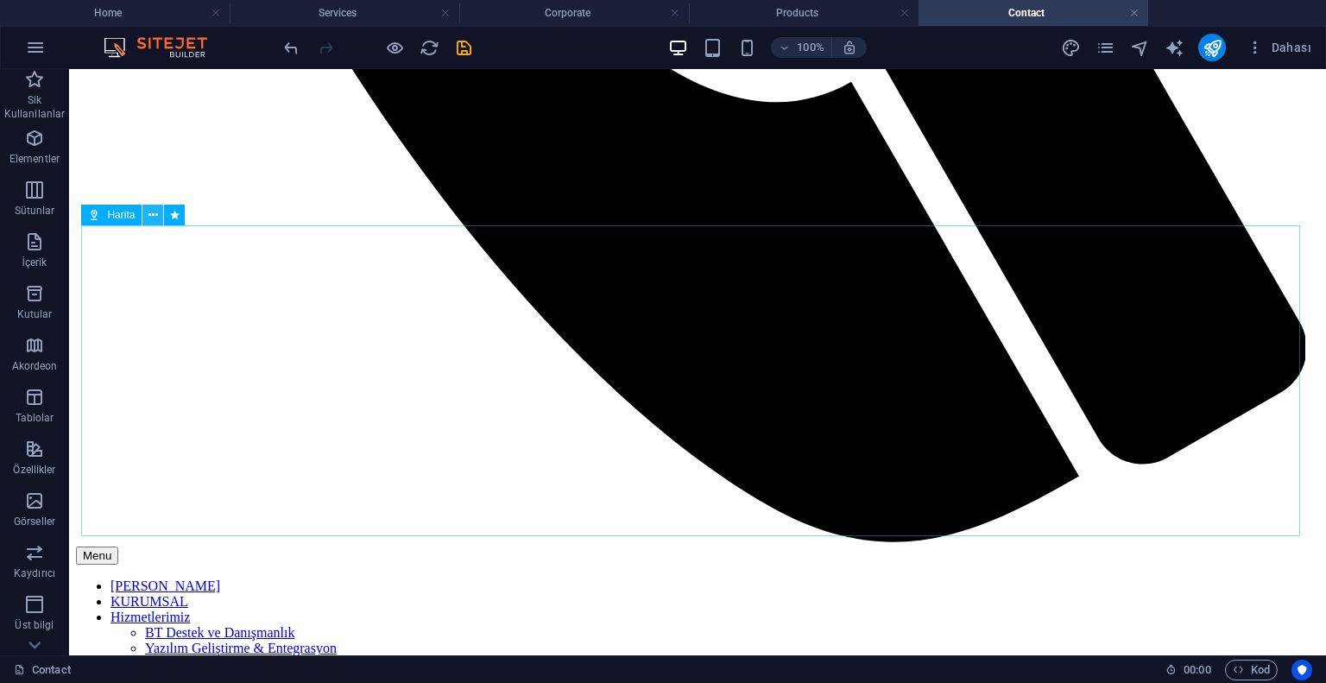
click at [155, 217] on icon at bounding box center [153, 215] width 9 height 18
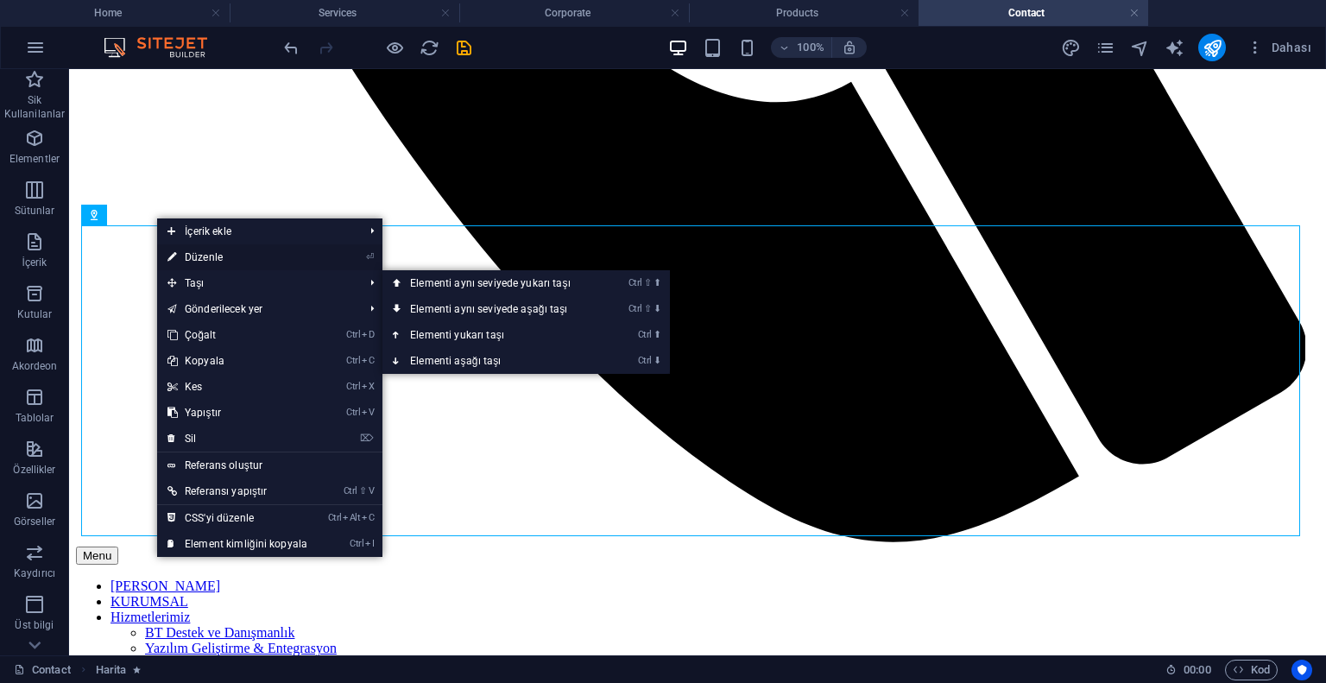
click at [231, 265] on link "⏎ Düzenle" at bounding box center [237, 257] width 161 height 26
select select "1"
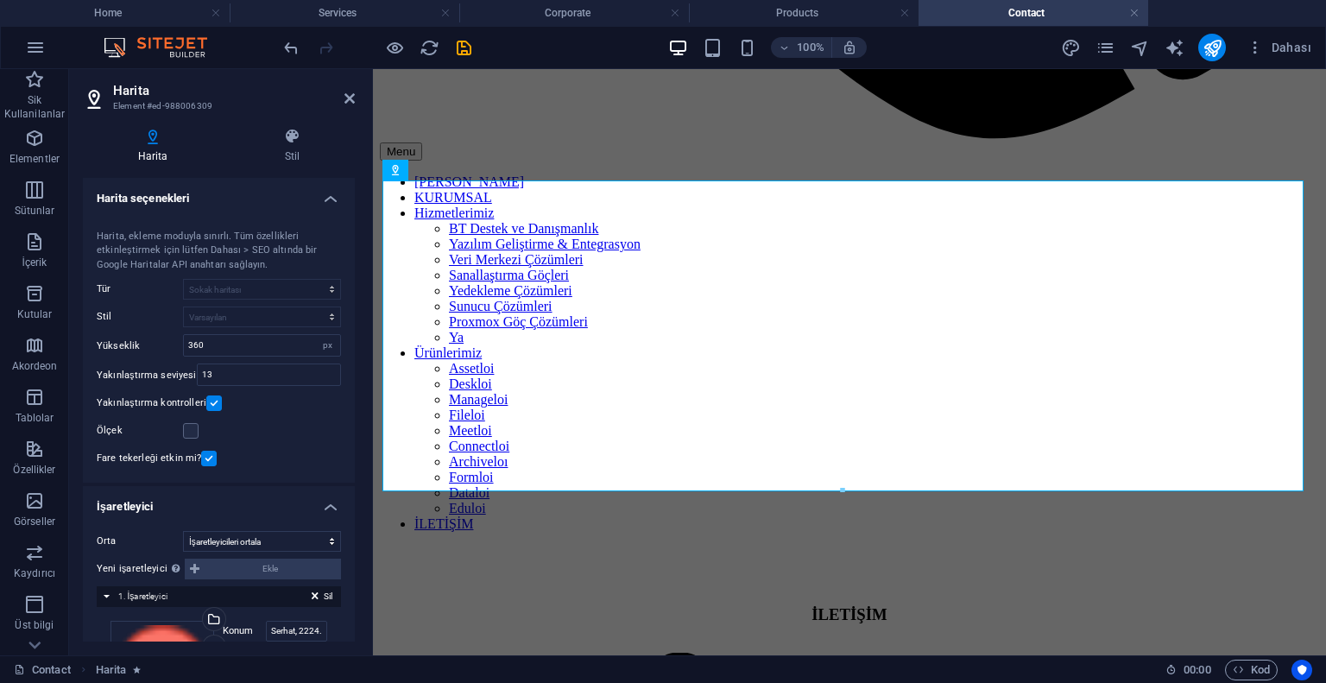
scroll to position [1331, 0]
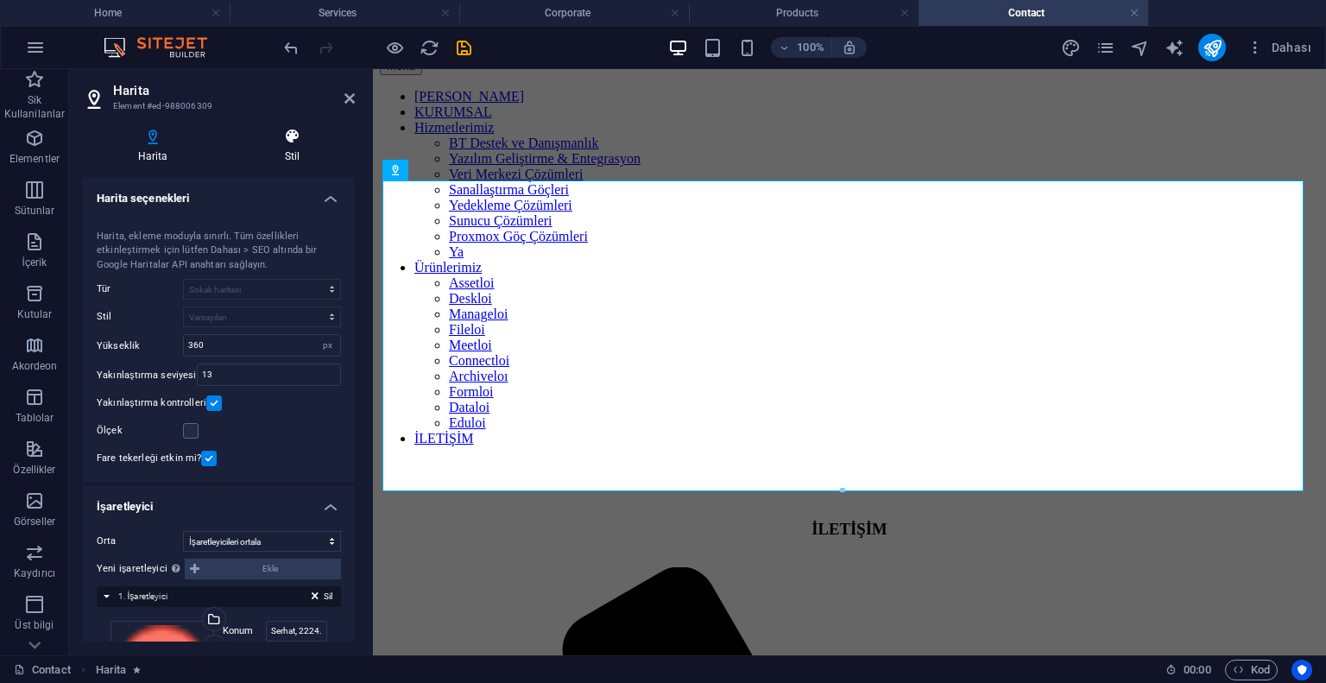
click at [280, 153] on h4 "Stil" at bounding box center [292, 146] width 125 height 36
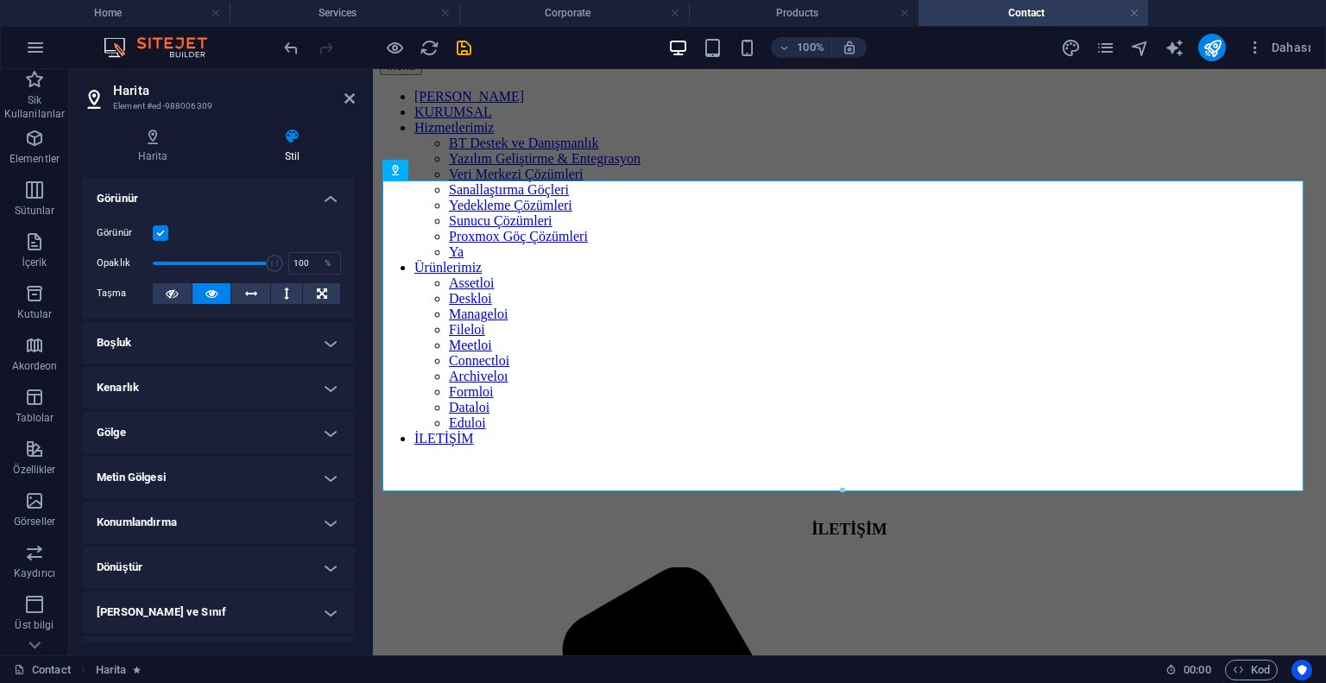
click at [221, 341] on h4 "Boşluk" at bounding box center [219, 342] width 272 height 41
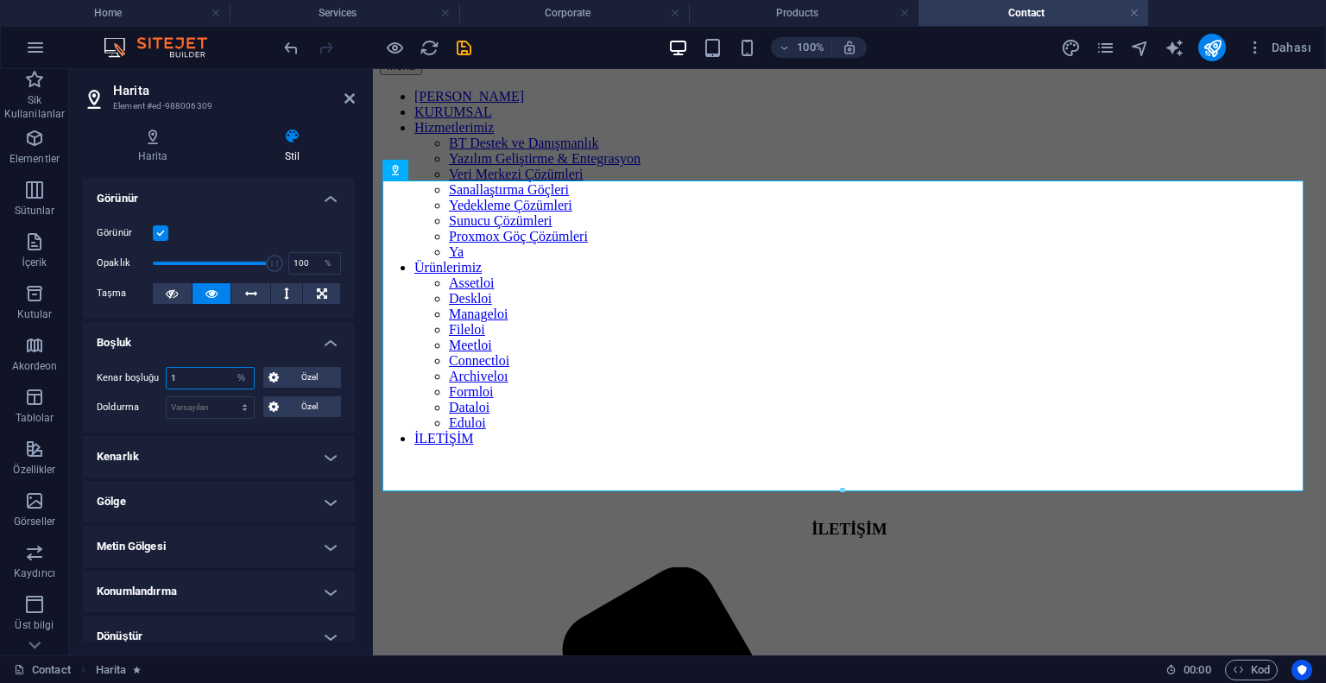
click at [193, 379] on input "1" at bounding box center [210, 378] width 87 height 21
type input "0"
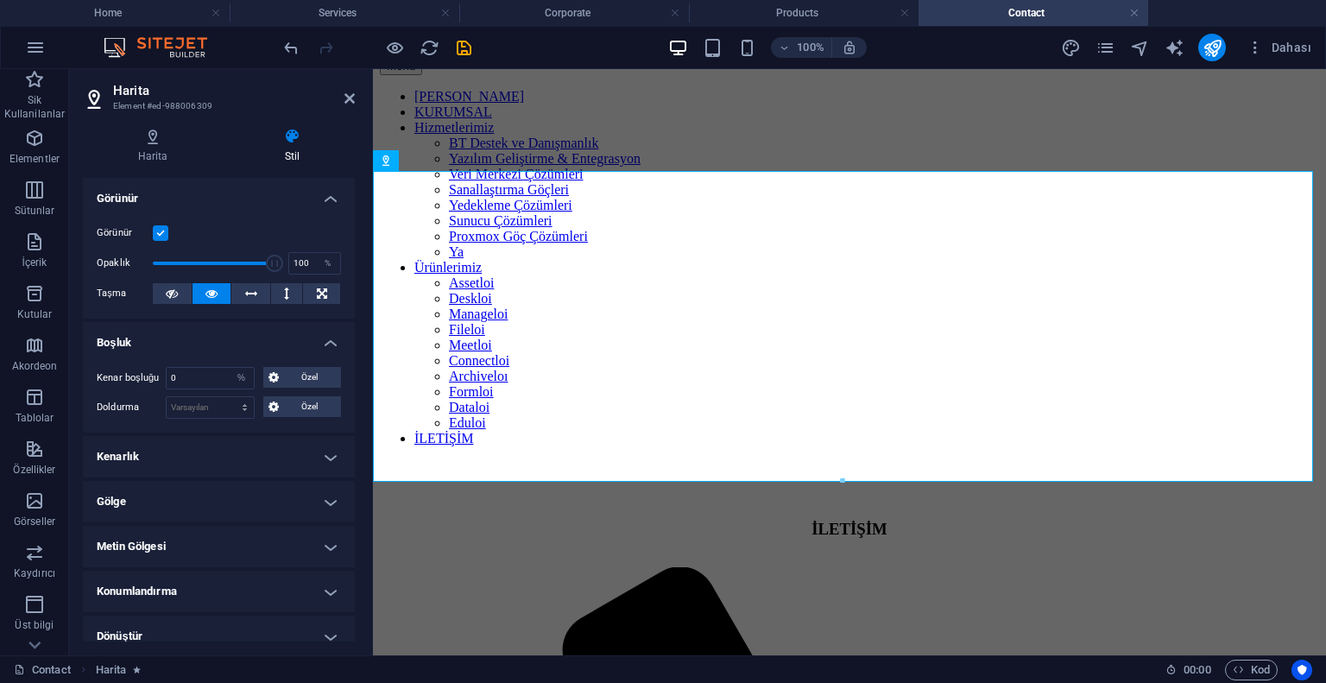
click at [357, 104] on aside "Harita Element #ed-988006309 Harita Stil Harita seçenekleri [STREET_ADDRESS] Ha…" at bounding box center [221, 362] width 304 height 586
click at [357, 103] on aside "Harita Element #ed-988006309 Harita Stil Harita seçenekleri [STREET_ADDRESS] Ha…" at bounding box center [221, 362] width 304 height 586
click at [352, 101] on icon at bounding box center [350, 99] width 10 height 14
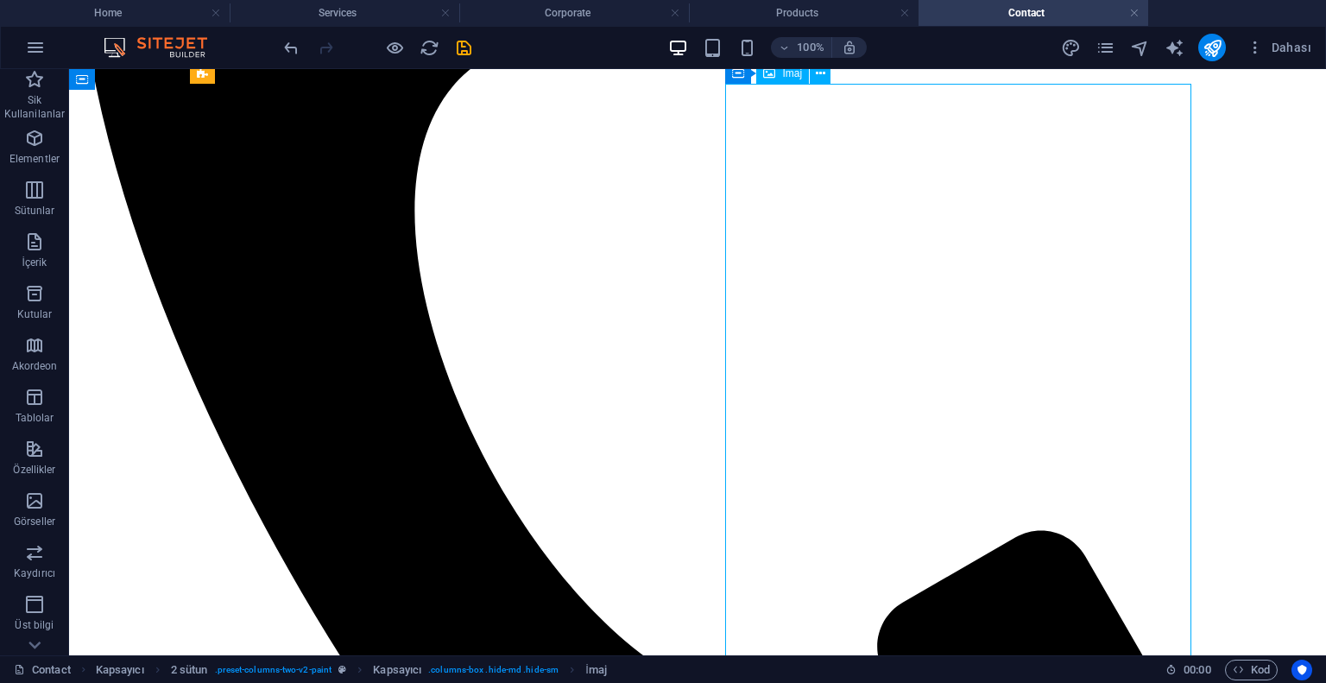
select select "%"
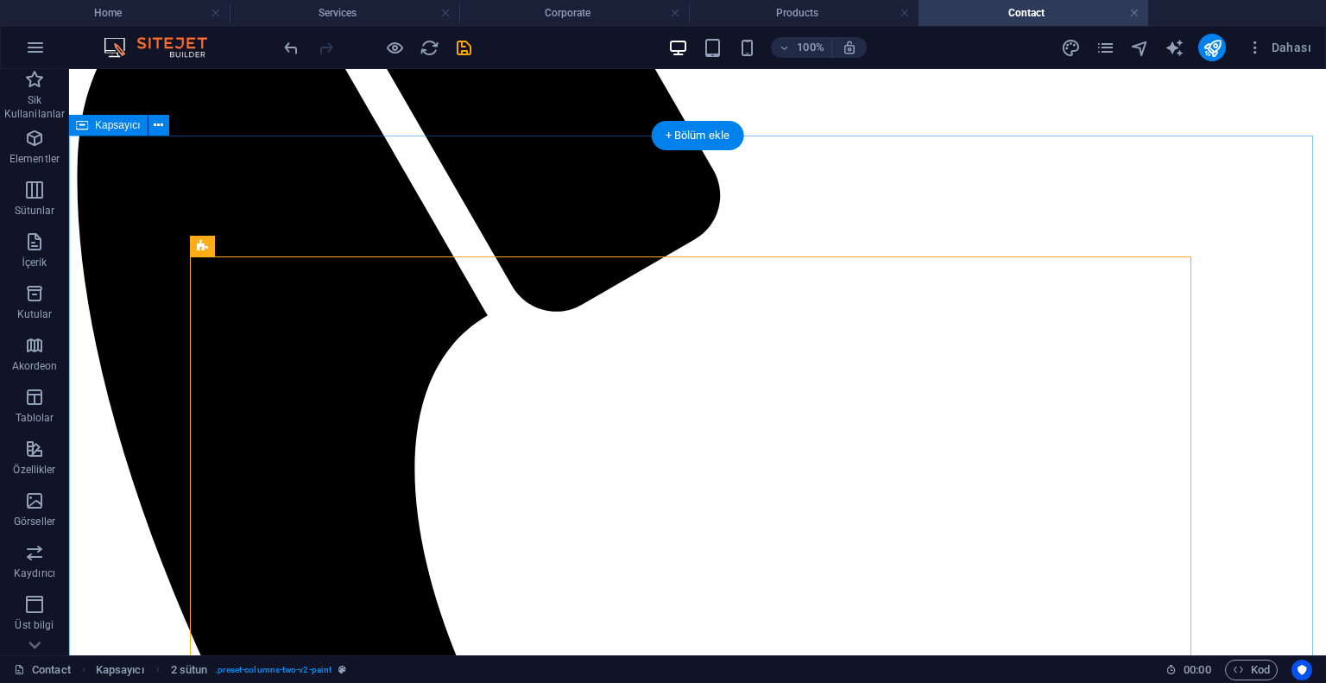
scroll to position [296, 0]
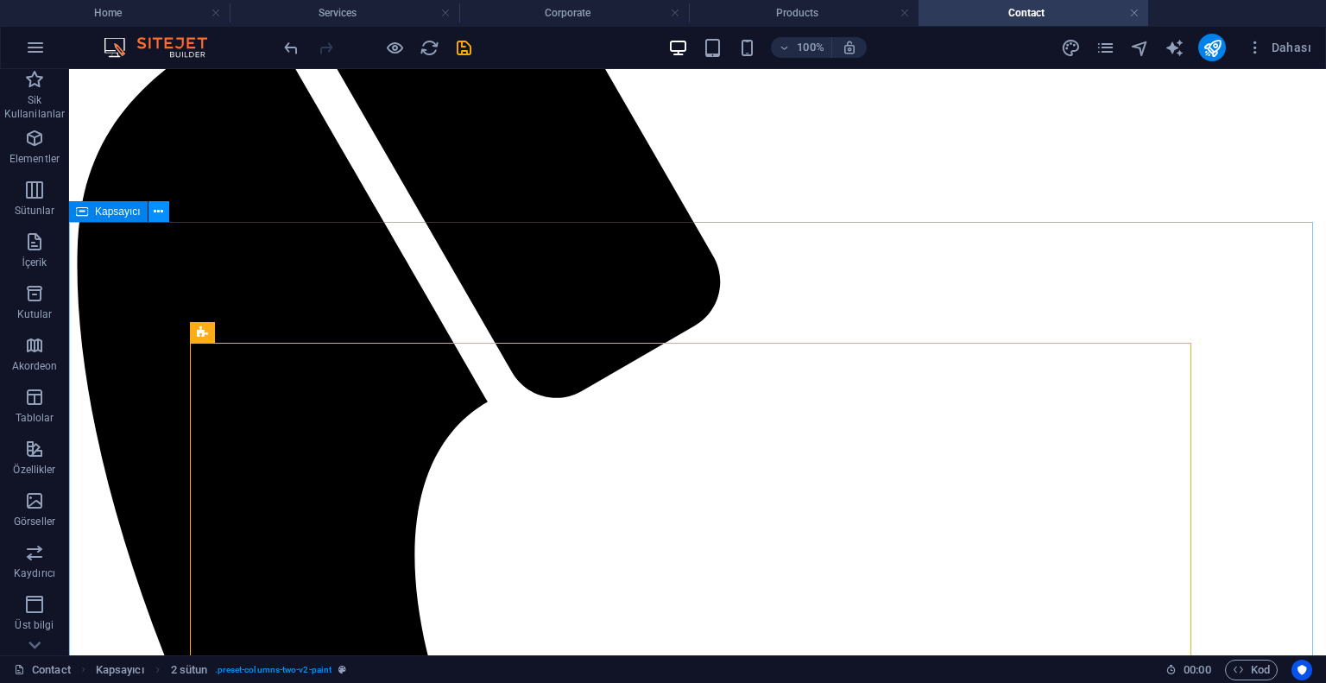
click at [150, 213] on button at bounding box center [159, 211] width 21 height 21
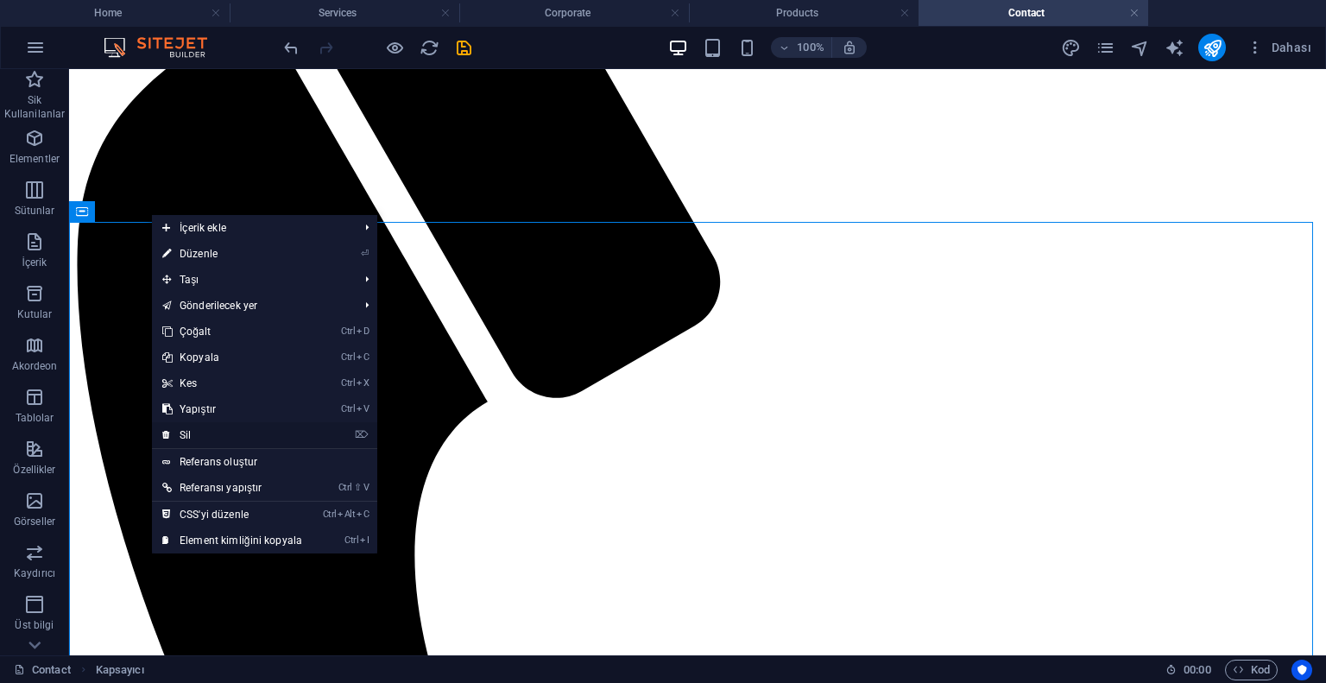
click at [189, 427] on link "⌦ Sil" at bounding box center [232, 435] width 161 height 26
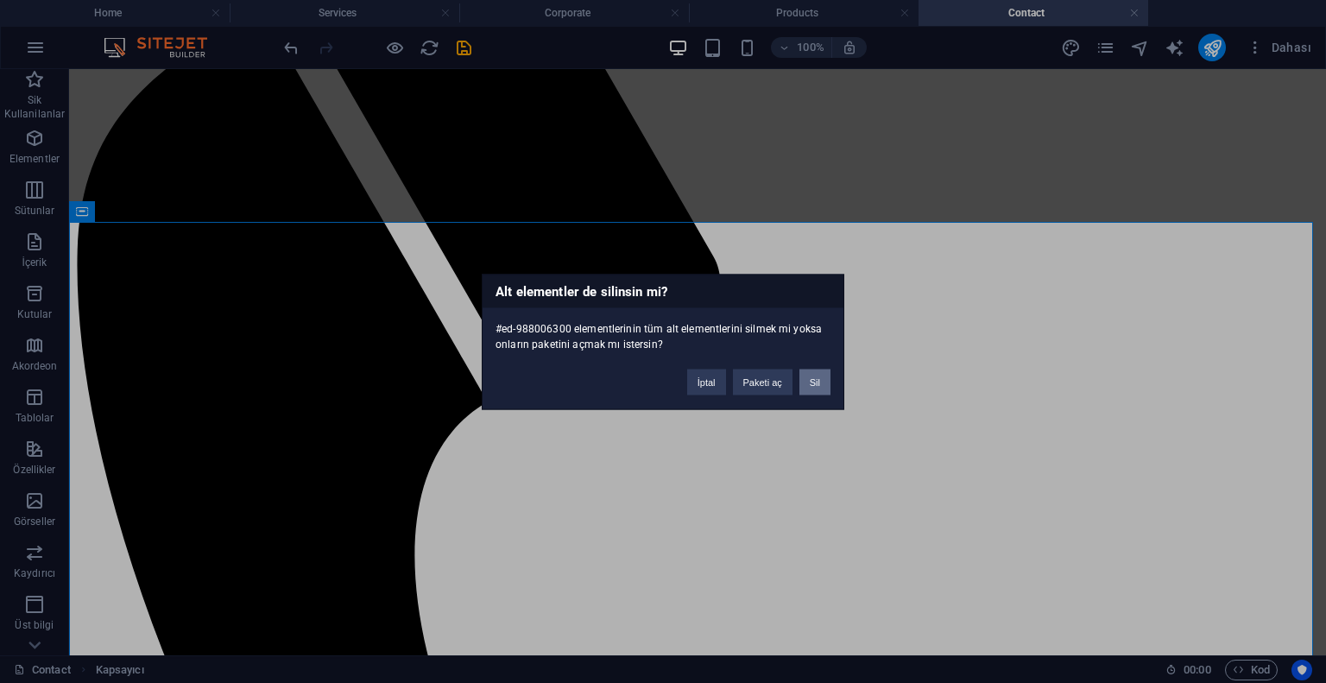
click at [819, 381] on button "Sil" at bounding box center [815, 382] width 31 height 26
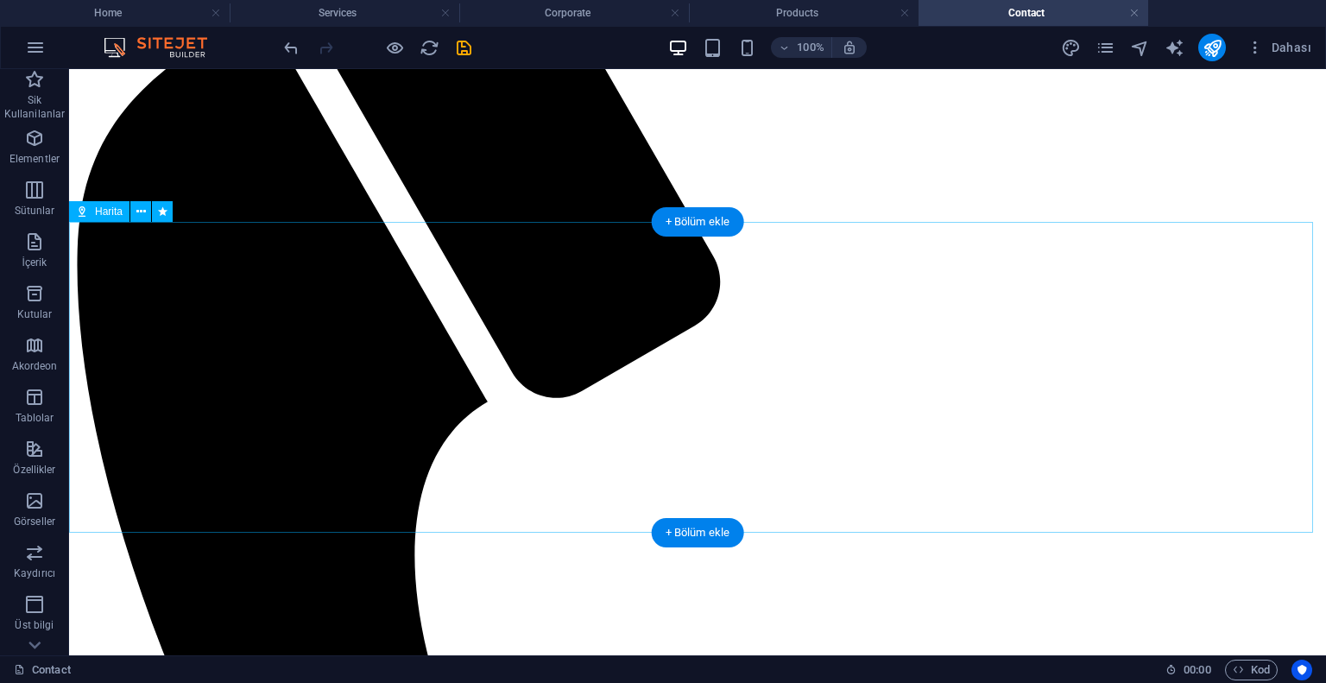
scroll to position [123, 0]
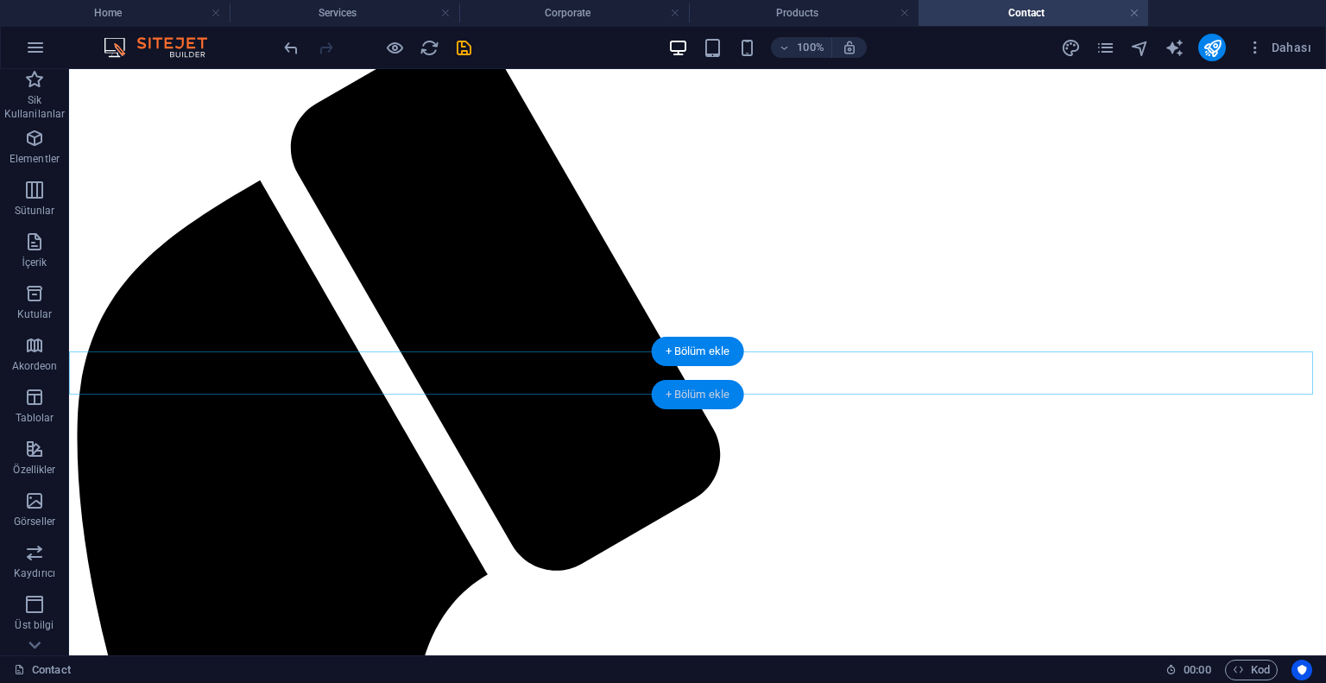
click at [680, 391] on div "+ Bölüm ekle" at bounding box center [698, 394] width 92 height 29
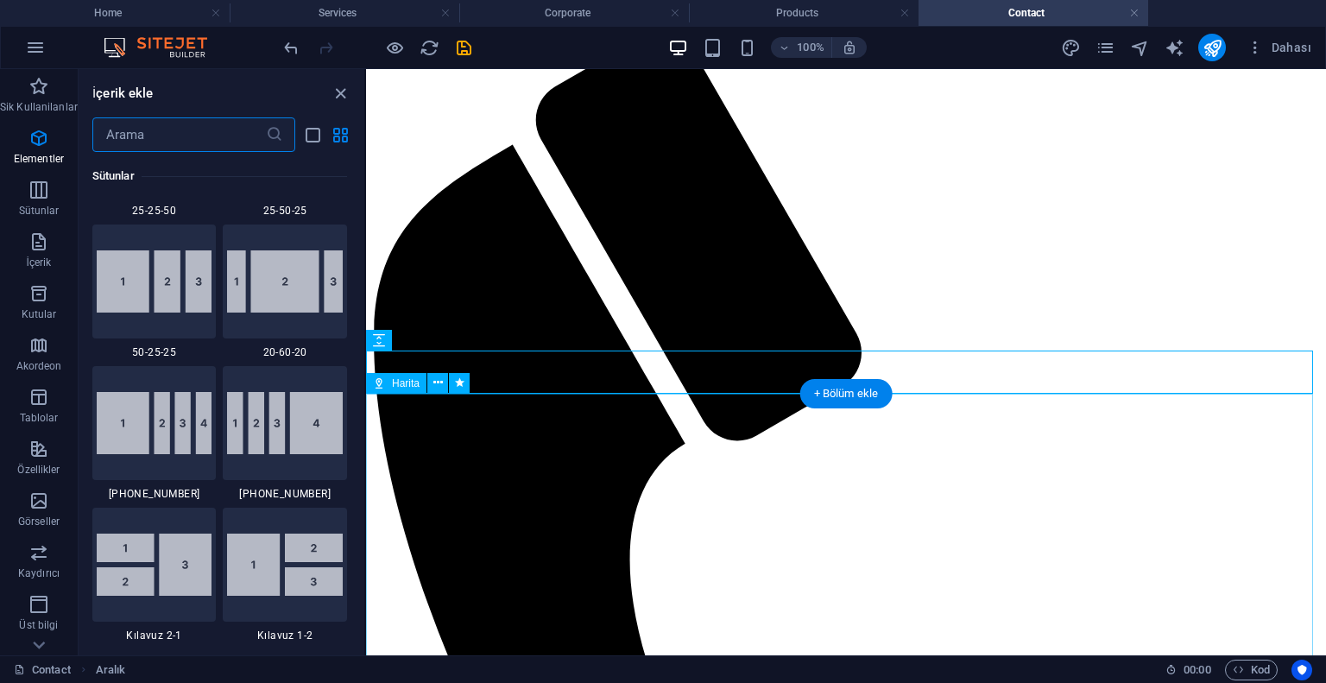
scroll to position [3163, 0]
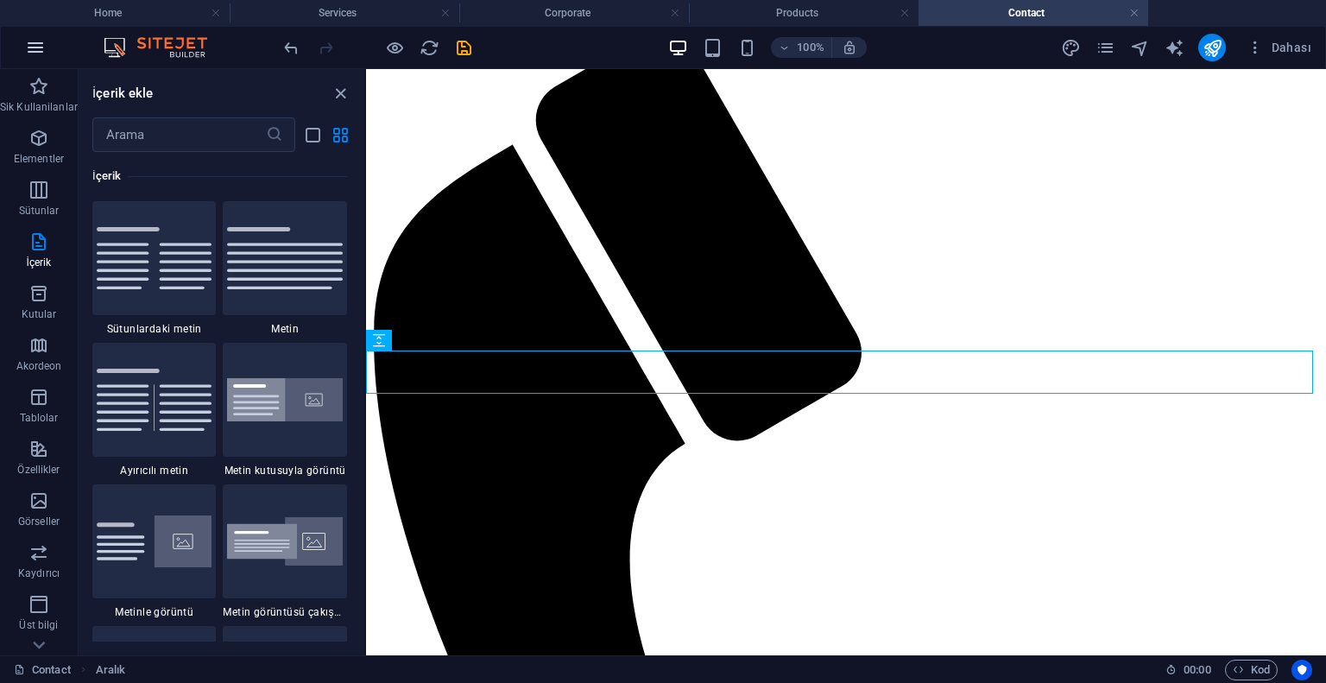
click at [24, 60] on button "button" at bounding box center [35, 47] width 41 height 41
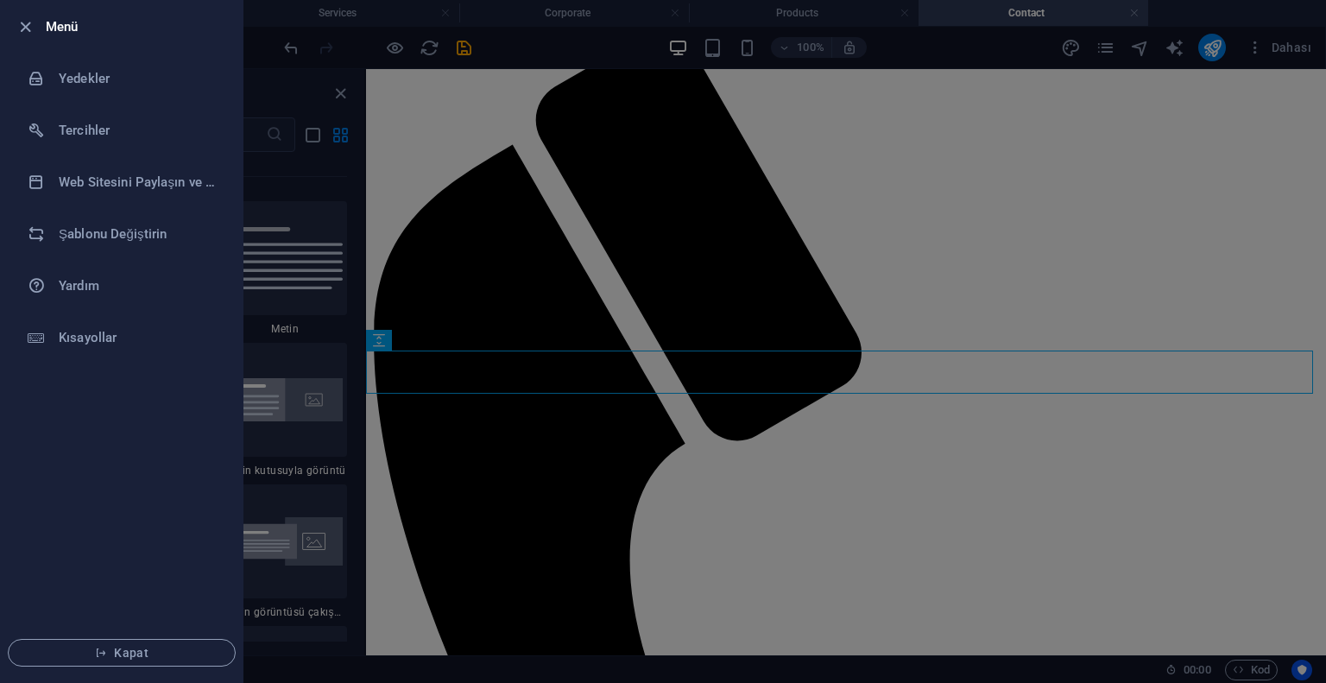
click at [35, 89] on li "Yedekler" at bounding box center [122, 79] width 242 height 52
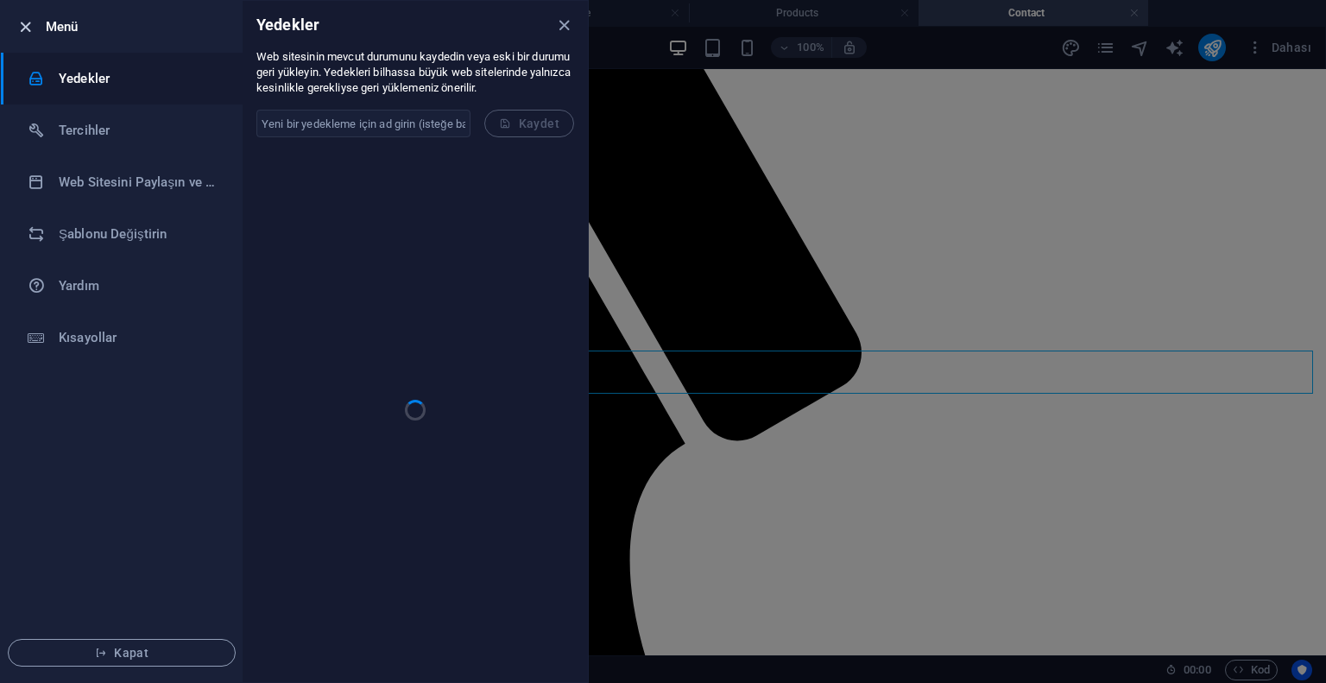
drag, startPoint x: 47, startPoint y: 18, endPoint x: 31, endPoint y: 26, distance: 17.4
click at [46, 18] on h6 "Menü" at bounding box center [137, 26] width 183 height 21
click at [29, 27] on icon "button" at bounding box center [26, 27] width 20 height 20
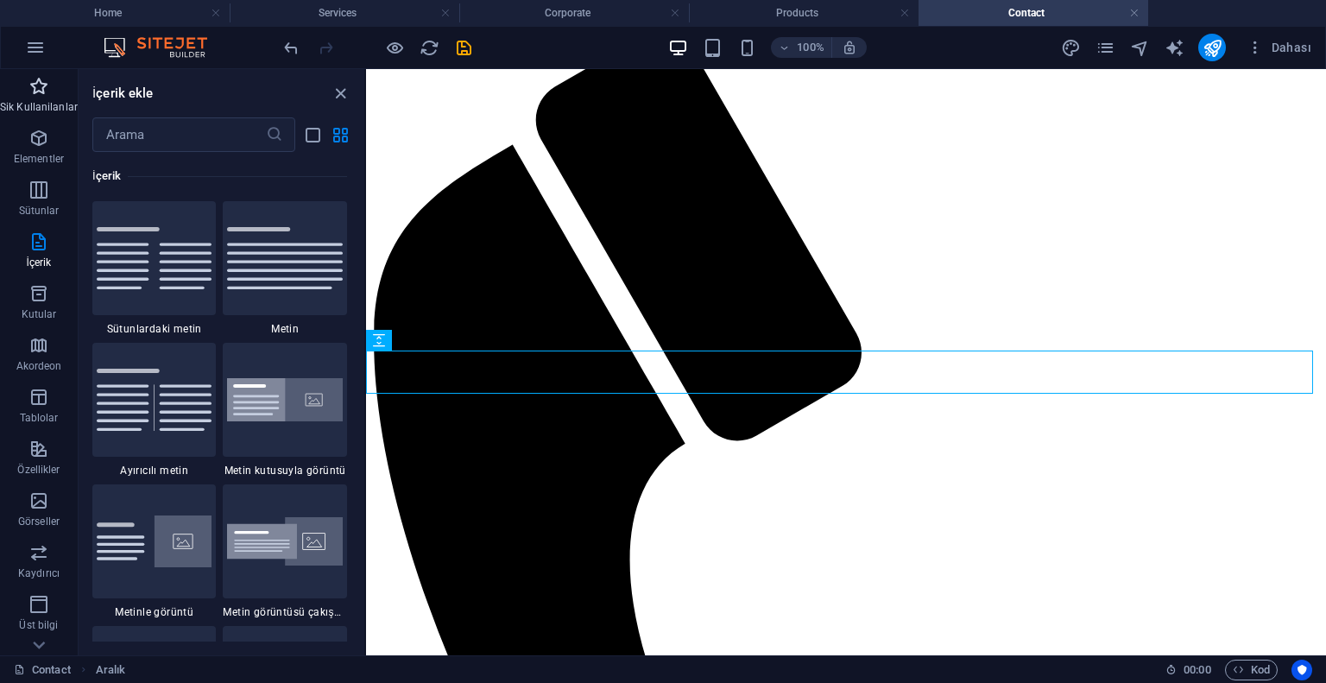
click at [38, 104] on p "Sik Kullanilanlar" at bounding box center [39, 107] width 78 height 14
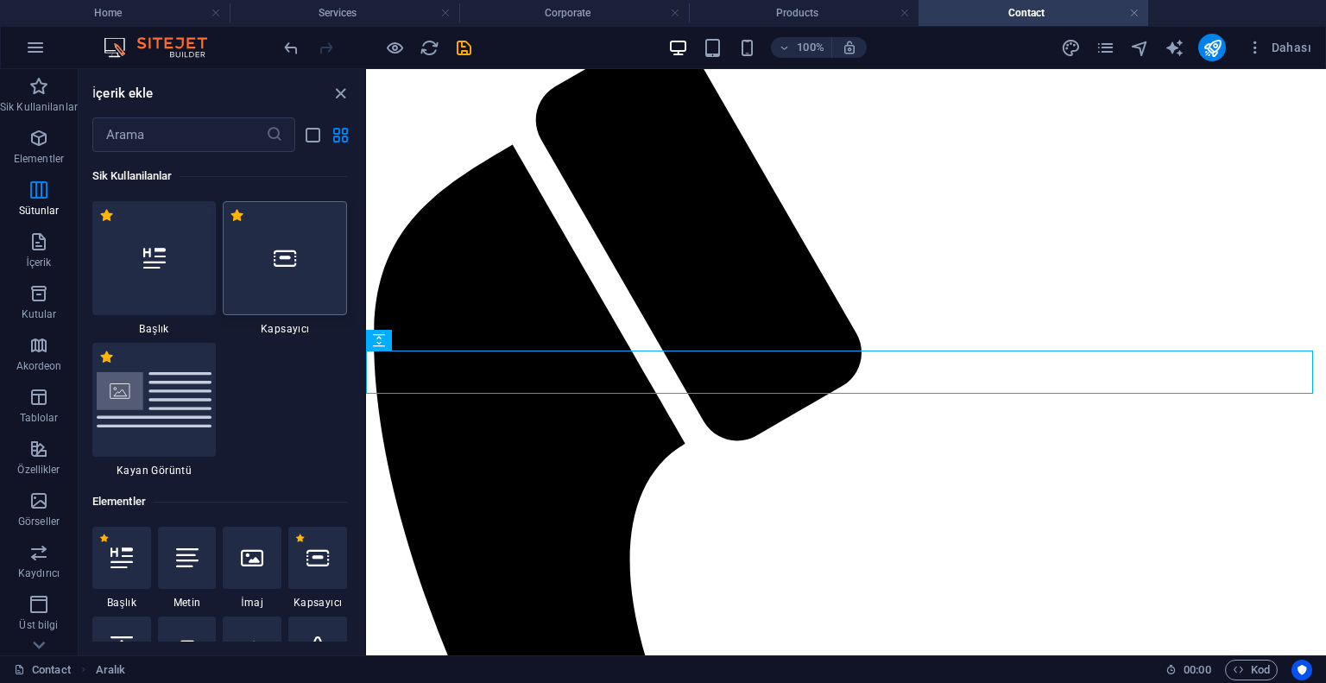
scroll to position [0, 0]
click at [281, 260] on icon at bounding box center [285, 258] width 22 height 22
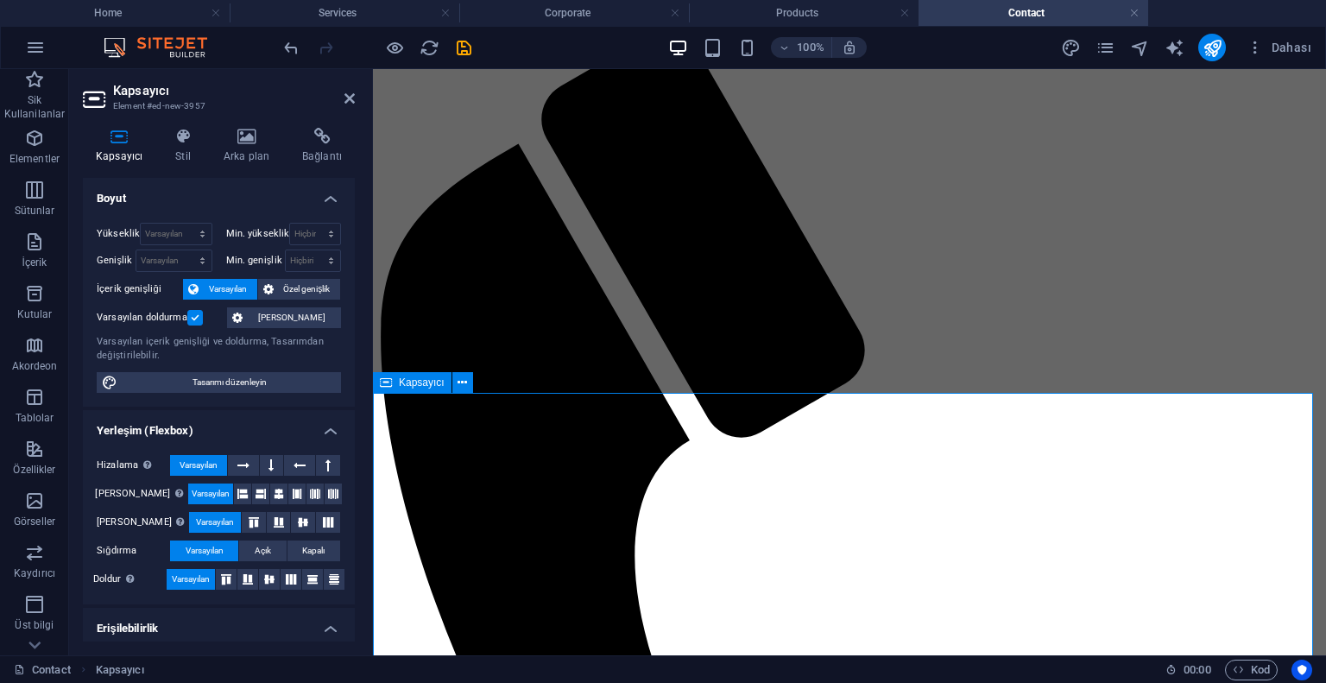
click at [136, 3] on h4 "Home" at bounding box center [115, 12] width 230 height 19
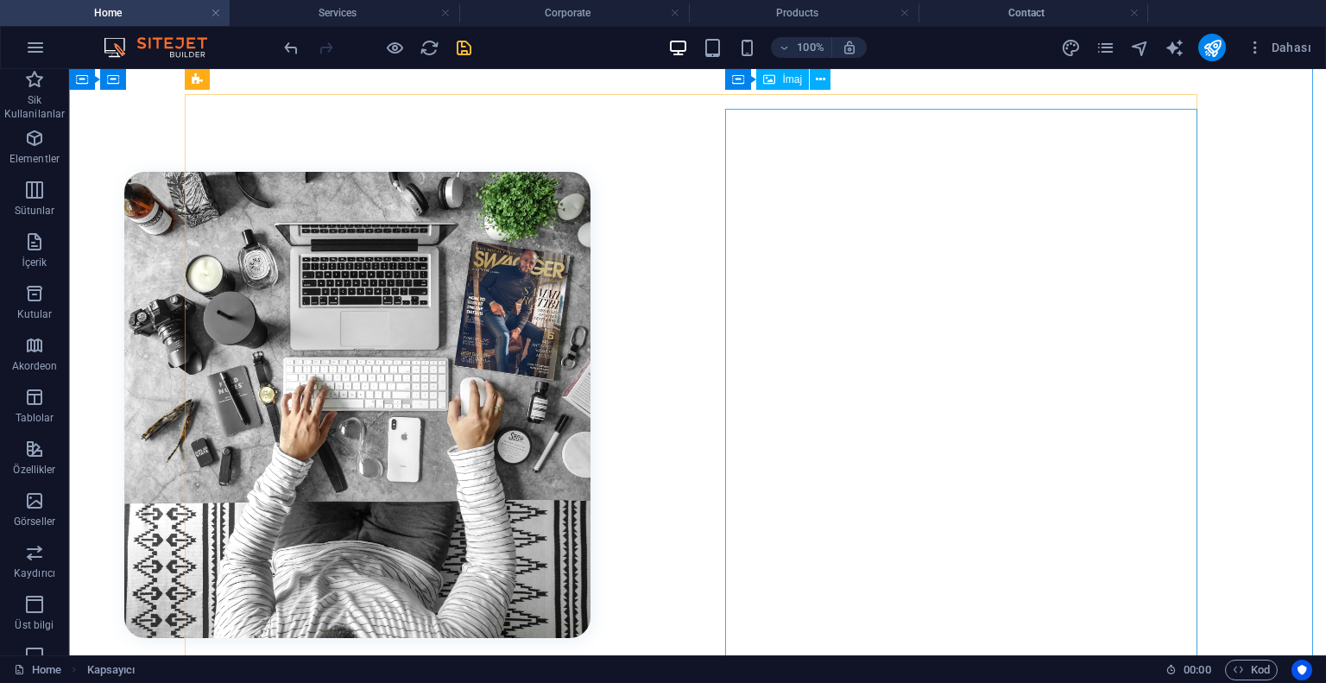
scroll to position [2065, 0]
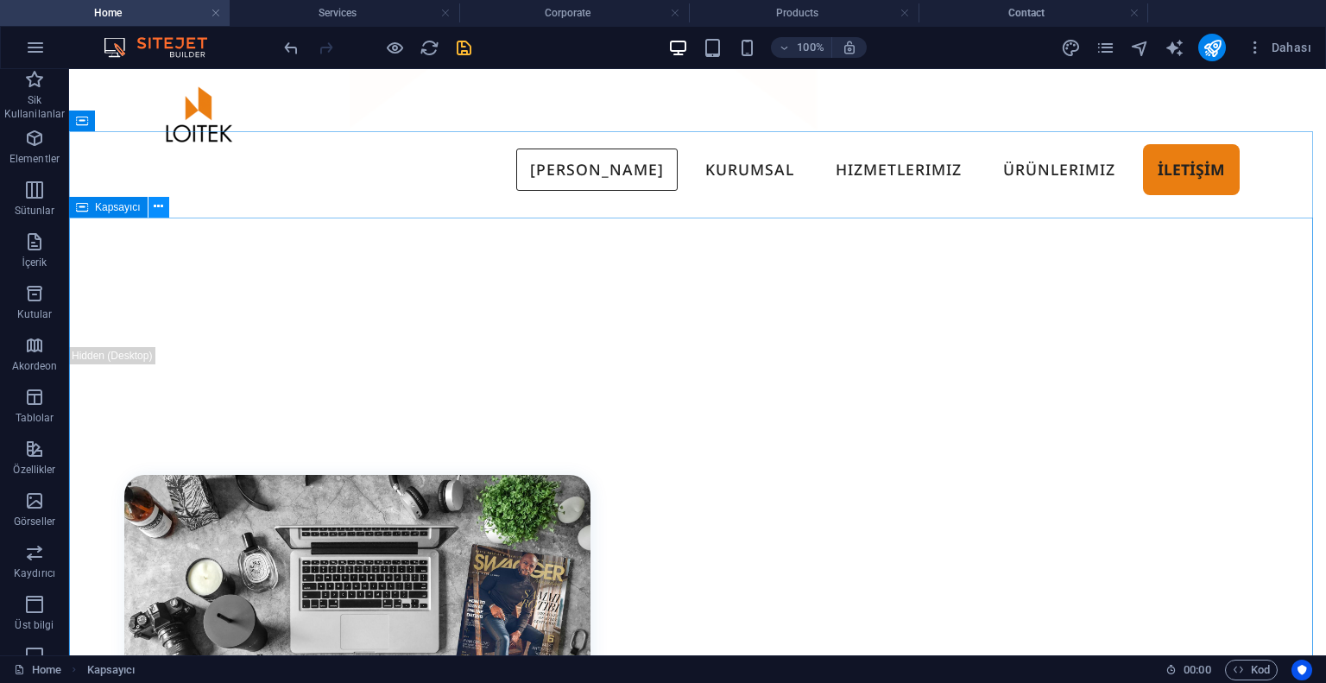
click at [159, 206] on icon at bounding box center [158, 207] width 9 height 18
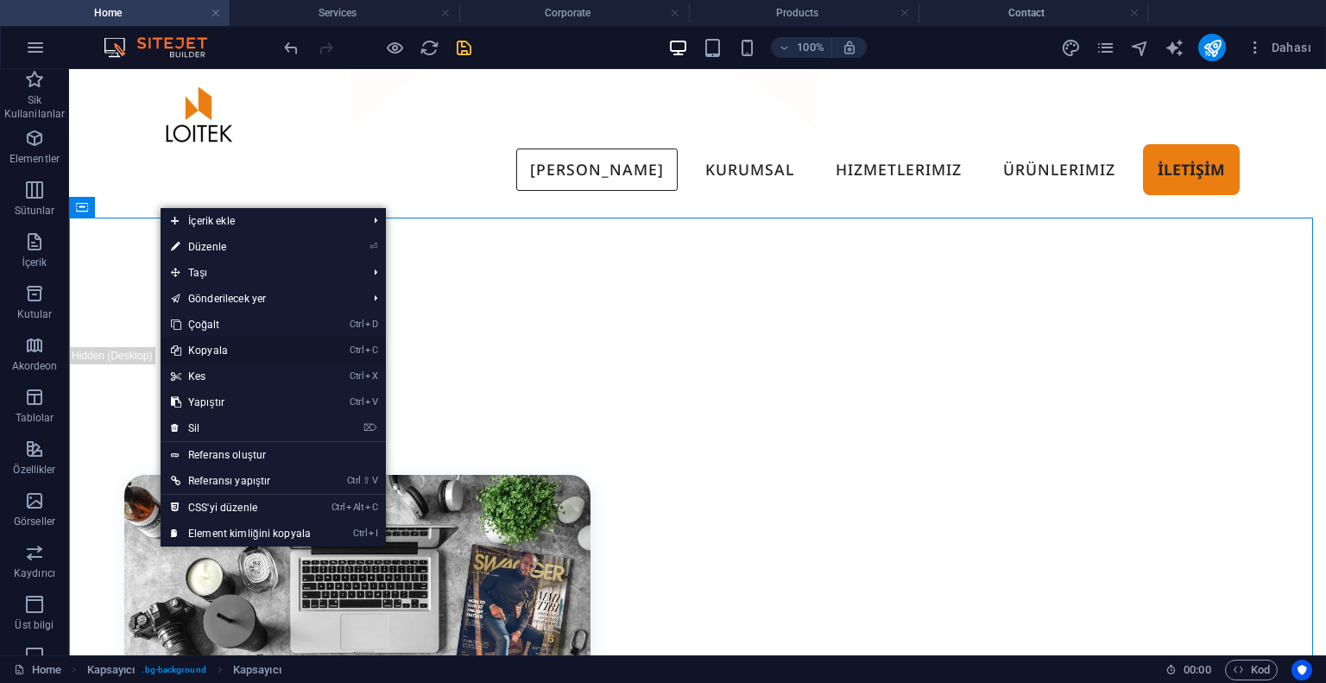
click at [207, 355] on link "Ctrl C Kopyala" at bounding box center [241, 351] width 161 height 26
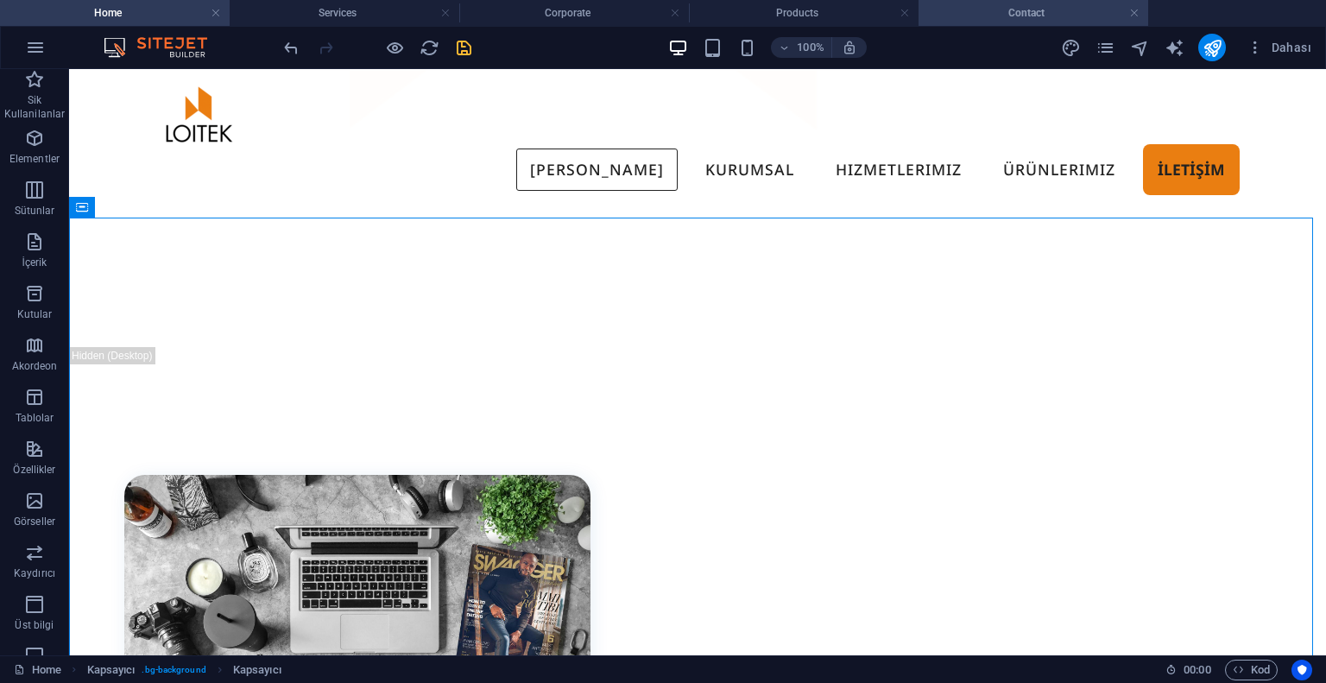
drag, startPoint x: 990, startPoint y: 13, endPoint x: 473, endPoint y: 73, distance: 519.8
click at [990, 13] on h4 "Contact" at bounding box center [1034, 12] width 230 height 19
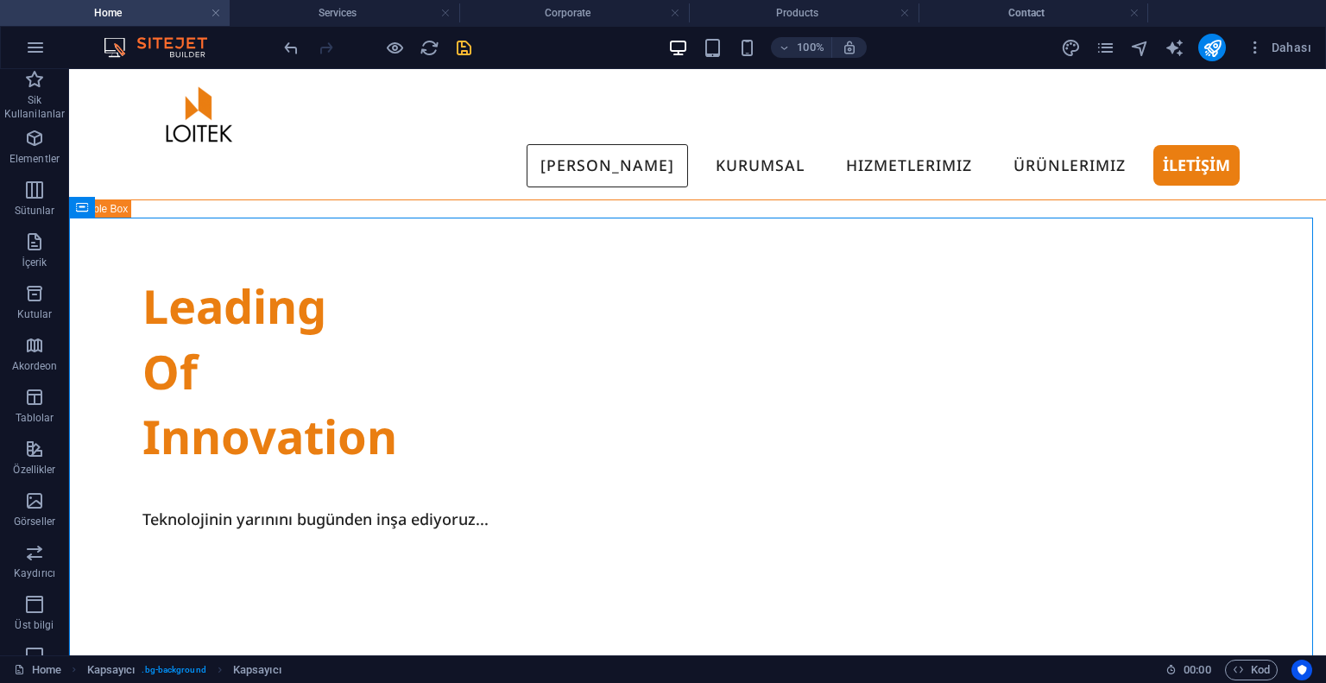
scroll to position [123, 0]
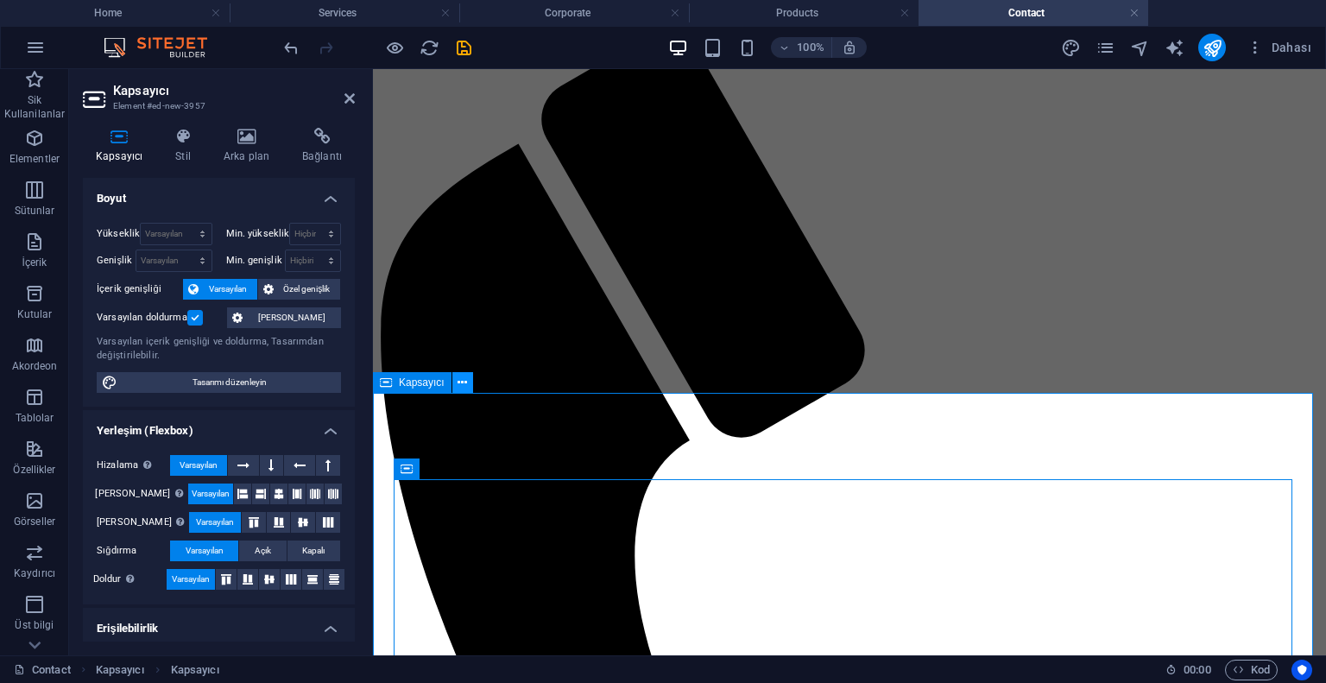
drag, startPoint x: 467, startPoint y: 387, endPoint x: 117, endPoint y: 331, distance: 355.0
click at [467, 387] on button at bounding box center [462, 382] width 21 height 21
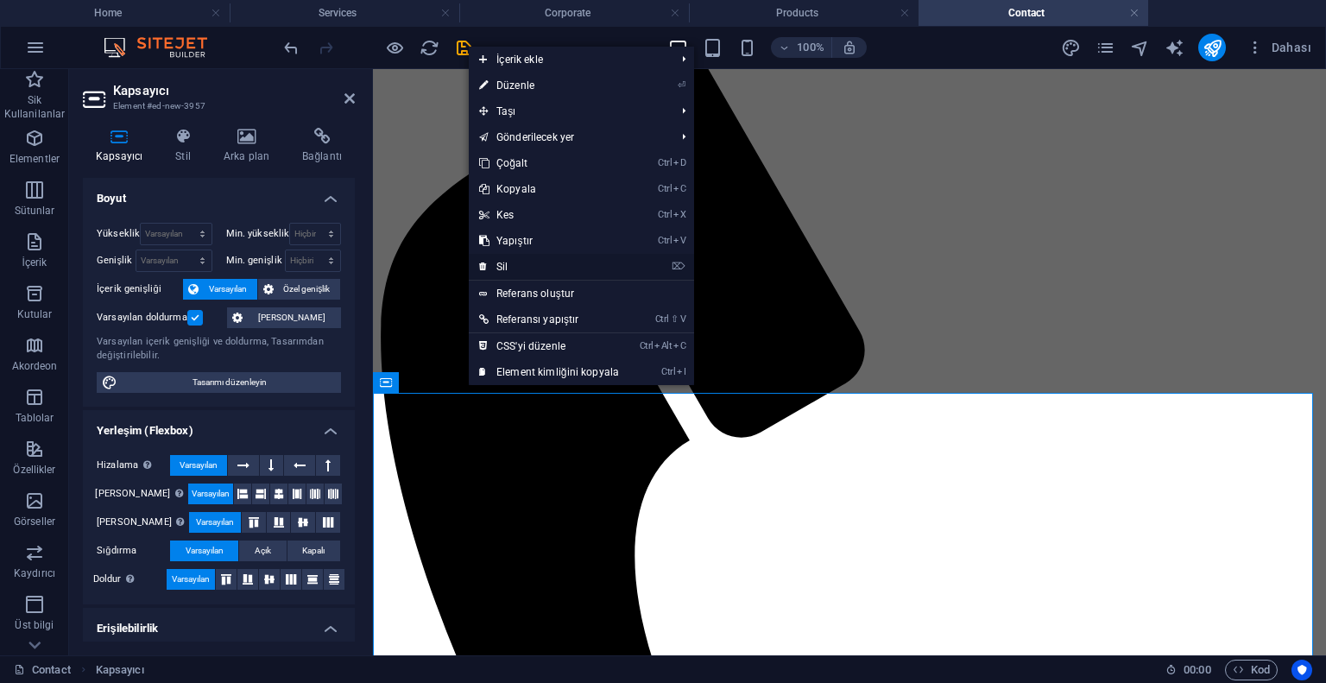
click at [539, 262] on link "⌦ Sil" at bounding box center [549, 267] width 161 height 26
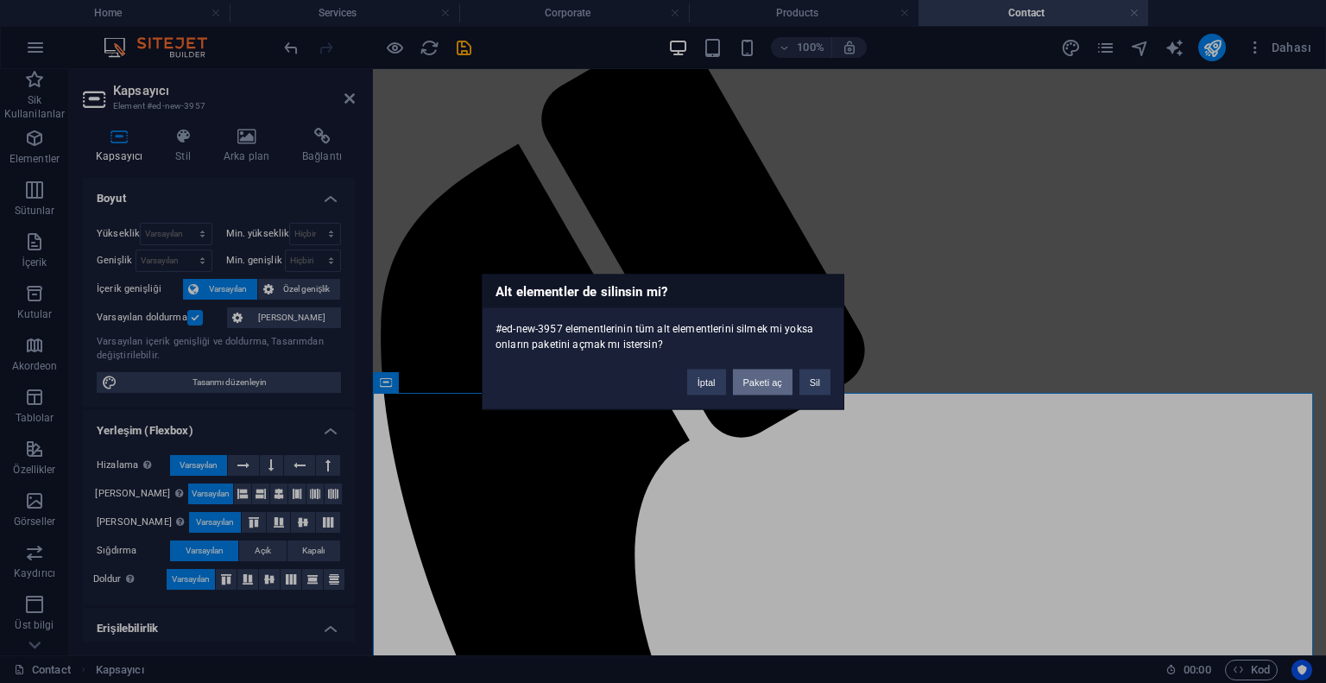
click at [769, 381] on button "Paketi aç" at bounding box center [763, 382] width 60 height 26
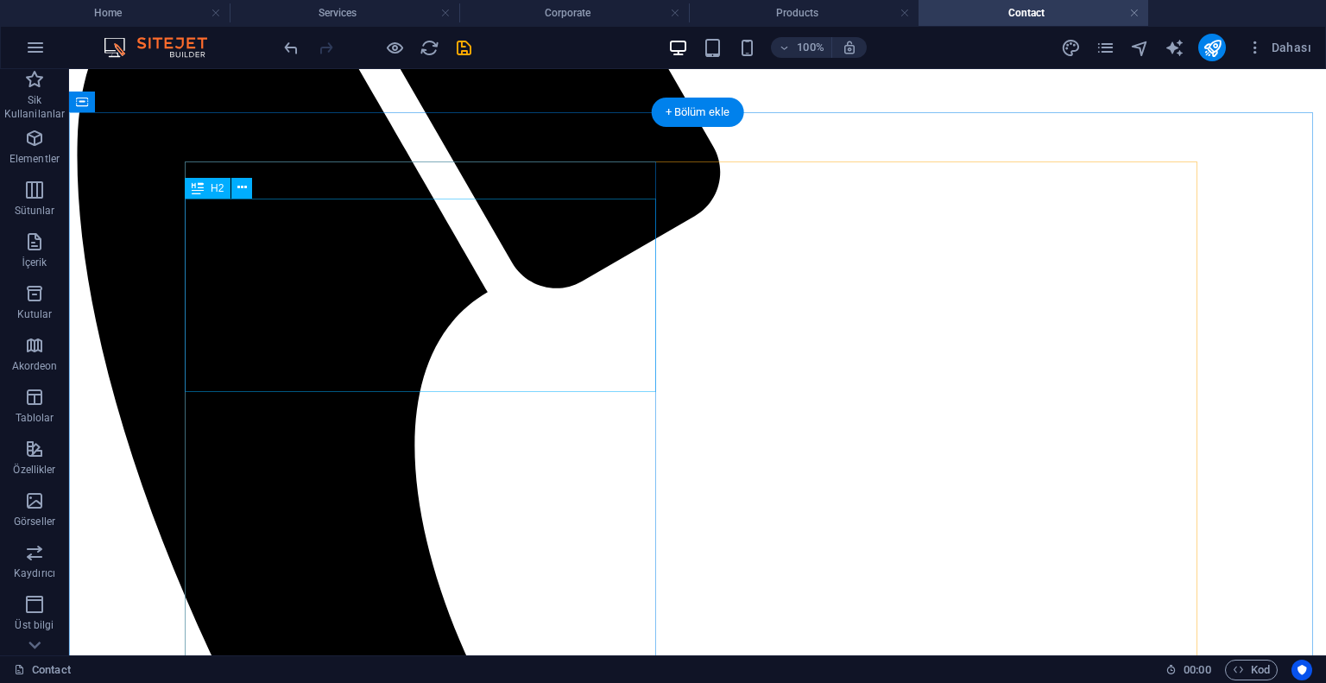
scroll to position [0, 0]
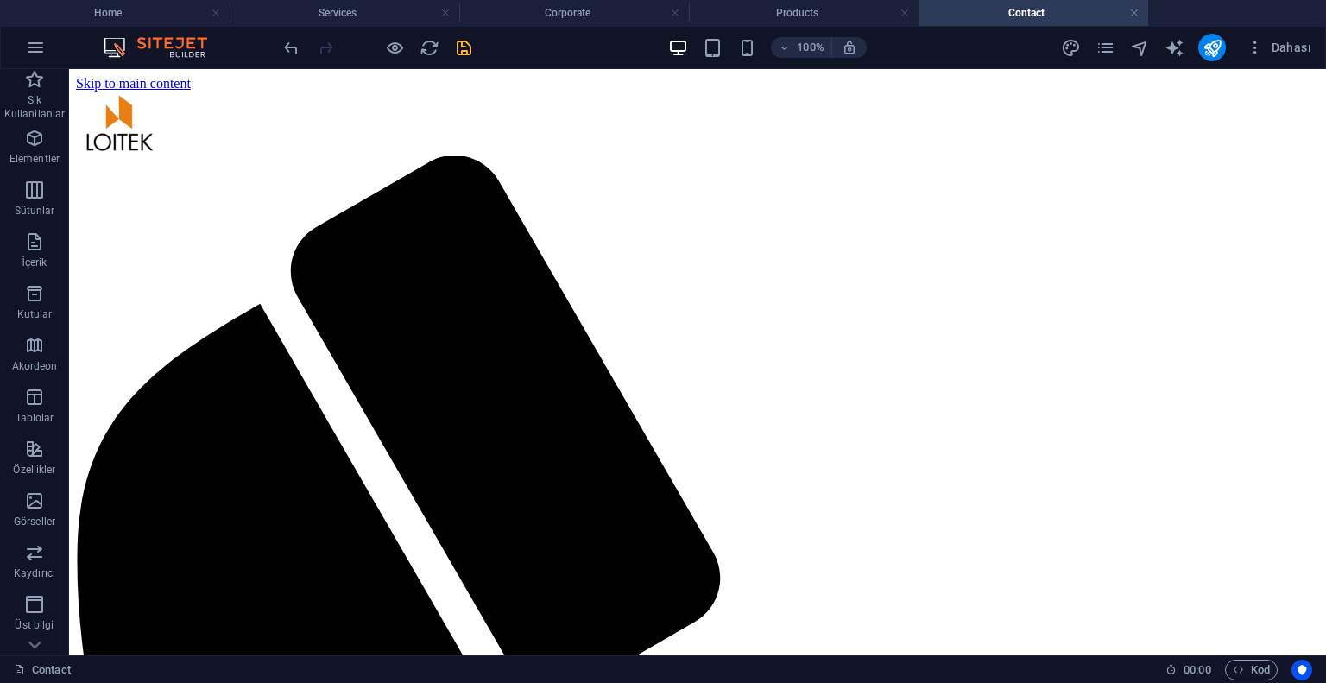
click at [455, 47] on icon "save" at bounding box center [464, 48] width 20 height 20
checkbox input "false"
click at [584, 6] on h4 "Corporate" at bounding box center [574, 12] width 230 height 19
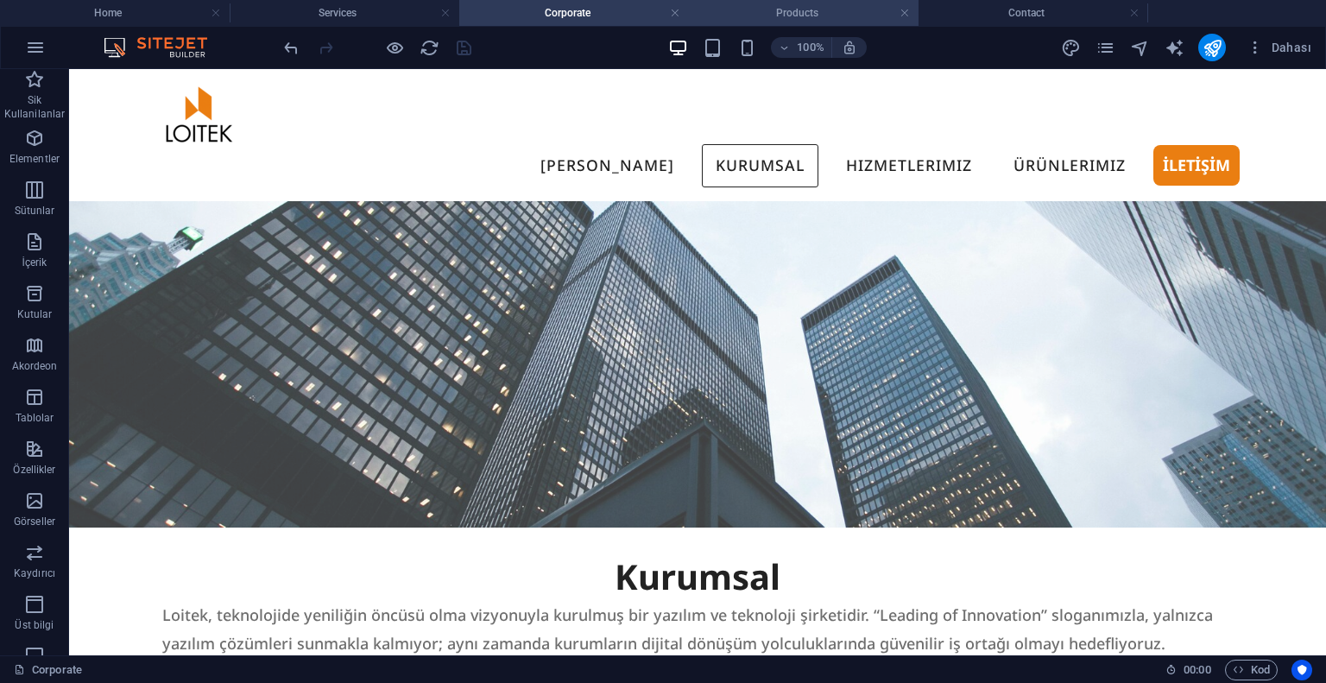
click at [741, 16] on h4 "Products" at bounding box center [804, 12] width 230 height 19
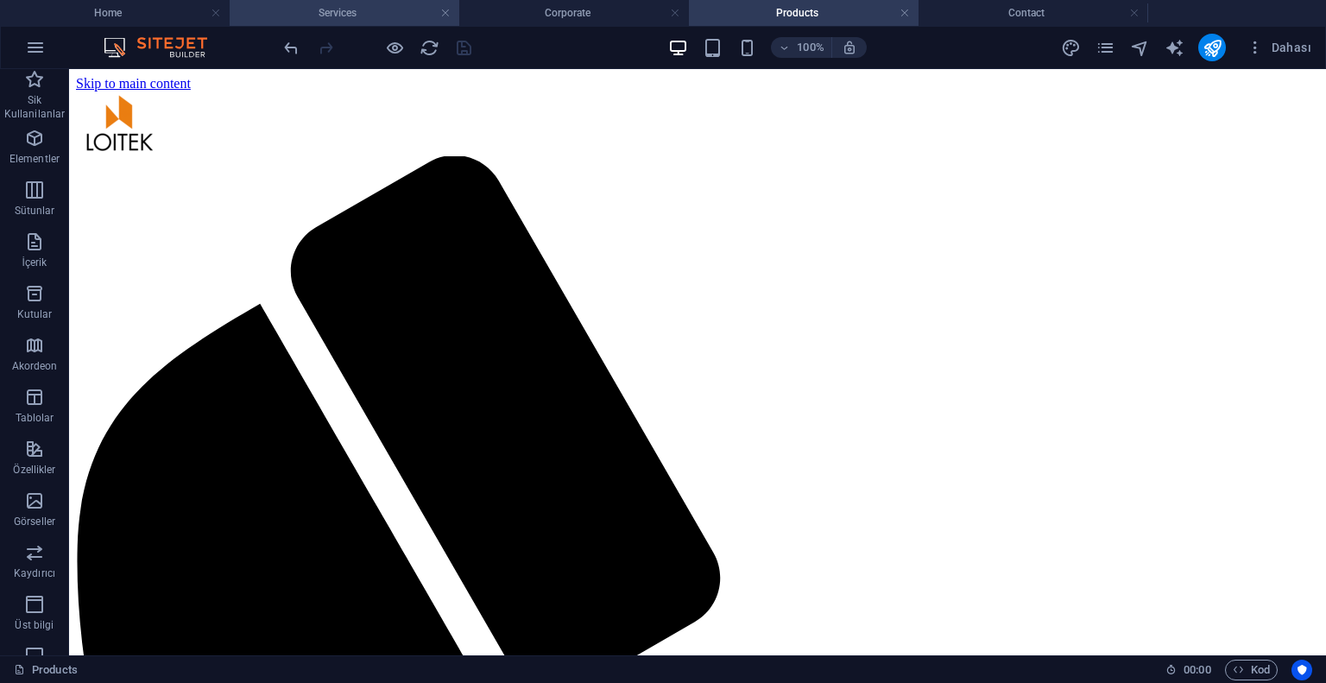
click at [391, 3] on li "Services" at bounding box center [345, 13] width 230 height 26
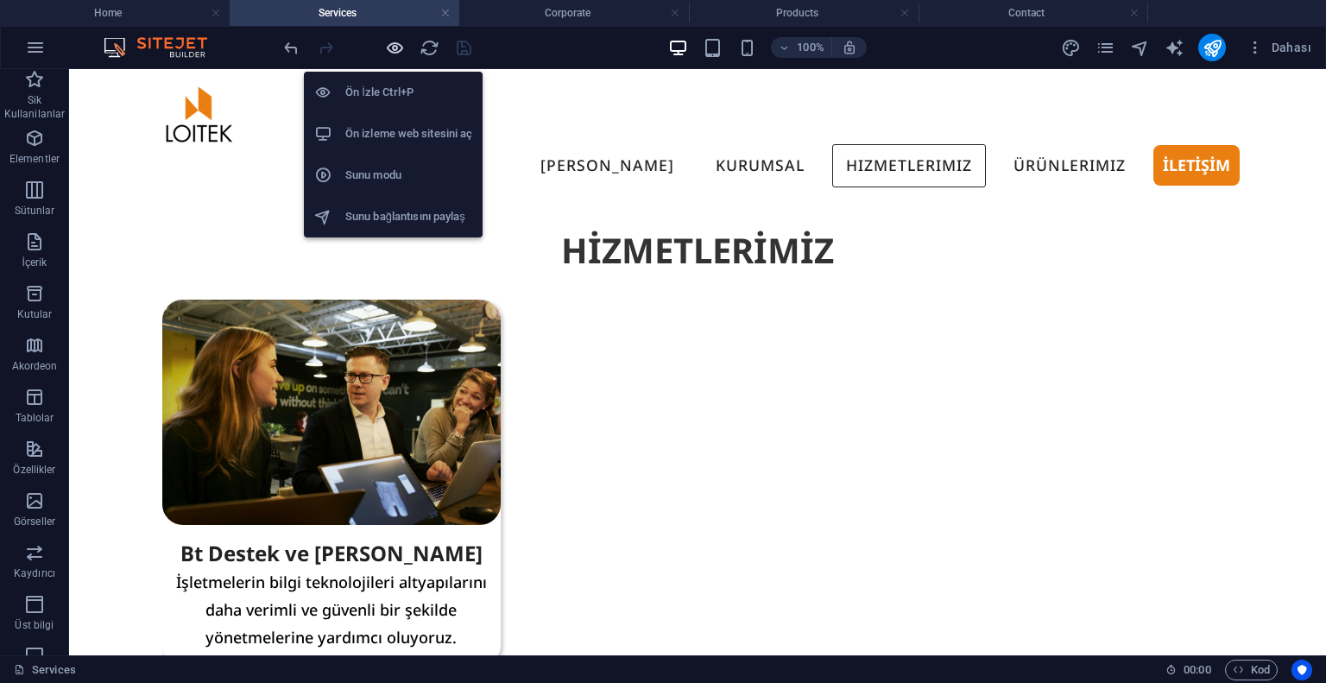
click at [392, 49] on icon "button" at bounding box center [395, 48] width 20 height 20
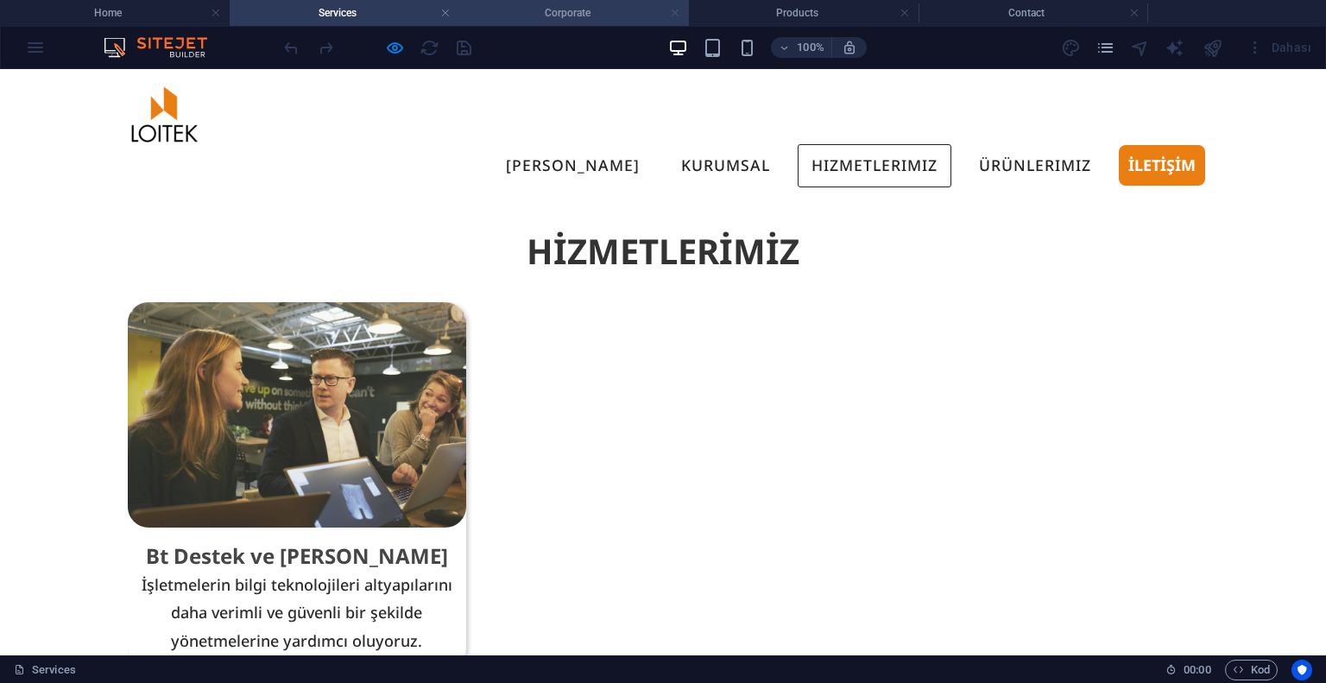
click at [680, 13] on link at bounding box center [675, 13] width 10 height 16
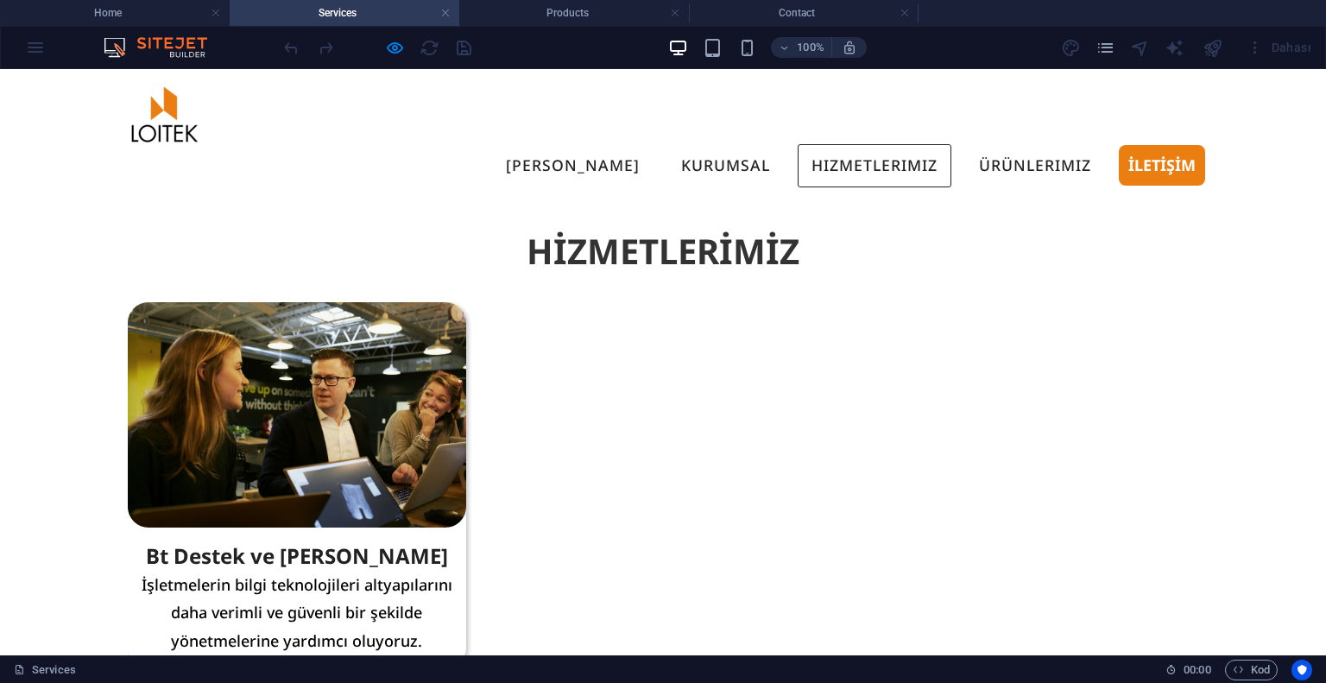
click at [680, 13] on link at bounding box center [675, 13] width 10 height 16
click at [261, 402] on img at bounding box center [297, 414] width 338 height 225
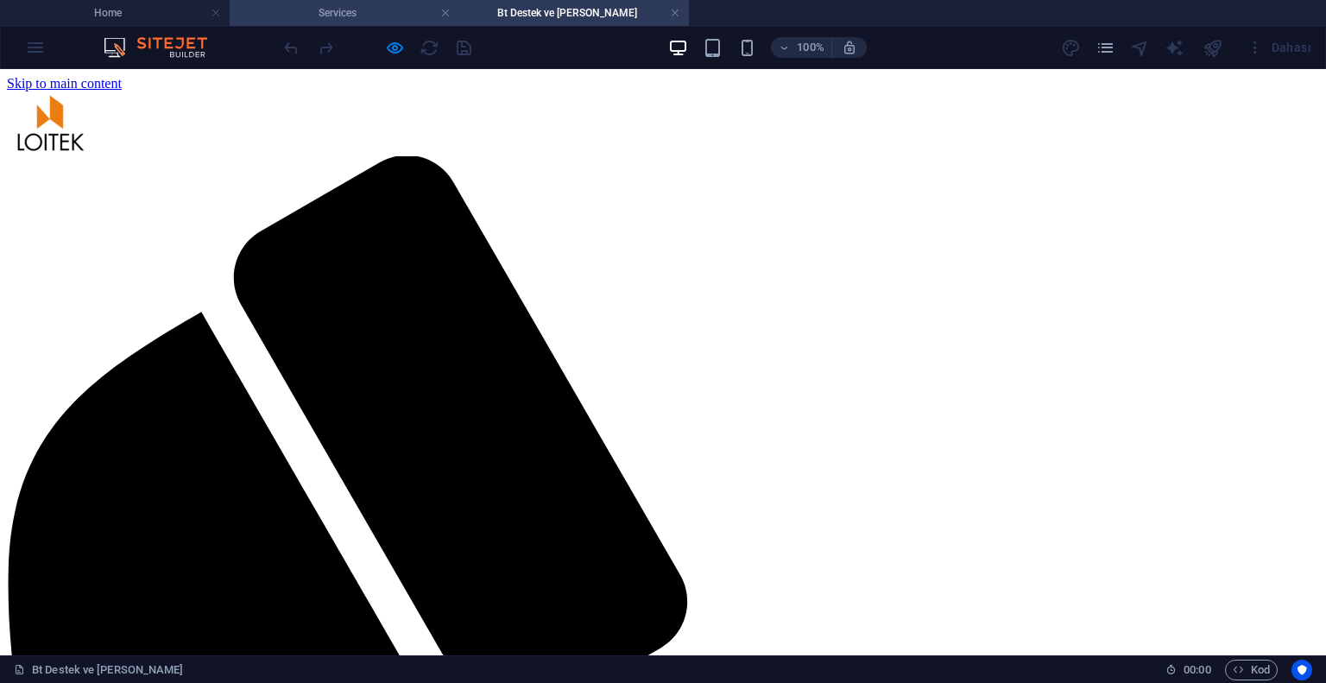
click at [345, 13] on h4 "Services" at bounding box center [345, 12] width 230 height 19
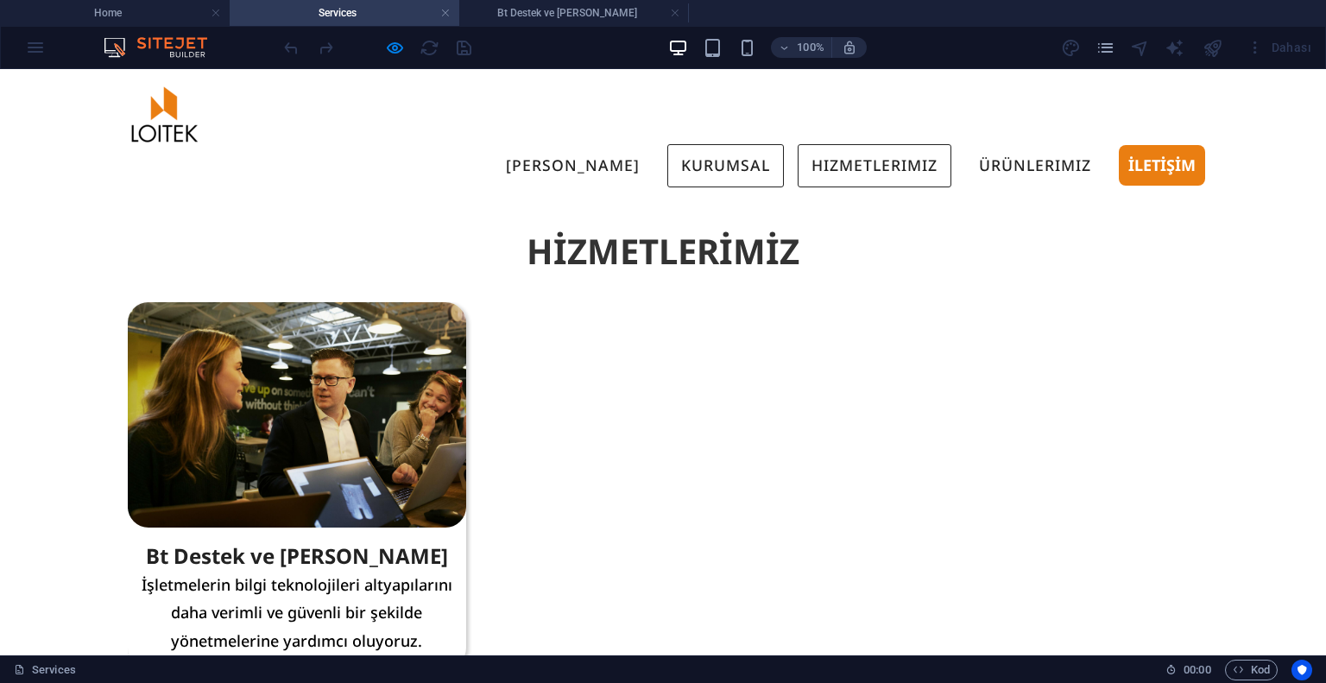
click at [708, 144] on link "KURUMSAL" at bounding box center [725, 165] width 117 height 43
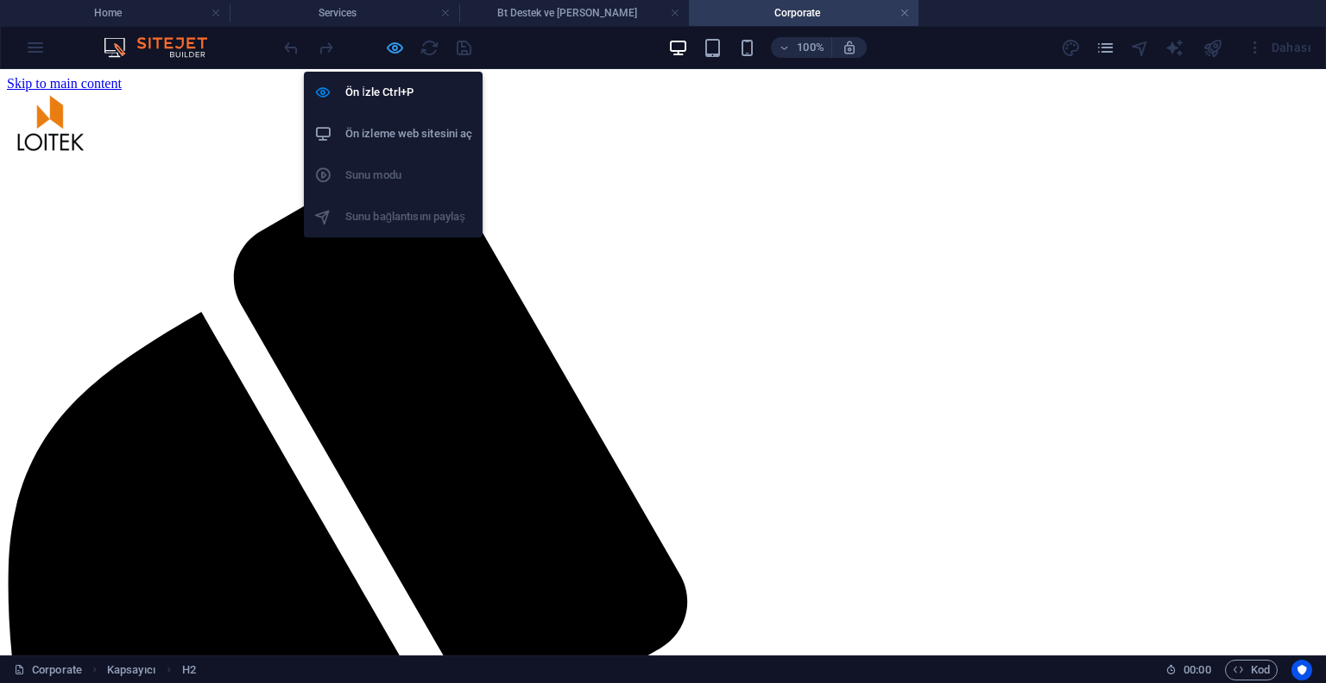
click at [394, 51] on icon "button" at bounding box center [395, 48] width 20 height 20
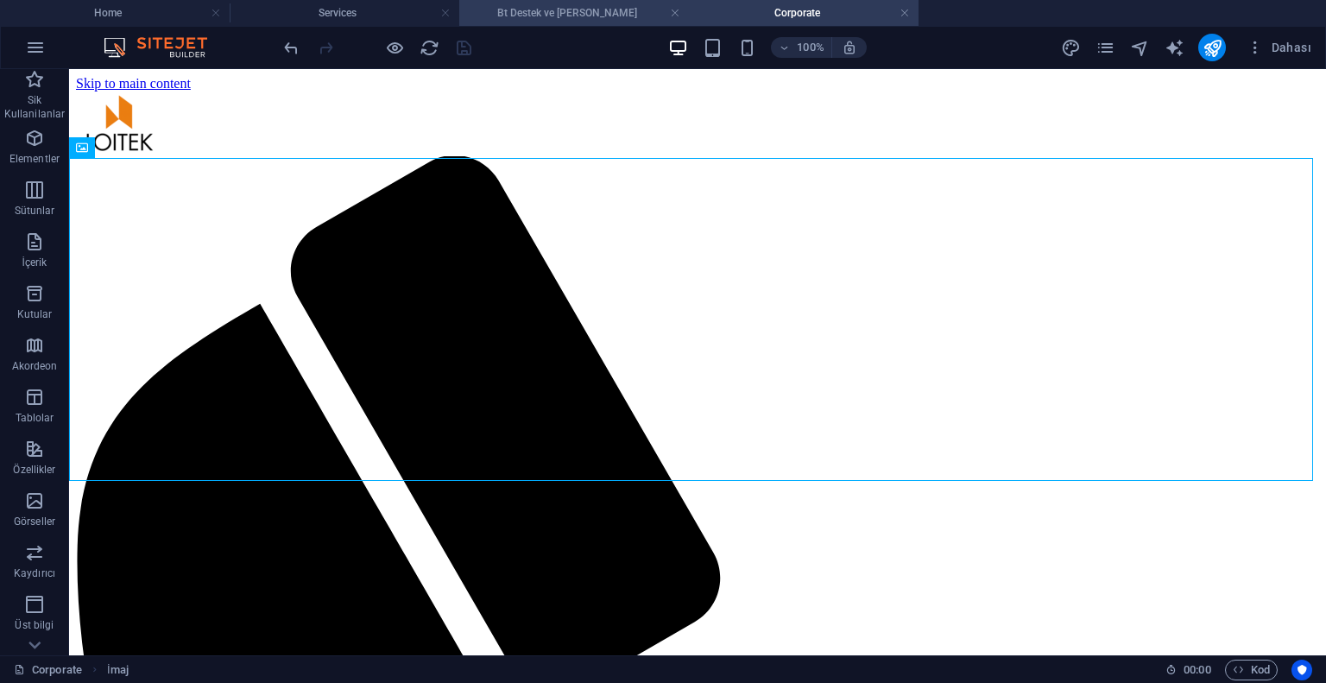
click at [584, 9] on h4 "Bt Destek ve [PERSON_NAME]" at bounding box center [574, 12] width 230 height 19
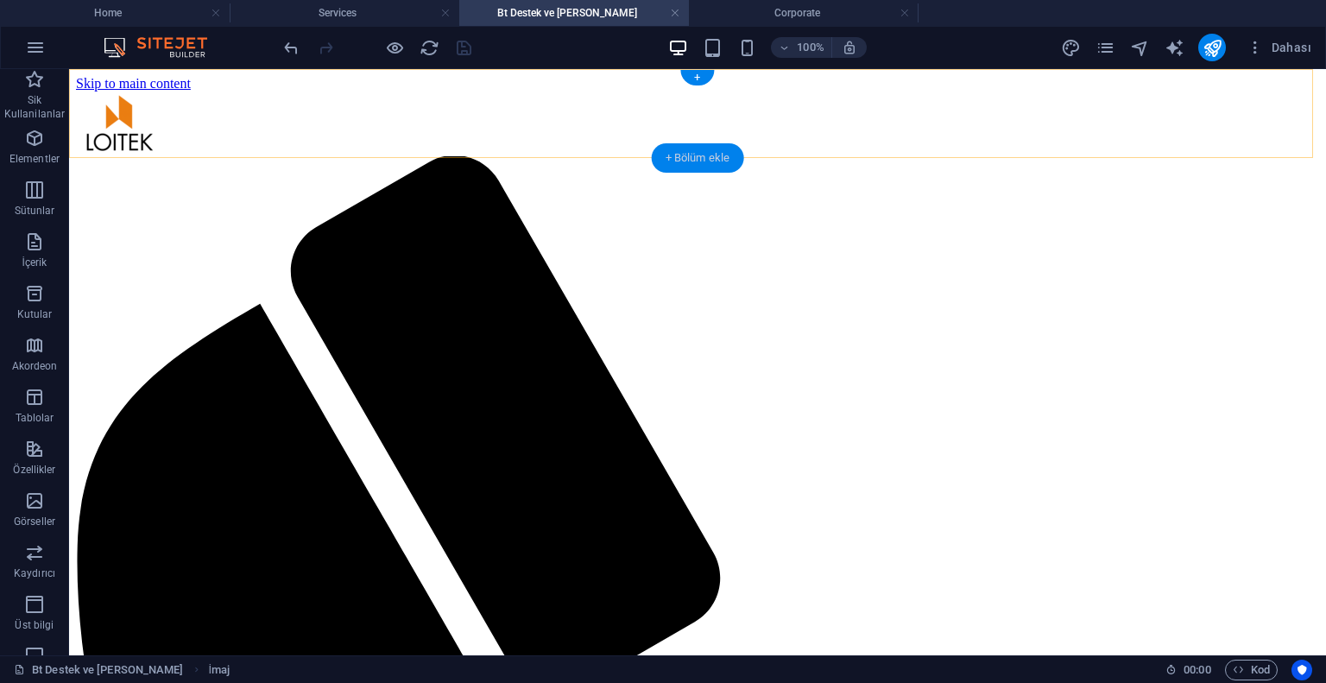
drag, startPoint x: 680, startPoint y: 155, endPoint x: 314, endPoint y: 85, distance: 371.7
click at [680, 155] on div "+ Bölüm ekle" at bounding box center [698, 157] width 92 height 29
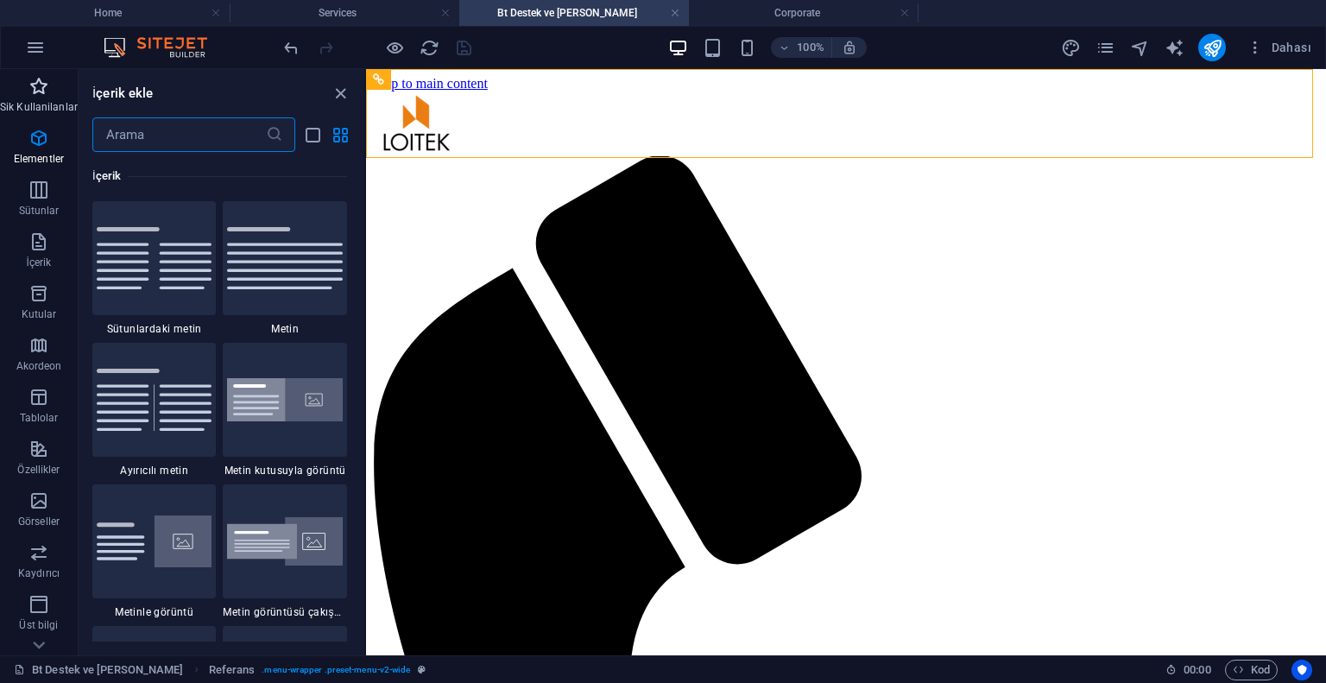
click at [47, 104] on p "Sik Kullanilanlar" at bounding box center [39, 107] width 78 height 14
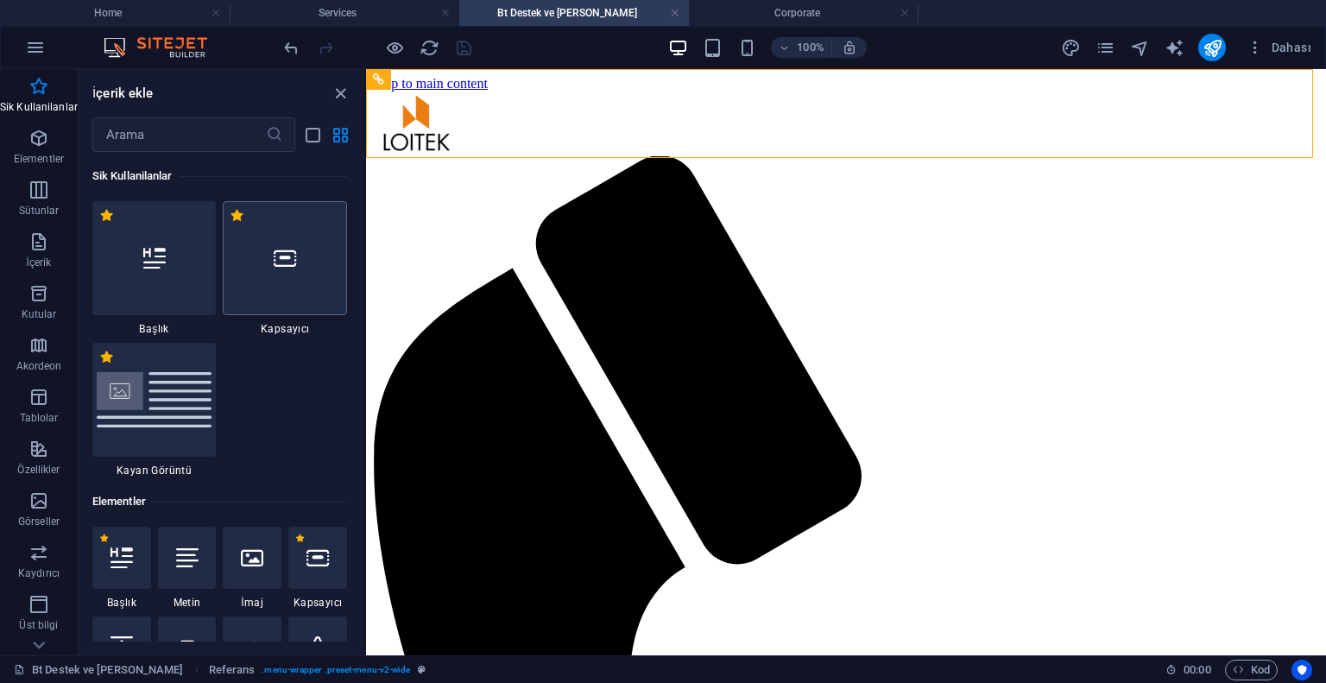
click at [290, 257] on icon at bounding box center [285, 258] width 22 height 22
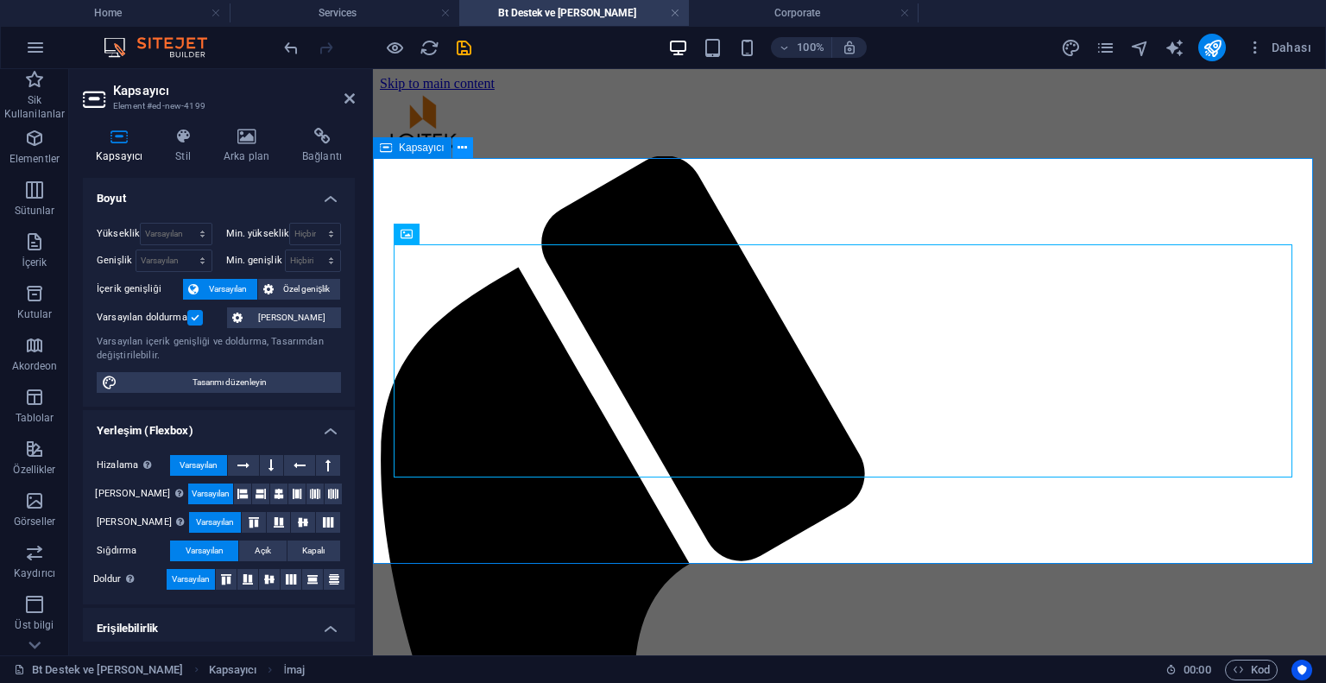
click at [456, 148] on button at bounding box center [462, 147] width 21 height 21
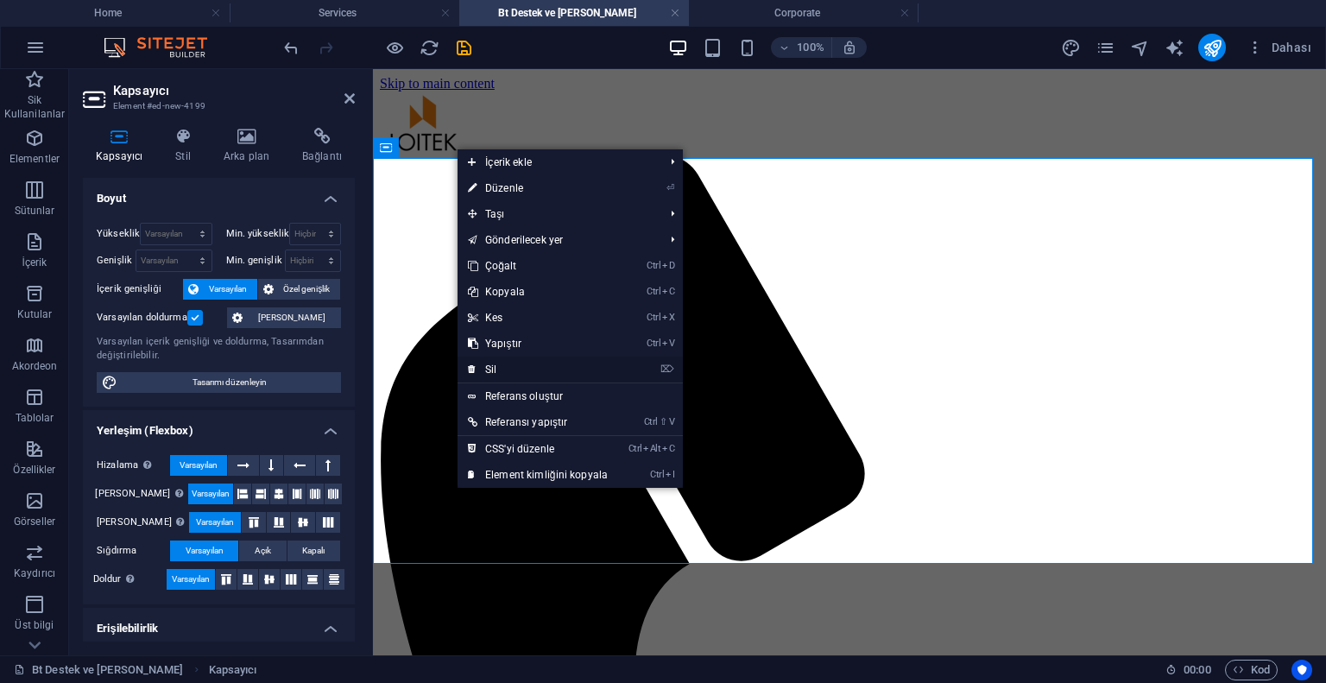
click at [520, 366] on link "⌦ Sil" at bounding box center [538, 370] width 161 height 26
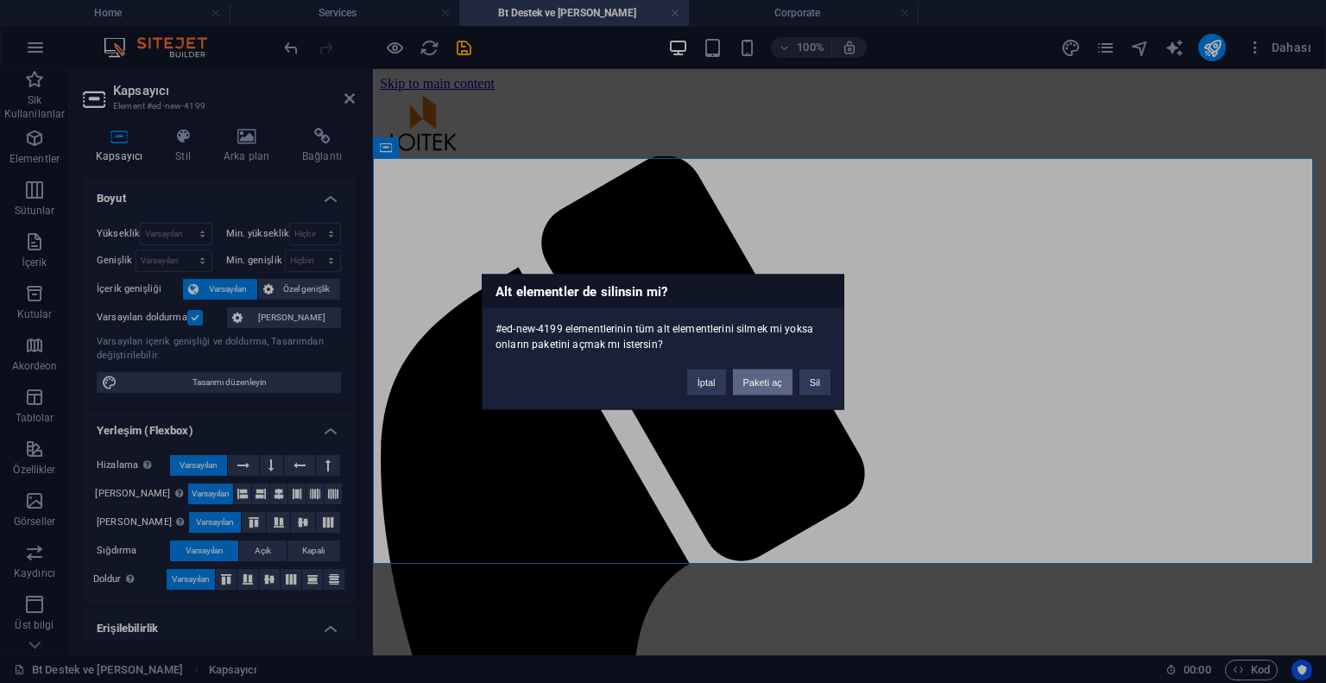
click at [762, 382] on button "Paketi aç" at bounding box center [763, 382] width 60 height 26
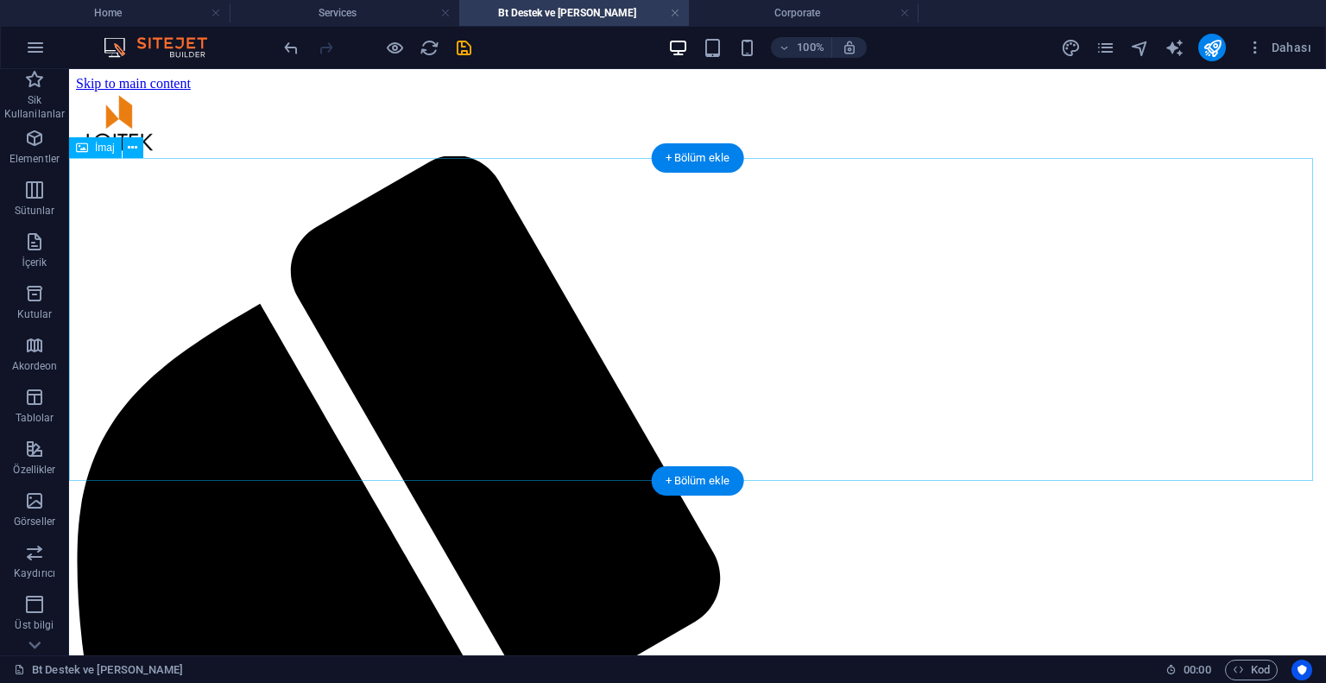
select select "%"
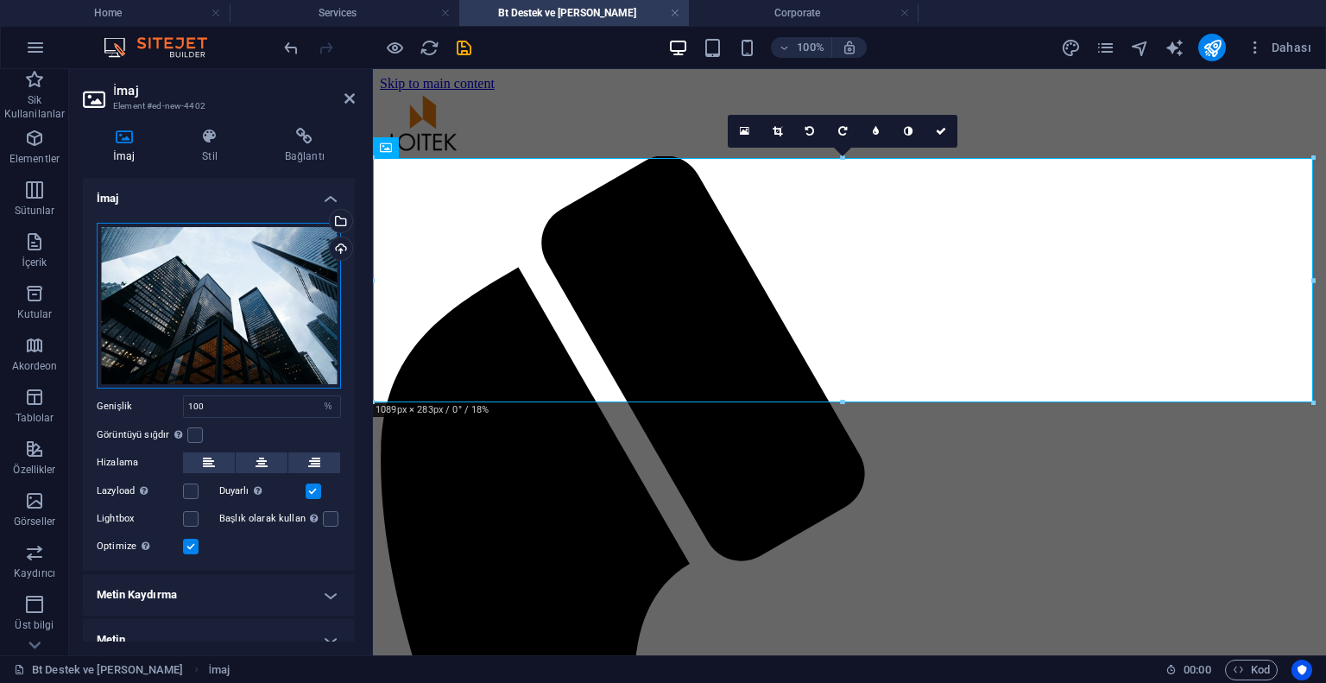
click at [265, 265] on div "Dosyaları buraya sürükleyin, dosyaları seçmek için tıklayın veya Dosyalardan ya…" at bounding box center [219, 306] width 244 height 166
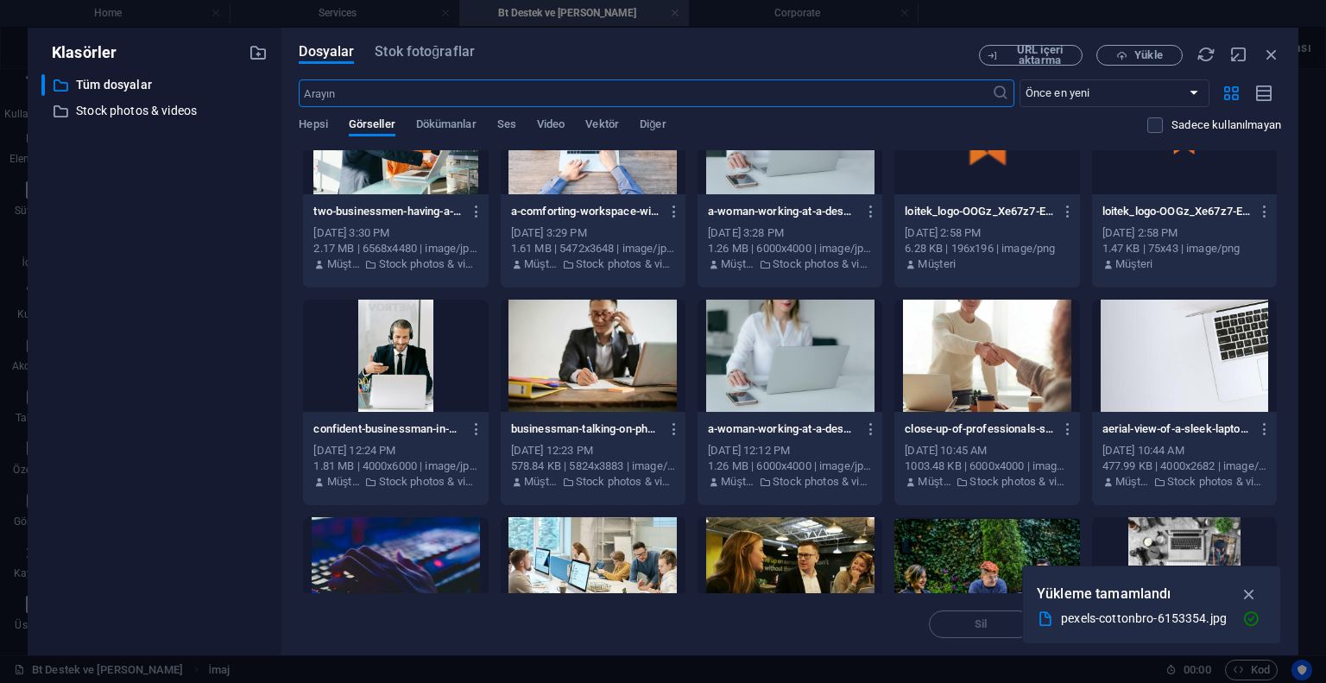
scroll to position [2504, 0]
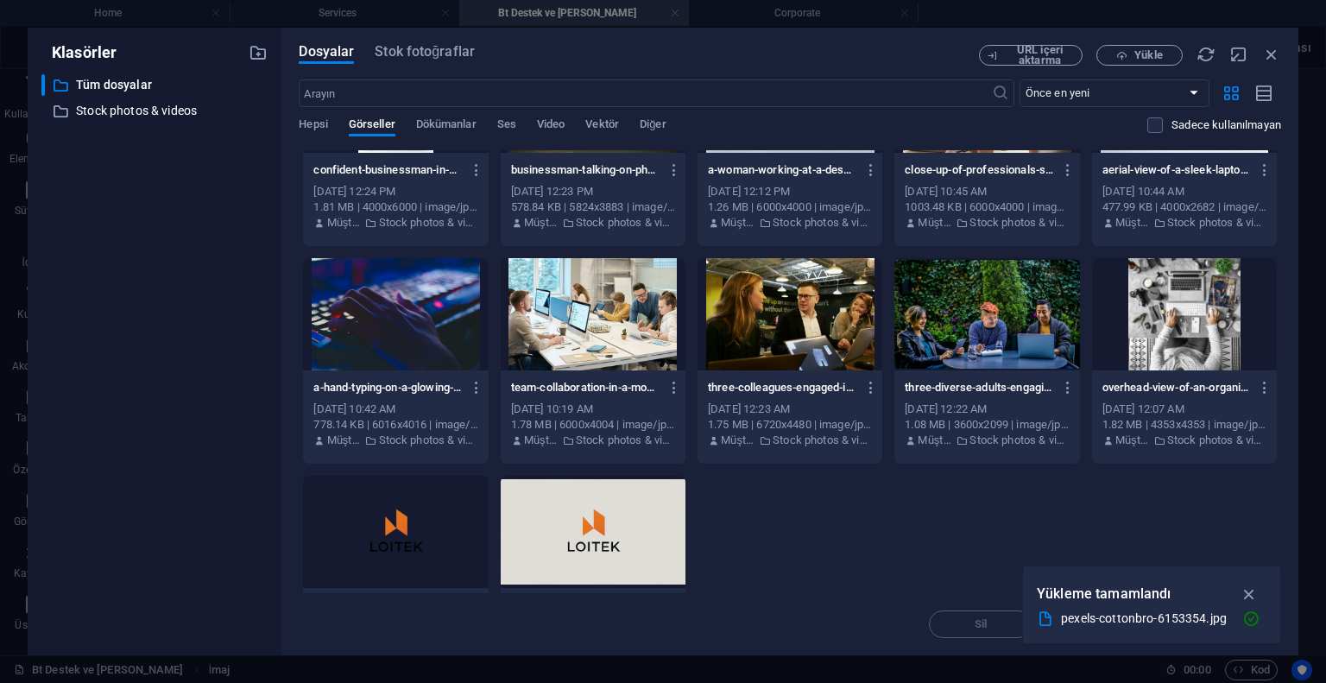
click at [760, 325] on div at bounding box center [790, 314] width 185 height 112
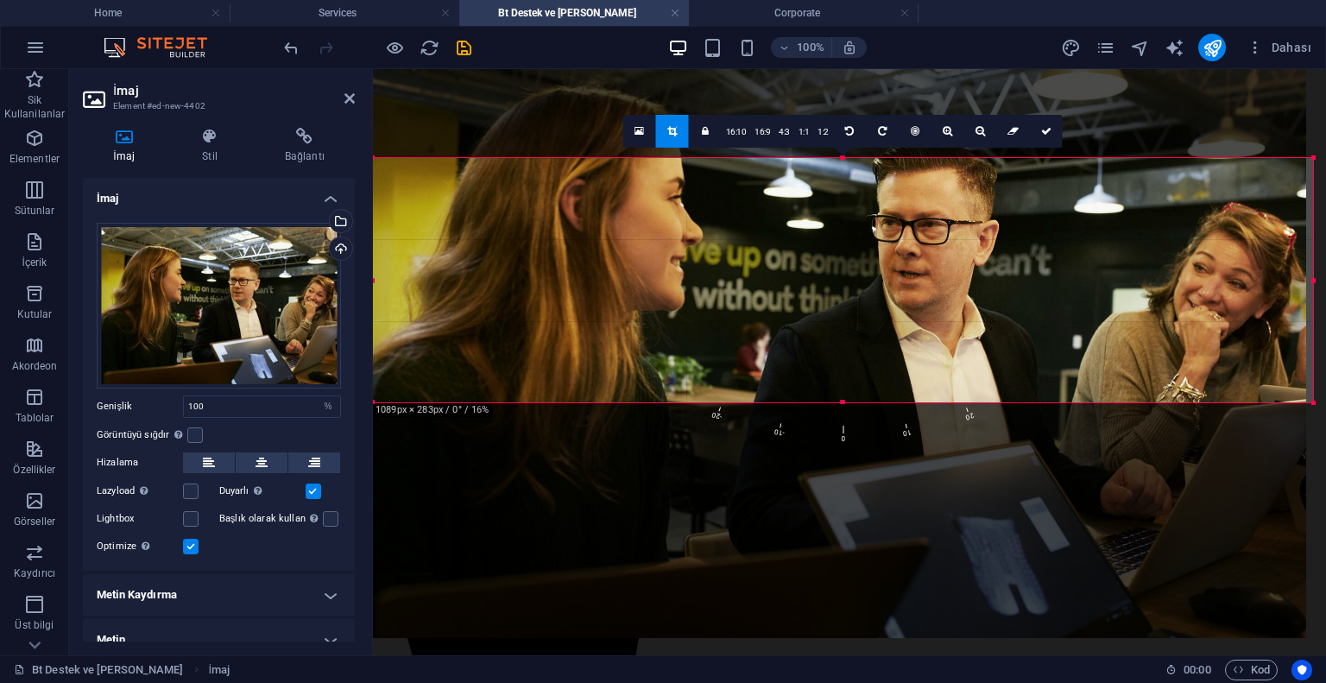
drag, startPoint x: 466, startPoint y: 245, endPoint x: 838, endPoint y: 363, distance: 390.2
click at [838, 363] on div at bounding box center [836, 325] width 940 height 627
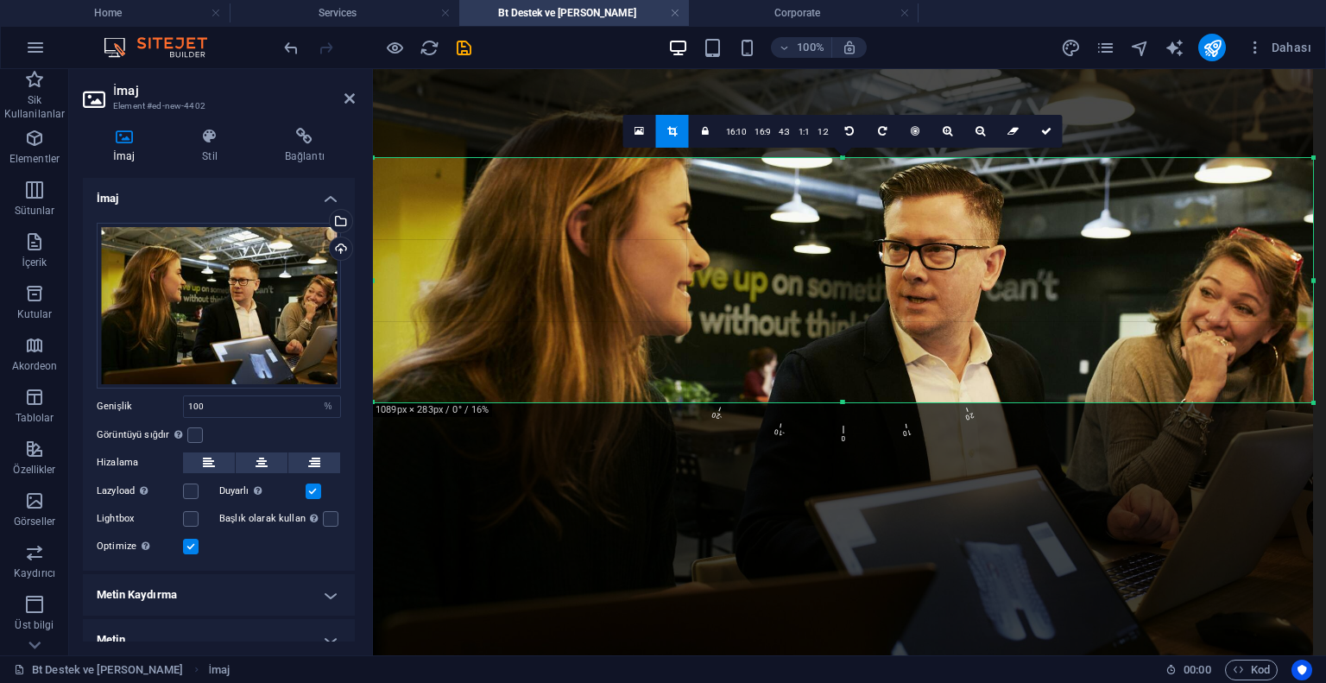
drag, startPoint x: 849, startPoint y: 362, endPoint x: 851, endPoint y: 383, distance: 20.8
click at [851, 383] on div at bounding box center [843, 350] width 940 height 627
click at [868, 334] on div at bounding box center [843, 350] width 940 height 627
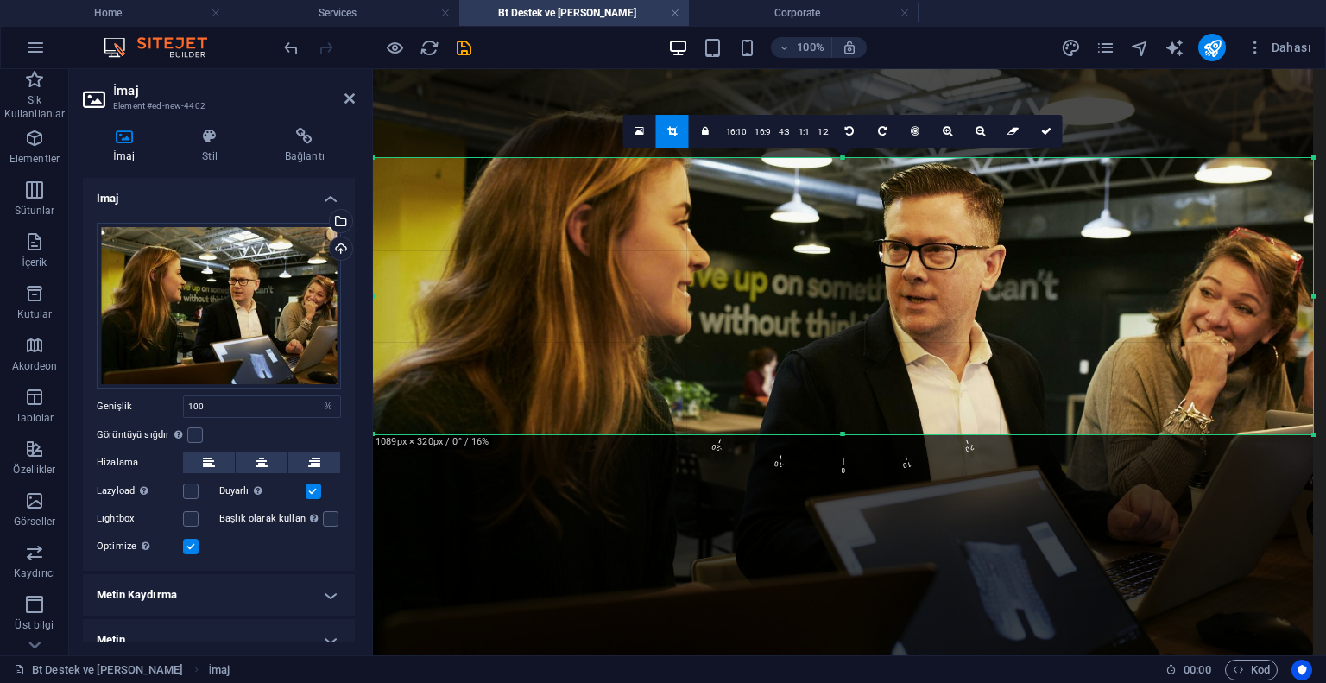
drag, startPoint x: 844, startPoint y: 402, endPoint x: 844, endPoint y: 435, distance: 33.7
click at [844, 435] on div at bounding box center [843, 435] width 940 height 6
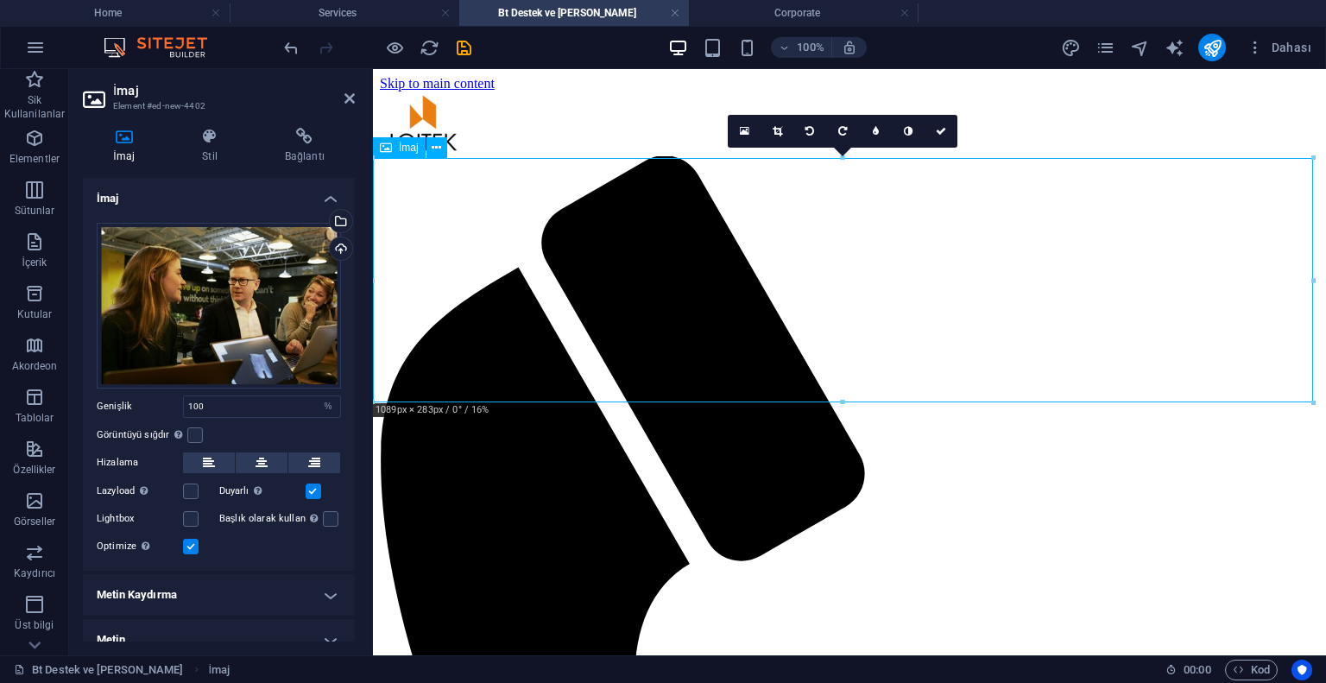
drag, startPoint x: 832, startPoint y: 394, endPoint x: 832, endPoint y: 379, distance: 14.7
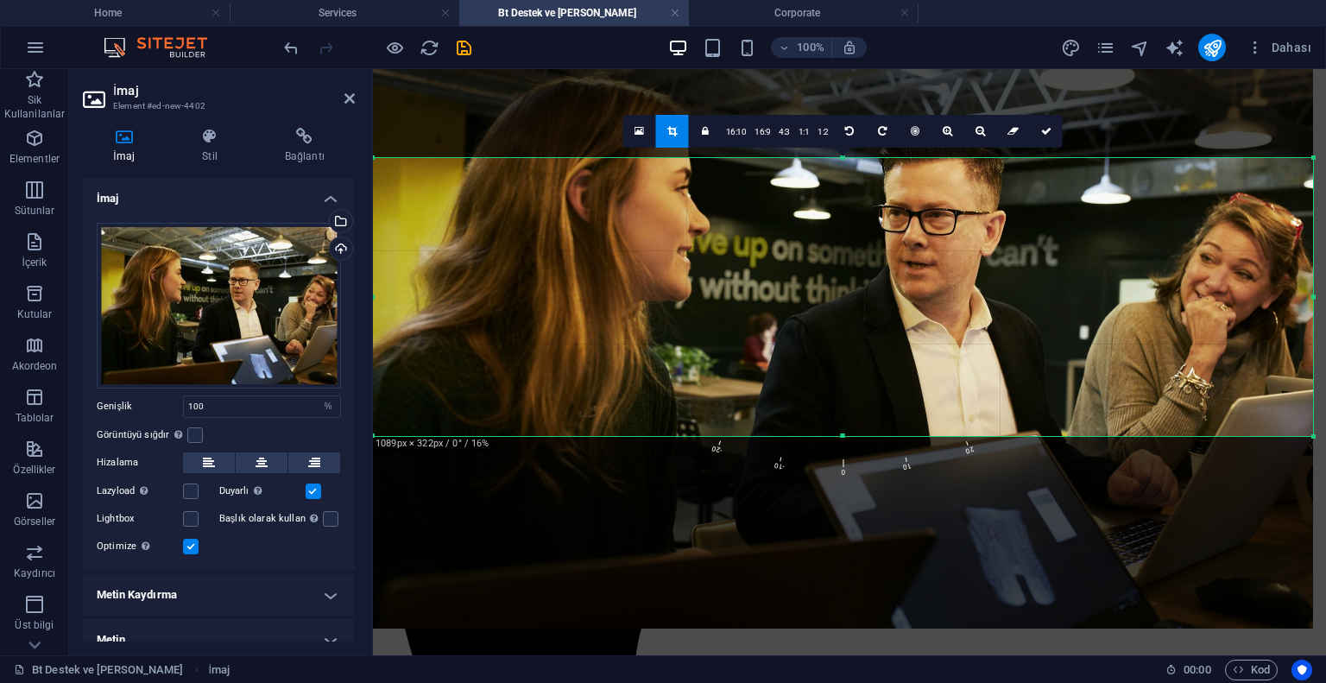
drag, startPoint x: 459, startPoint y: 310, endPoint x: 832, endPoint y: 345, distance: 373.8
click at [832, 345] on div at bounding box center [843, 316] width 940 height 627
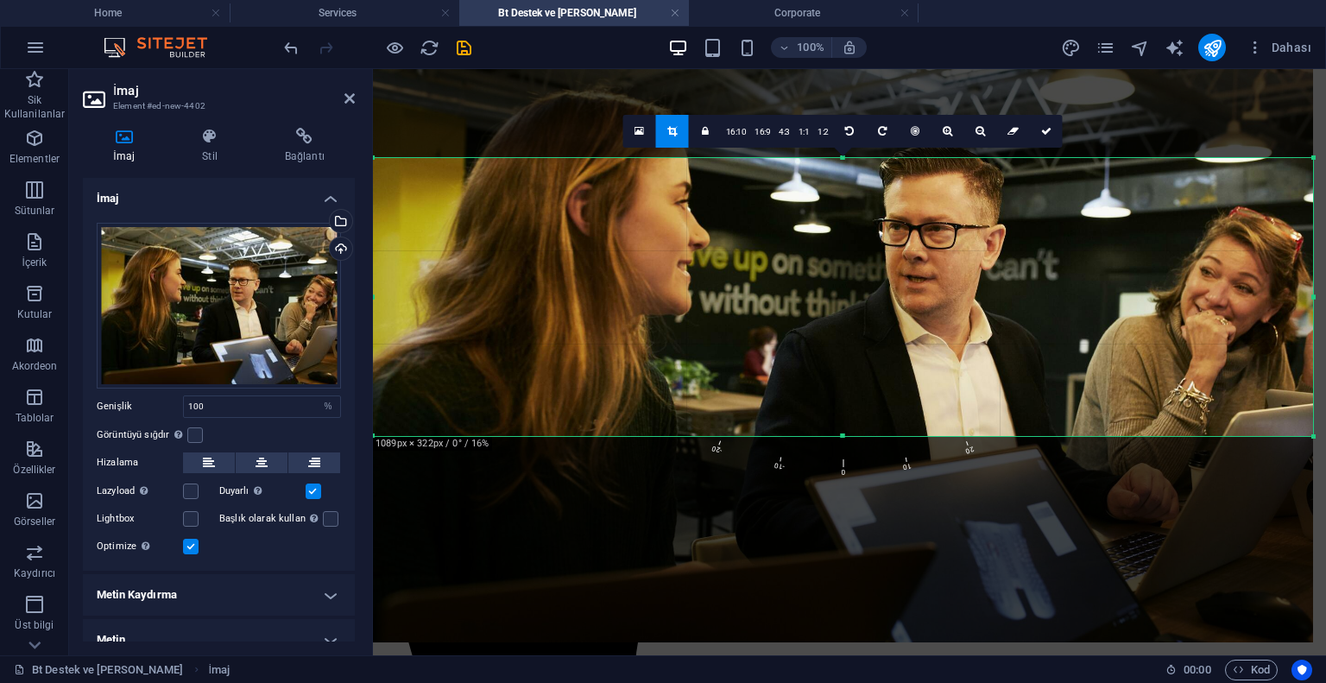
drag, startPoint x: 687, startPoint y: 312, endPoint x: 690, endPoint y: 326, distance: 14.1
click at [690, 326] on div at bounding box center [843, 329] width 940 height 627
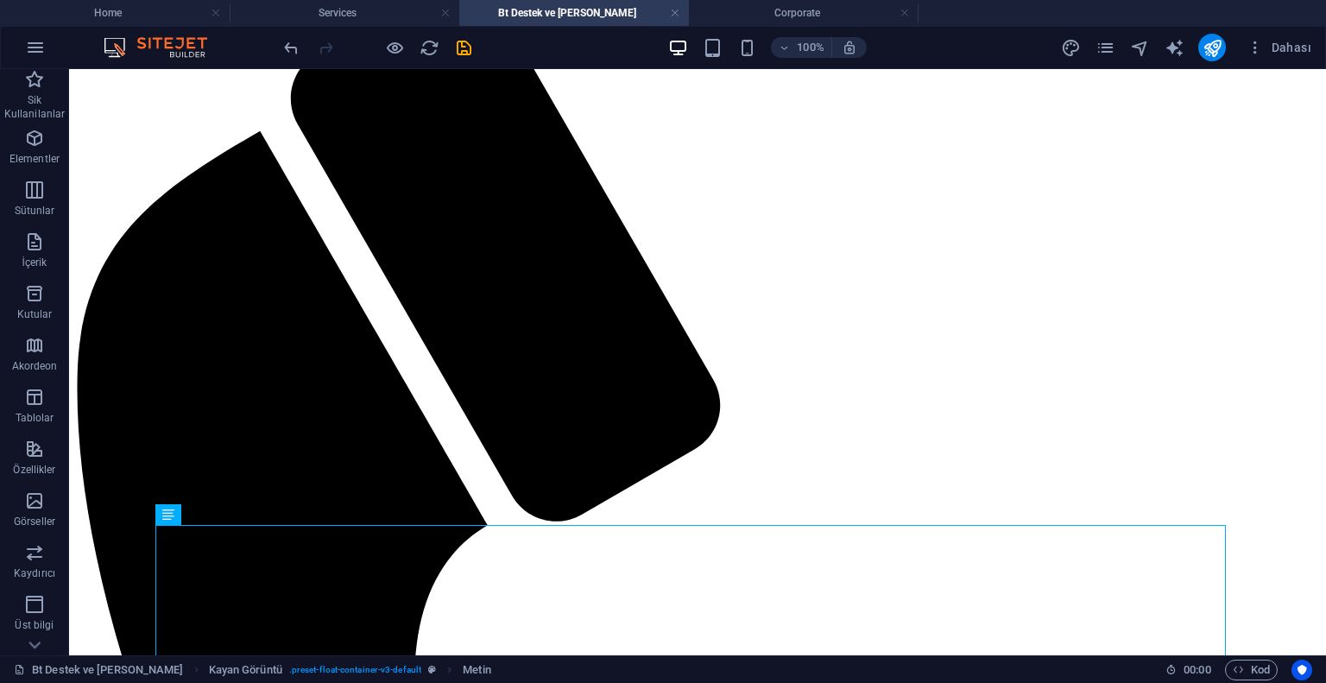
scroll to position [86, 0]
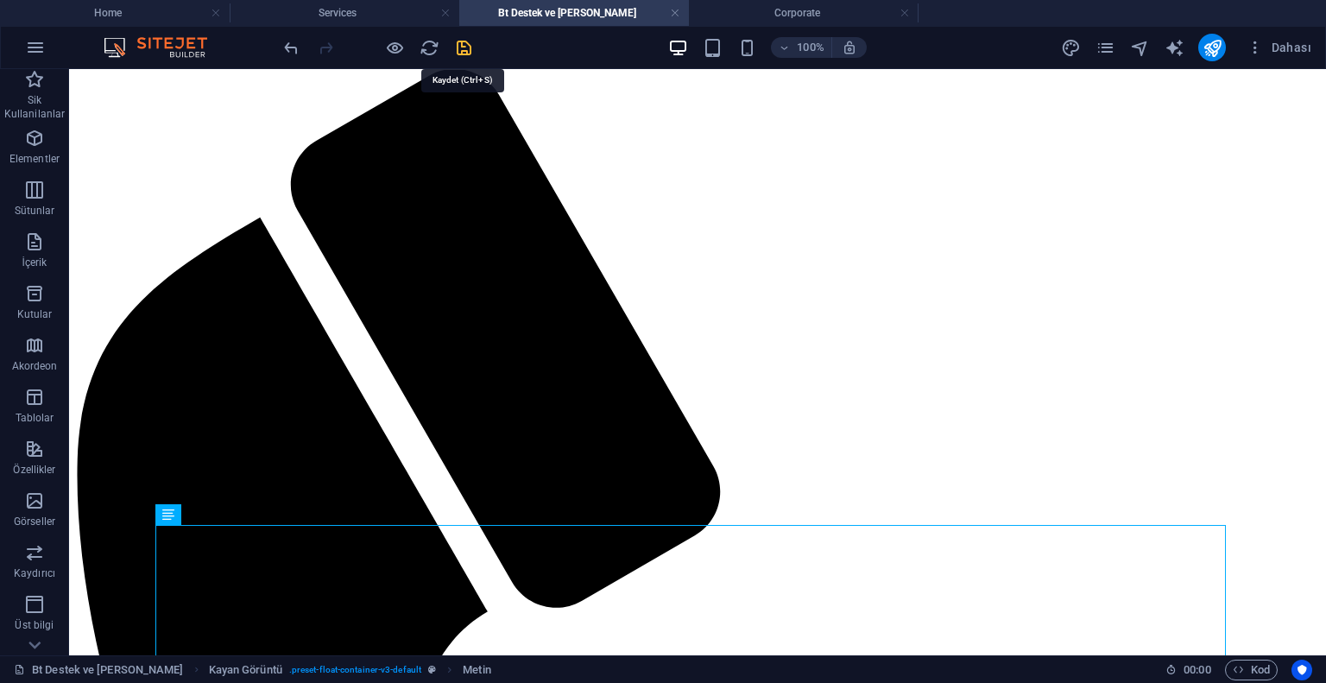
click at [463, 41] on icon "save" at bounding box center [464, 48] width 20 height 20
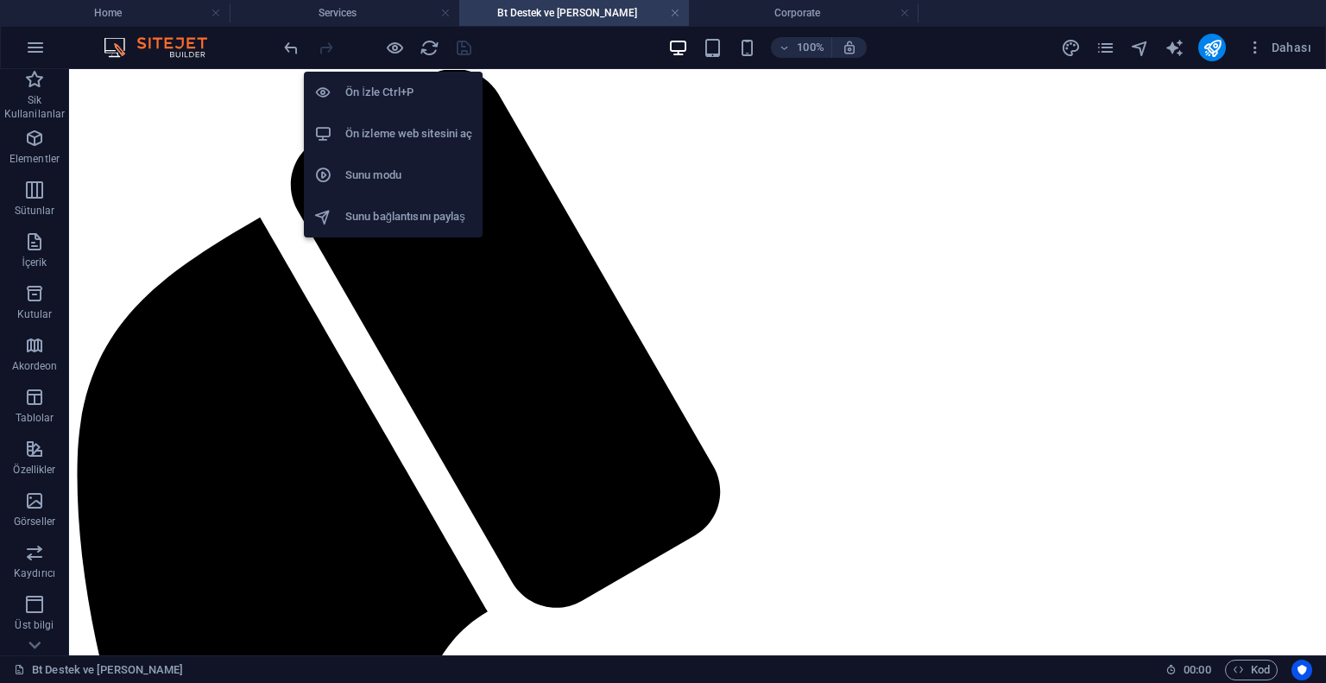
click at [391, 123] on h6 "Ön izleme web sitesini aç" at bounding box center [408, 133] width 127 height 21
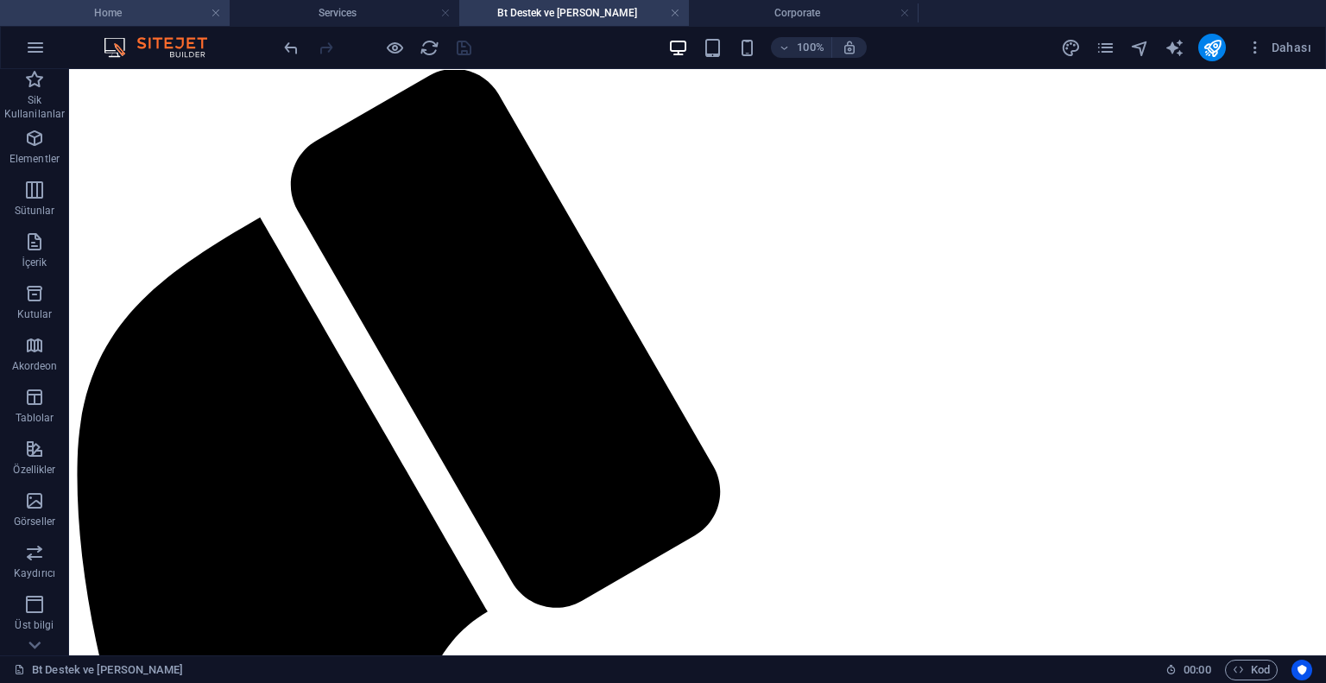
click at [98, 7] on h4 "Home" at bounding box center [115, 12] width 230 height 19
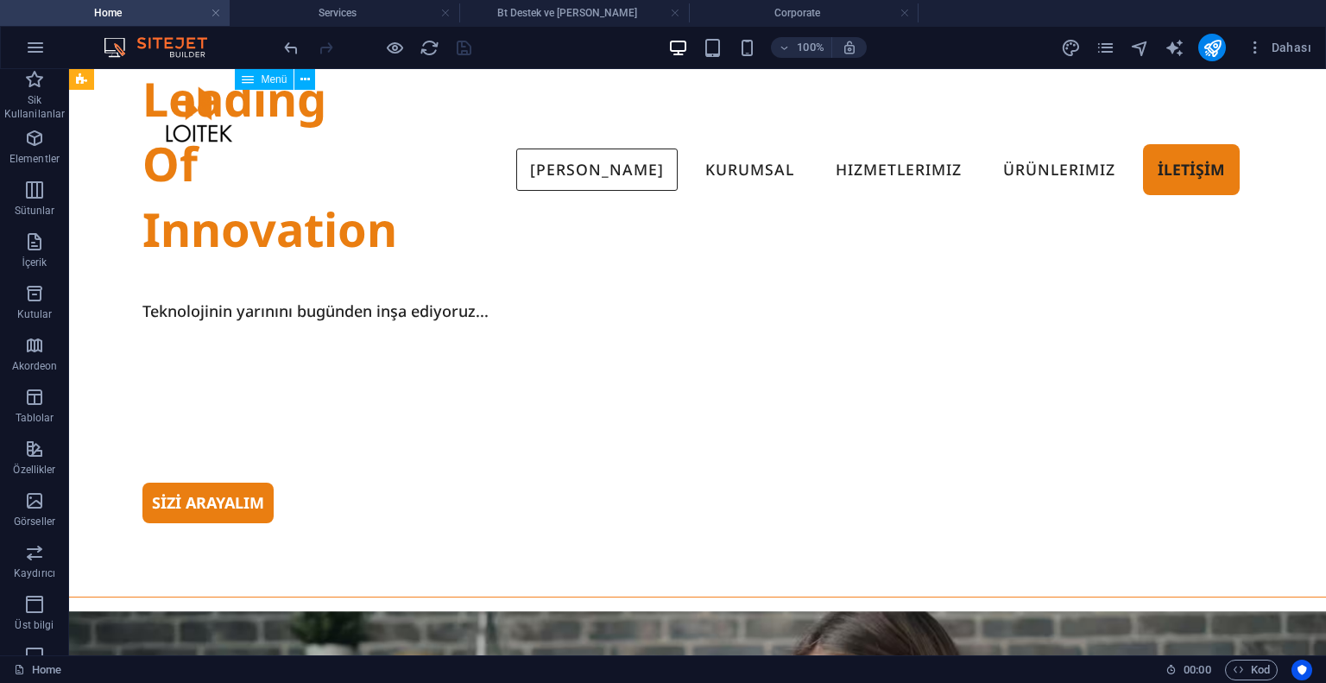
scroll to position [0, 0]
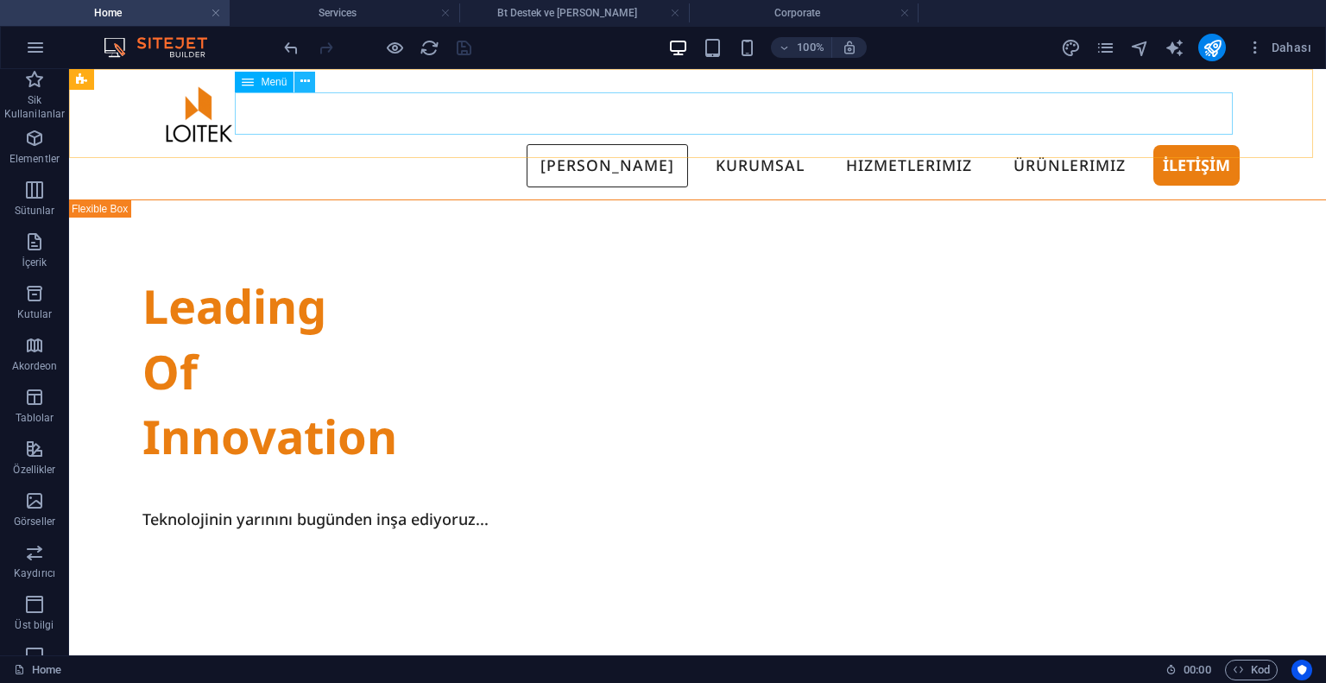
click at [299, 85] on button at bounding box center [304, 82] width 21 height 21
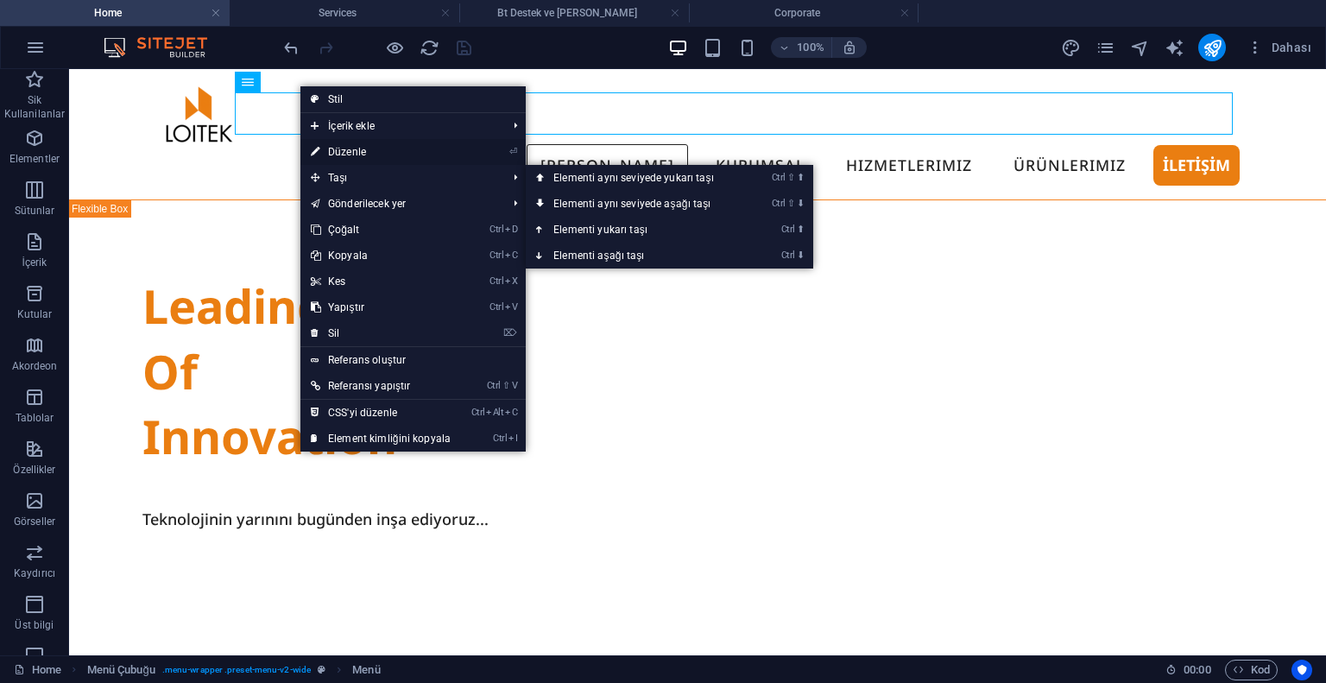
click at [362, 157] on link "⏎ Düzenle" at bounding box center [380, 152] width 161 height 26
select select
select select "1"
select select
select select "5"
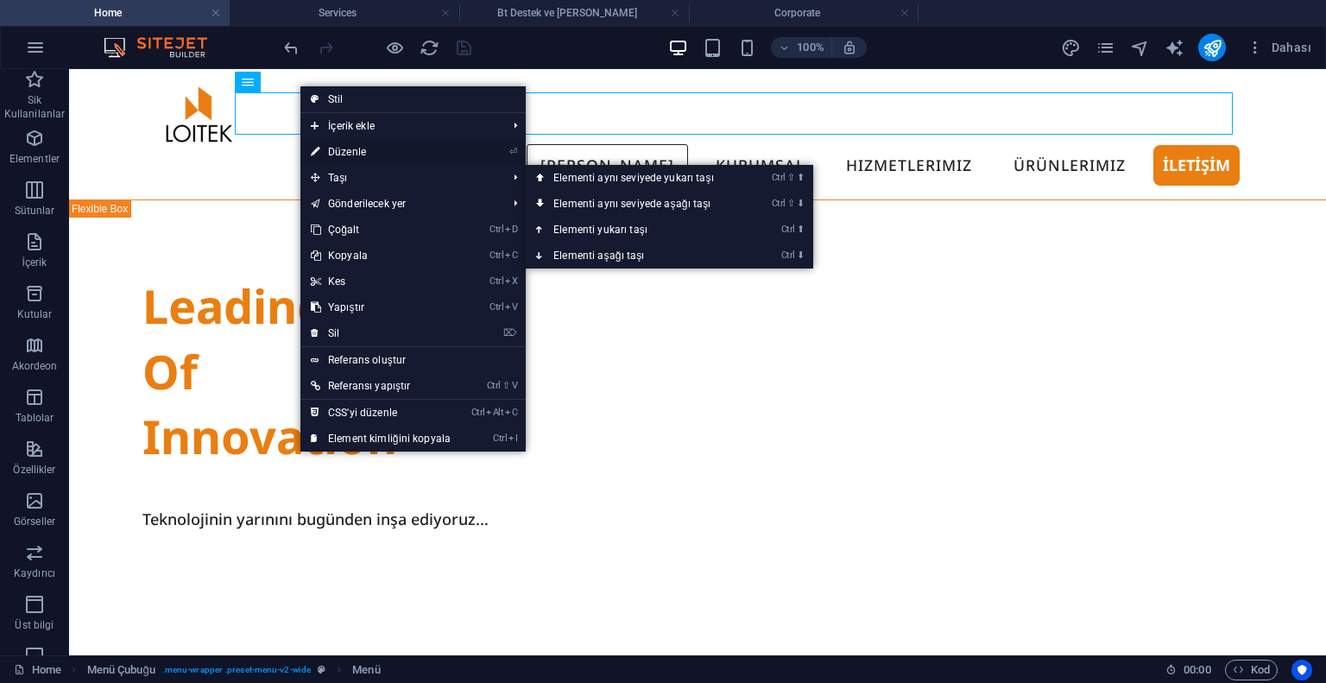
select select
select select "6"
select select
select select "7"
select select
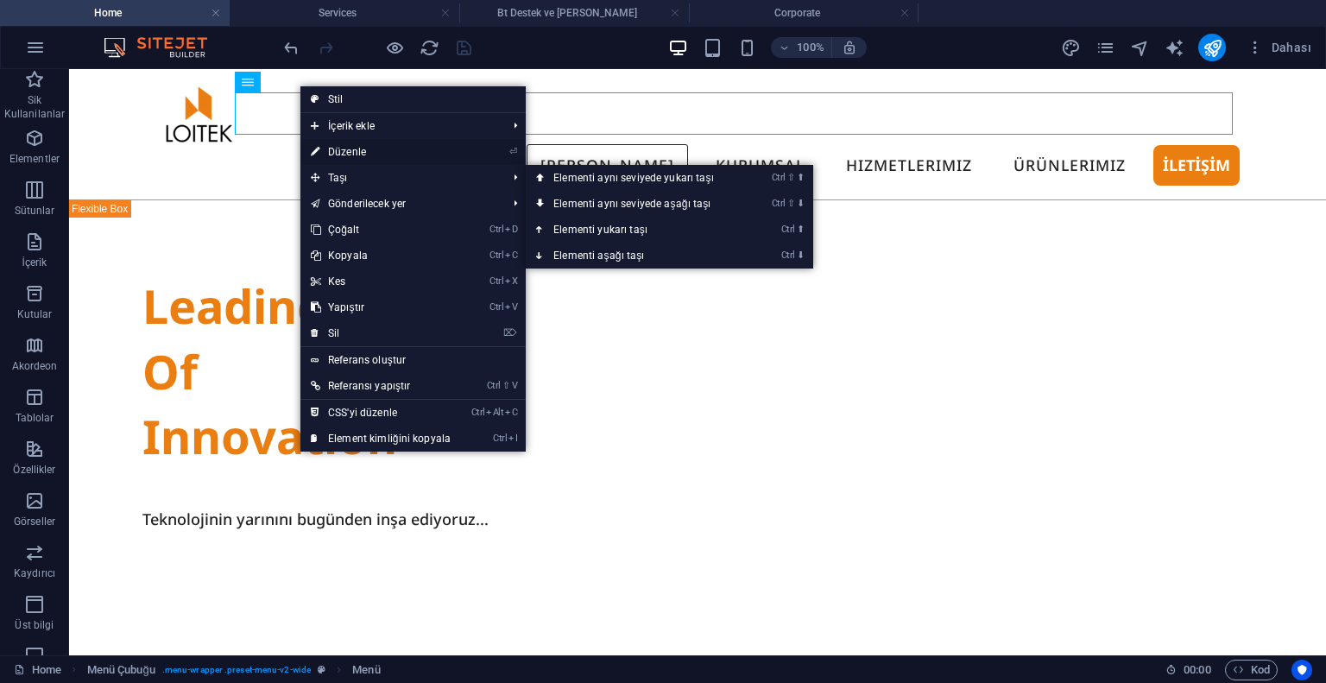
select select "8"
select select
select select "9"
select select
select select "10"
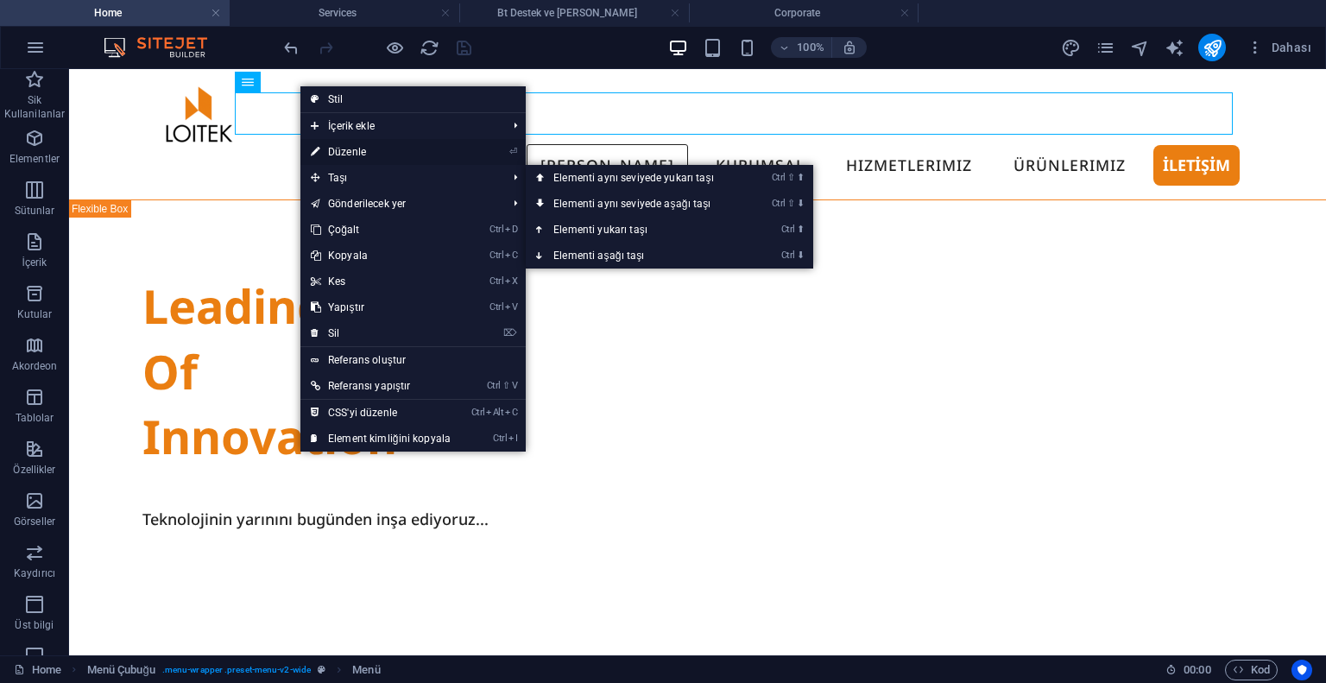
select select
select select "11"
select select
select select "12"
select select
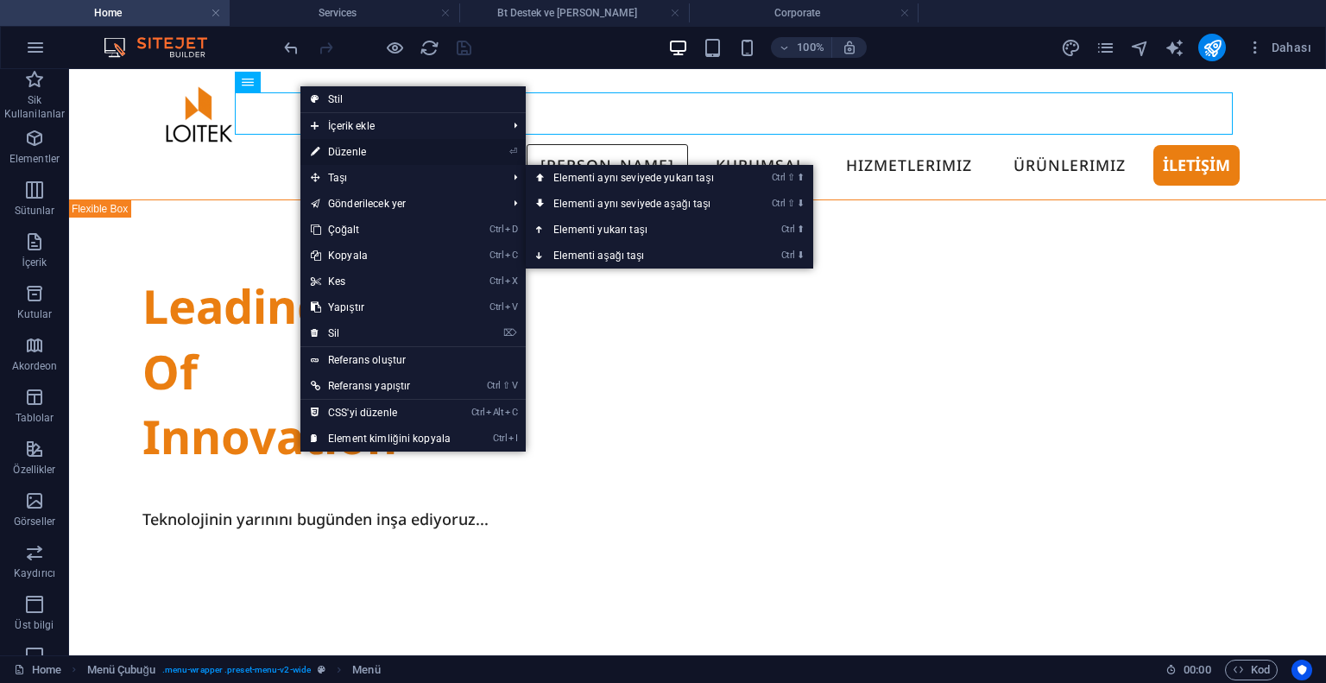
select select "13"
select select
select select "14"
select select
select select "15"
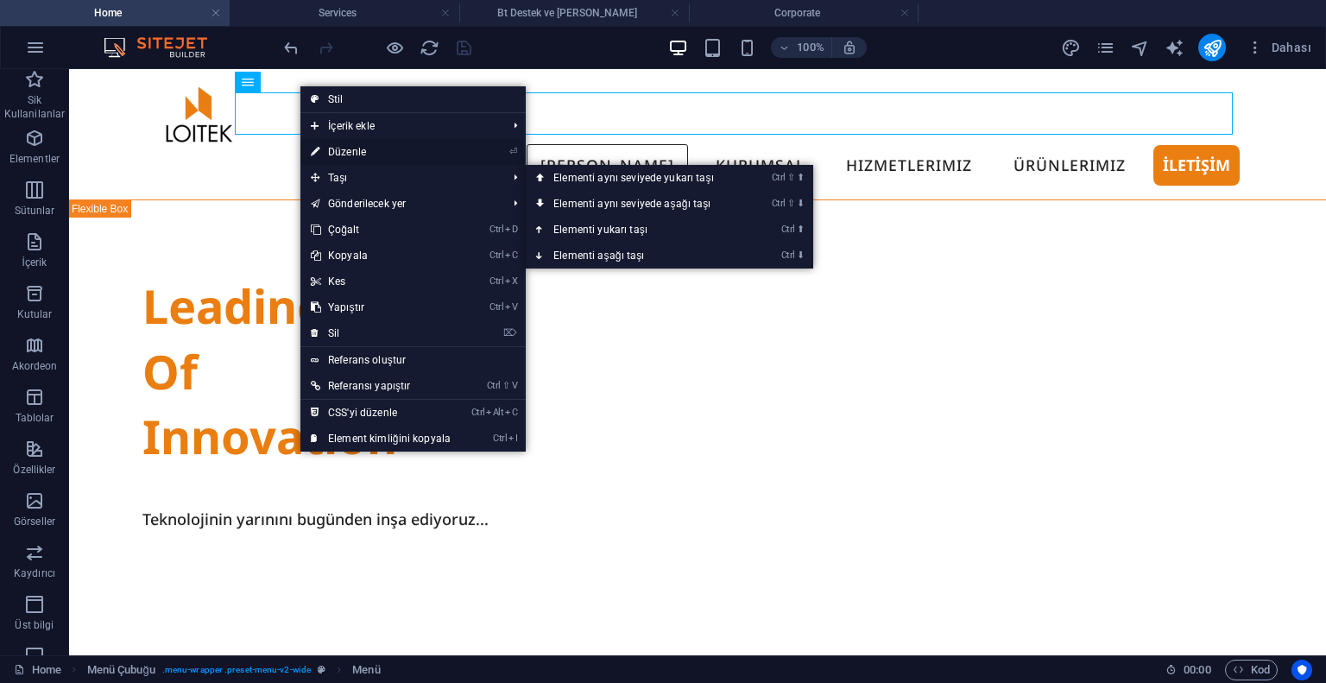
select select
select select "16"
select select
select select "17"
select select
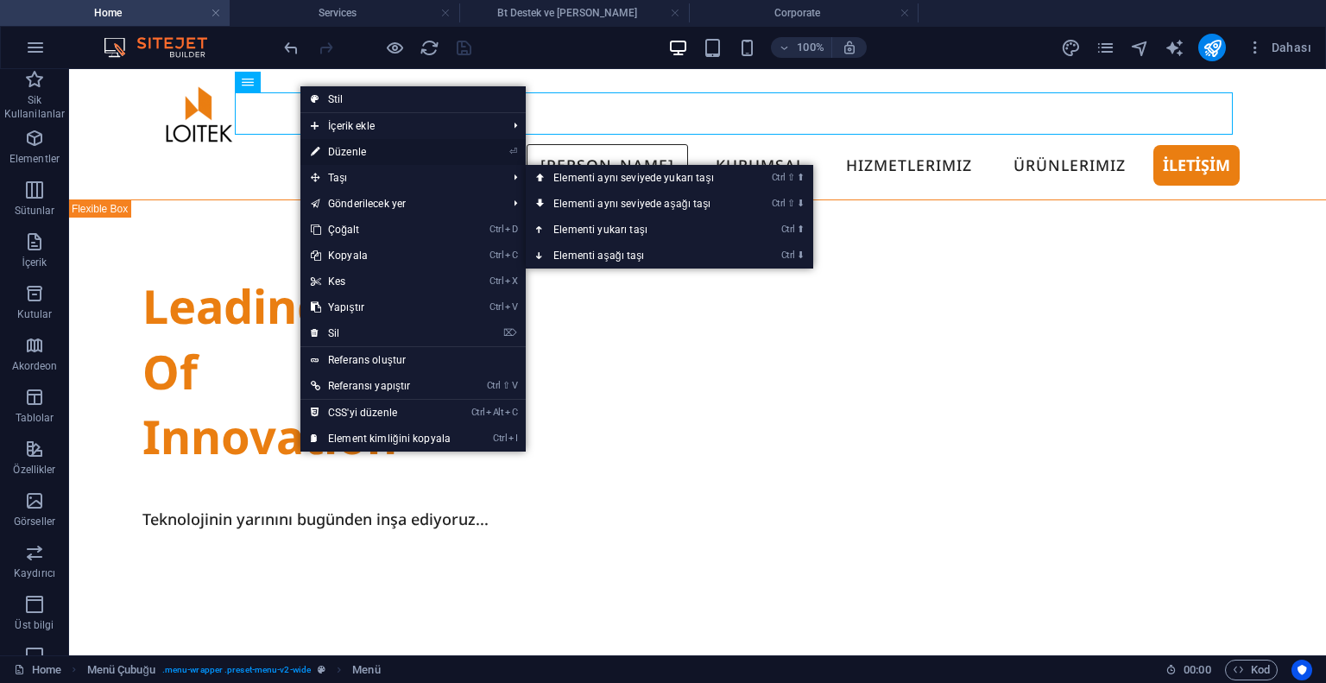
select select "18"
select select
select select "19"
select select
select select "20"
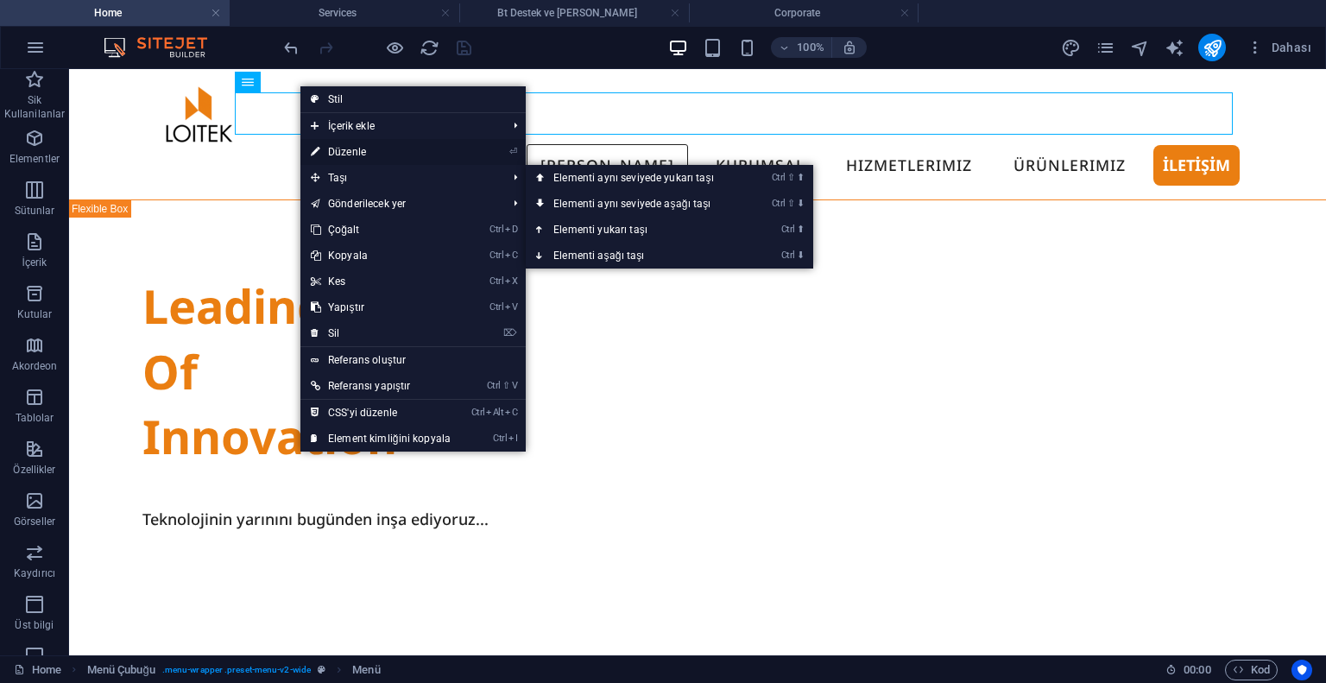
select select
select select "21"
select select
select select "22"
select select
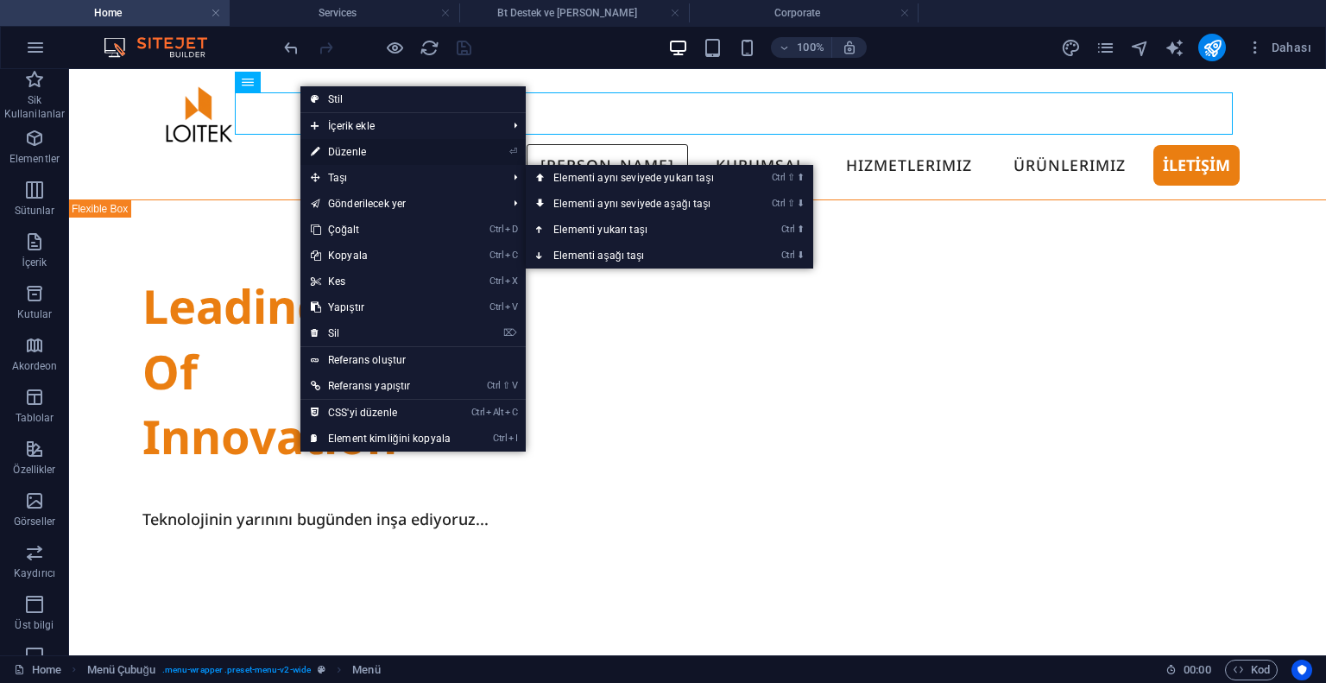
select select "23"
select select
select select "24"
select select
select select "25"
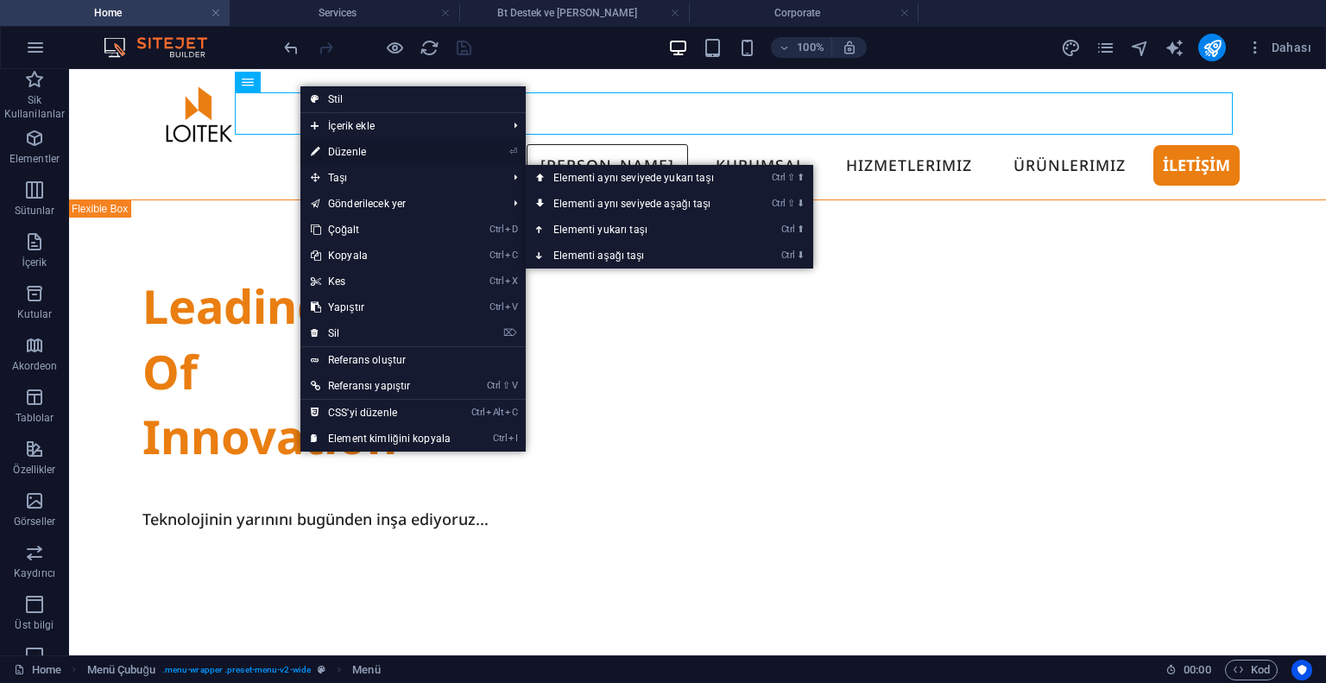
select select
select select "primary"
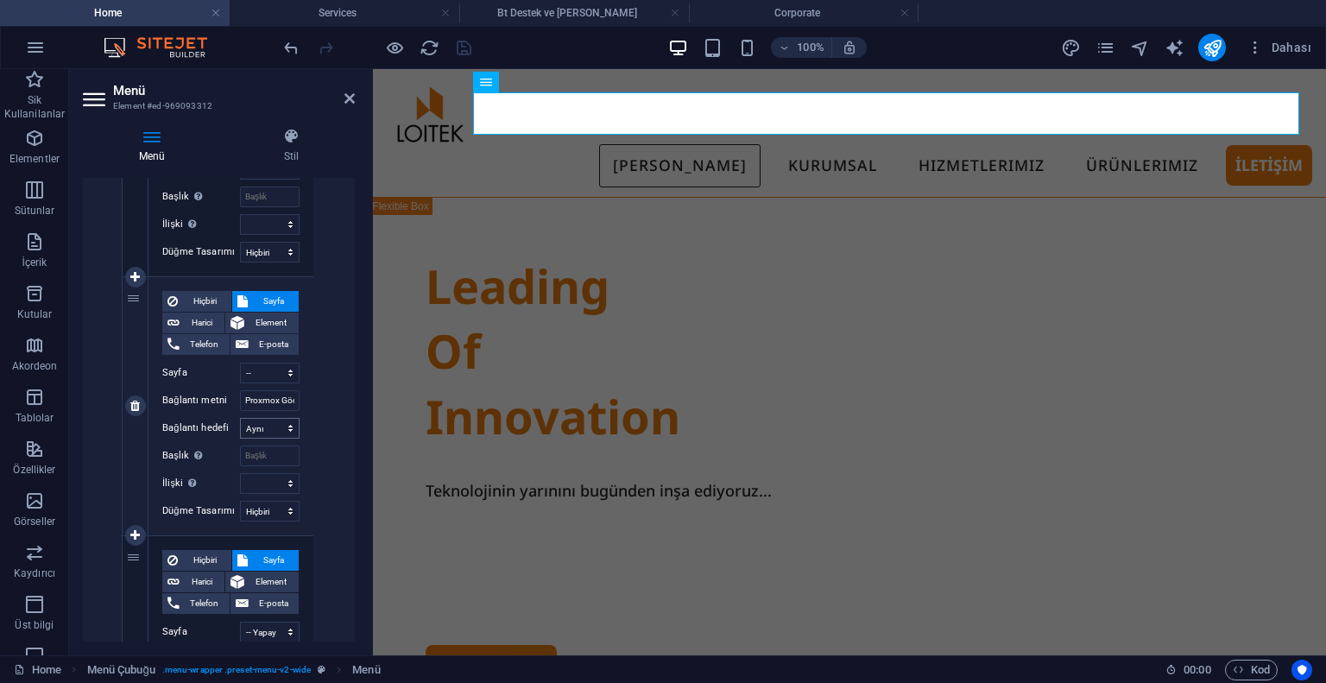
scroll to position [2504, 0]
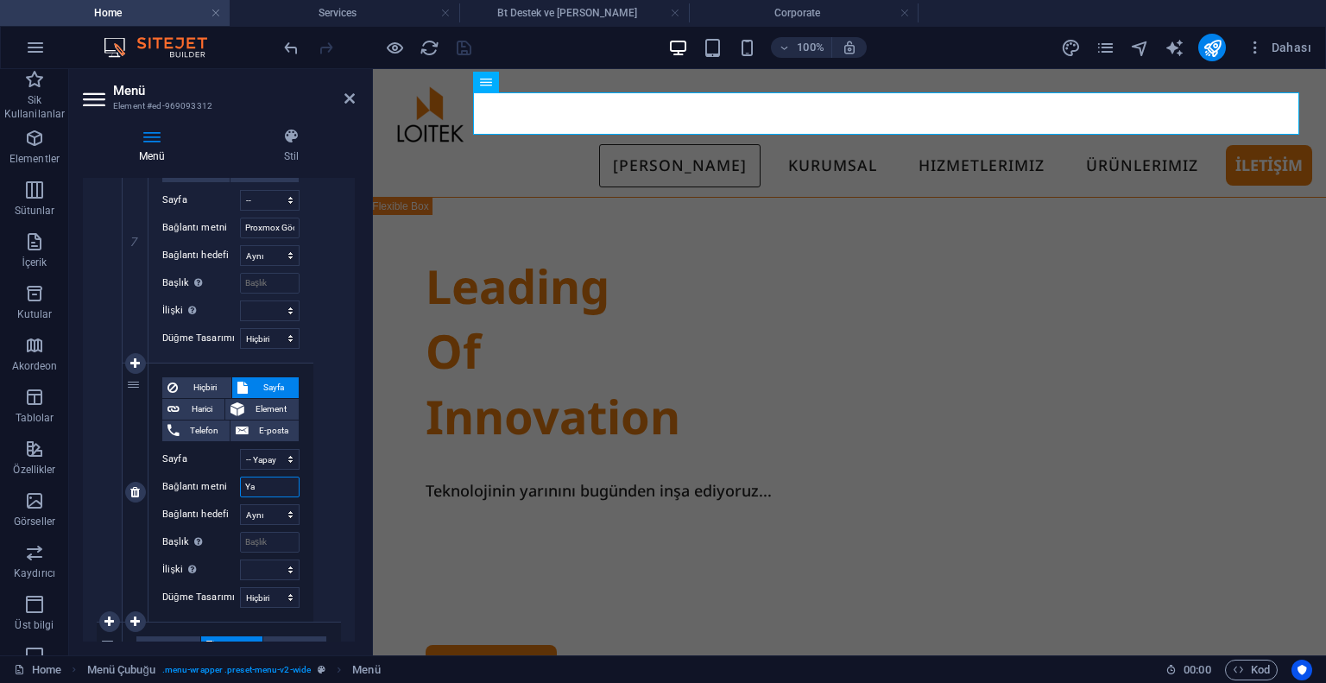
click at [269, 493] on input "Ya" at bounding box center [270, 487] width 60 height 21
type input "Yapay [PERSON_NAME]"
select select
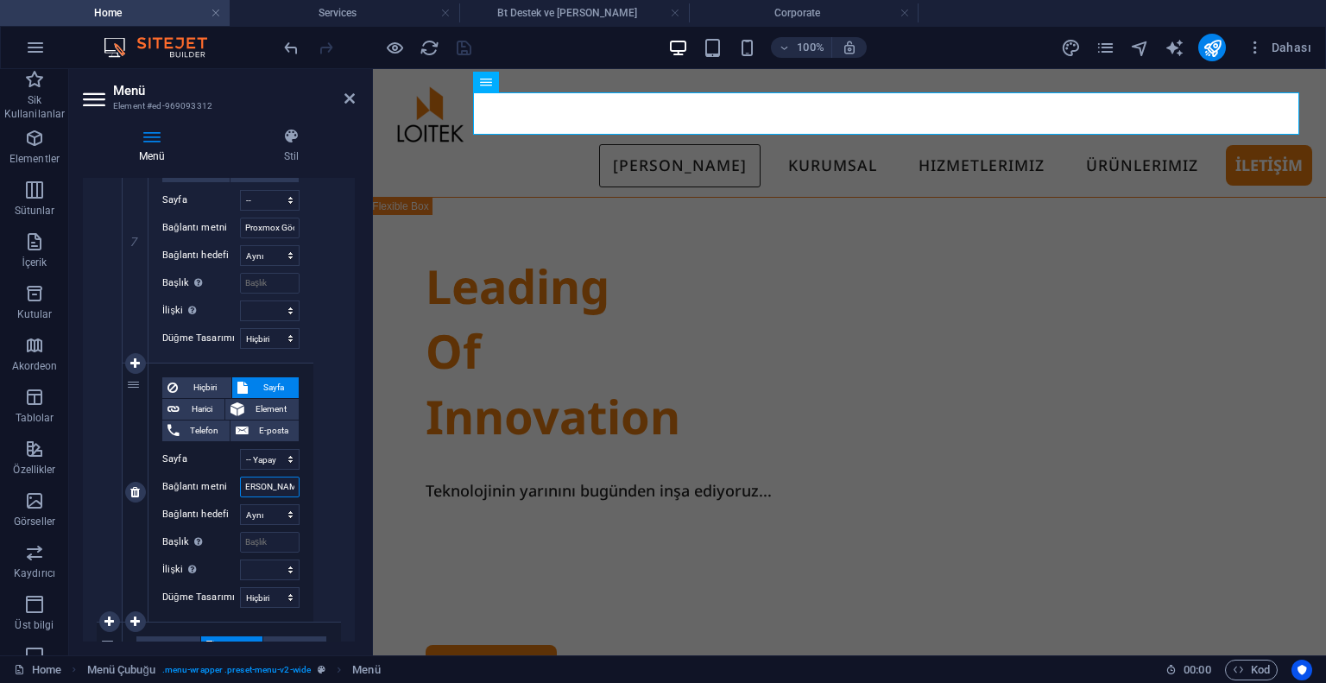
select select
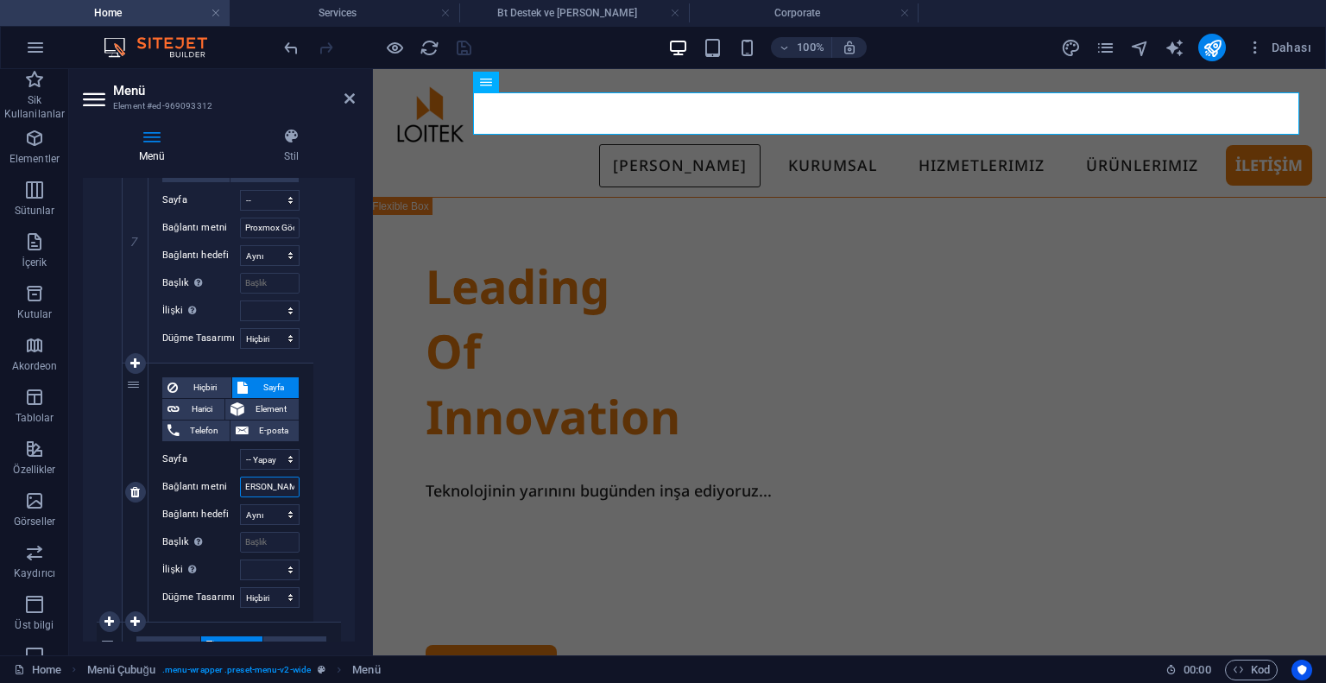
select select
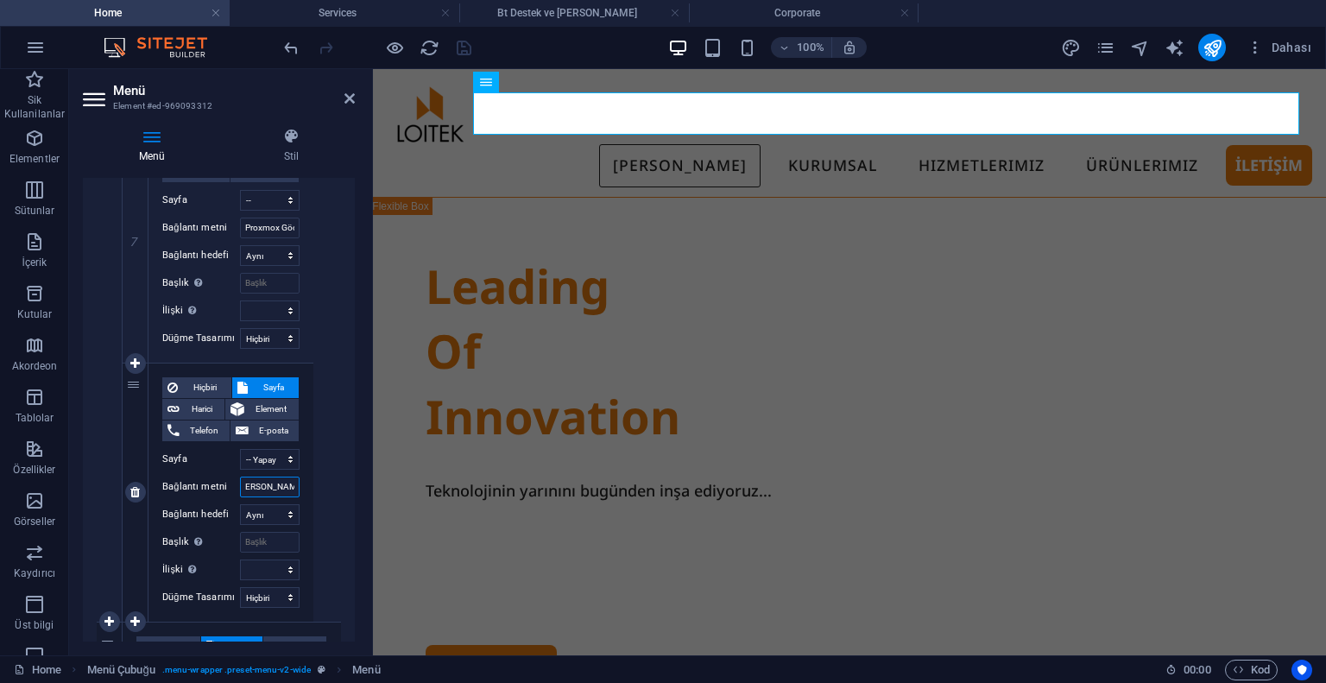
select select
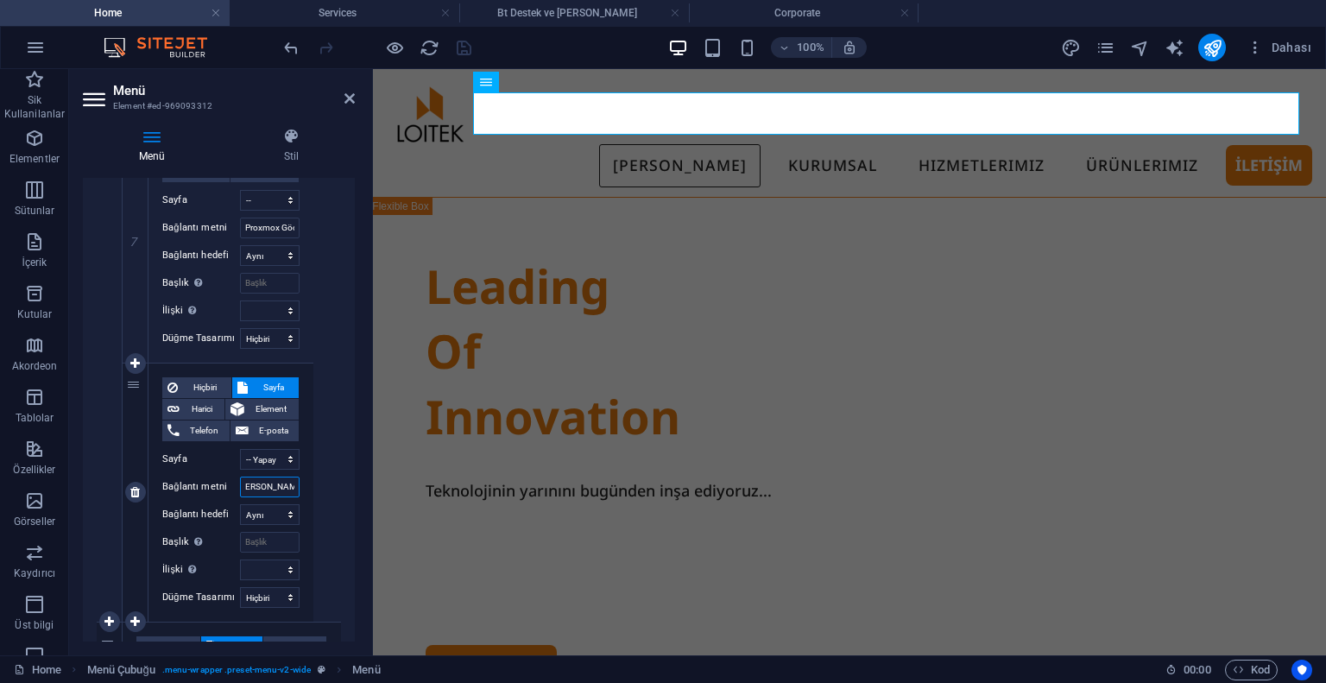
select select
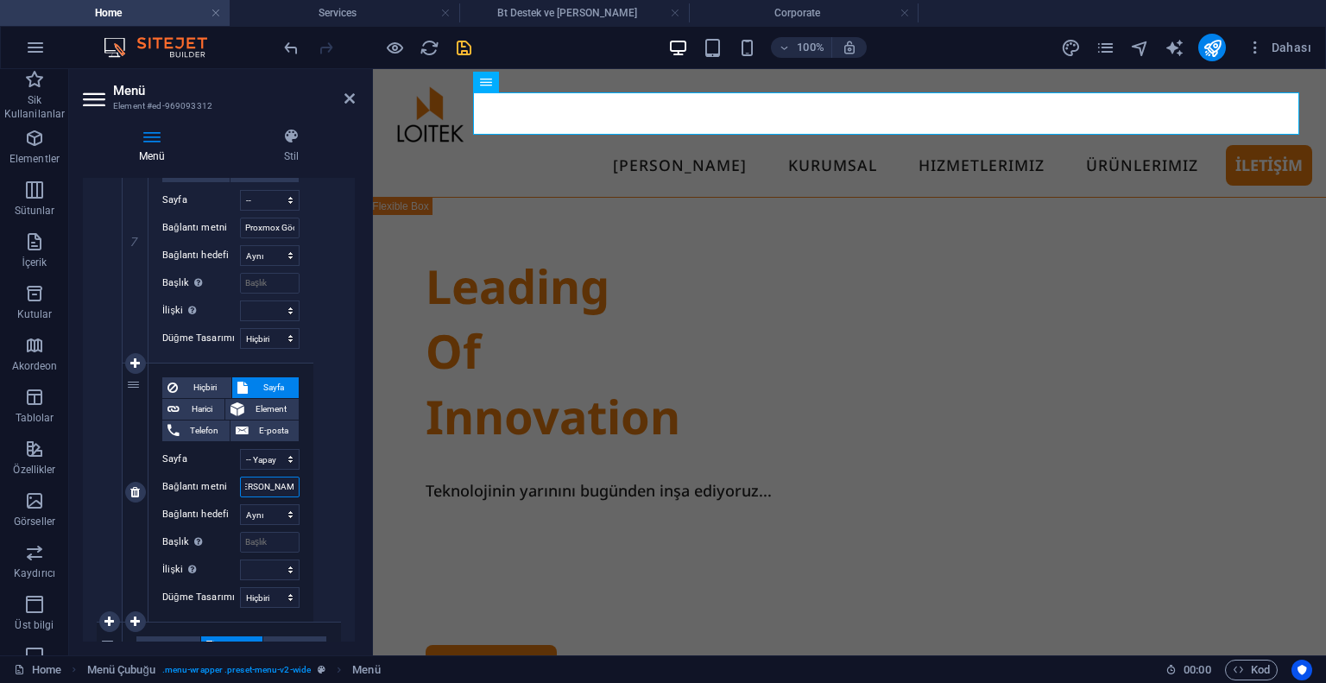
type input "Yapay Zeka Çözümleri"
select select
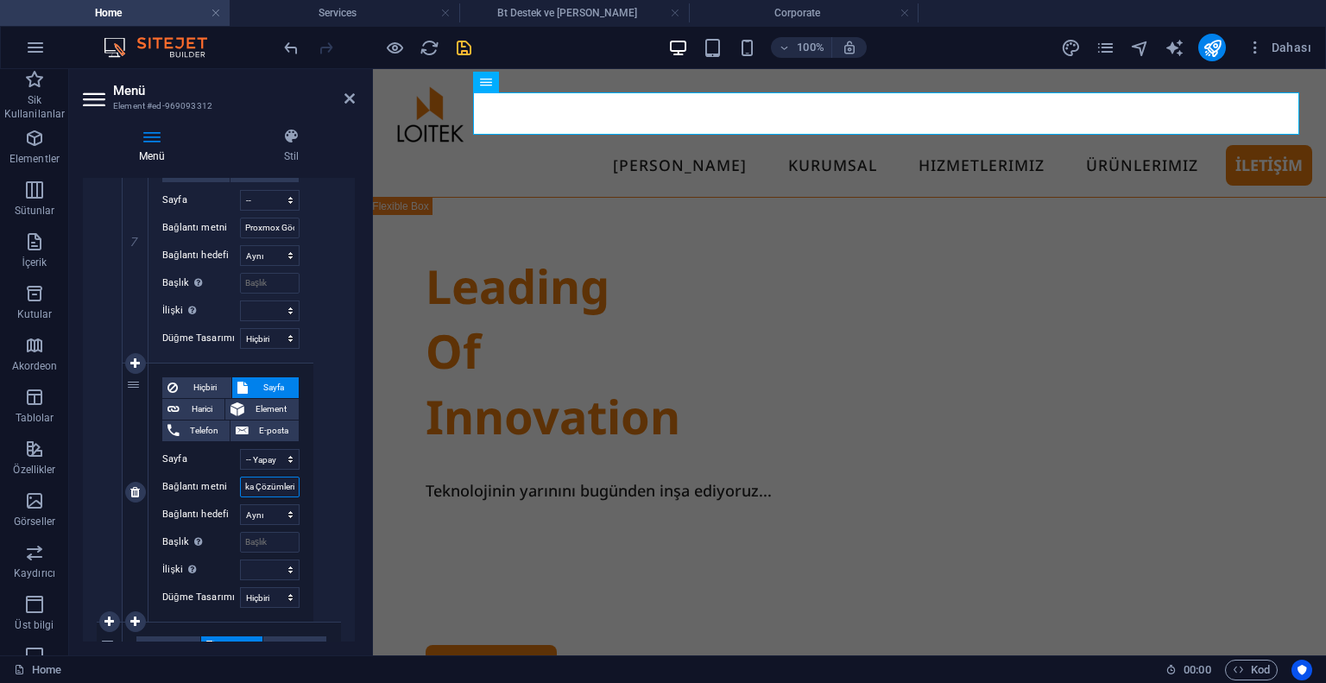
select select
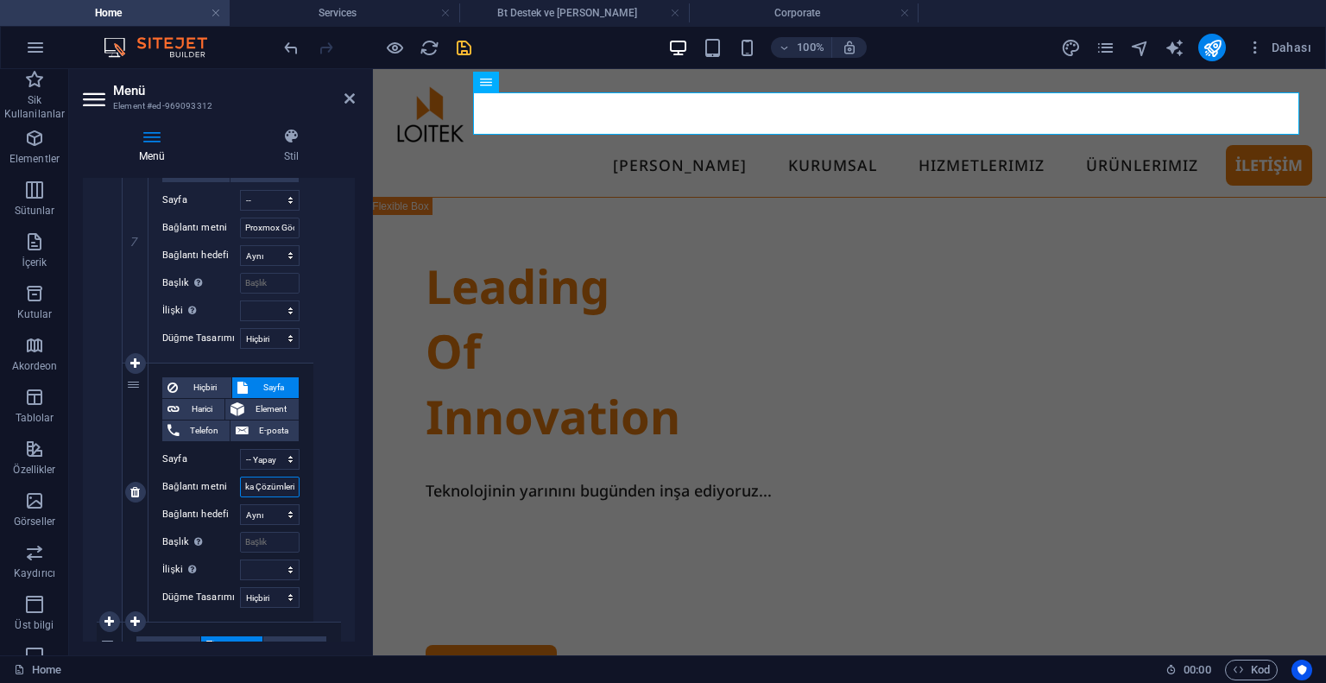
select select
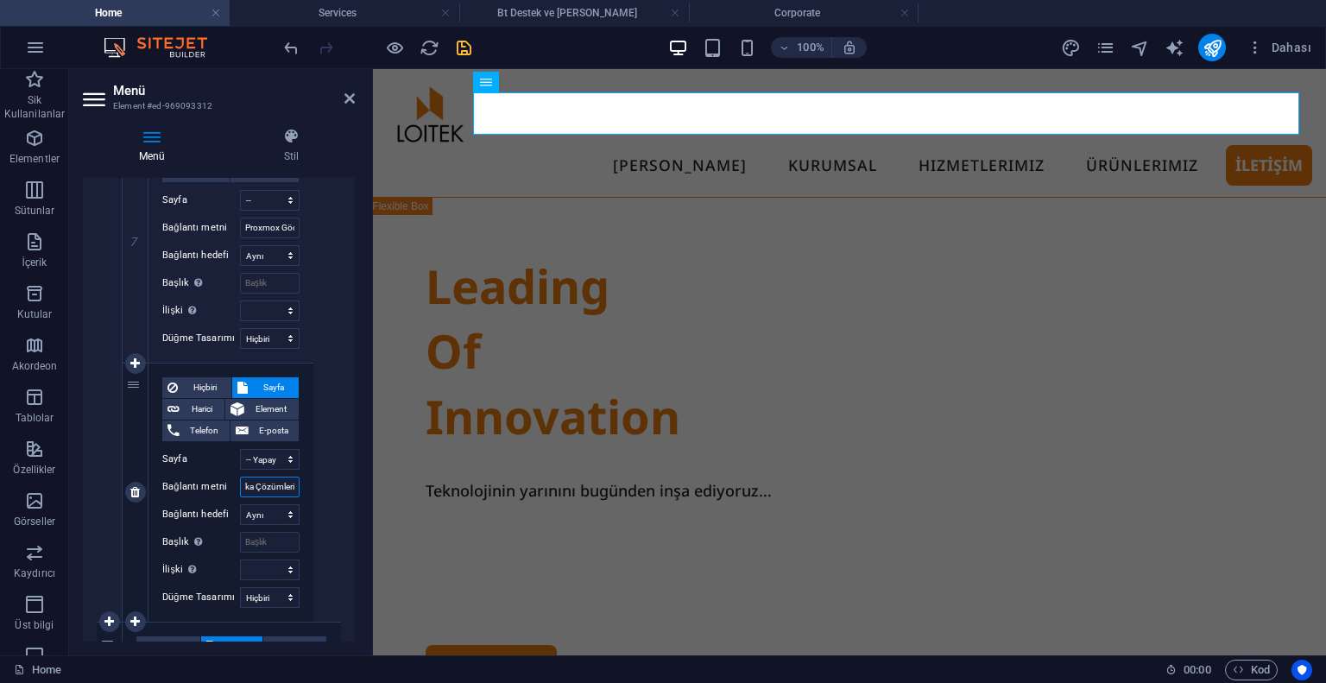
select select
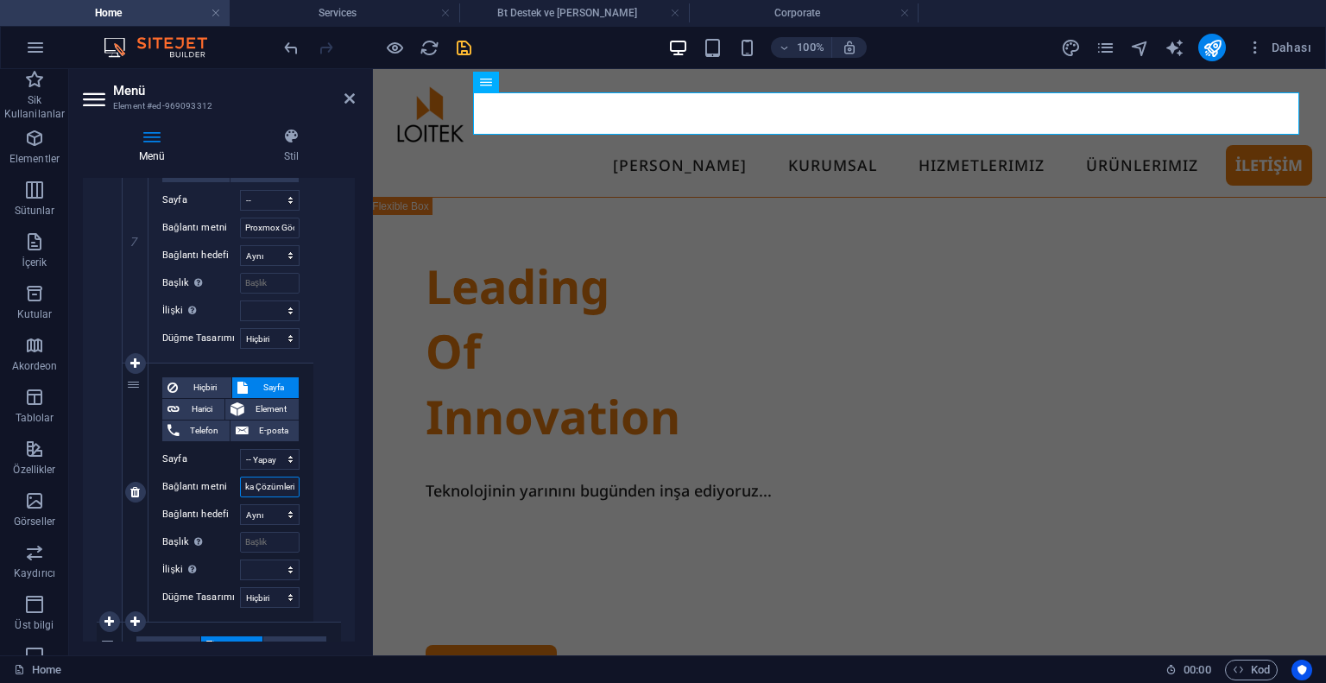
select select
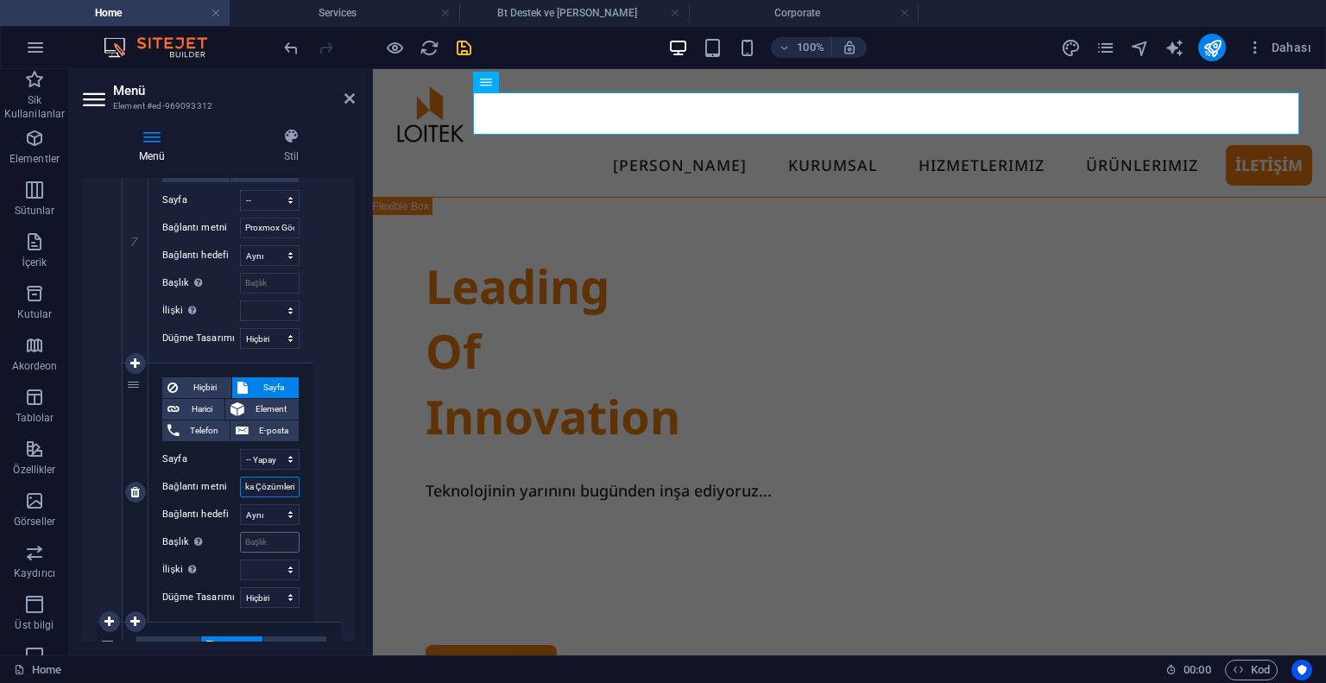
type input "Yapay Zeka Çözümleri"
click at [240, 538] on input "Başlık Ek bağlantı tanımının bağlantı metniyle aynı olmaması gerekir. Başlık, g…" at bounding box center [270, 542] width 60 height 21
click at [275, 458] on select "Home Corporate Legal Notice Privacy Subpage Services -- Bt Destek ve Danismanli…" at bounding box center [270, 459] width 60 height 21
click at [240, 449] on select "Home Corporate Legal Notice Privacy Subpage Services -- Bt Destek ve Danismanli…" at bounding box center [270, 459] width 60 height 21
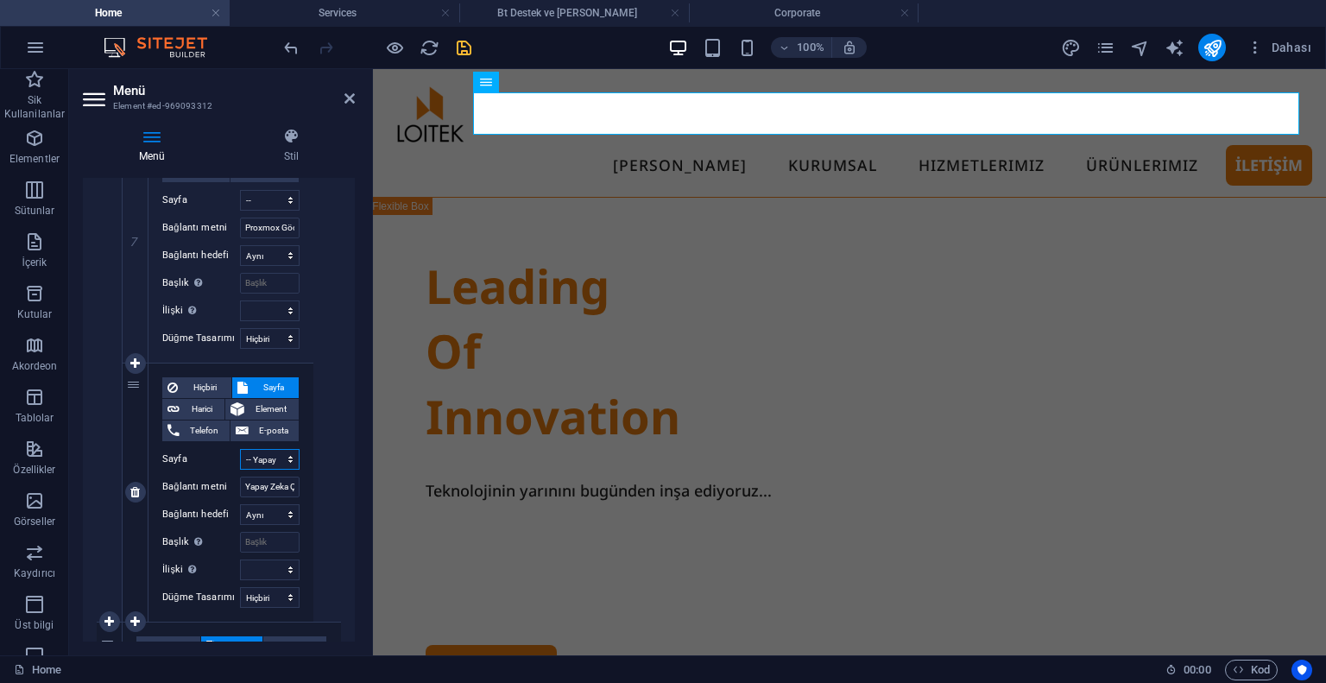
click at [262, 451] on select "Home Corporate Legal Notice Privacy Subpage Services -- Bt Destek ve Danismanli…" at bounding box center [270, 459] width 60 height 21
click at [351, 99] on icon at bounding box center [350, 99] width 10 height 14
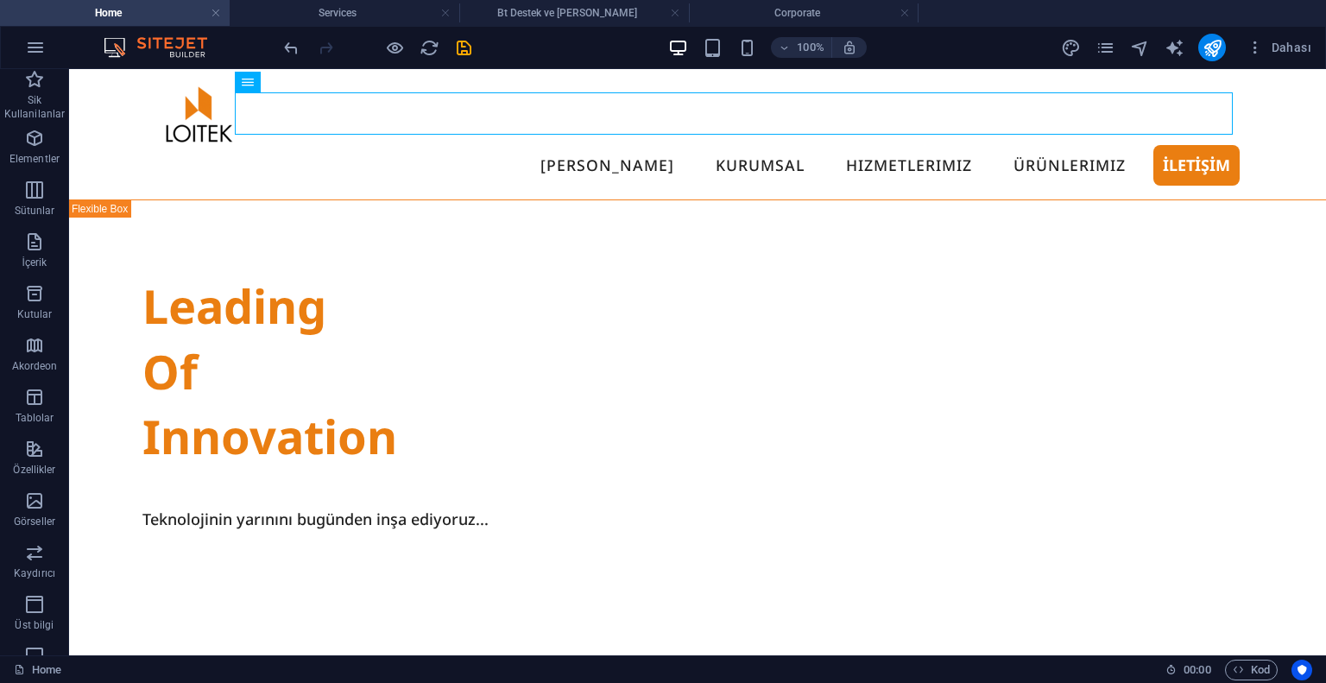
click at [470, 42] on icon "save" at bounding box center [464, 48] width 20 height 20
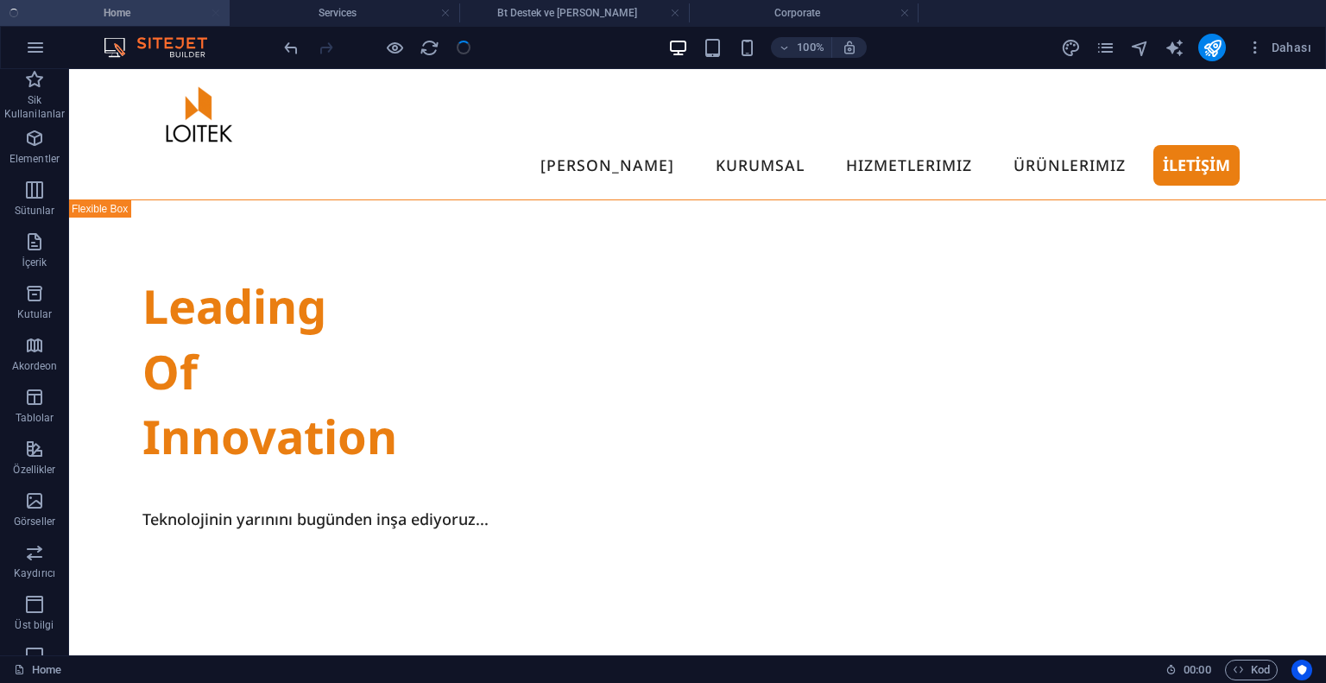
checkbox input "false"
click at [1215, 47] on icon "publish" at bounding box center [1213, 48] width 20 height 20
